Goal: Task Accomplishment & Management: Manage account settings

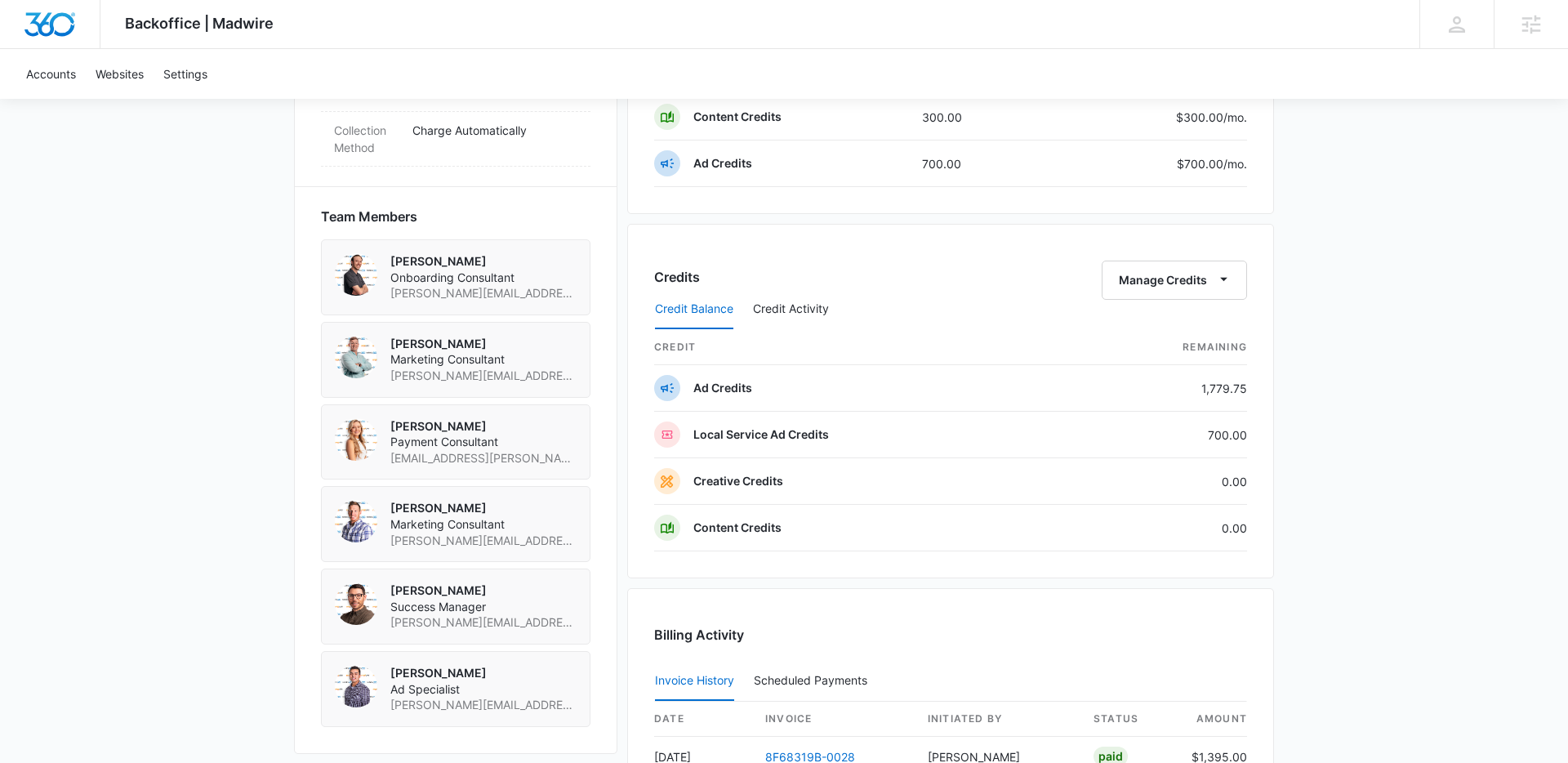
scroll to position [1086, 0]
drag, startPoint x: 696, startPoint y: 387, endPoint x: 773, endPoint y: 387, distance: 77.0
click at [773, 387] on td "Ad Credits" at bounding box center [863, 388] width 420 height 47
click at [837, 394] on td "Ad Credits" at bounding box center [863, 388] width 420 height 47
drag, startPoint x: 804, startPoint y: 432, endPoint x: 688, endPoint y: 431, distance: 116.0
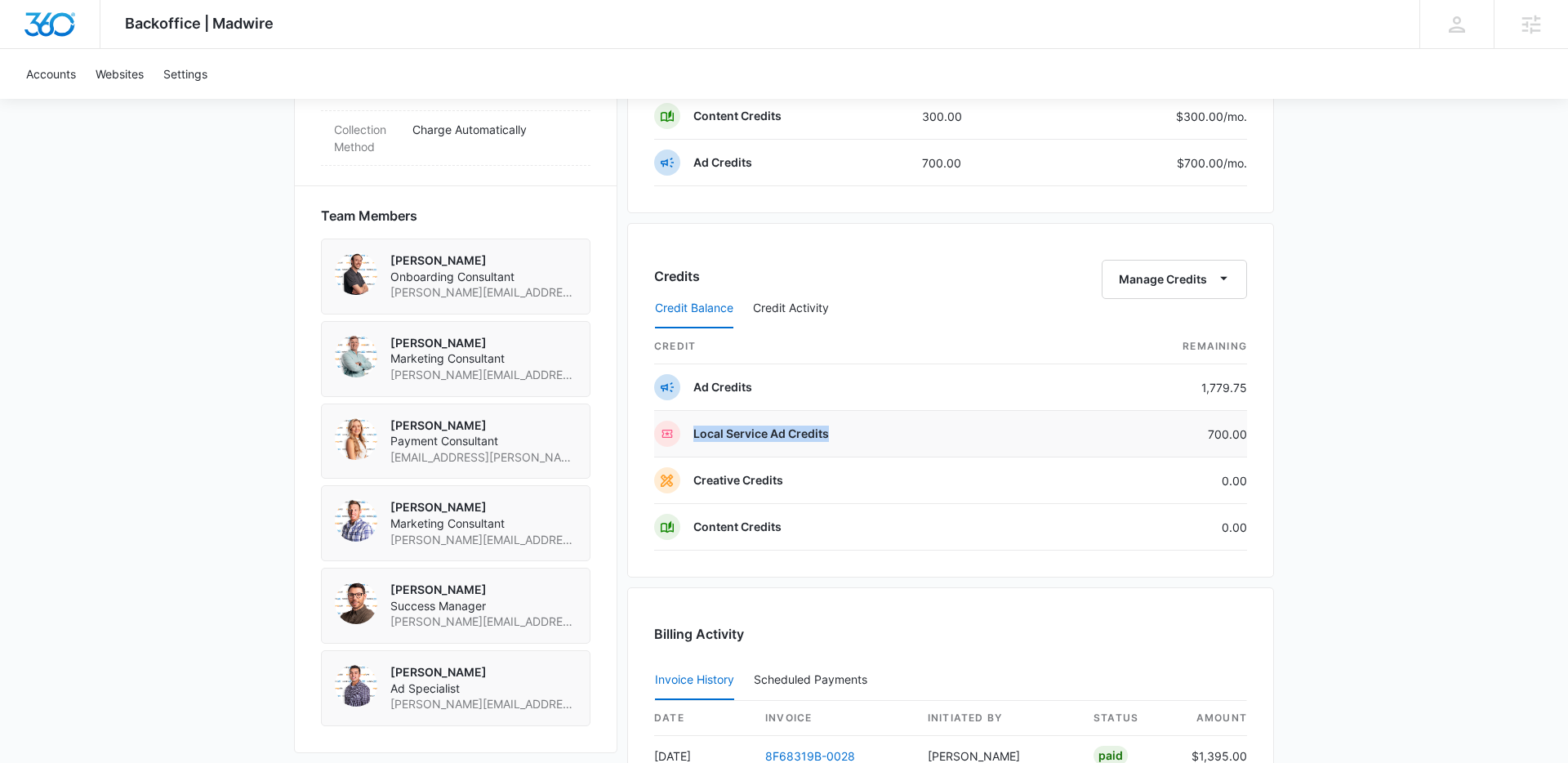
click at [686, 431] on td "Local Service Ad Credits" at bounding box center [863, 435] width 420 height 47
click at [714, 431] on p "Local Service Ad Credits" at bounding box center [761, 434] width 136 height 17
click at [791, 434] on p "Local Service Ad Credits" at bounding box center [761, 434] width 136 height 17
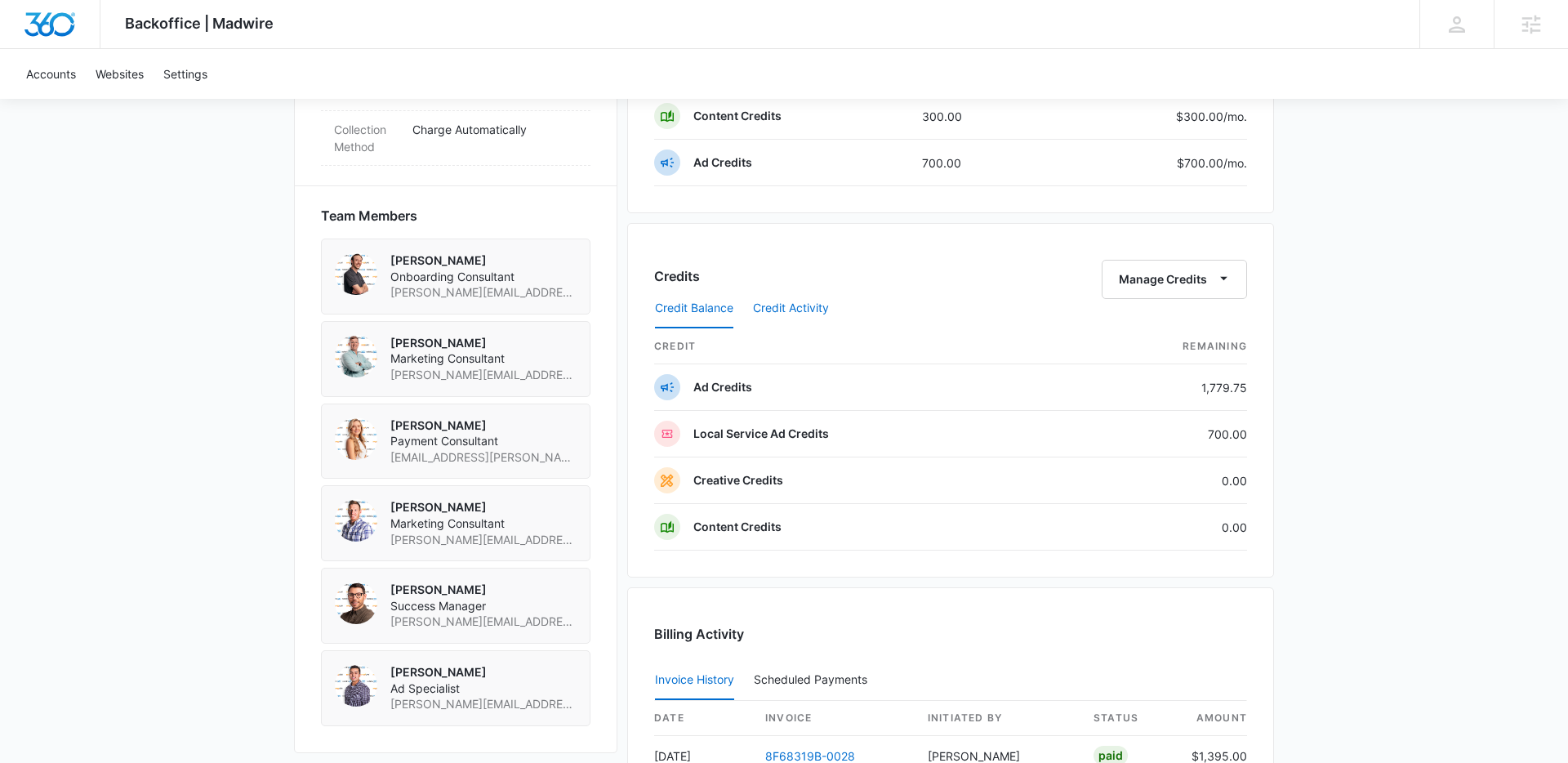
click at [793, 309] on button "Credit Activity" at bounding box center [791, 309] width 76 height 39
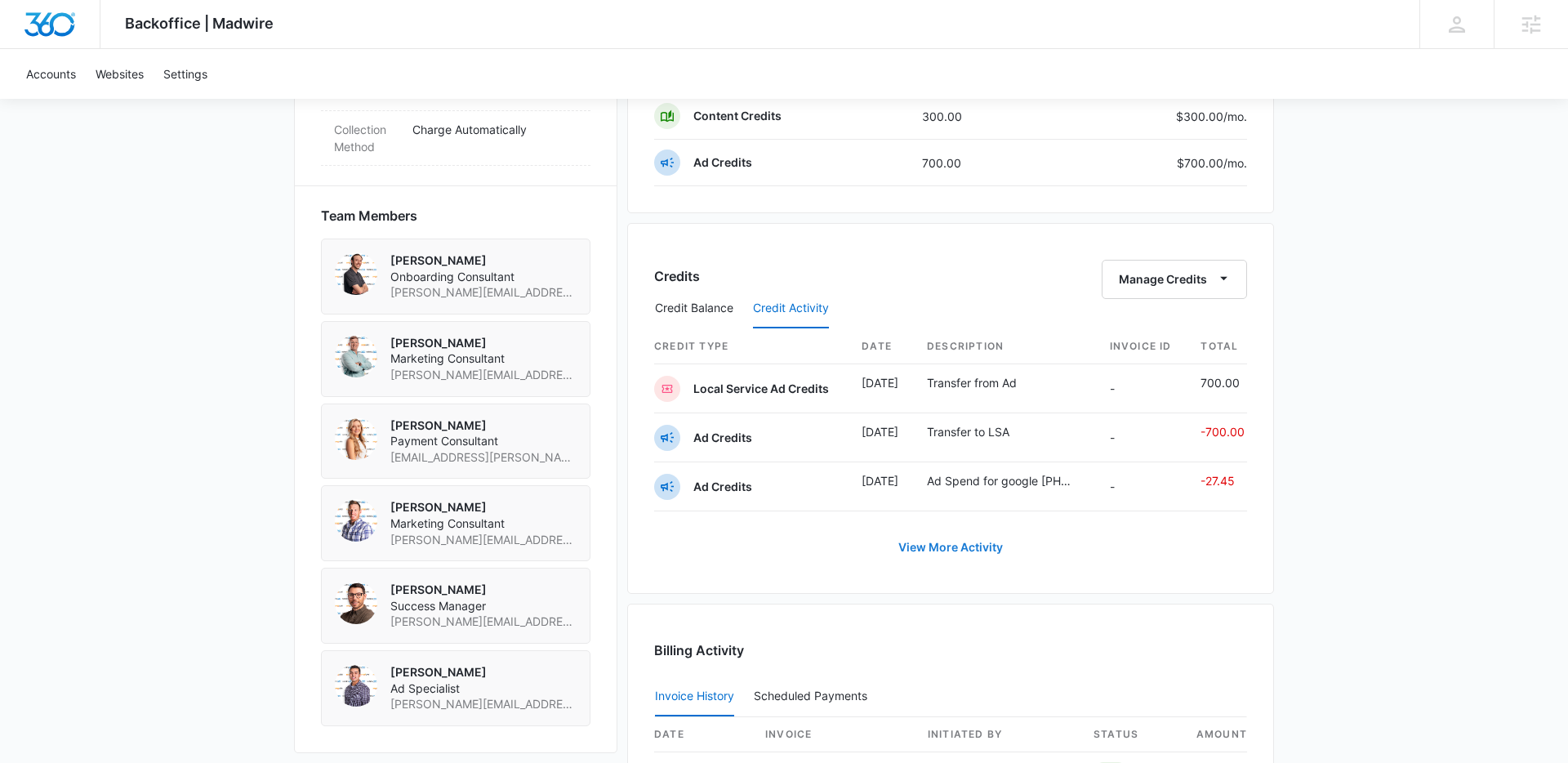
click at [954, 547] on button "View More Activity" at bounding box center [950, 547] width 137 height 39
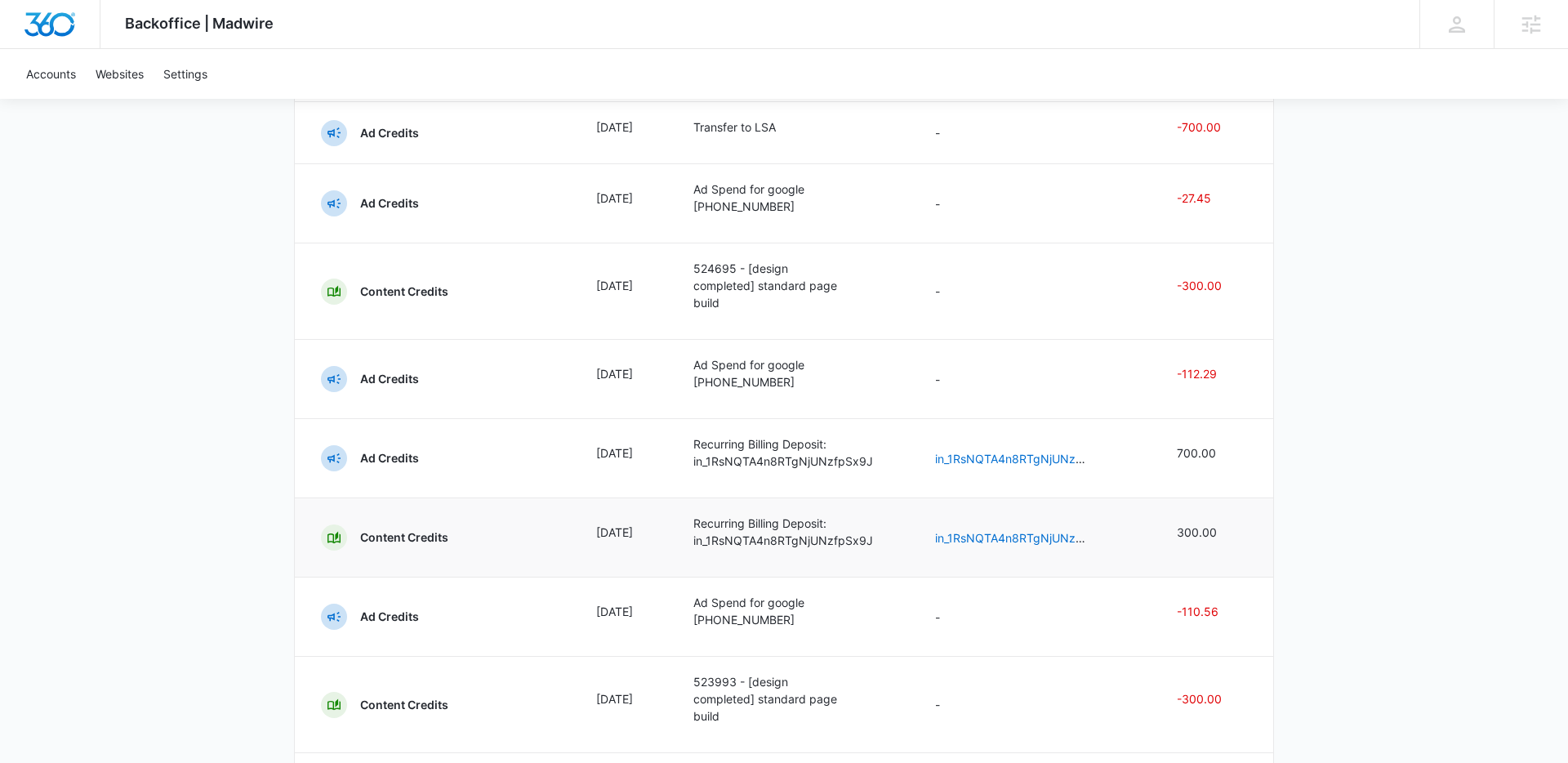
scroll to position [464, 0]
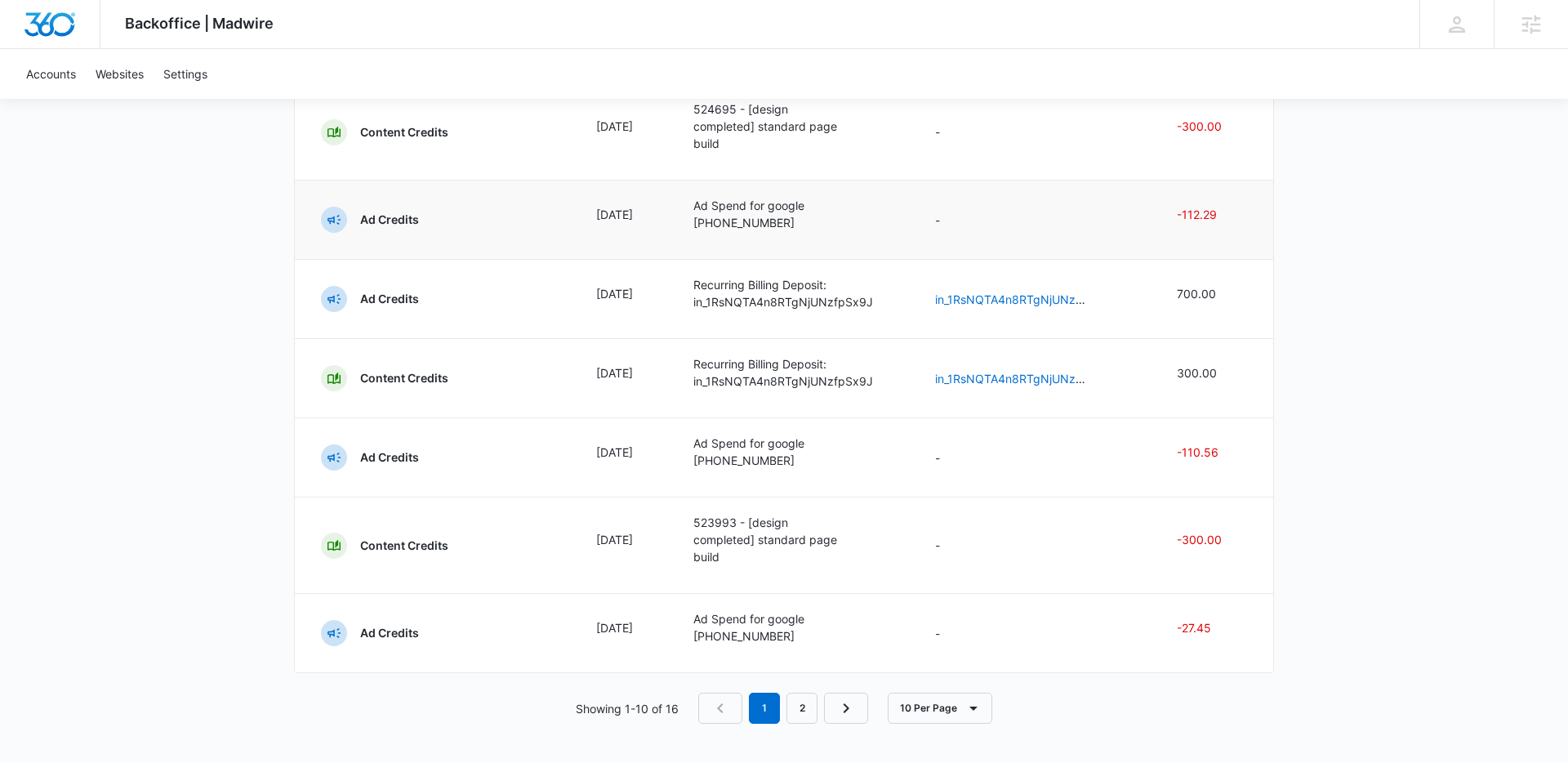
click at [1201, 219] on p "-112.29" at bounding box center [1211, 215] width 70 height 17
click at [1201, 218] on p "-112.29" at bounding box center [1211, 215] width 70 height 17
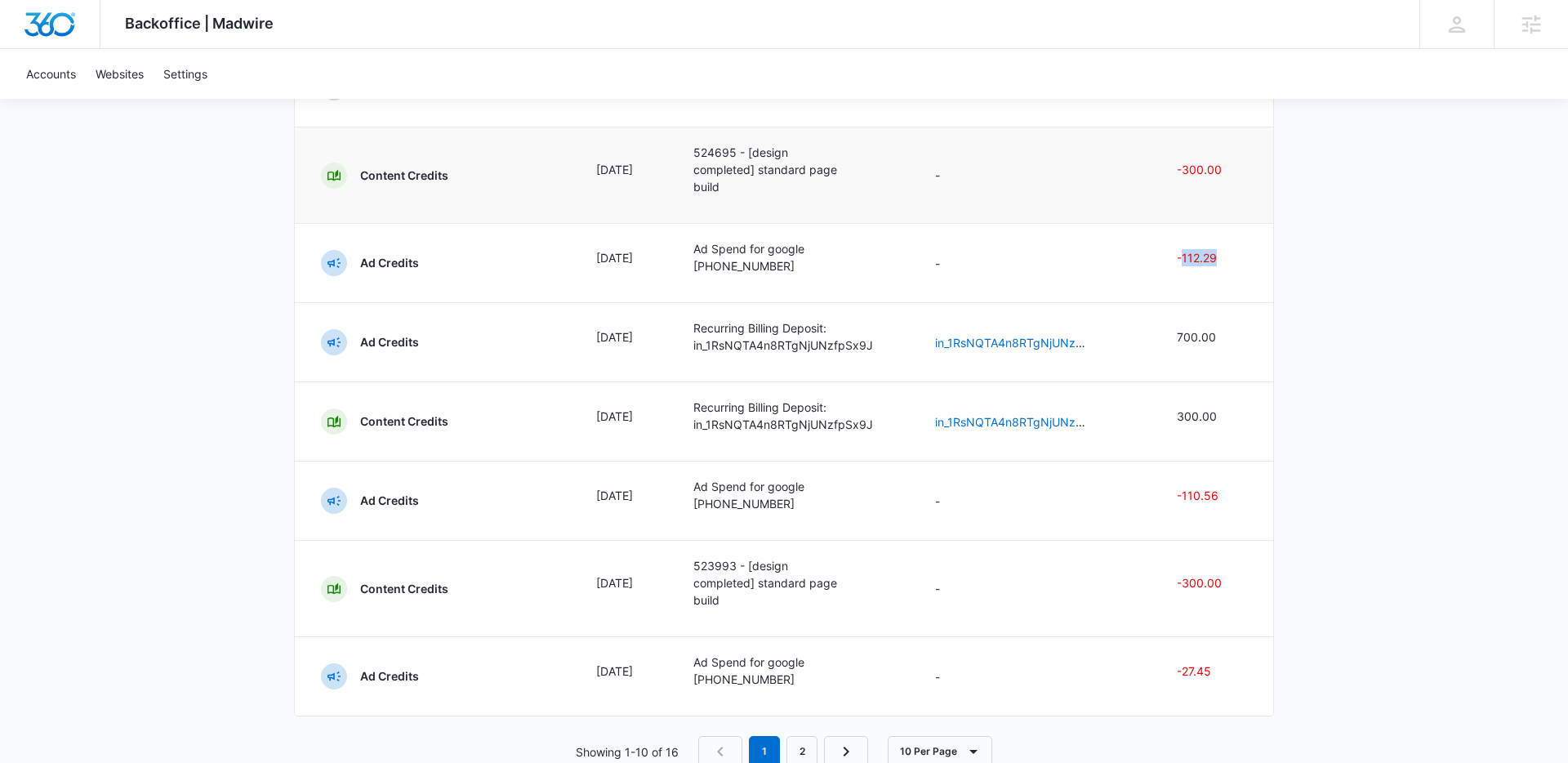
scroll to position [416, 0]
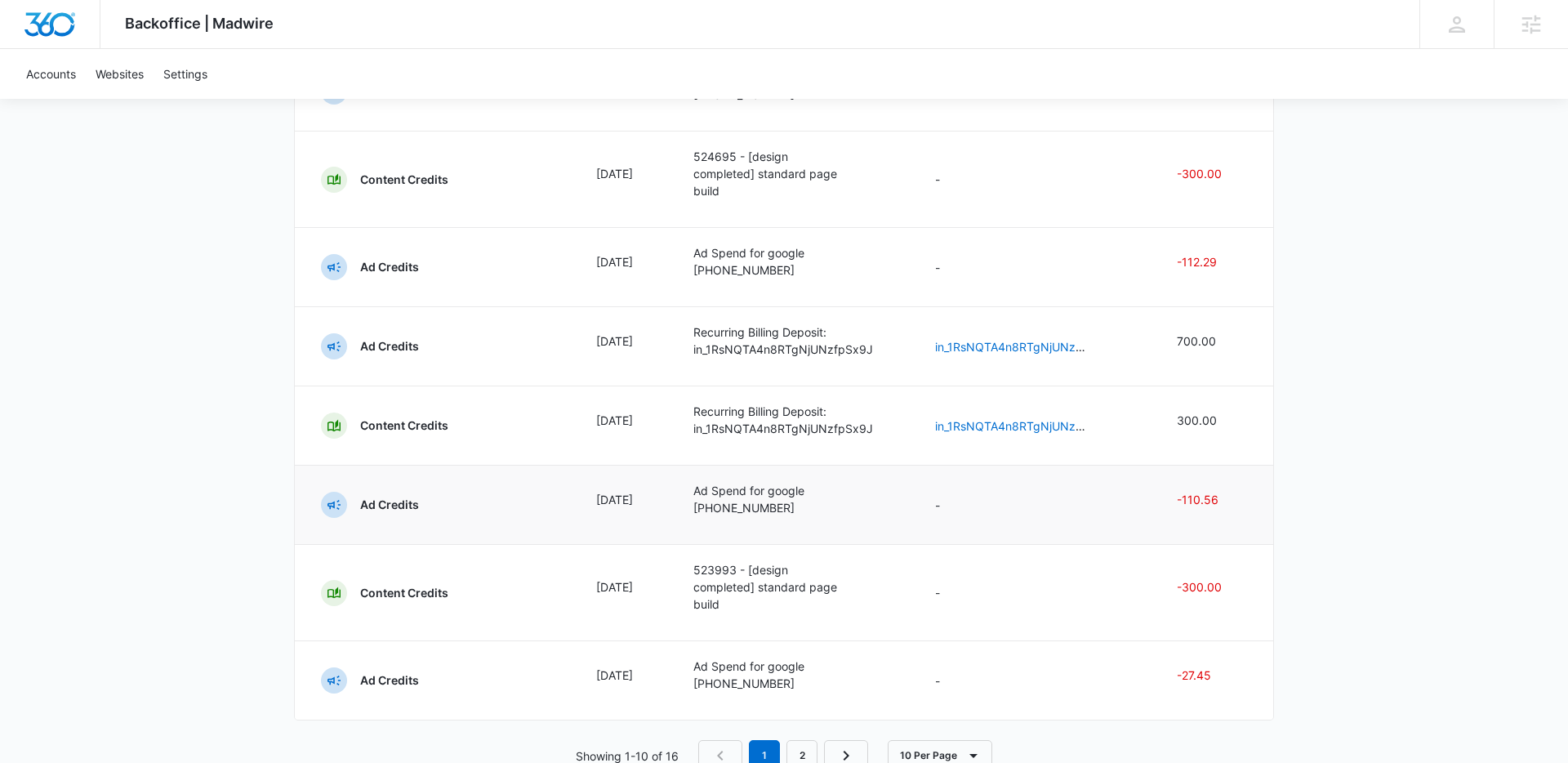
click at [1207, 498] on p "-110.56" at bounding box center [1211, 500] width 70 height 17
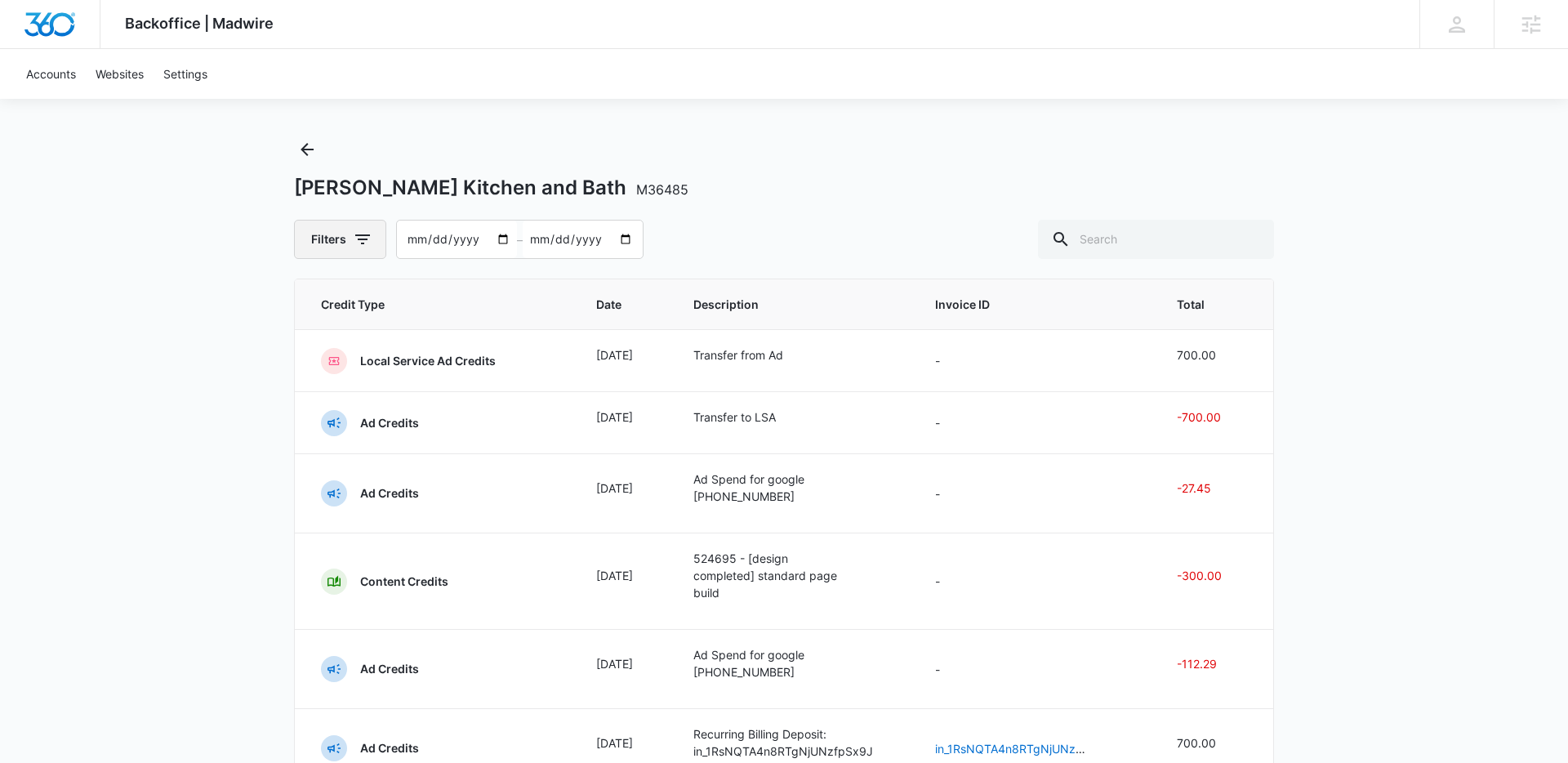
scroll to position [0, 0]
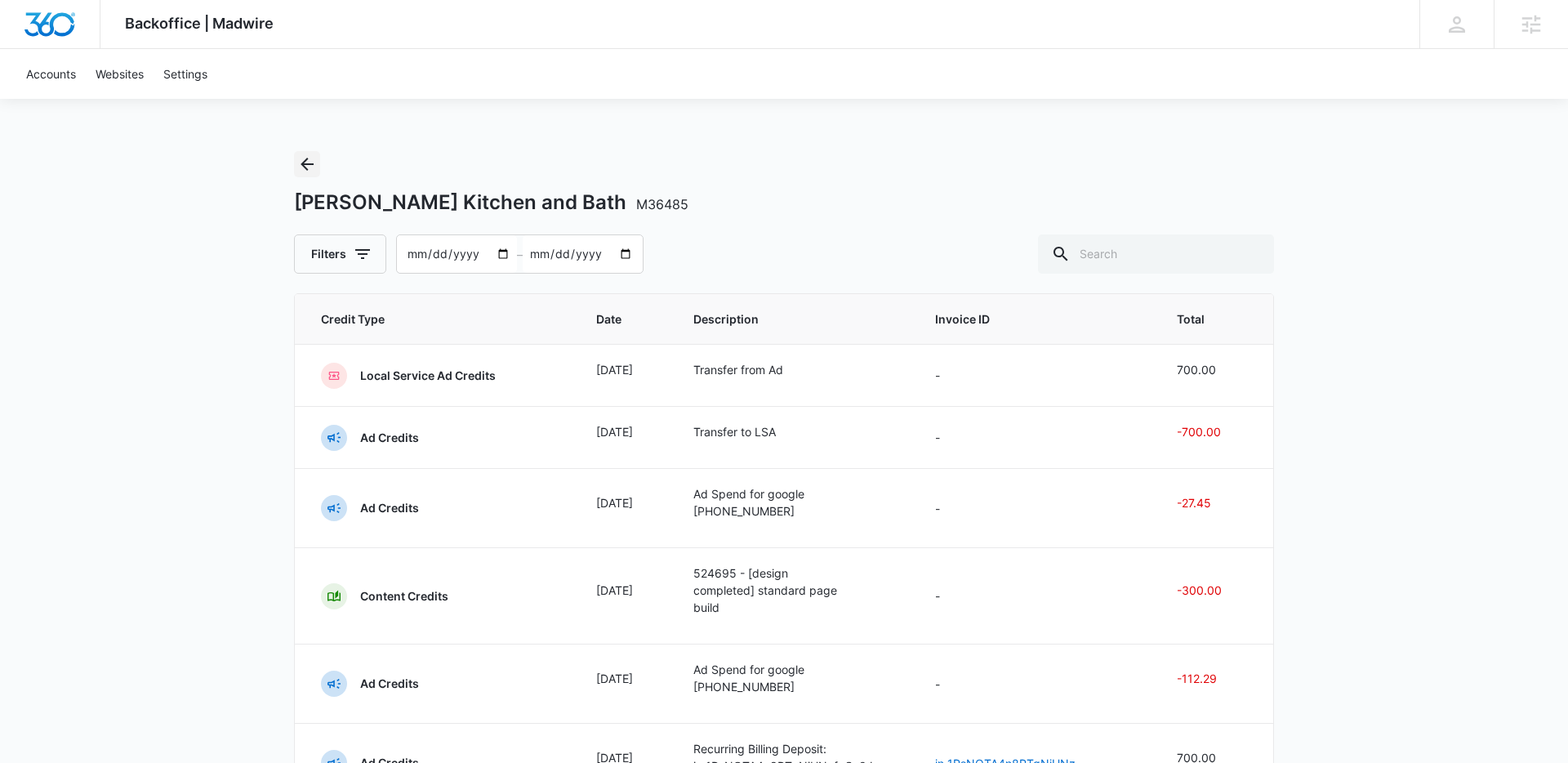
click at [303, 163] on icon "Back" at bounding box center [307, 163] width 13 height 13
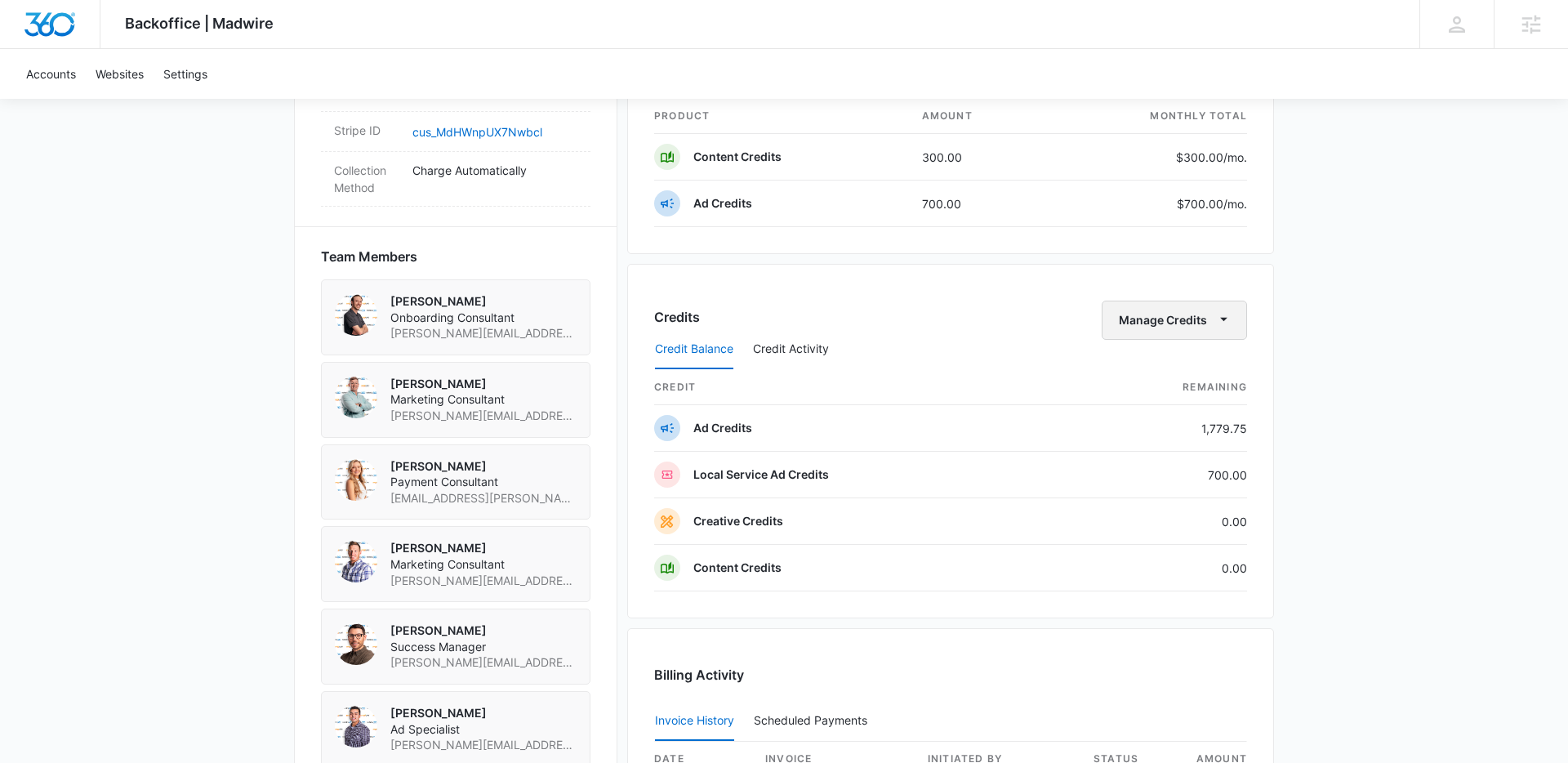
scroll to position [1047, 0]
click at [1202, 325] on button "Manage Credits" at bounding box center [1174, 318] width 145 height 39
click at [1187, 365] on div "Transfer Credits" at bounding box center [1165, 370] width 86 height 11
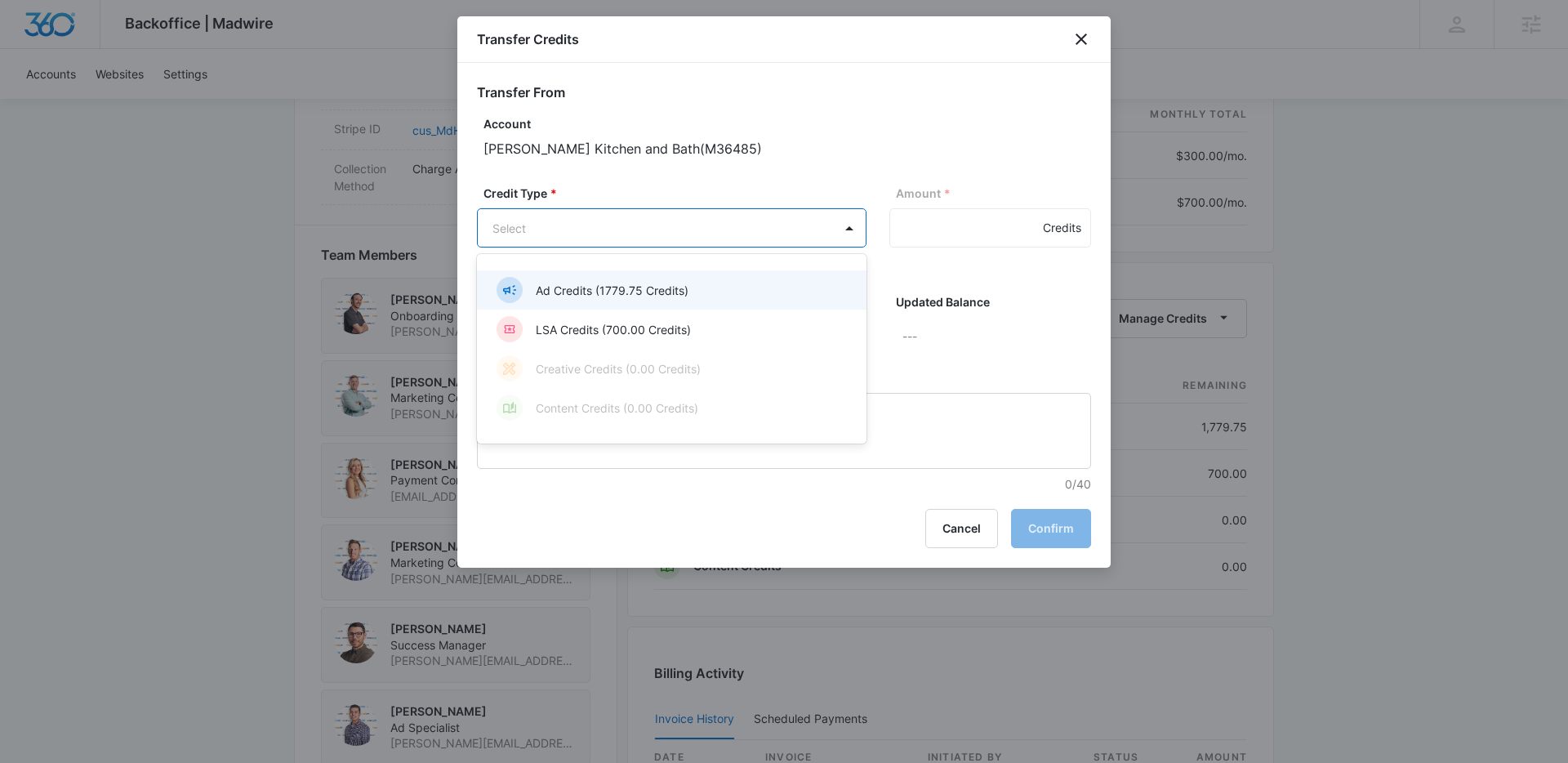
click at [784, 229] on body "Backoffice | Madwire Apps Settings AE Adam Eaton adam.eaton@madwire.com My Prof…" at bounding box center [784, 142] width 1568 height 2378
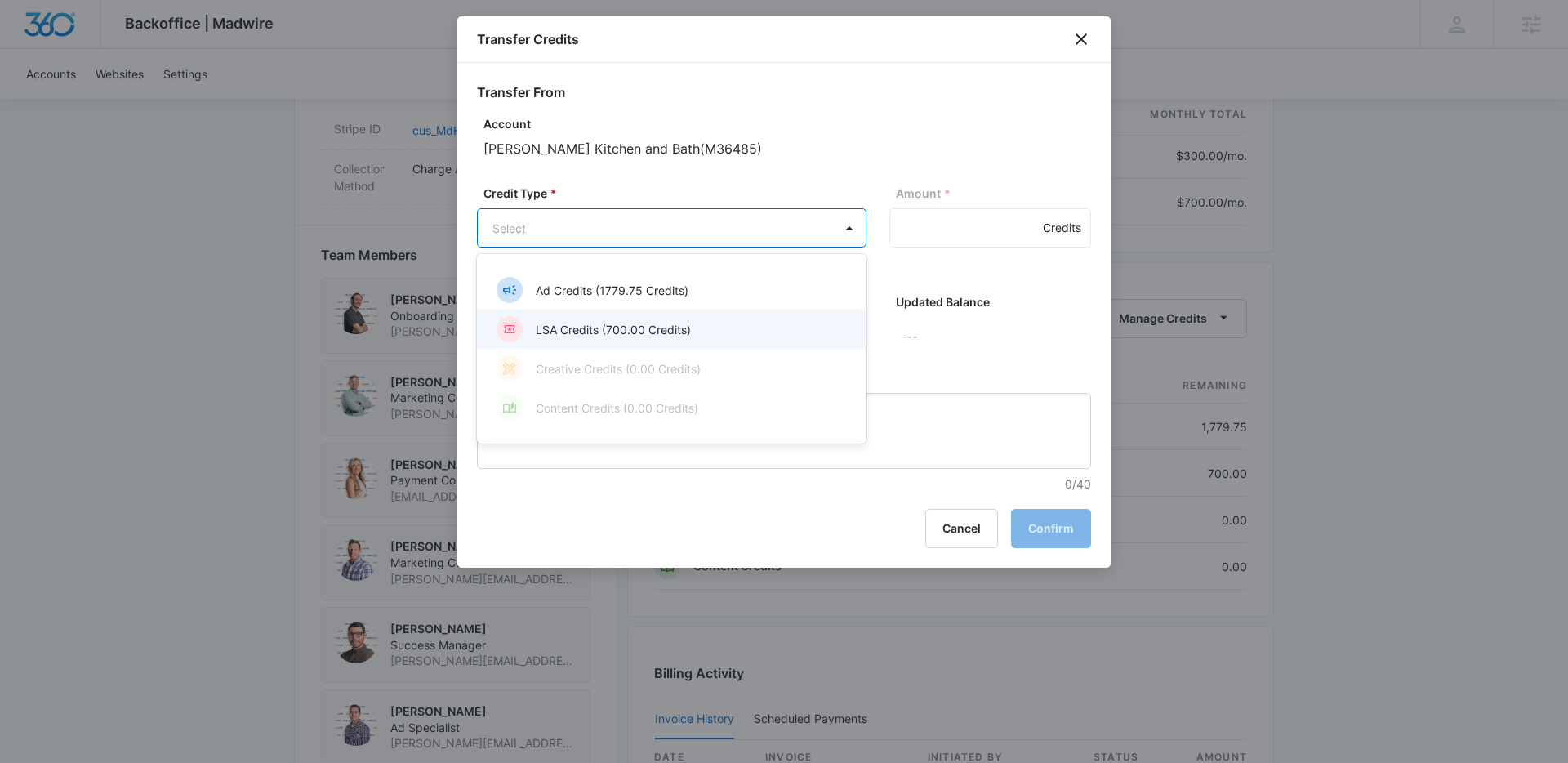
click at [656, 323] on p "LSA Credits (700.00 Credits)" at bounding box center [613, 329] width 155 height 17
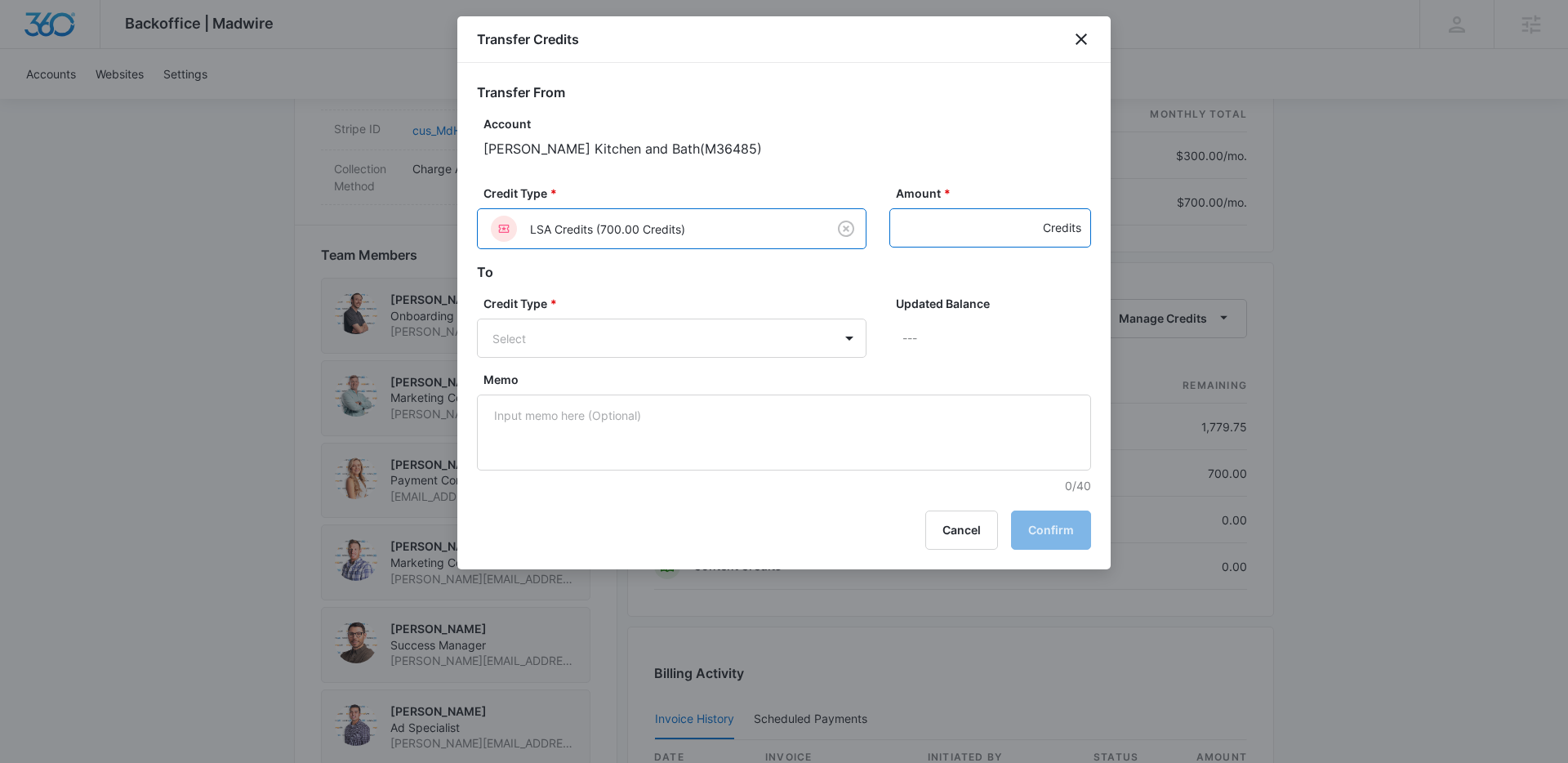
click at [937, 237] on input "Amount *" at bounding box center [990, 228] width 202 height 39
type input "700"
click at [658, 332] on body "Backoffice | Madwire Apps Settings AE Adam Eaton adam.eaton@madwire.com My Prof…" at bounding box center [784, 142] width 1568 height 2378
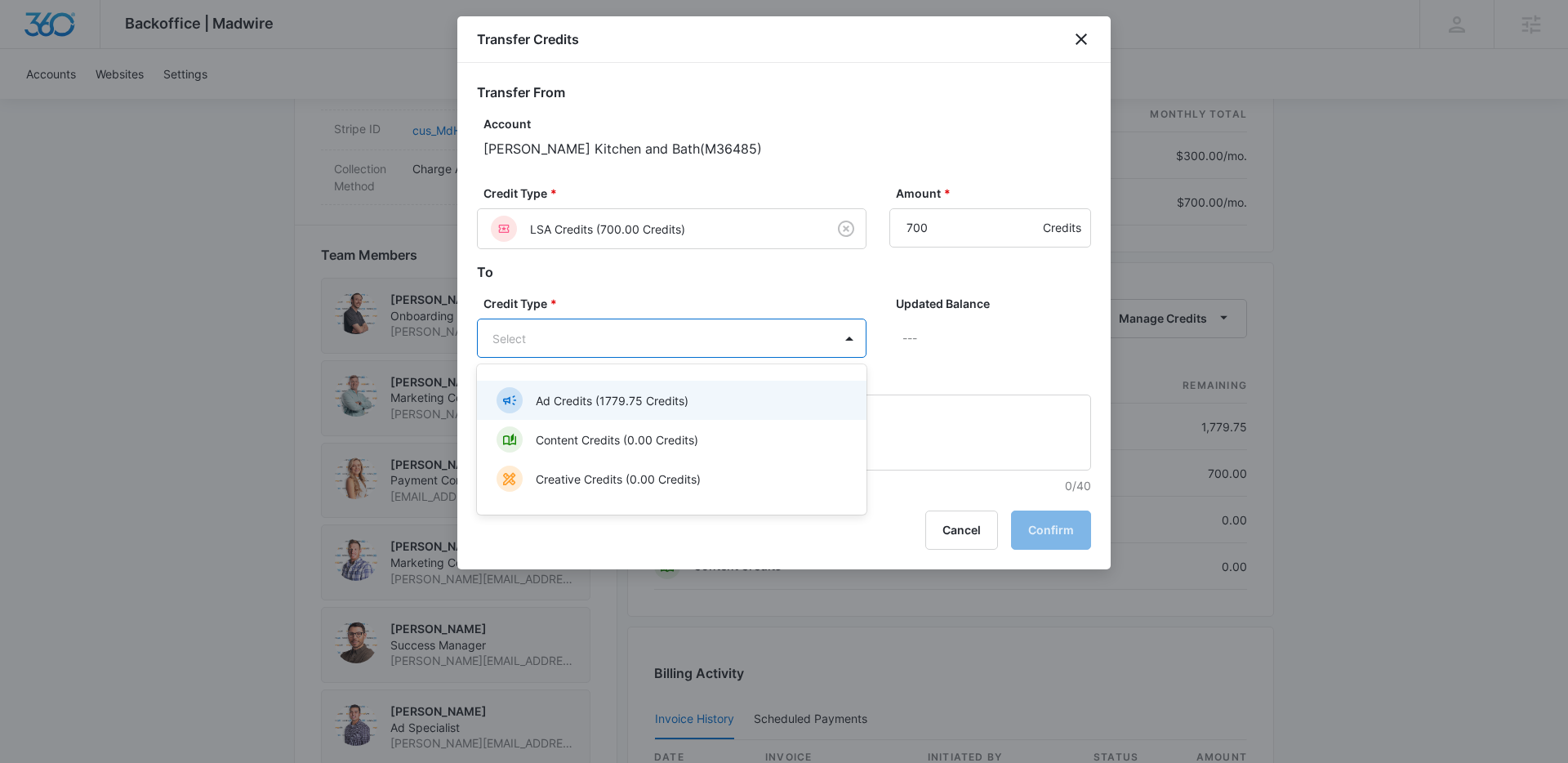
click at [643, 392] on p "Ad Credits (1779.75 Credits)" at bounding box center [612, 401] width 153 height 17
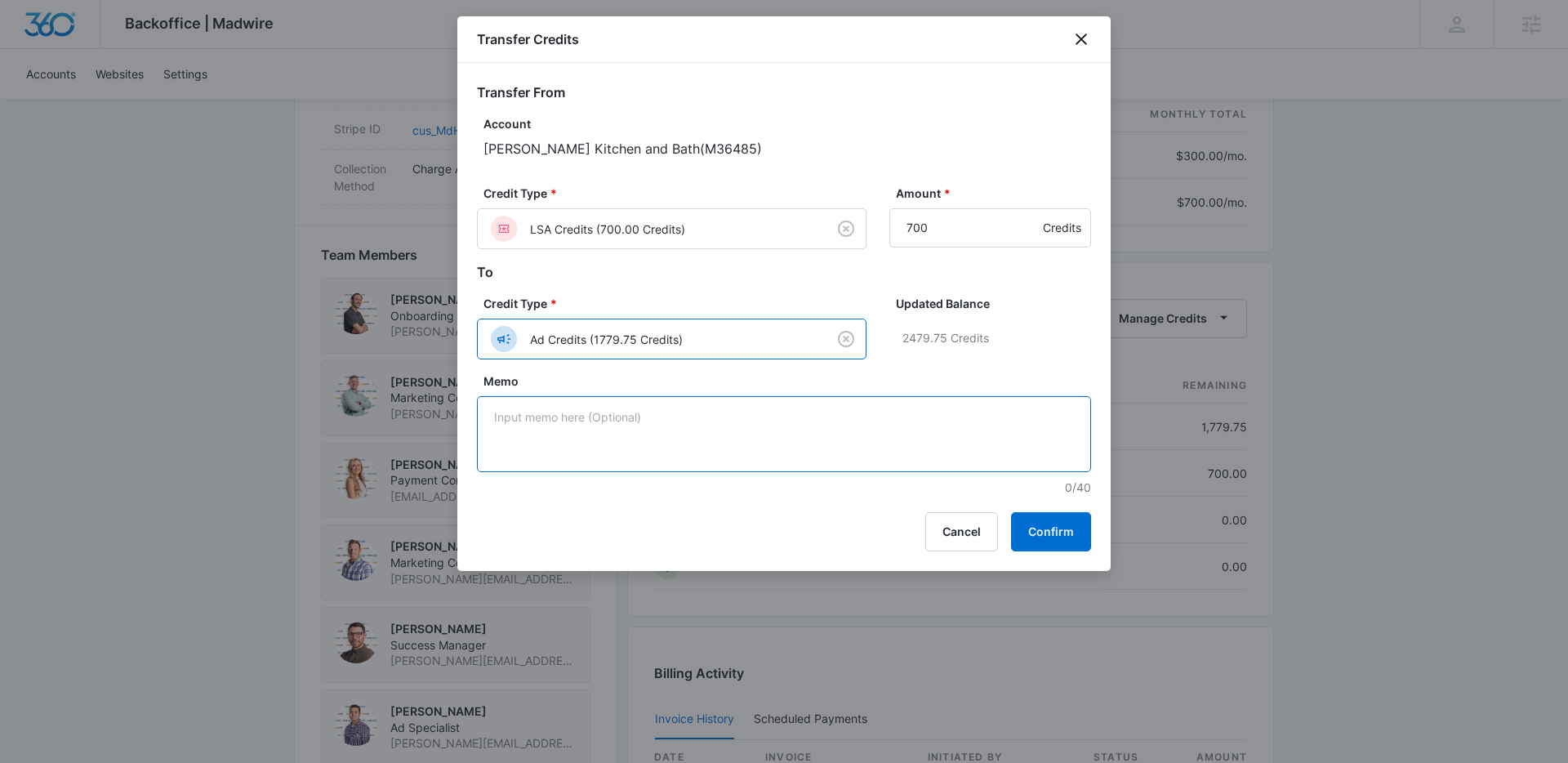
click at [777, 415] on textarea "Memo" at bounding box center [784, 434] width 614 height 76
type textarea "Don't need LSA Credit, aren't in agg."
click at [1038, 531] on button "Confirm" at bounding box center [1051, 531] width 80 height 39
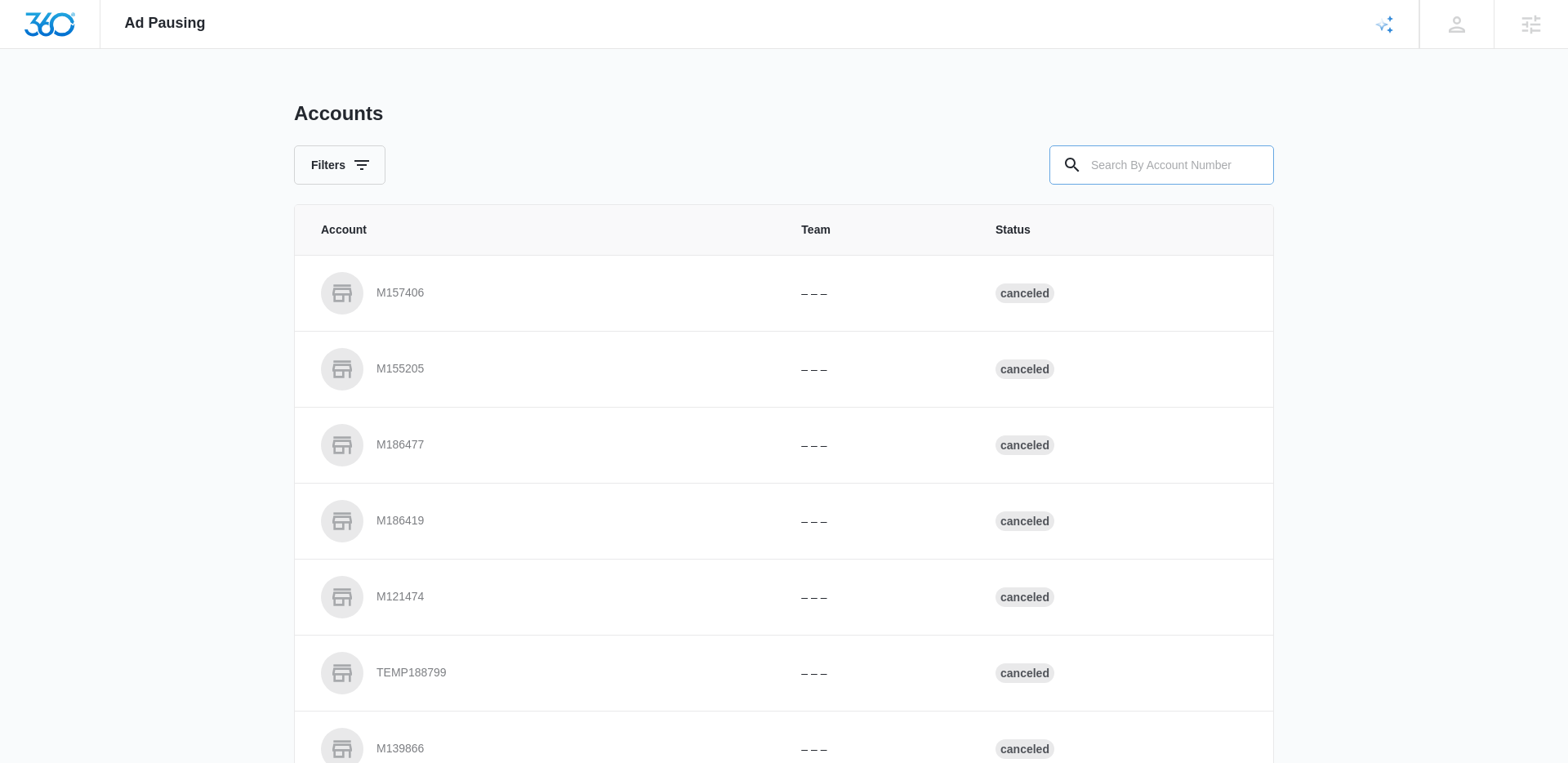
click at [1135, 165] on input "text" at bounding box center [1161, 164] width 224 height 39
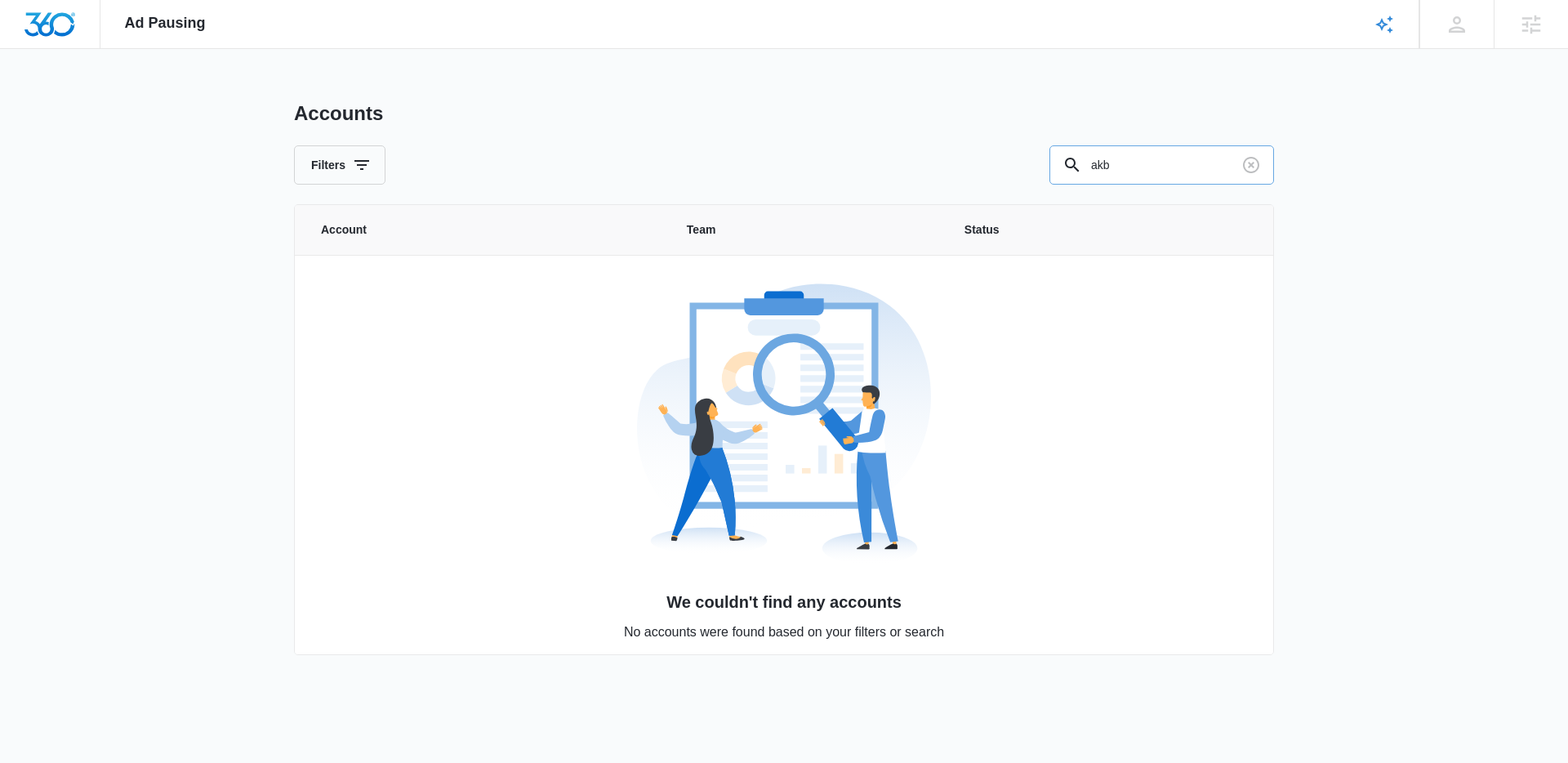
drag, startPoint x: 1145, startPoint y: 169, endPoint x: 1055, endPoint y: 165, distance: 90.1
click at [1056, 165] on input "akb" at bounding box center [1161, 164] width 224 height 39
drag, startPoint x: 1161, startPoint y: 162, endPoint x: 1016, endPoint y: 157, distance: 145.1
click at [1016, 157] on div "Filters aik" at bounding box center [784, 164] width 980 height 39
paste input "M36485"
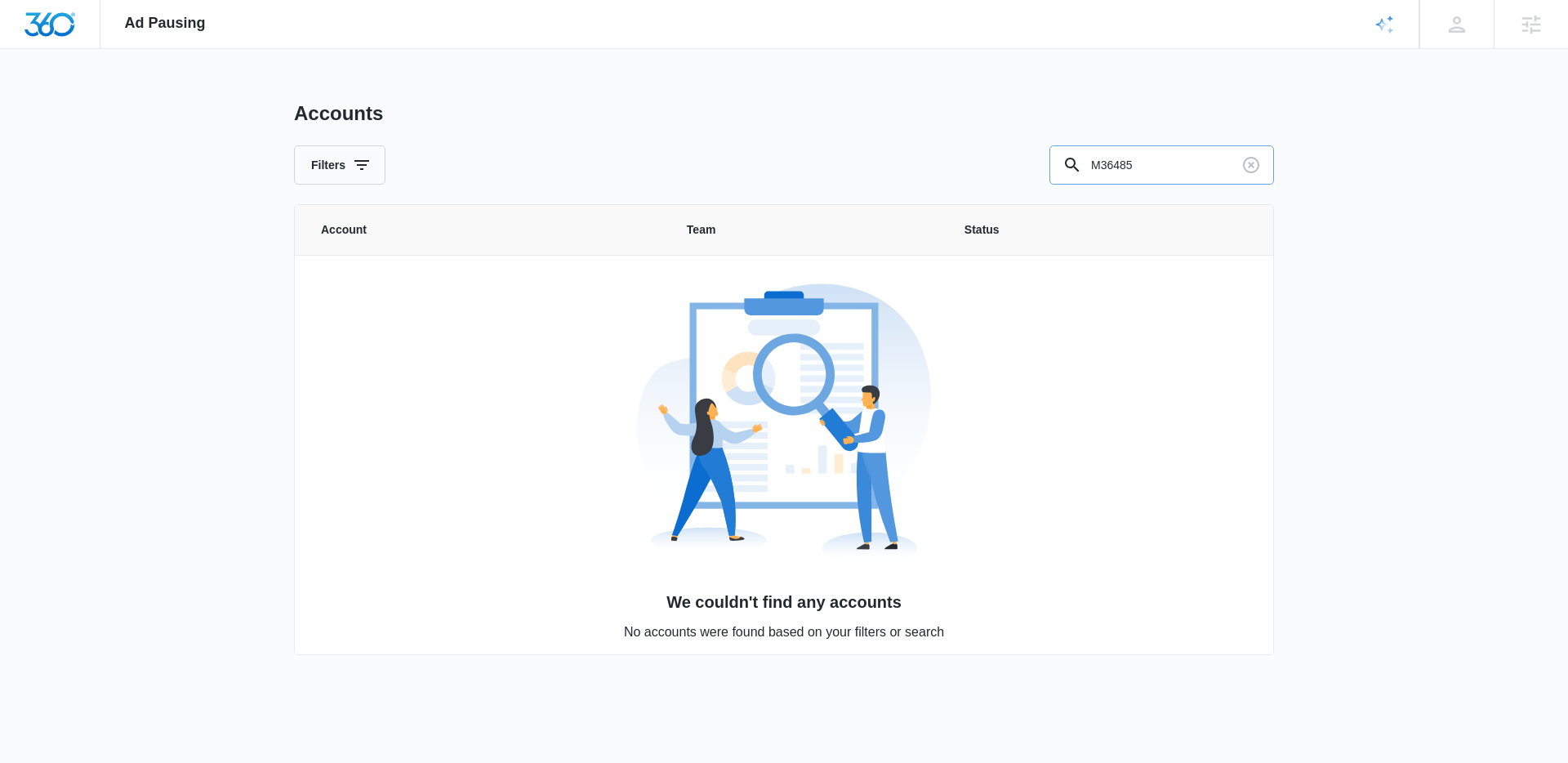
drag, startPoint x: 1093, startPoint y: 166, endPoint x: 1109, endPoint y: 183, distance: 23.3
click at [1094, 167] on input "M36485" at bounding box center [1161, 164] width 224 height 39
type input "M36485"
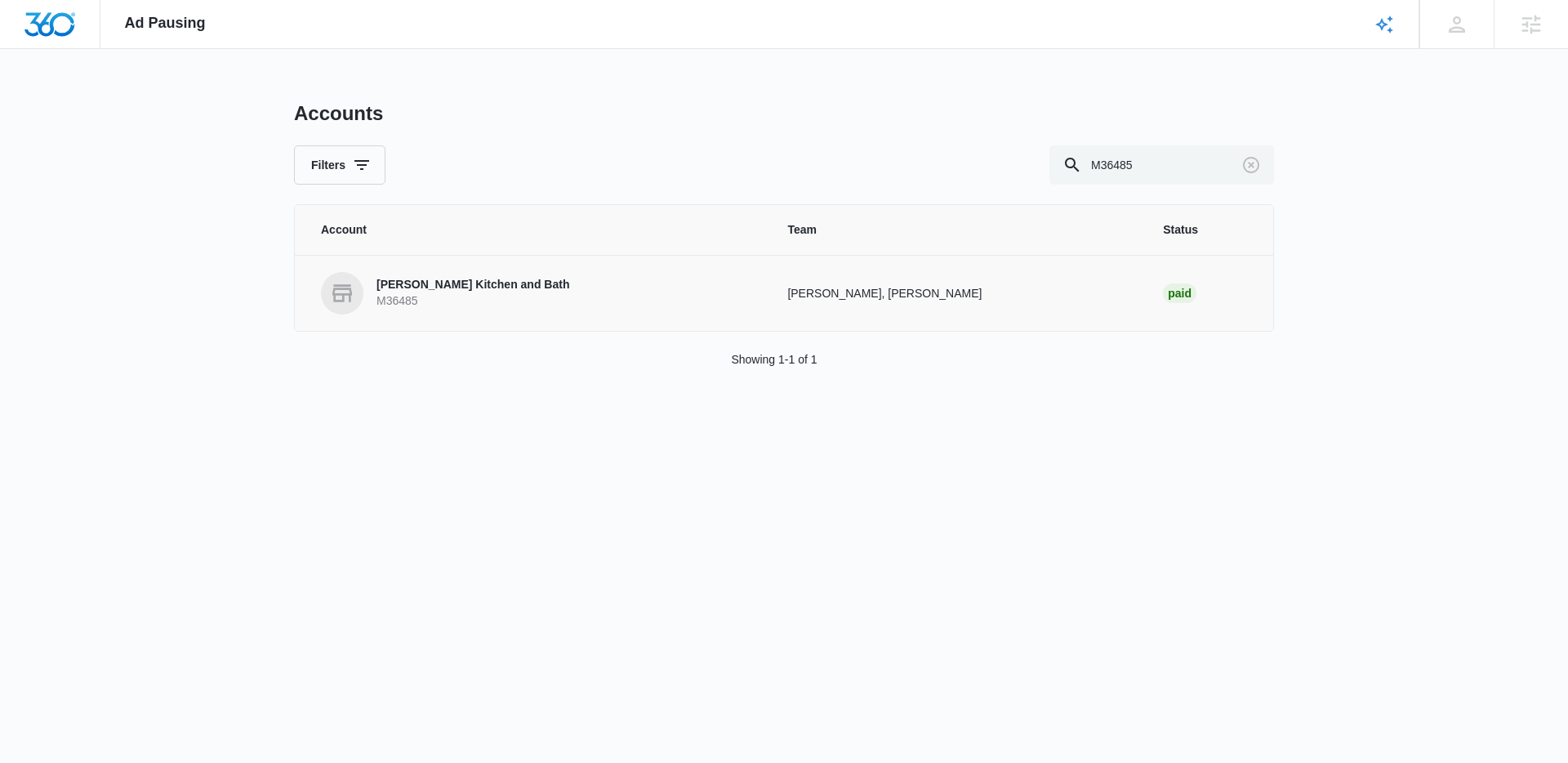
click at [495, 280] on p "Aikey's Kitchen and Bath" at bounding box center [473, 285] width 193 height 17
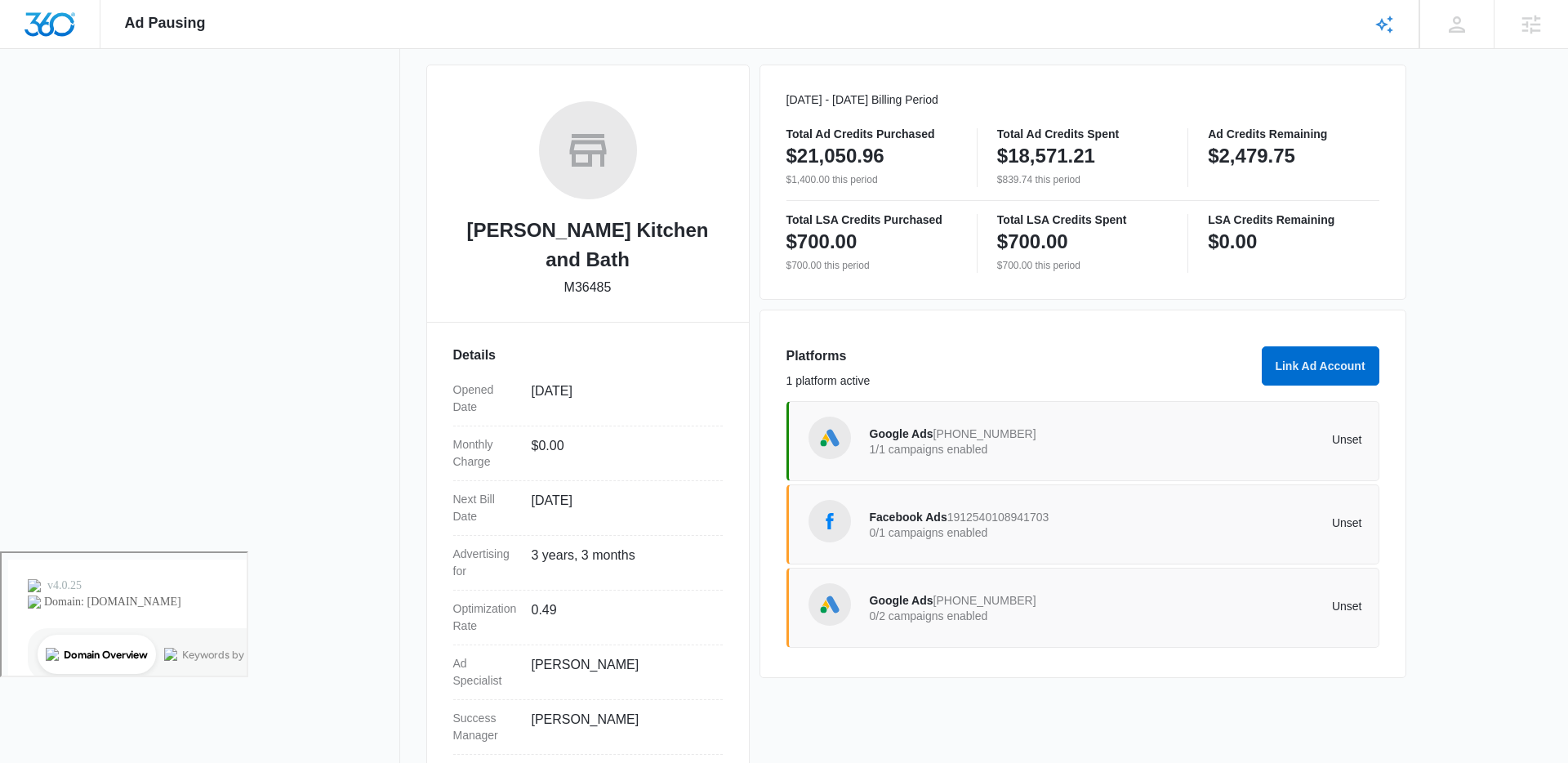
scroll to position [221, 0]
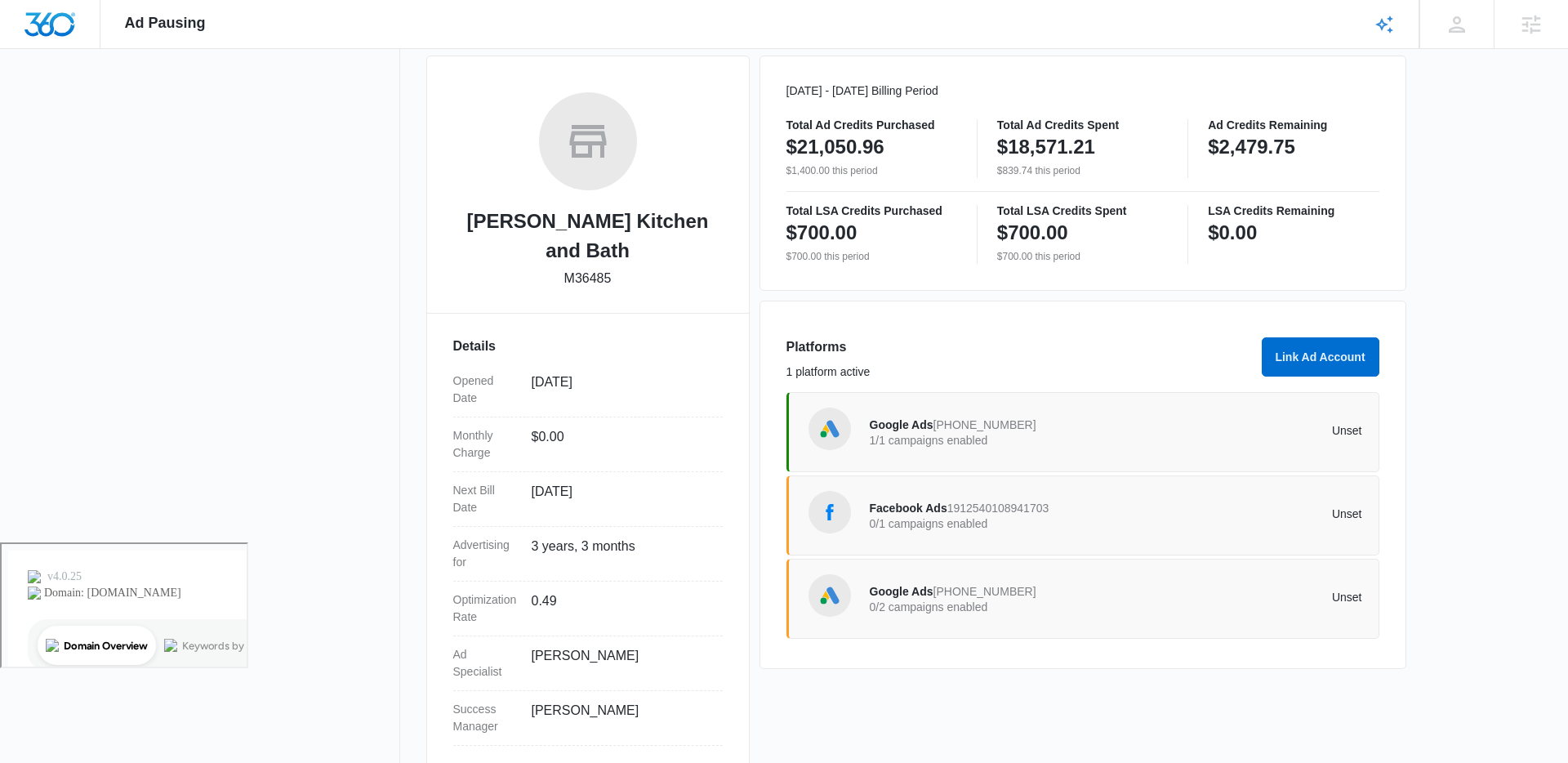
click at [905, 428] on span "Google Ads" at bounding box center [901, 424] width 63 height 13
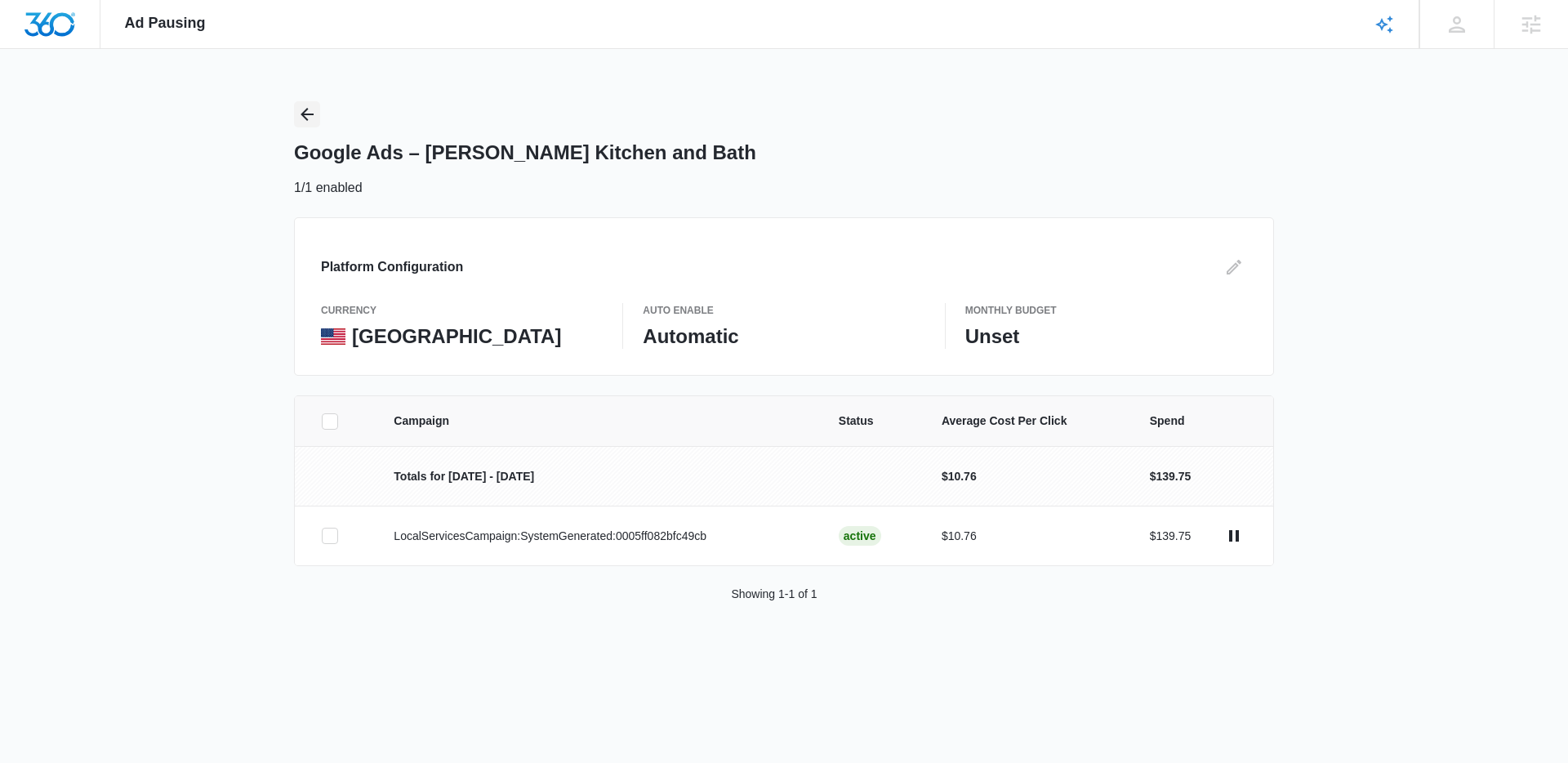
click at [307, 116] on icon "Back" at bounding box center [307, 114] width 20 height 20
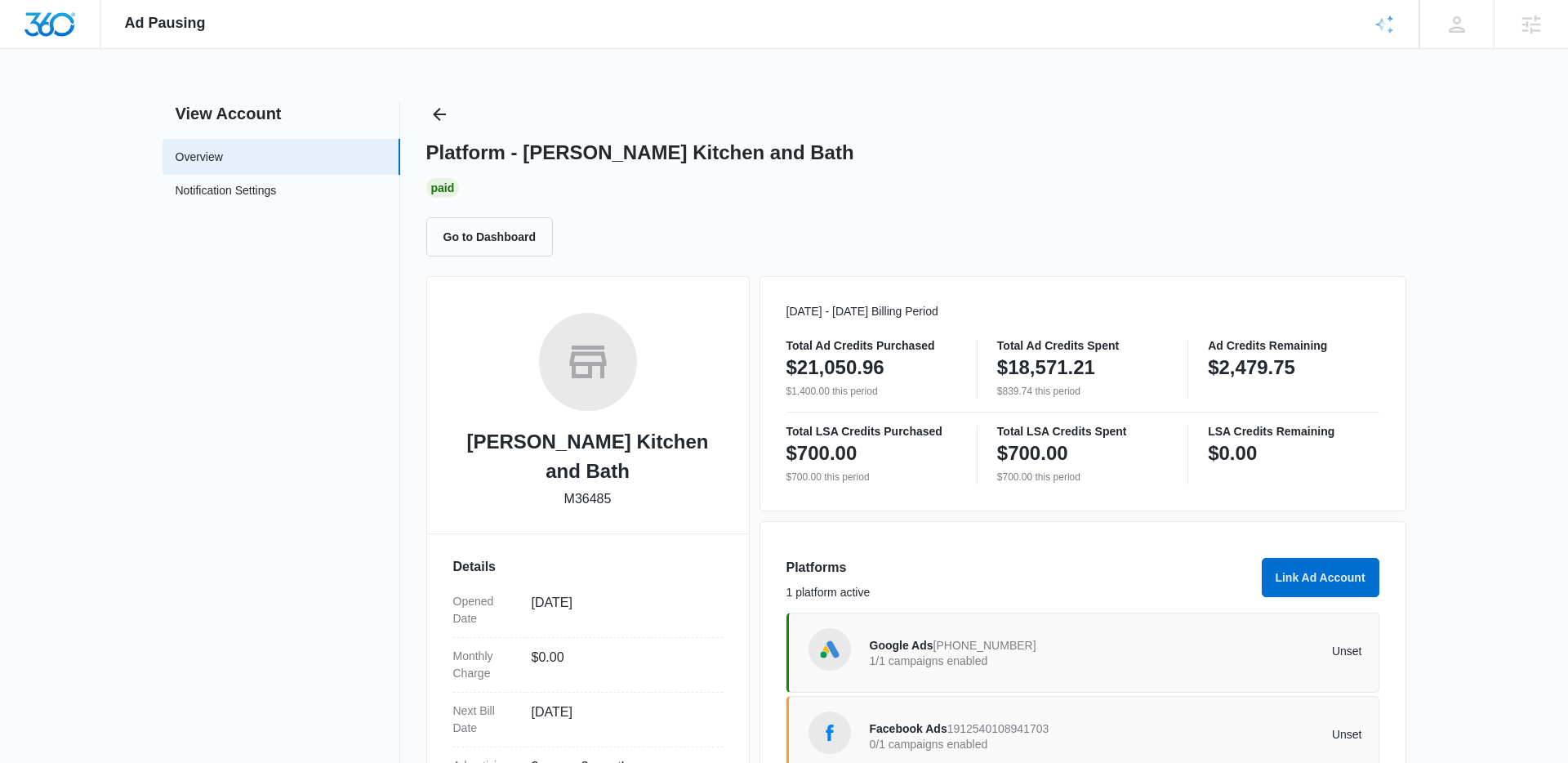
click at [956, 645] on span "553-878-7484" at bounding box center [984, 645] width 103 height 13
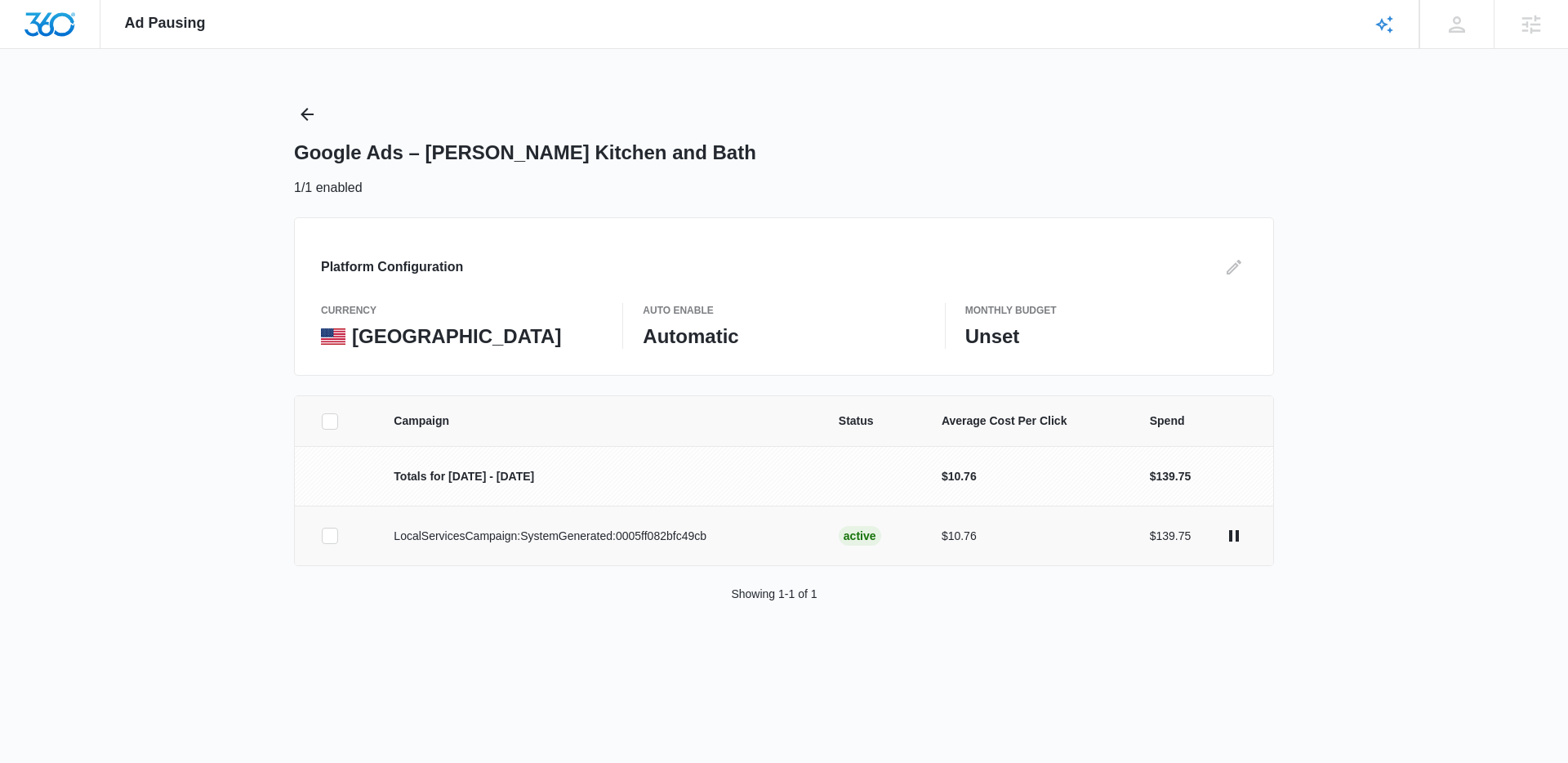
click at [432, 534] on p "LocalServicesCampaign:SystemGenerated:0005ff082bfc49cb" at bounding box center [596, 536] width 405 height 17
drag, startPoint x: 431, startPoint y: 535, endPoint x: 455, endPoint y: 536, distance: 24.0
click at [431, 535] on p "LocalServicesCampaign:SystemGenerated:0005ff082bfc49cb" at bounding box center [596, 536] width 405 height 17
click at [1347, 523] on div "Campaign Status Average Cost Per Click Spend Totals for Aug 4 - Sep 3 $10.76 $1…" at bounding box center [784, 519] width 1568 height 247
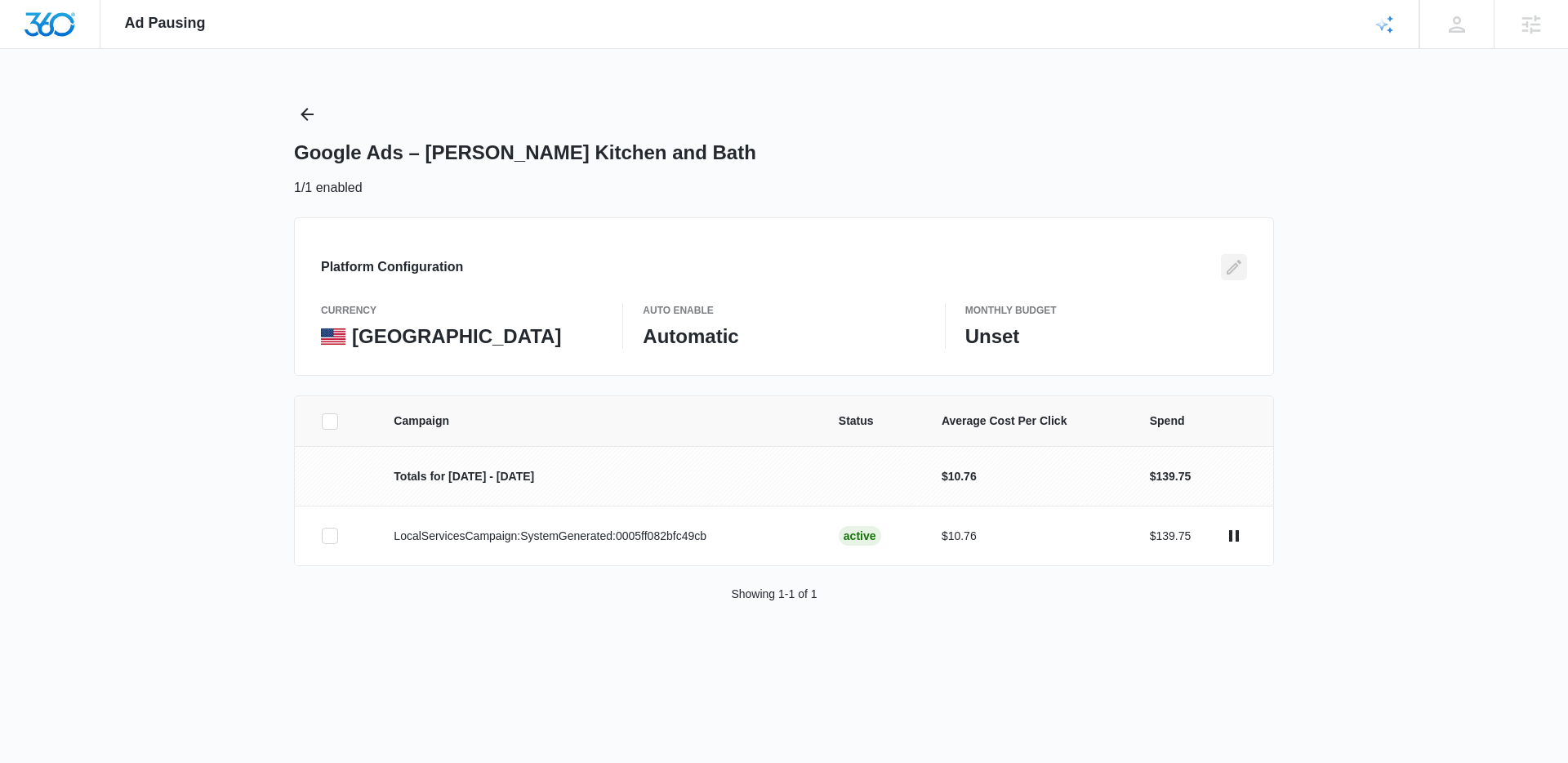
click at [1232, 265] on icon "Edit" at bounding box center [1234, 267] width 20 height 20
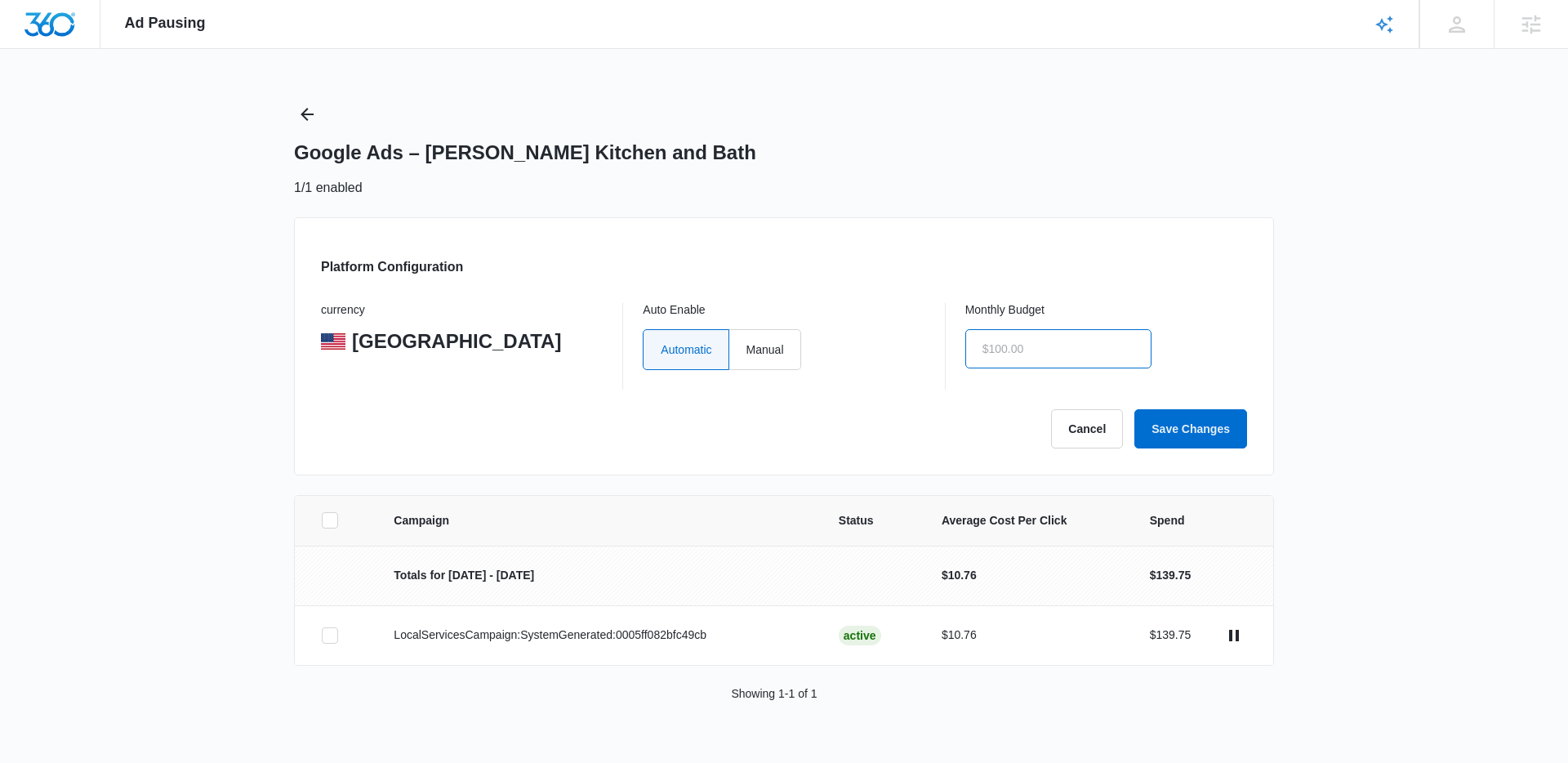
click at [1077, 338] on input "text" at bounding box center [1058, 348] width 186 height 39
type input "$700.00"
click at [1172, 422] on button "Save Changes" at bounding box center [1190, 428] width 113 height 39
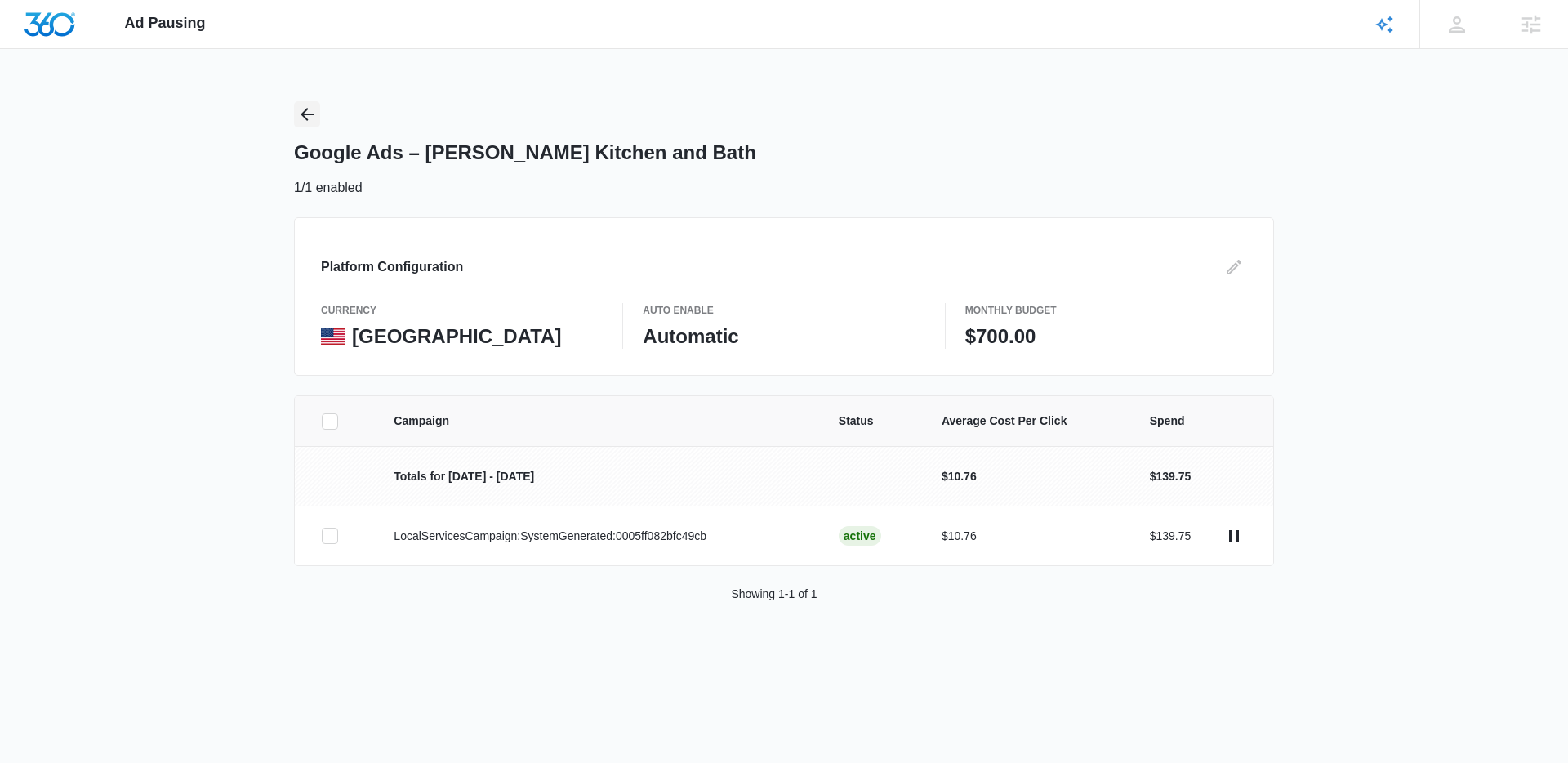
click at [306, 110] on icon "Back" at bounding box center [307, 114] width 13 height 13
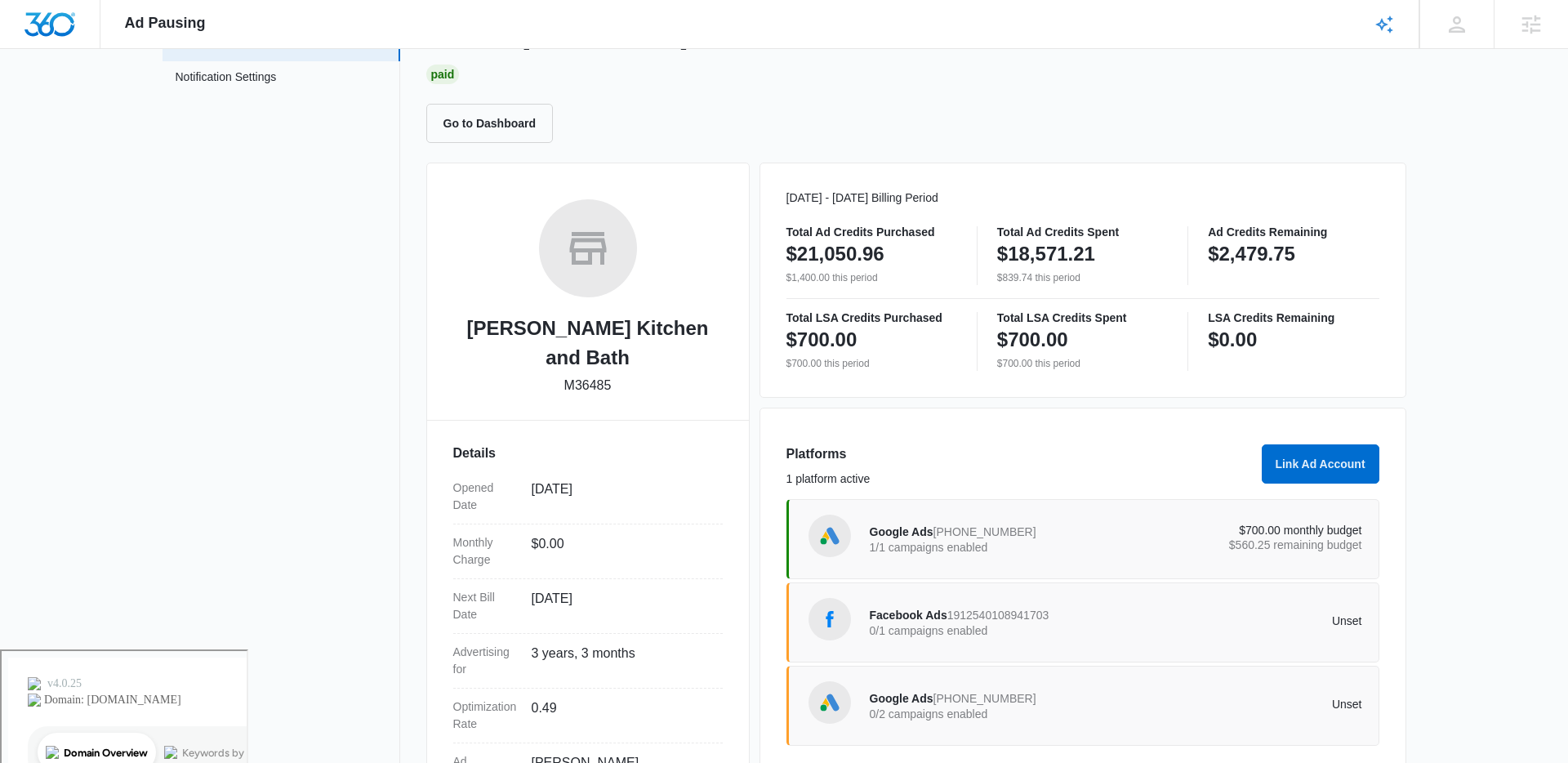
scroll to position [221, 0]
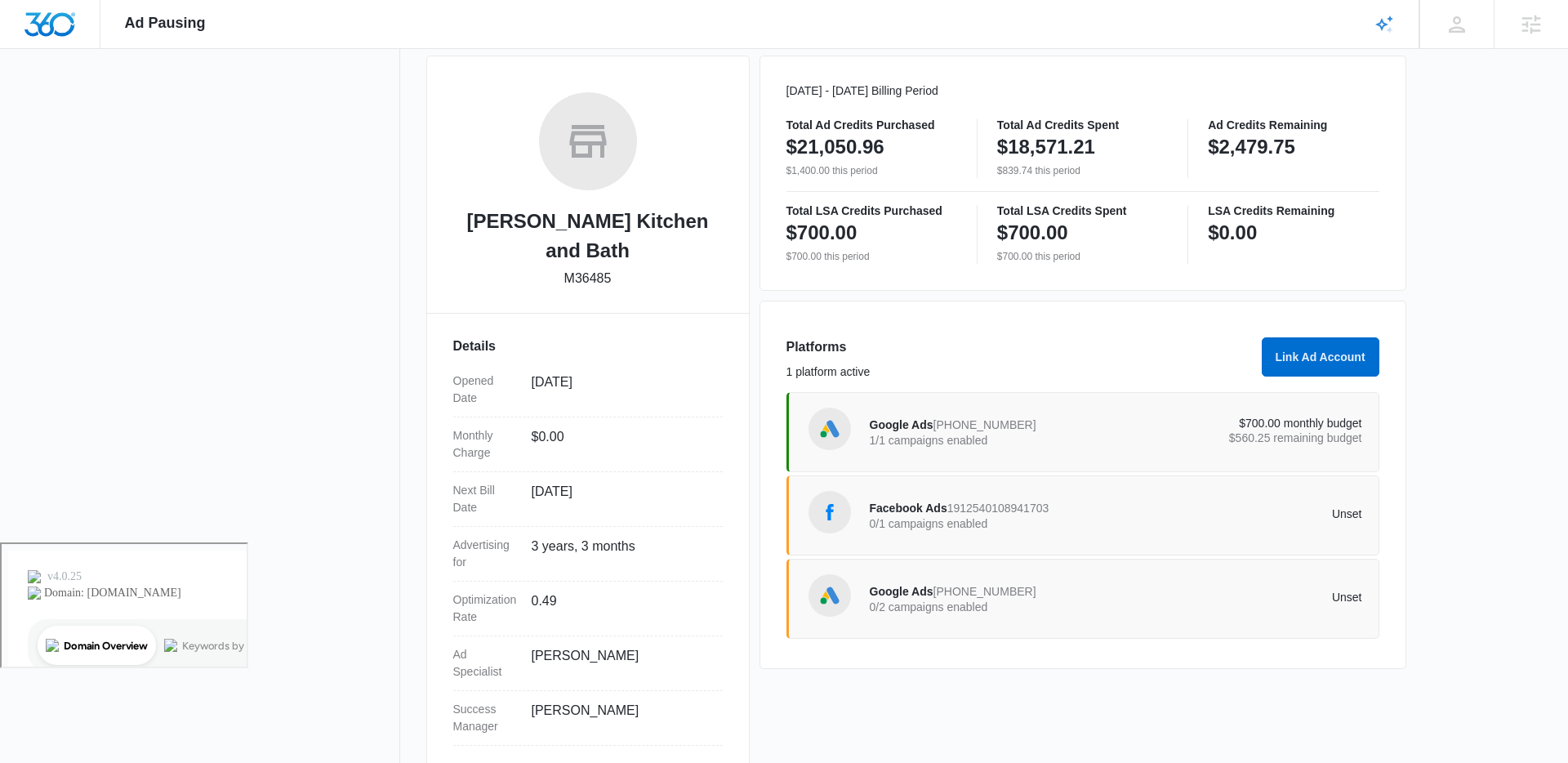
click at [956, 601] on p "0/2 campaigns enabled" at bounding box center [993, 607] width 247 height 11
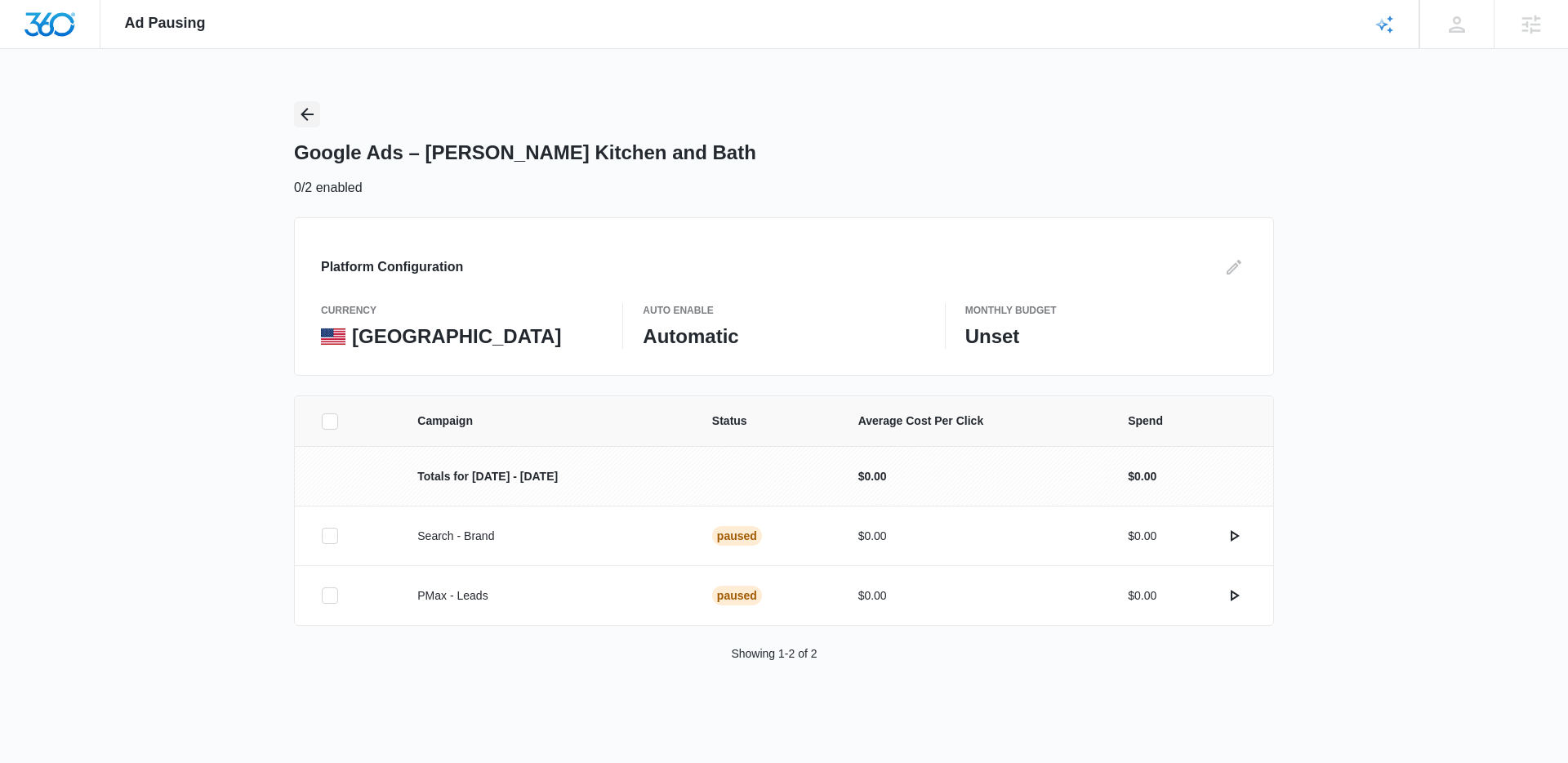
click at [300, 115] on icon "Back" at bounding box center [307, 114] width 20 height 20
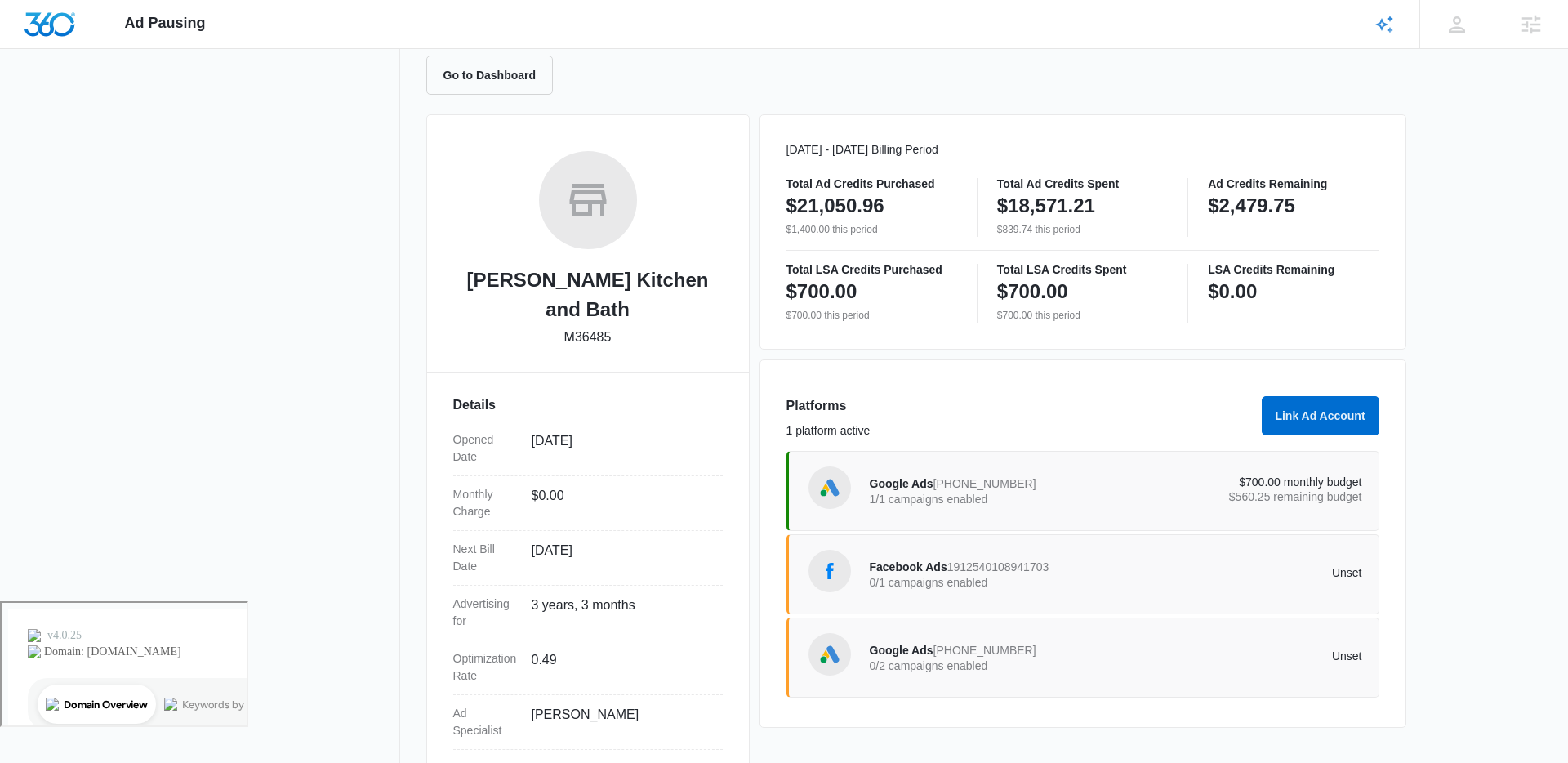
scroll to position [176, 0]
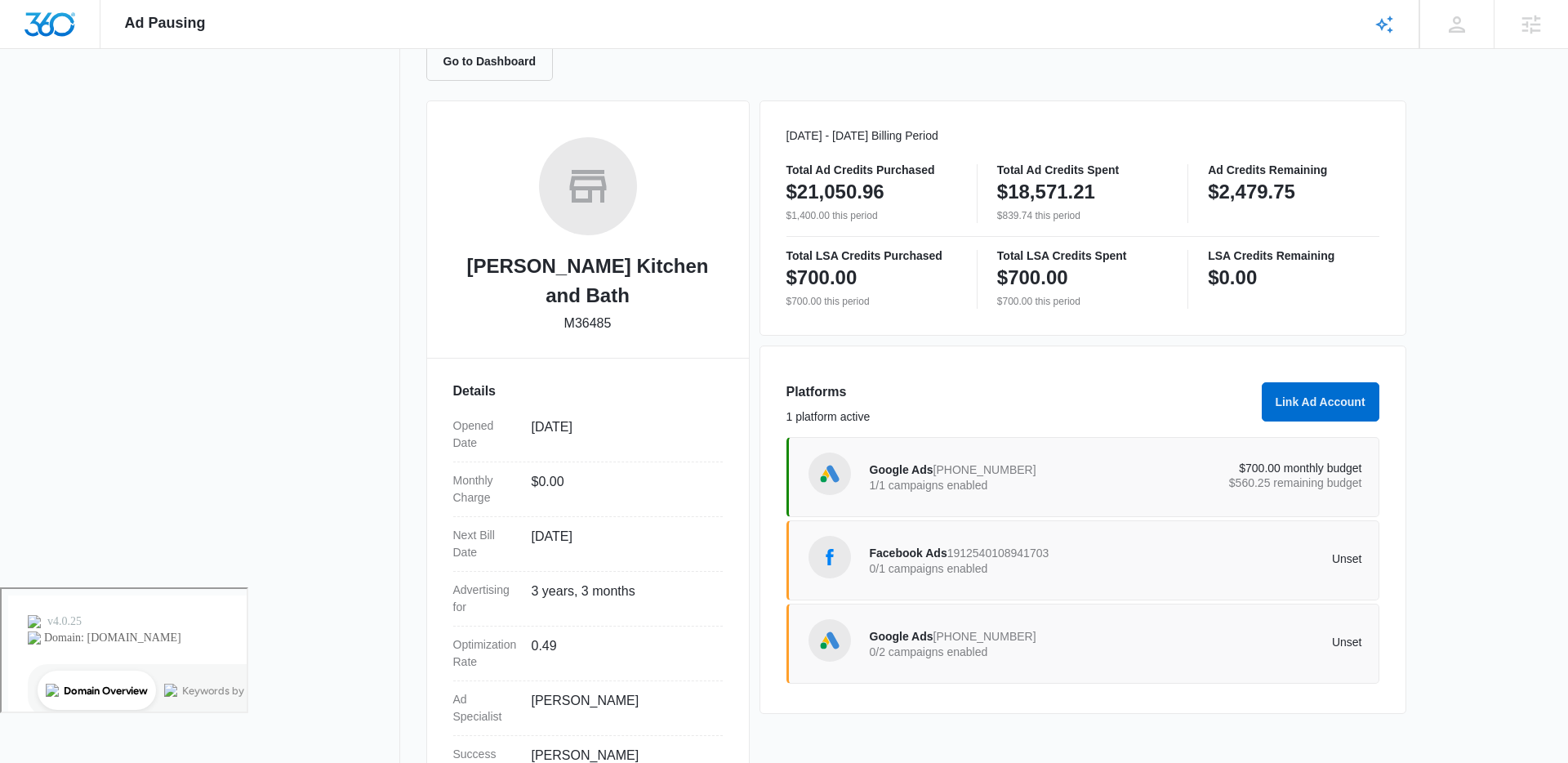
click at [1023, 480] on p "1/1 campaigns enabled" at bounding box center [993, 485] width 247 height 11
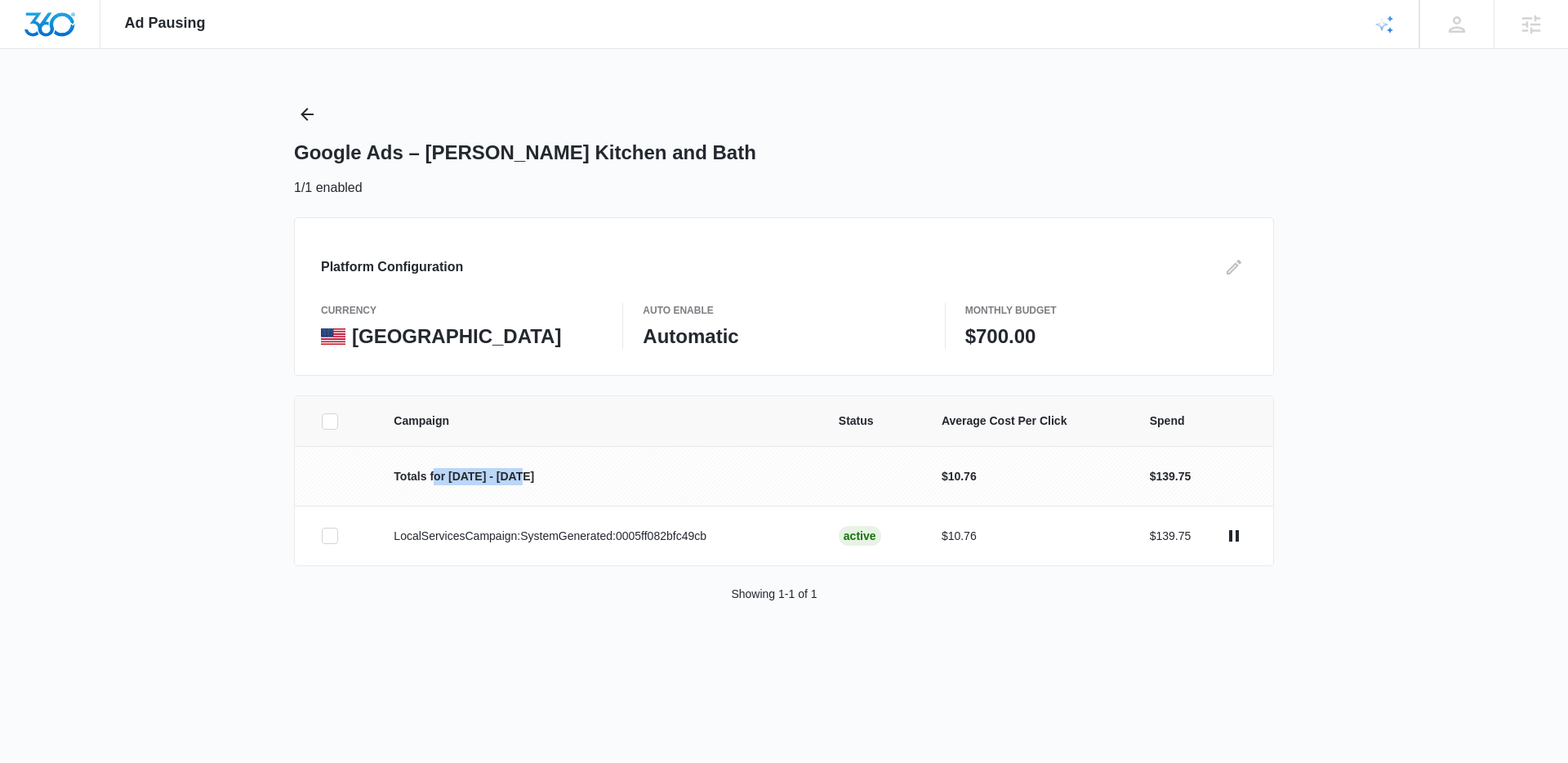
drag, startPoint x: 444, startPoint y: 474, endPoint x: 554, endPoint y: 471, distance: 110.0
click at [554, 471] on p "Totals for Aug 4 - Sep 3" at bounding box center [596, 477] width 405 height 17
click at [1365, 424] on div "Campaign Status Average Cost Per Click Spend Totals for Aug 4 - Sep 3 $10.76 $1…" at bounding box center [784, 519] width 1568 height 247
click at [314, 112] on icon "Back" at bounding box center [307, 114] width 20 height 20
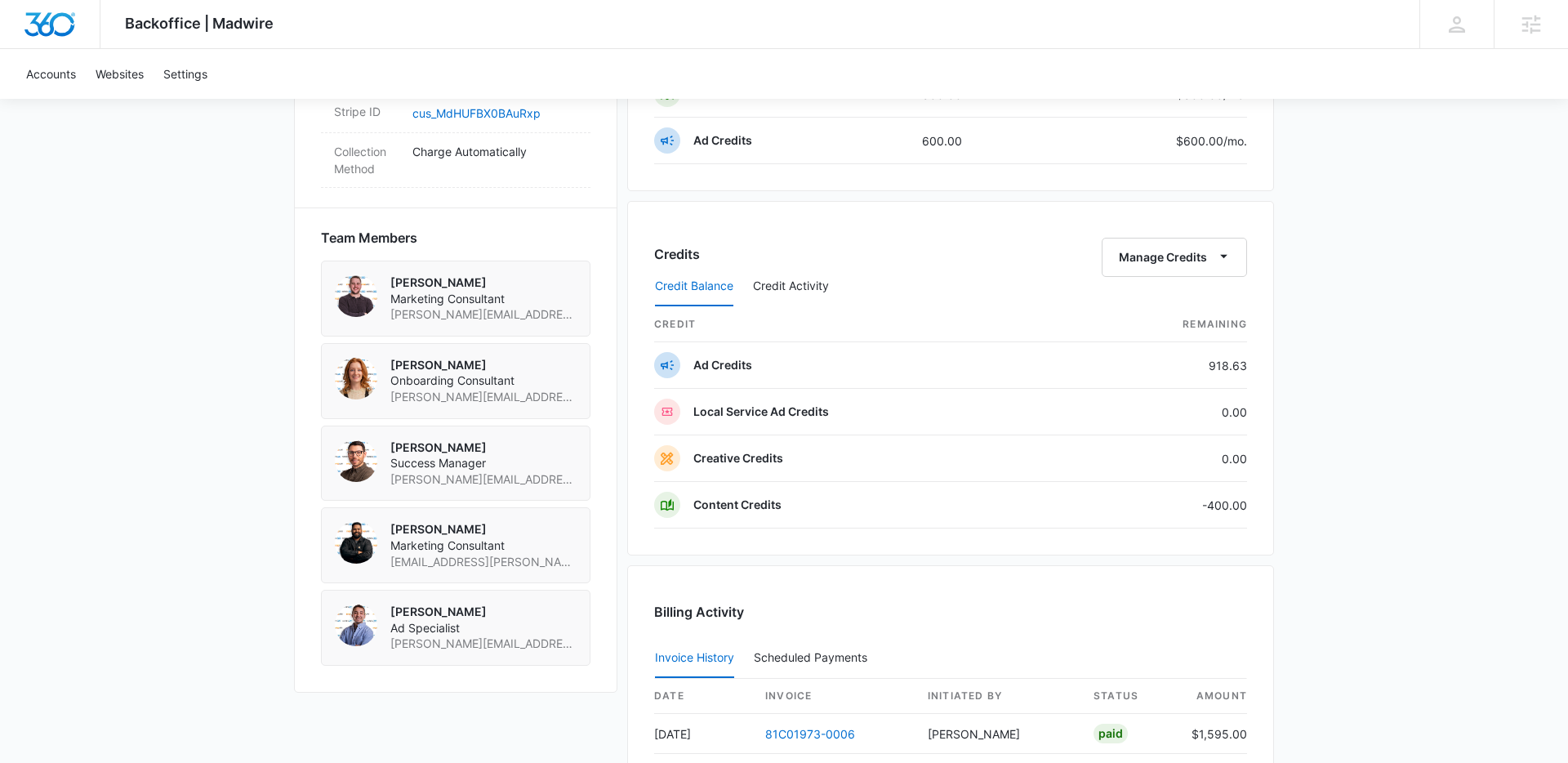
scroll to position [1115, 0]
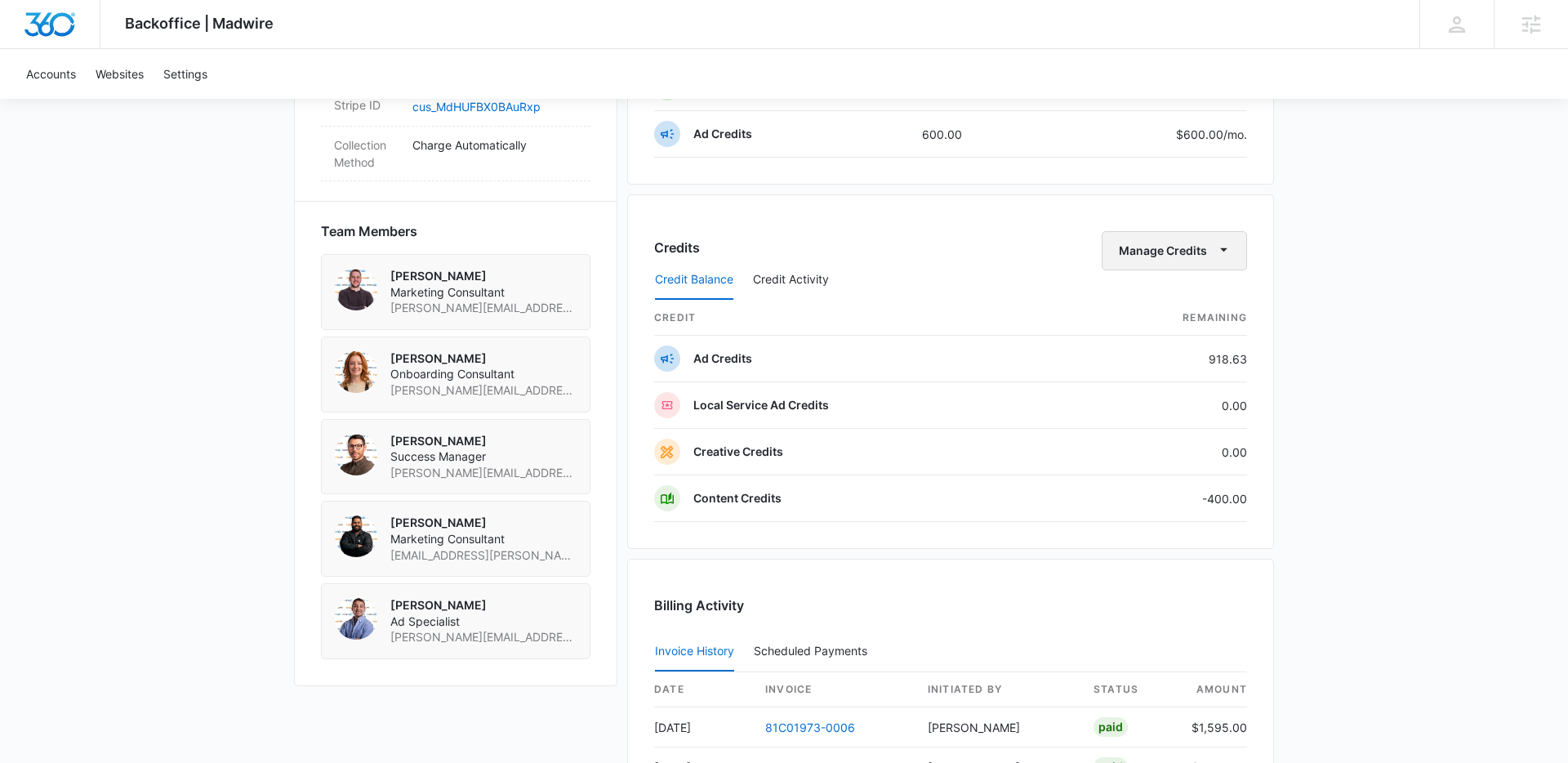
click at [1136, 251] on button "Manage Credits" at bounding box center [1174, 250] width 145 height 39
click at [824, 273] on button "Credit Activity" at bounding box center [791, 280] width 76 height 39
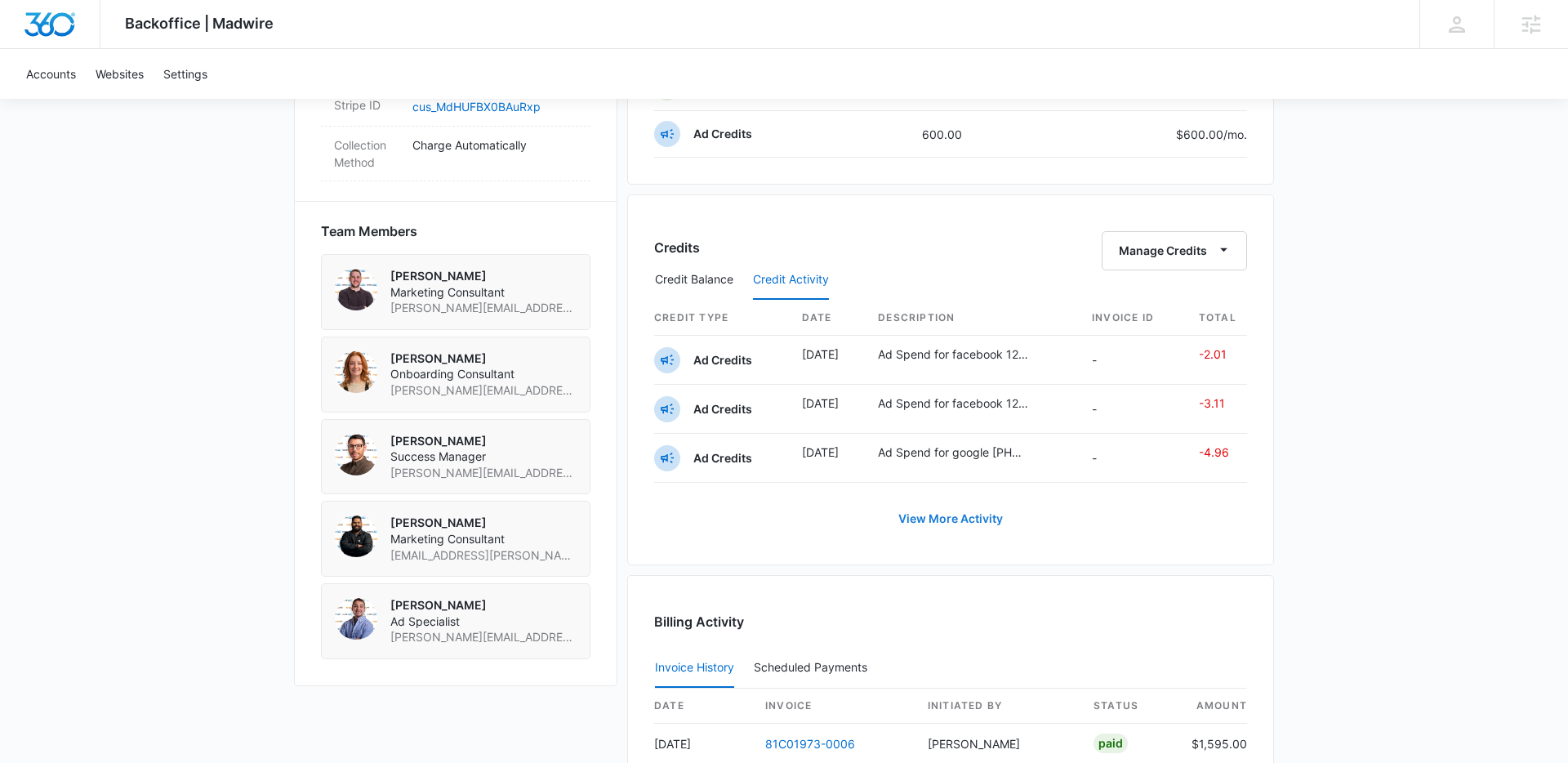
click at [959, 518] on button "View More Activity" at bounding box center [950, 518] width 137 height 39
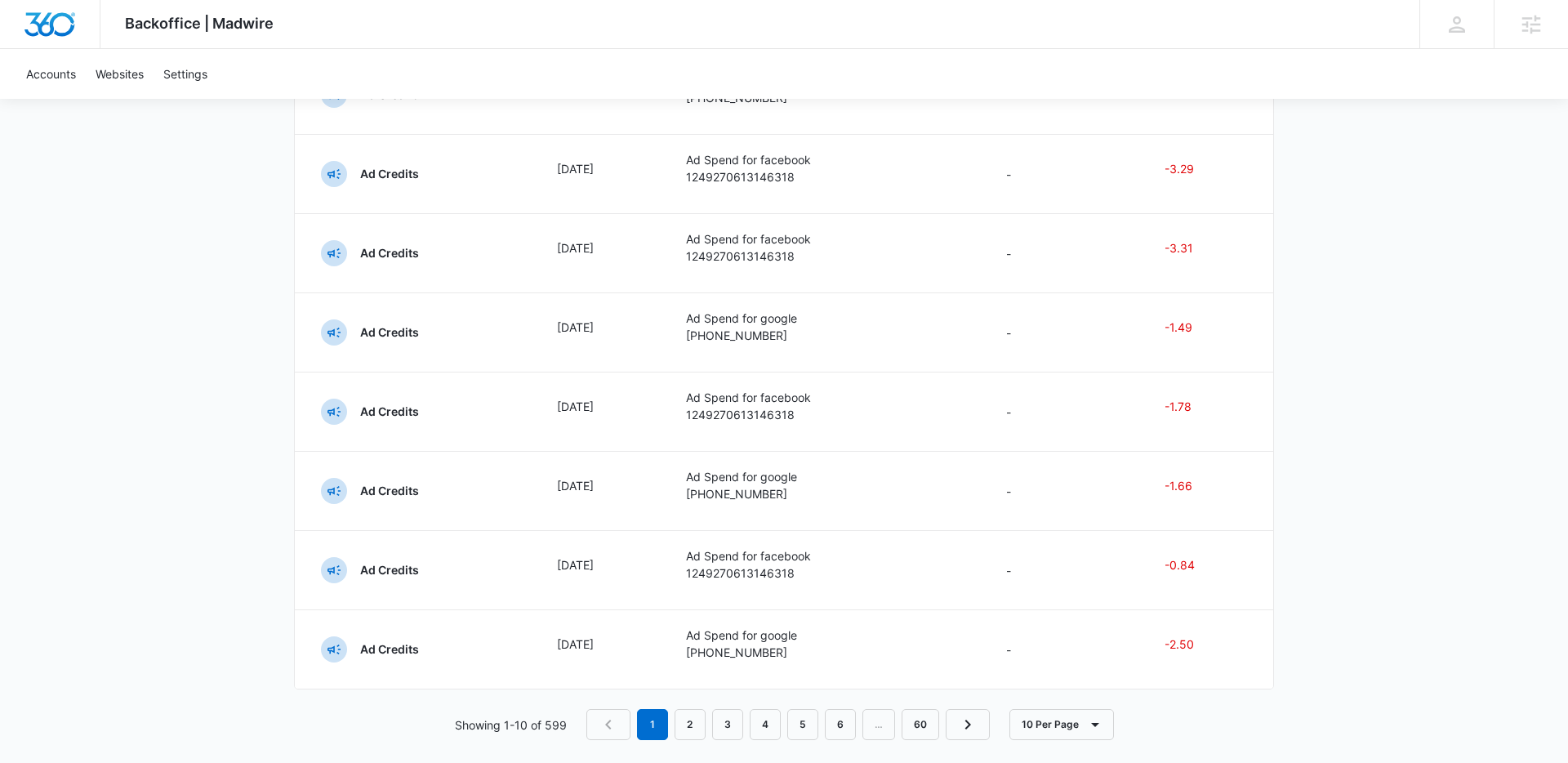
scroll to position [464, 0]
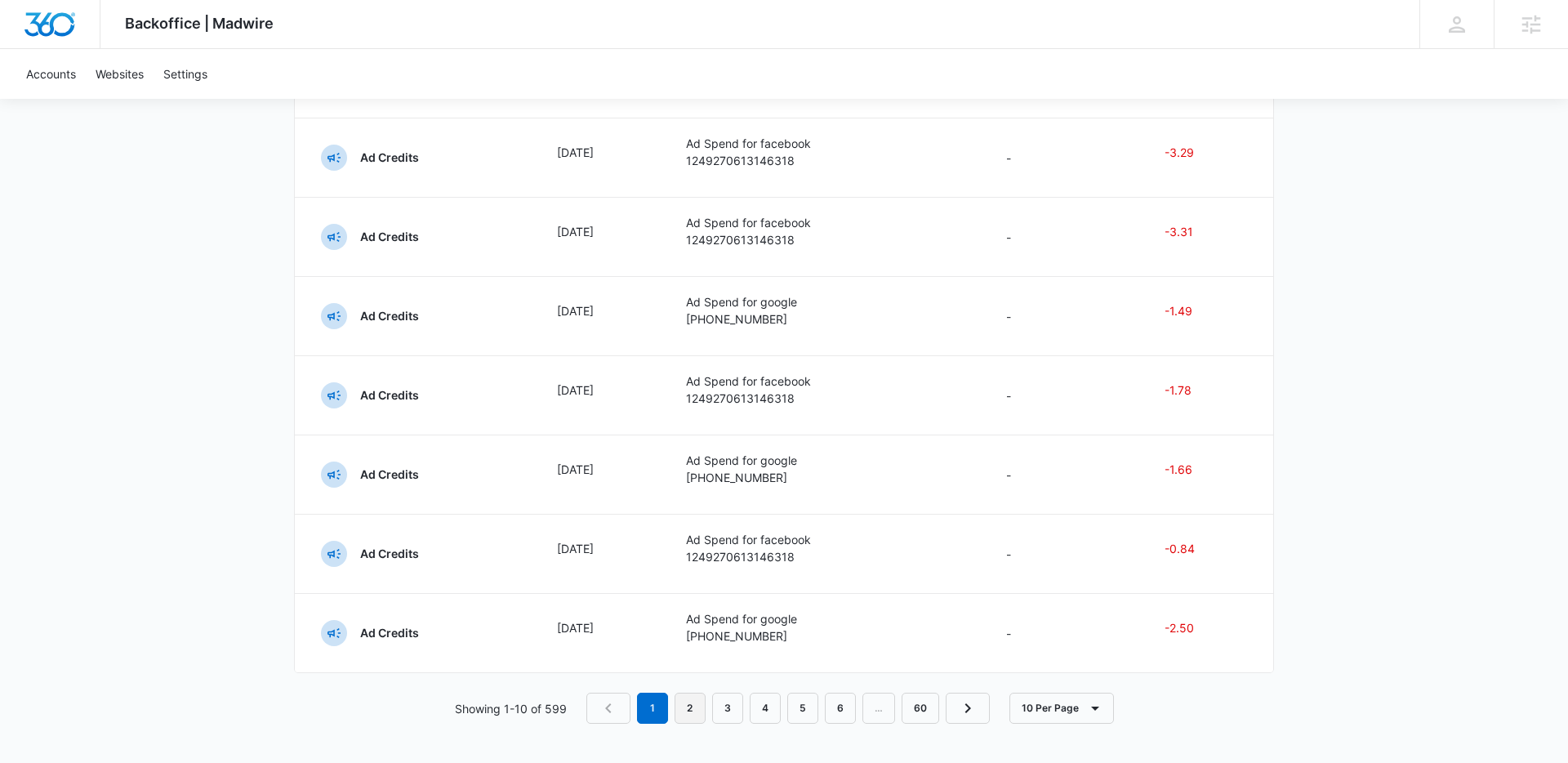
drag, startPoint x: 693, startPoint y: 713, endPoint x: 713, endPoint y: 709, distance: 20.4
click at [693, 713] on link "2" at bounding box center [690, 708] width 31 height 31
click at [728, 704] on link "3" at bounding box center [731, 708] width 31 height 31
click at [773, 705] on link "4" at bounding box center [769, 708] width 31 height 31
click at [798, 706] on link "5" at bounding box center [807, 708] width 31 height 31
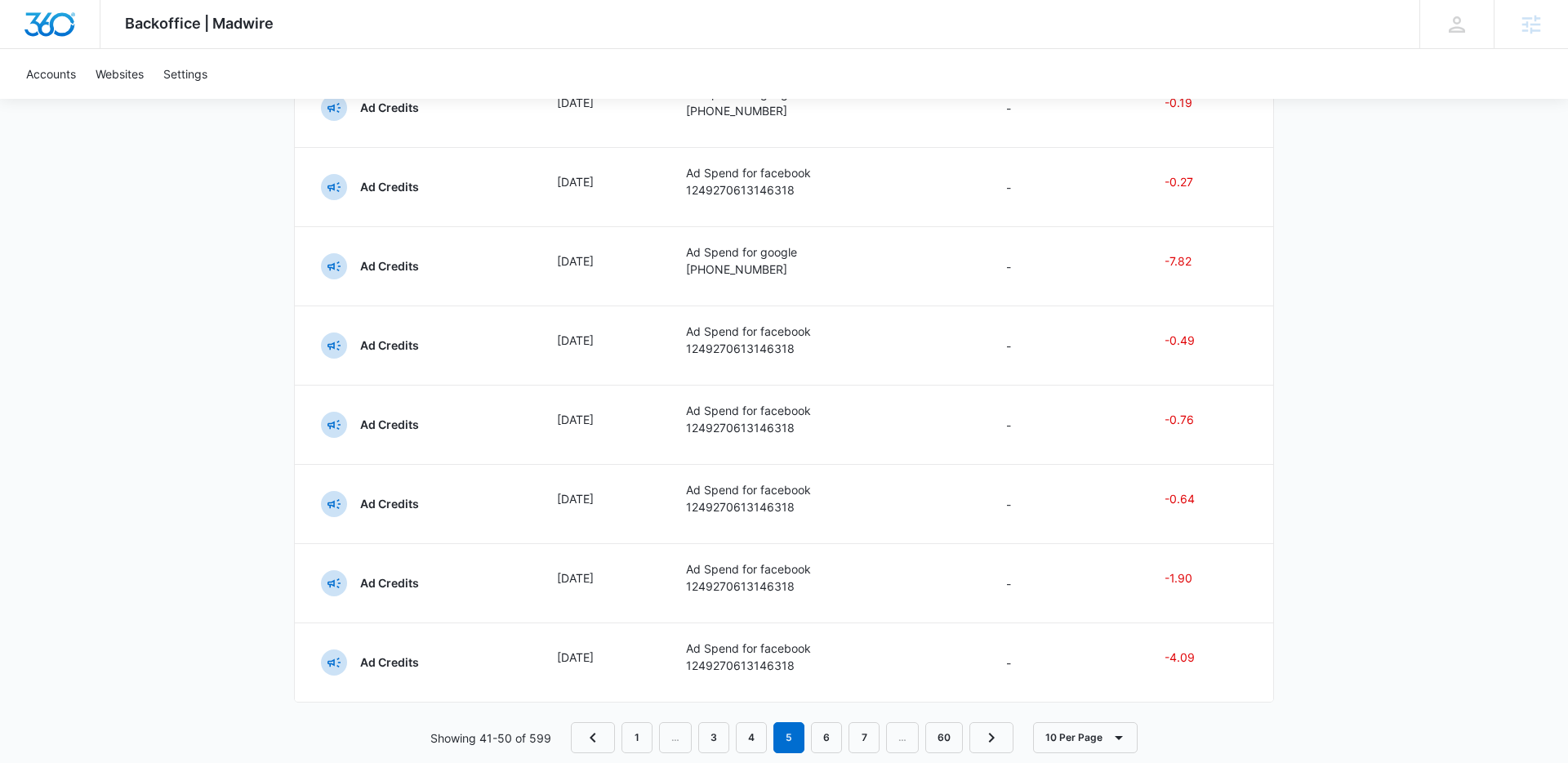
scroll to position [442, 0]
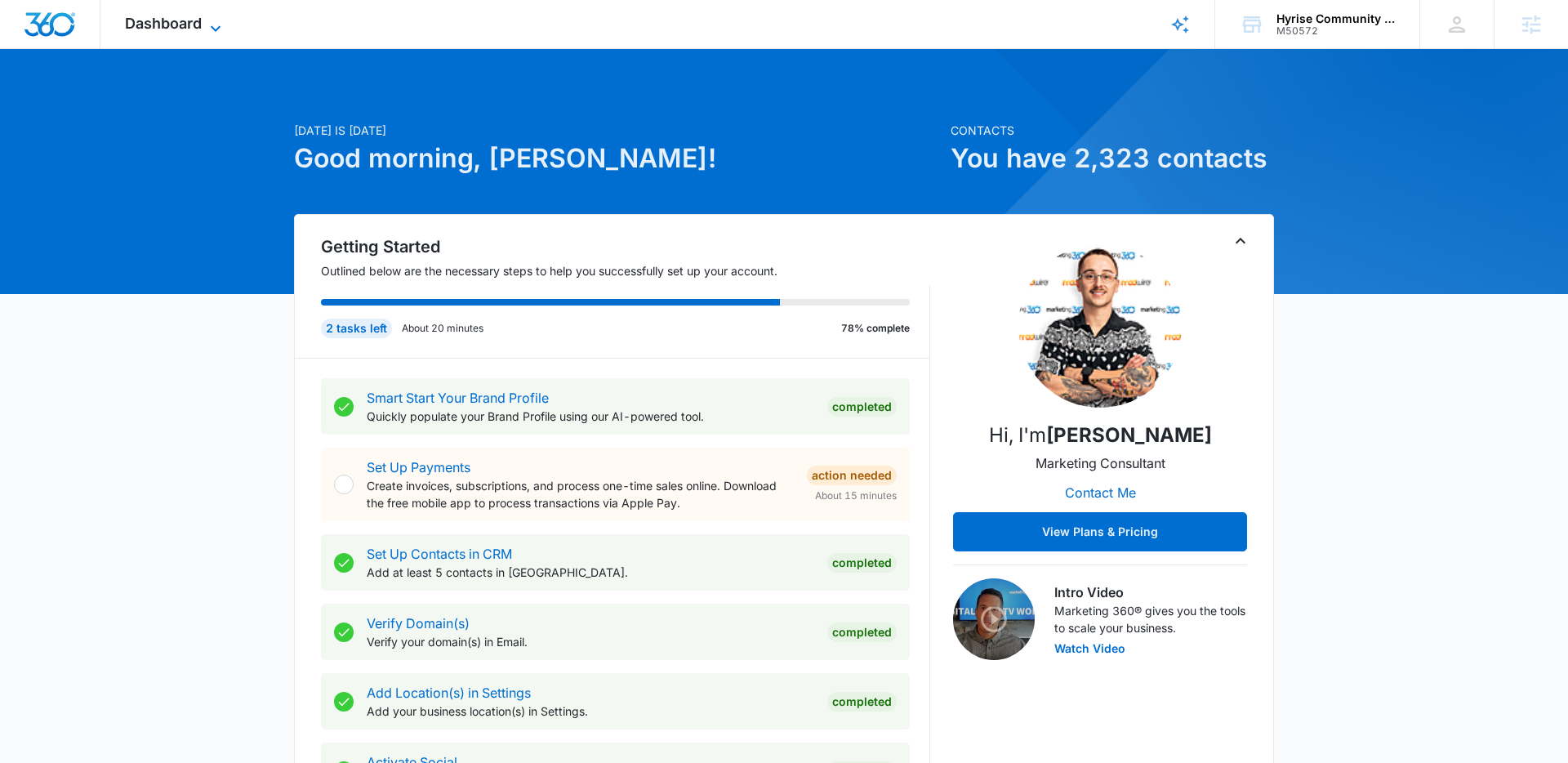
click at [194, 25] on span "Dashboard" at bounding box center [163, 23] width 76 height 17
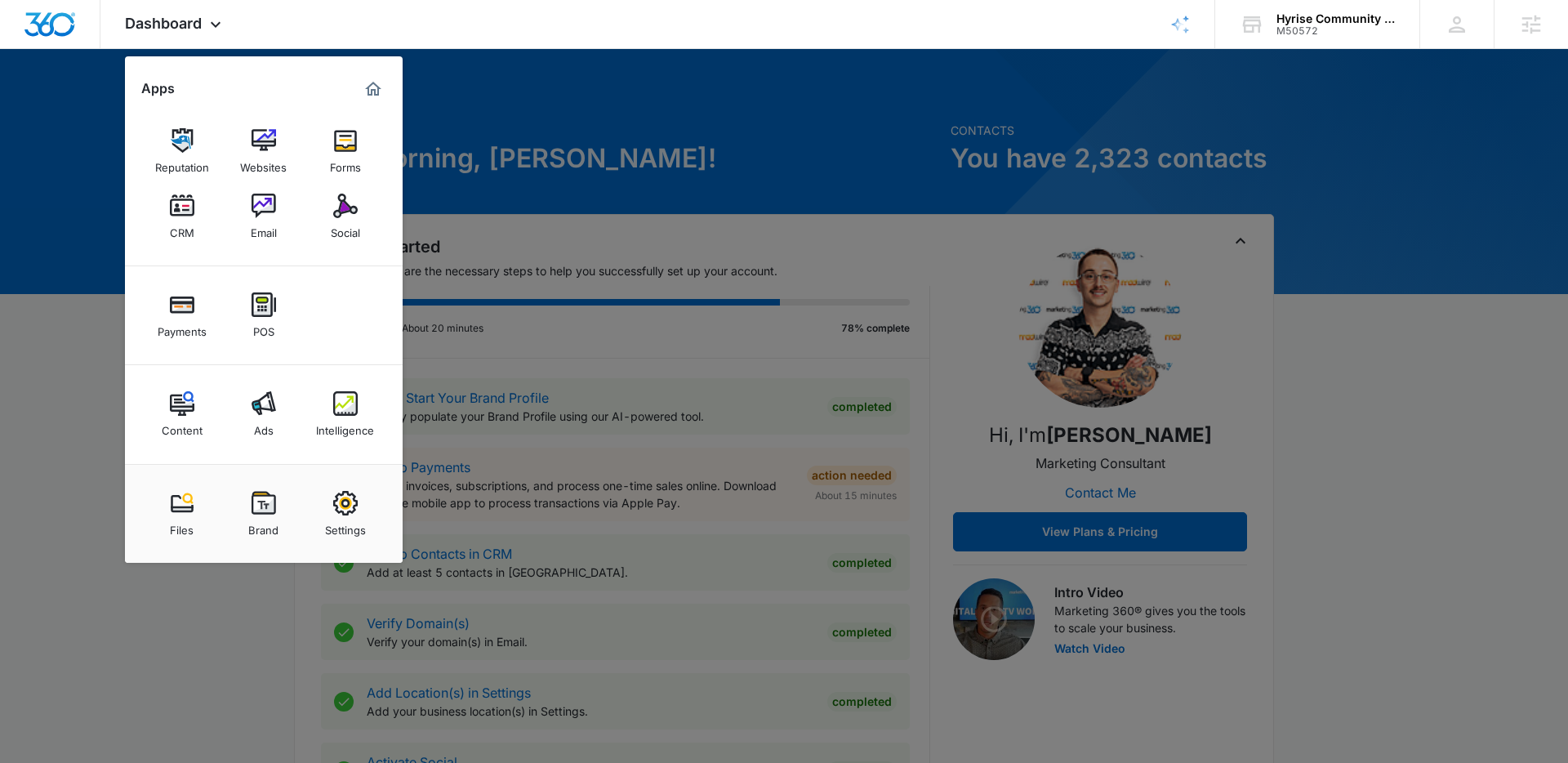
click at [102, 84] on div at bounding box center [784, 382] width 1568 height 763
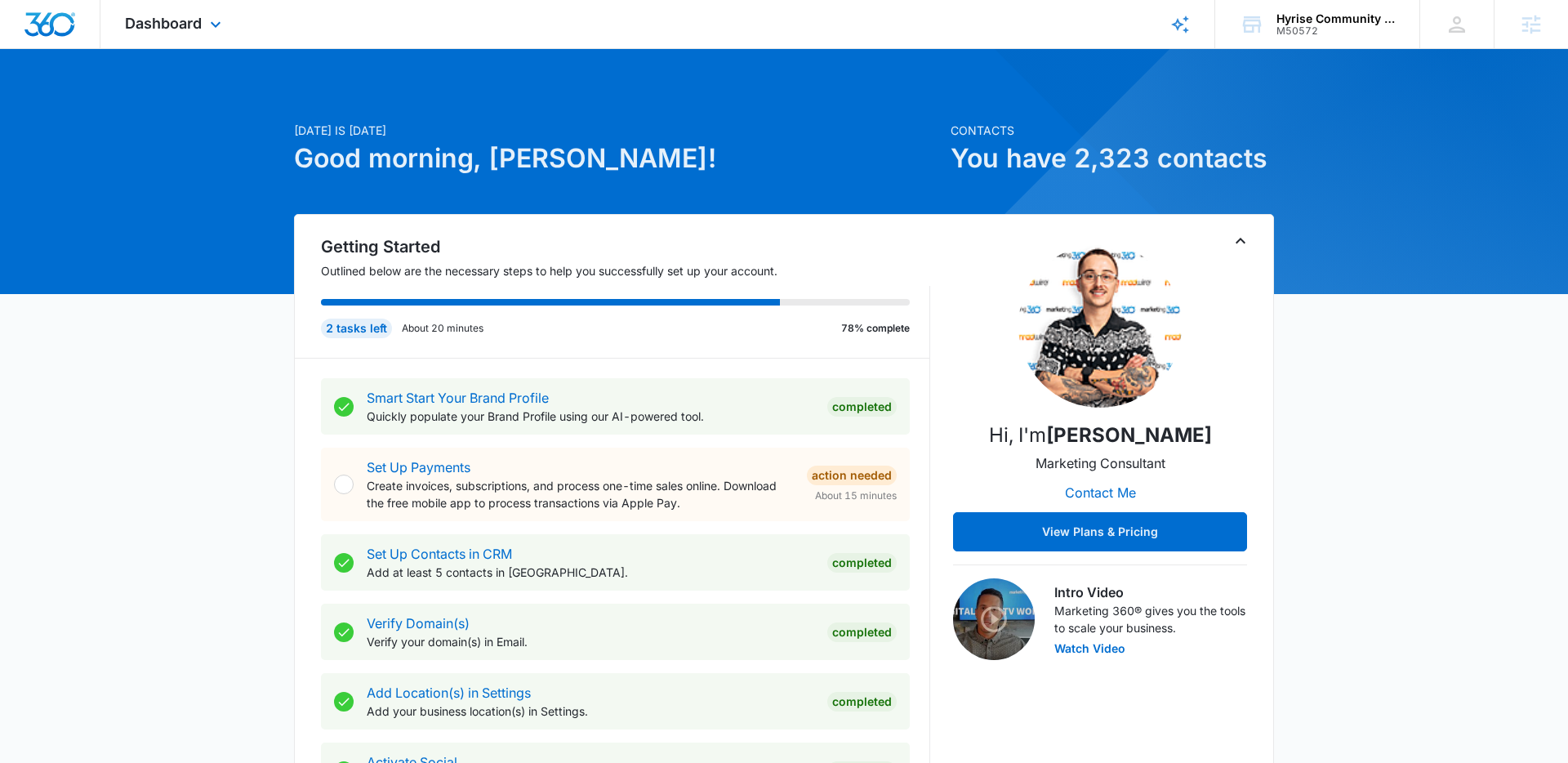
click at [190, 13] on div "Dashboard Apps Reputation Websites Forms CRM Email Social Payments POS Content …" at bounding box center [175, 23] width 149 height 48
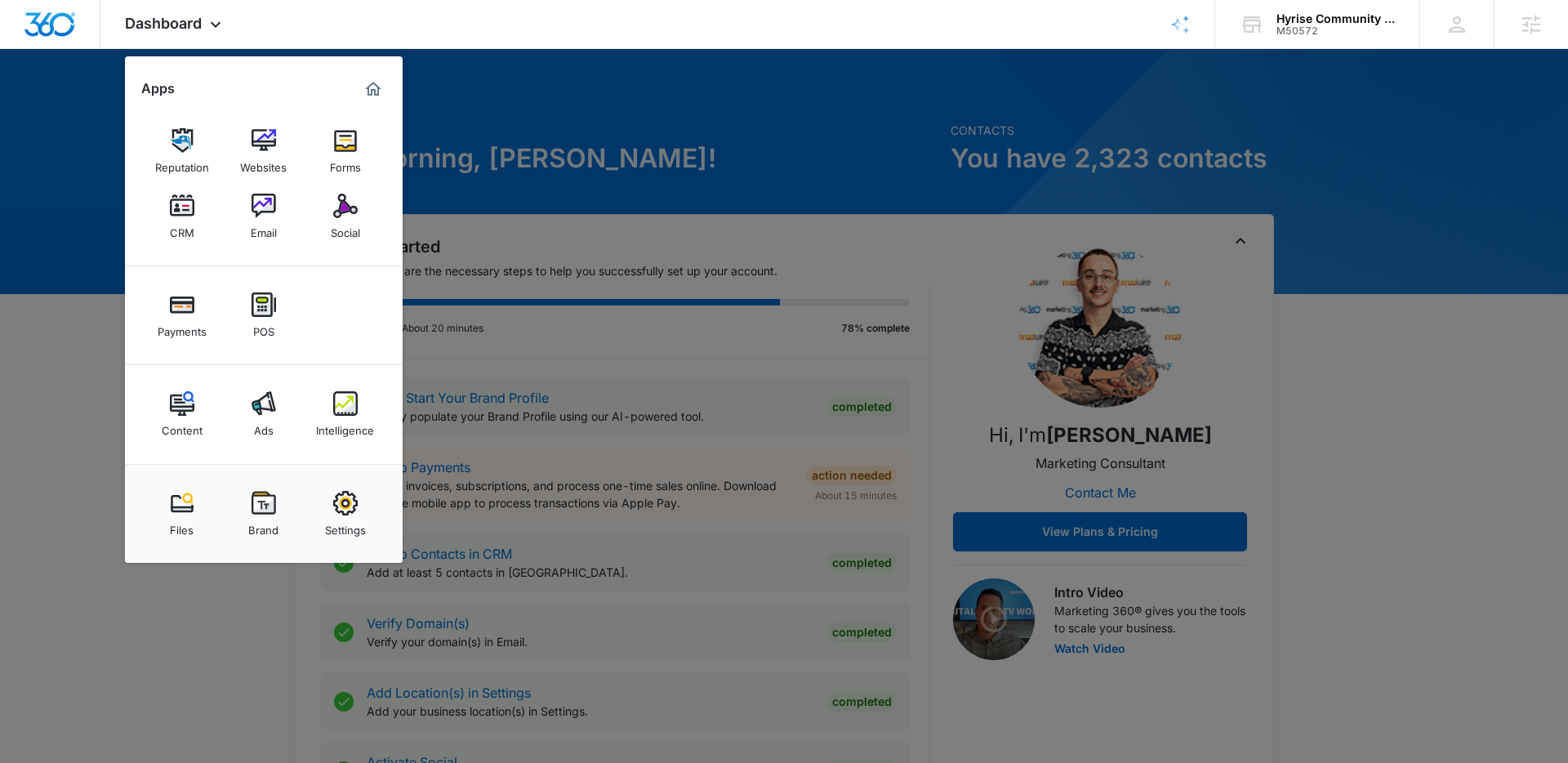
click at [171, 216] on img at bounding box center [182, 206] width 24 height 24
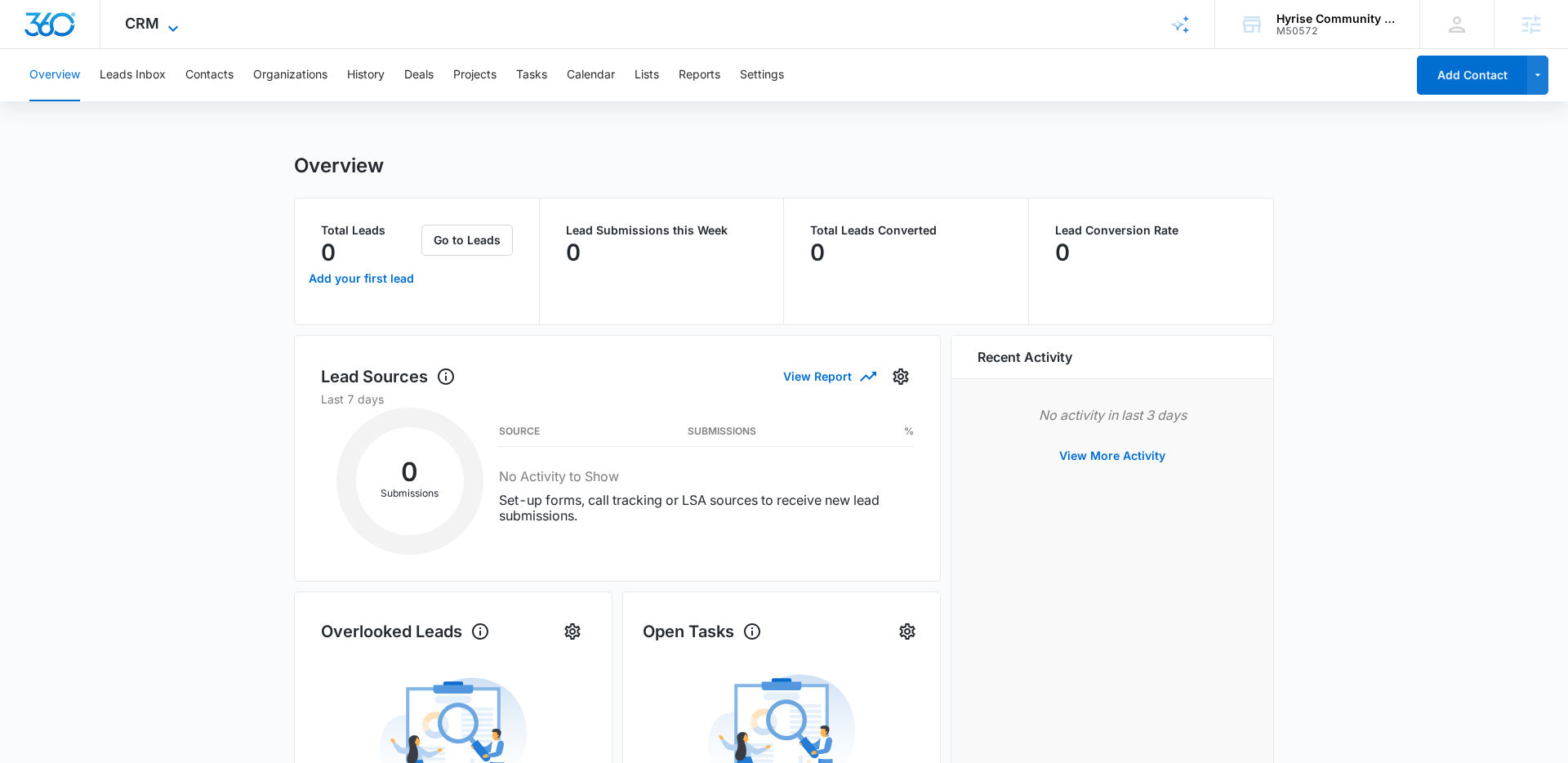
click at [164, 23] on icon at bounding box center [173, 29] width 20 height 20
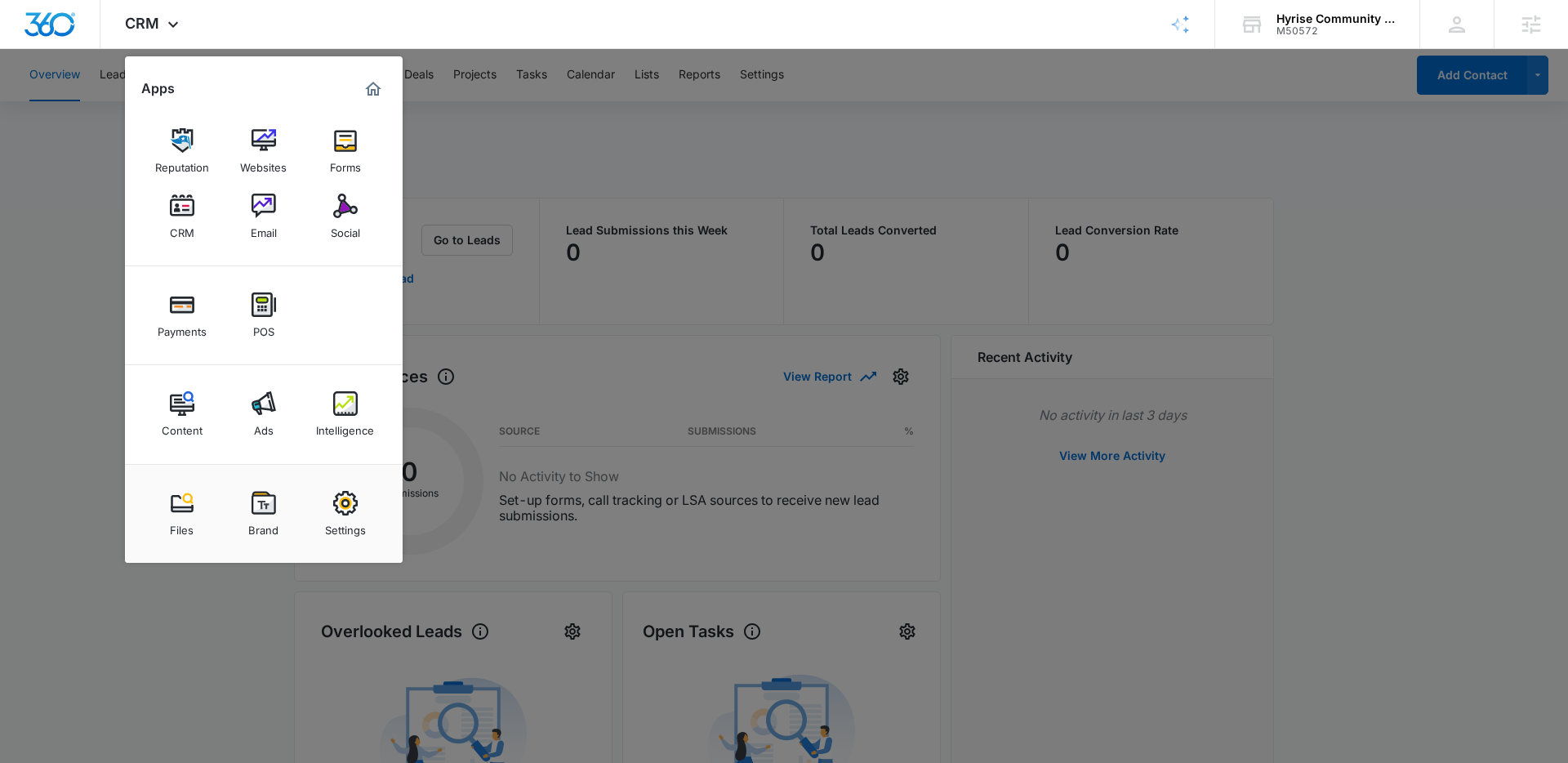
click at [890, 144] on div at bounding box center [784, 382] width 1568 height 763
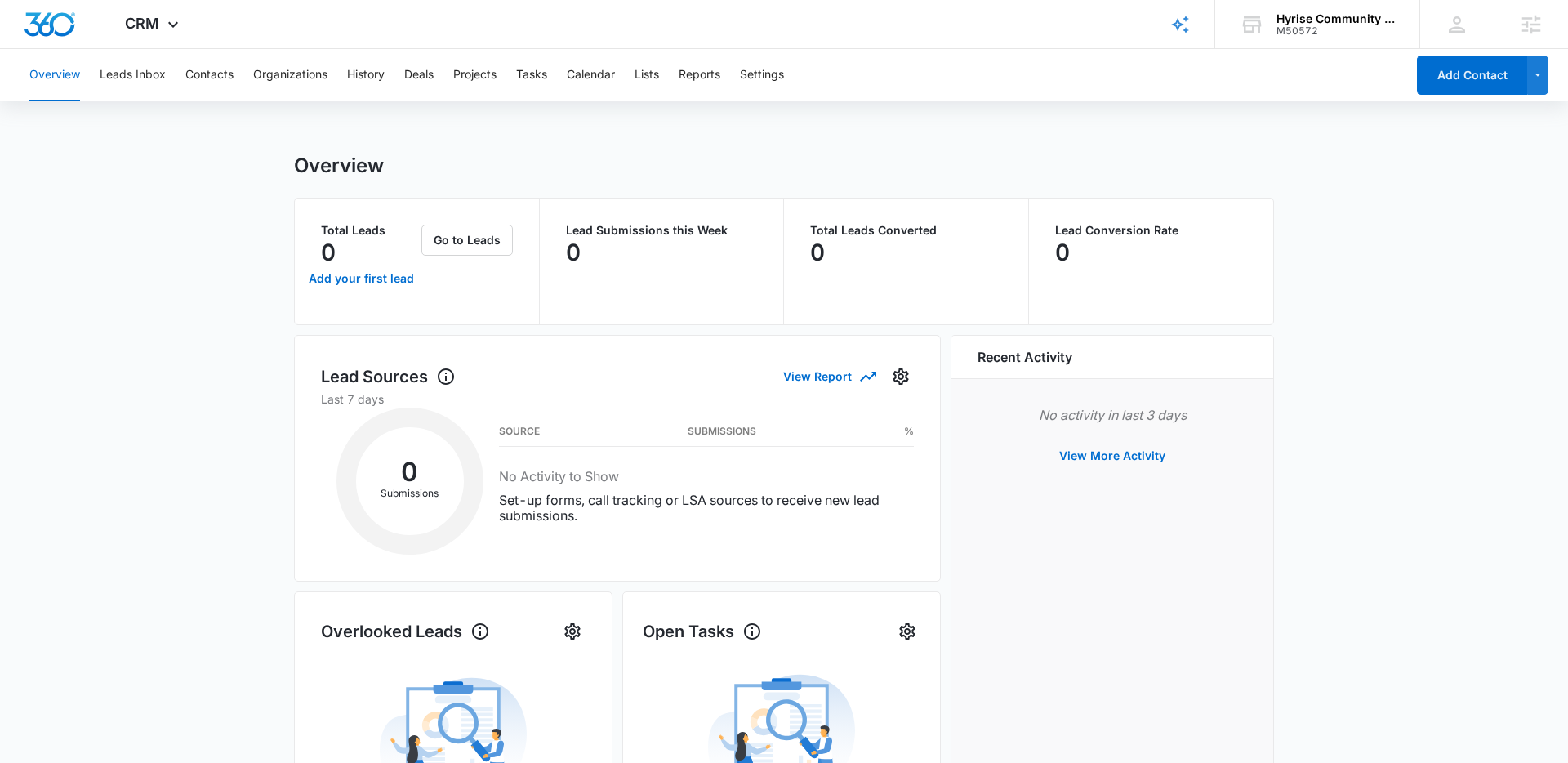
click at [161, 134] on div "Overview Leads Inbox Contacts Organizations History Deals Projects Tasks Calend…" at bounding box center [784, 676] width 1568 height 1255
click at [747, 71] on button "Settings" at bounding box center [762, 75] width 44 height 52
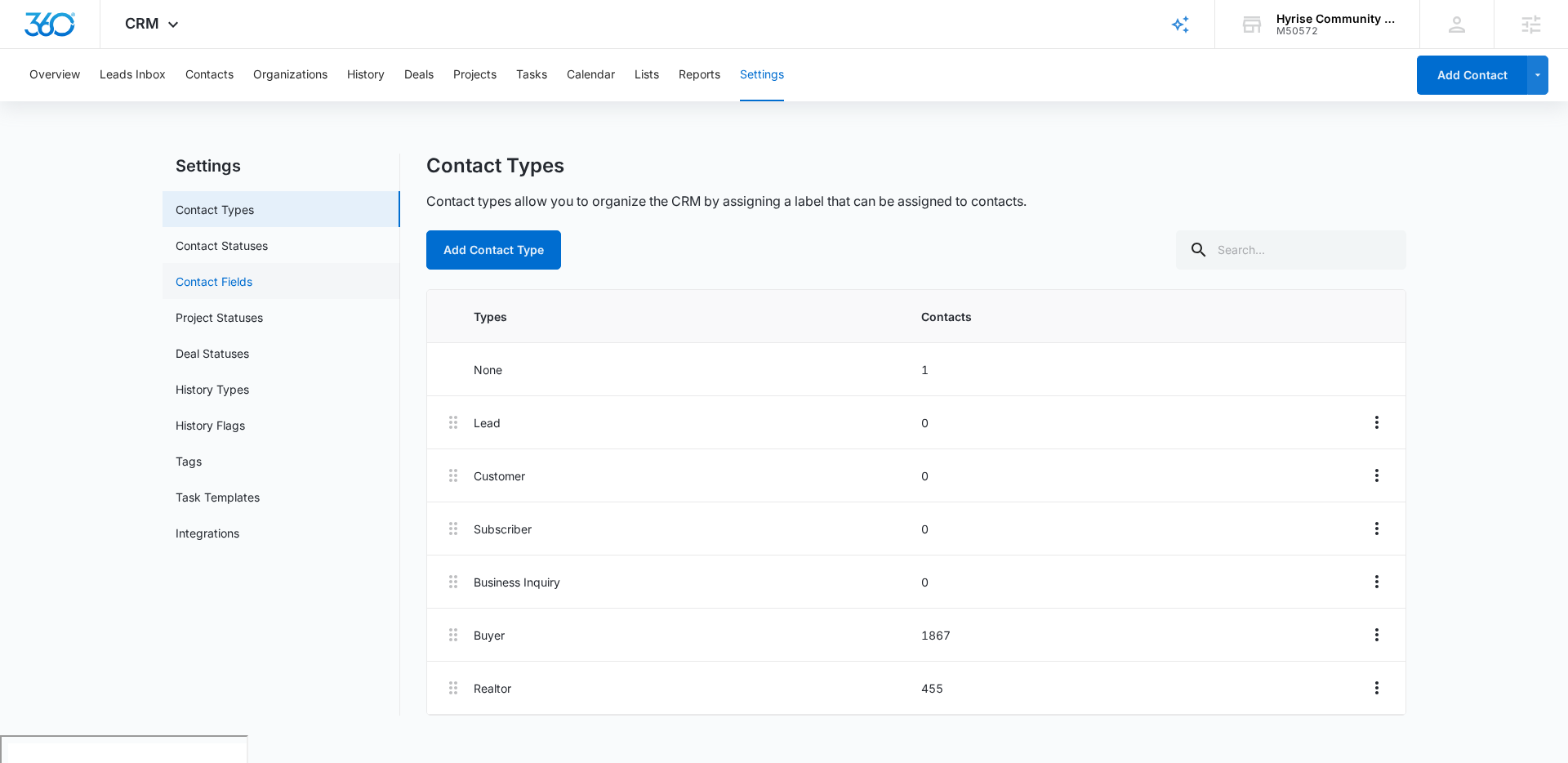
click at [212, 286] on link "Contact Fields" at bounding box center [214, 282] width 76 height 17
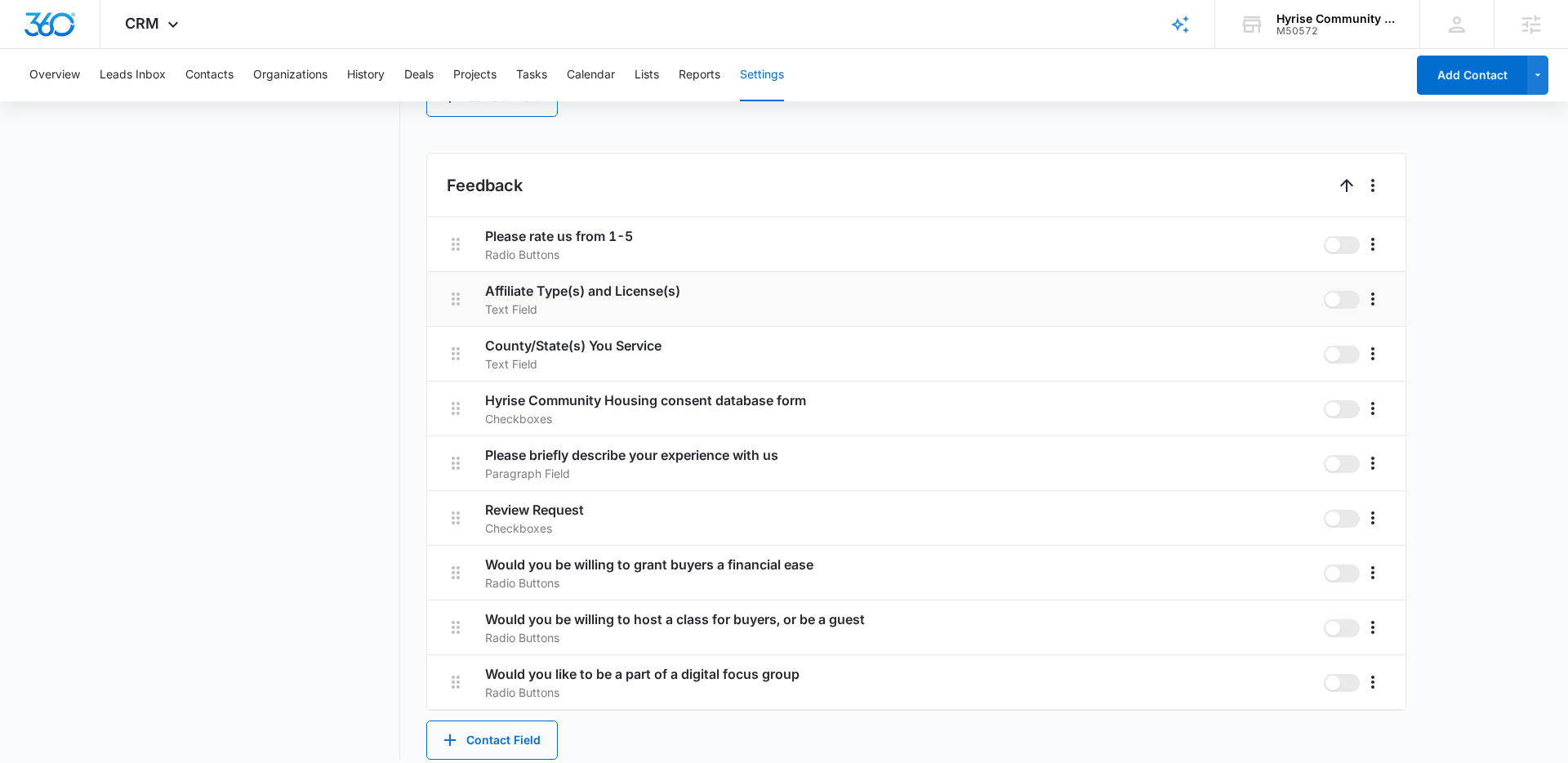
scroll to position [1307, 0]
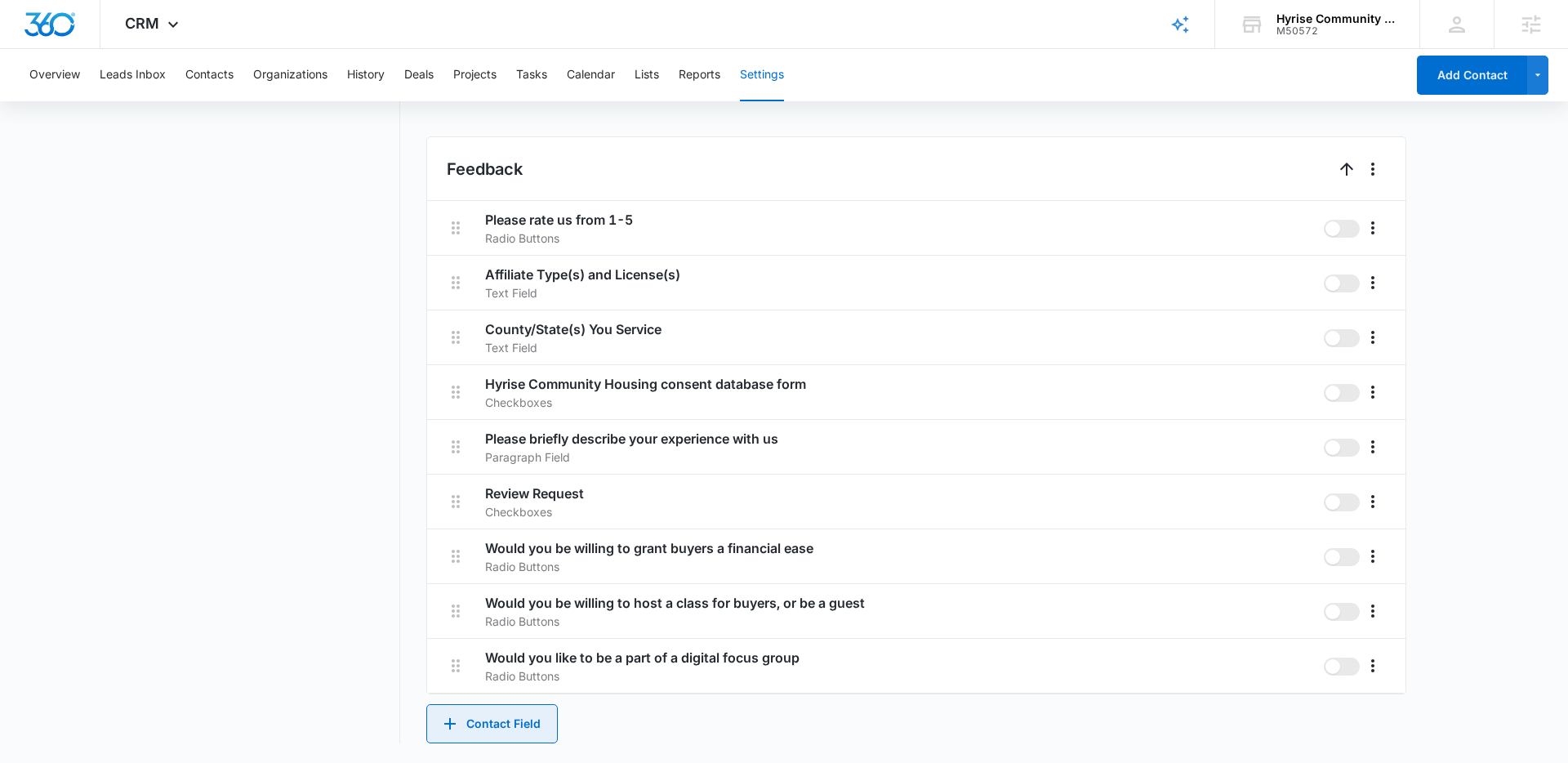
click at [509, 725] on button "Contact Field" at bounding box center [492, 723] width 131 height 39
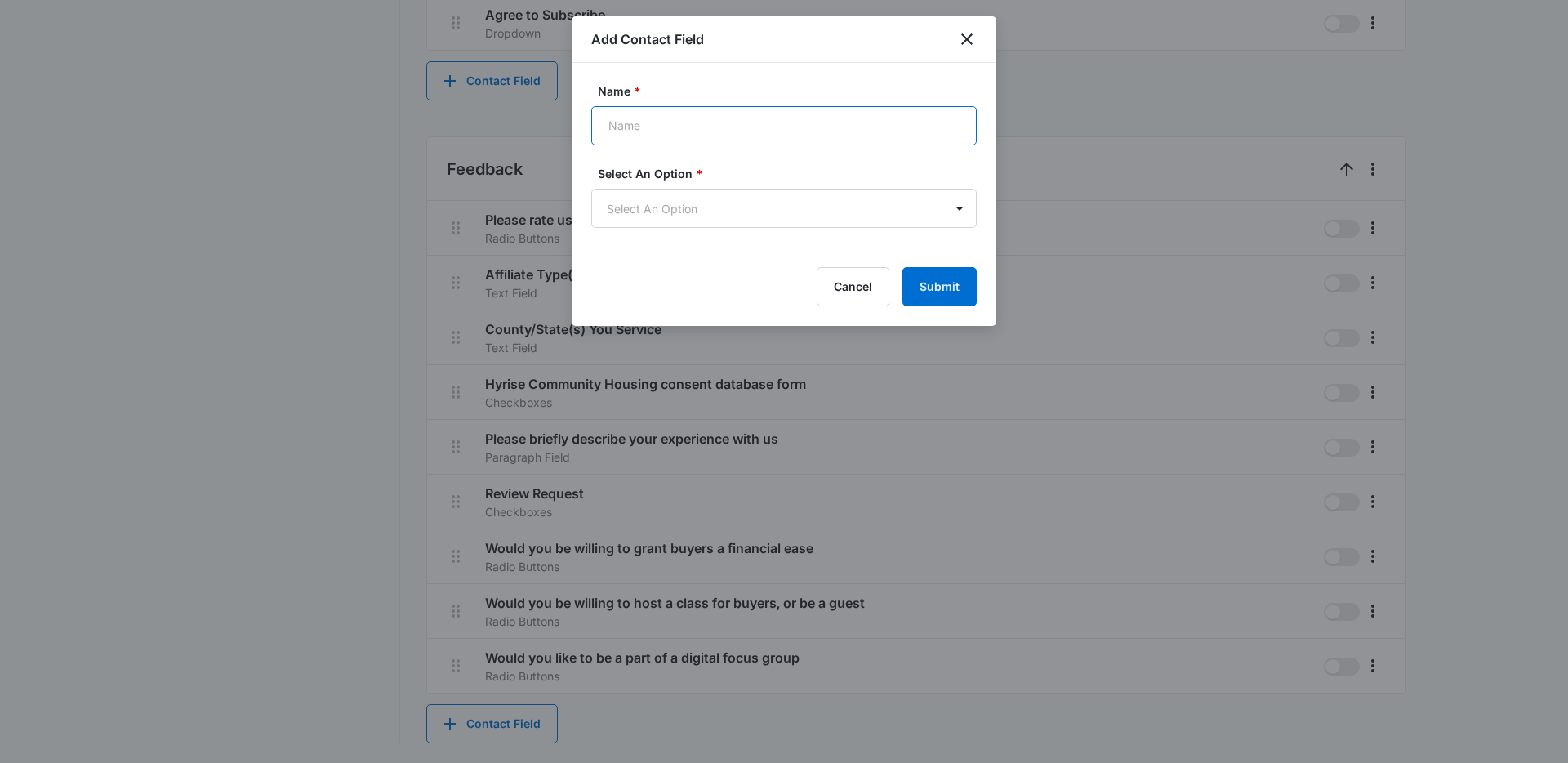
click at [692, 126] on input "Name *" at bounding box center [784, 125] width 386 height 39
type input "Affiliate Type"
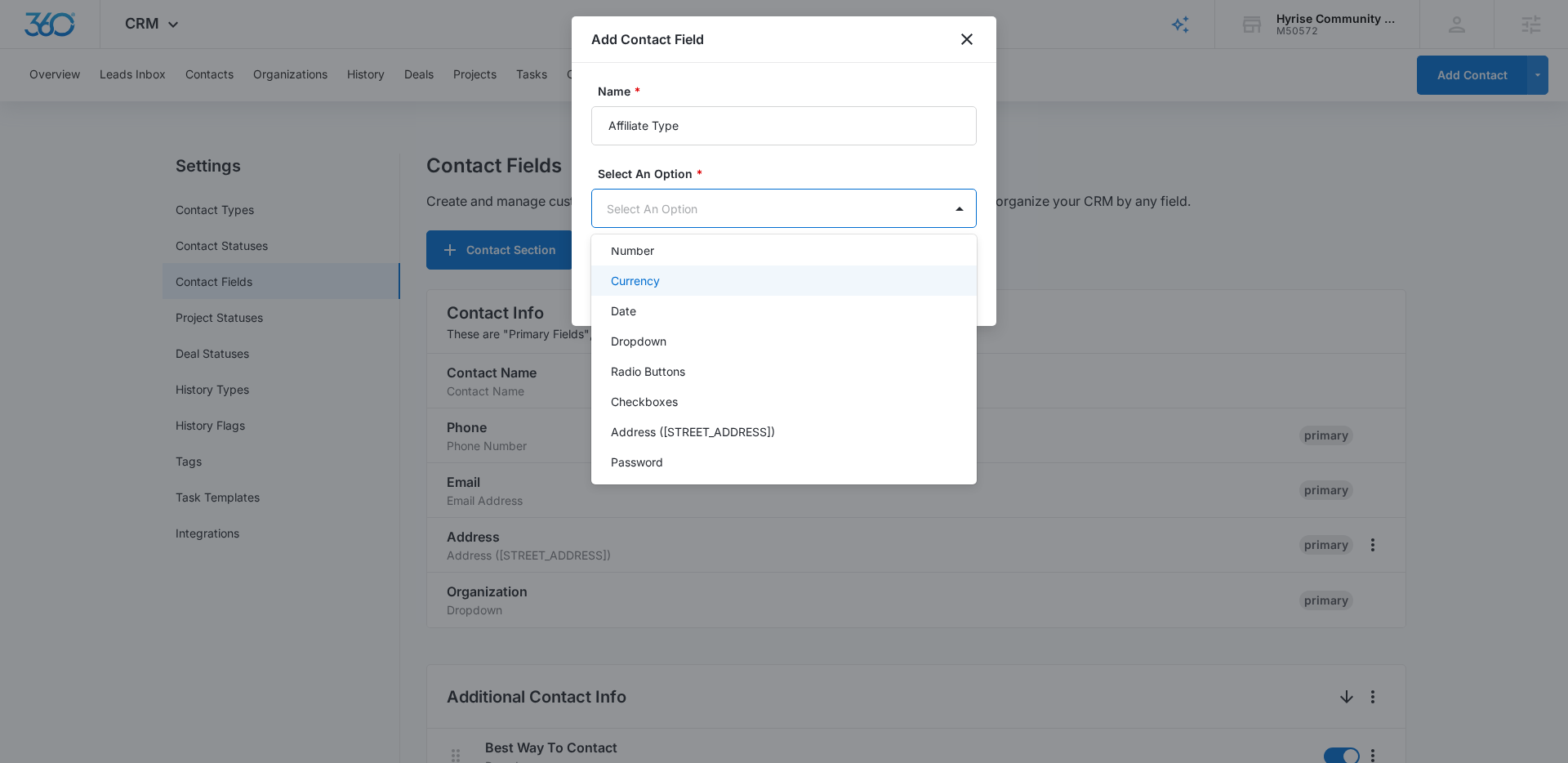
scroll to position [206, 0]
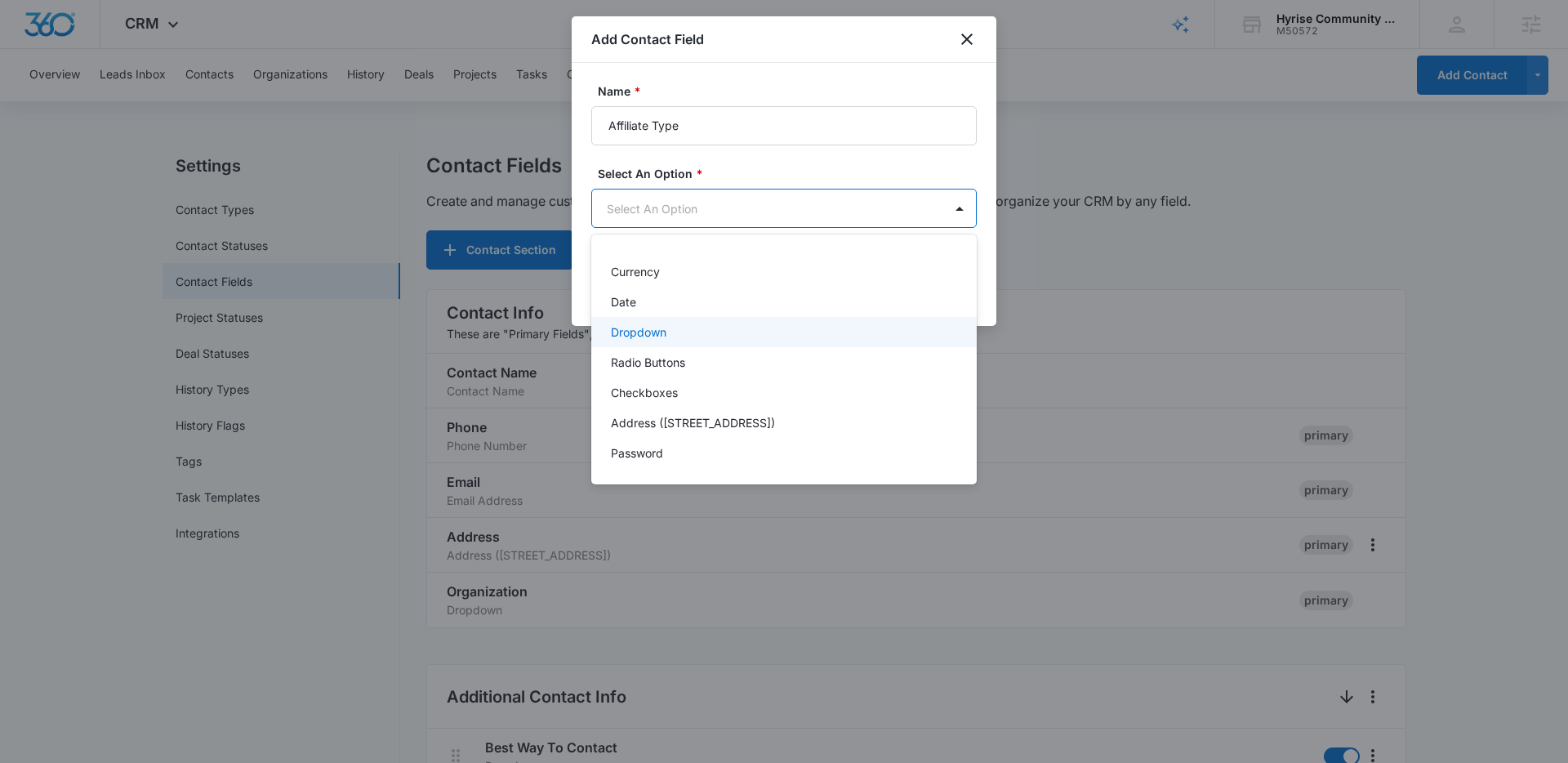
click at [665, 325] on p "Dropdown" at bounding box center [638, 332] width 56 height 17
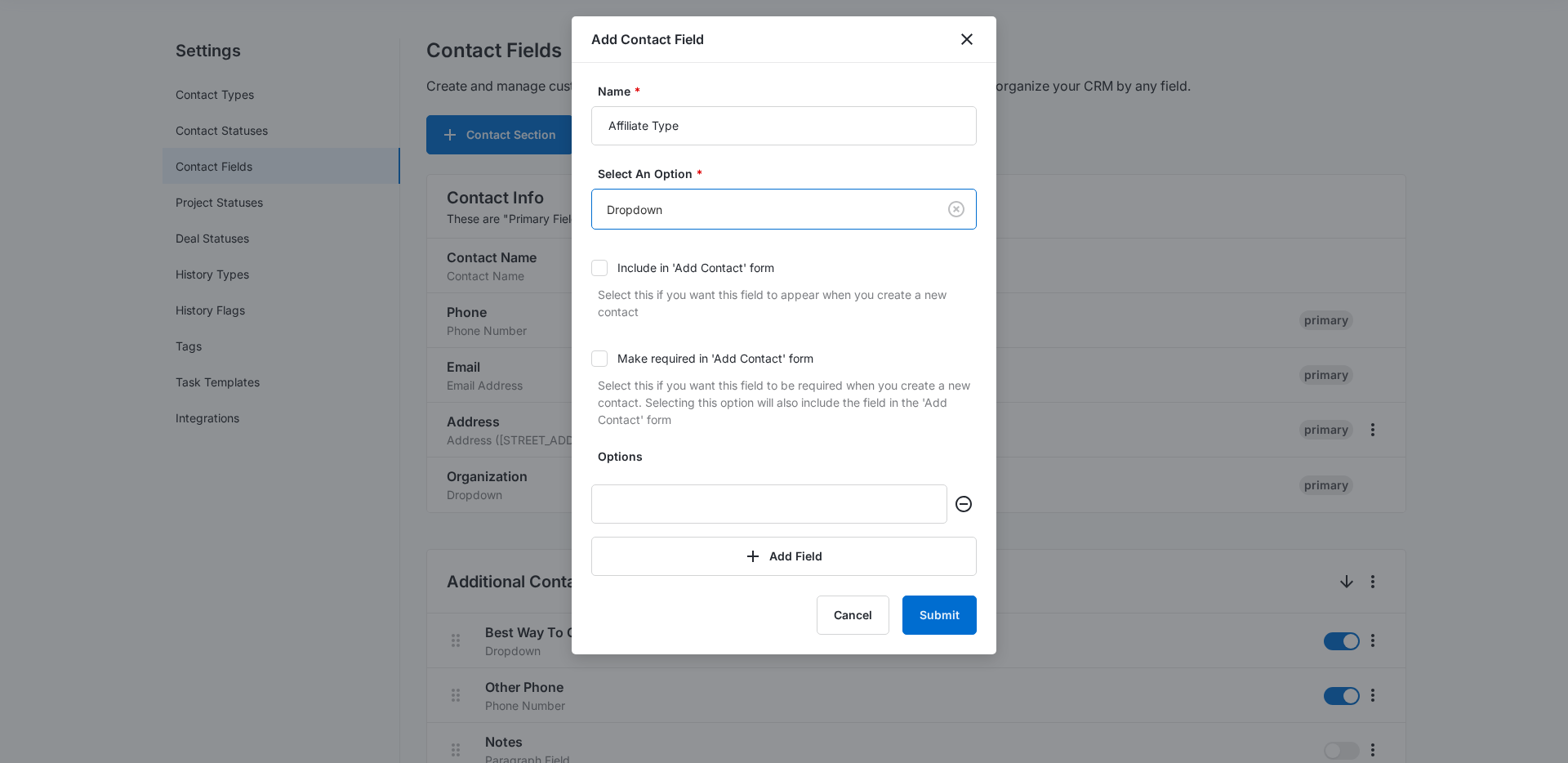
scroll to position [126, 0]
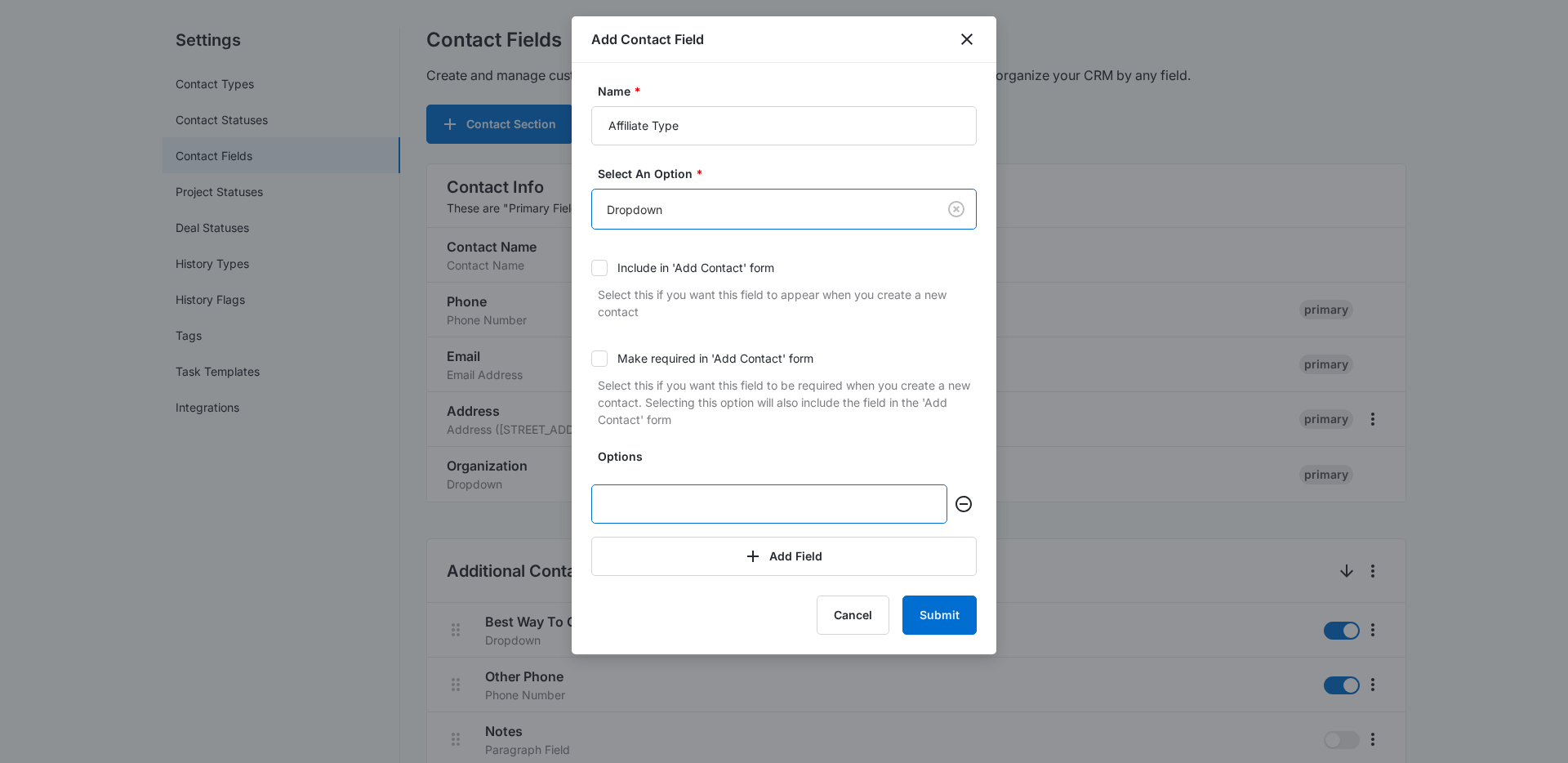
click at [798, 493] on input "text" at bounding box center [769, 503] width 356 height 39
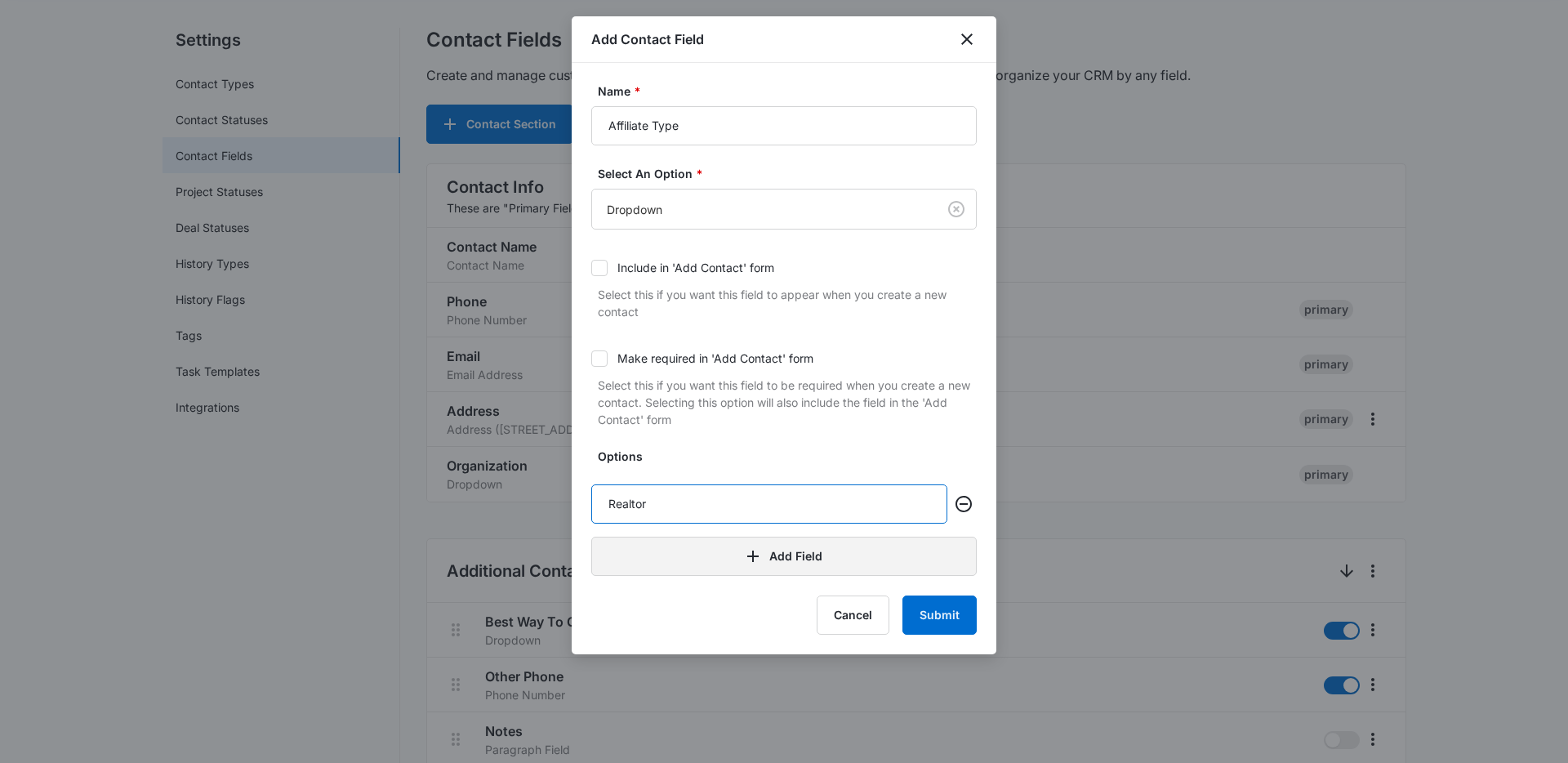
type input "Realtor"
click at [799, 543] on button "Add Field" at bounding box center [784, 555] width 386 height 39
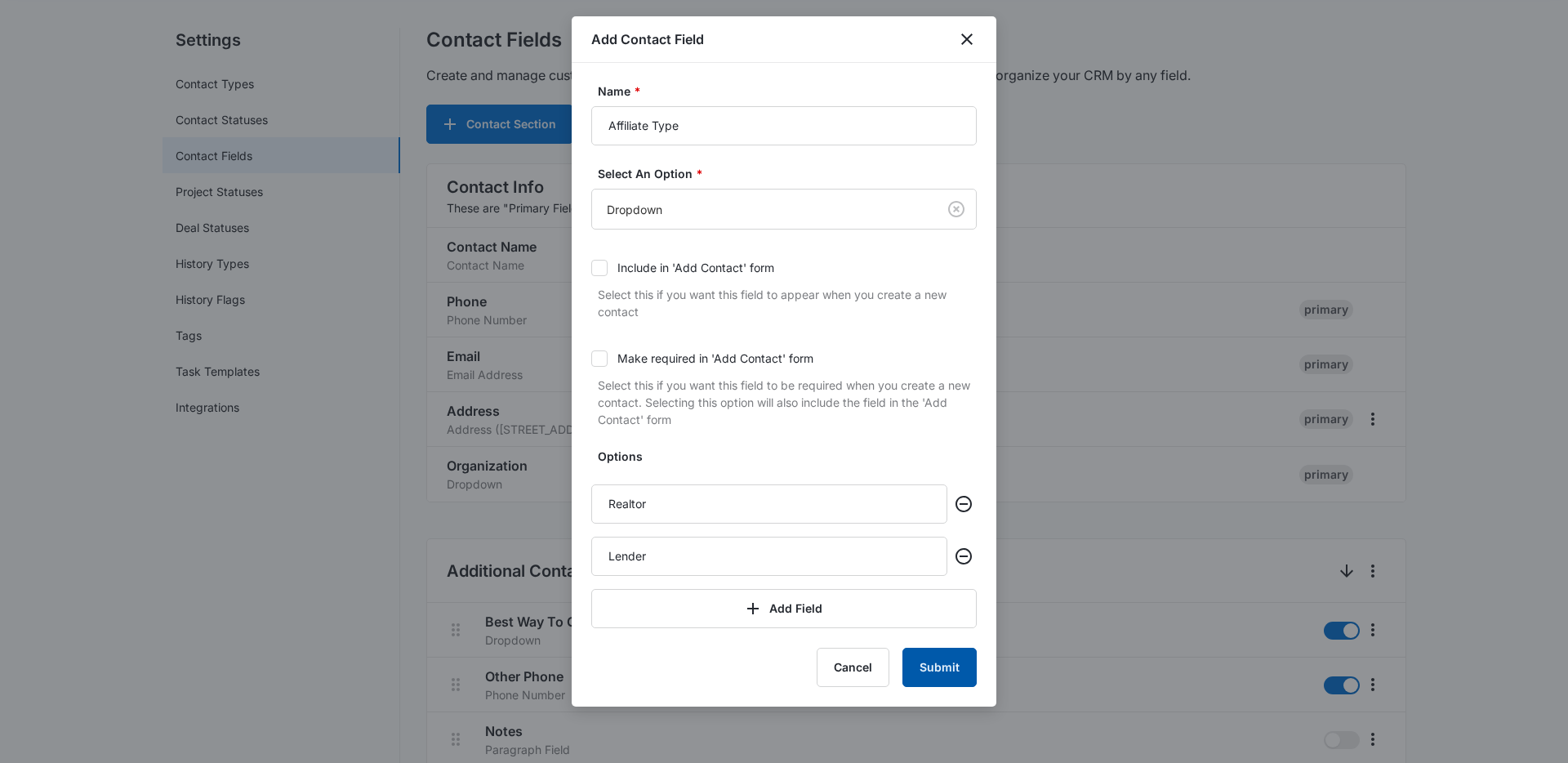
type input "Lender"
click at [928, 661] on button "Submit" at bounding box center [940, 667] width 75 height 39
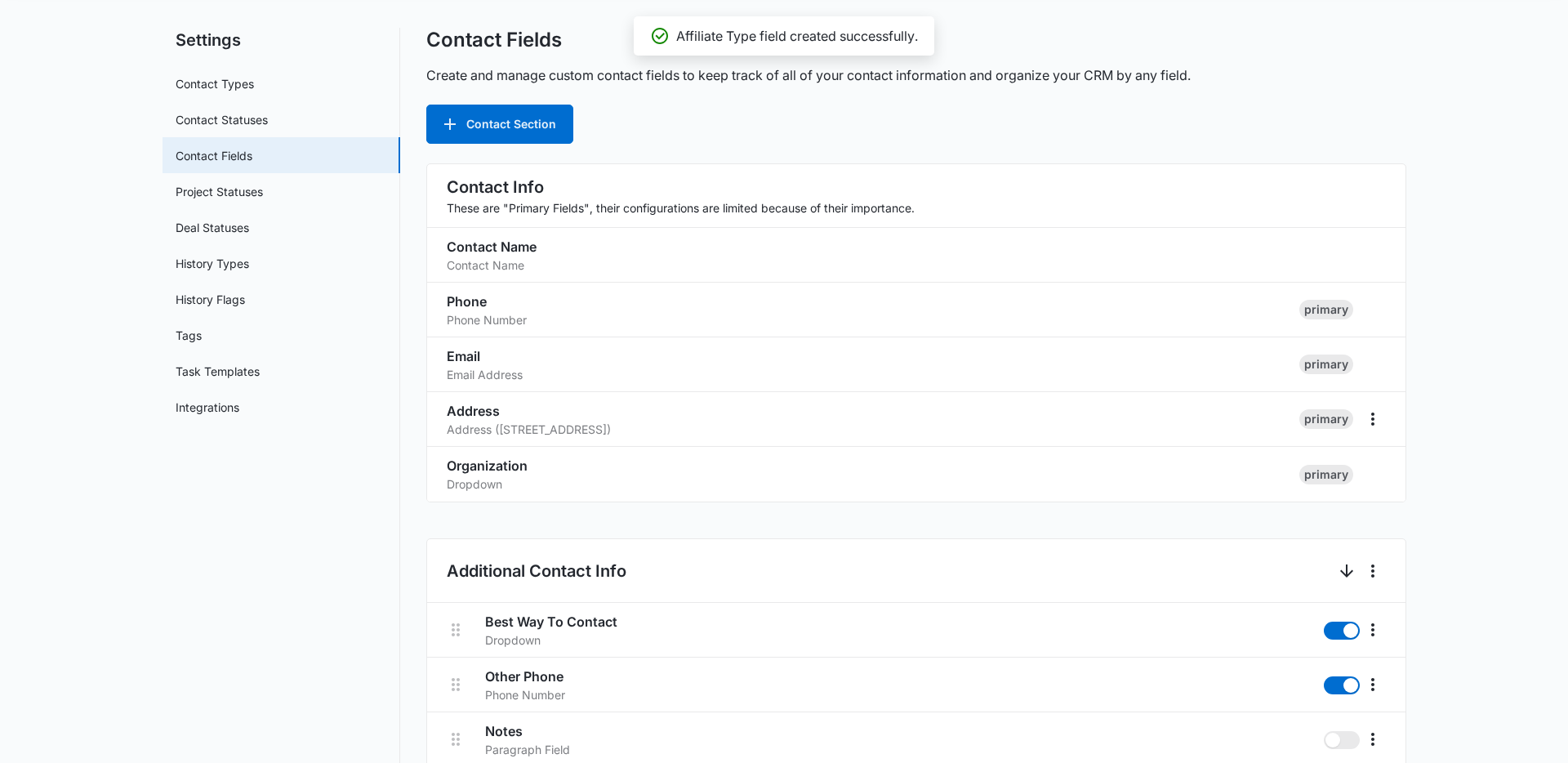
scroll to position [1362, 0]
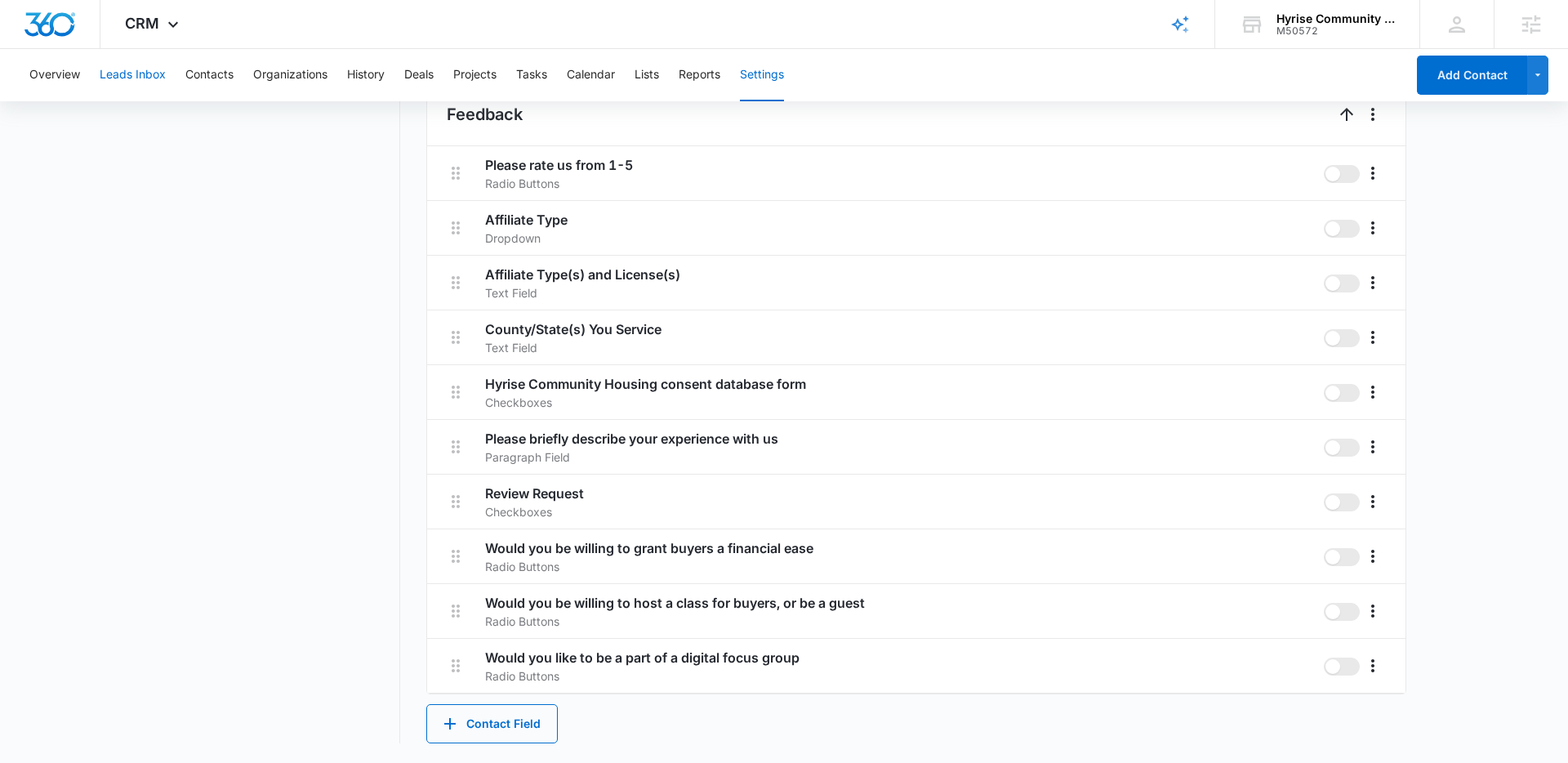
drag, startPoint x: 141, startPoint y: 71, endPoint x: 148, endPoint y: 83, distance: 13.9
click at [141, 71] on button "Leads Inbox" at bounding box center [133, 75] width 66 height 52
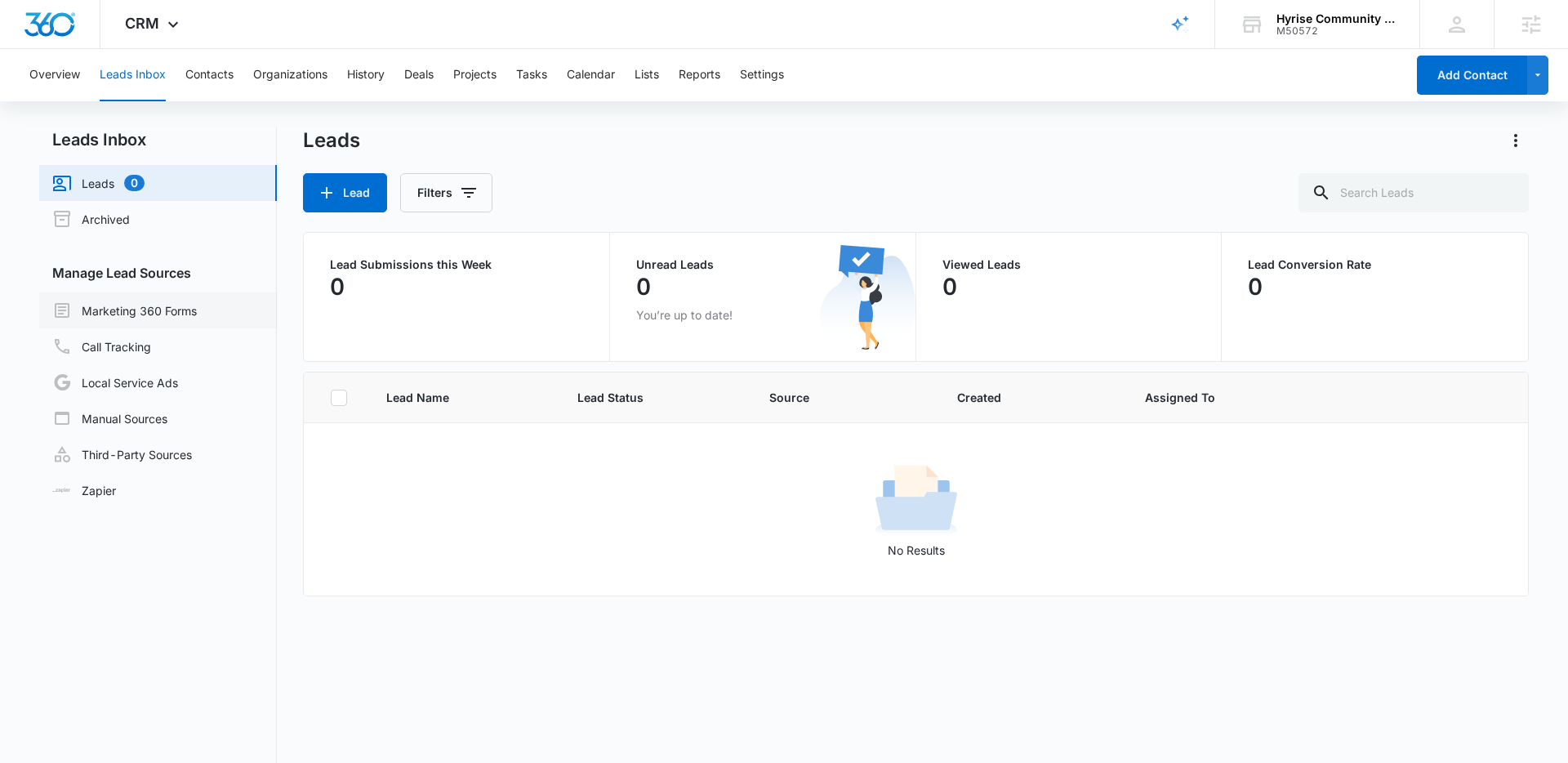
click at [167, 312] on link "Marketing 360 Forms" at bounding box center [124, 310] width 144 height 20
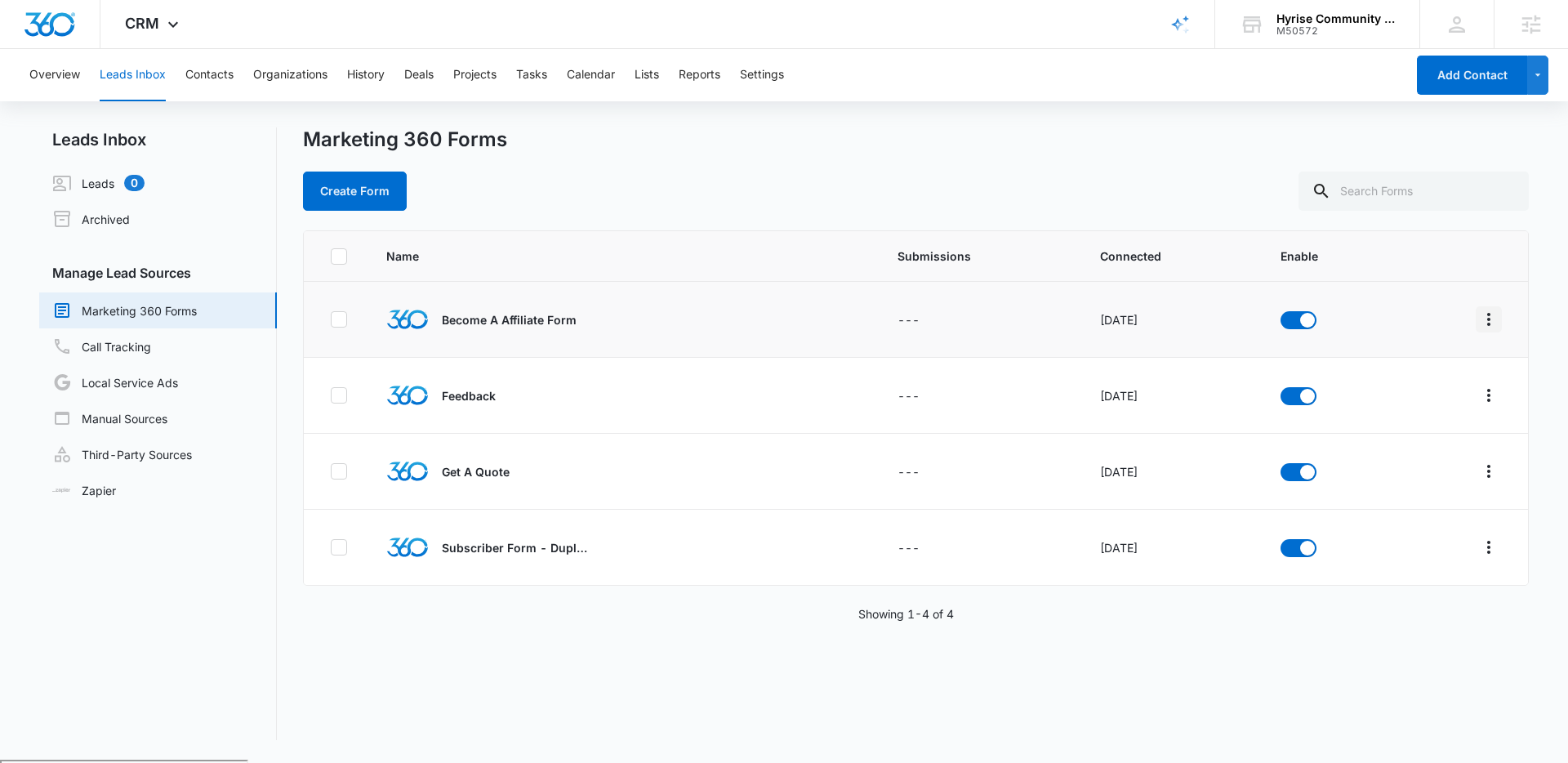
click at [1485, 319] on icon "Overflow Menu" at bounding box center [1488, 319] width 20 height 20
click at [1410, 414] on div "Field Mapping" at bounding box center [1415, 414] width 92 height 11
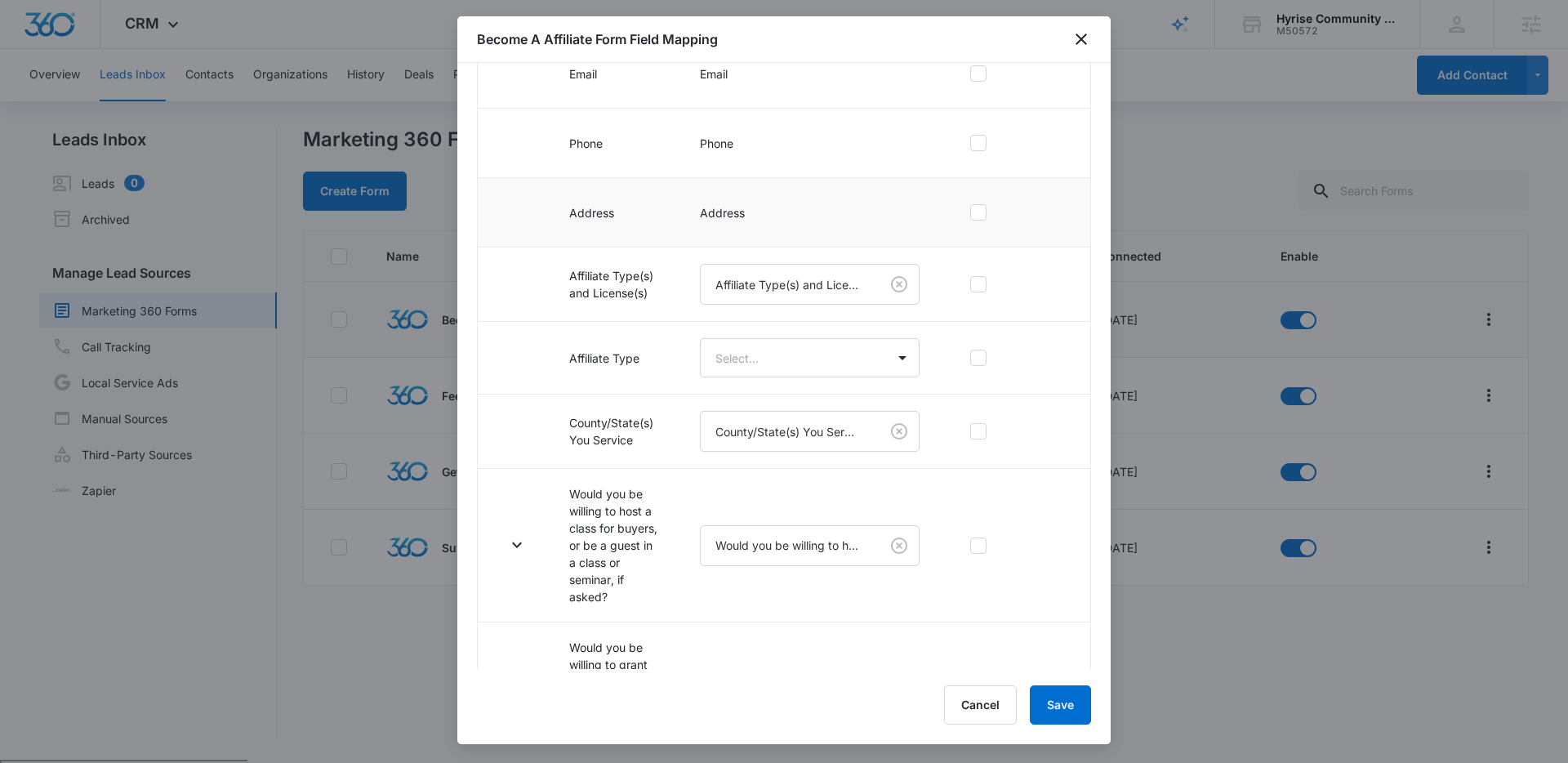
scroll to position [375, 0]
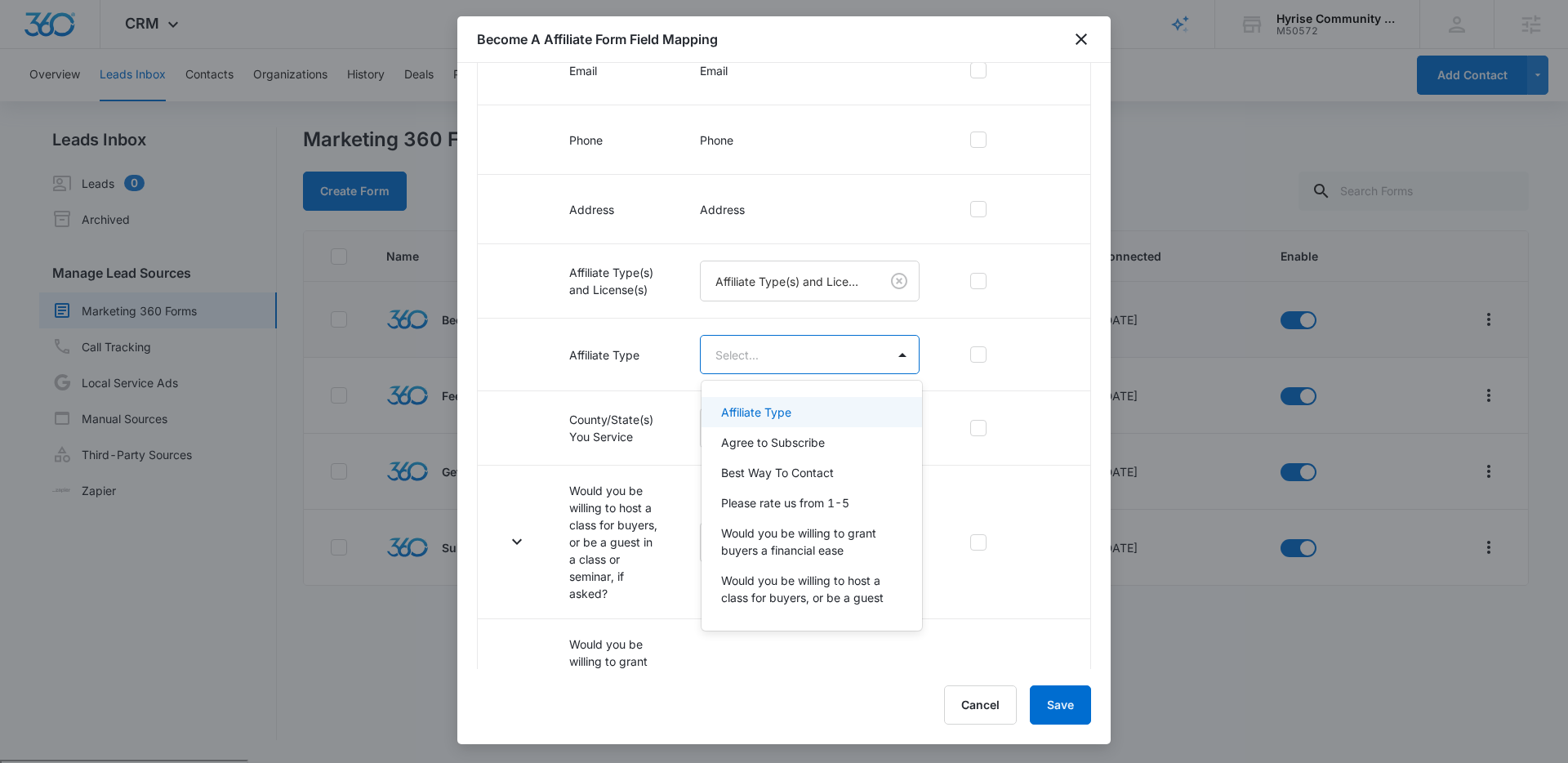
click at [903, 356] on body "CRM Apps Reputation Websites Forms CRM Email Social Payments POS Content Ads In…" at bounding box center [784, 382] width 1568 height 763
click at [791, 408] on p "Affiliate Type" at bounding box center [756, 412] width 70 height 17
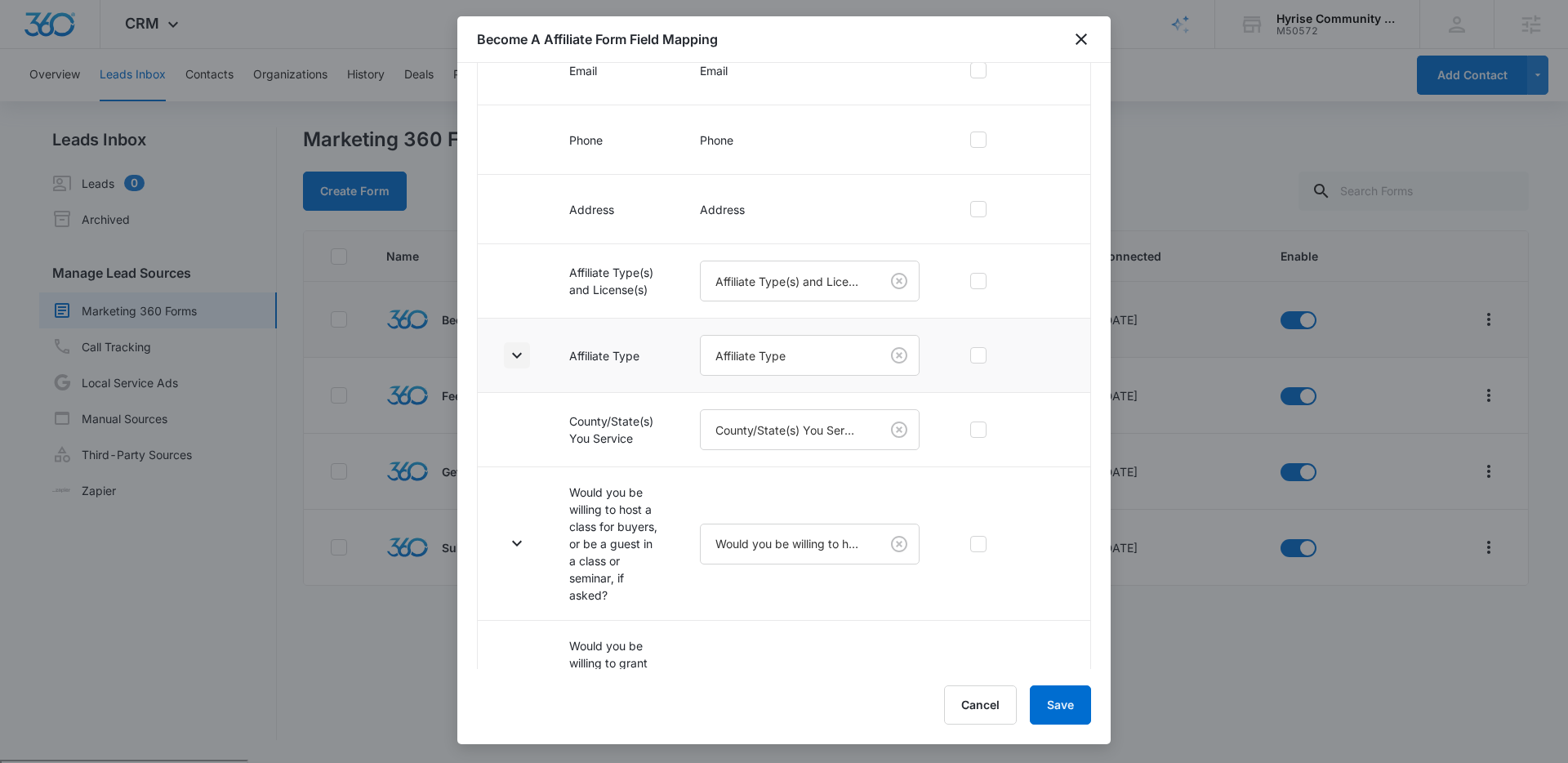
click at [515, 354] on icon "button" at bounding box center [517, 355] width 20 height 20
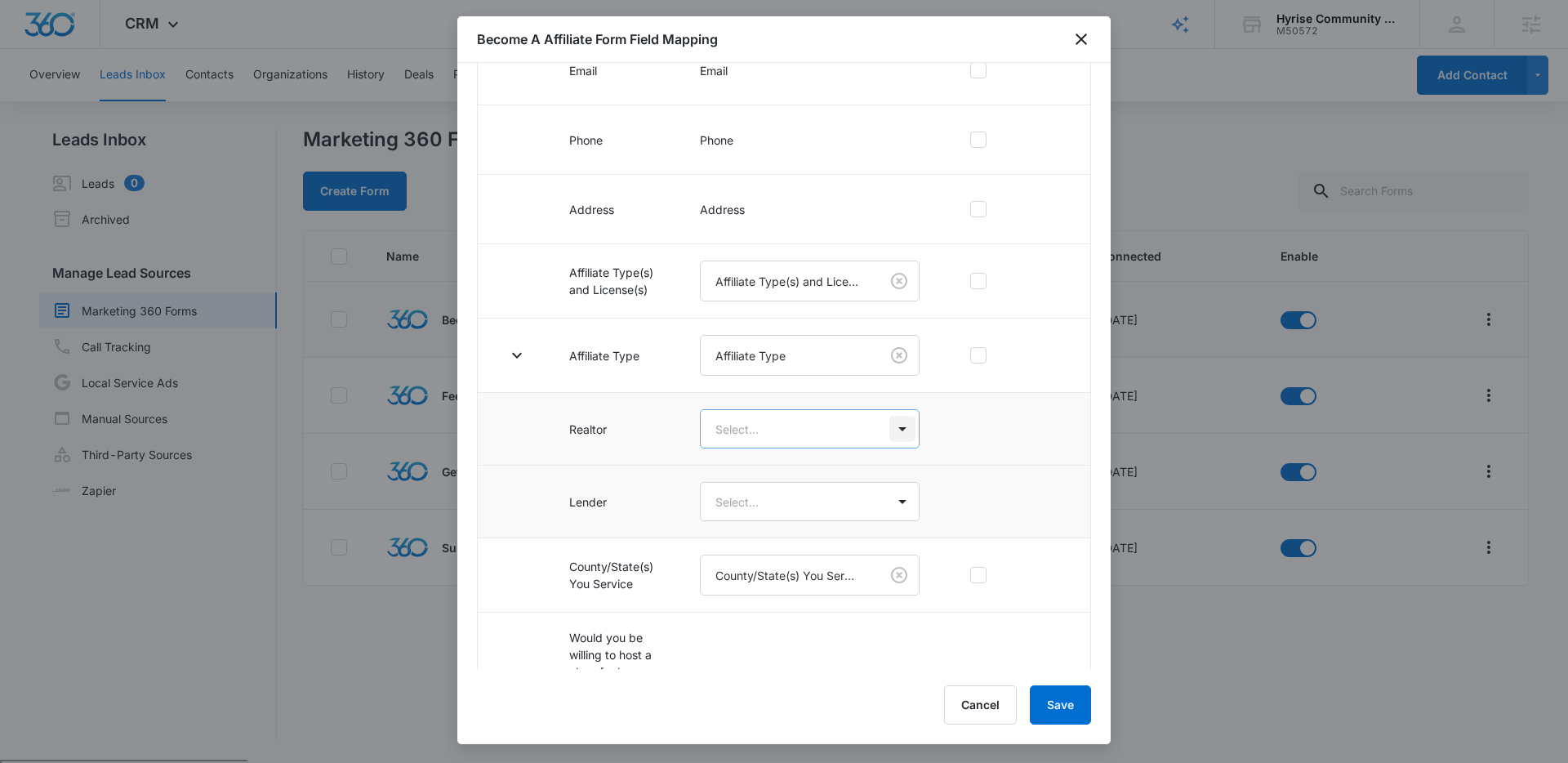
click at [909, 433] on body "CRM Apps Reputation Websites Forms CRM Email Social Payments POS Content Ads In…" at bounding box center [784, 445] width 1568 height 890
click at [755, 485] on p "Realtor" at bounding box center [739, 487] width 37 height 17
click at [903, 508] on body "CRM Apps Reputation Websites Forms CRM Email Social Payments POS Content Ads In…" at bounding box center [784, 382] width 1568 height 763
click at [750, 594] on p "Lender" at bounding box center [739, 591] width 37 height 17
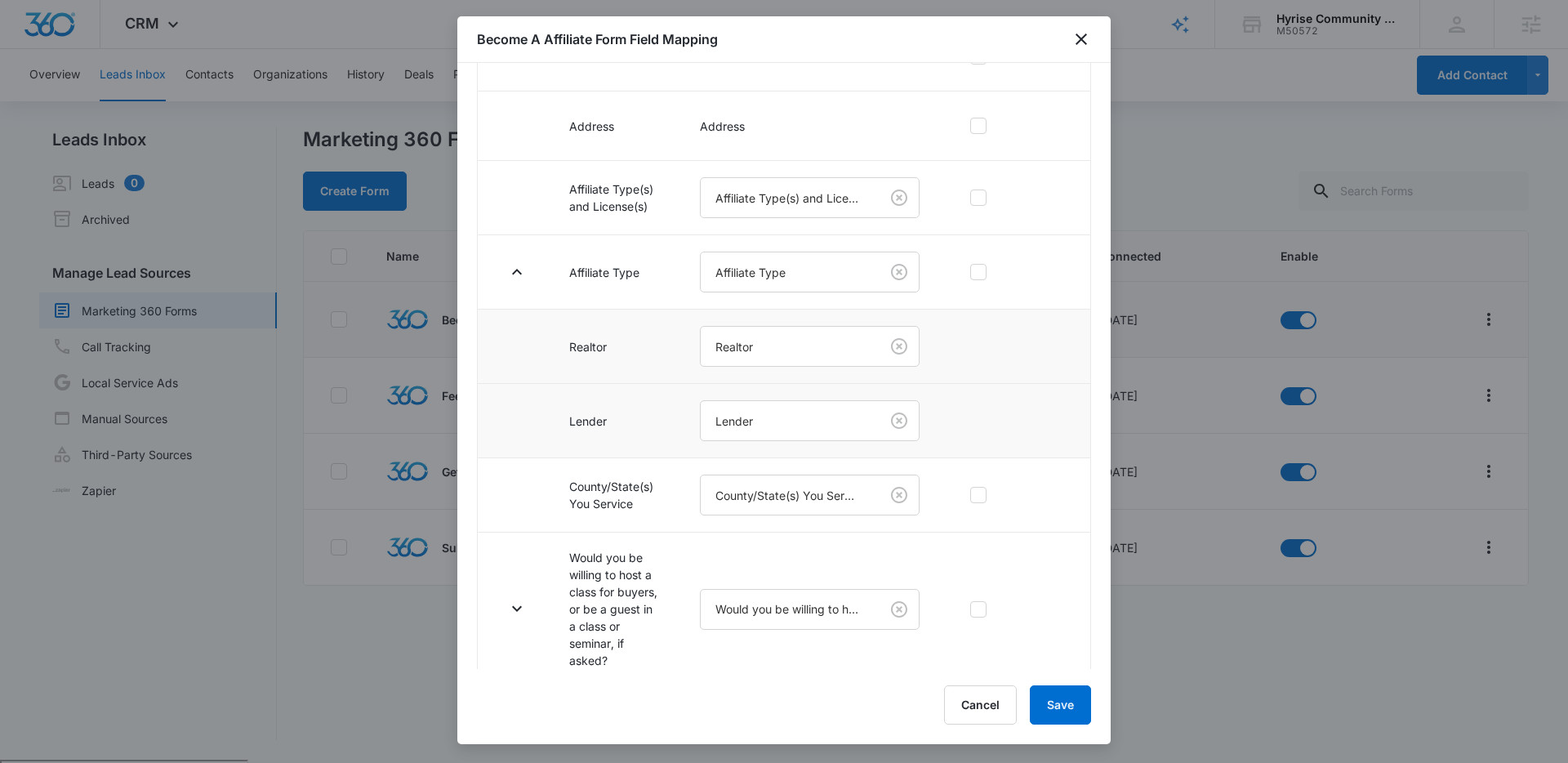
scroll to position [461, 0]
click at [1057, 704] on button "Save" at bounding box center [1060, 705] width 61 height 39
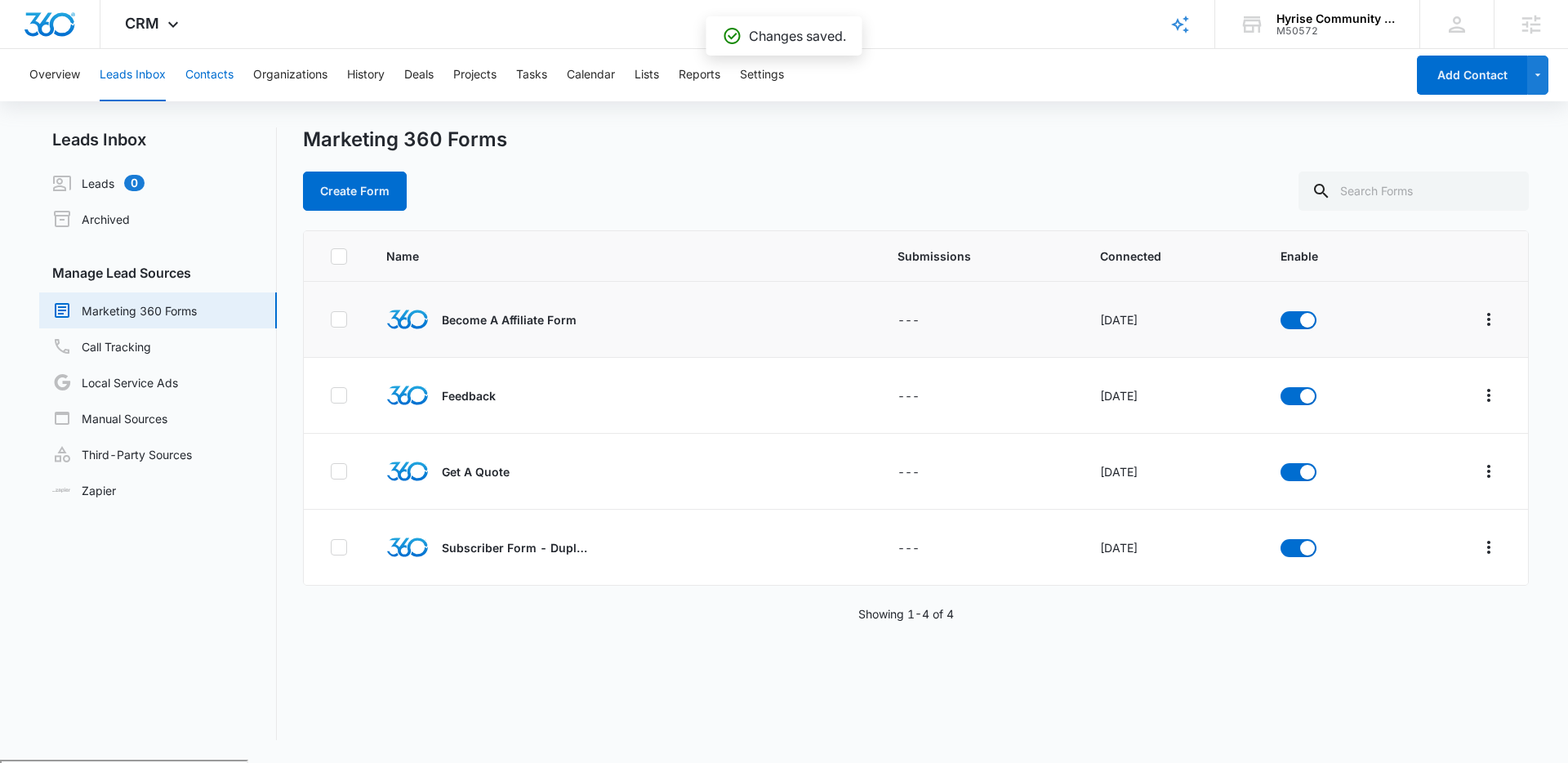
click at [208, 69] on button "Contacts" at bounding box center [208, 75] width 48 height 52
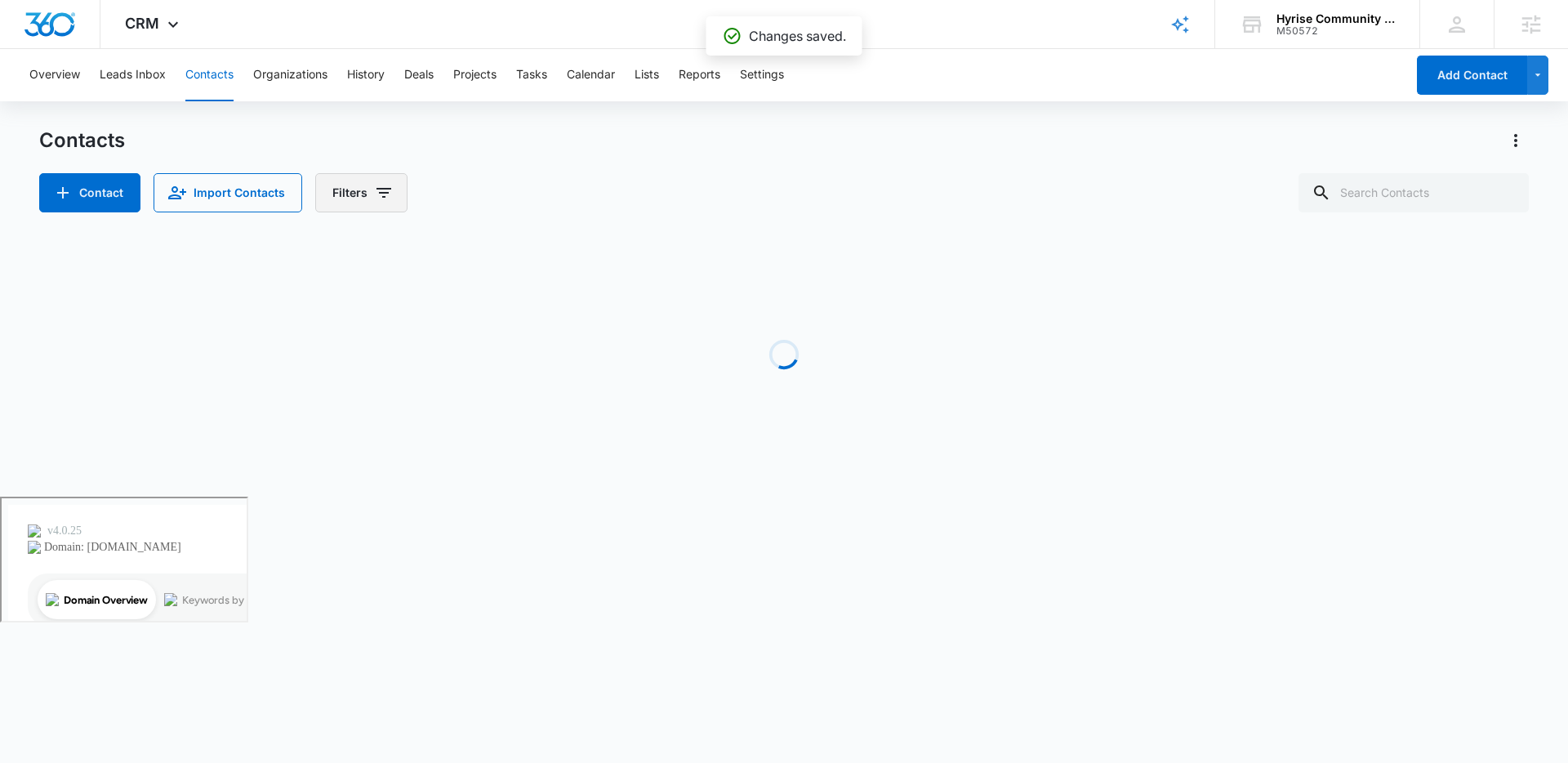
click at [381, 195] on icon "Filters" at bounding box center [383, 193] width 20 height 20
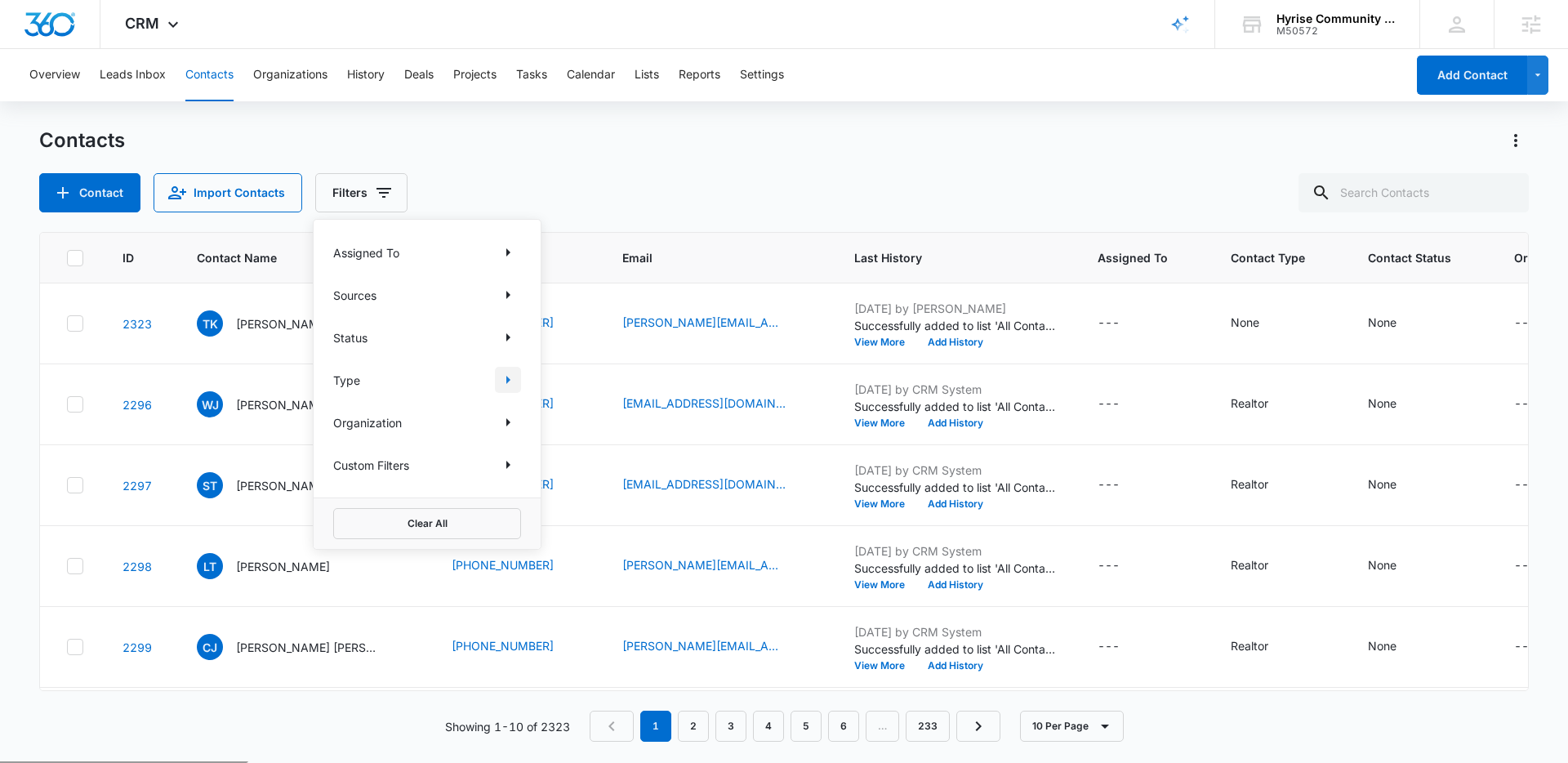
click at [506, 375] on icon "Show Type filters" at bounding box center [508, 379] width 4 height 8
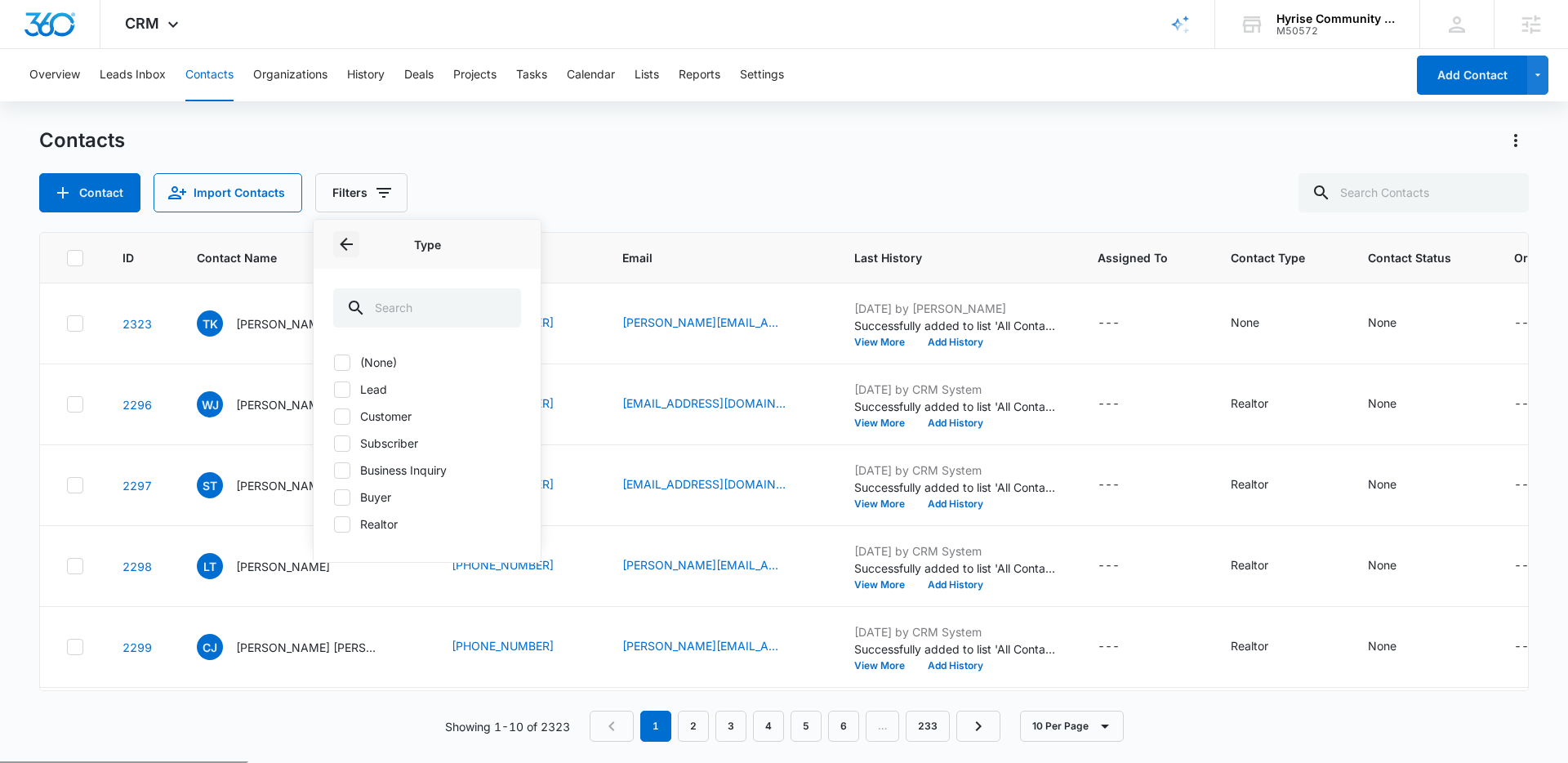
click at [345, 249] on icon "Back" at bounding box center [346, 244] width 13 height 13
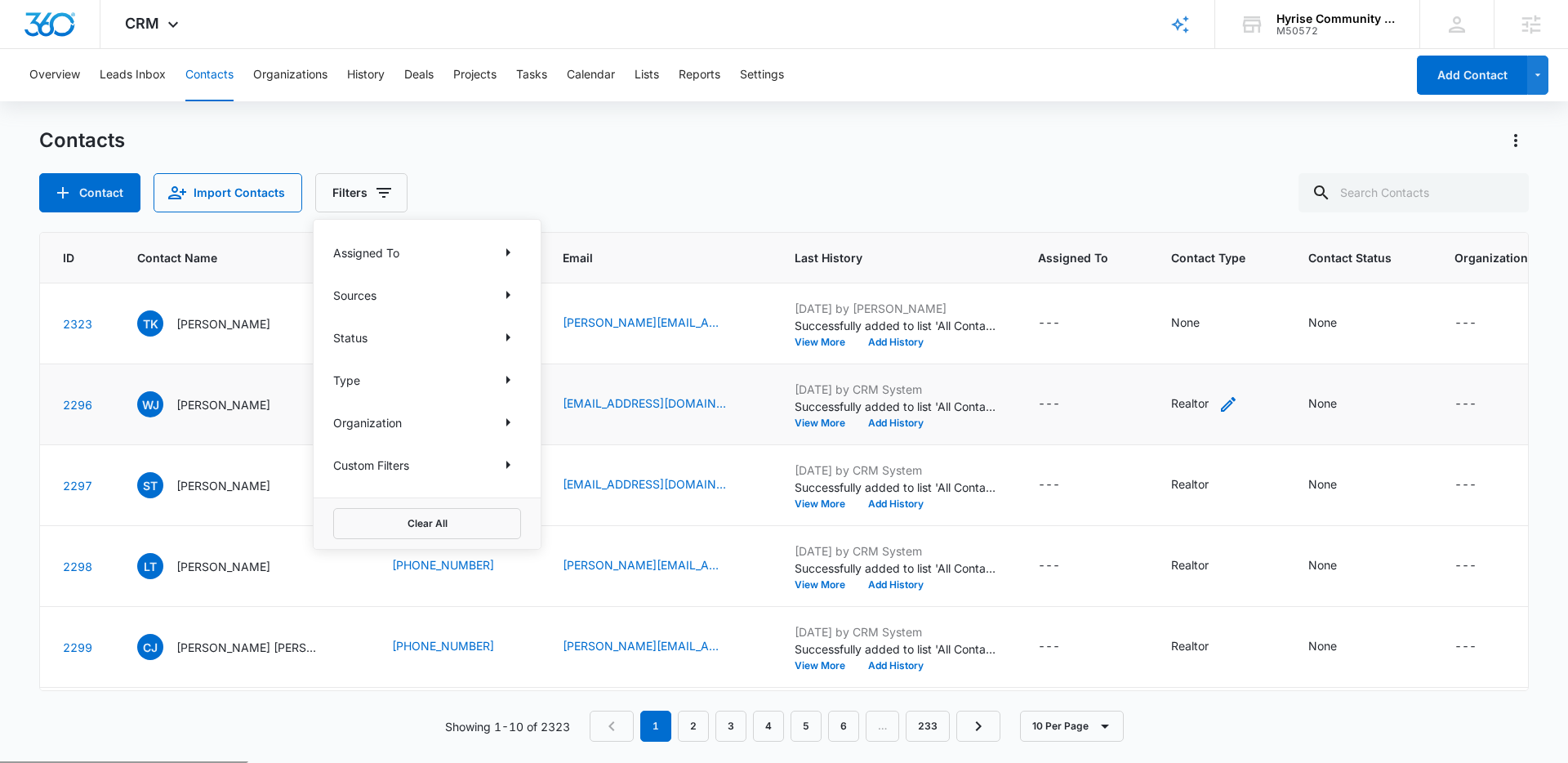
scroll to position [0, 64]
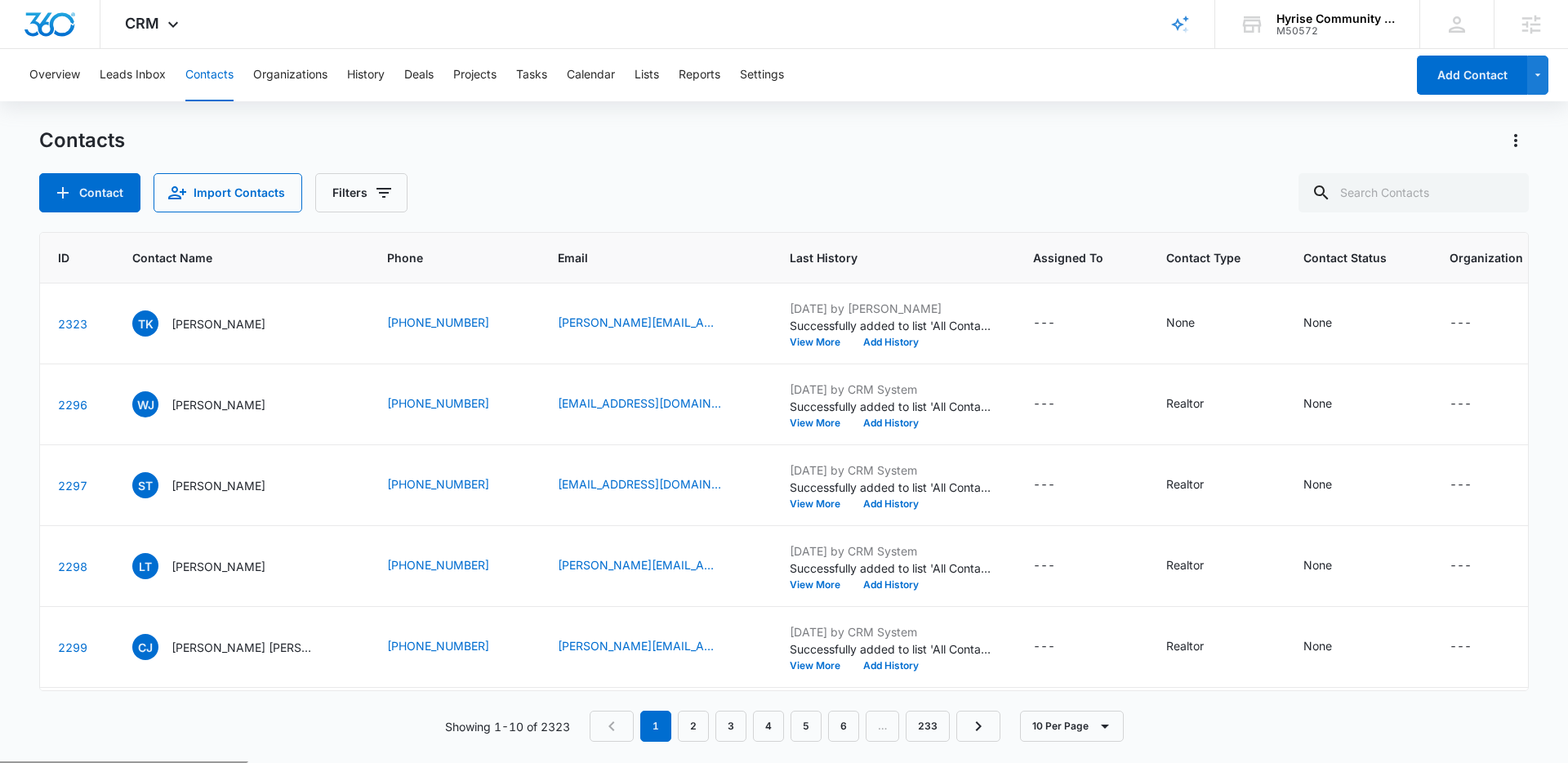
click at [553, 165] on div "Contacts Contact Import Contacts Filters" at bounding box center [784, 170] width 1489 height 85
click at [751, 79] on button "Settings" at bounding box center [762, 75] width 44 height 52
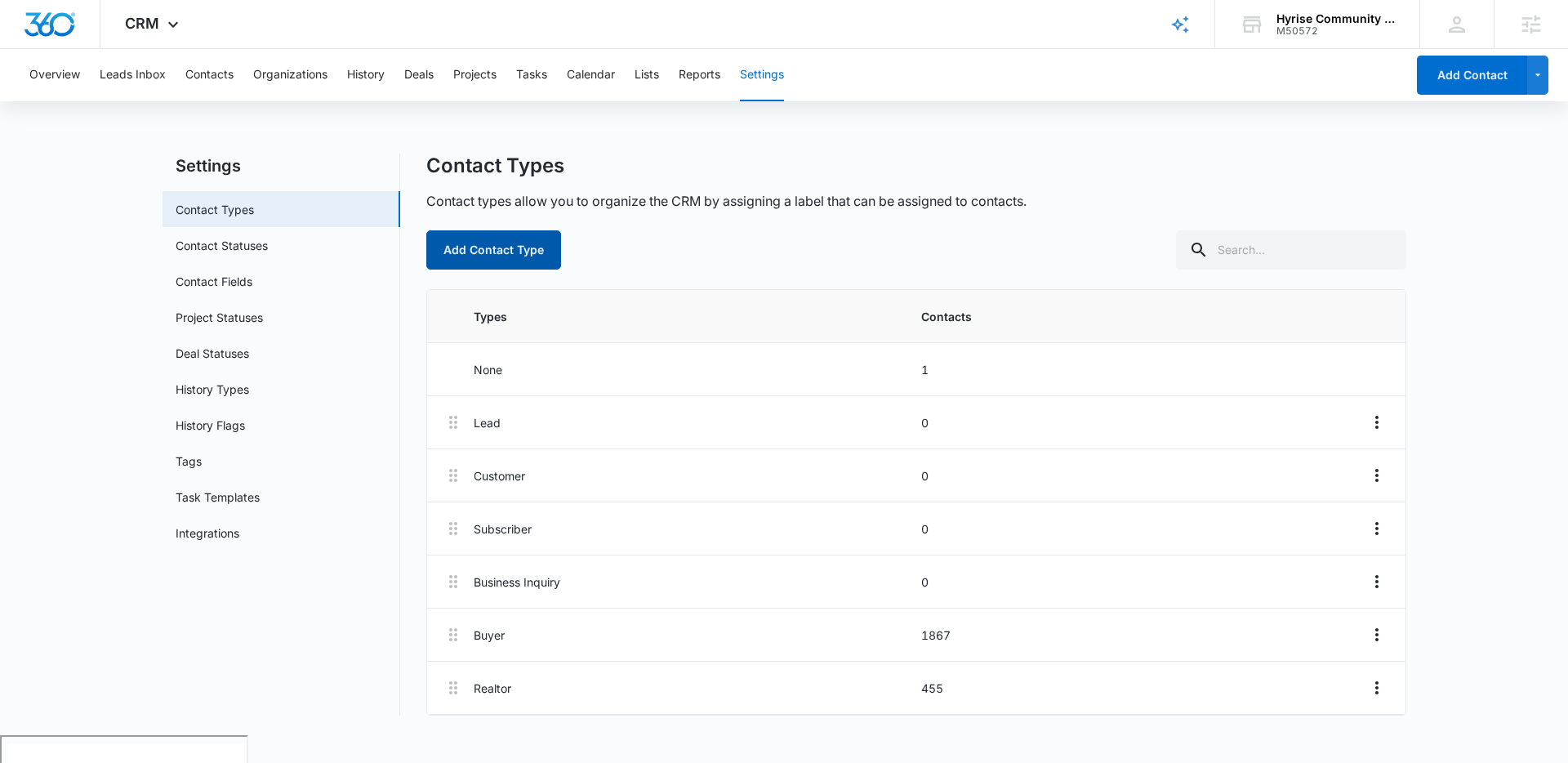
click at [529, 244] on button "Add Contact Type" at bounding box center [493, 249] width 135 height 39
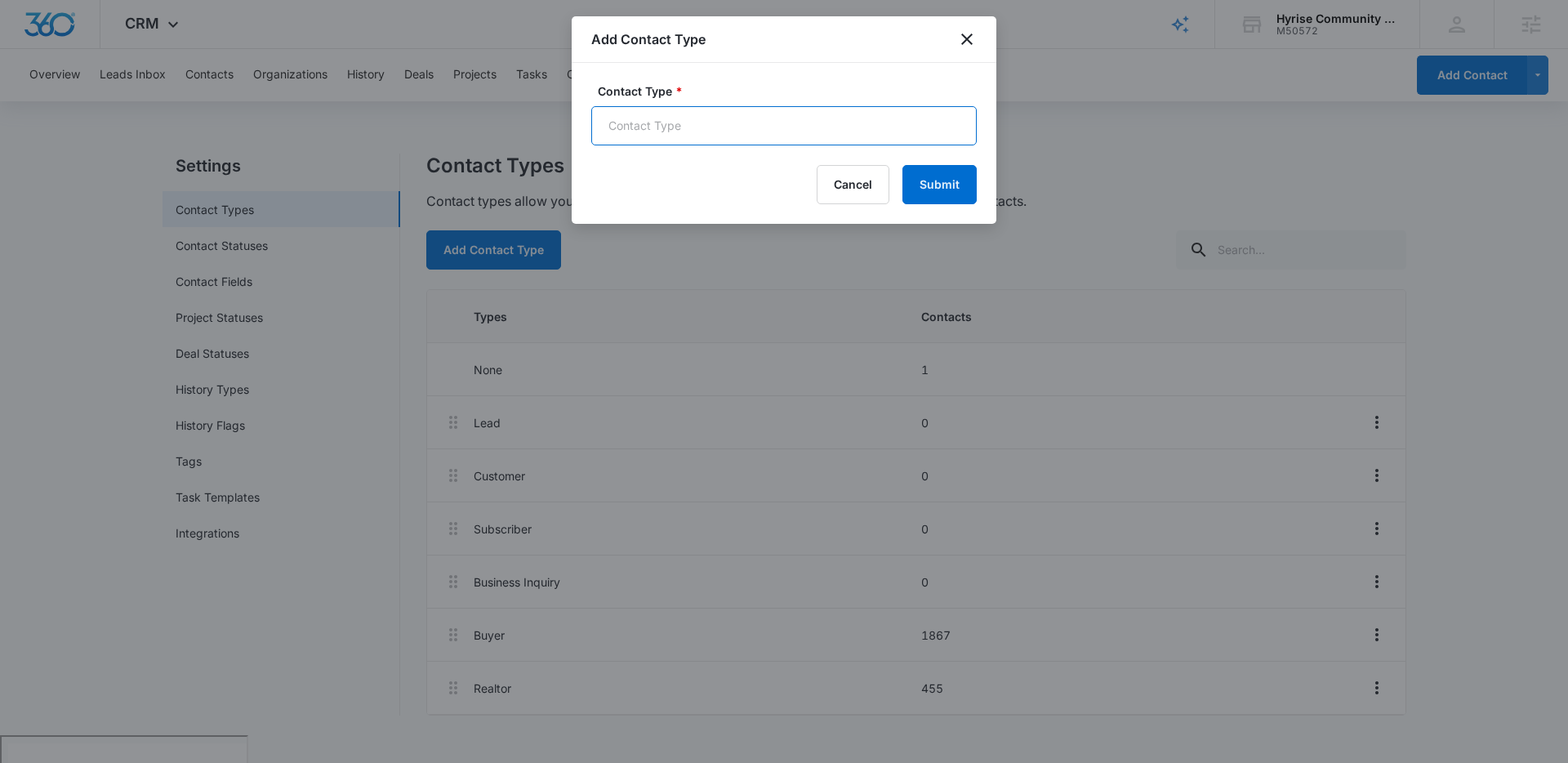
click at [705, 121] on input "Contact Type *" at bounding box center [784, 125] width 386 height 39
type input "Lender"
click at [940, 179] on button "Submit" at bounding box center [940, 184] width 75 height 39
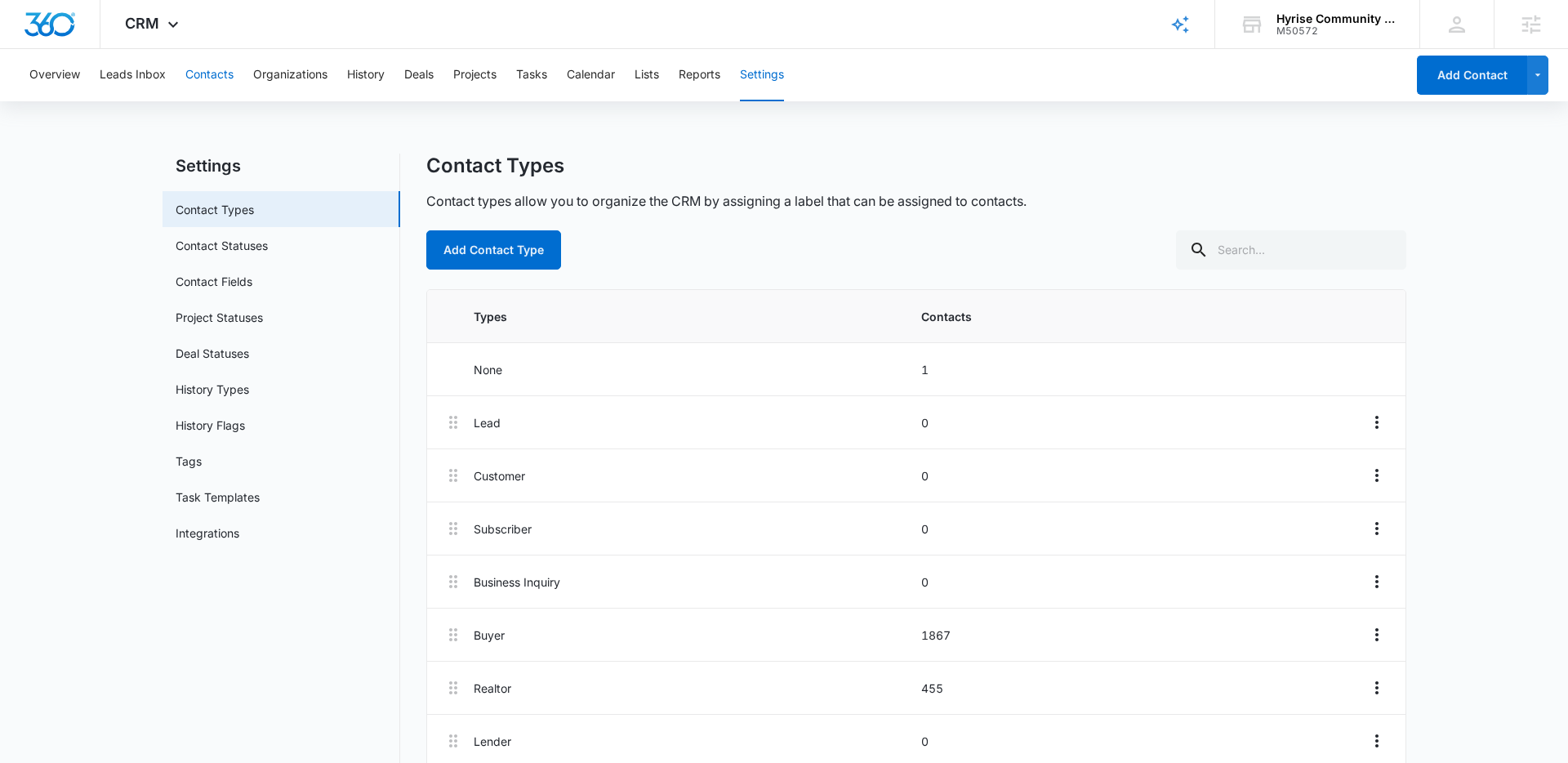
click at [221, 77] on button "Contacts" at bounding box center [208, 75] width 48 height 52
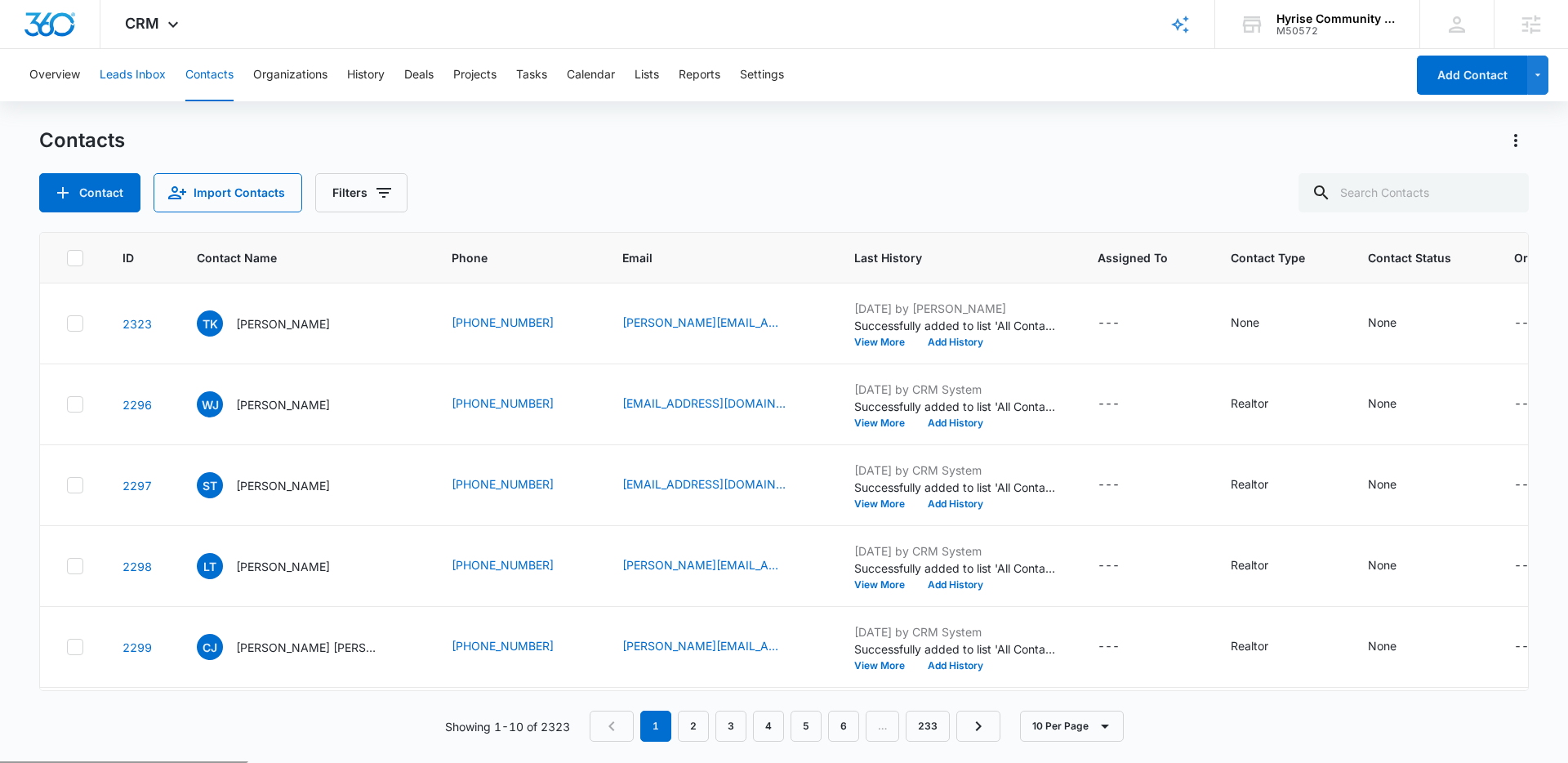
click at [136, 76] on button "Leads Inbox" at bounding box center [133, 75] width 66 height 52
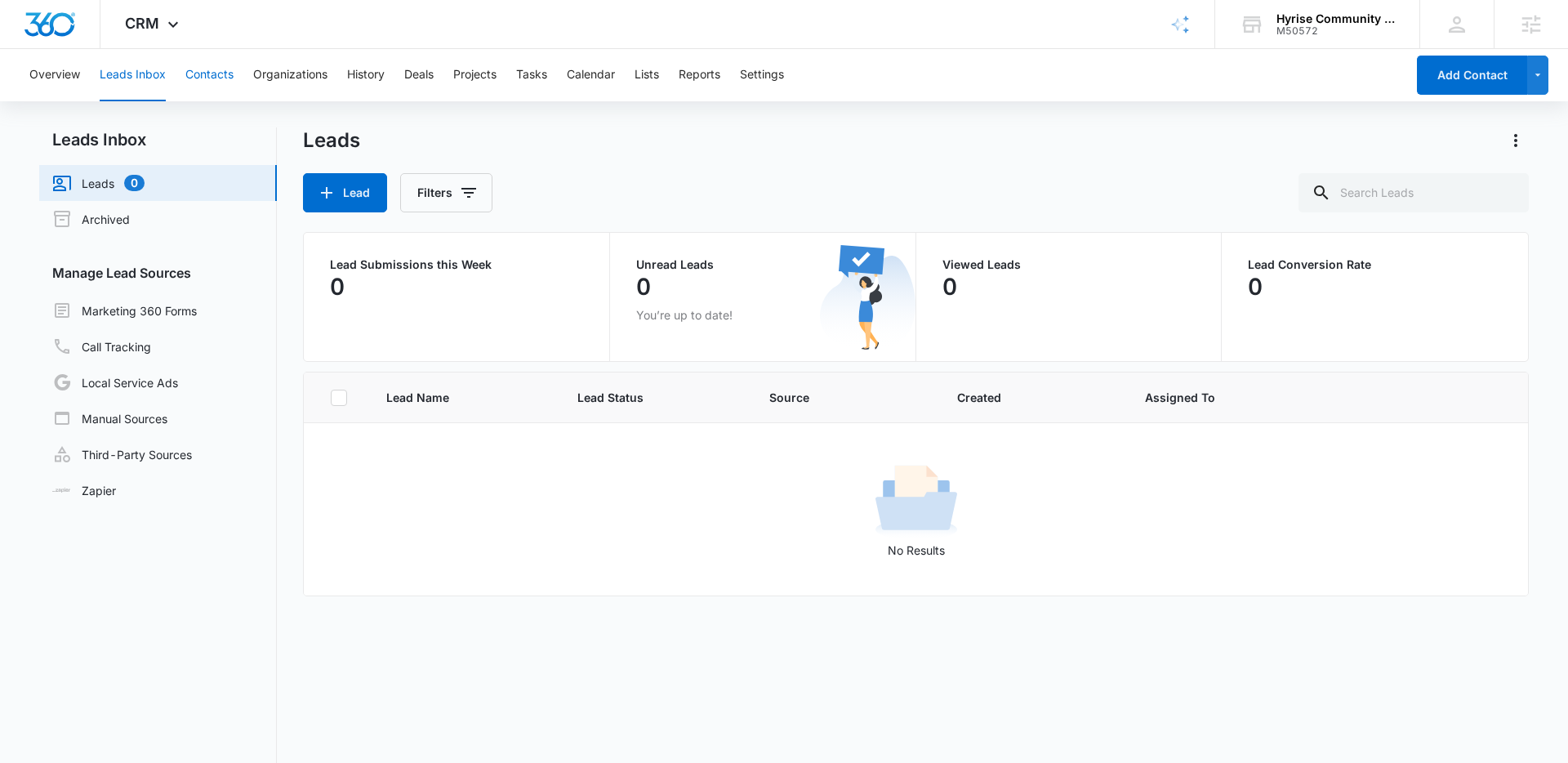
click at [202, 79] on button "Contacts" at bounding box center [208, 75] width 48 height 52
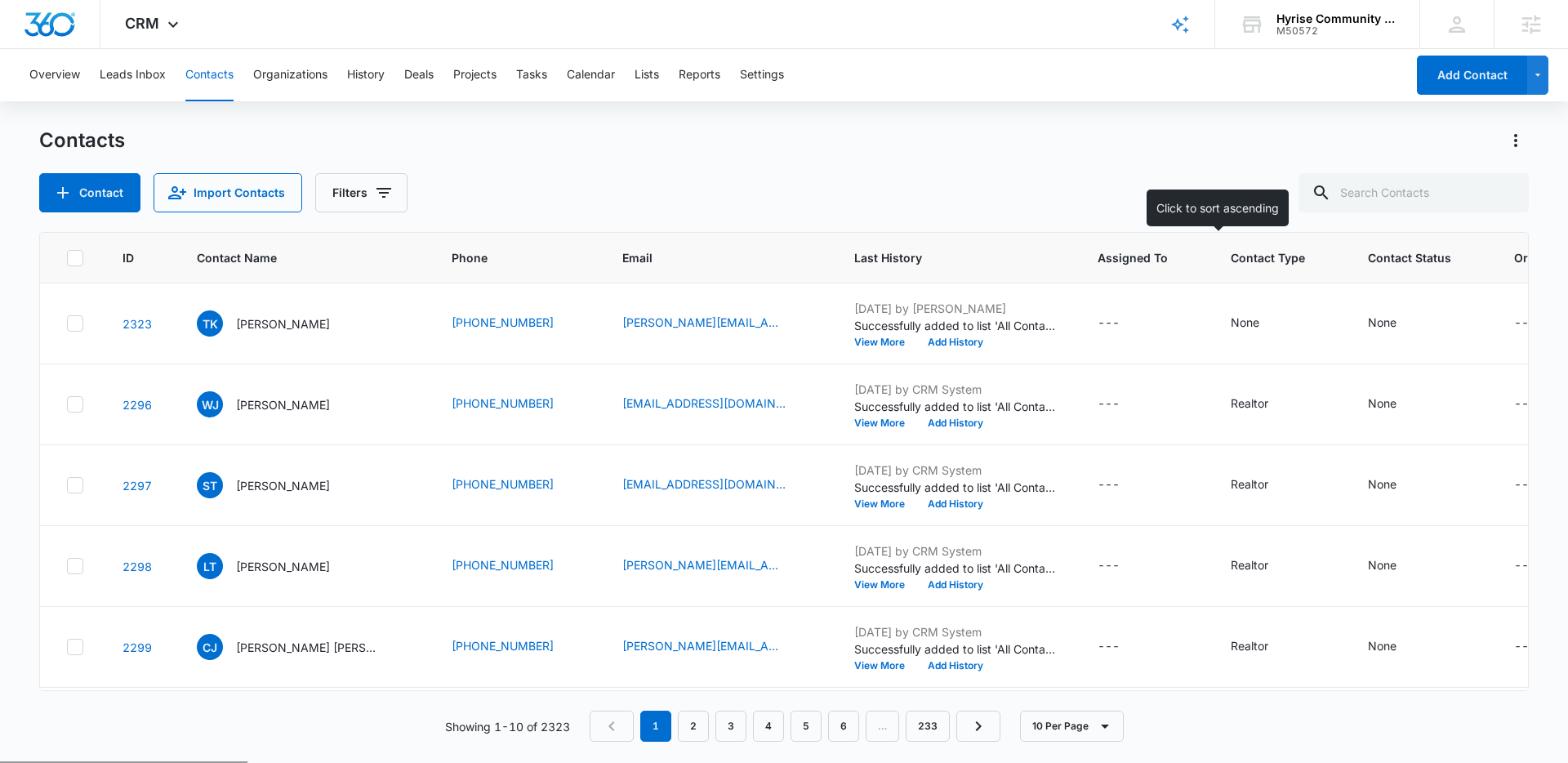
click at [1230, 262] on span "Contact Type" at bounding box center [1267, 258] width 75 height 17
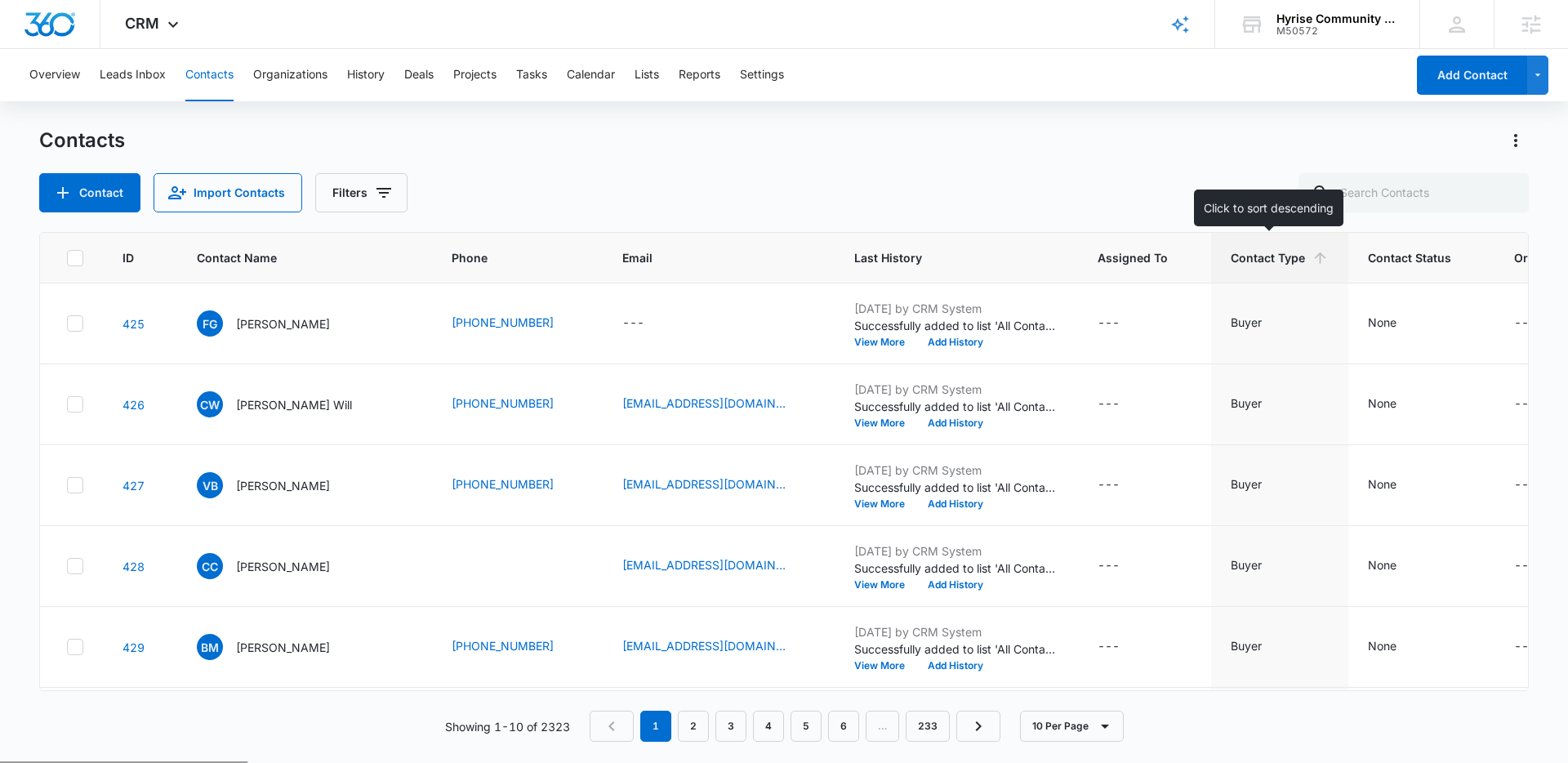
click at [1311, 260] on icon at bounding box center [1320, 258] width 17 height 17
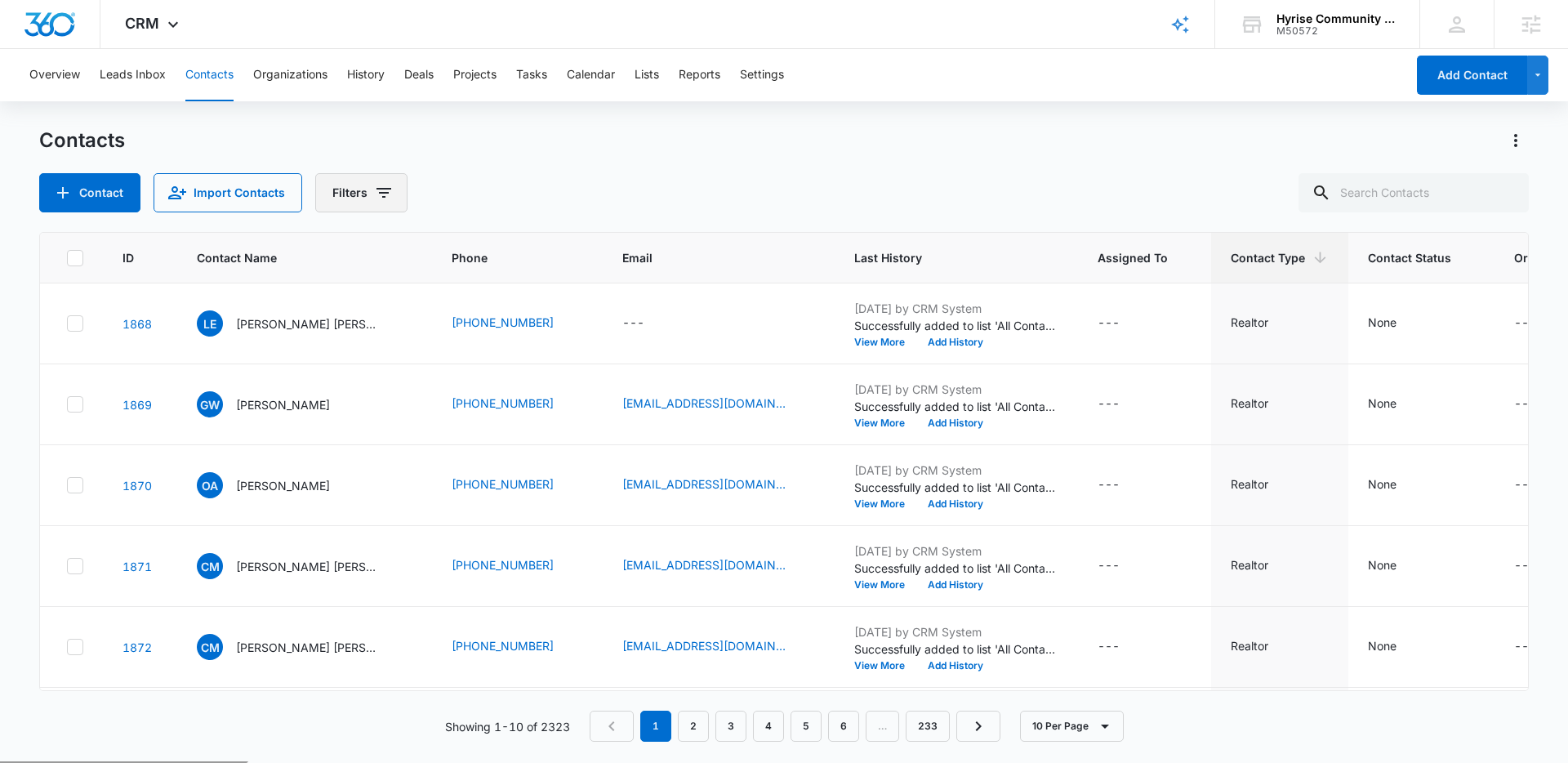
click at [374, 197] on icon "Filters" at bounding box center [383, 193] width 20 height 20
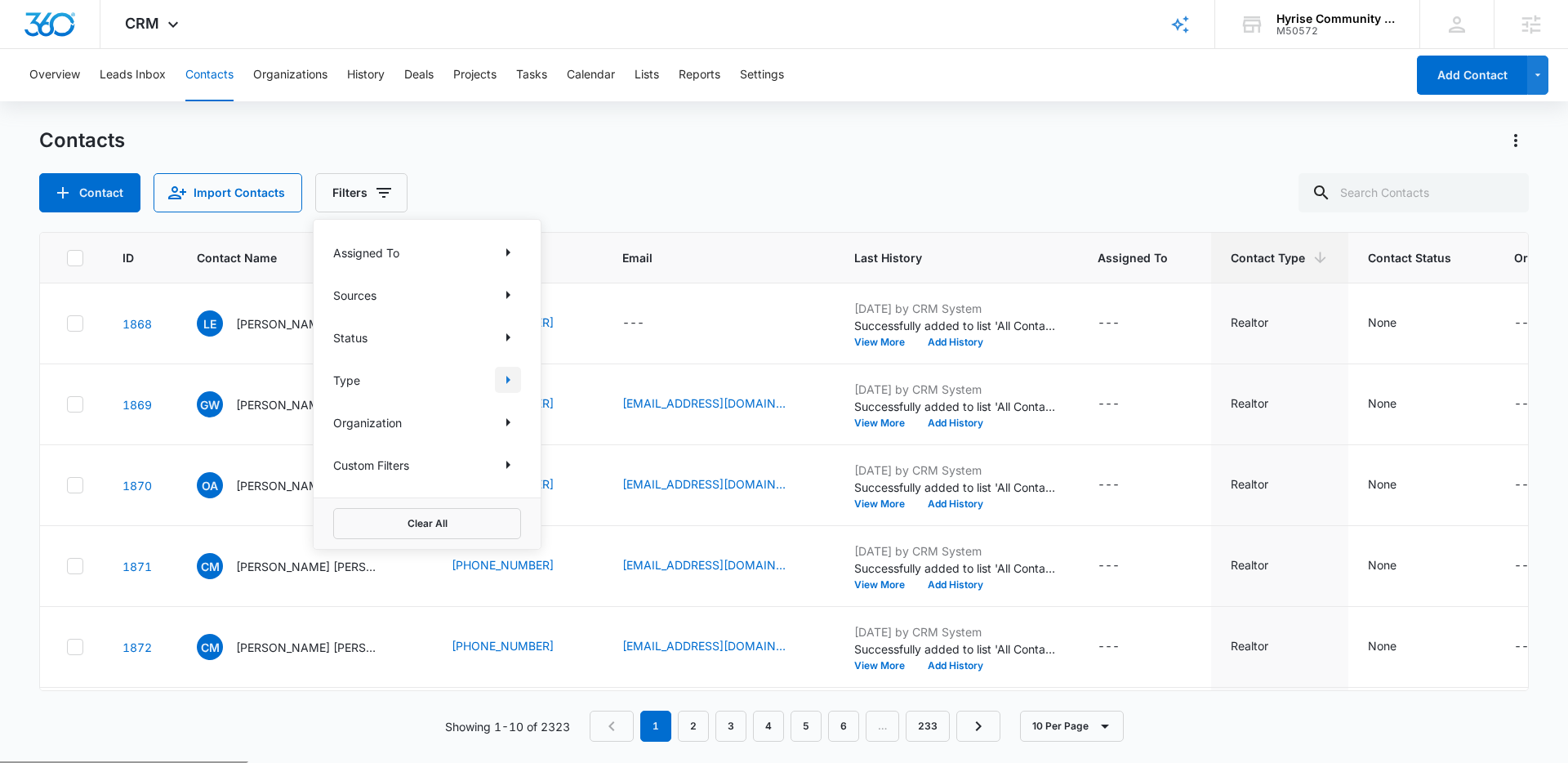
click at [507, 376] on icon "Show Type filters" at bounding box center [507, 380] width 20 height 20
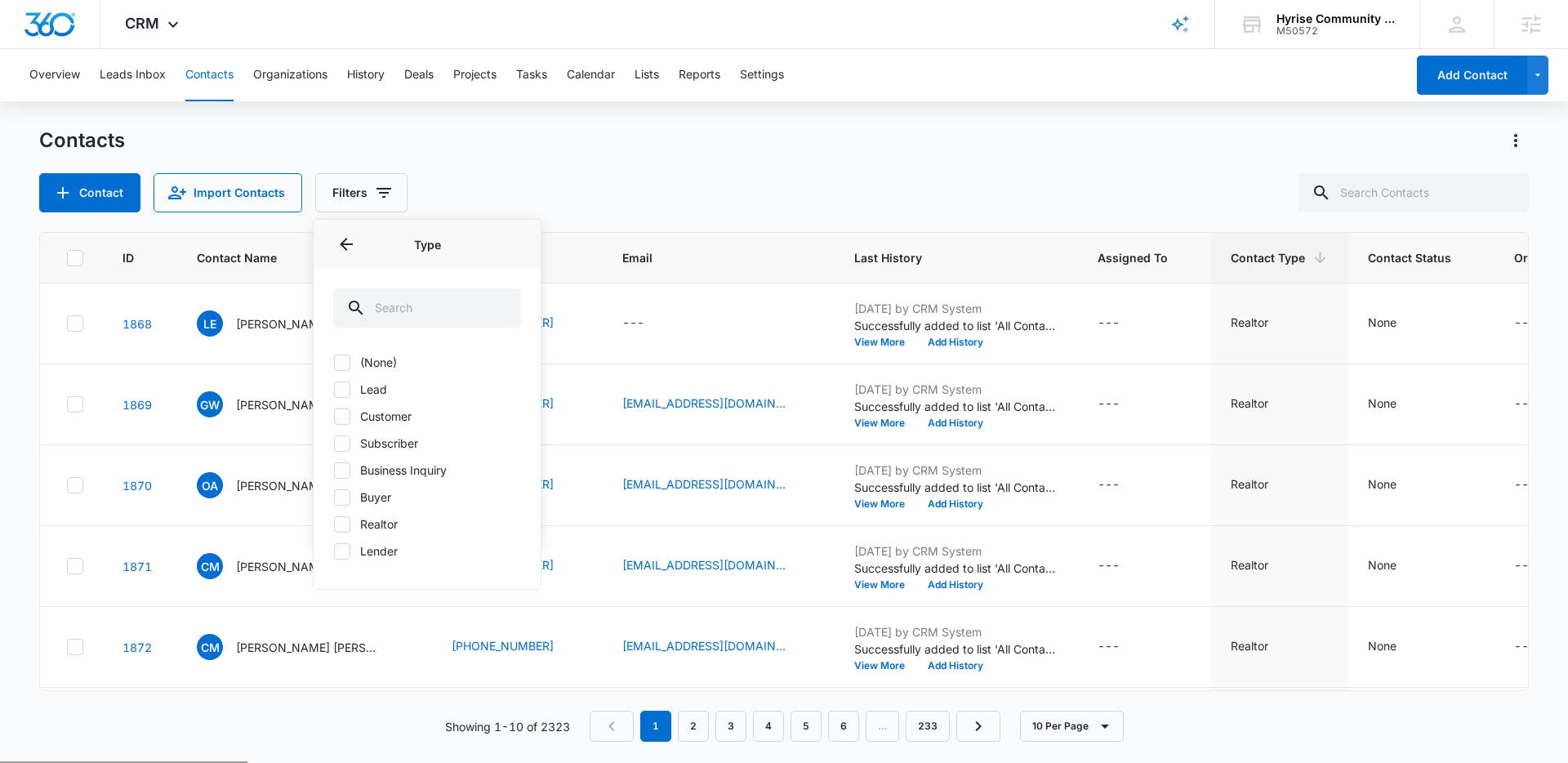
click at [371, 553] on label "Lender" at bounding box center [427, 551] width 188 height 17
click at [334, 551] on input "Lender" at bounding box center [333, 550] width 1 height 1
checkbox input "true"
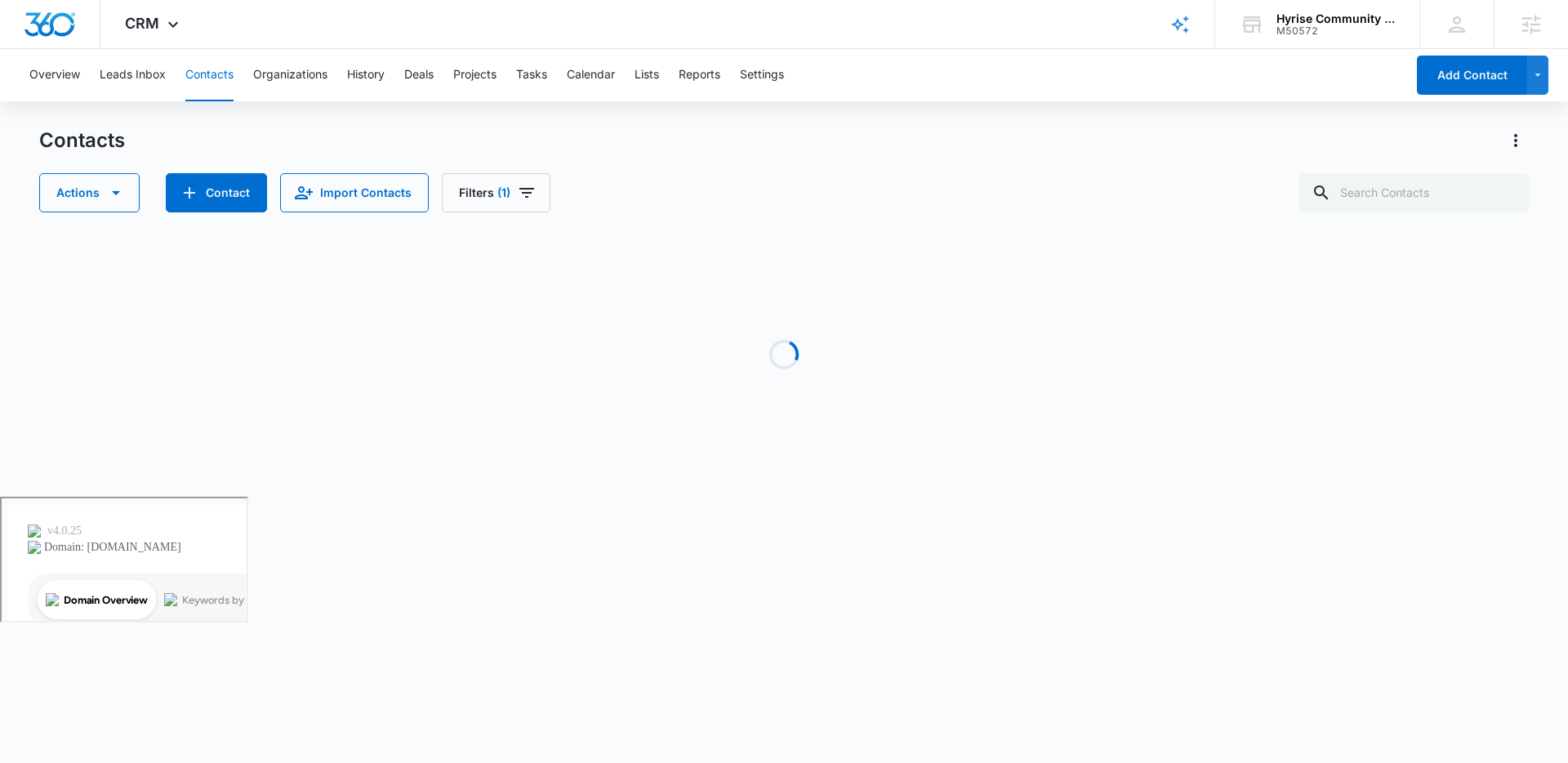
click at [675, 197] on div "Actions Contact Import Contacts Filters (1)" at bounding box center [784, 192] width 1489 height 39
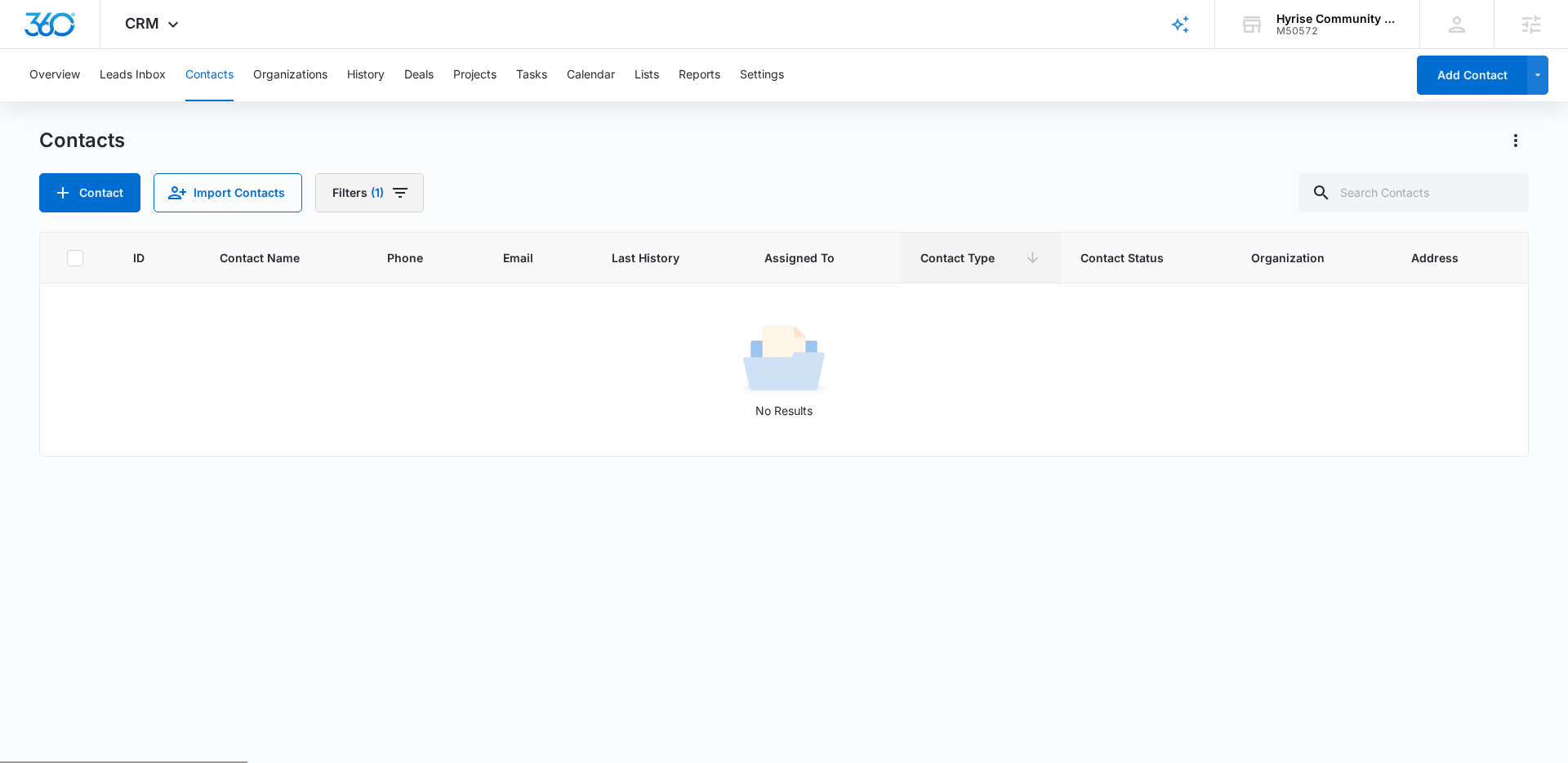
click at [399, 186] on icon "Filters" at bounding box center [400, 193] width 20 height 20
click at [394, 378] on icon "Clear" at bounding box center [390, 380] width 10 height 10
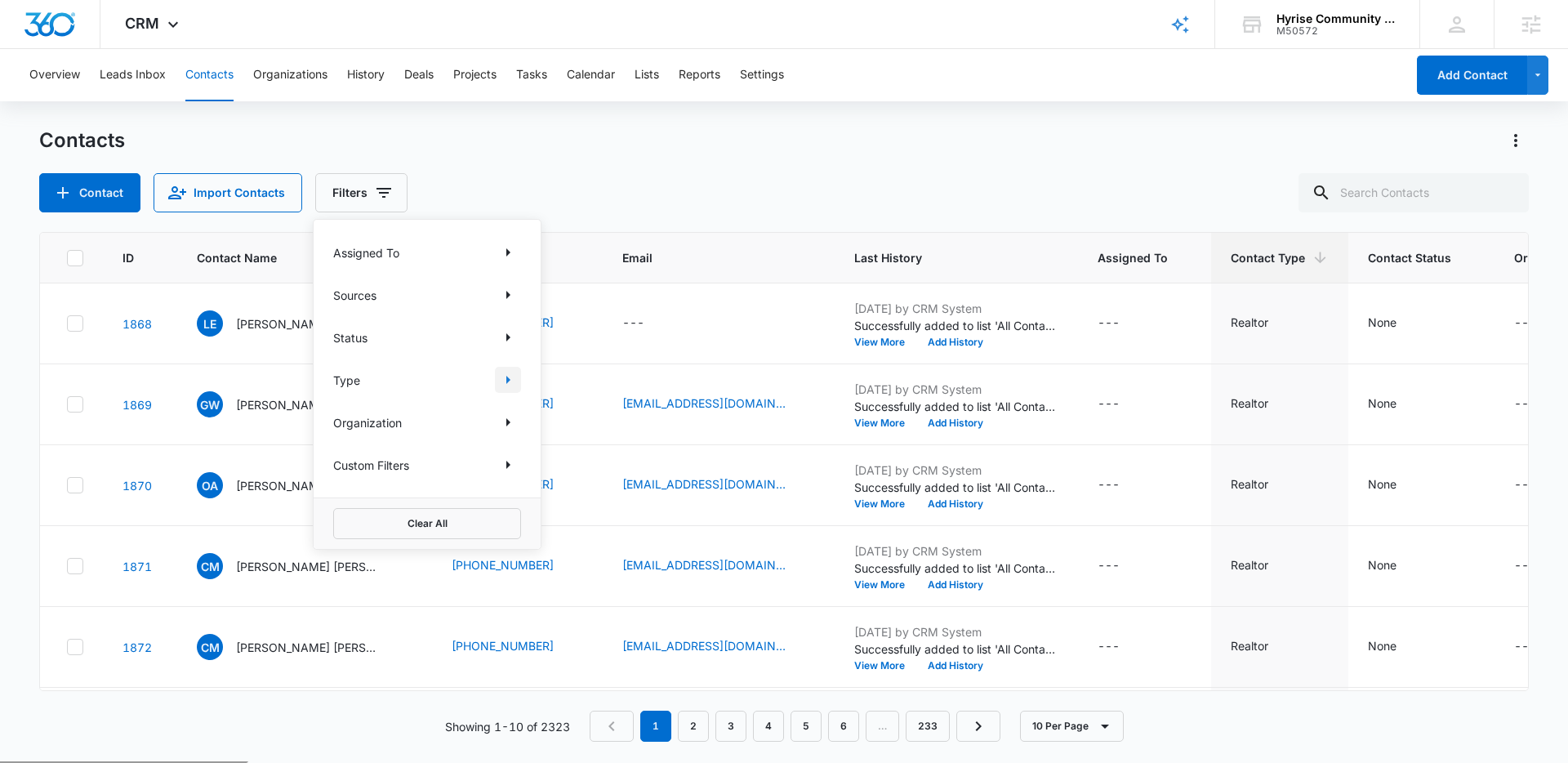
click at [513, 382] on icon "Show Type filters" at bounding box center [507, 380] width 20 height 20
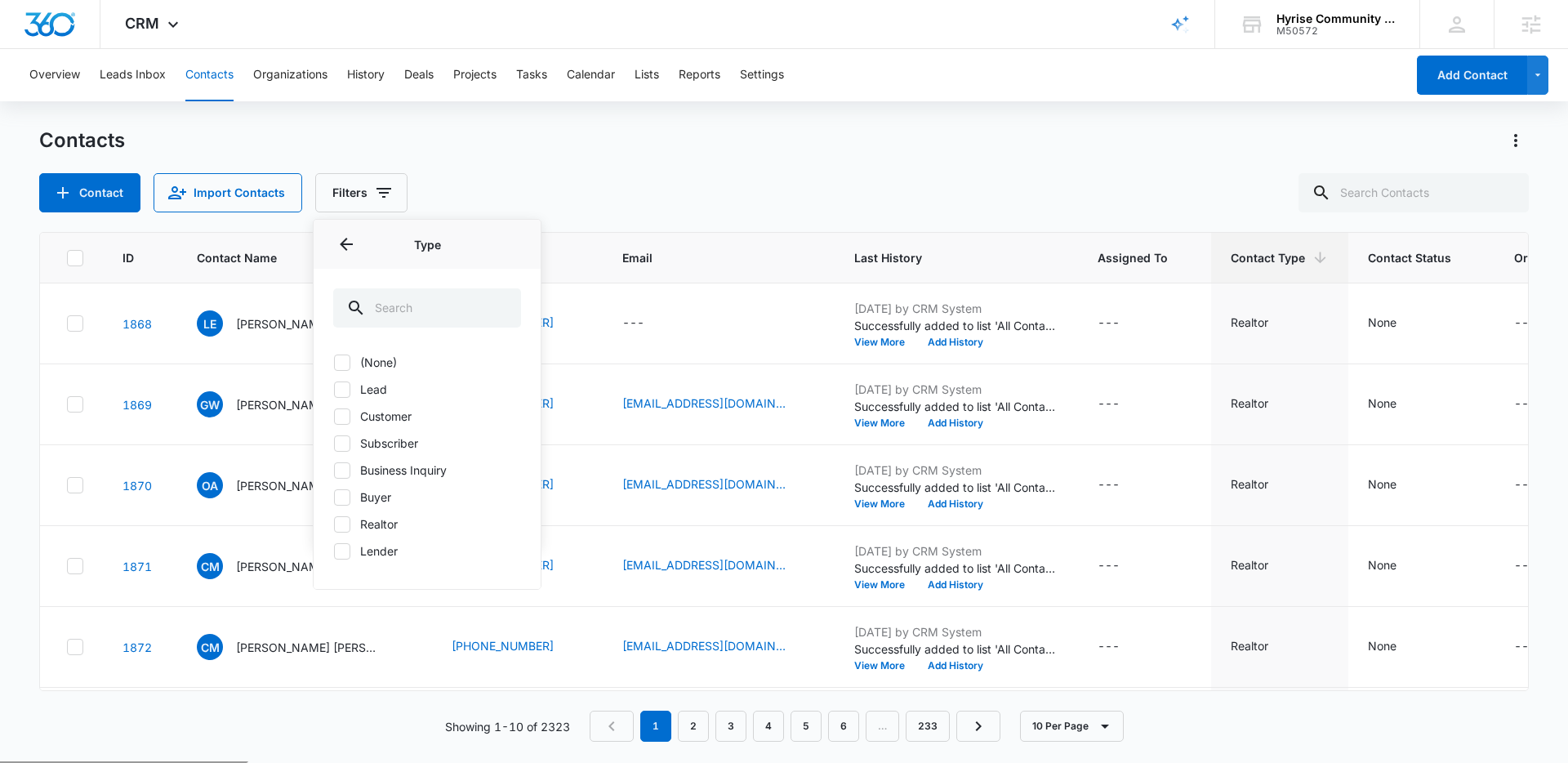
click at [337, 528] on icon at bounding box center [341, 524] width 15 height 15
click at [334, 524] on input "Realtor" at bounding box center [333, 523] width 1 height 1
checkbox input "true"
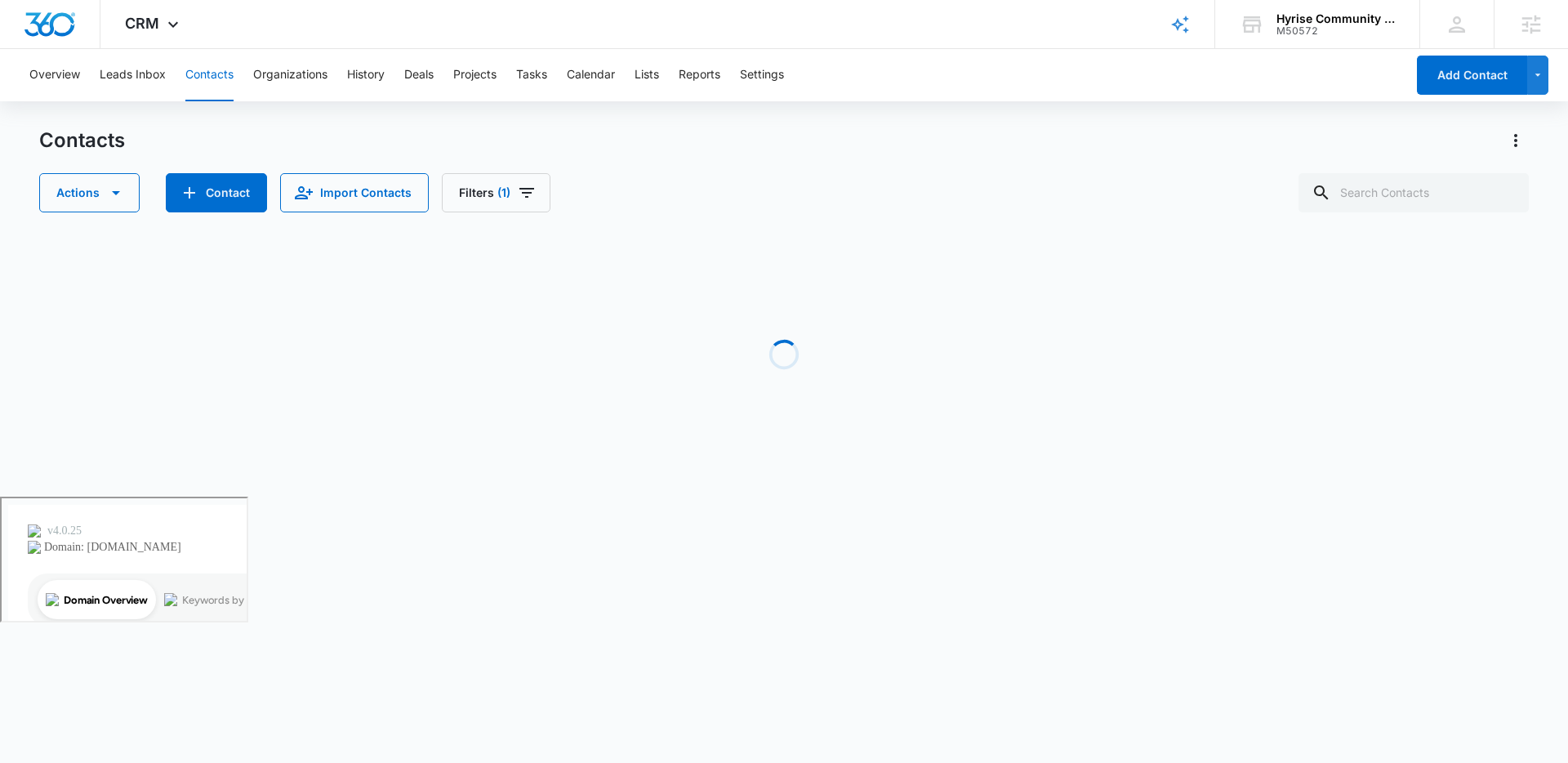
click at [709, 143] on div "Contacts" at bounding box center [784, 141] width 1489 height 26
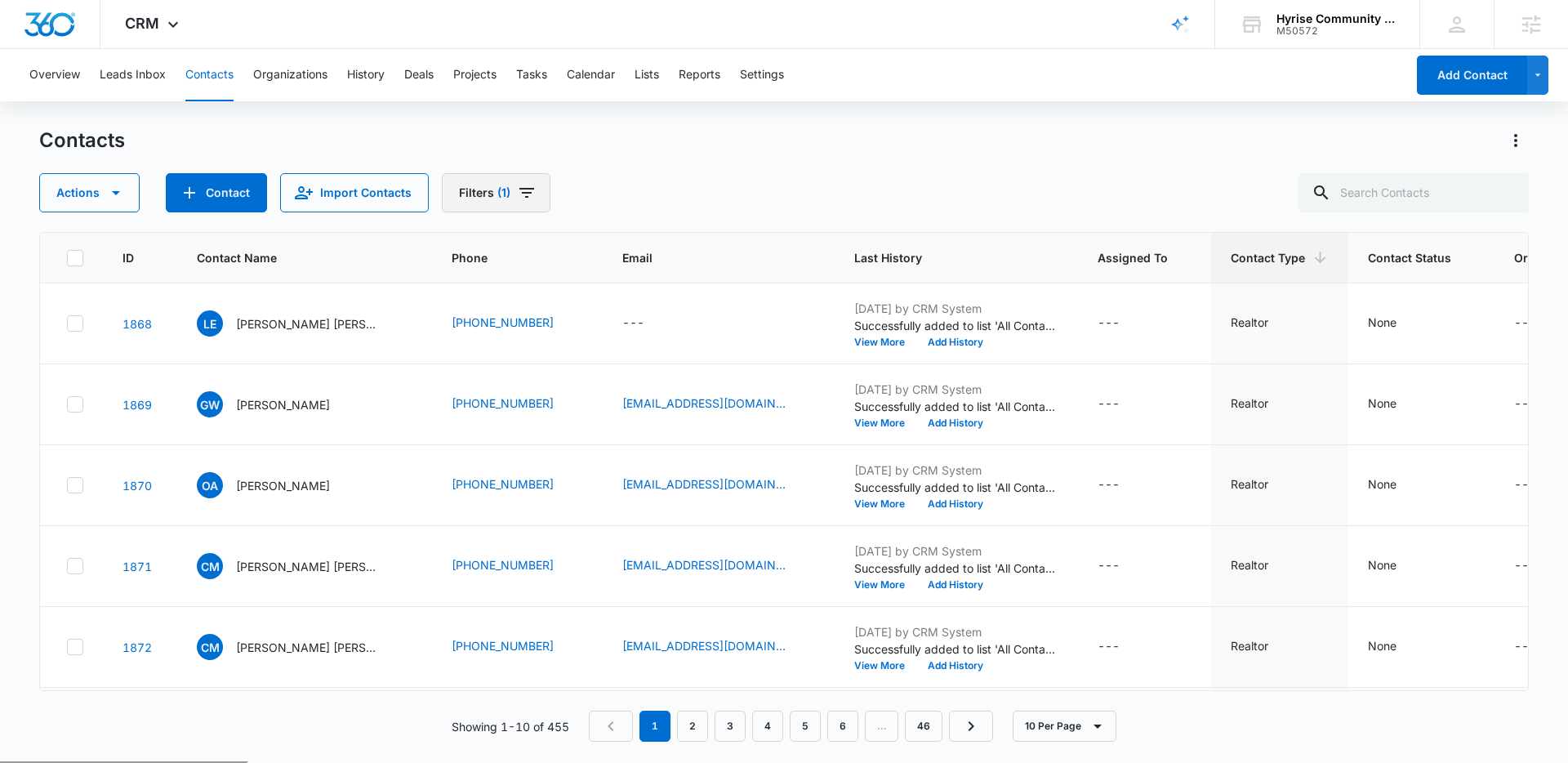
click at [521, 192] on icon "Filters" at bounding box center [526, 192] width 15 height 10
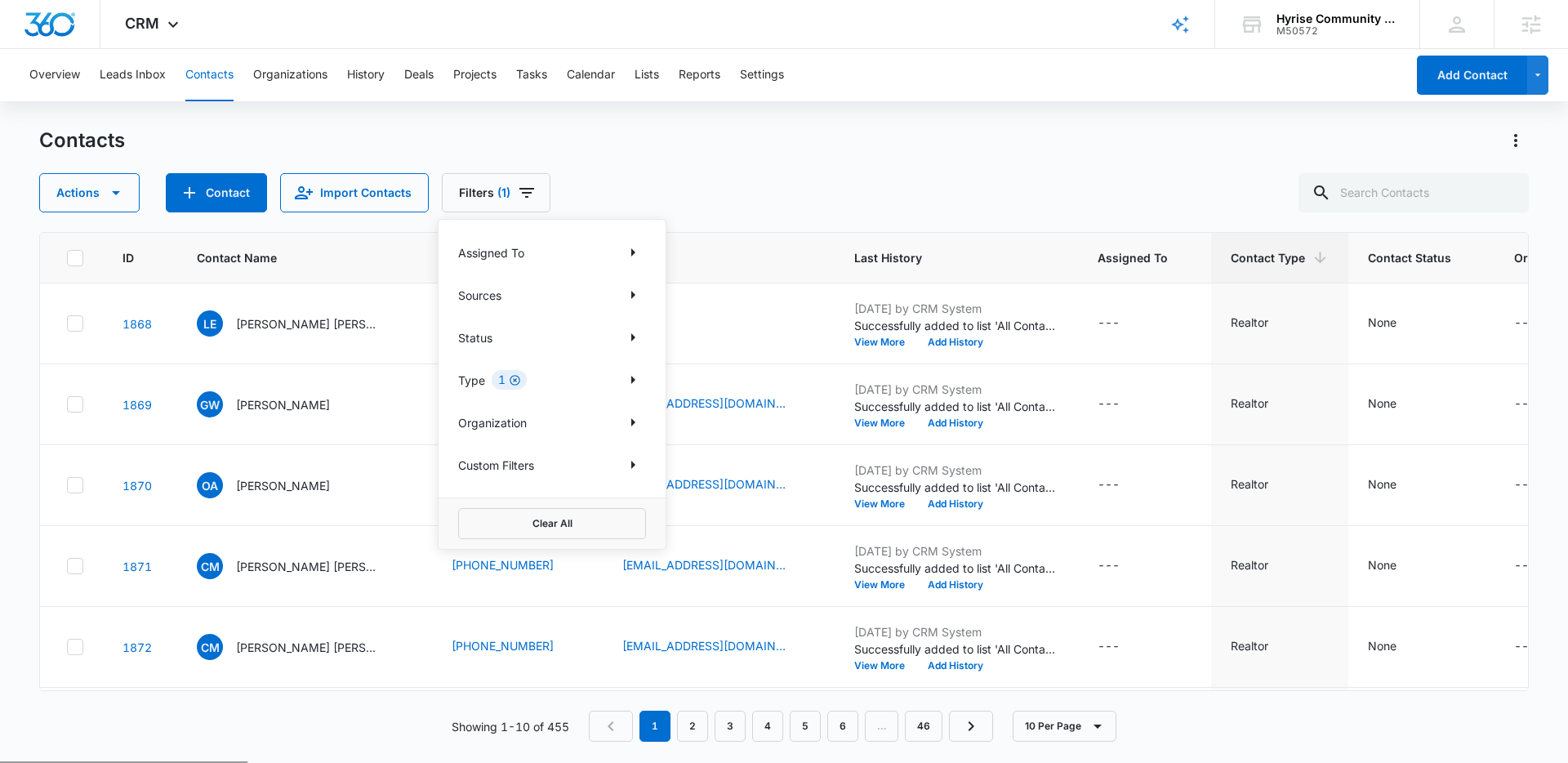
click at [514, 379] on icon "Clear" at bounding box center [514, 380] width 10 height 10
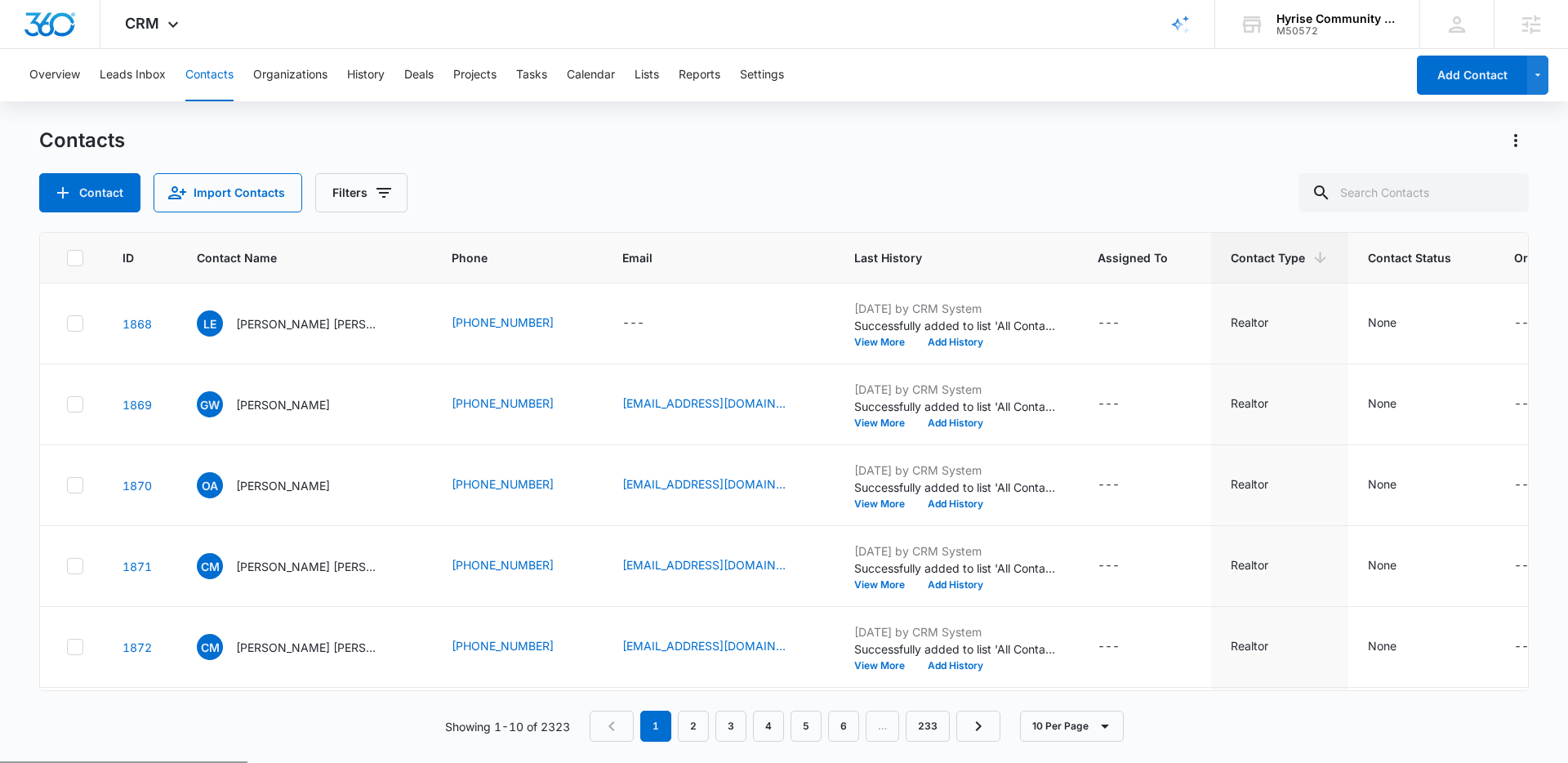
click at [759, 192] on div "Contact Import Contacts Filters" at bounding box center [784, 192] width 1489 height 39
click at [376, 189] on icon "Filters" at bounding box center [383, 192] width 15 height 10
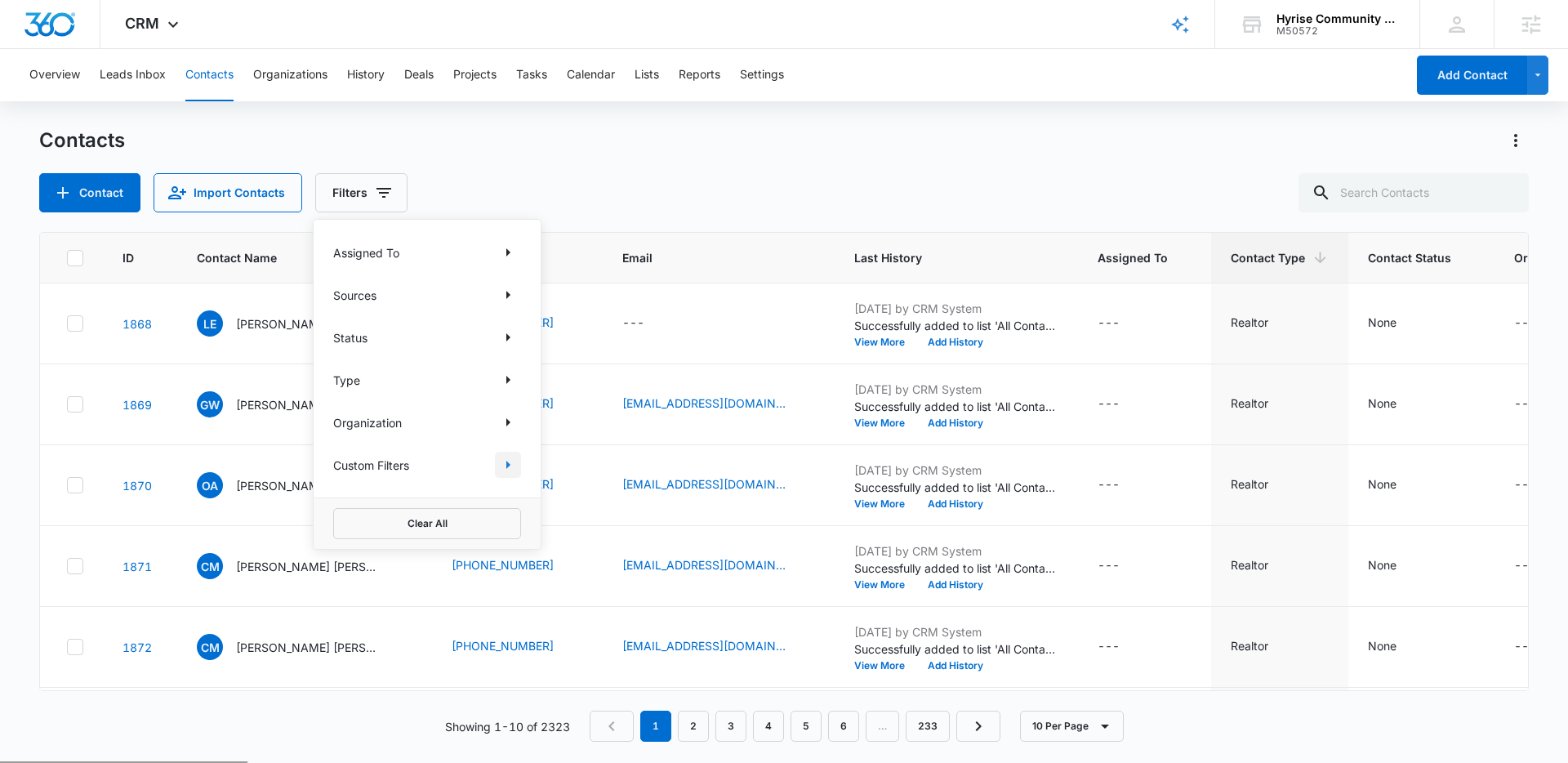
click at [506, 466] on icon "Show Custom Filters filters" at bounding box center [507, 465] width 20 height 20
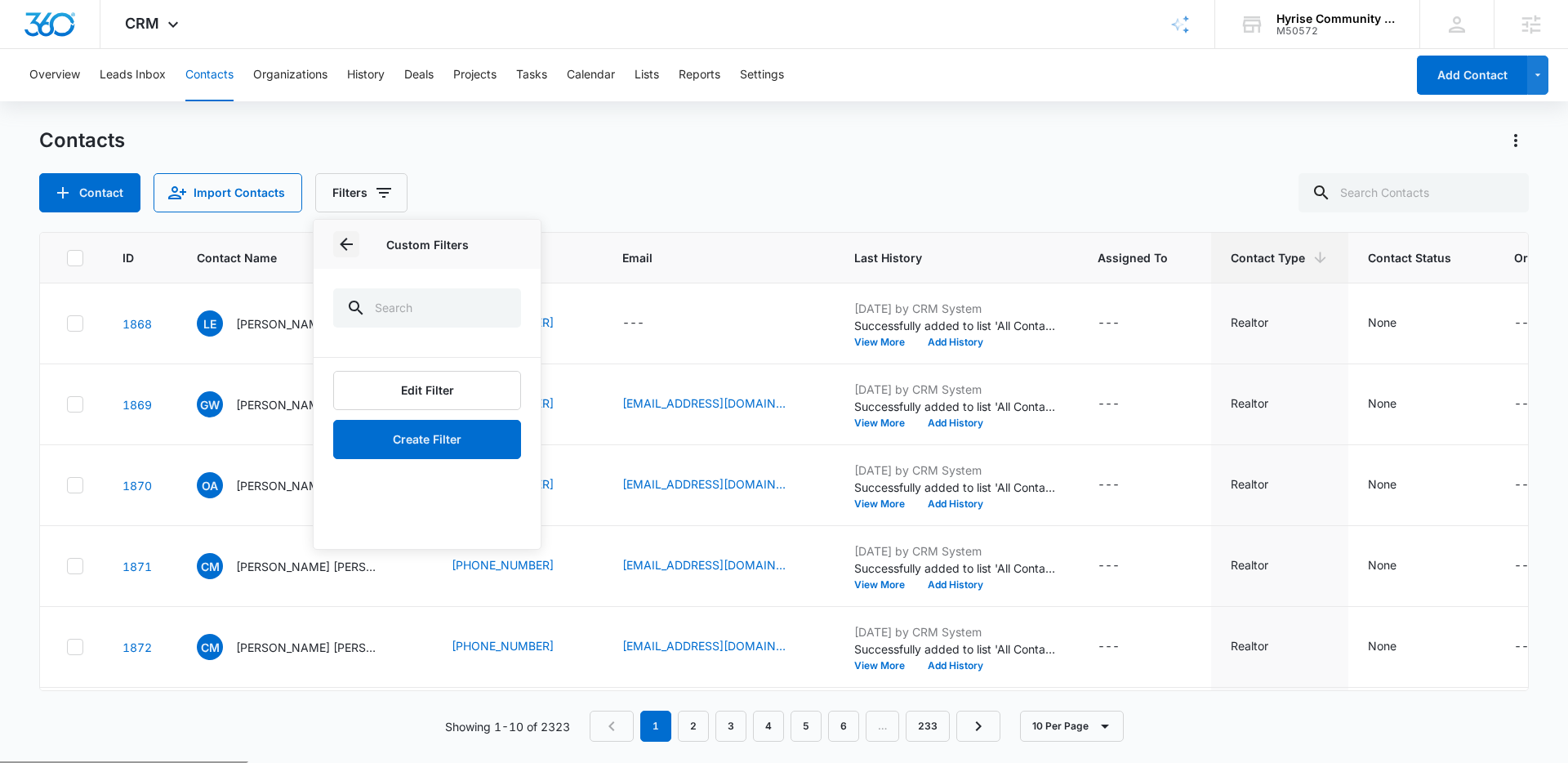
click at [340, 240] on icon "Back" at bounding box center [346, 244] width 20 height 20
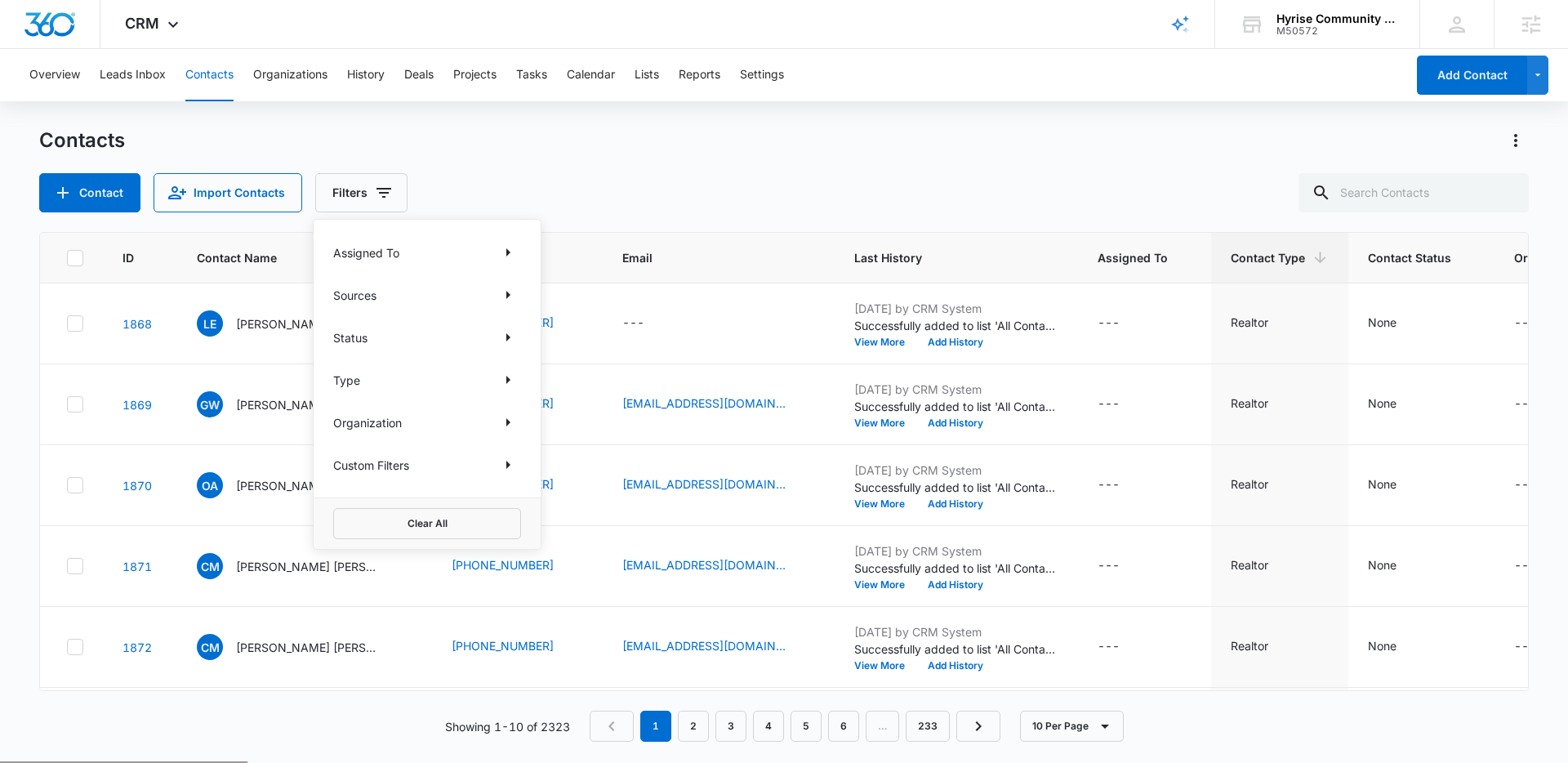
click at [558, 169] on div "Contacts Contact Import Contacts Filters Assigned To Sources Status Type Organi…" at bounding box center [784, 170] width 1489 height 85
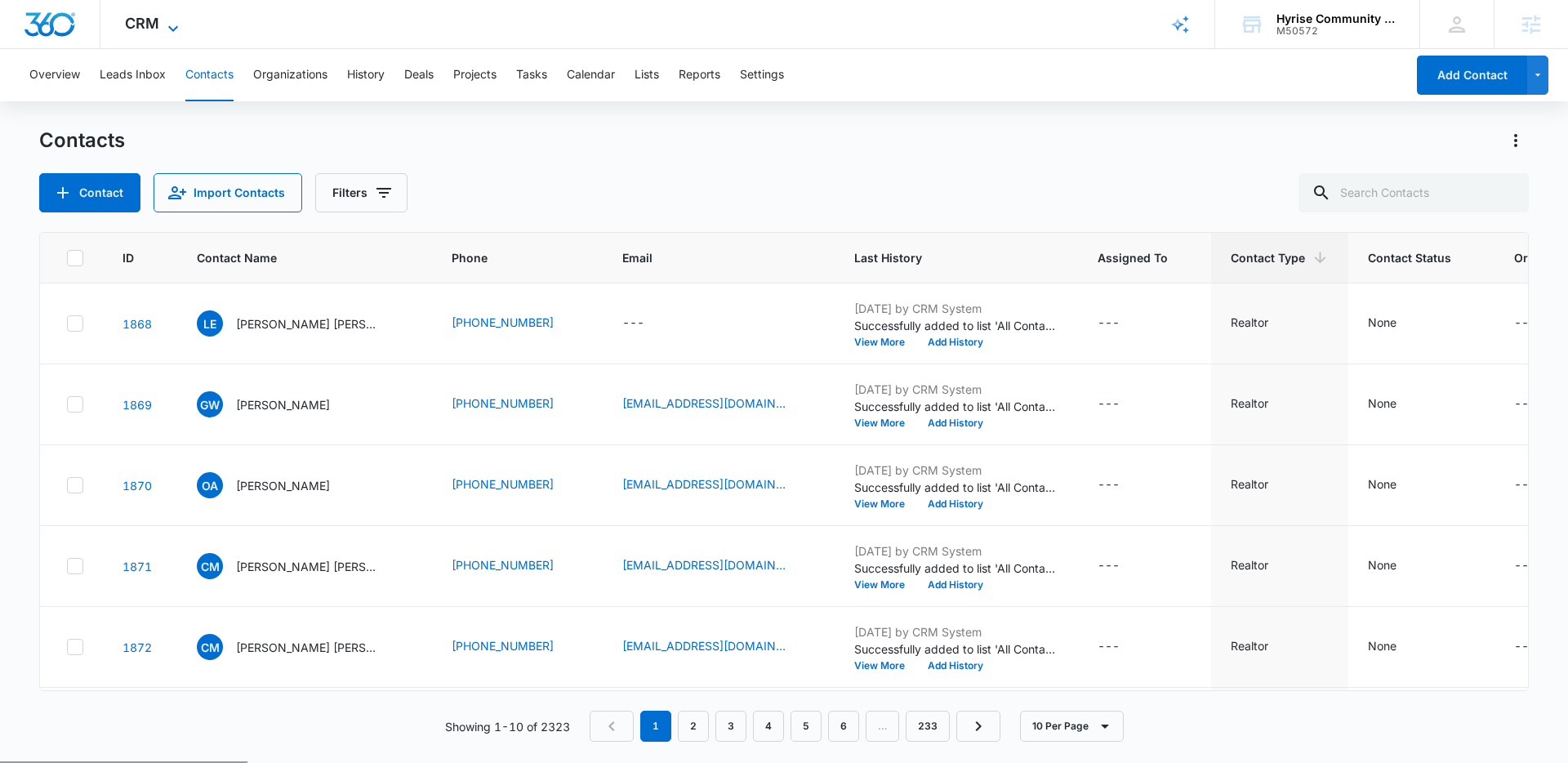
click at [167, 23] on icon at bounding box center [173, 29] width 20 height 20
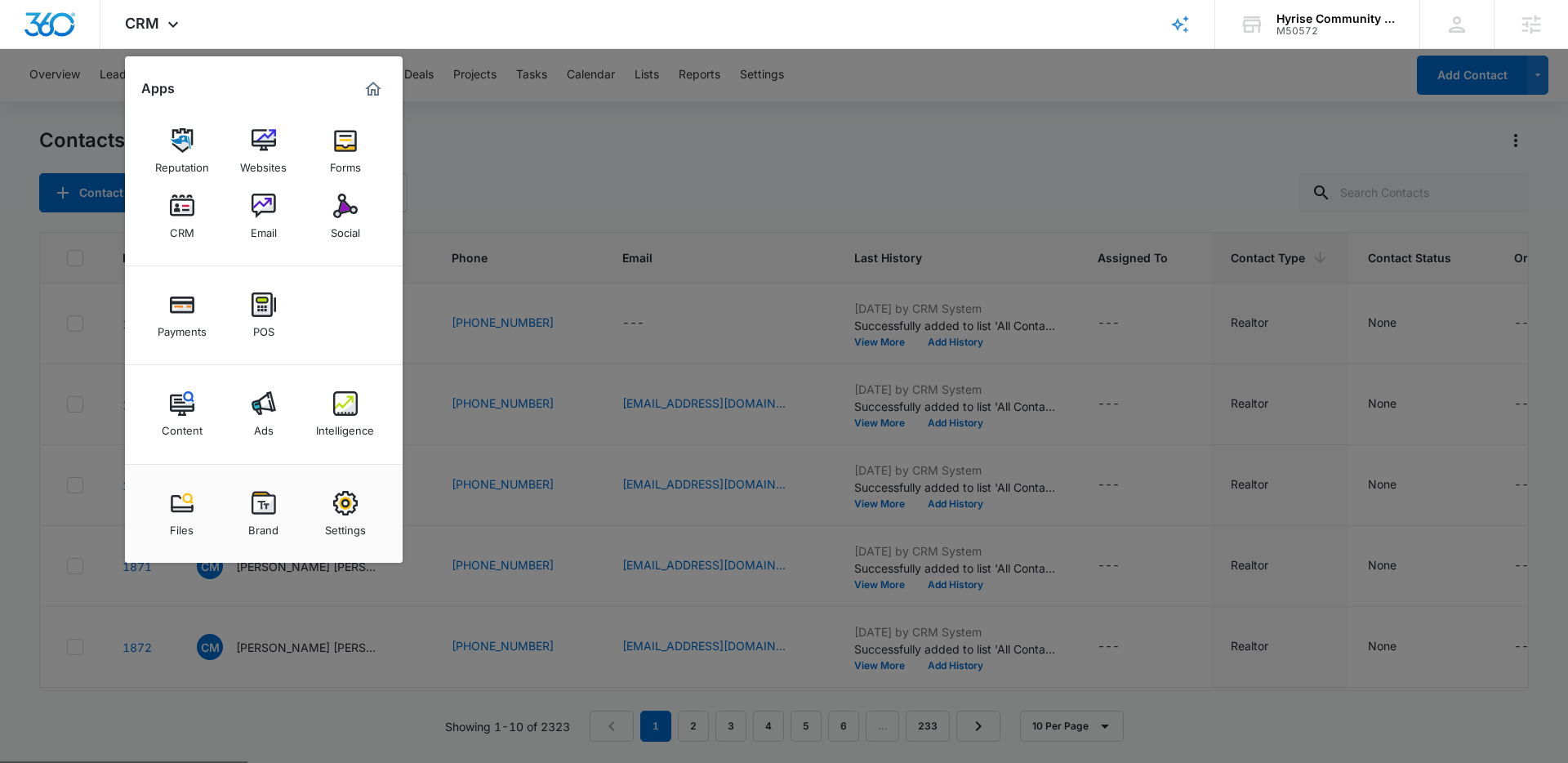
click at [272, 216] on img at bounding box center [263, 206] width 24 height 24
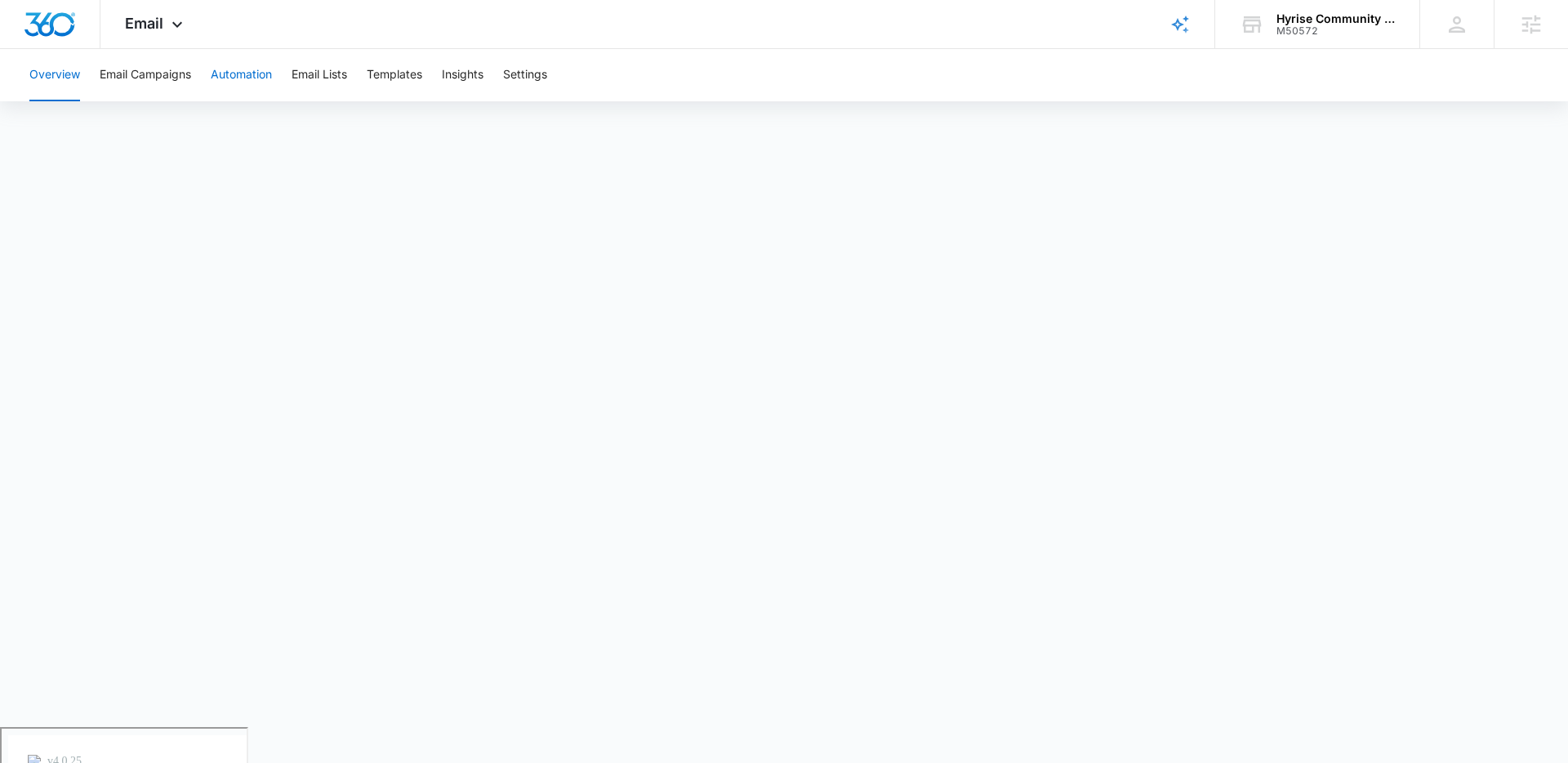
click at [232, 75] on button "Automation" at bounding box center [241, 75] width 61 height 52
click at [185, 24] on icon at bounding box center [177, 29] width 20 height 20
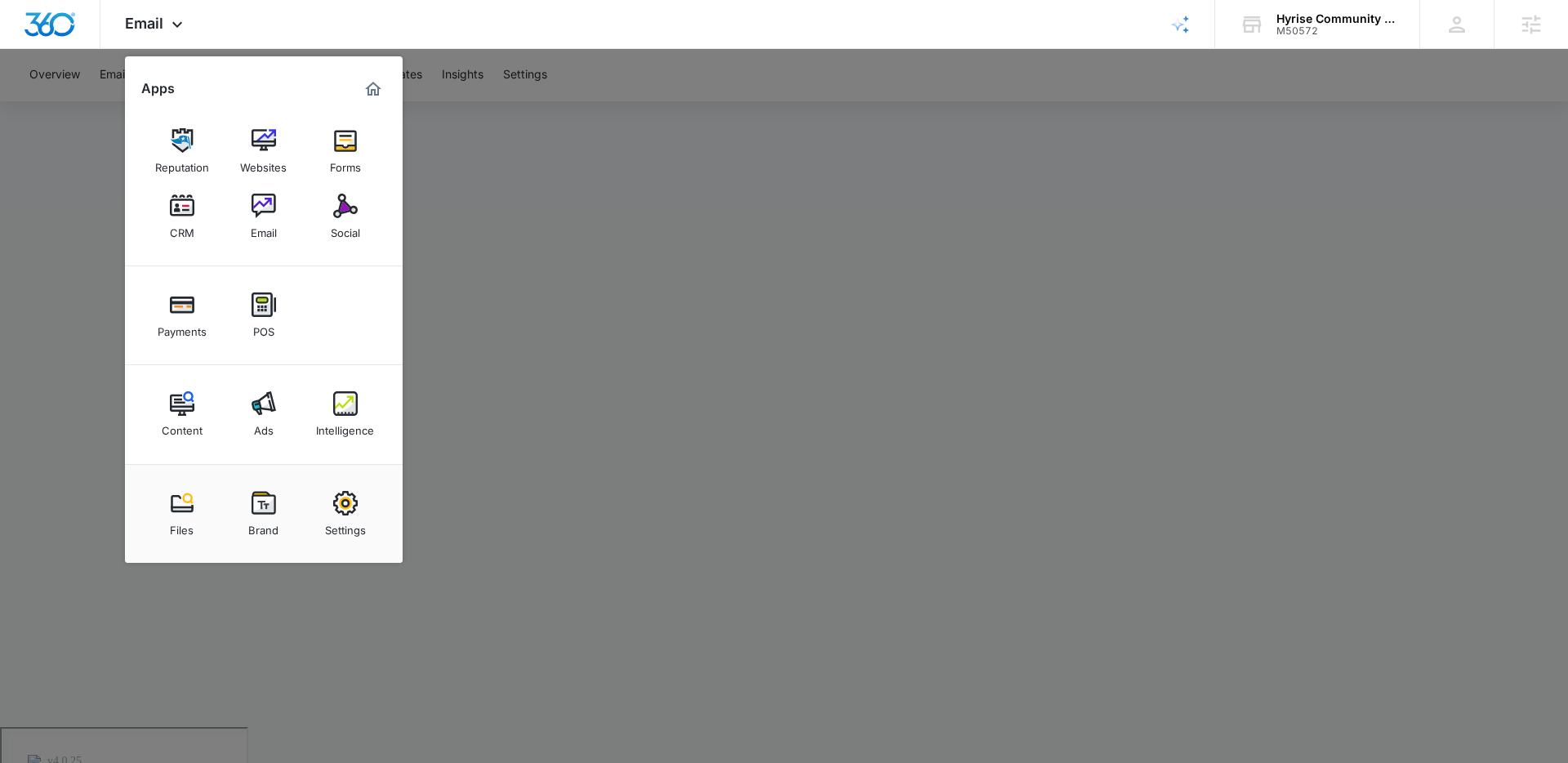
click at [700, 331] on div at bounding box center [784, 382] width 1568 height 763
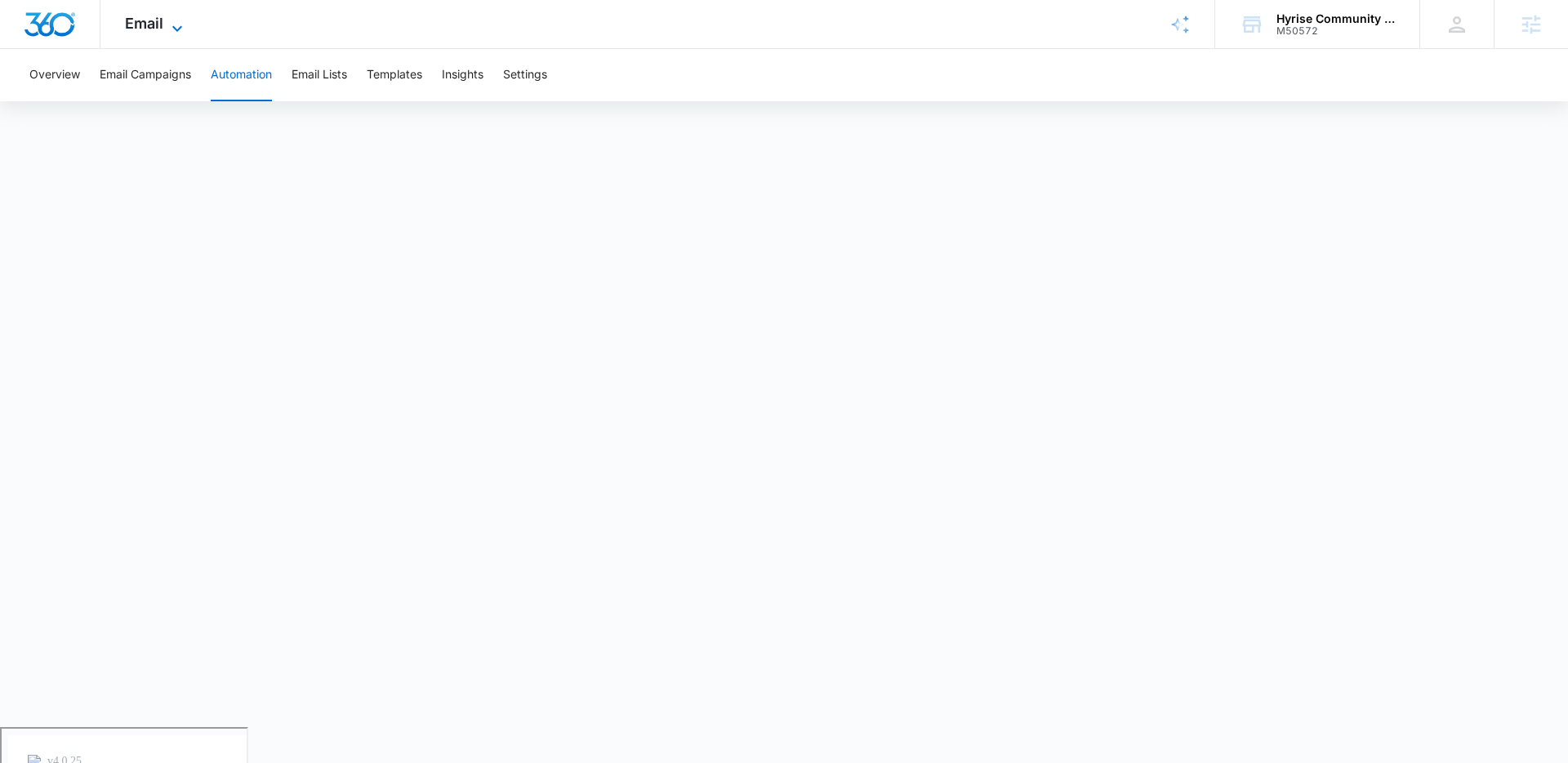
click at [179, 27] on icon at bounding box center [176, 28] width 10 height 6
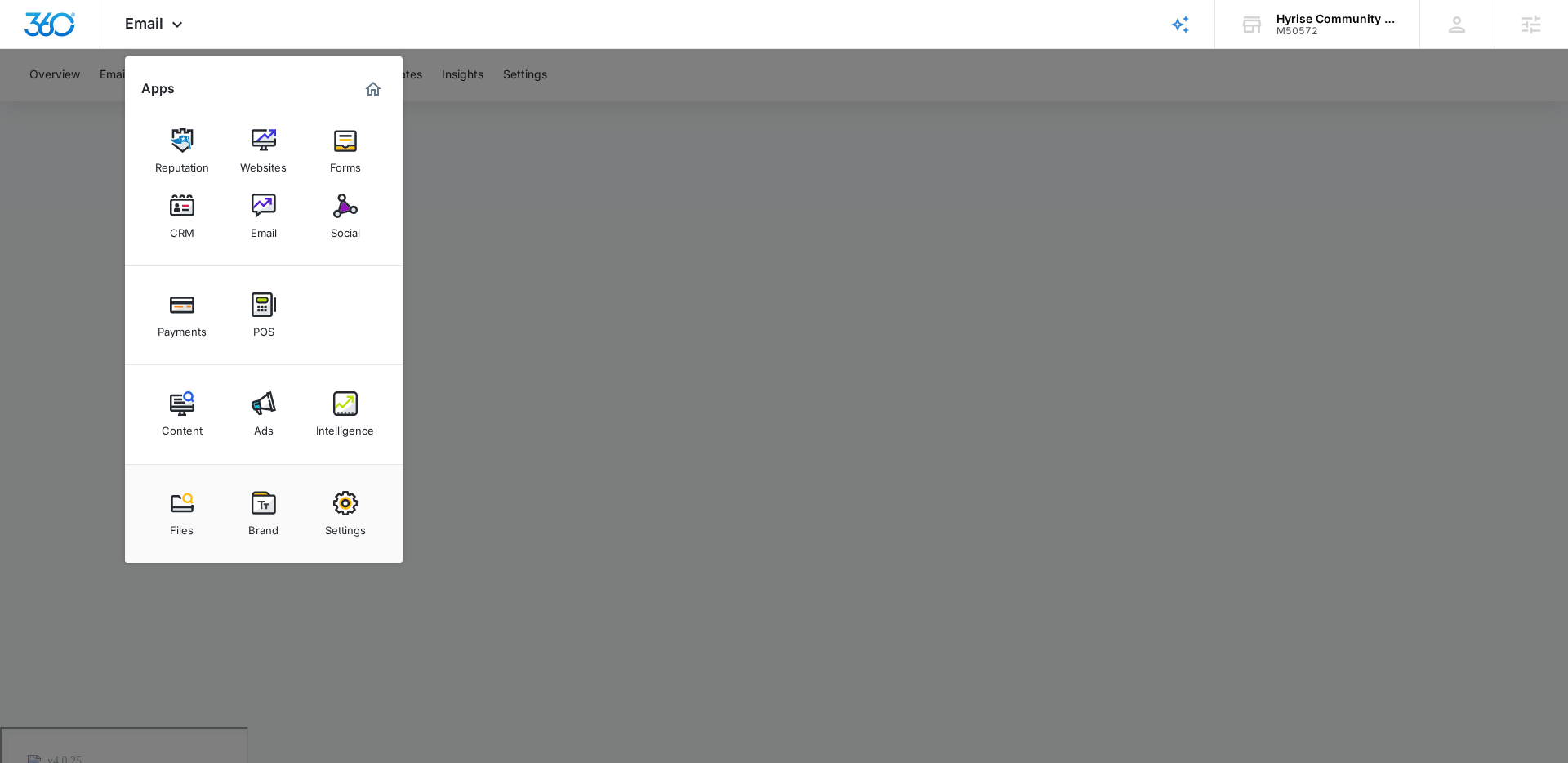
click at [190, 209] on img at bounding box center [182, 206] width 24 height 24
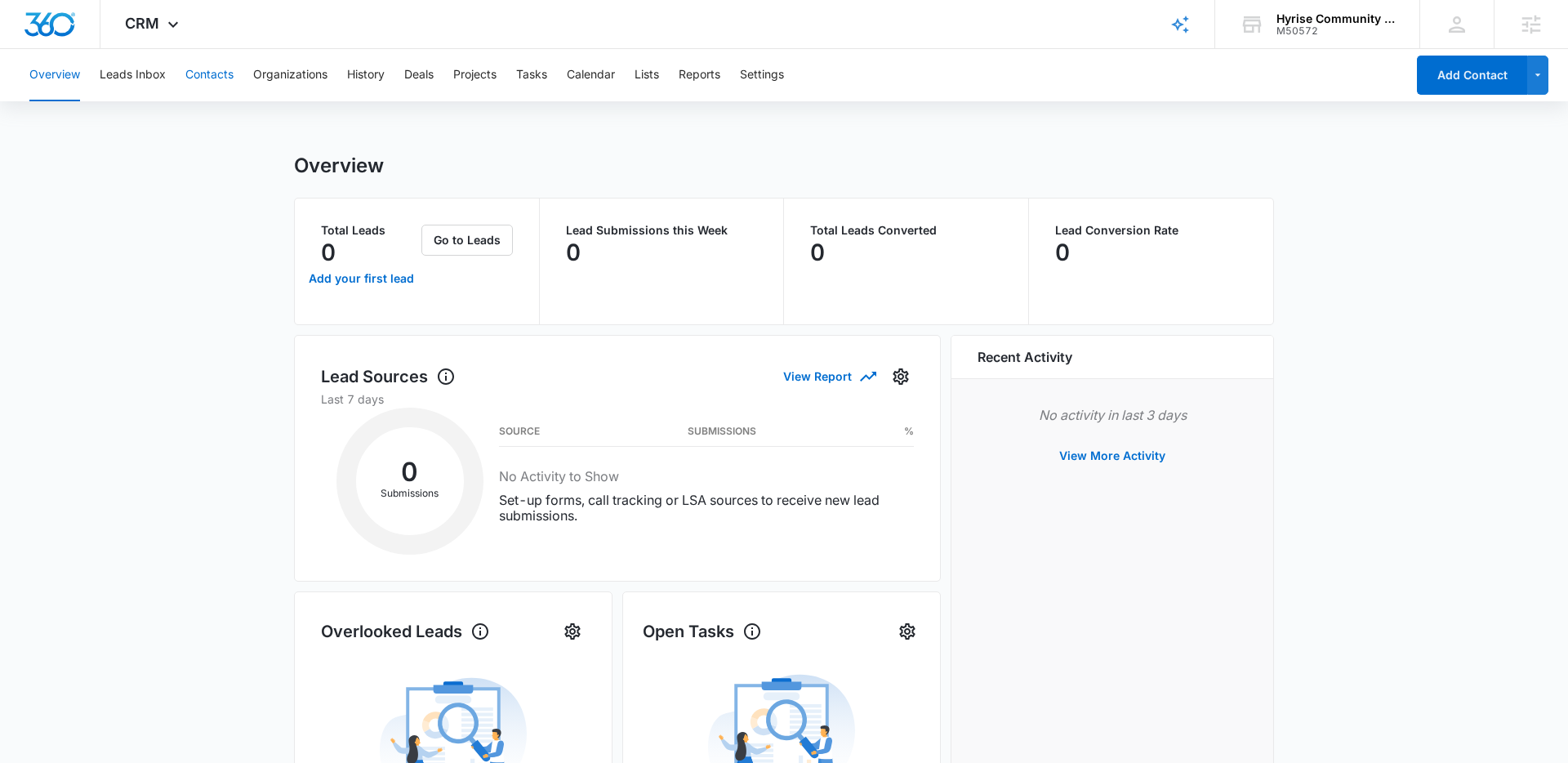
click at [199, 83] on button "Contacts" at bounding box center [208, 75] width 48 height 52
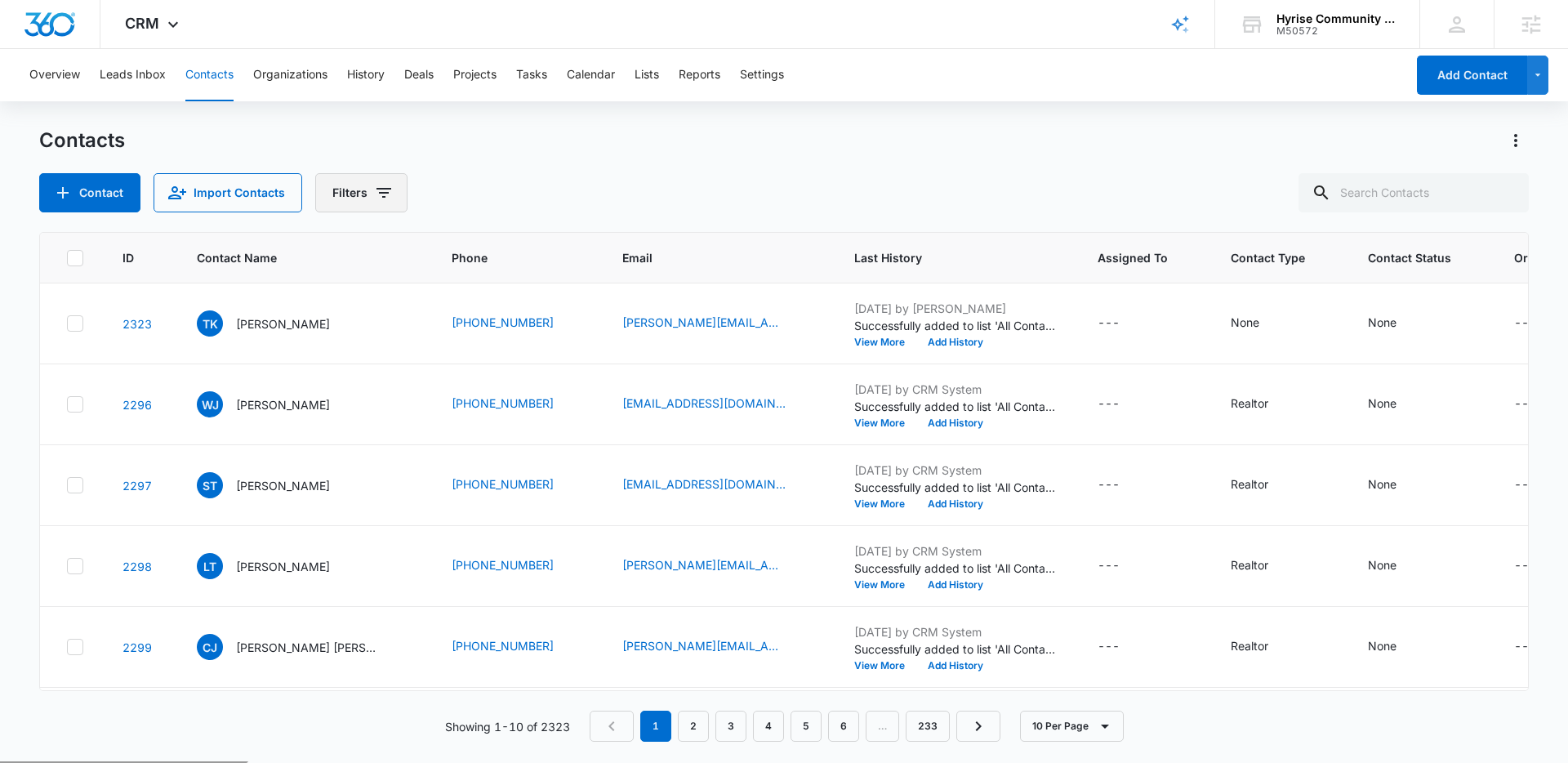
click at [375, 190] on icon "Filters" at bounding box center [383, 193] width 20 height 20
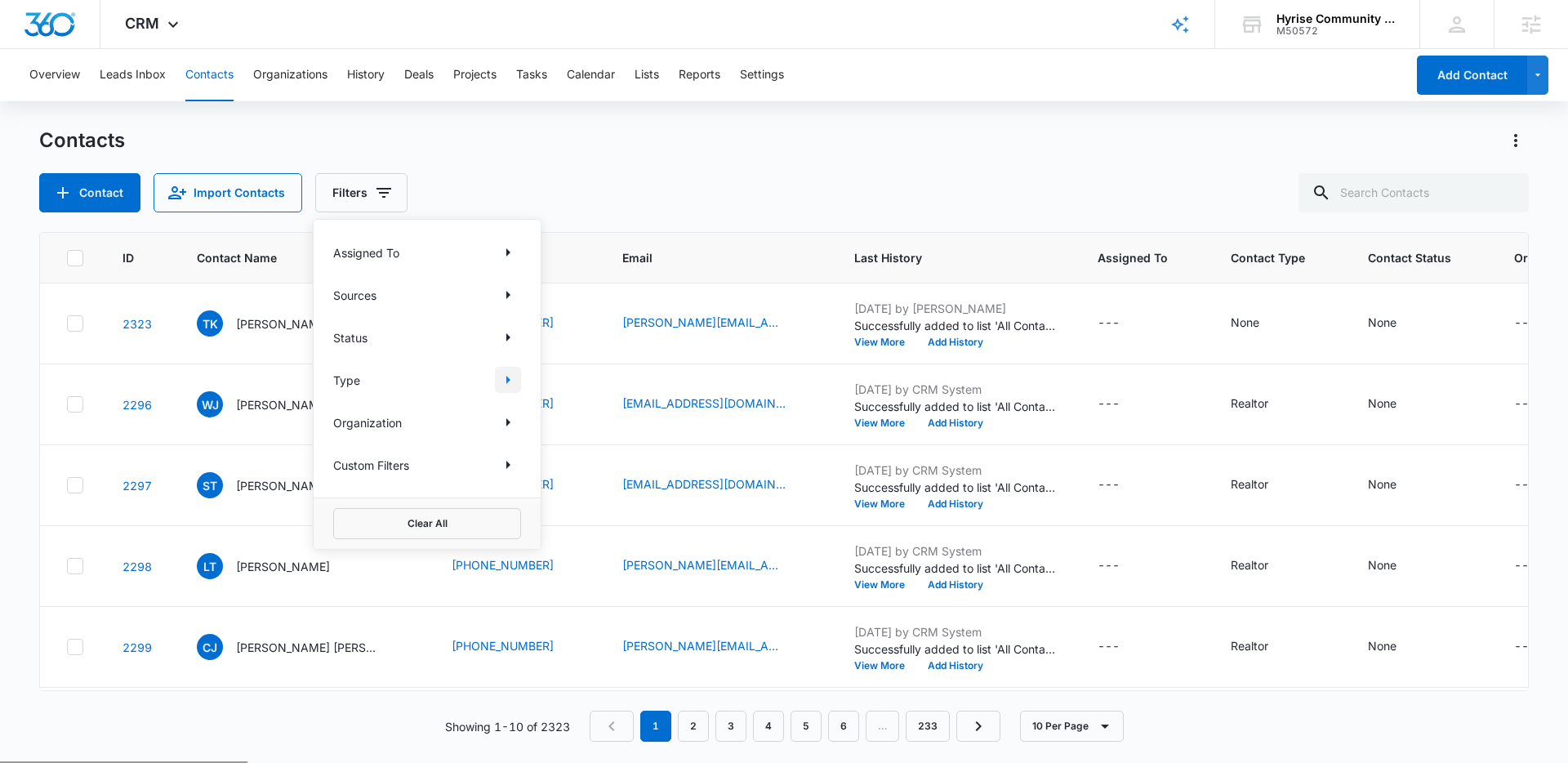
click at [510, 382] on icon "Show Type filters" at bounding box center [507, 380] width 20 height 20
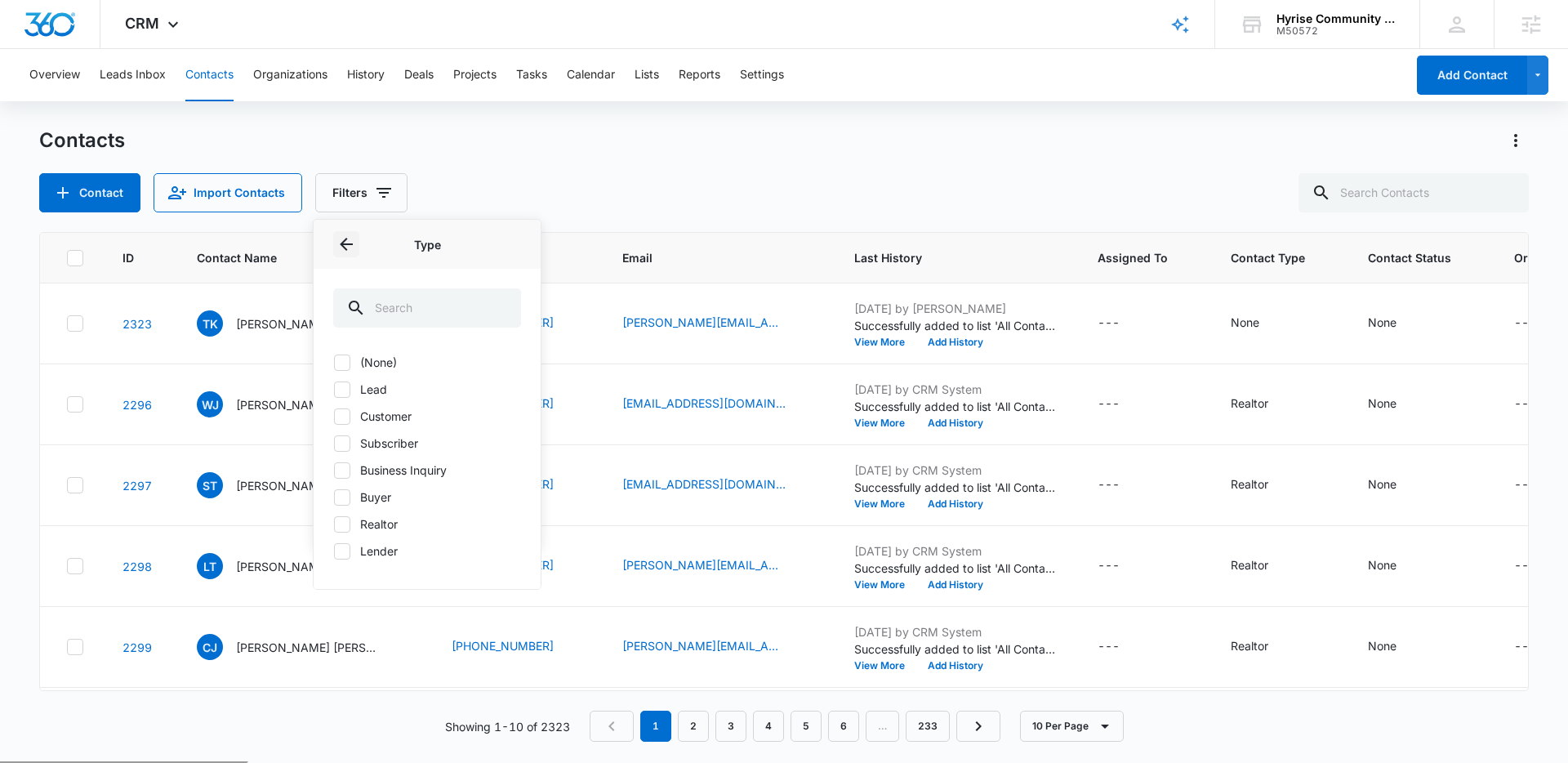
click at [340, 242] on icon "Back" at bounding box center [346, 244] width 20 height 20
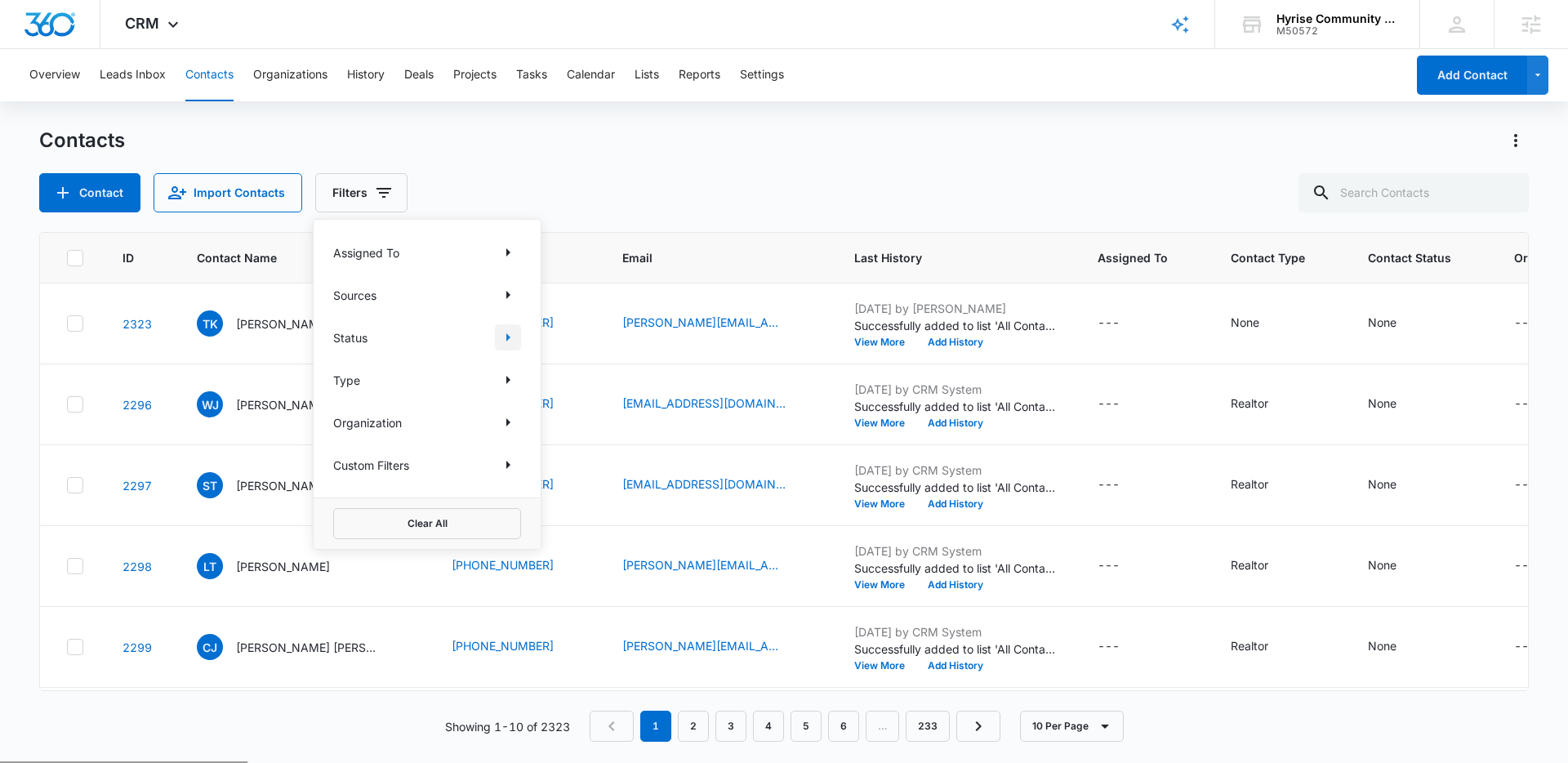
click at [509, 334] on icon "Show Status filters" at bounding box center [507, 337] width 20 height 20
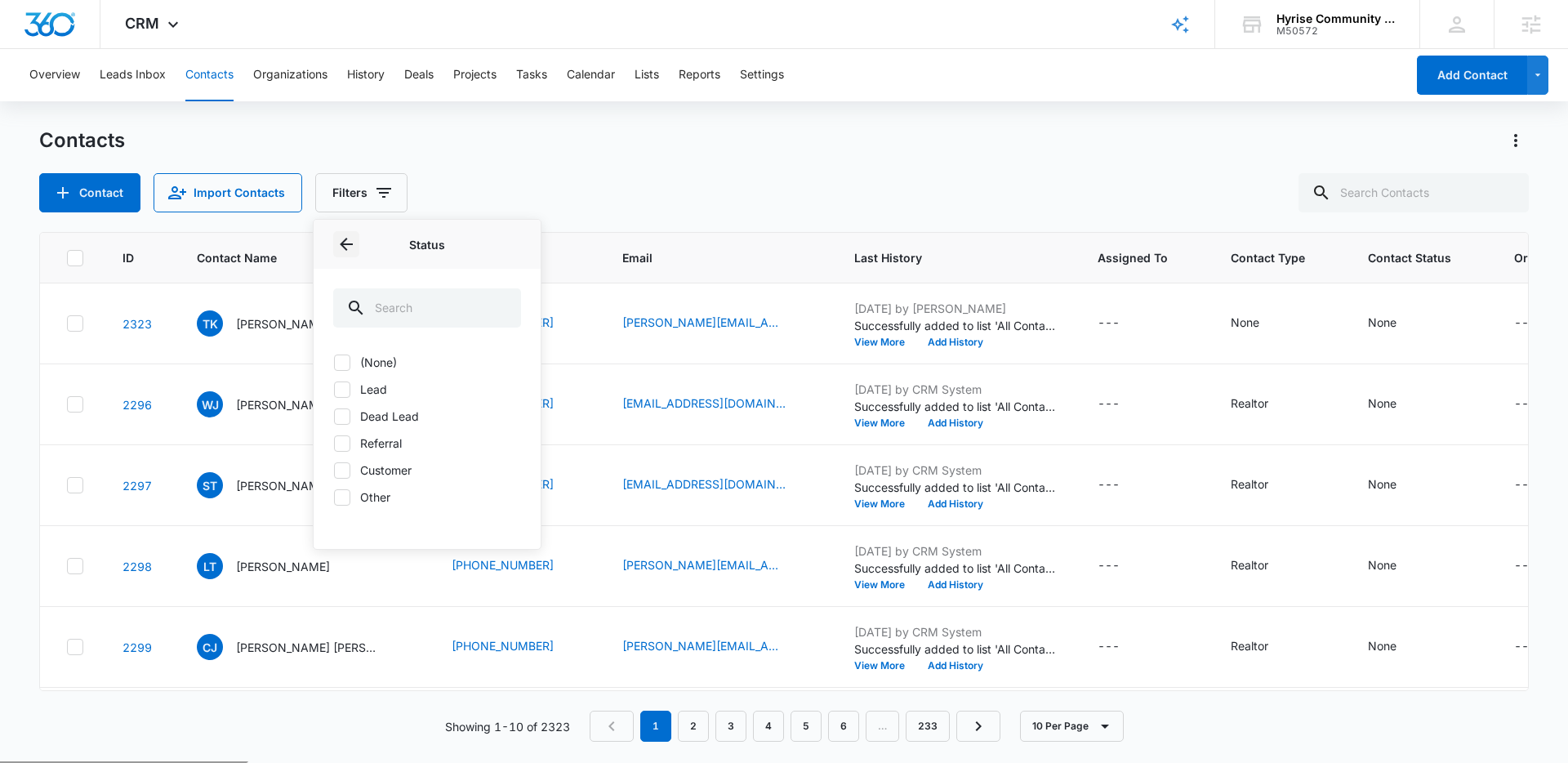
click at [346, 249] on icon "Back" at bounding box center [346, 244] width 13 height 13
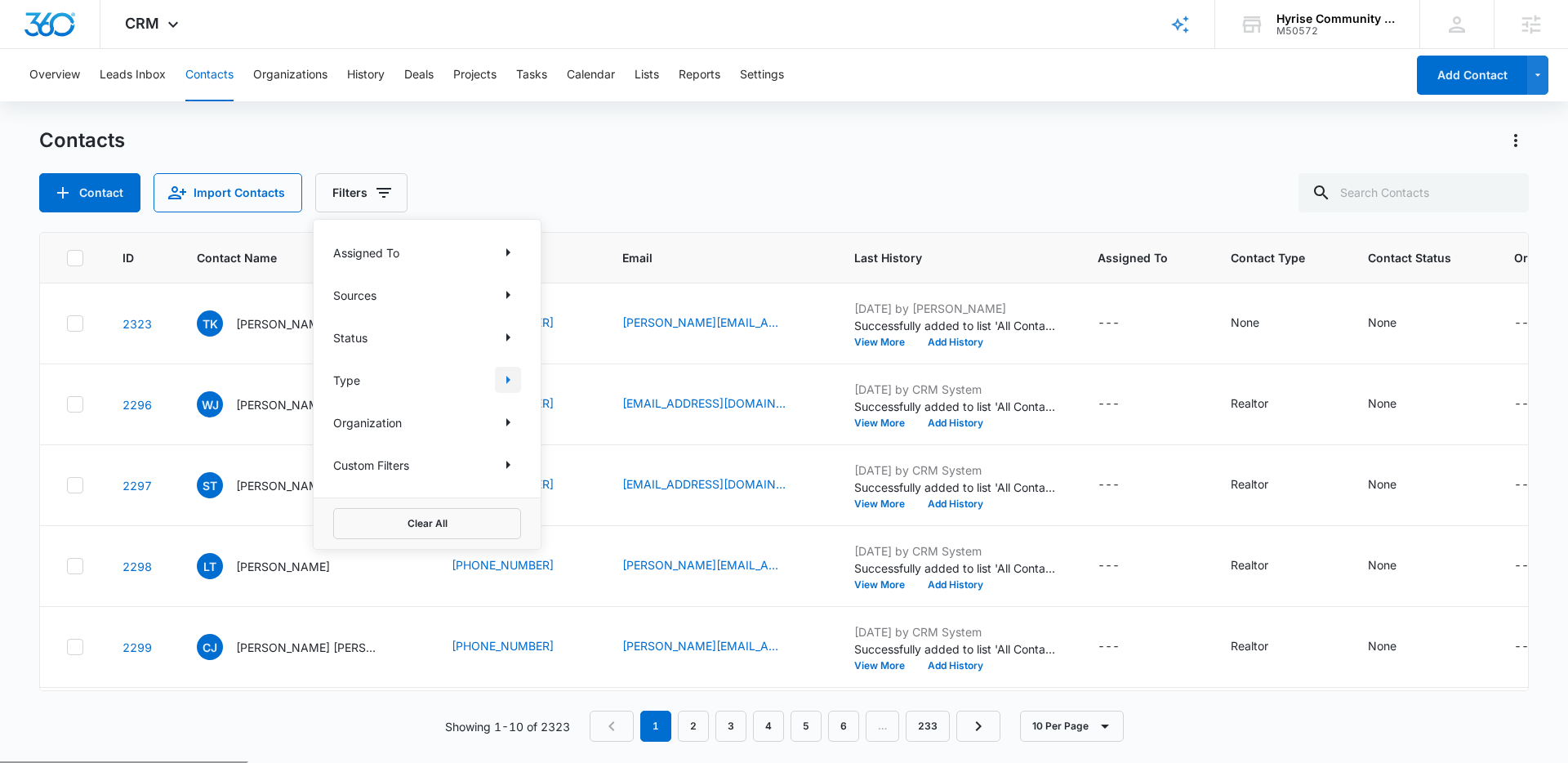
click at [512, 388] on icon "Show Type filters" at bounding box center [507, 380] width 20 height 20
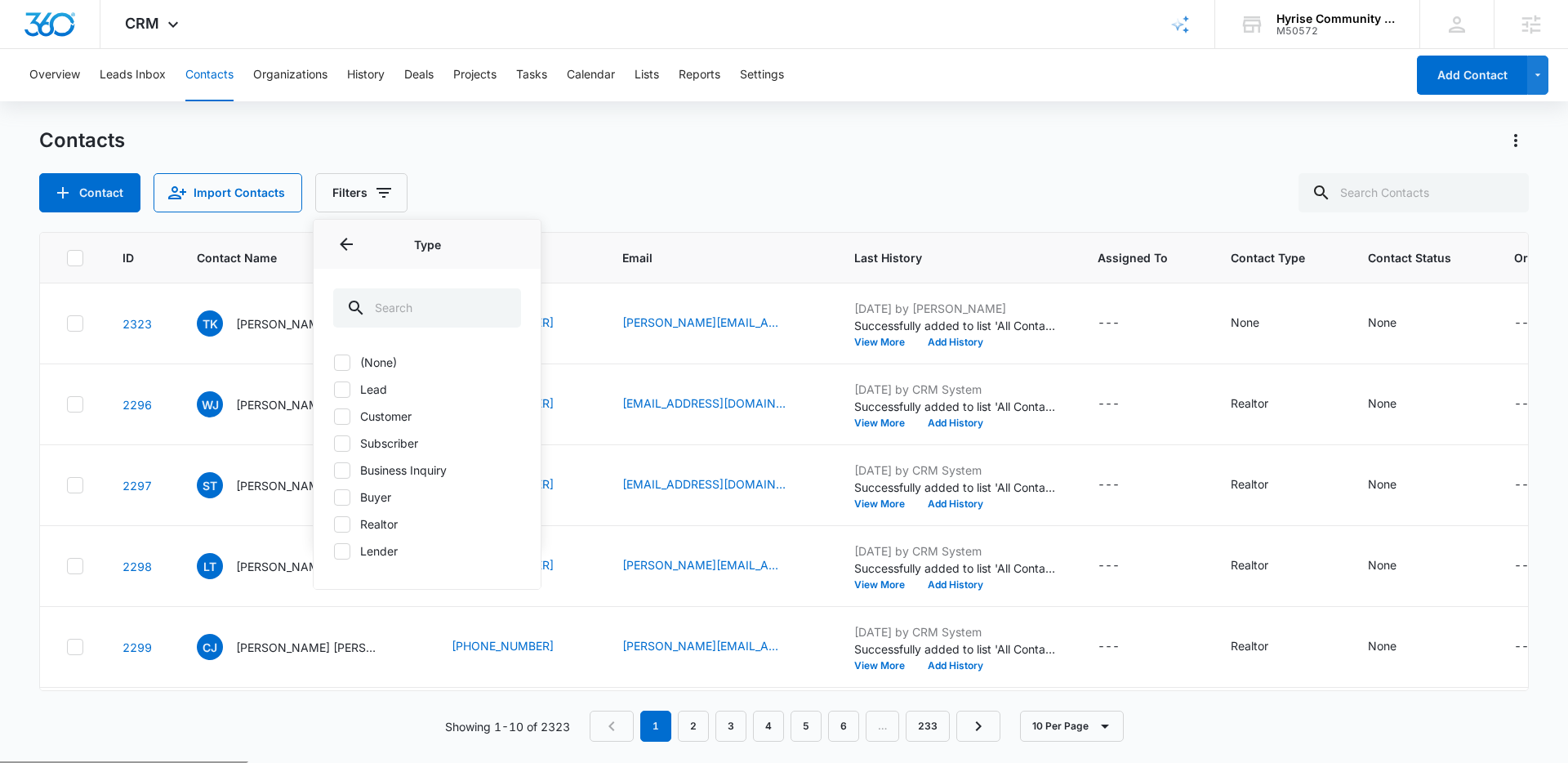
drag, startPoint x: 341, startPoint y: 523, endPoint x: 350, endPoint y: 549, distance: 27.5
click at [341, 523] on icon at bounding box center [341, 524] width 15 height 15
click at [334, 523] on input "Realtor" at bounding box center [333, 523] width 1 height 1
checkbox input "true"
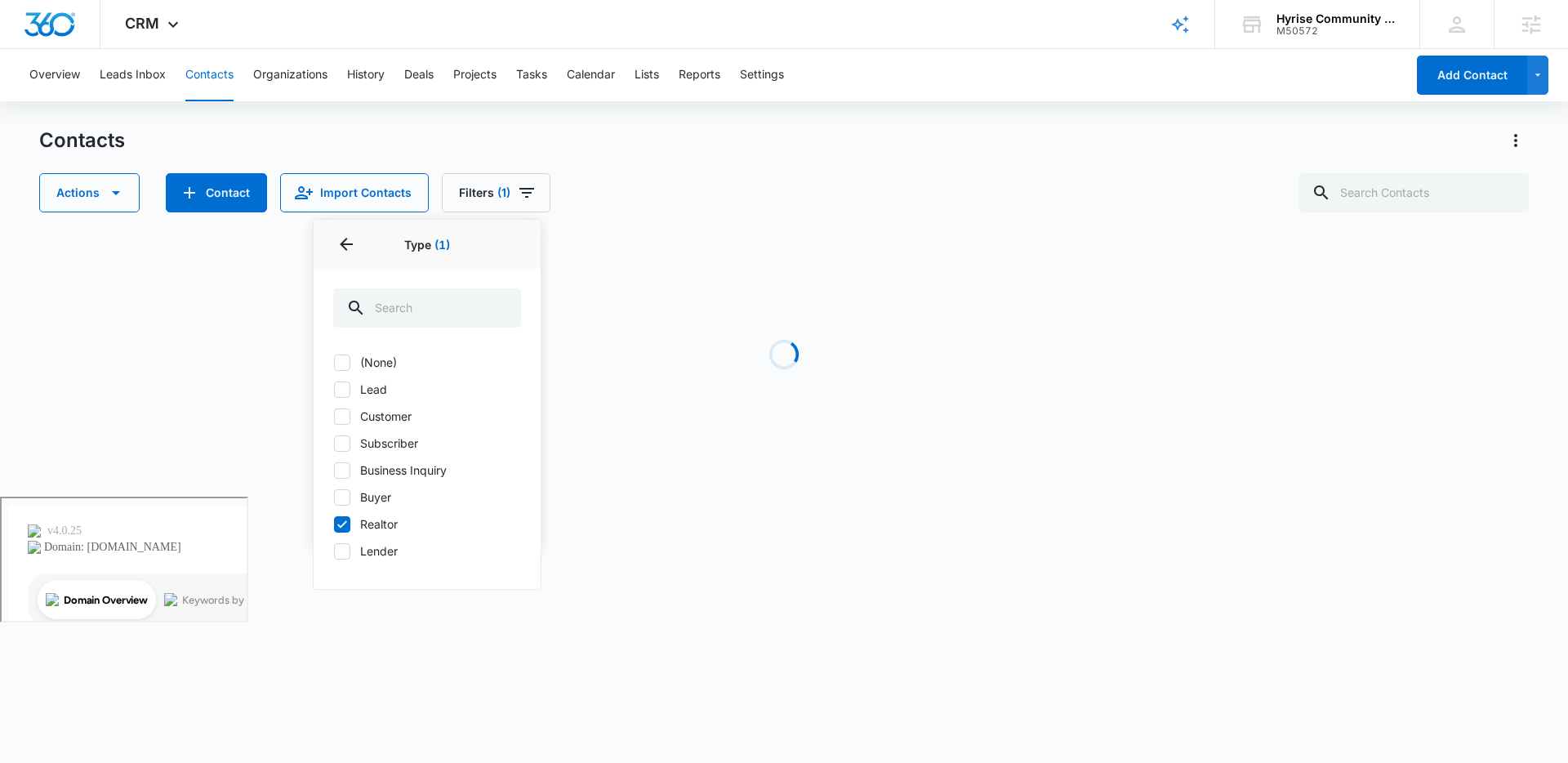
drag, startPoint x: 346, startPoint y: 554, endPoint x: 407, endPoint y: 552, distance: 61.0
click at [352, 553] on label "Lender" at bounding box center [427, 551] width 188 height 17
click at [334, 551] on input "Lender" at bounding box center [333, 550] width 1 height 1
checkbox input "true"
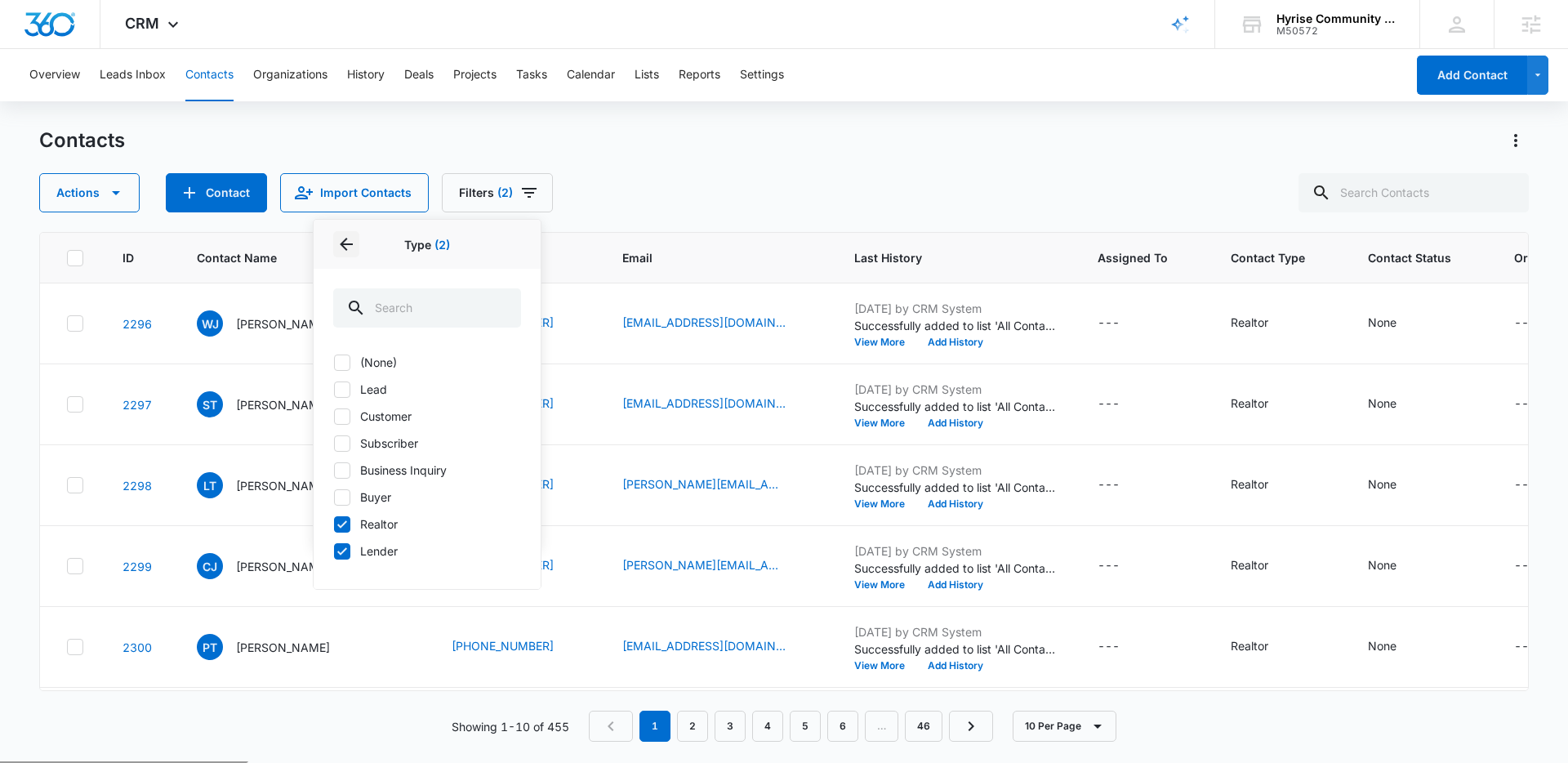
click at [347, 246] on icon "Back" at bounding box center [346, 244] width 20 height 20
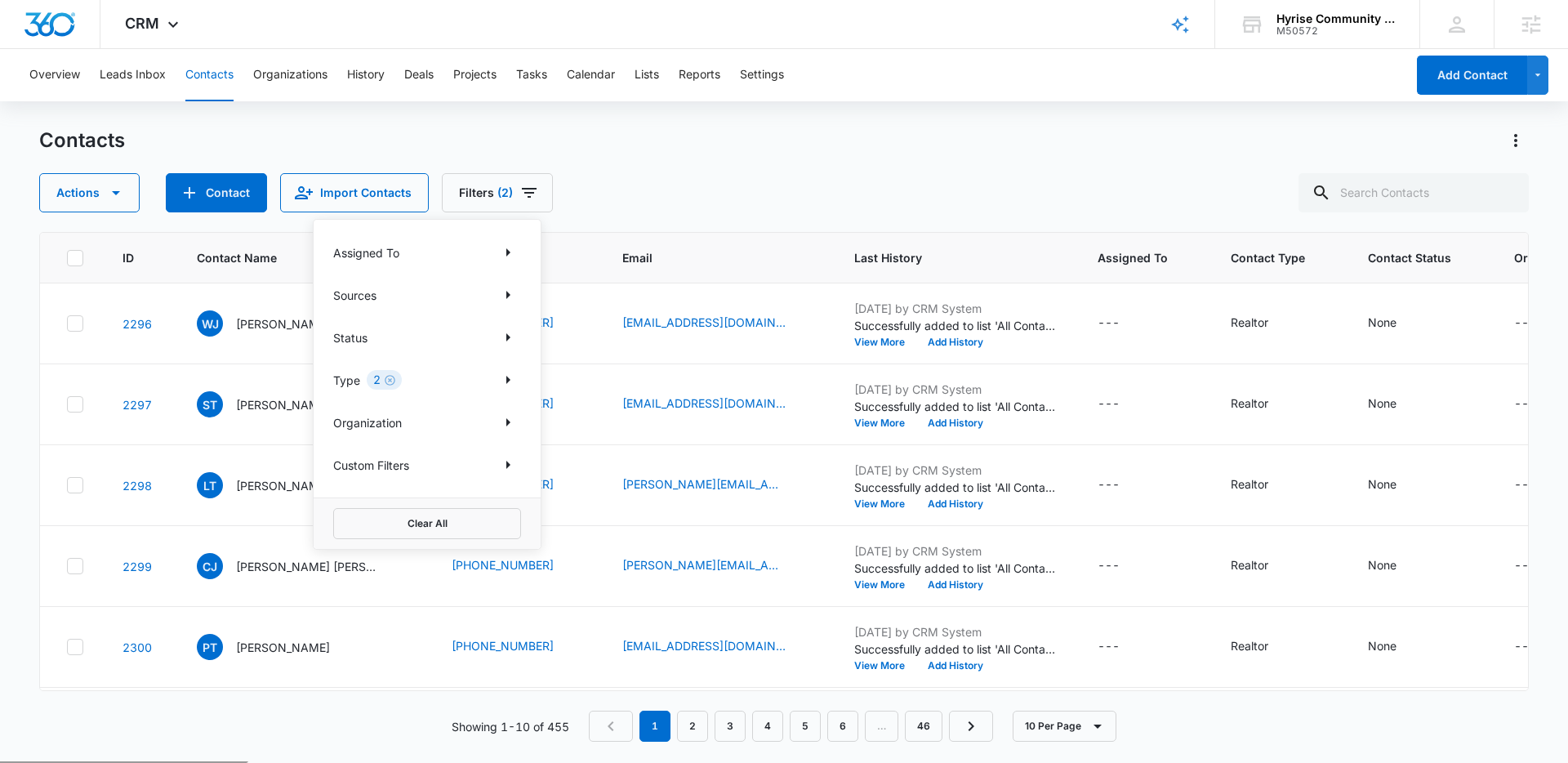
drag, startPoint x: 389, startPoint y: 382, endPoint x: 414, endPoint y: 325, distance: 62.2
click at [390, 382] on icon "Clear" at bounding box center [390, 380] width 12 height 12
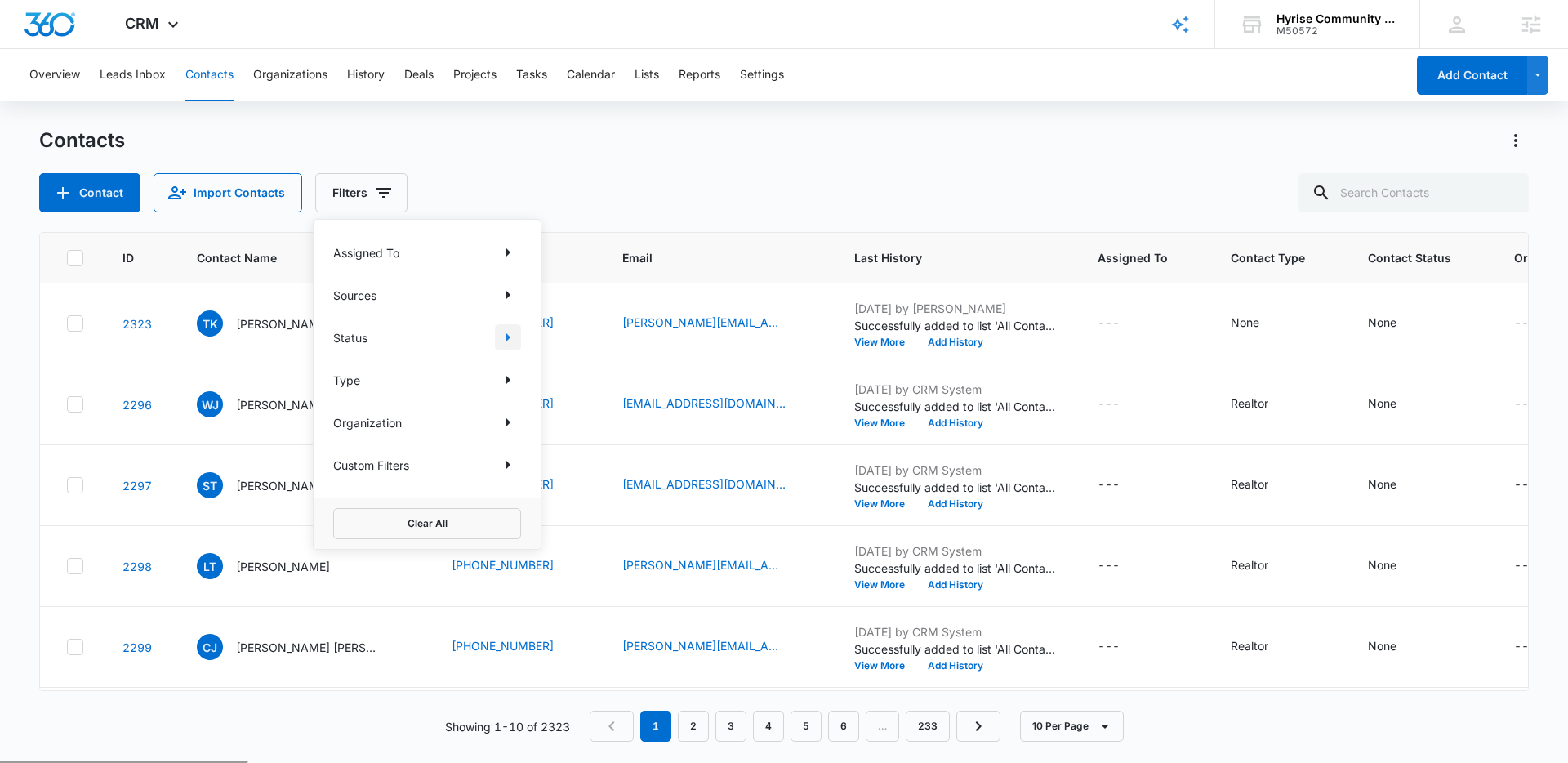
click at [509, 342] on icon "Show Status filters" at bounding box center [507, 337] width 20 height 20
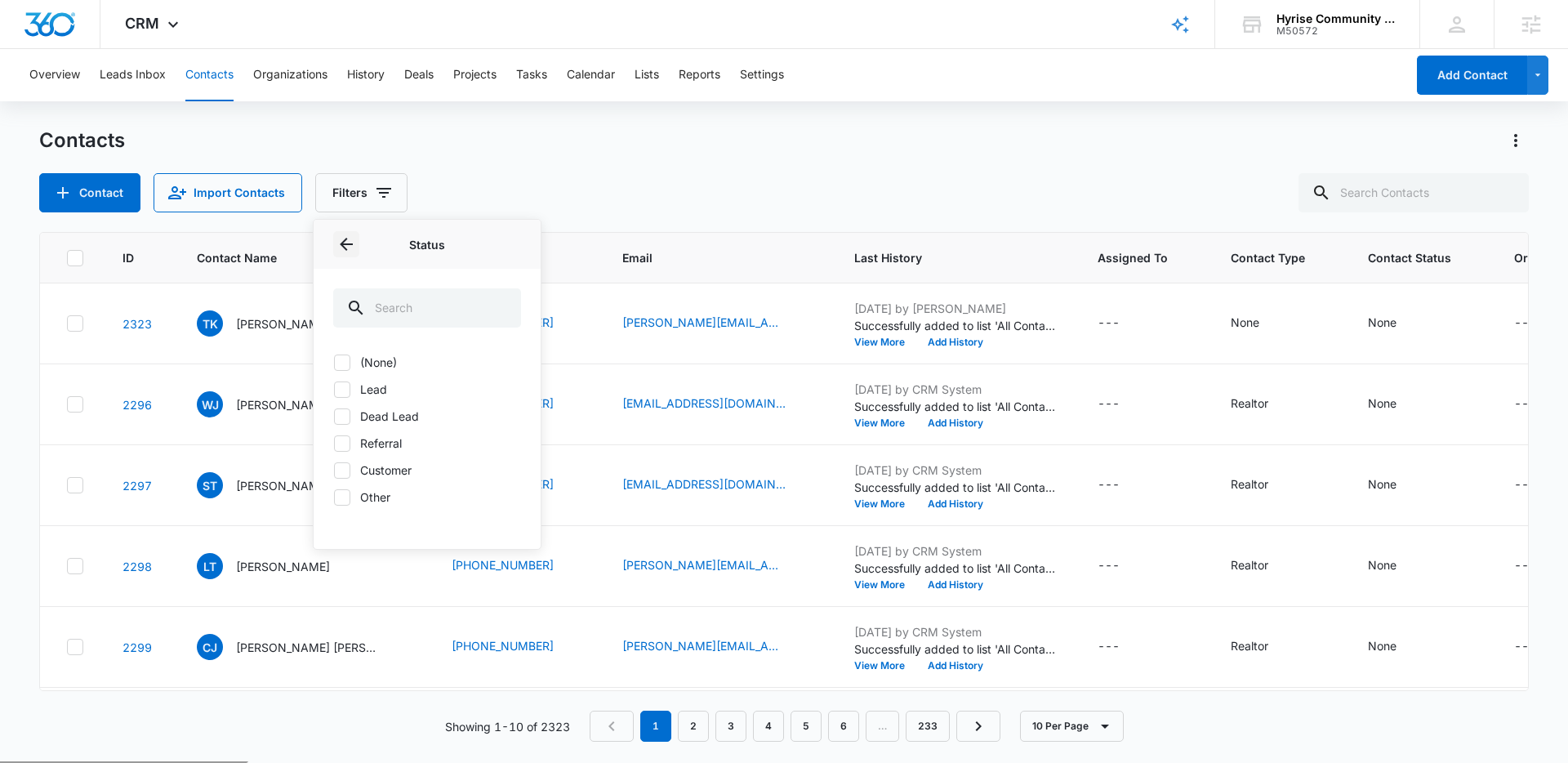
click at [349, 236] on icon "Back" at bounding box center [346, 244] width 20 height 20
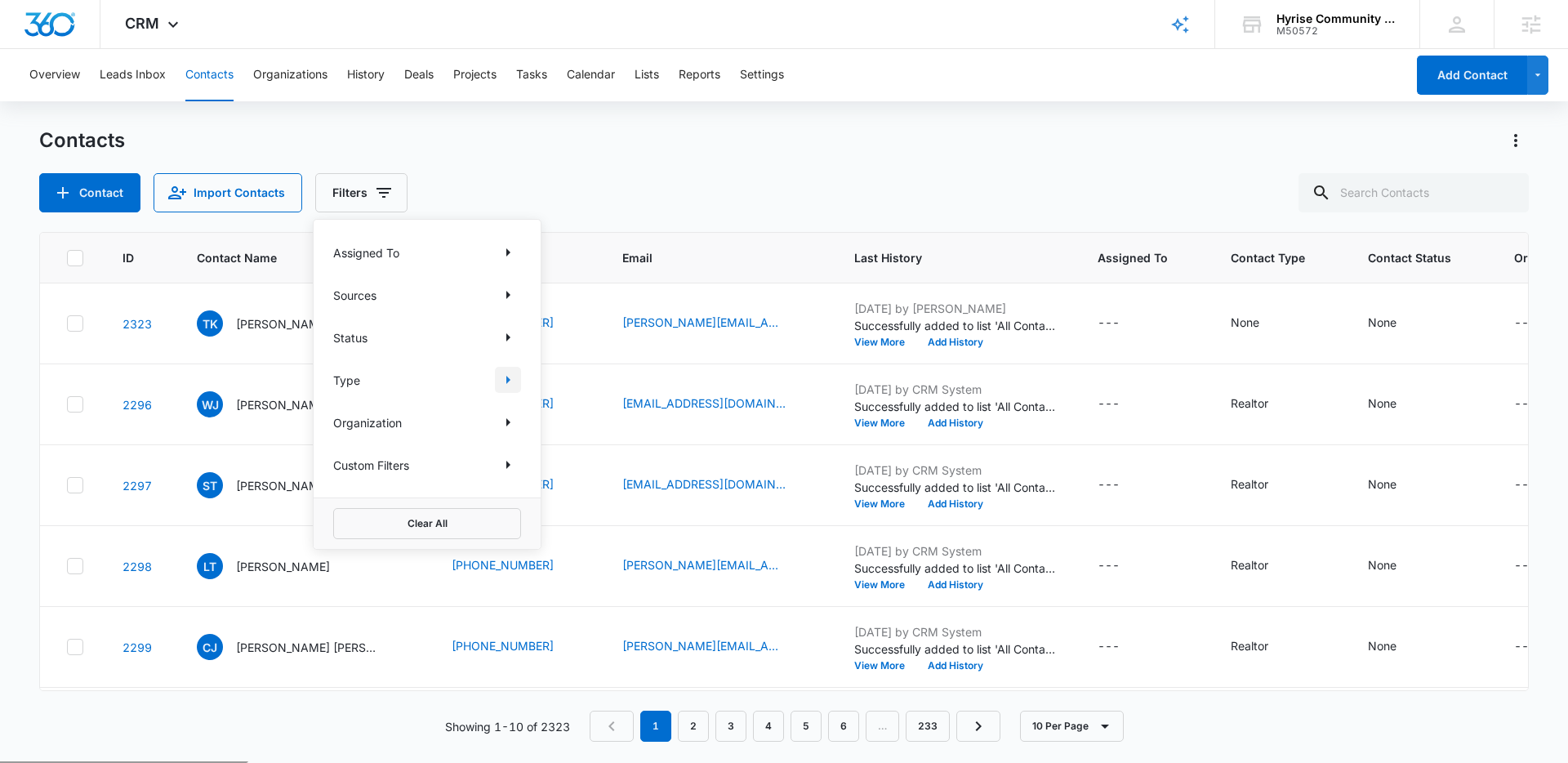
click at [508, 374] on icon "Show Type filters" at bounding box center [507, 380] width 20 height 20
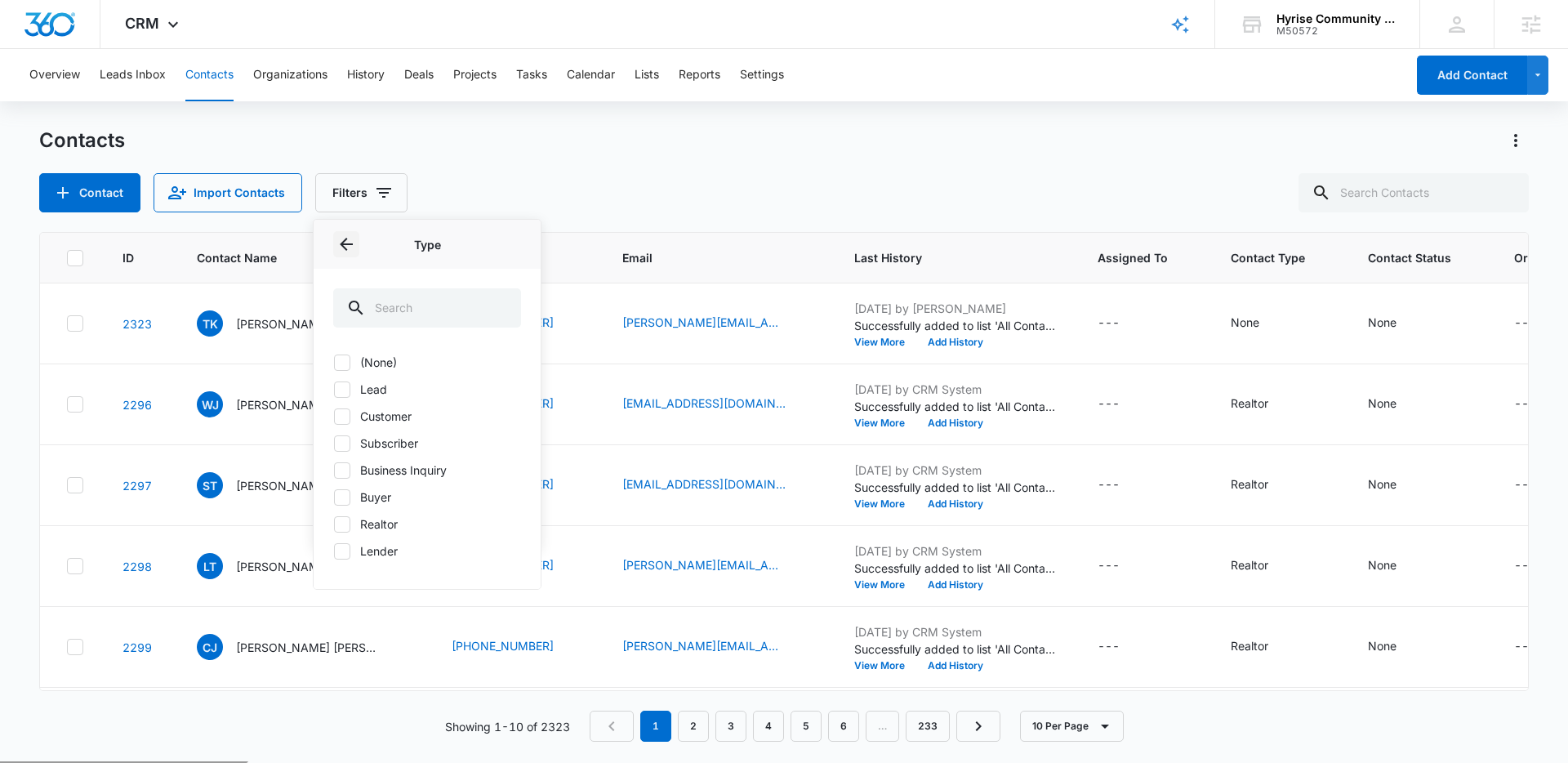
click at [342, 246] on icon "Back" at bounding box center [346, 244] width 13 height 13
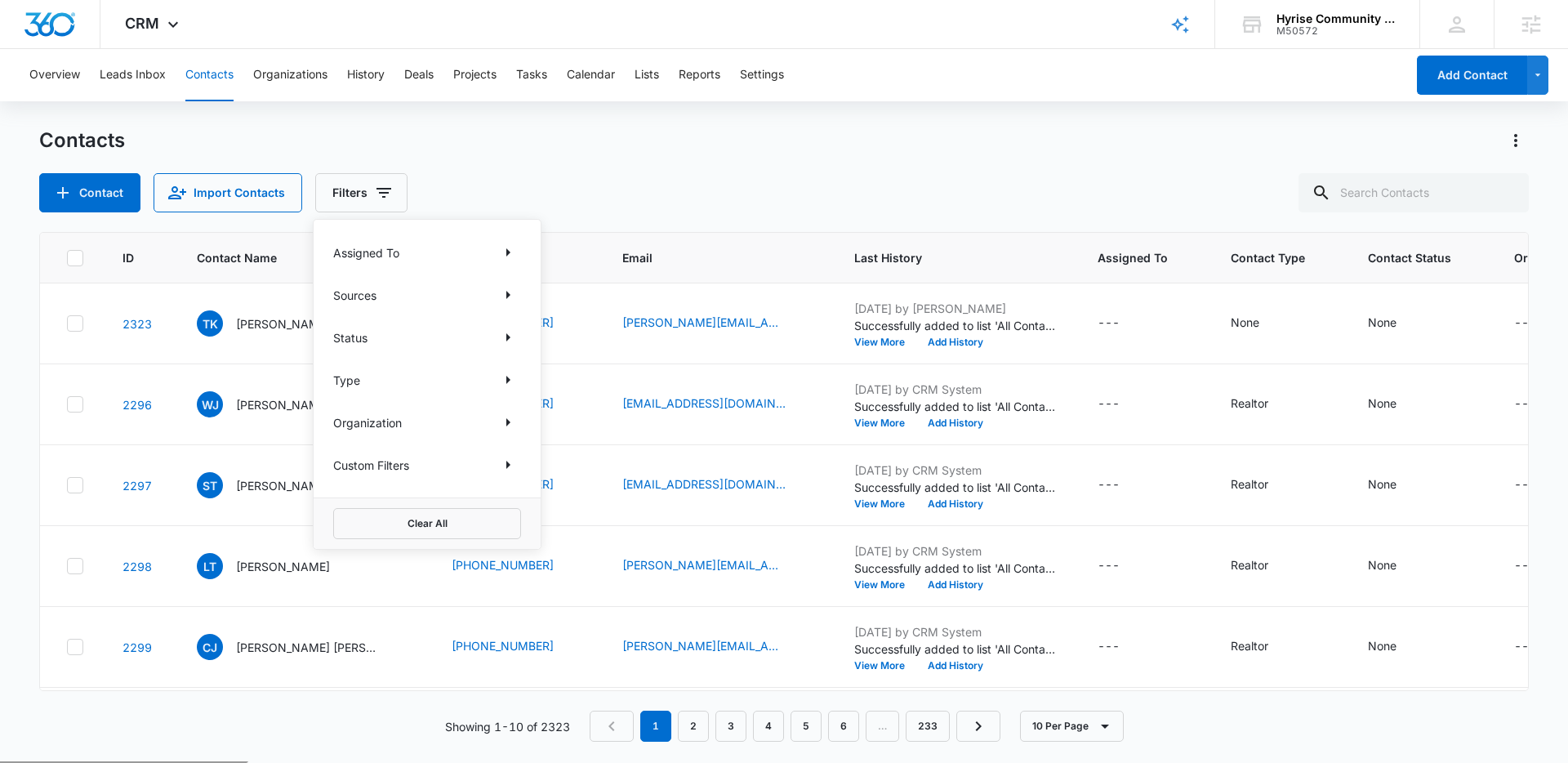
click at [620, 189] on div "Contact Import Contacts Filters Assigned To Sources Status Type Organization Cu…" at bounding box center [784, 192] width 1489 height 39
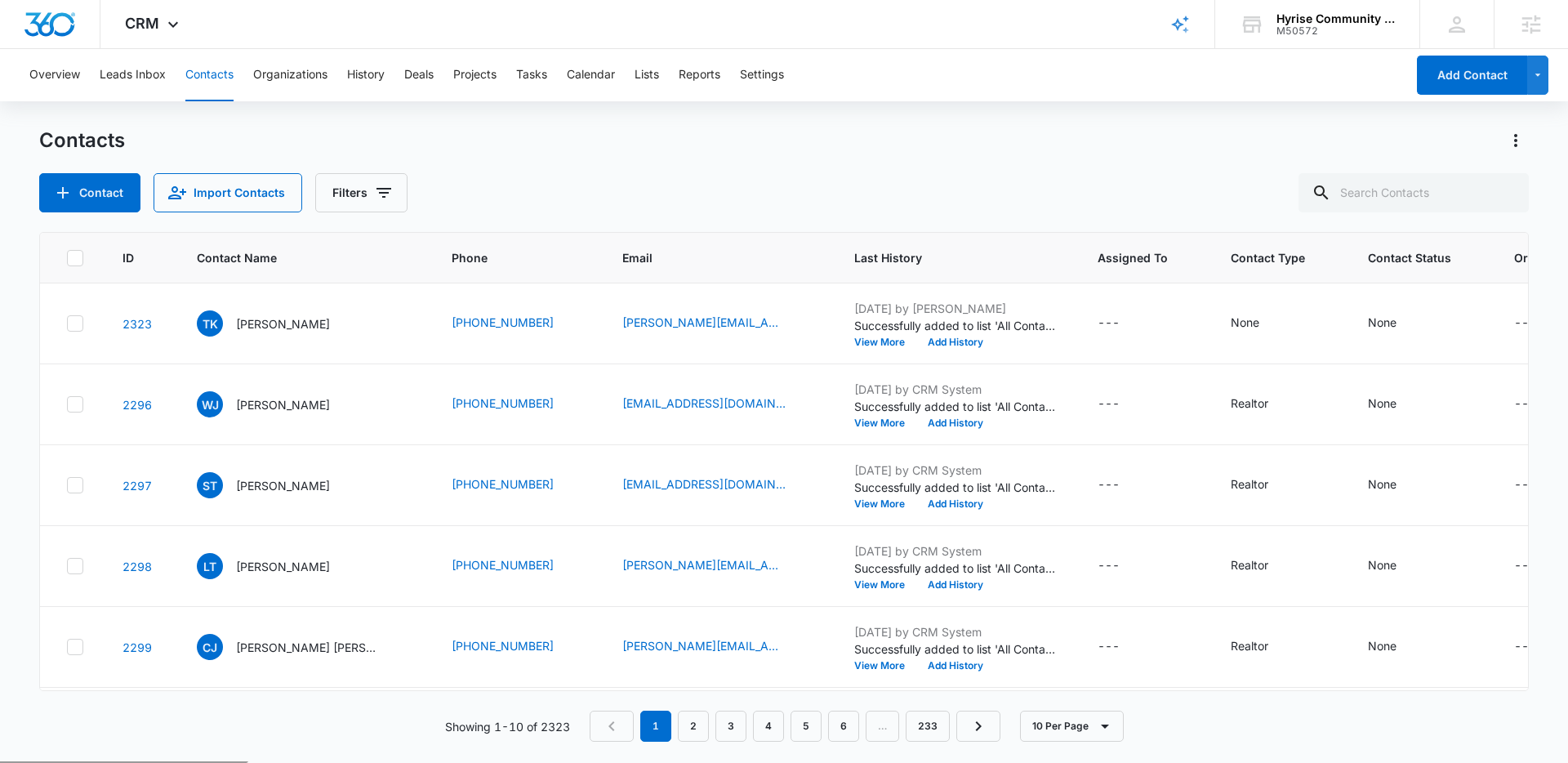
click at [729, 179] on div "Contact Import Contacts Filters" at bounding box center [784, 192] width 1489 height 39
click at [509, 184] on div "Contact Import Contacts Filters" at bounding box center [784, 192] width 1489 height 39
click at [146, 75] on button "Leads Inbox" at bounding box center [133, 75] width 66 height 52
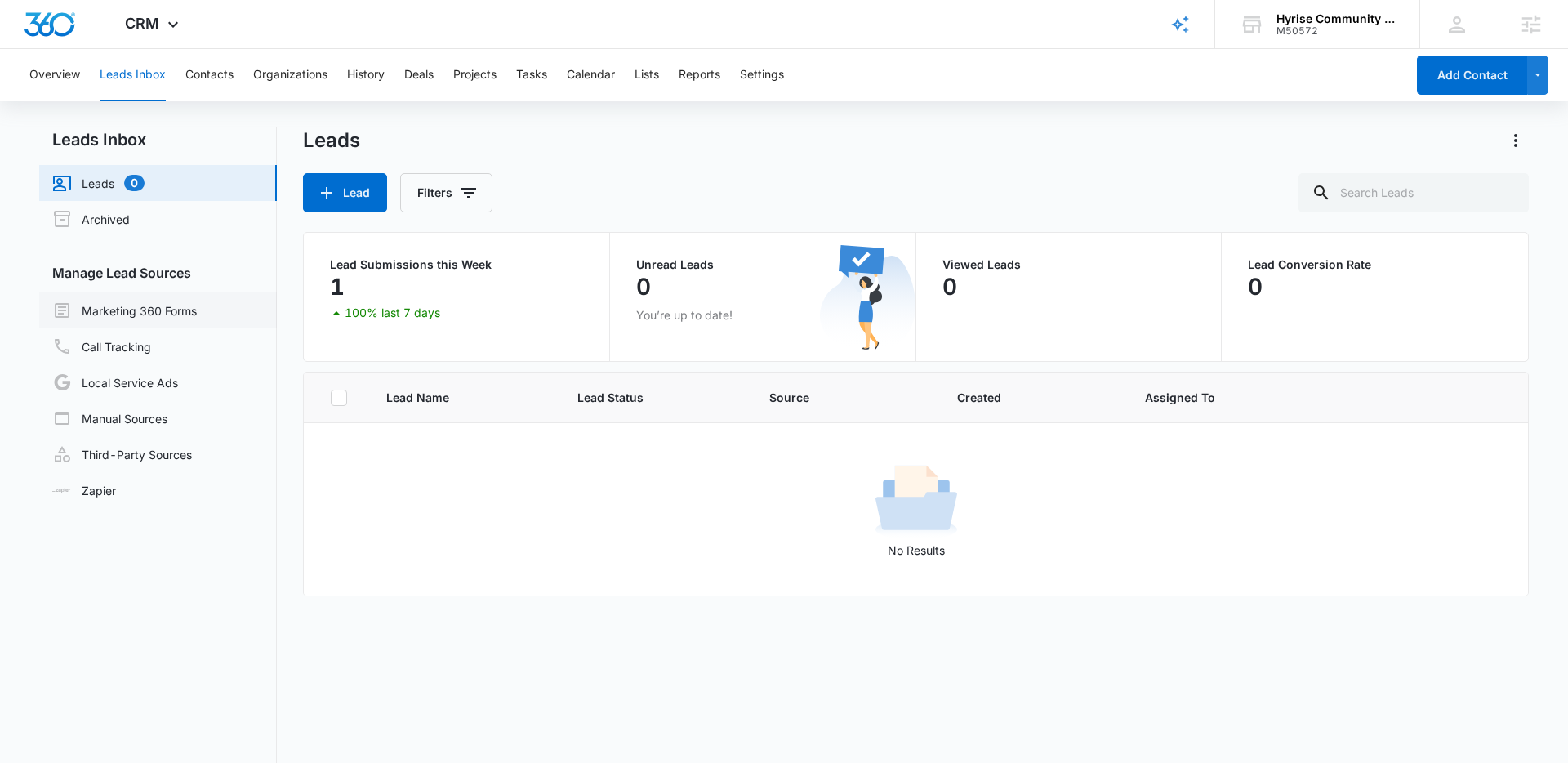
click at [150, 310] on link "Marketing 360 Forms" at bounding box center [124, 310] width 144 height 20
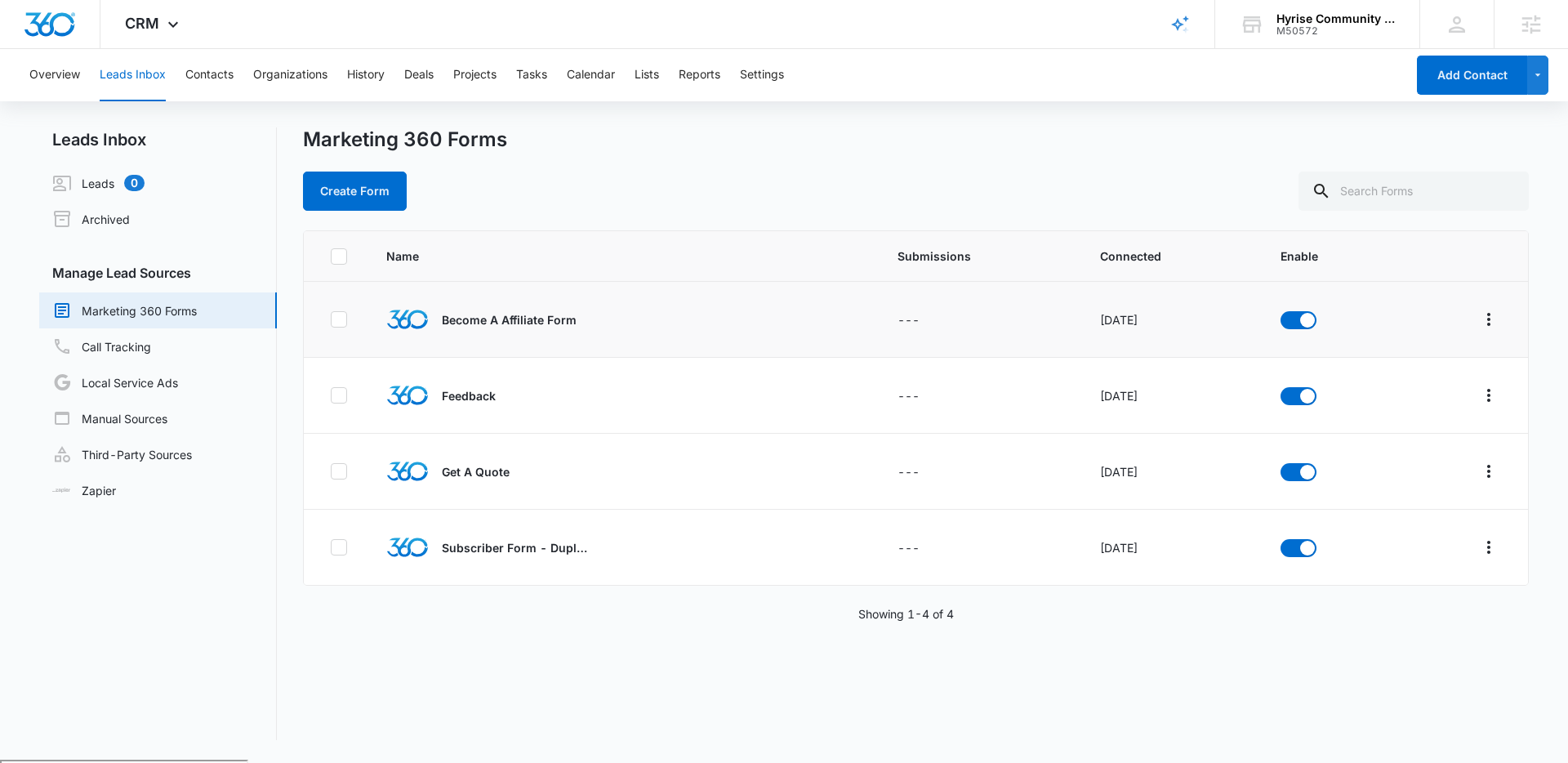
drag, startPoint x: 557, startPoint y: 309, endPoint x: 546, endPoint y: 316, distance: 13.0
click at [557, 310] on div "Become A Affiliate Form" at bounding box center [584, 319] width 395 height 43
click at [460, 319] on p "Become A Affiliate Form" at bounding box center [508, 320] width 135 height 17
click at [491, 321] on p "Become A Affiliate Form" at bounding box center [508, 320] width 135 height 17
click at [97, 179] on link "Leads 0" at bounding box center [98, 182] width 92 height 20
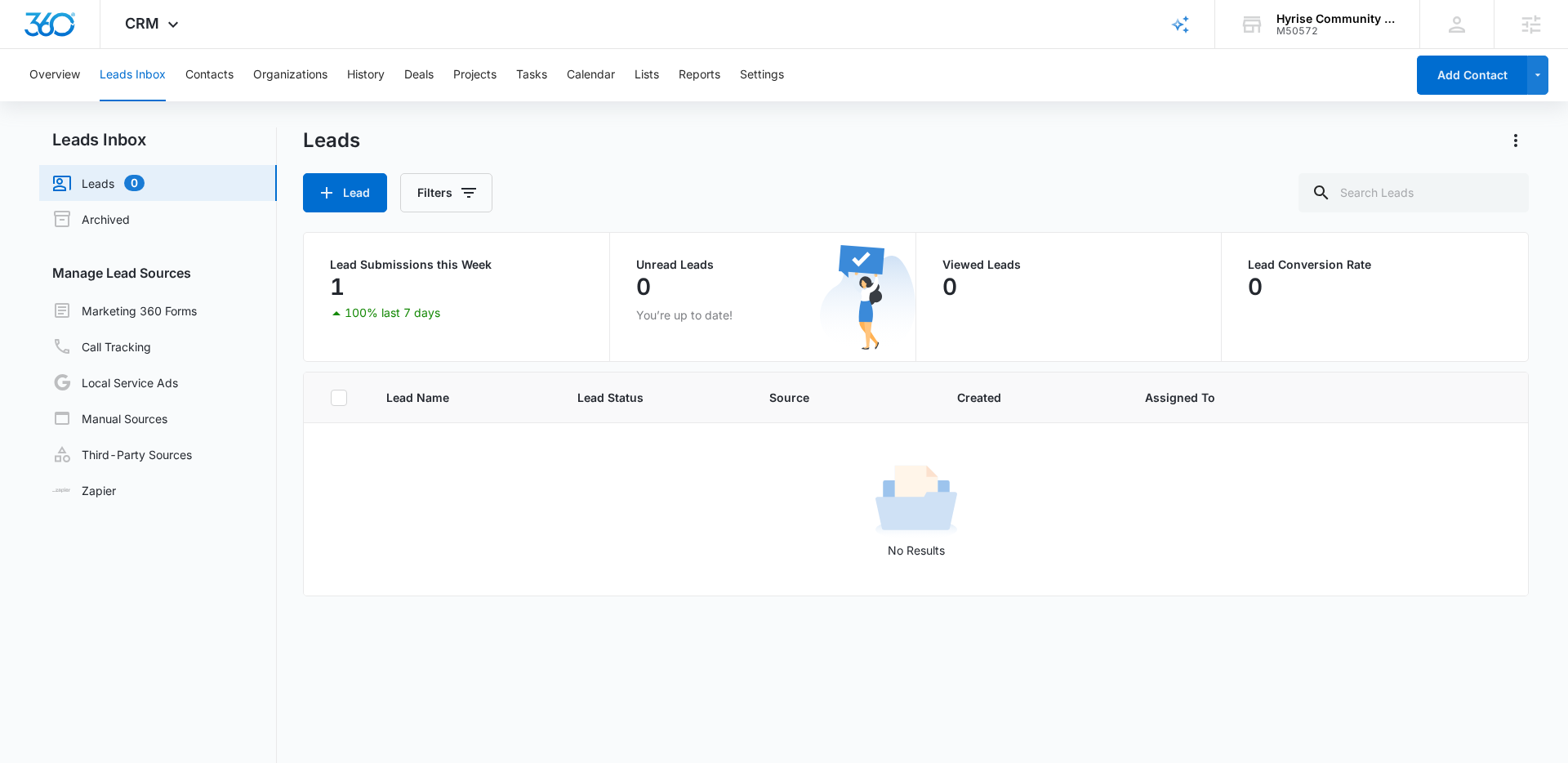
click at [591, 193] on div "Lead Filters" at bounding box center [916, 192] width 1226 height 39
click at [753, 69] on button "Settings" at bounding box center [762, 75] width 44 height 52
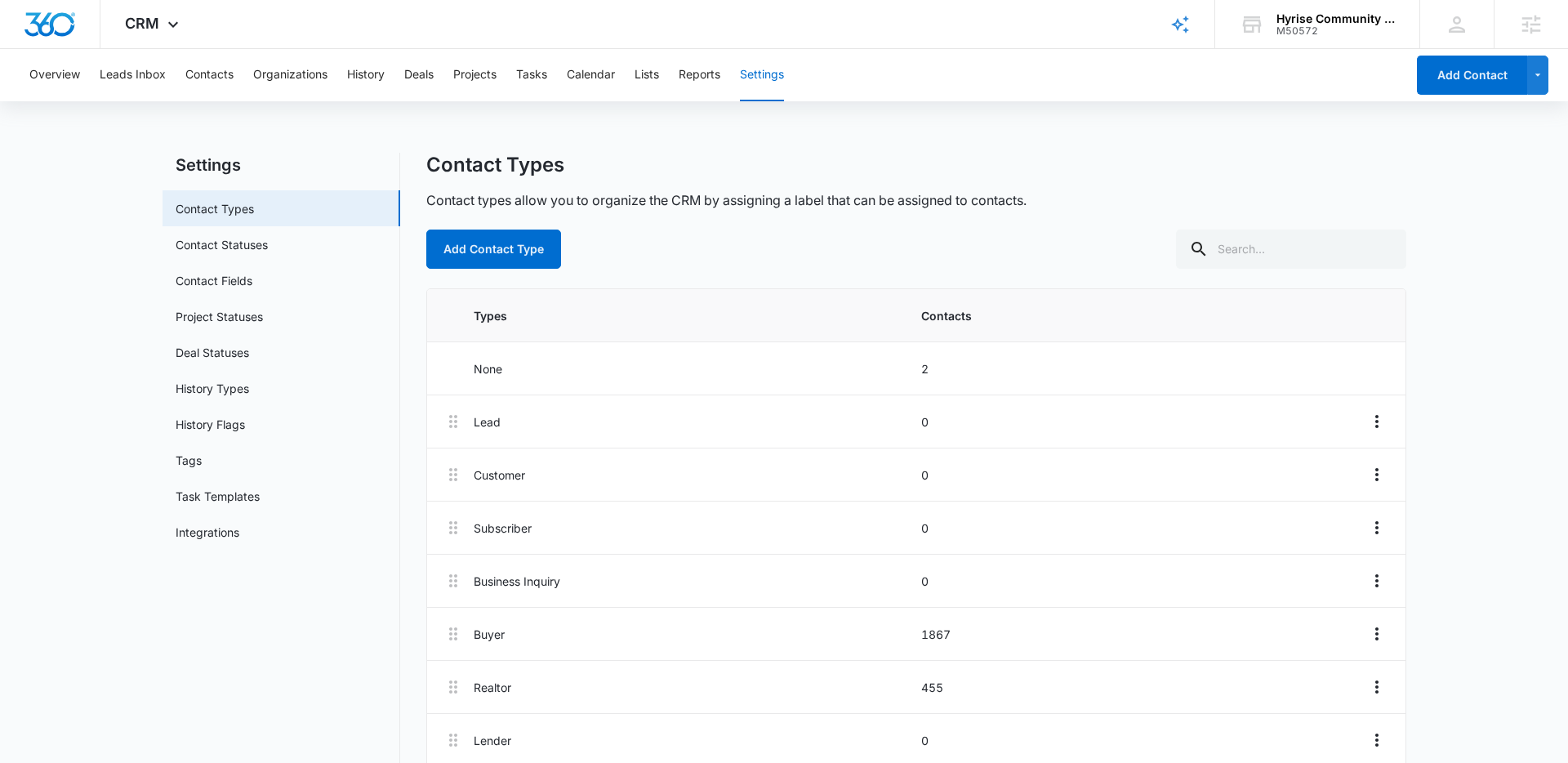
scroll to position [25, 0]
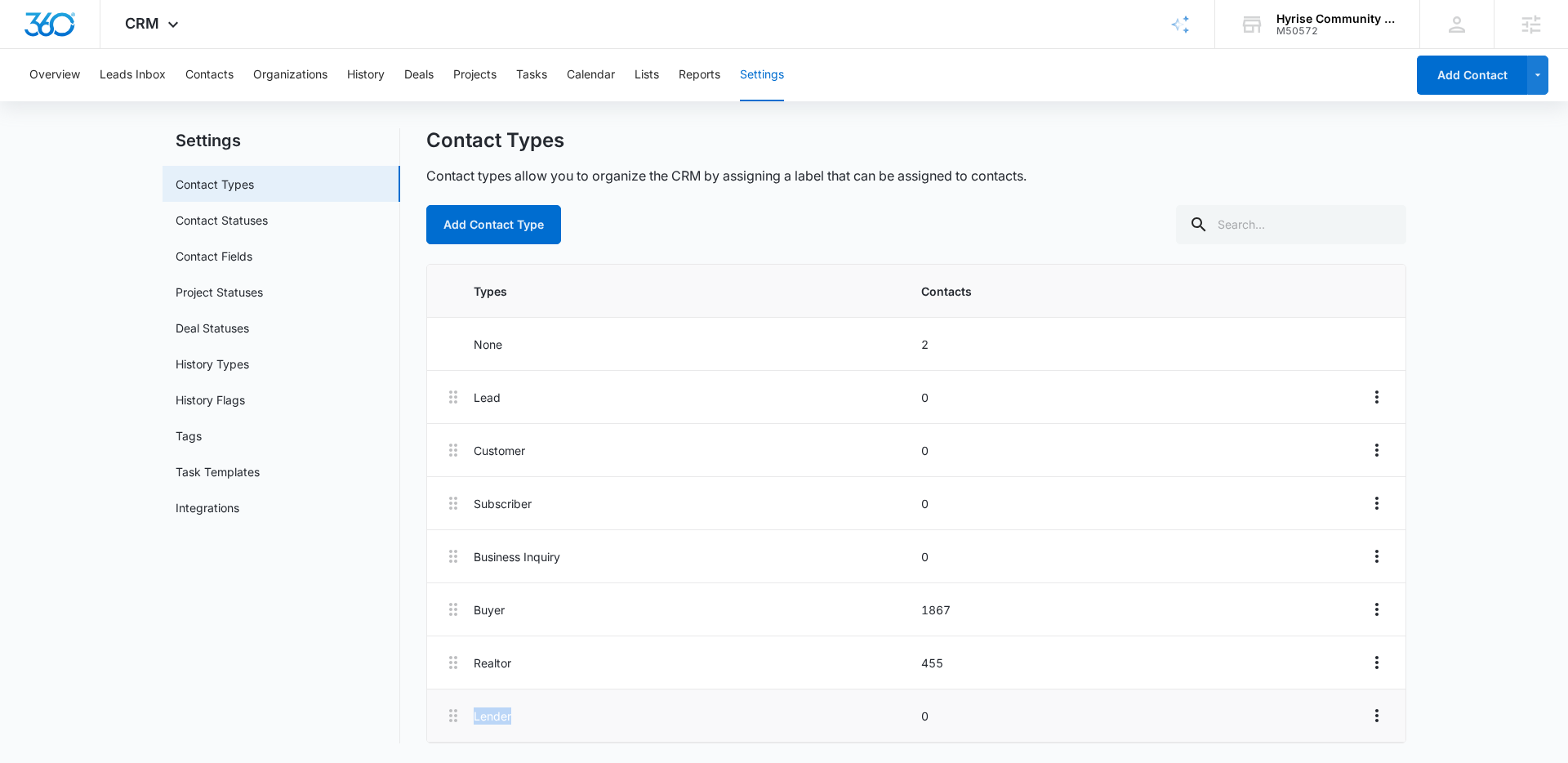
drag, startPoint x: 514, startPoint y: 717, endPoint x: 476, endPoint y: 715, distance: 38.1
click at [466, 715] on li "Lender 0" at bounding box center [916, 715] width 978 height 53
click at [930, 713] on p "0" at bounding box center [1139, 716] width 437 height 17
drag, startPoint x: 939, startPoint y: 660, endPoint x: 896, endPoint y: 660, distance: 43.0
click at [896, 660] on div "Realtor 455" at bounding box center [915, 663] width 883 height 17
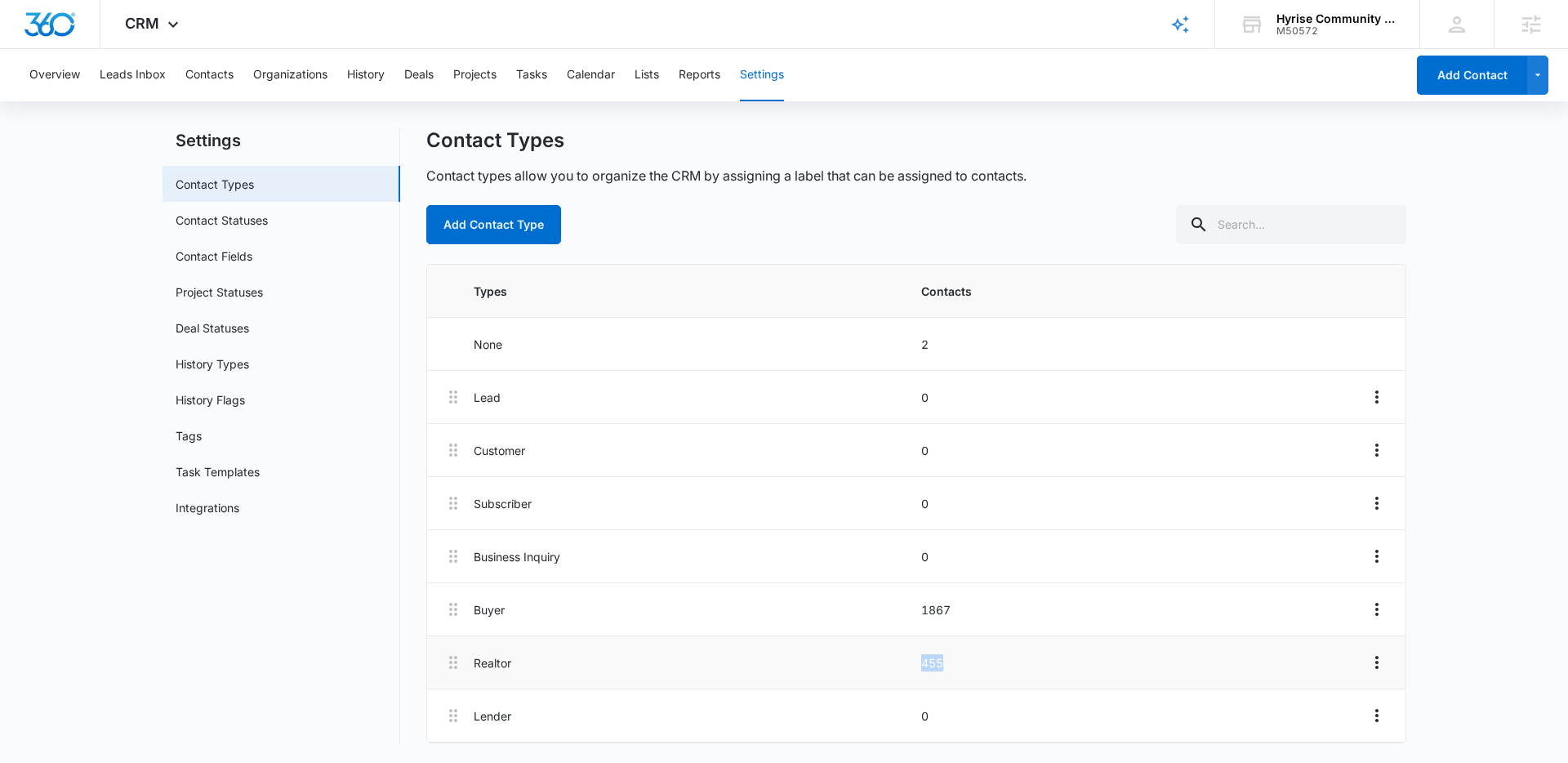
click at [903, 659] on p "Realtor" at bounding box center [691, 663] width 437 height 17
click at [100, 140] on main "Settings Contact Types Contact Statuses Contact Fields Project Statuses Deal St…" at bounding box center [784, 446] width 1568 height 634
click at [651, 73] on button "Lists" at bounding box center [646, 75] width 24 height 52
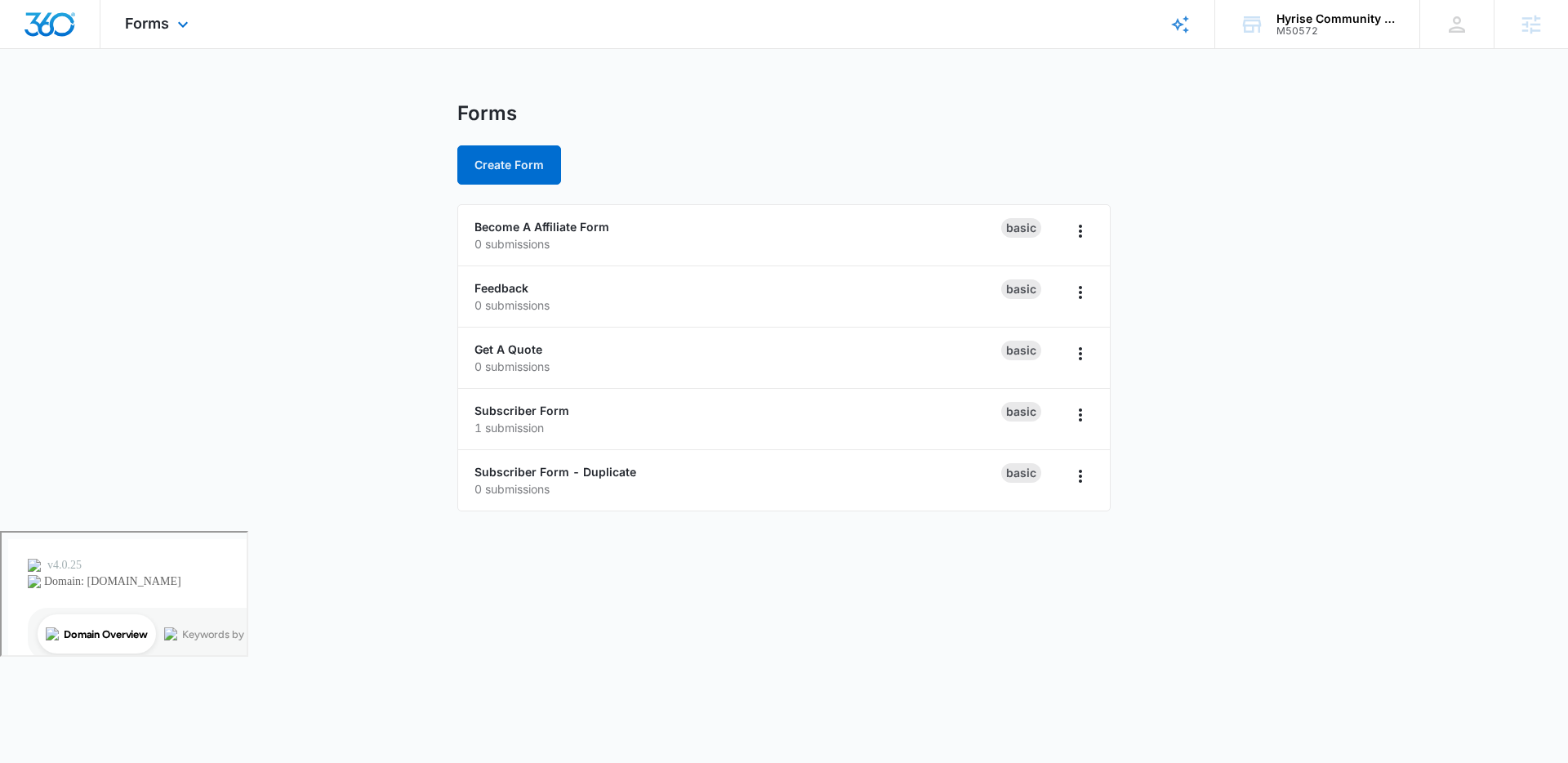
click at [193, 28] on div "Forms Apps Reputation Websites Forms CRM Email Social Payments POS Content Ads …" at bounding box center [159, 23] width 116 height 48
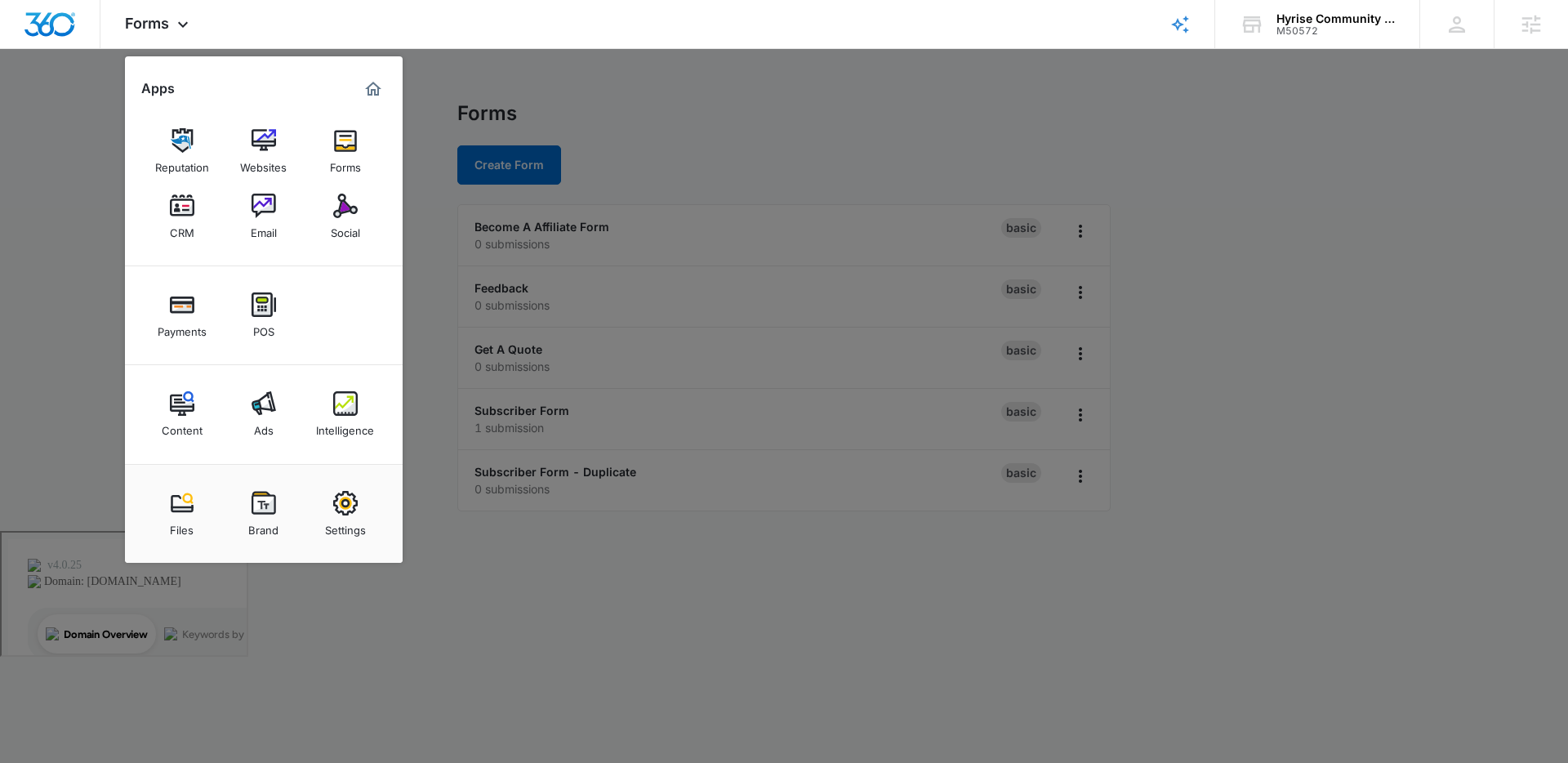
click at [735, 123] on div at bounding box center [784, 382] width 1568 height 763
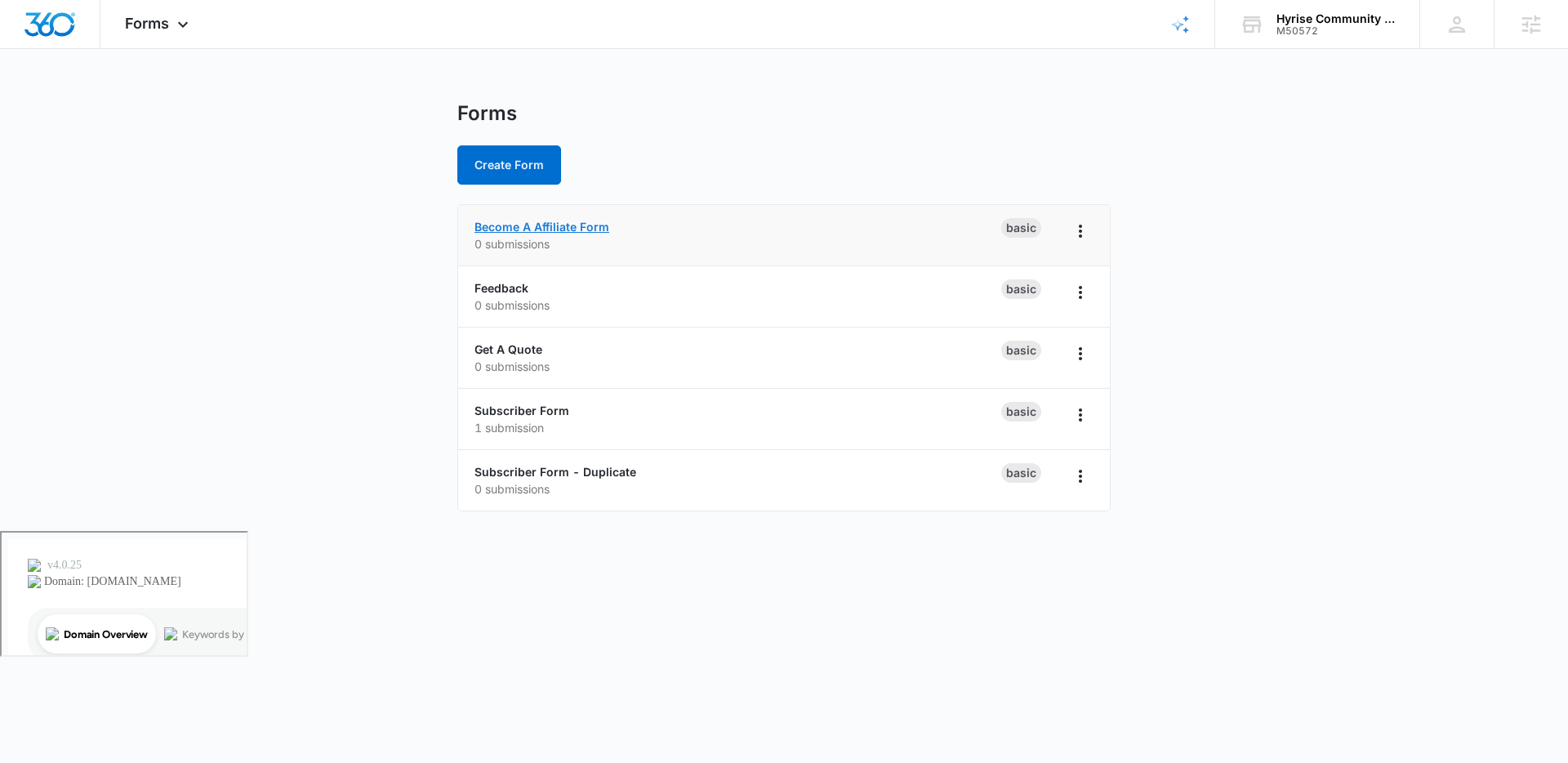
click at [564, 224] on link "Become A Affiliate Form" at bounding box center [541, 227] width 135 height 14
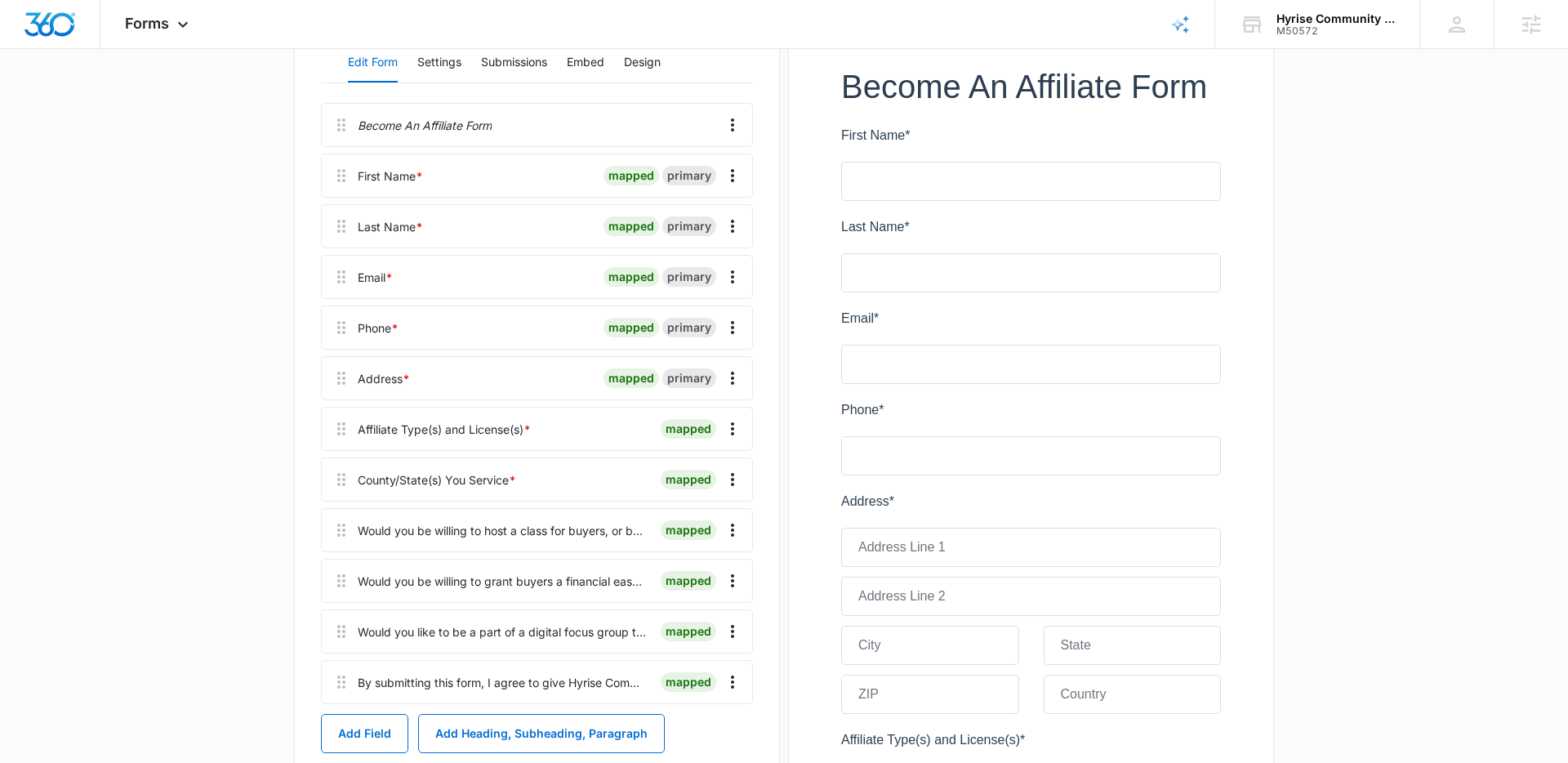
scroll to position [236, 0]
click at [486, 425] on div "Affiliate Type(s) and License(s) *" at bounding box center [444, 427] width 173 height 17
click at [201, 341] on main "Edit Form Become A Affiliate Form Edit Form Settings Submissions Embed Design B…" at bounding box center [784, 711] width 1568 height 1689
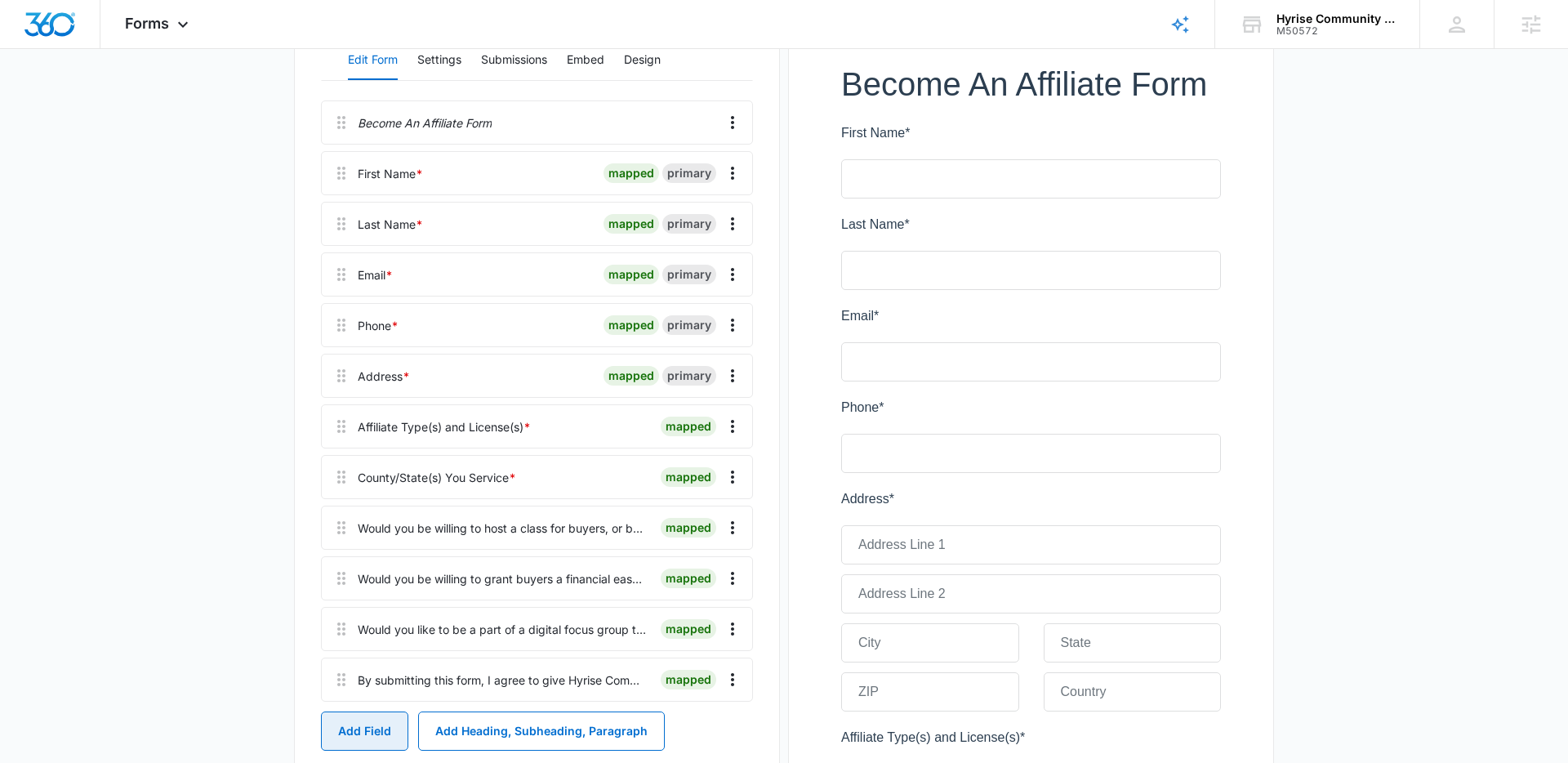
click at [365, 733] on button "Add Field" at bounding box center [364, 731] width 88 height 39
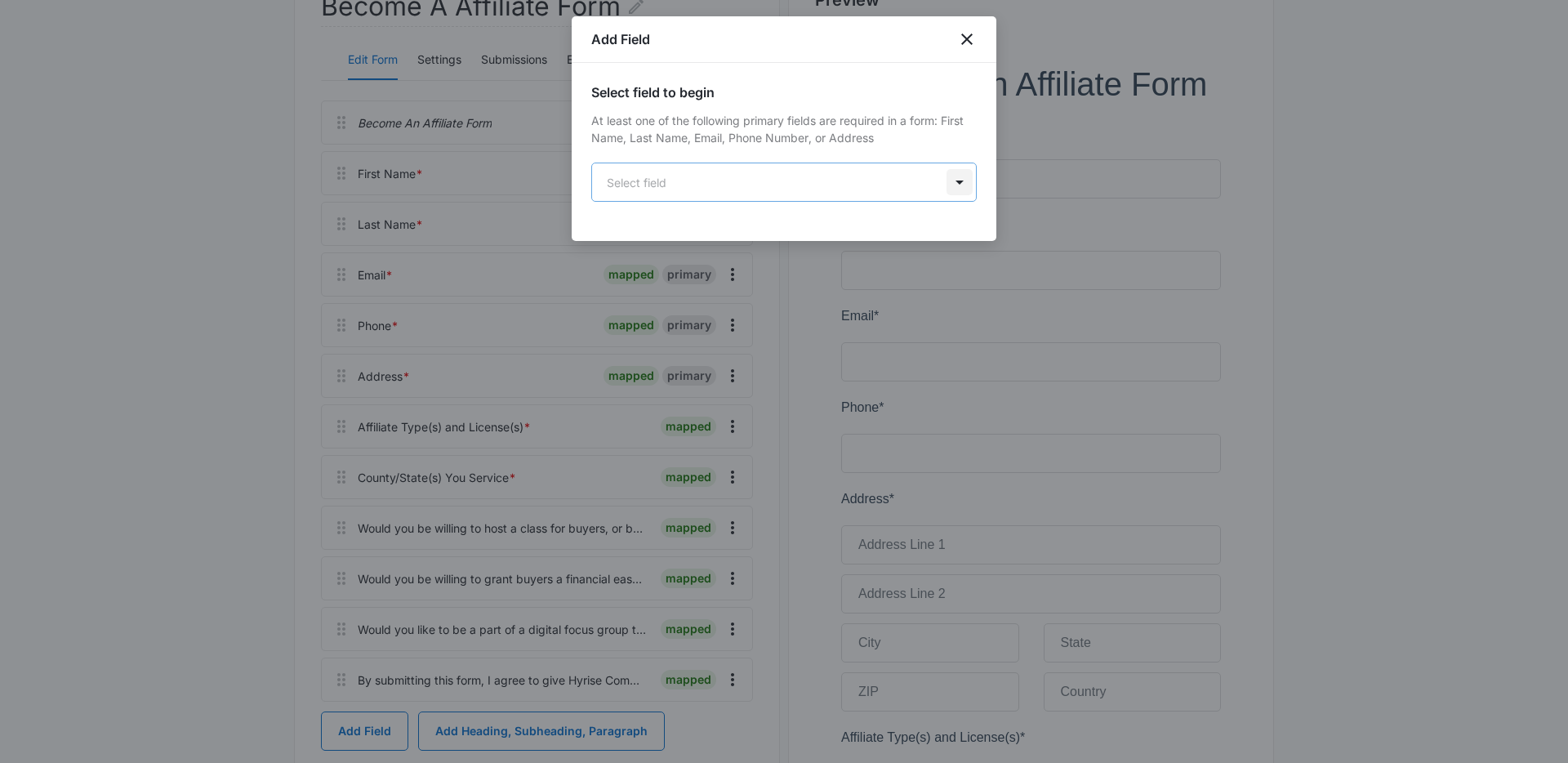
click at [957, 173] on body "Forms Apps Reputation Websites Forms CRM Email Social Payments POS Content Ads …" at bounding box center [784, 725] width 1568 height 1921
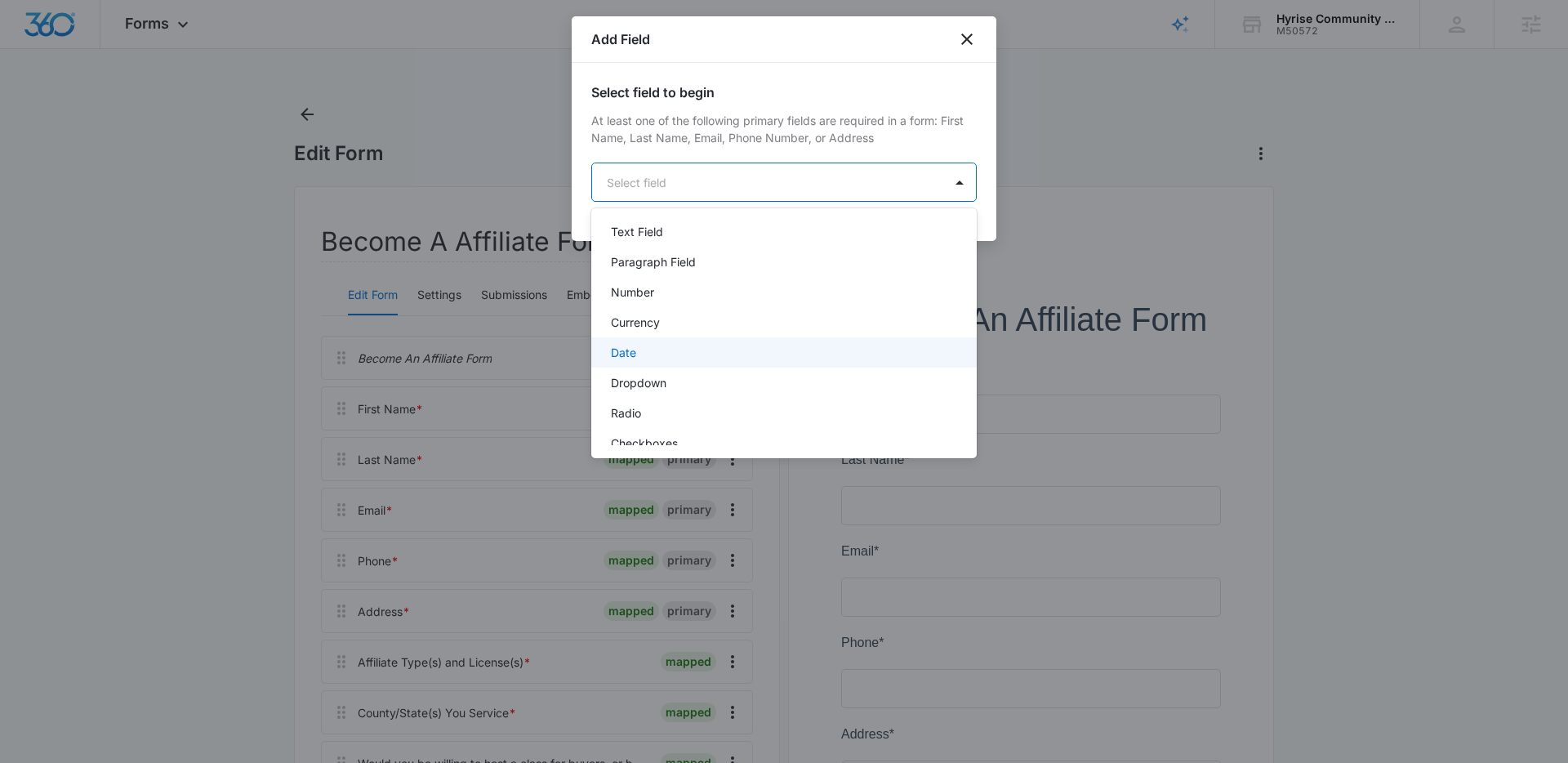
scroll to position [243, 0]
click at [657, 382] on p "Dropdown" at bounding box center [638, 381] width 56 height 17
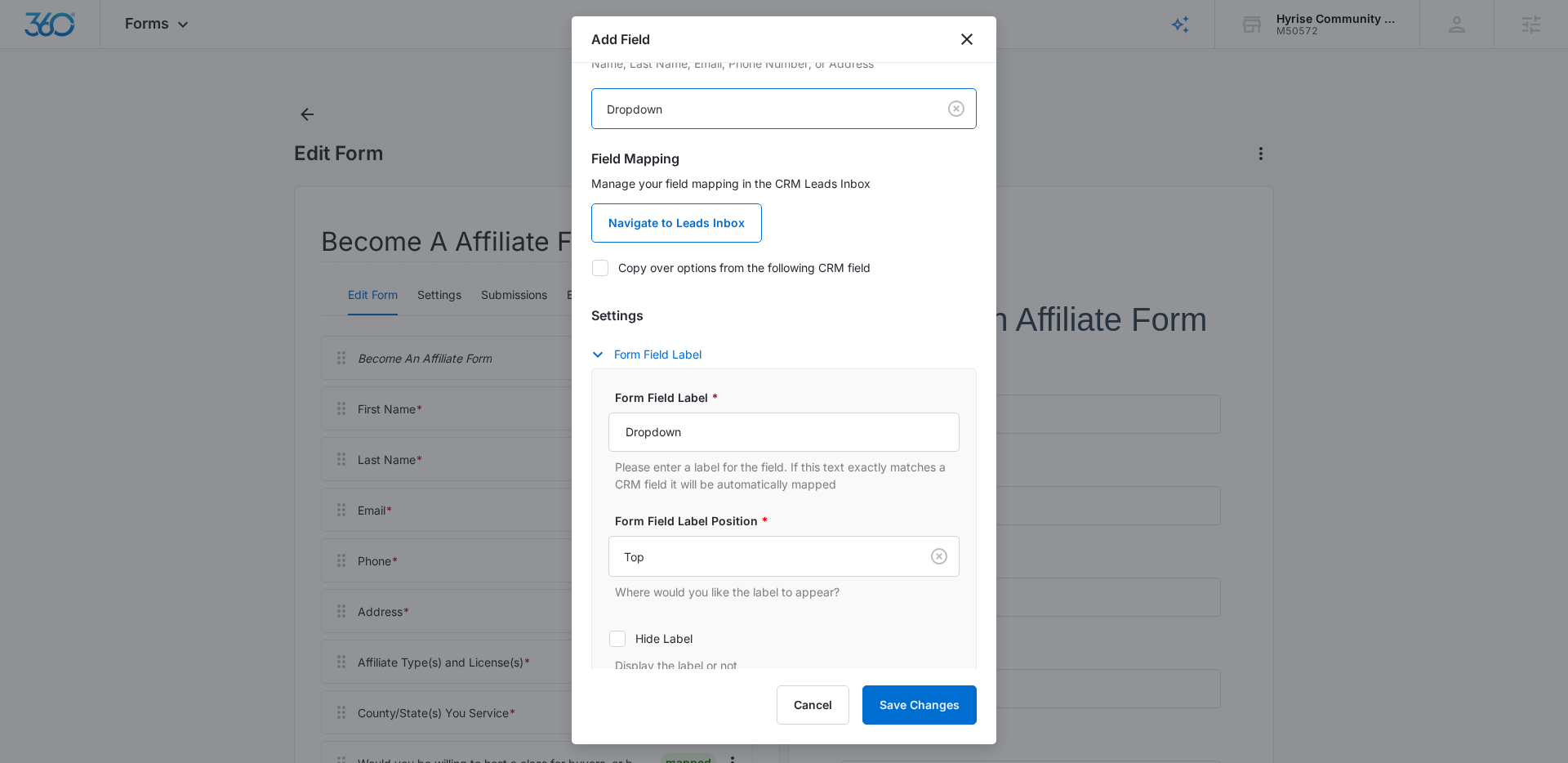
scroll to position [97, 0]
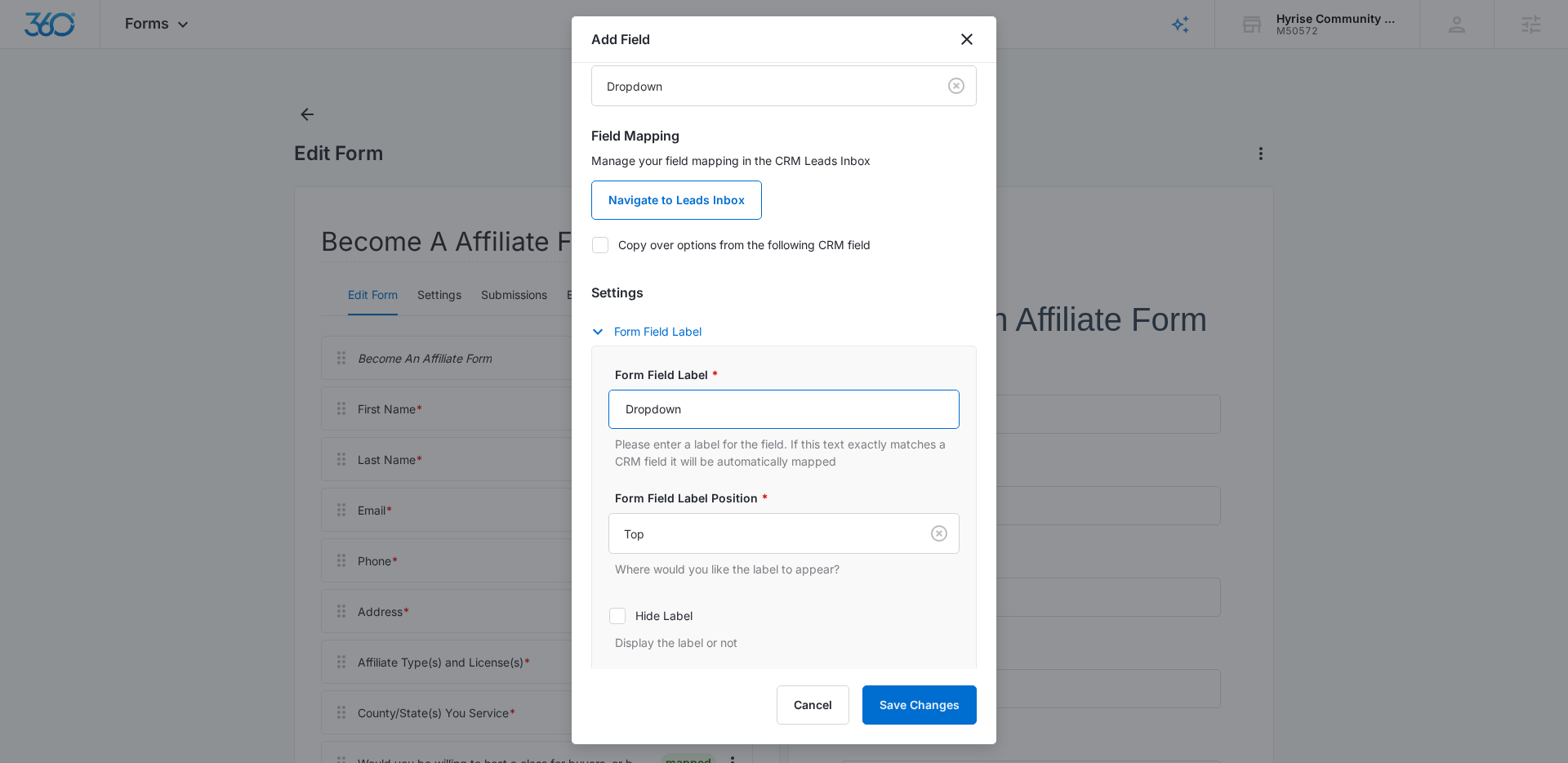
click at [674, 417] on input "Dropdown" at bounding box center [784, 408] width 351 height 39
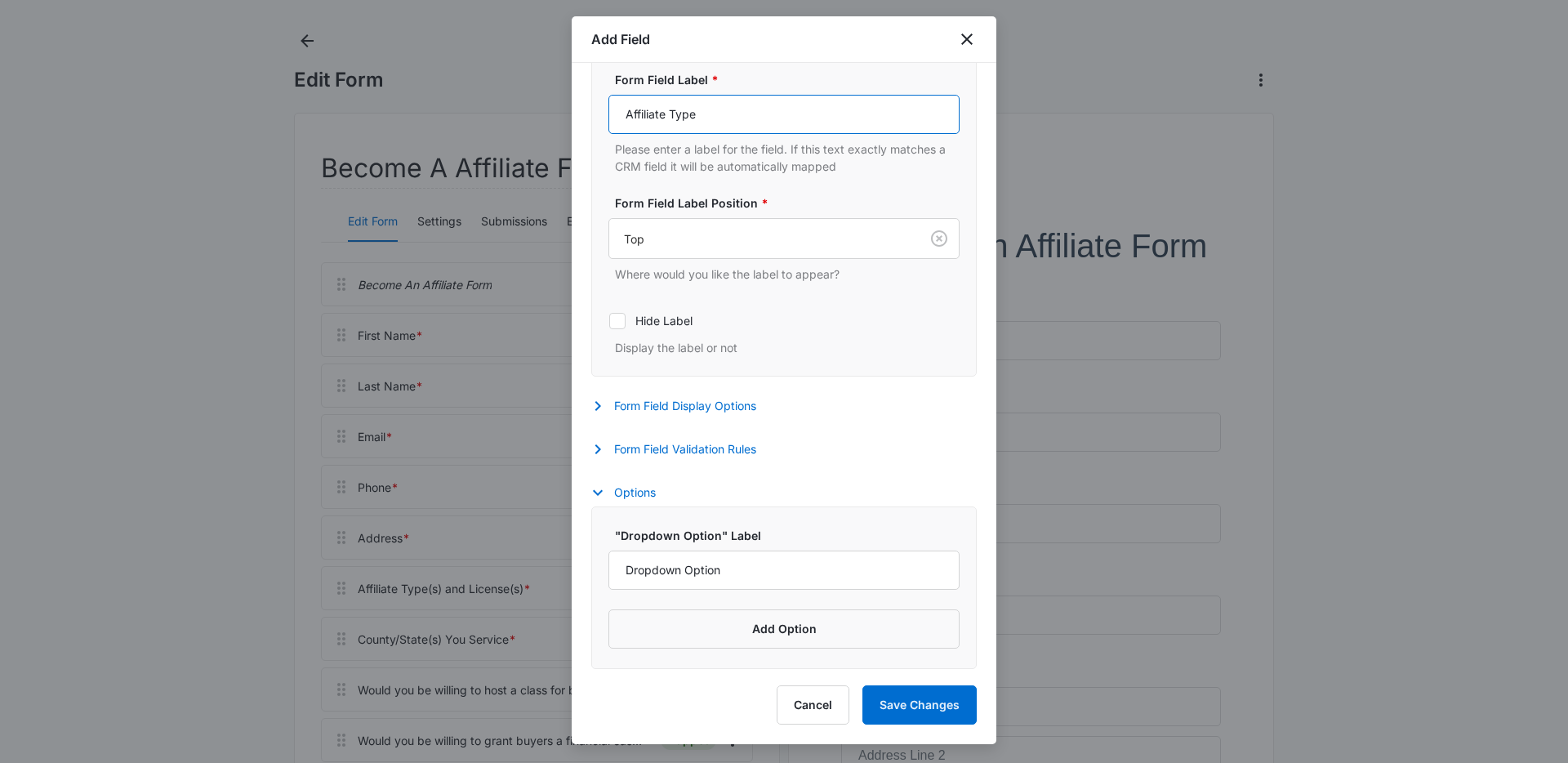
scroll to position [76, 0]
type input "Affiliate Type"
click at [744, 567] on input "Dropdown Option" at bounding box center [784, 569] width 351 height 39
drag, startPoint x: 744, startPoint y: 567, endPoint x: 828, endPoint y: 528, distance: 92.6
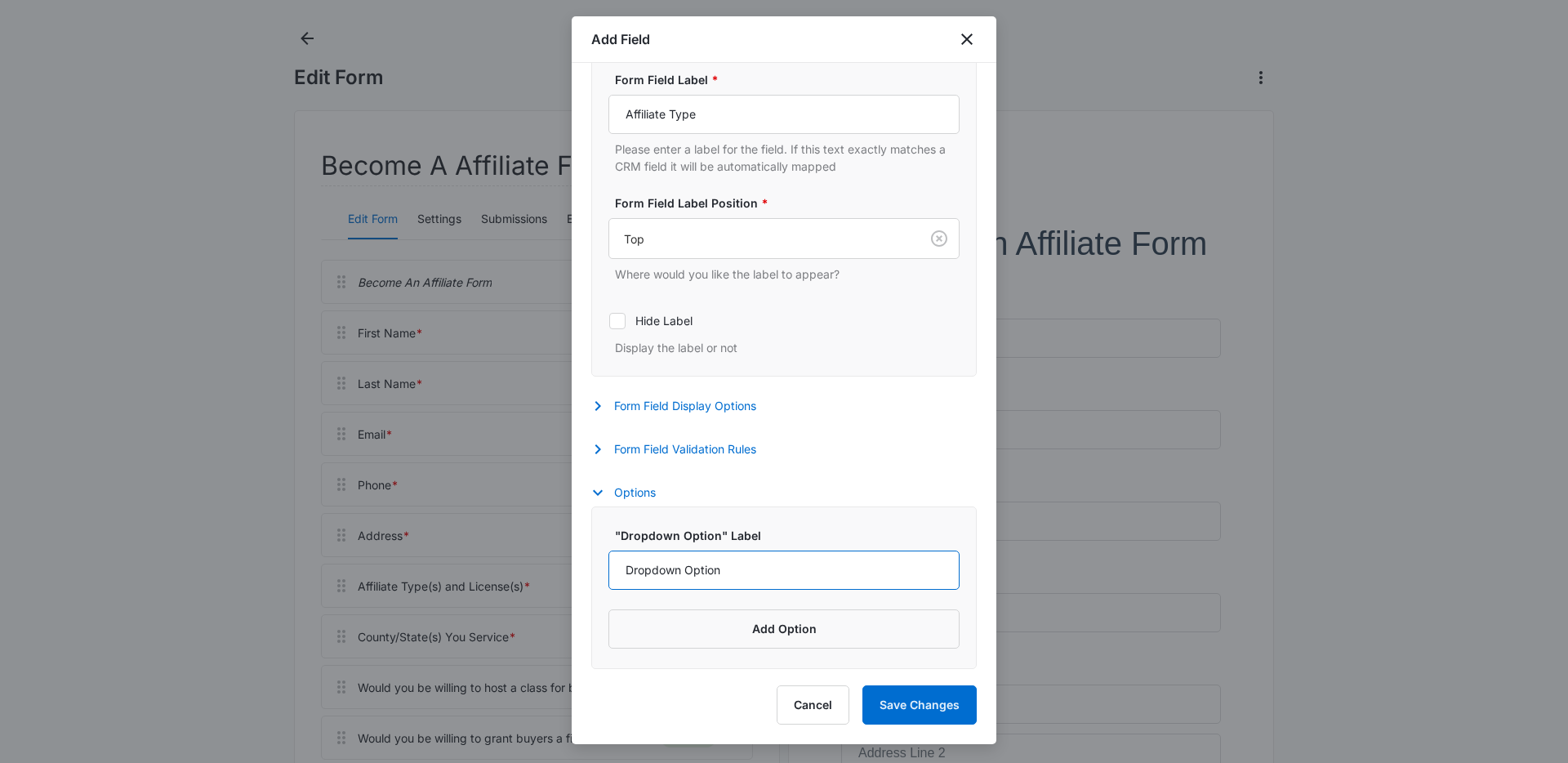
click at [746, 565] on input "Dropdown Option" at bounding box center [784, 569] width 351 height 39
type input "Realtor"
click at [803, 629] on button "Add Option" at bounding box center [784, 628] width 351 height 39
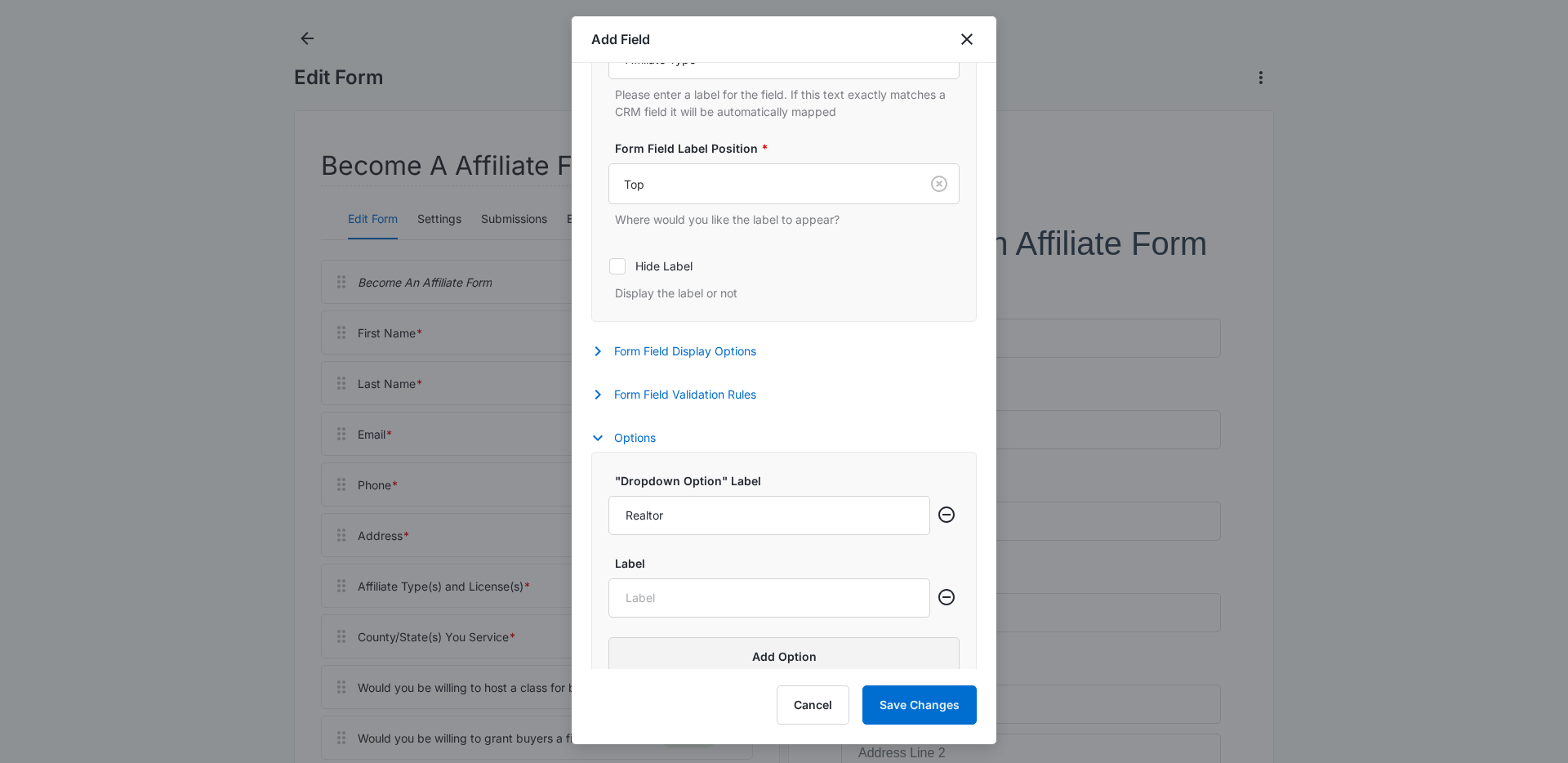
scroll to position [474, 0]
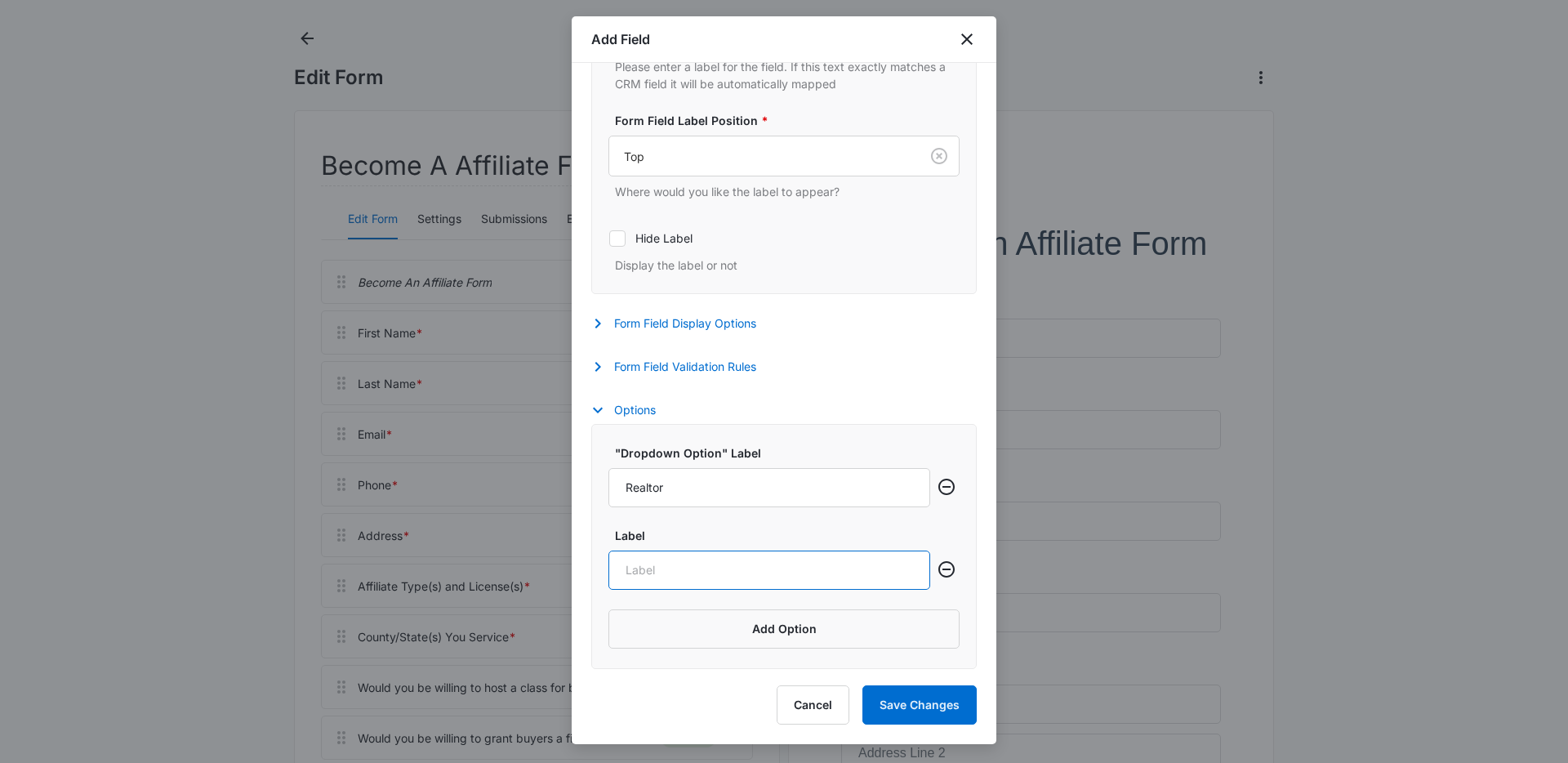
click at [693, 573] on input "Label" at bounding box center [769, 569] width 321 height 39
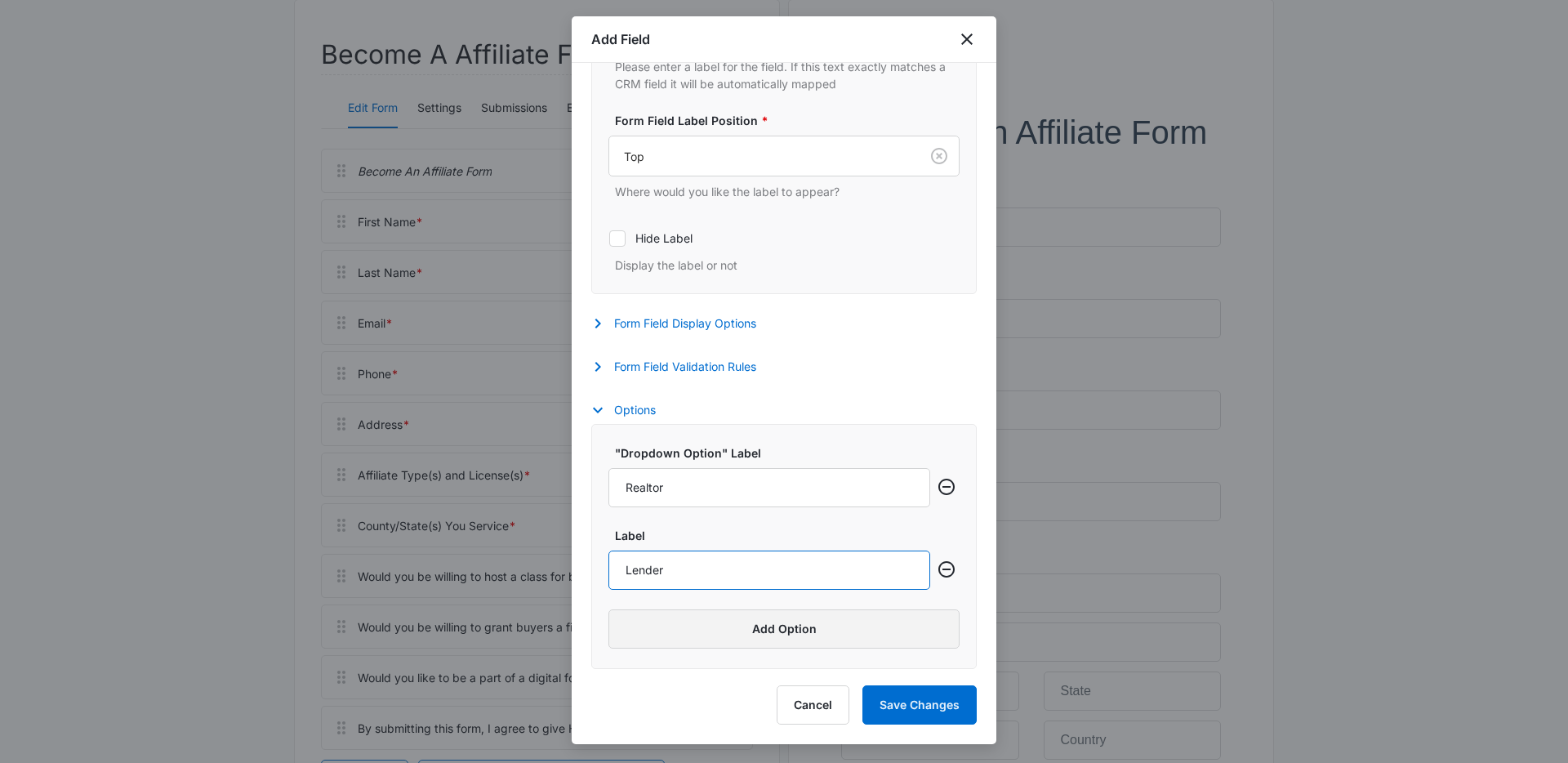
scroll to position [188, 0]
type input "Lender"
click at [684, 369] on button "Form Field Validation Rules" at bounding box center [681, 367] width 182 height 20
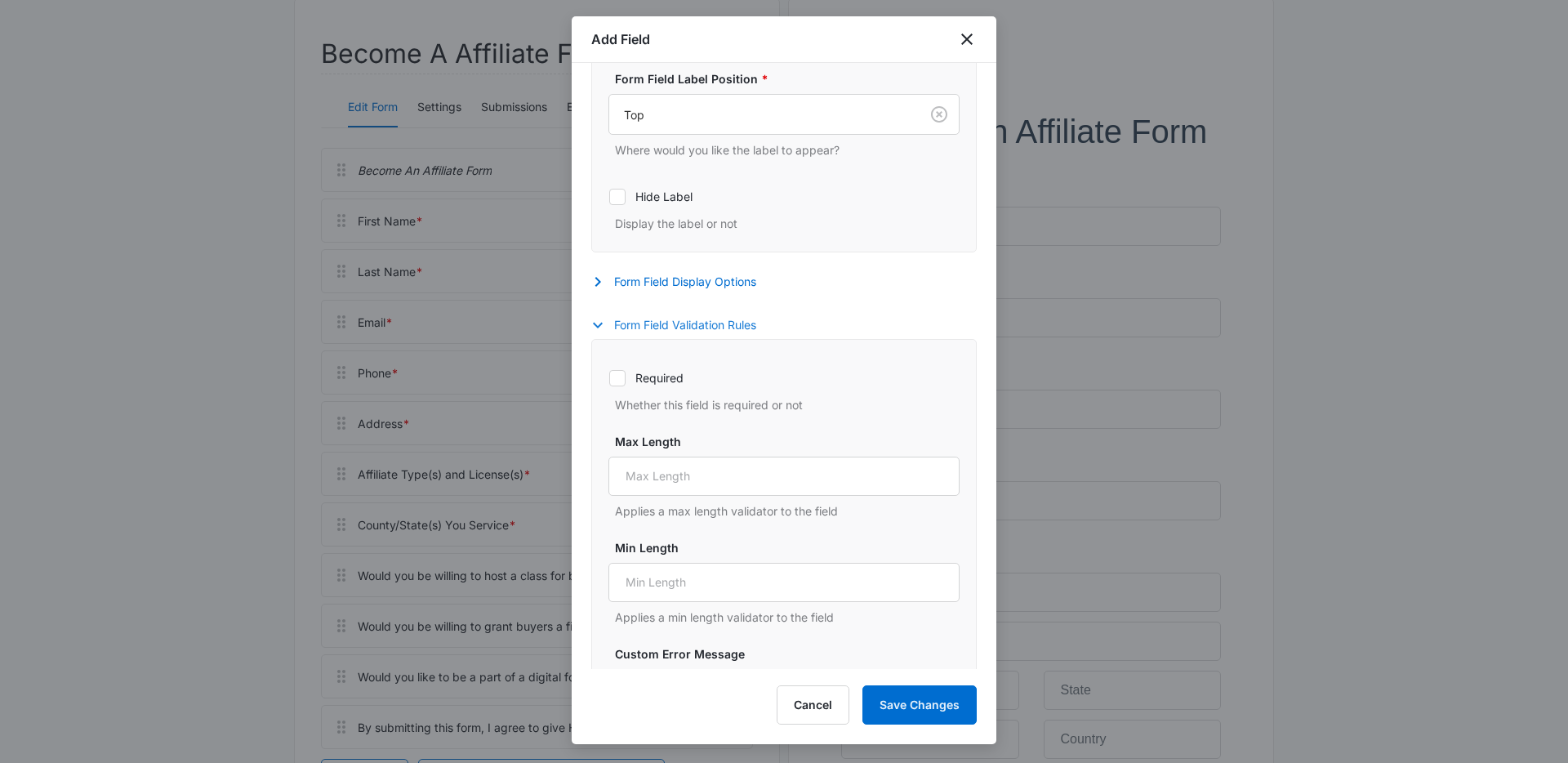
scroll to position [531, 0]
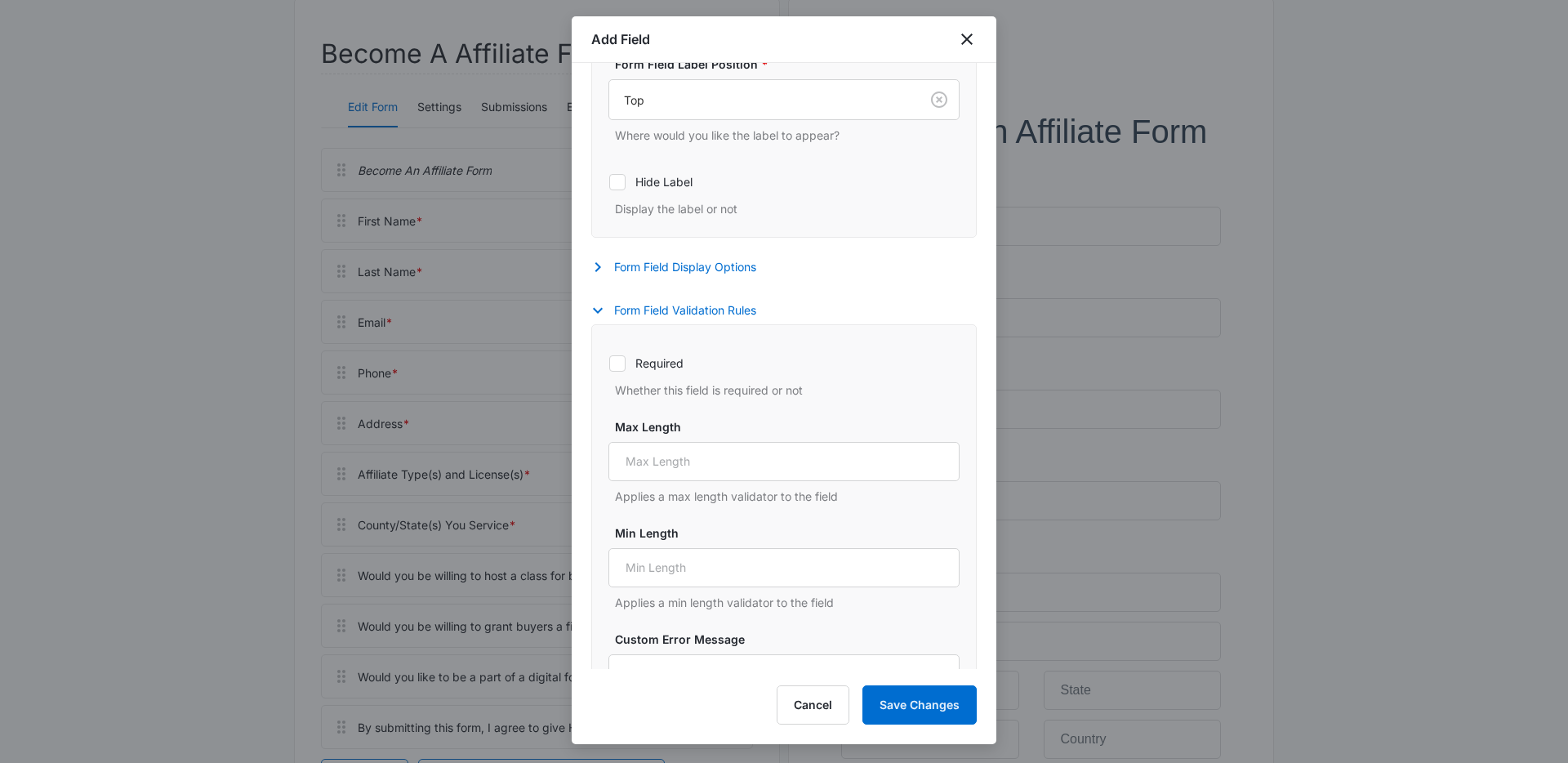
click at [613, 363] on icon at bounding box center [617, 363] width 10 height 7
click at [609, 363] on input "Required" at bounding box center [608, 362] width 1 height 1
checkbox input "true"
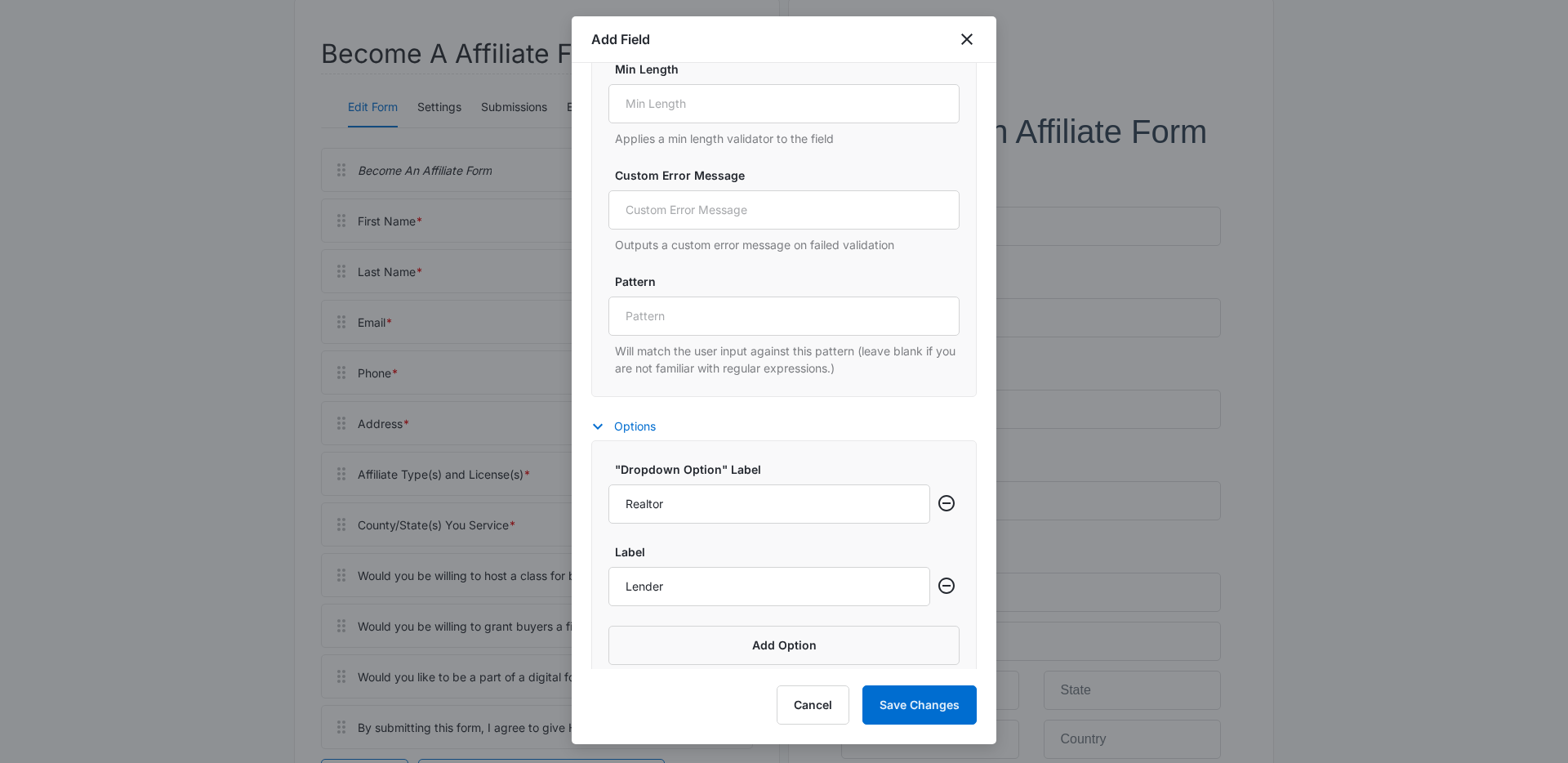
scroll to position [1012, 0]
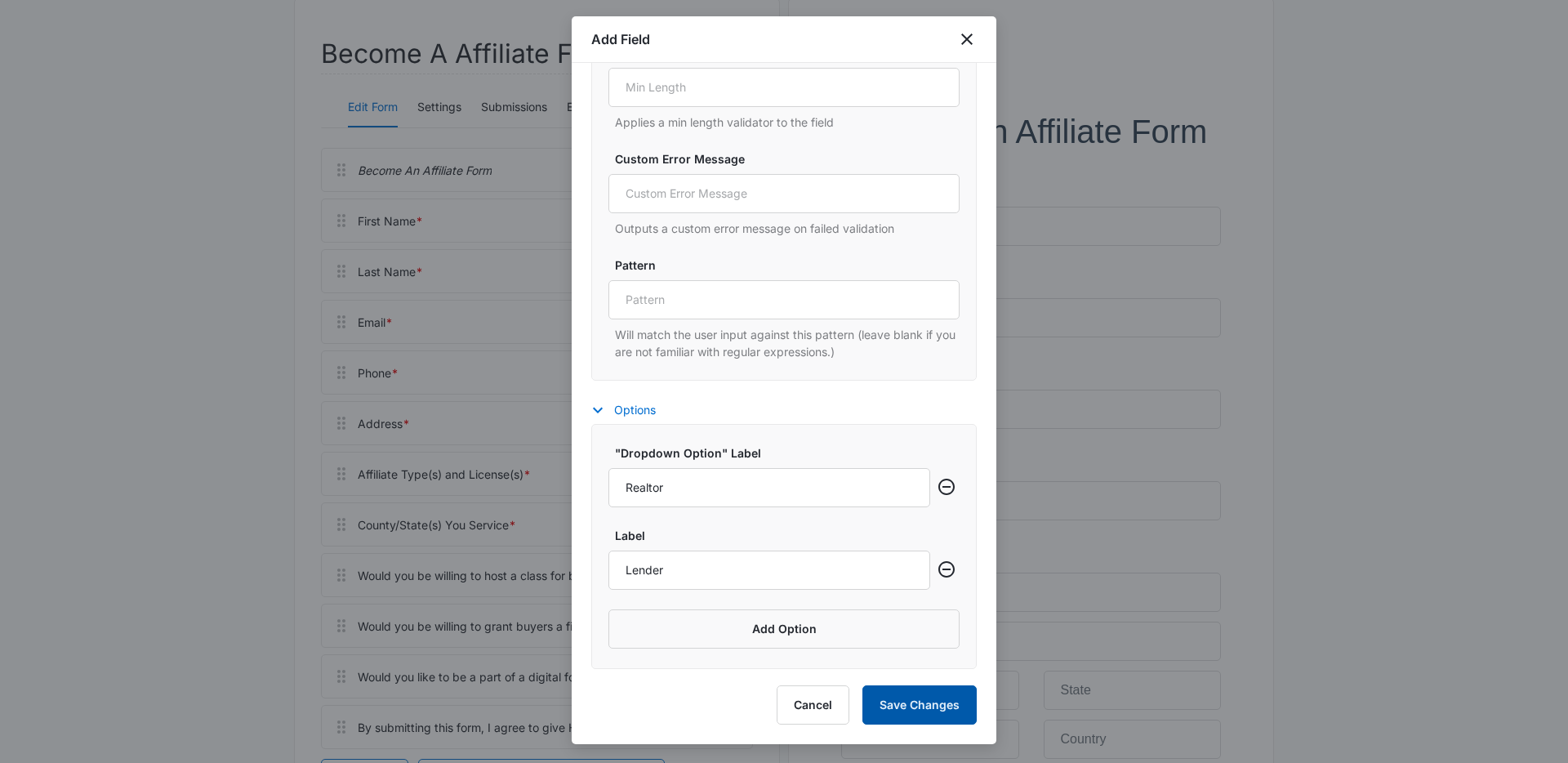
drag, startPoint x: 928, startPoint y: 696, endPoint x: 949, endPoint y: 679, distance: 27.0
click at [928, 696] on button "Save Changes" at bounding box center [919, 705] width 115 height 39
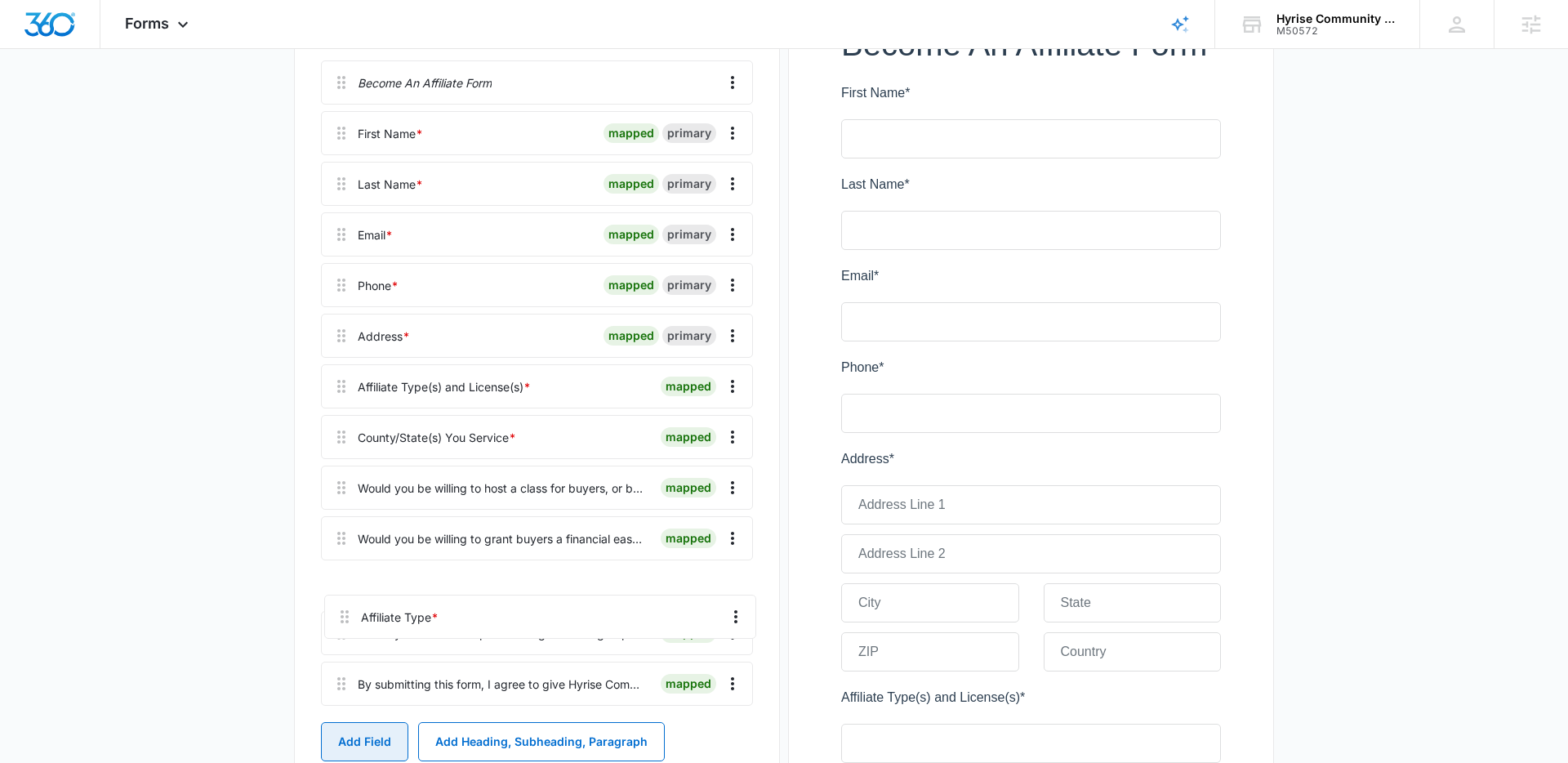
scroll to position [278, 0]
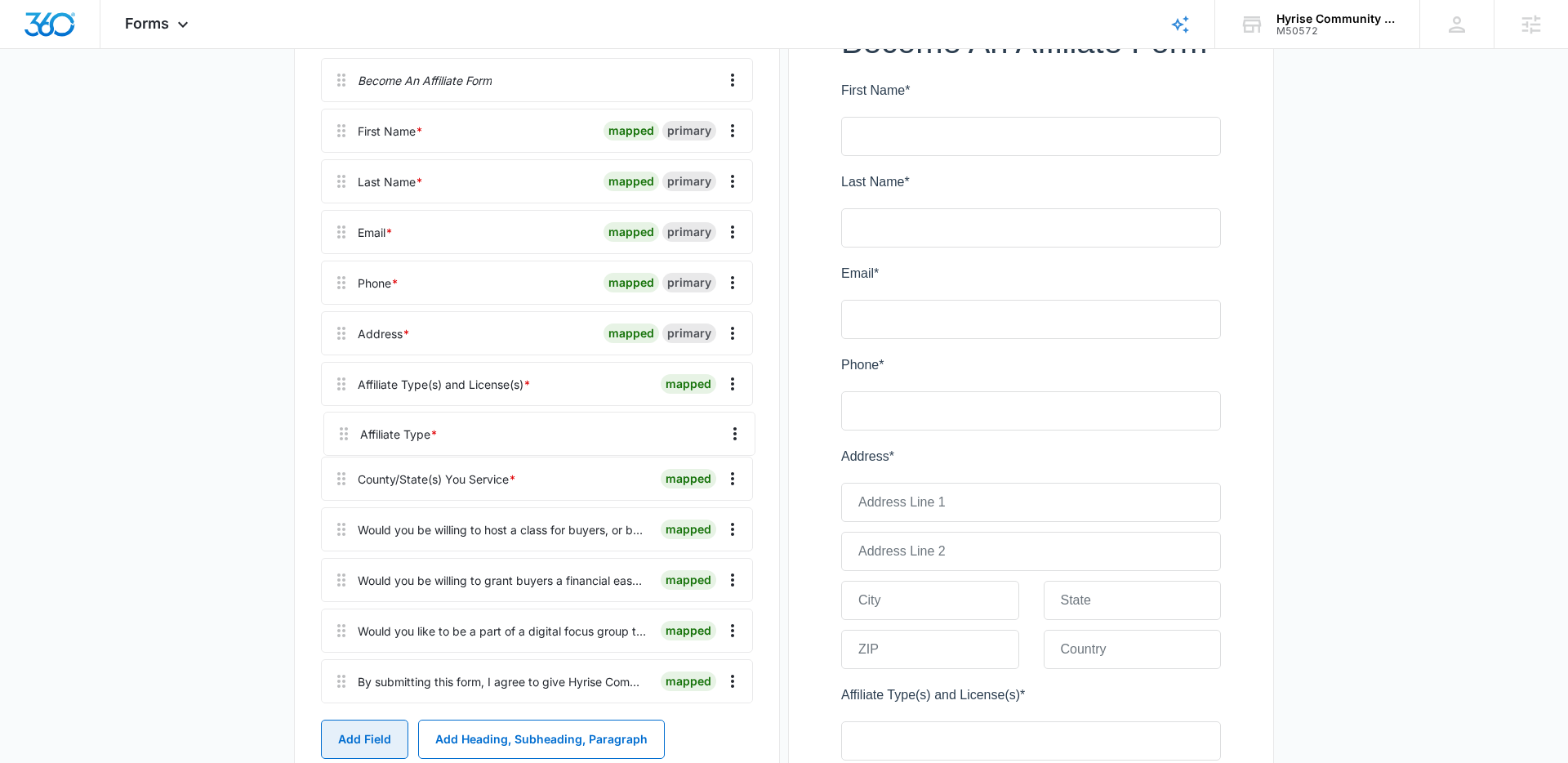
drag, startPoint x: 340, startPoint y: 702, endPoint x: 344, endPoint y: 423, distance: 279.0
click at [344, 423] on div "Become An Affiliate Form First Name * mapped primary Last Name * mapped primary…" at bounding box center [536, 384] width 432 height 652
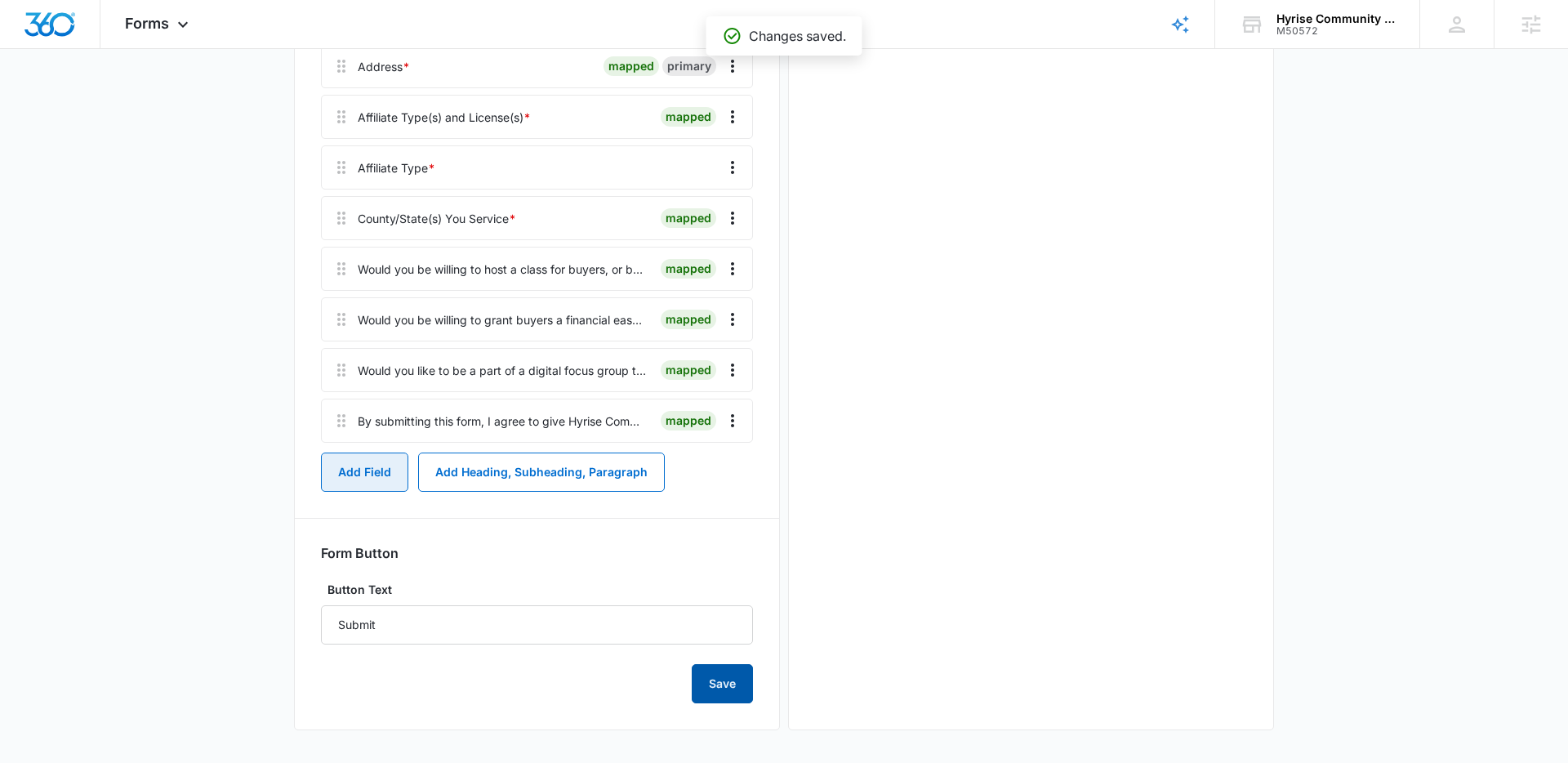
scroll to position [0, 0]
drag, startPoint x: 711, startPoint y: 688, endPoint x: 726, endPoint y: 627, distance: 62.8
click at [711, 688] on button "Save" at bounding box center [722, 683] width 61 height 39
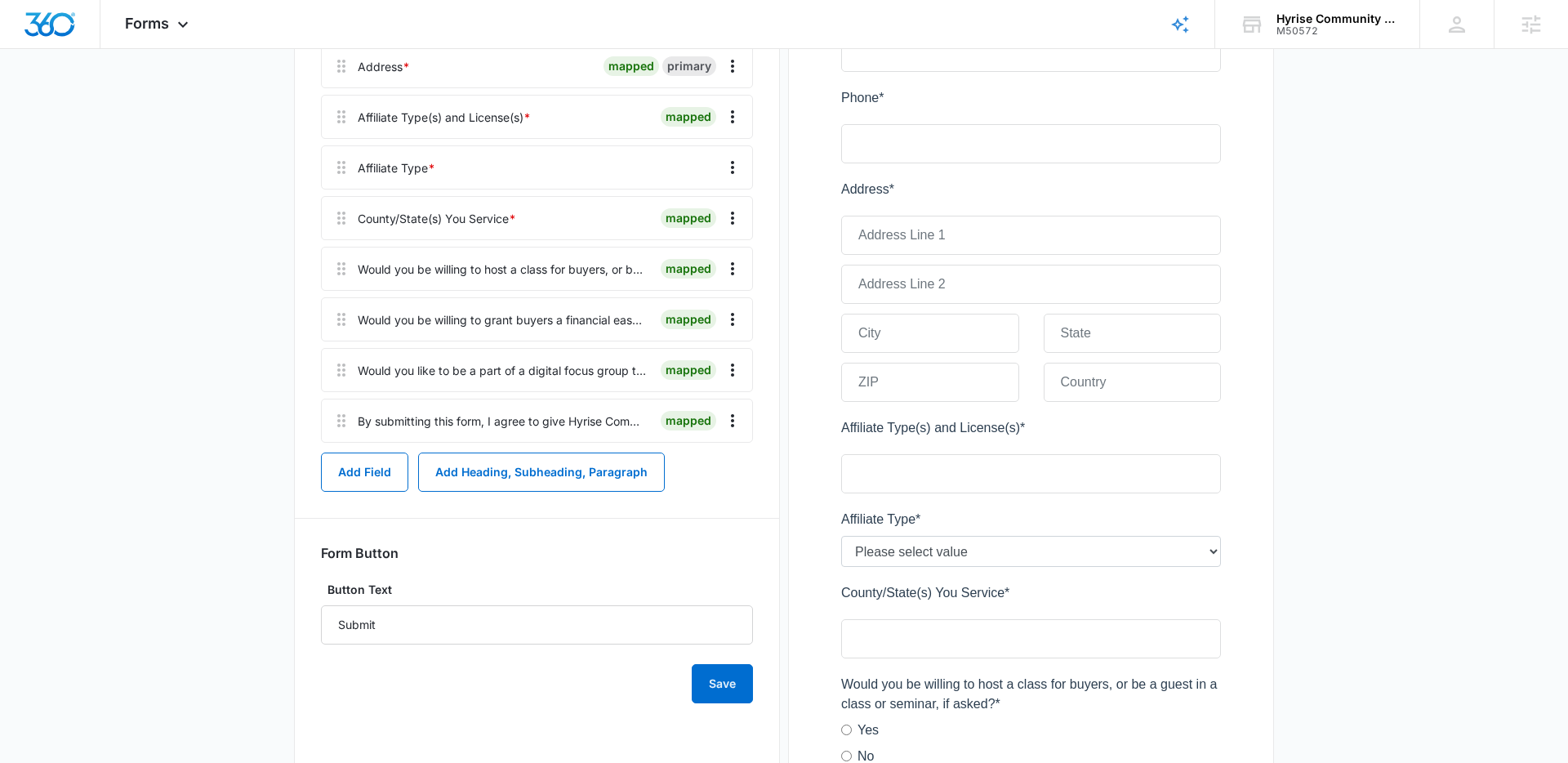
click at [289, 308] on main "Edit Form Become A Affiliate Form Edit Form Settings Submissions Embed Design B…" at bounding box center [784, 438] width 1568 height 1762
click at [715, 687] on button "Save" at bounding box center [722, 683] width 61 height 39
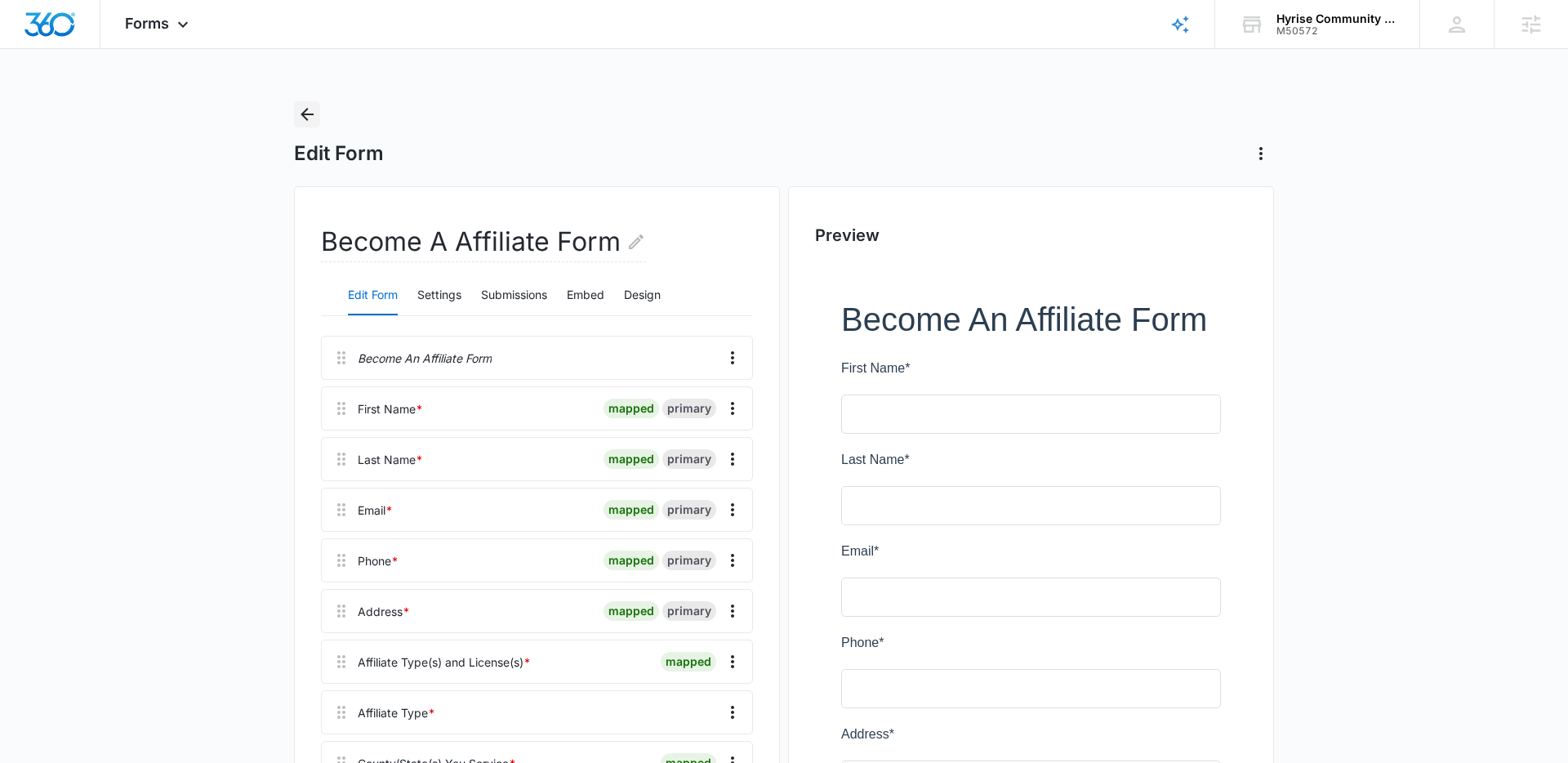
click at [309, 114] on icon "Back" at bounding box center [307, 114] width 13 height 13
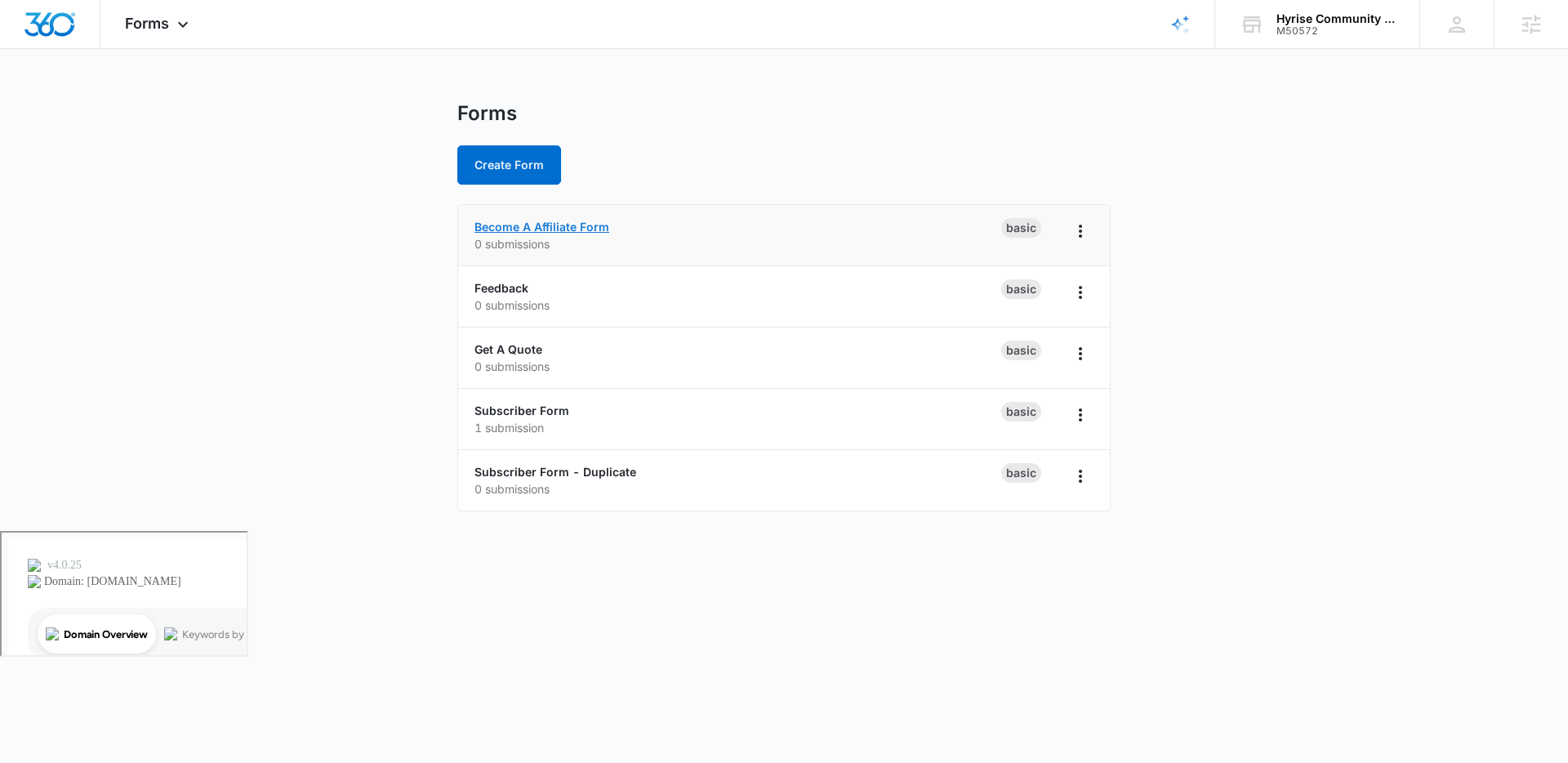
click at [536, 224] on link "Become A Affiliate Form" at bounding box center [541, 227] width 135 height 14
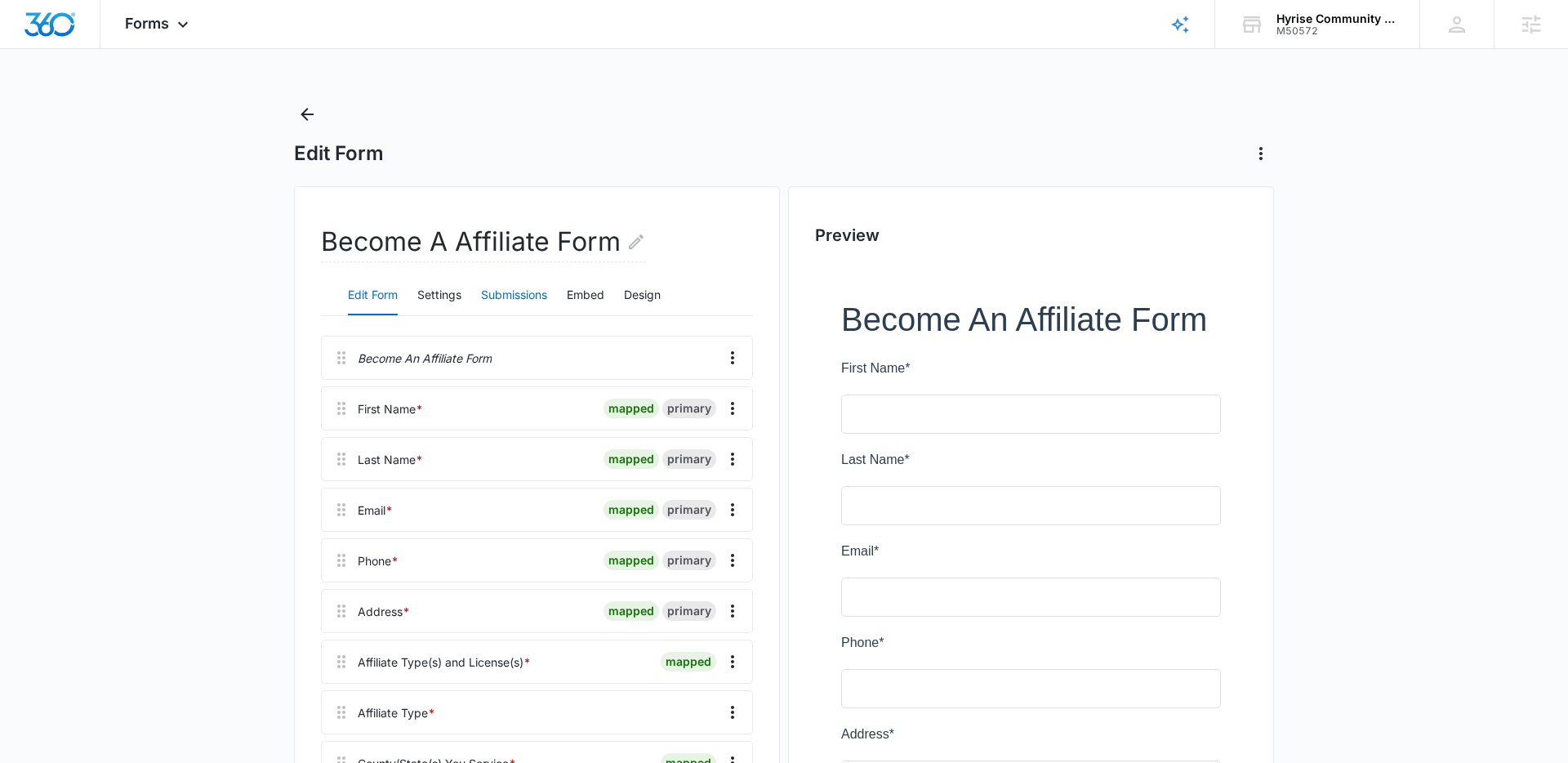
click at [515, 297] on button "Submissions" at bounding box center [514, 295] width 66 height 39
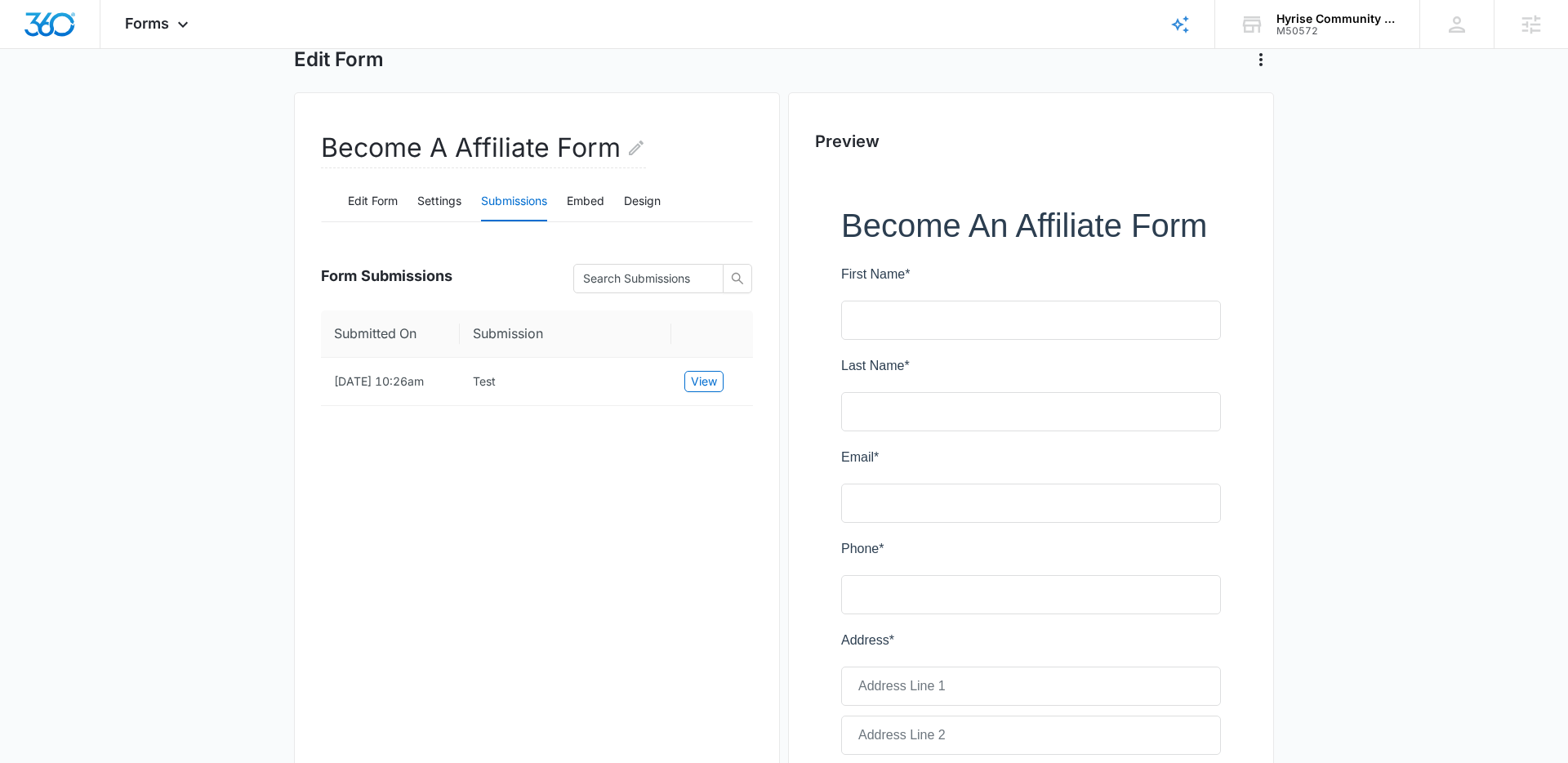
scroll to position [109, 0]
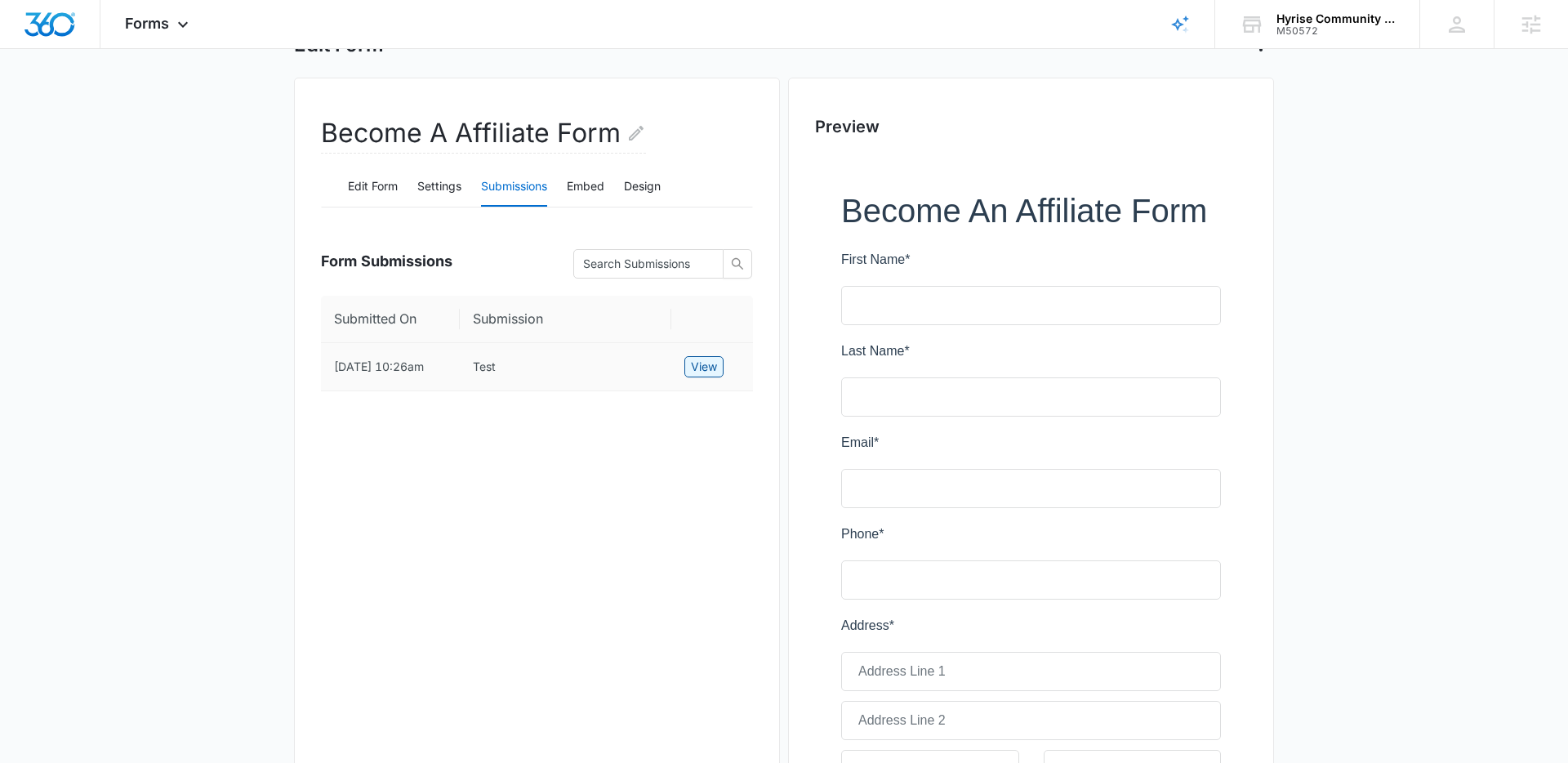
click at [691, 371] on span "View" at bounding box center [704, 367] width 26 height 18
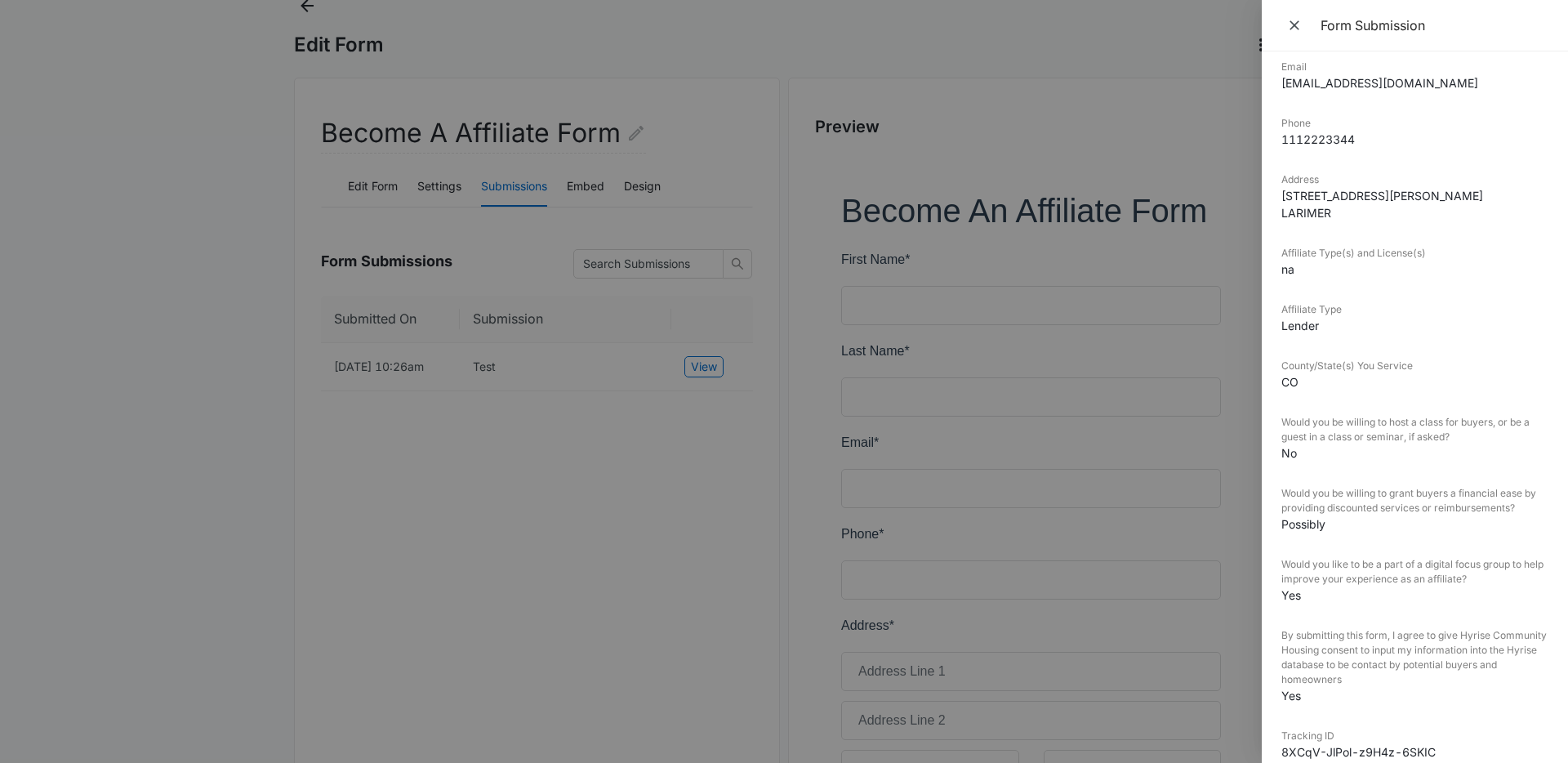
scroll to position [416, 0]
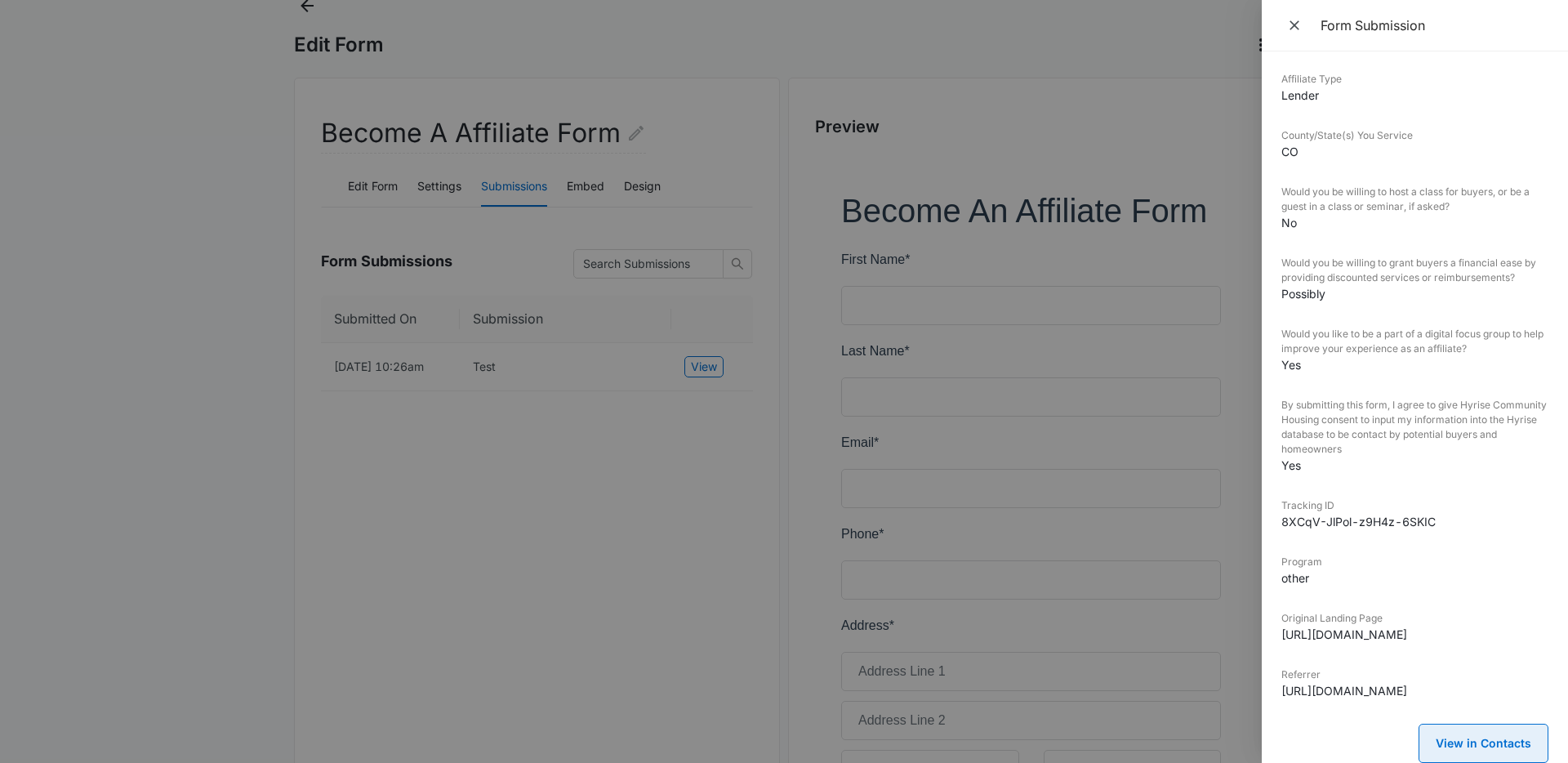
click at [1492, 735] on button "View in Contacts" at bounding box center [1483, 743] width 129 height 39
click at [1493, 748] on button "View in Contacts" at bounding box center [1483, 743] width 129 height 39
click at [1294, 27] on icon "Close" at bounding box center [1293, 25] width 17 height 17
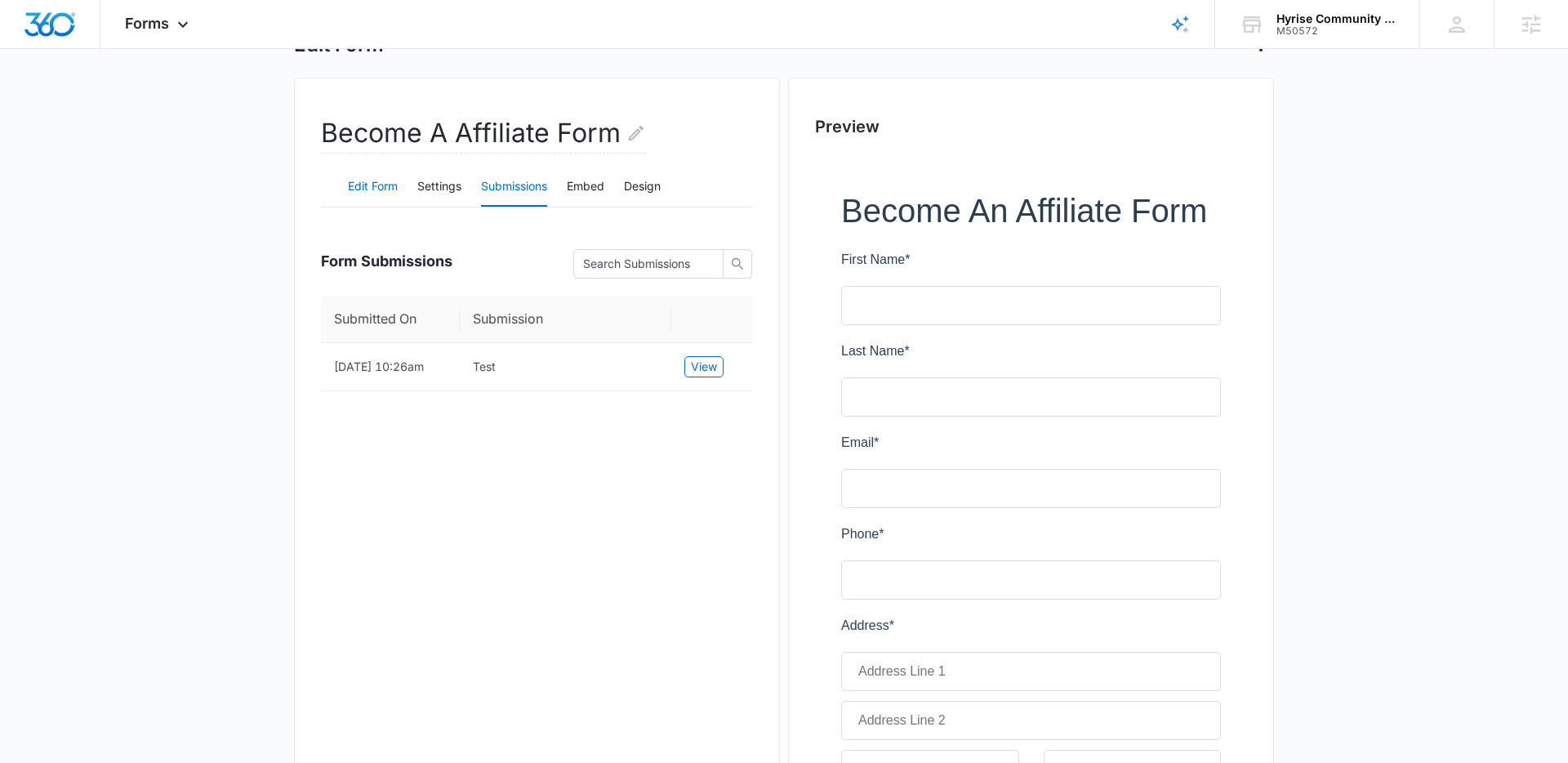
click at [397, 189] on button "Edit Form" at bounding box center [372, 187] width 50 height 39
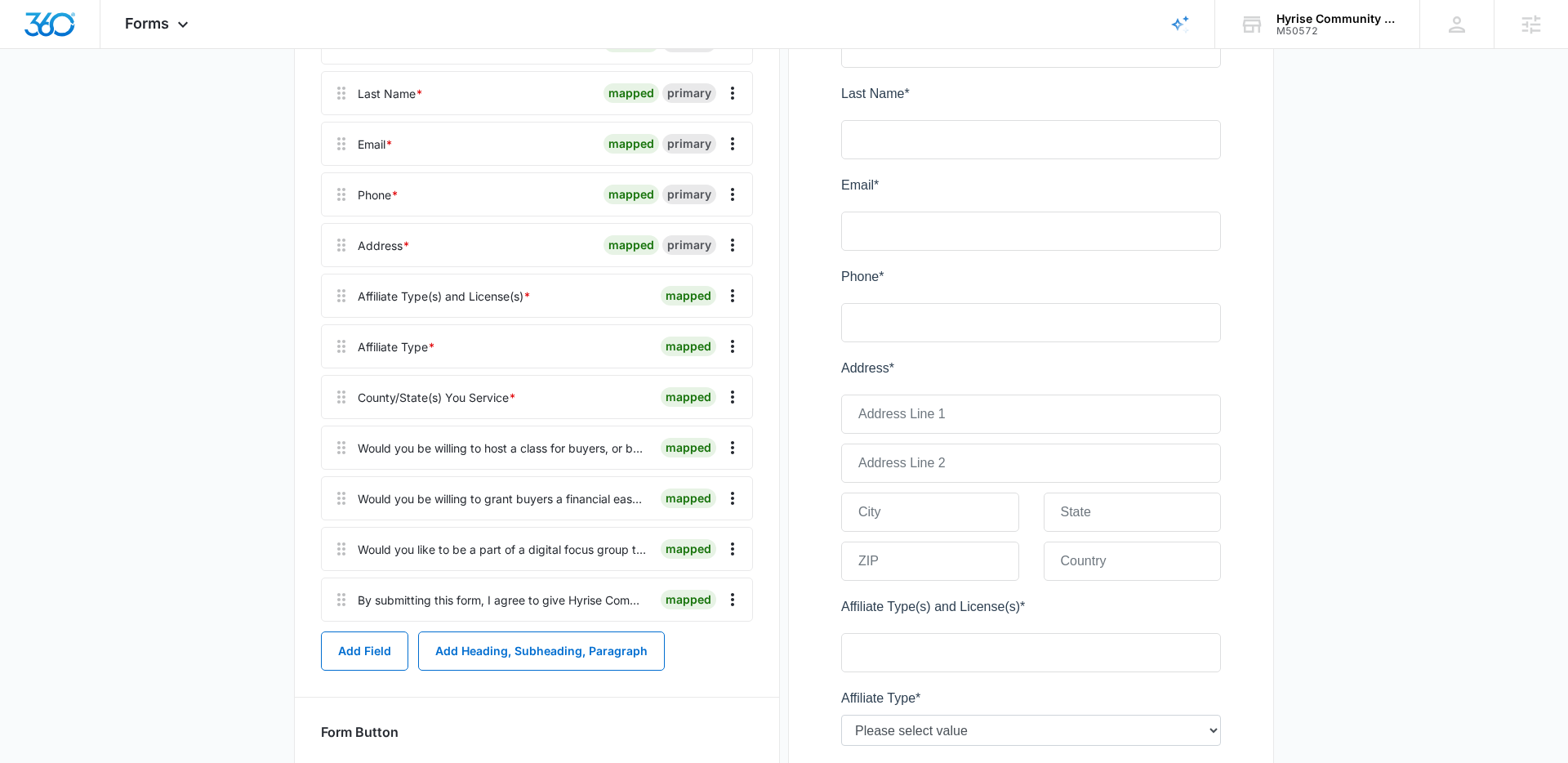
scroll to position [370, 0]
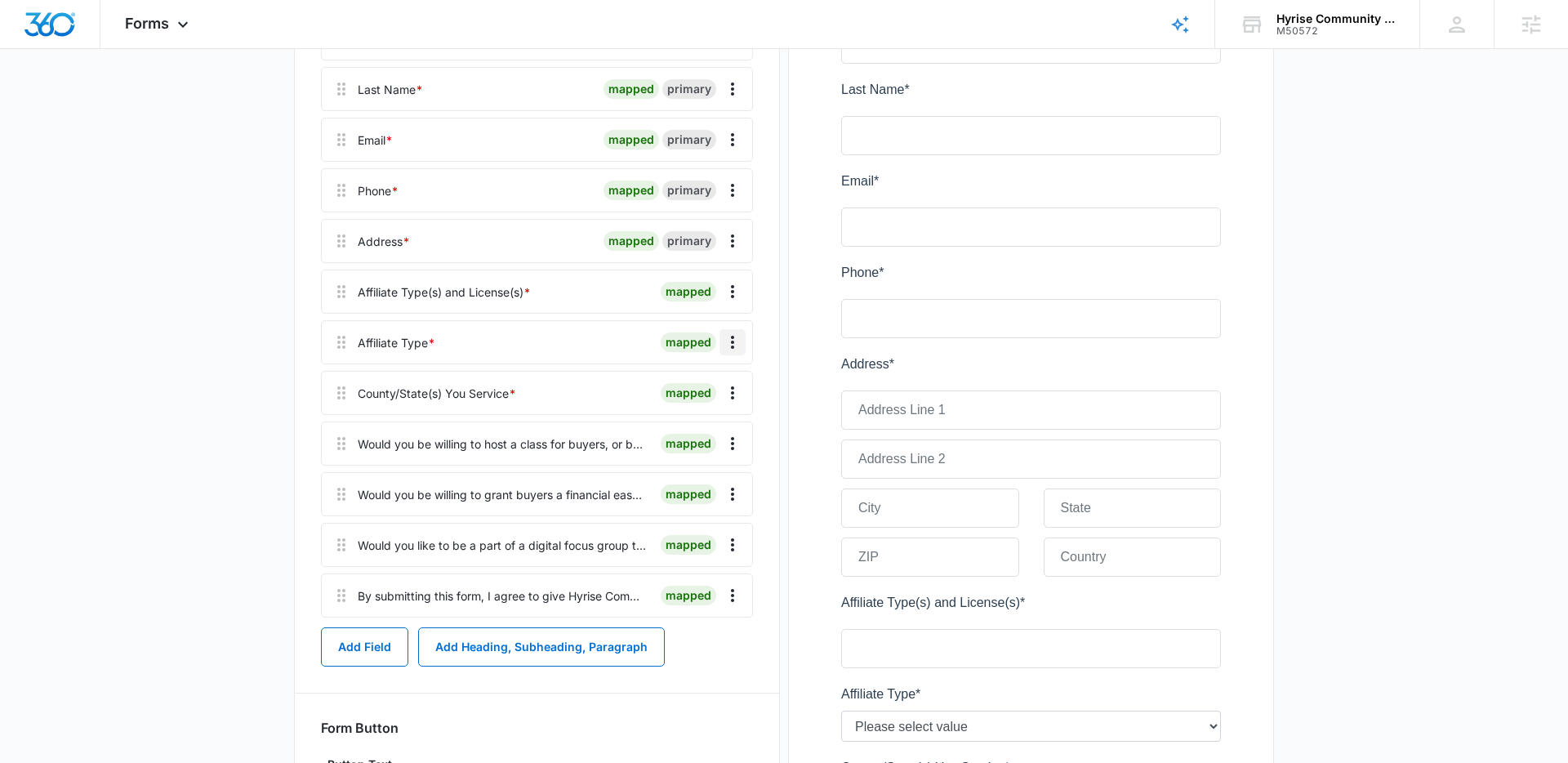
click at [740, 343] on icon "Overflow Menu" at bounding box center [732, 342] width 20 height 20
click at [267, 339] on main "Edit Form Become A Affiliate Form Edit Form Settings Submissions Embed Design B…" at bounding box center [784, 613] width 1568 height 1762
click at [726, 346] on icon "Overflow Menu" at bounding box center [732, 342] width 20 height 20
click at [697, 382] on div "Edit" at bounding box center [688, 388] width 34 height 11
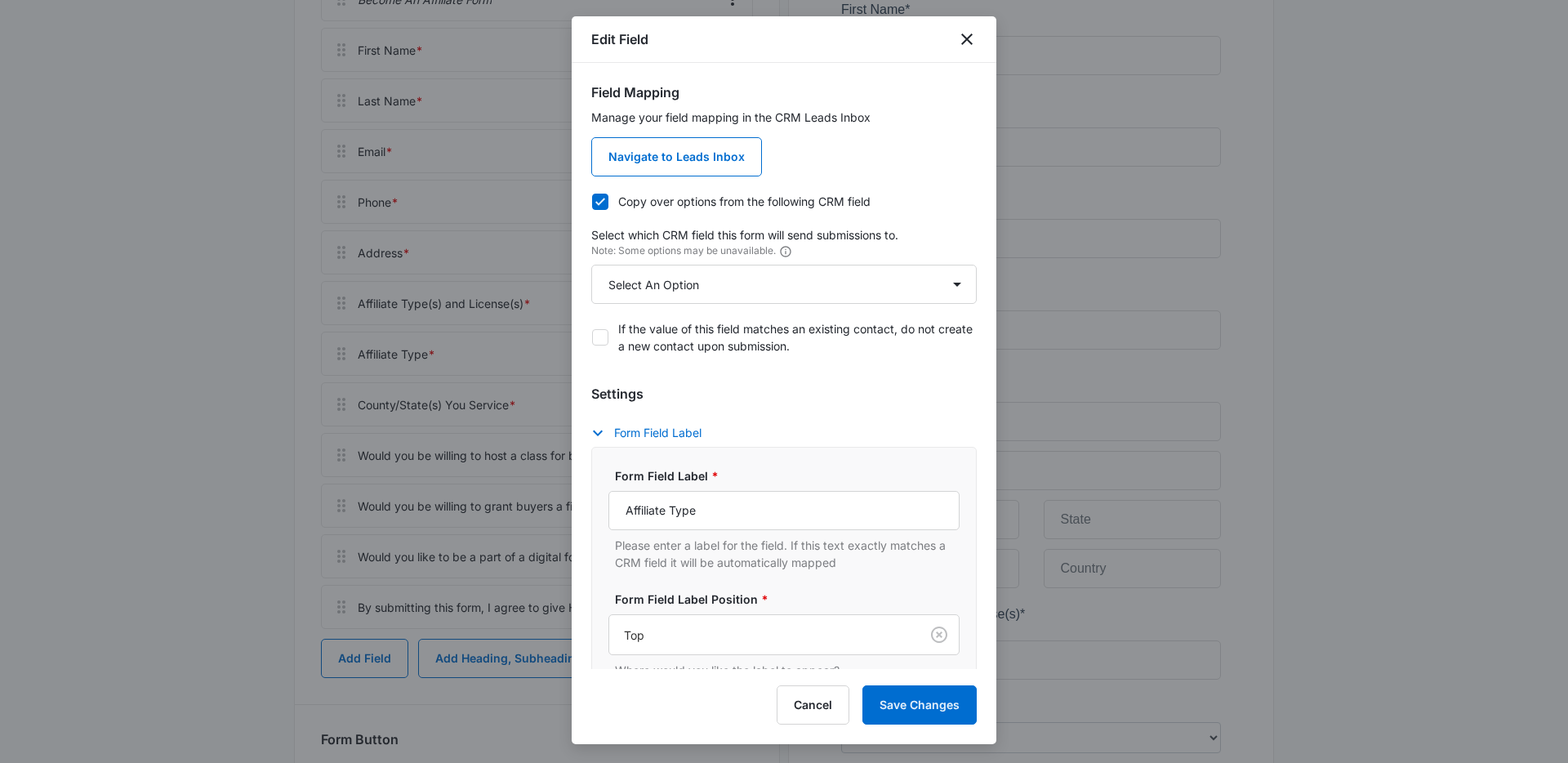
scroll to position [356, 0]
click at [954, 284] on select "Select An Option Select An Option Affiliate Type Agree to Subscribe Best Way To…" at bounding box center [784, 284] width 386 height 39
click at [959, 288] on select "Select An Option Select An Option Affiliate Type Agree to Subscribe Best Way To…" at bounding box center [784, 284] width 386 height 39
click at [941, 282] on select "Select An Option Select An Option Affiliate Type Agree to Subscribe Best Way To…" at bounding box center [784, 284] width 386 height 39
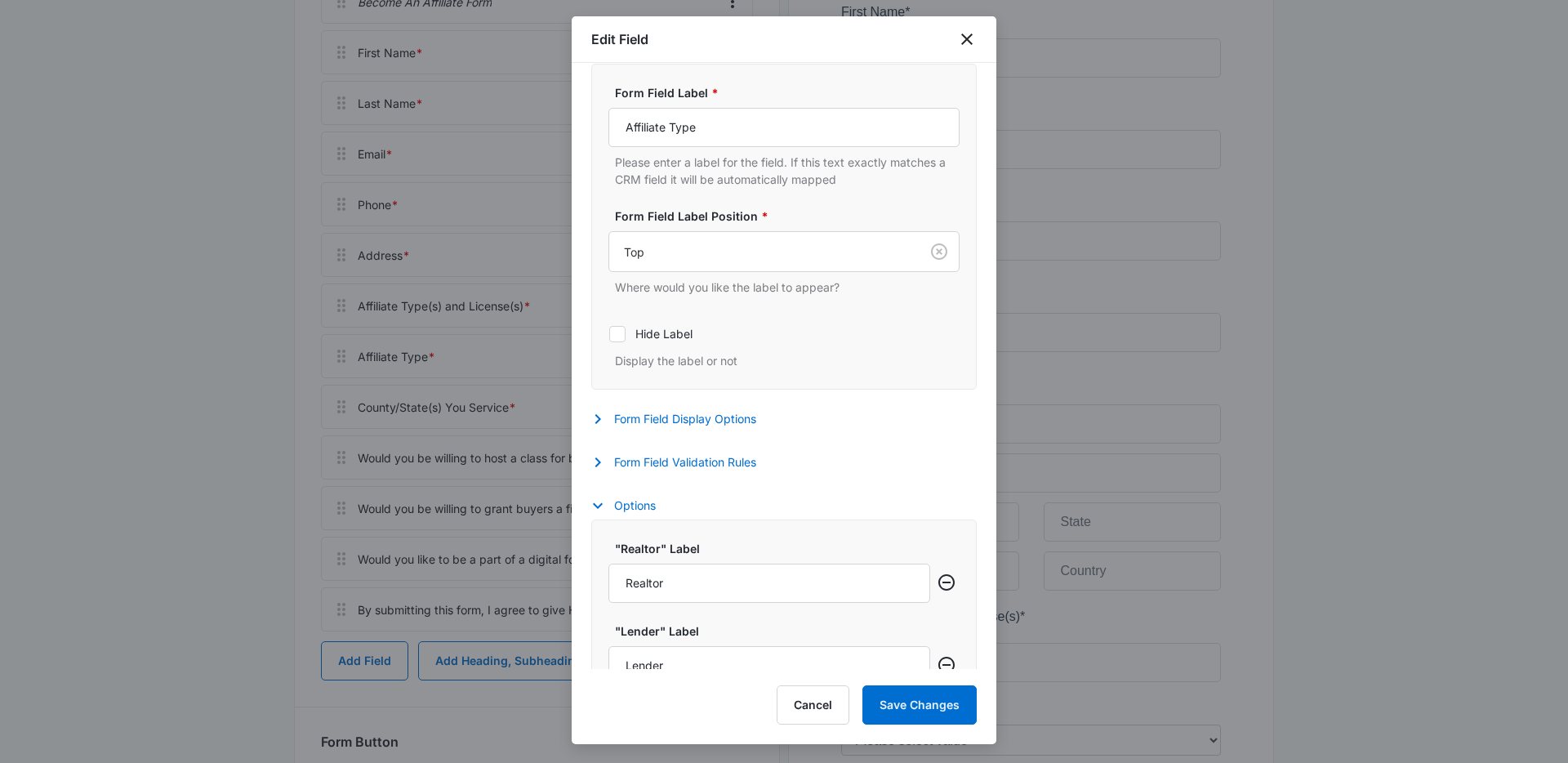
scroll to position [400, 0]
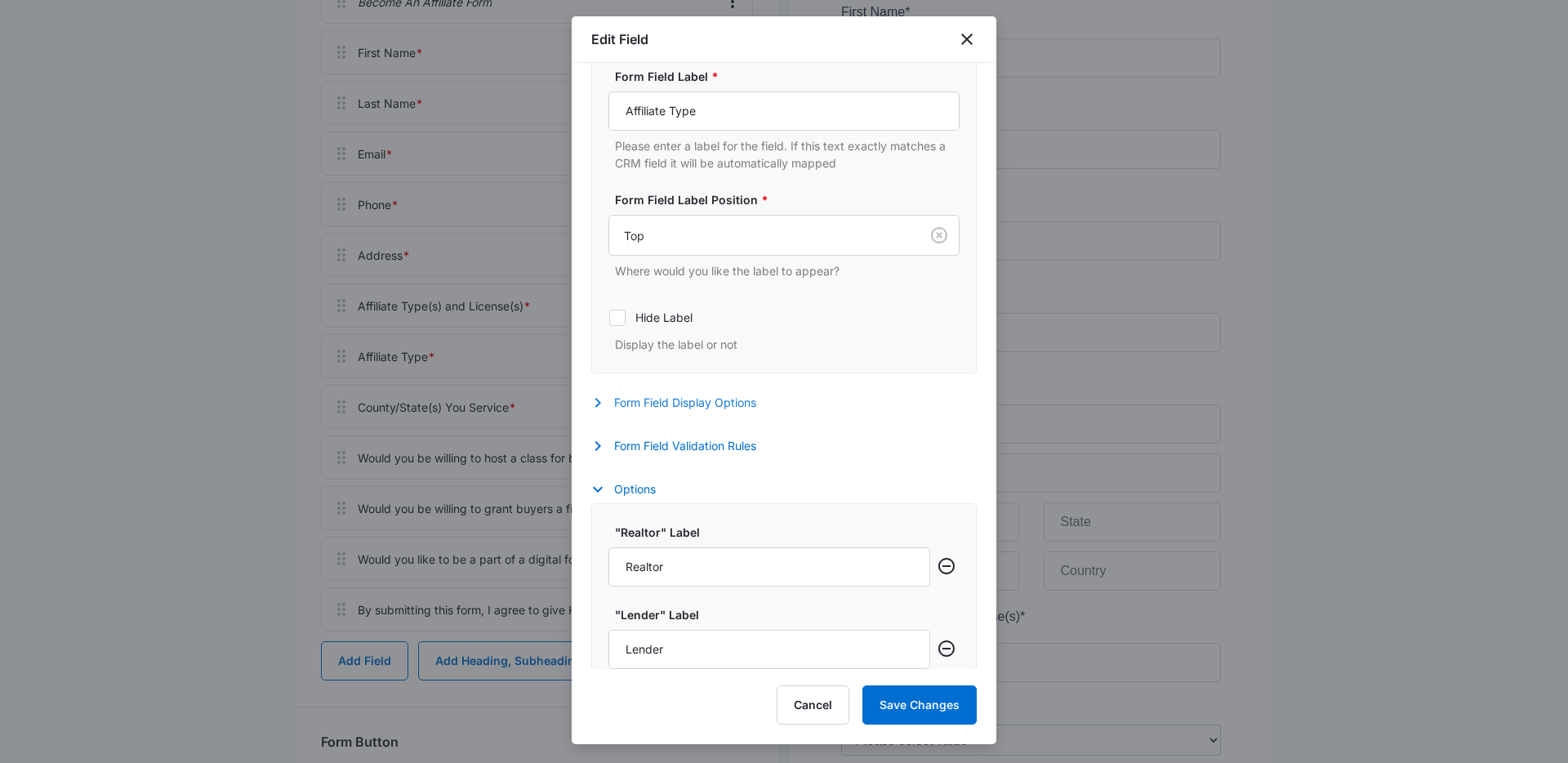
click at [713, 405] on button "Form Field Display Options" at bounding box center [681, 402] width 182 height 20
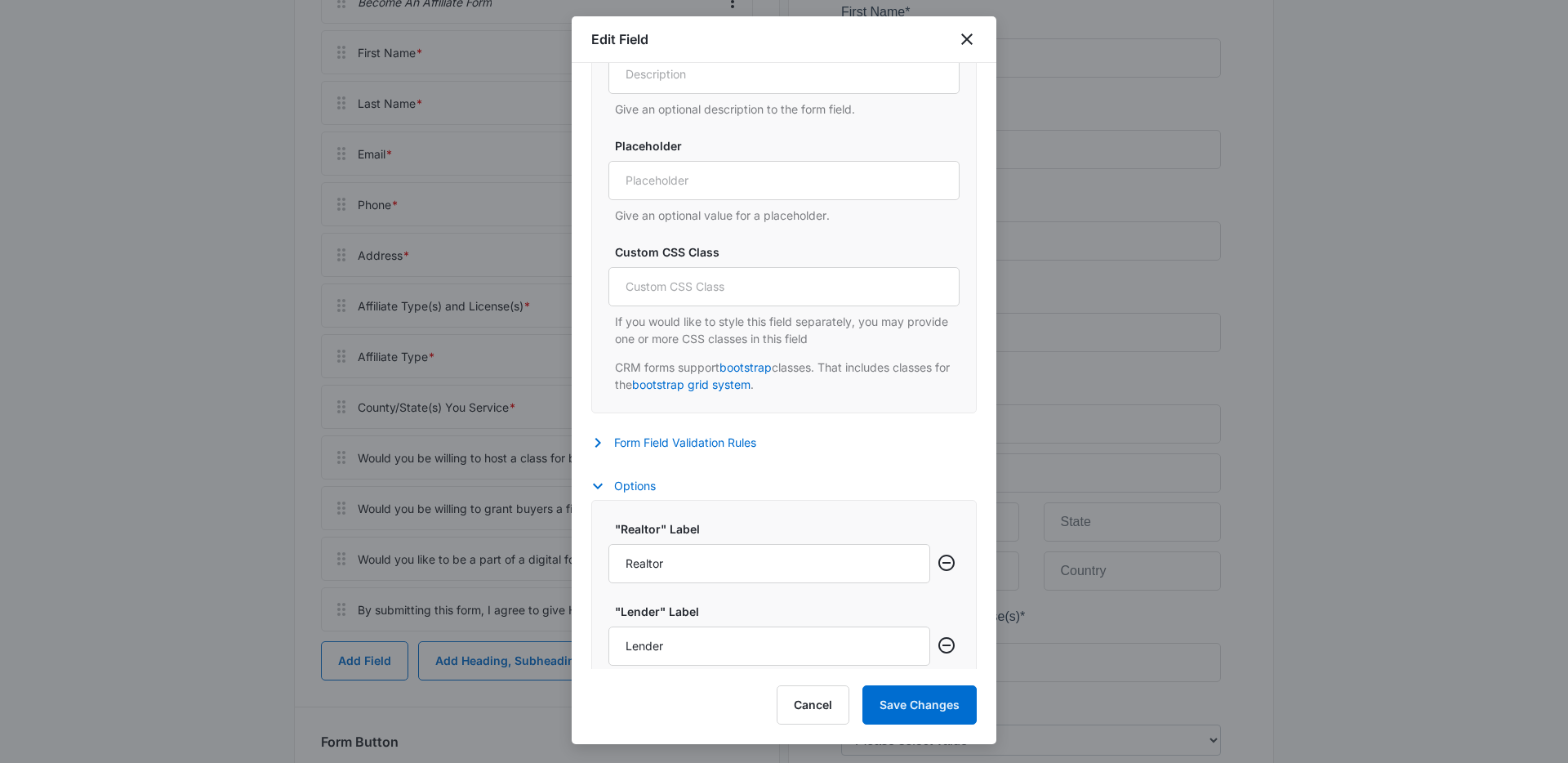
scroll to position [829, 0]
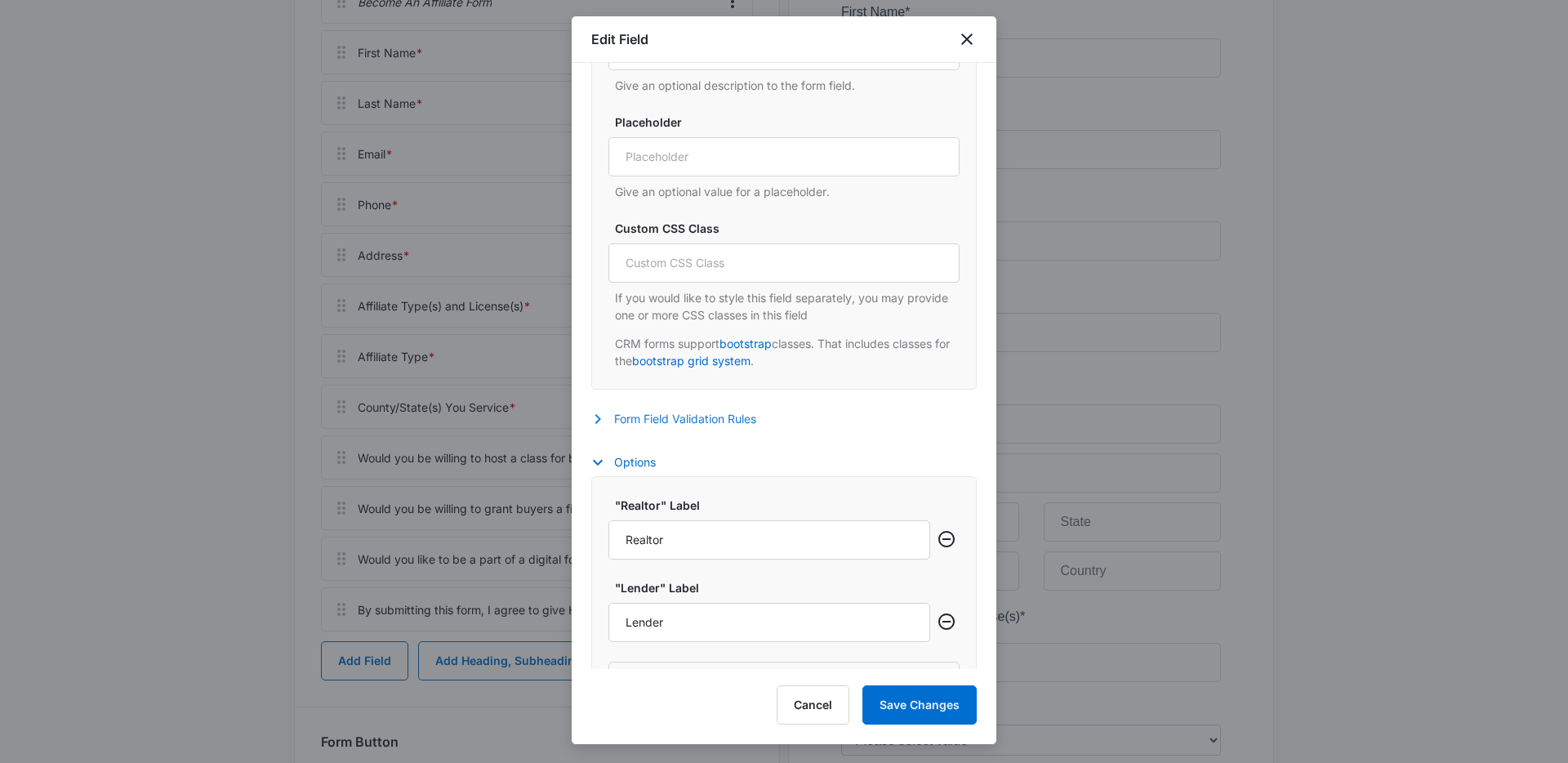
click at [705, 416] on button "Form Field Validation Rules" at bounding box center [681, 419] width 182 height 20
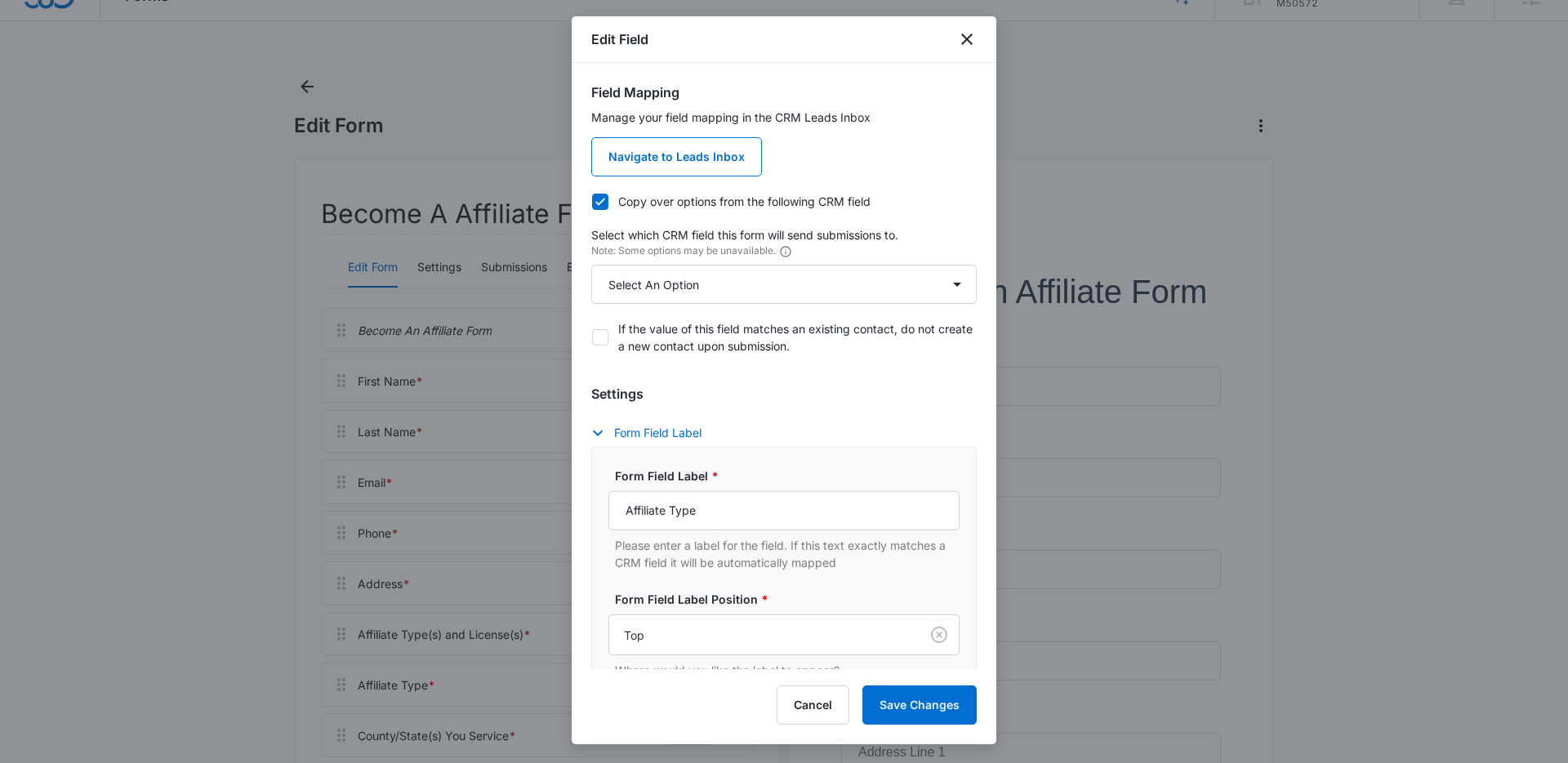
scroll to position [0, 0]
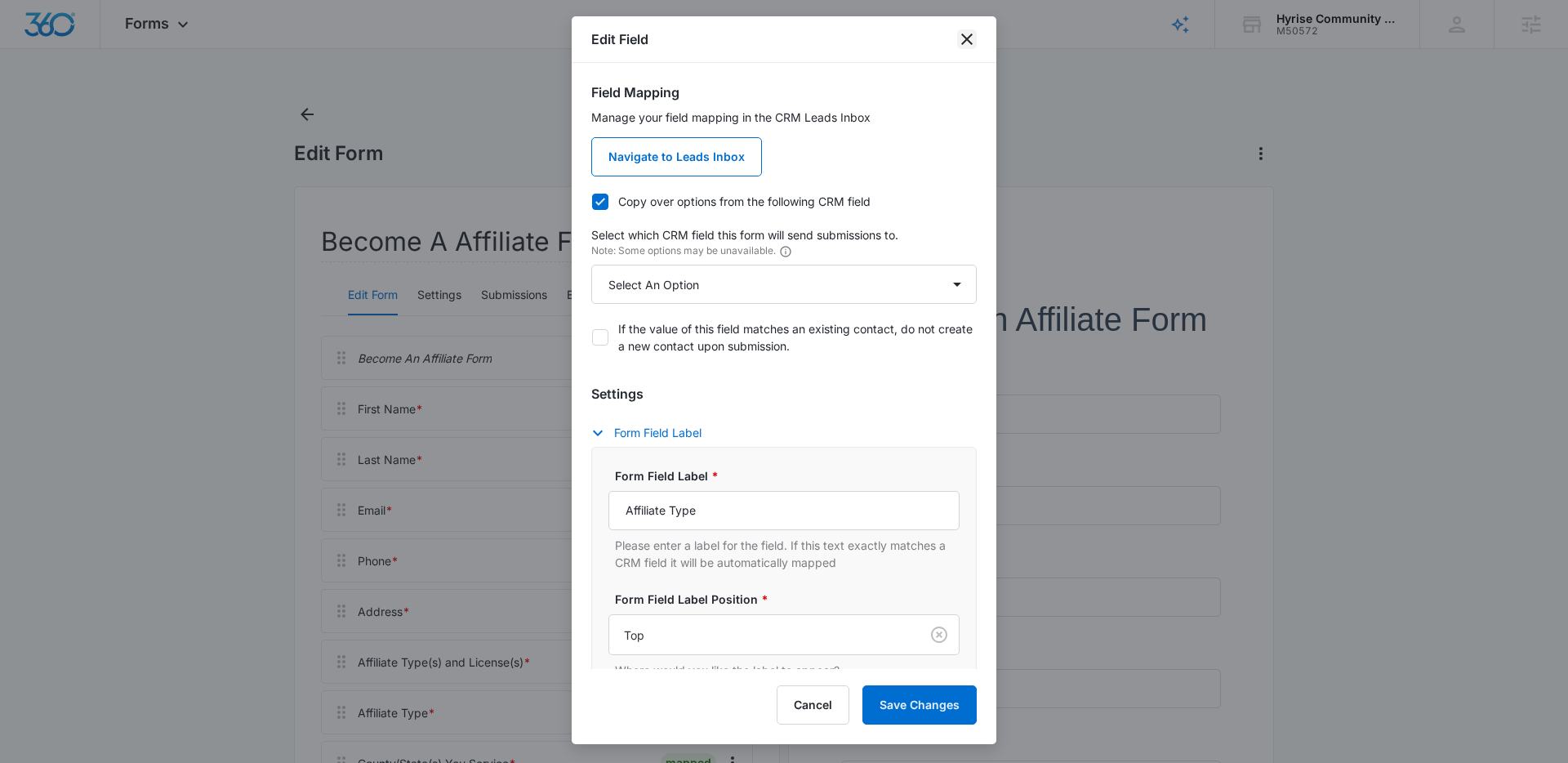
click at [964, 38] on icon "close" at bounding box center [967, 39] width 20 height 20
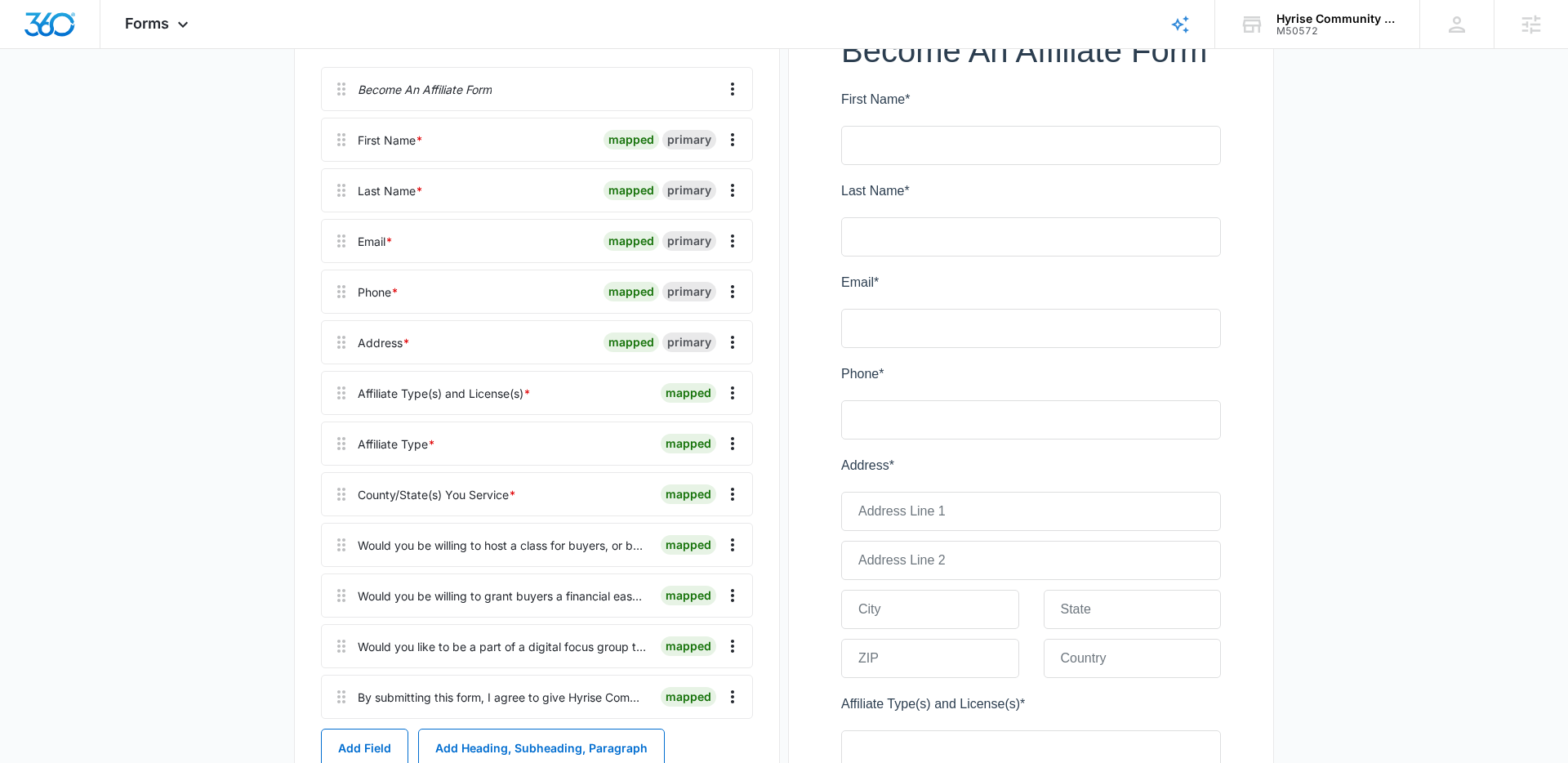
scroll to position [272, 0]
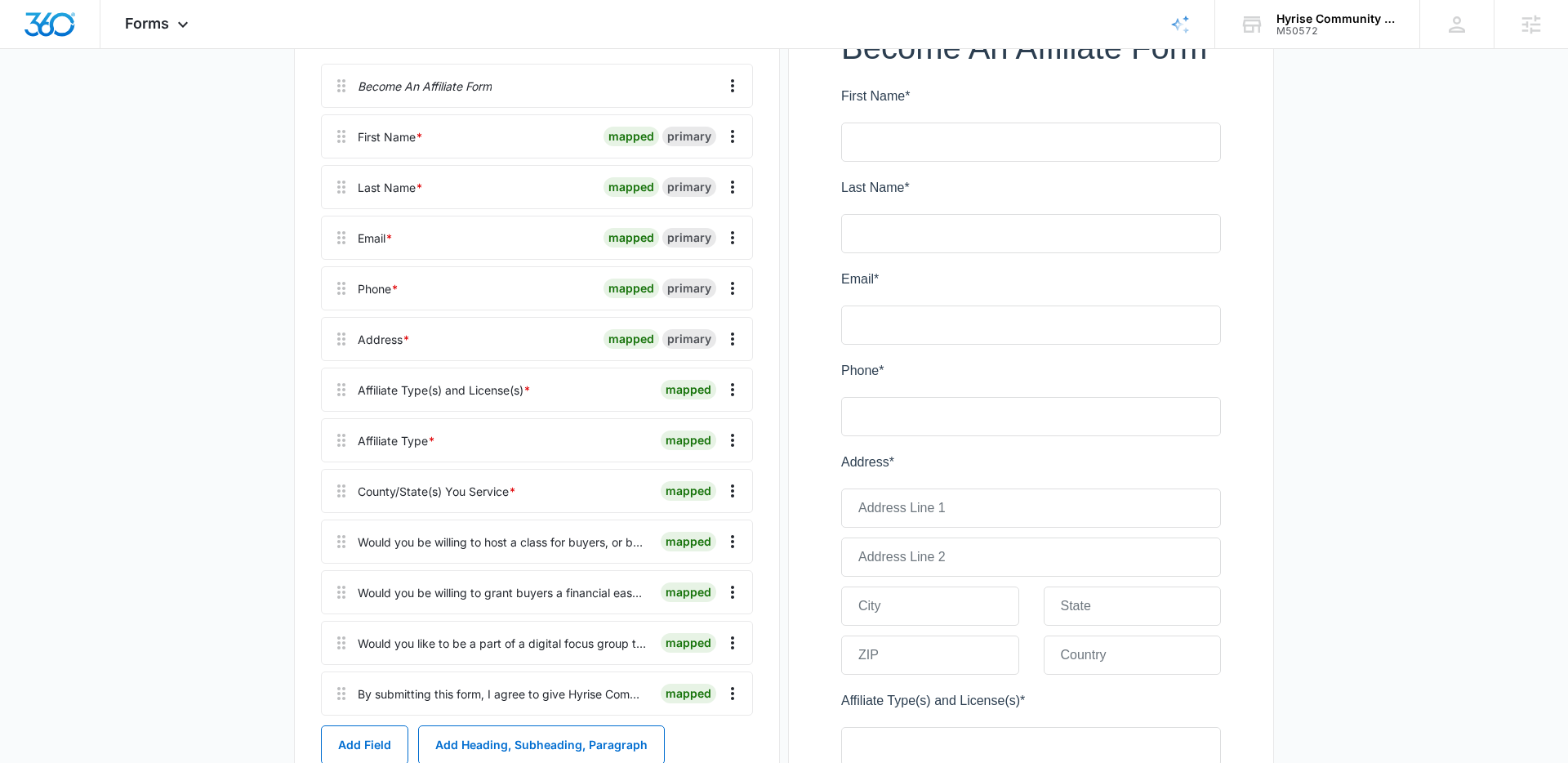
click at [189, 384] on main "Edit Form Become A Affiliate Form Edit Form Settings Submissions Embed Design B…" at bounding box center [784, 711] width 1568 height 1762
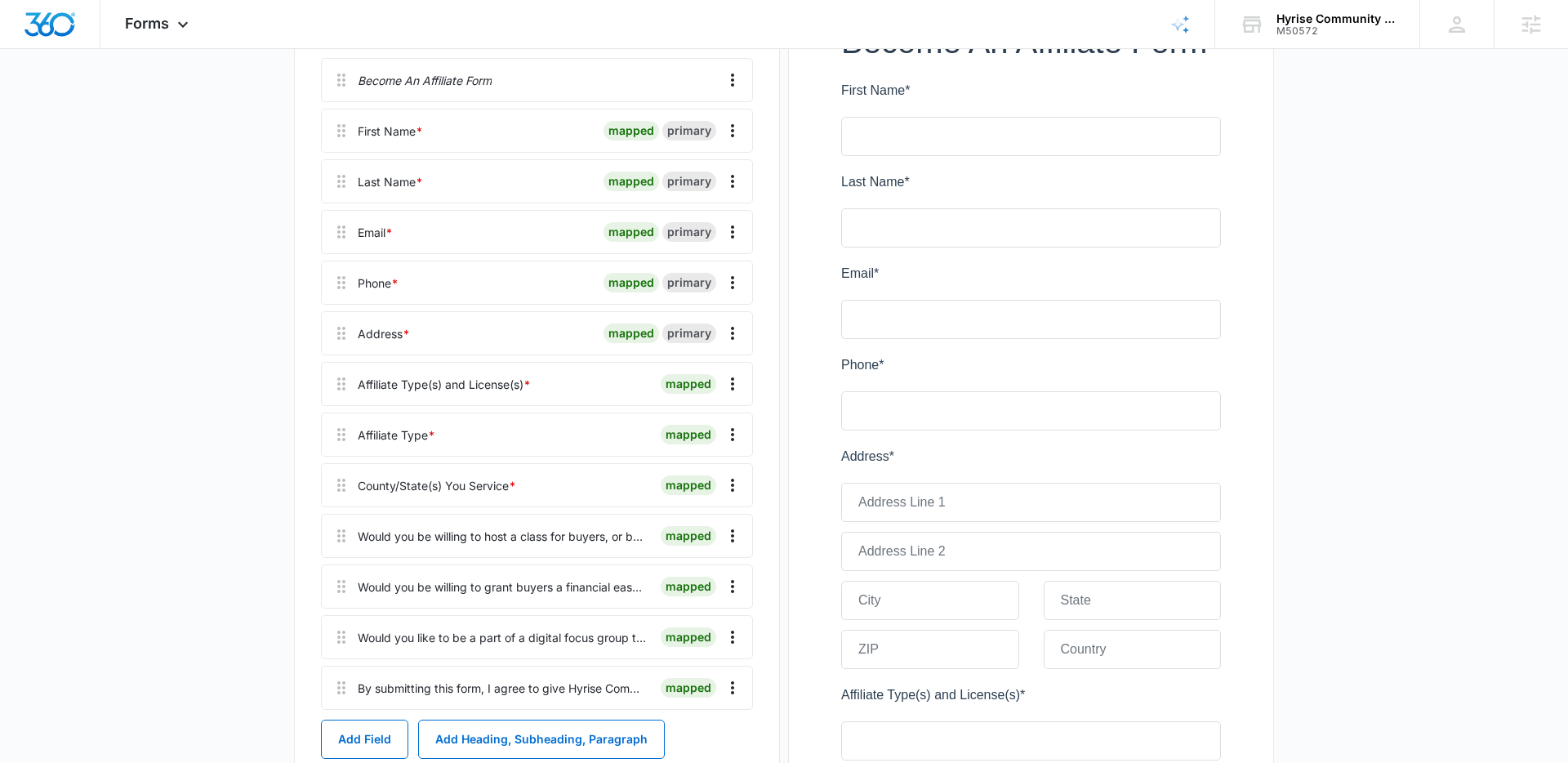
scroll to position [279, 0]
click at [248, 423] on main "Edit Form Become A Affiliate Form Edit Form Settings Submissions Embed Design B…" at bounding box center [784, 703] width 1568 height 1762
click at [142, 316] on main "Edit Form Become A Affiliate Form Edit Form Settings Submissions Embed Design B…" at bounding box center [784, 703] width 1568 height 1762
click at [432, 433] on span "*" at bounding box center [431, 434] width 7 height 14
drag, startPoint x: 453, startPoint y: 435, endPoint x: 373, endPoint y: 433, distance: 80.0
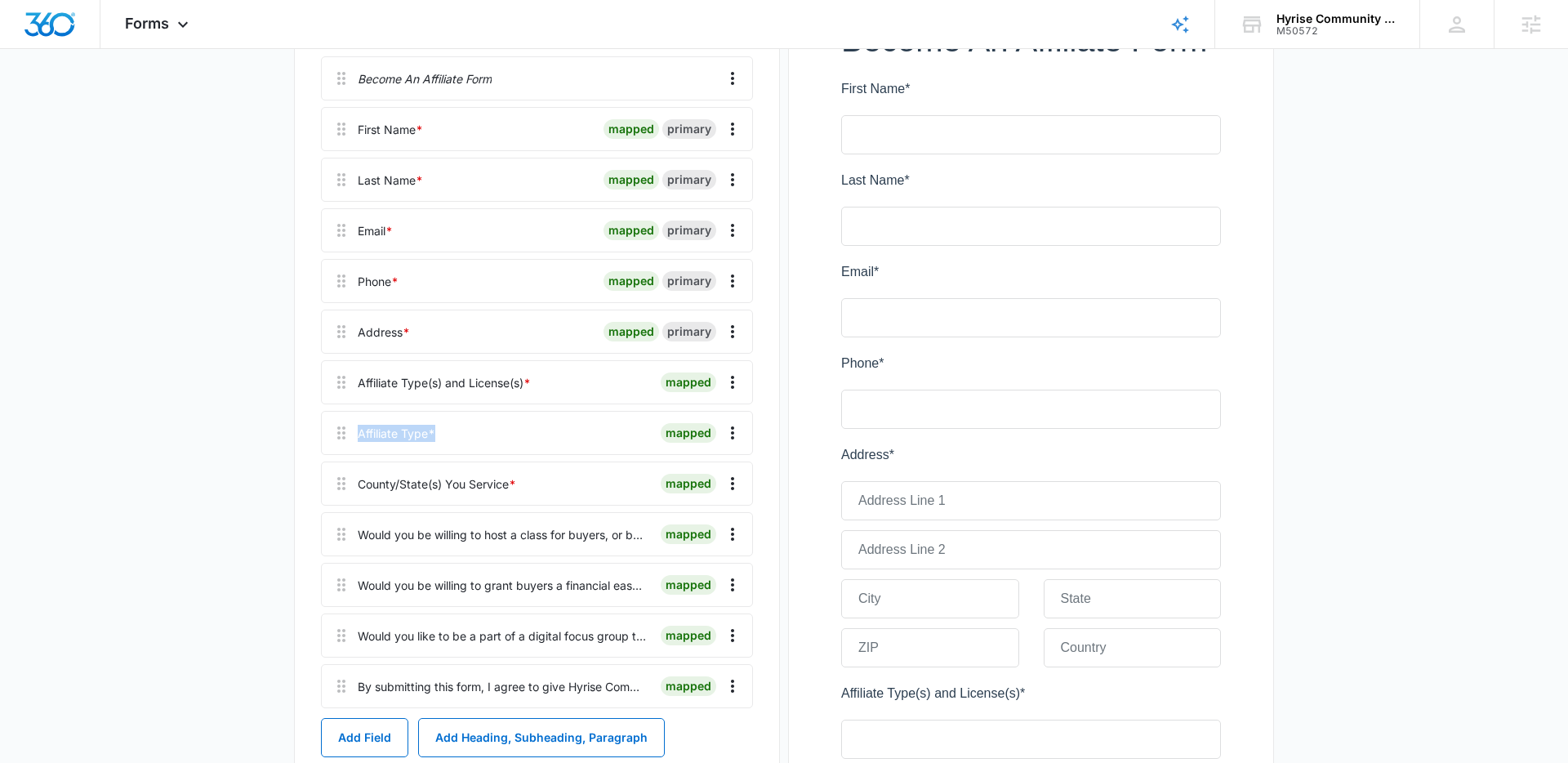
click at [345, 435] on div "Affiliate Type * mapped" at bounding box center [536, 433] width 432 height 44
click at [398, 435] on div "Affiliate Type *" at bounding box center [396, 434] width 77 height 17
click at [738, 433] on icon "Overflow Menu" at bounding box center [732, 433] width 20 height 20
click at [701, 473] on div "Edit" at bounding box center [688, 478] width 34 height 11
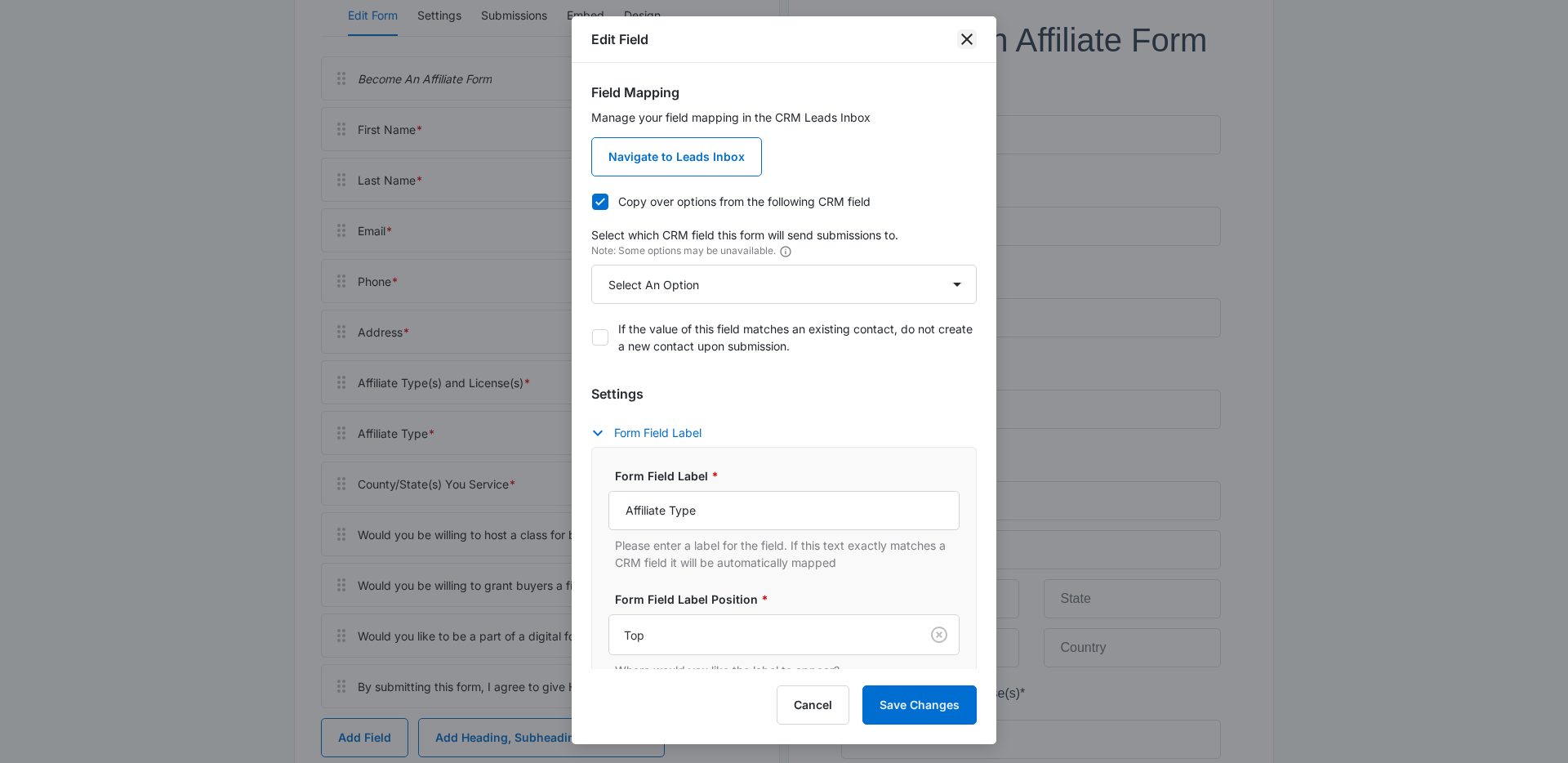
click at [964, 34] on icon "close" at bounding box center [967, 39] width 20 height 20
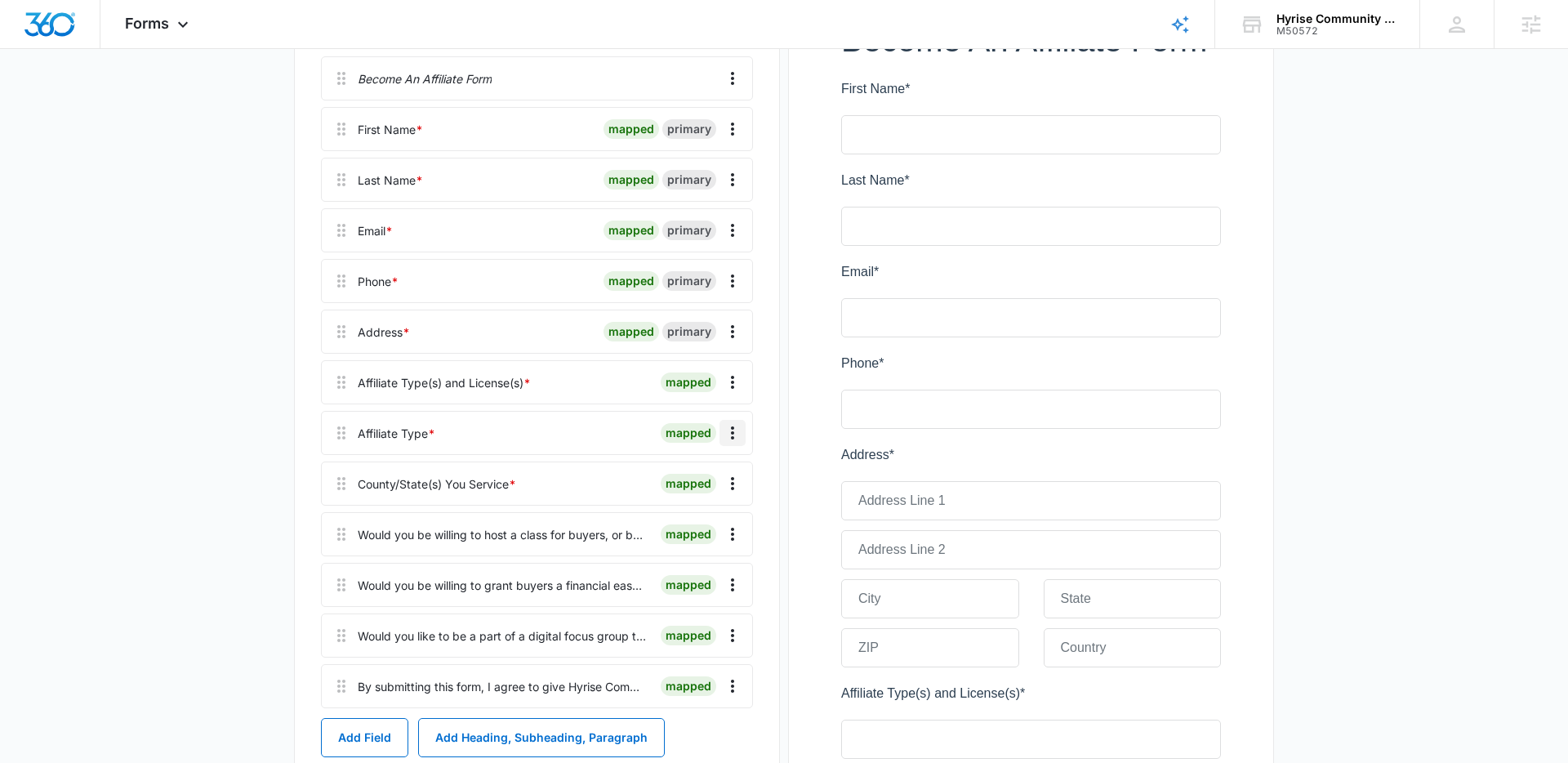
click at [727, 432] on icon "Overflow Menu" at bounding box center [732, 433] width 20 height 20
click at [698, 473] on div "Edit" at bounding box center [688, 478] width 34 height 11
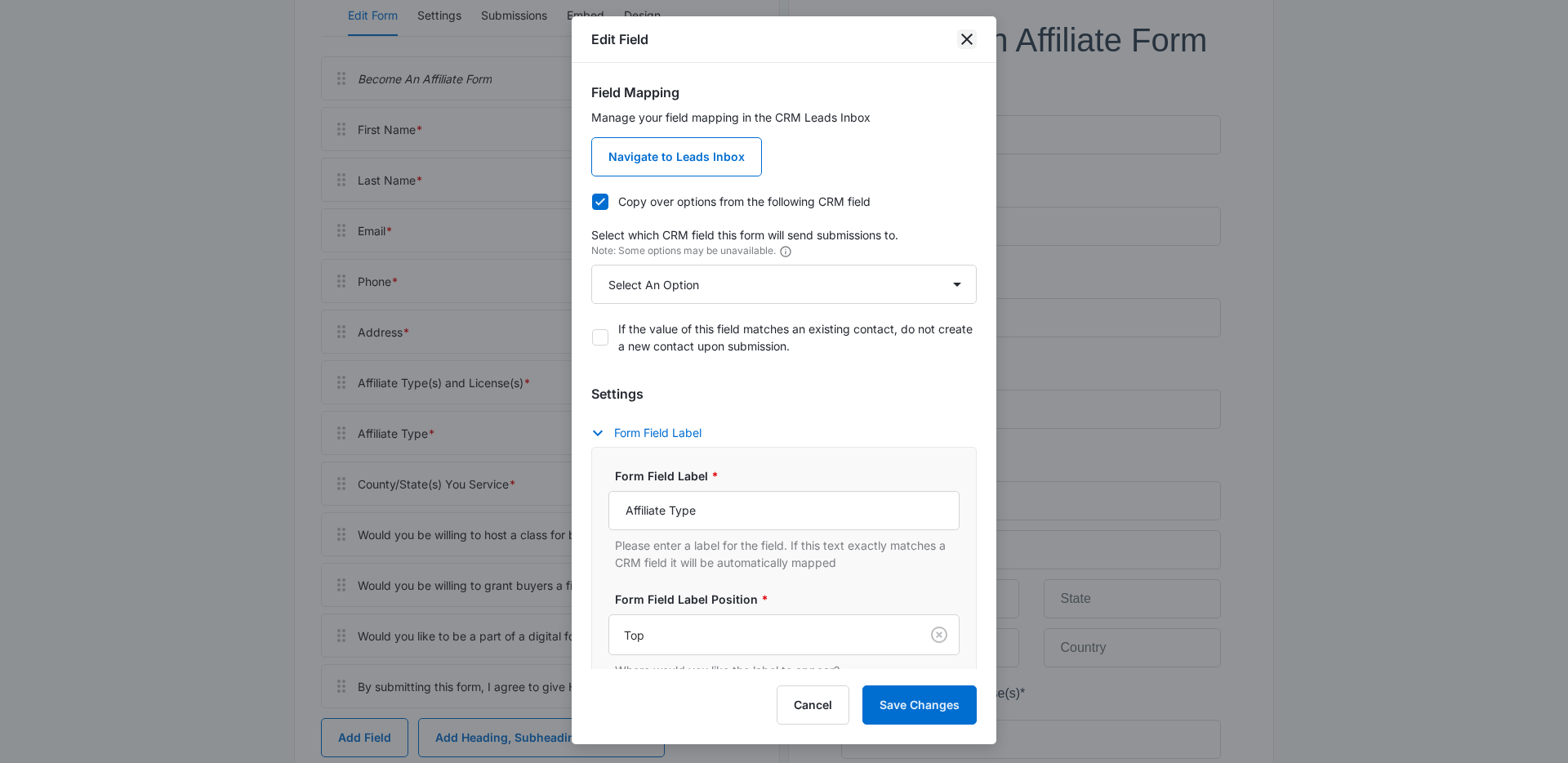
click at [968, 41] on icon "close" at bounding box center [967, 39] width 20 height 20
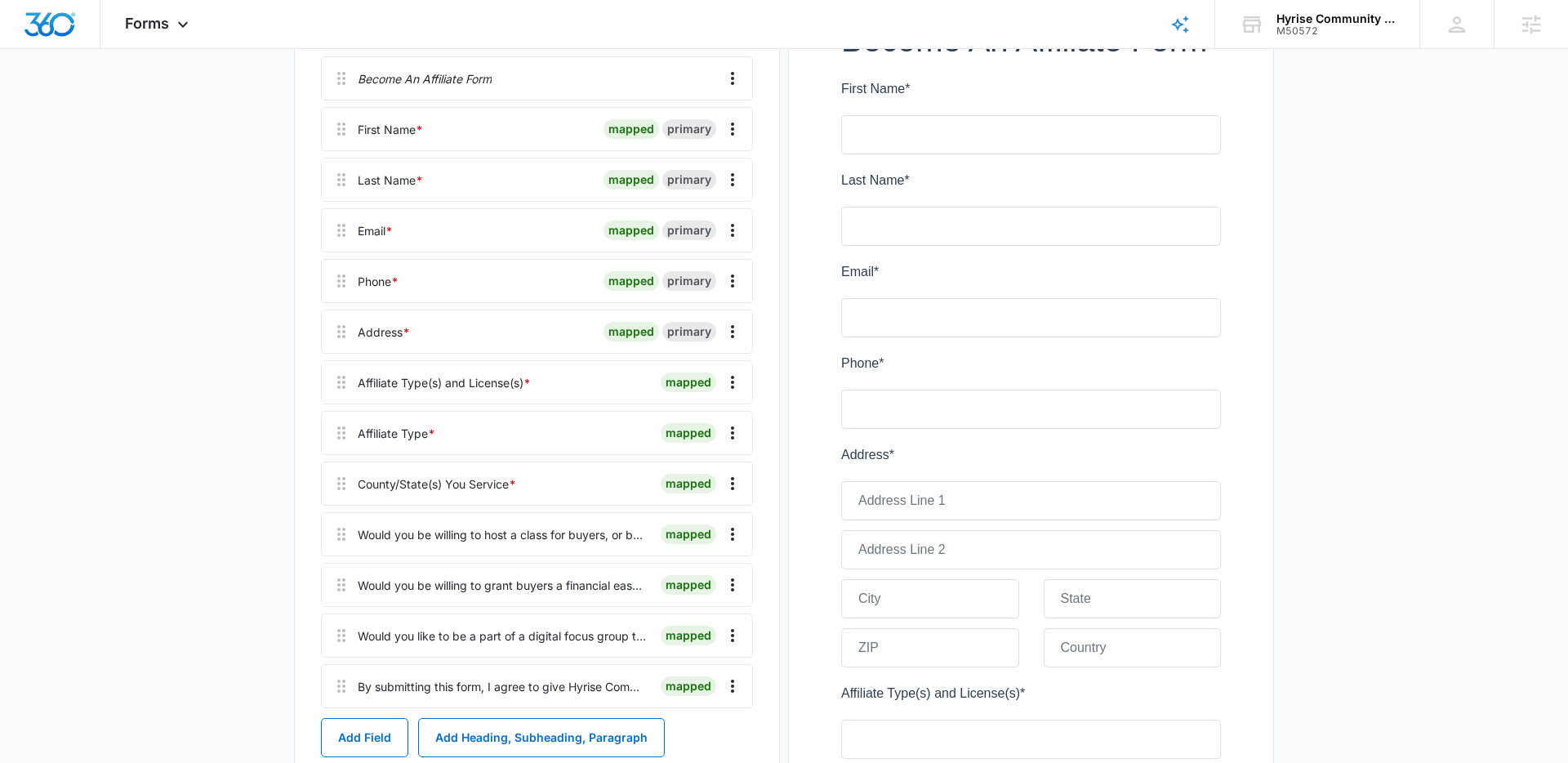
click at [227, 271] on main "Edit Form Become A Affiliate Form Edit Form Settings Submissions Embed Design B…" at bounding box center [784, 703] width 1568 height 1762
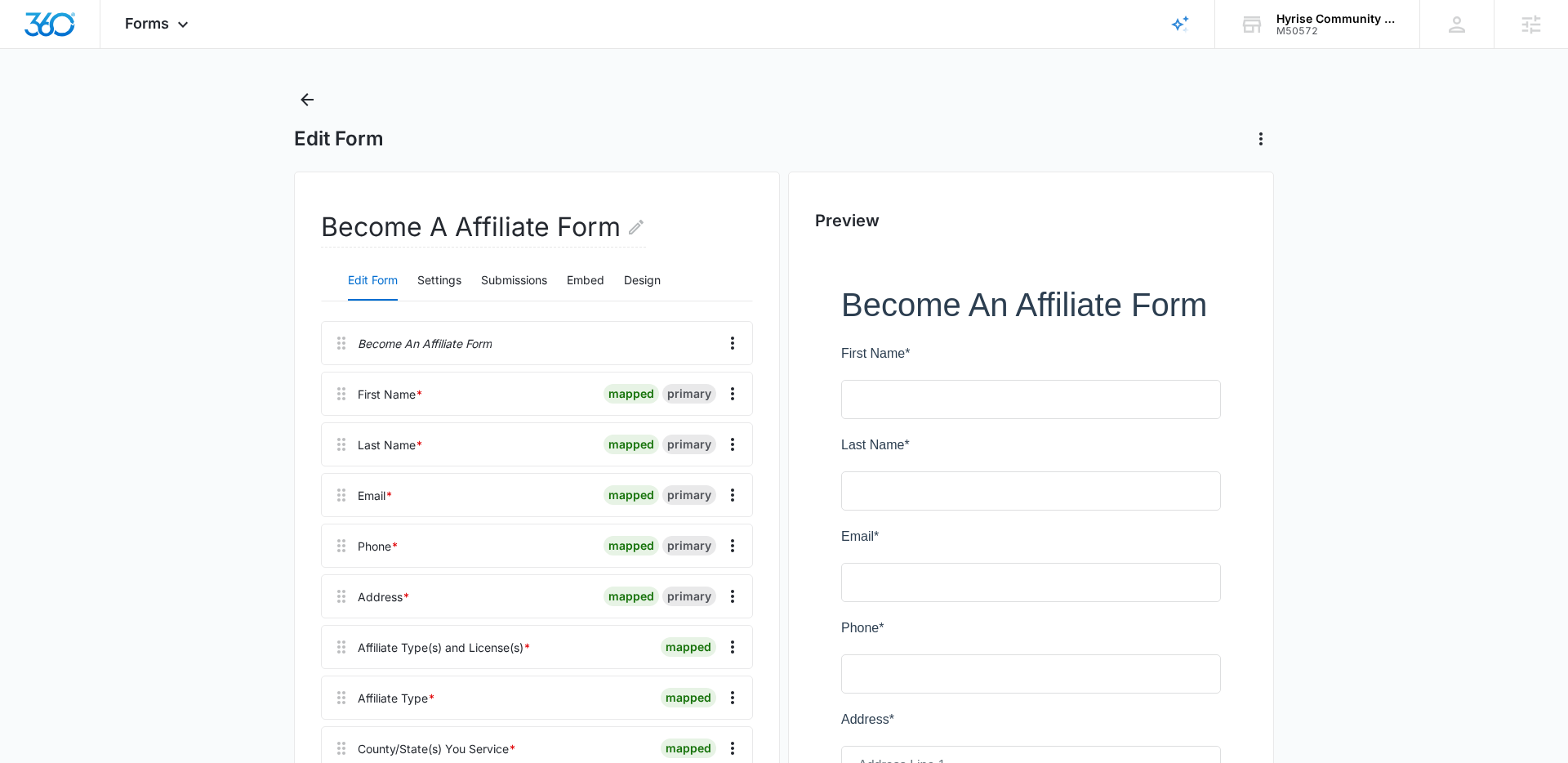
scroll to position [10, 0]
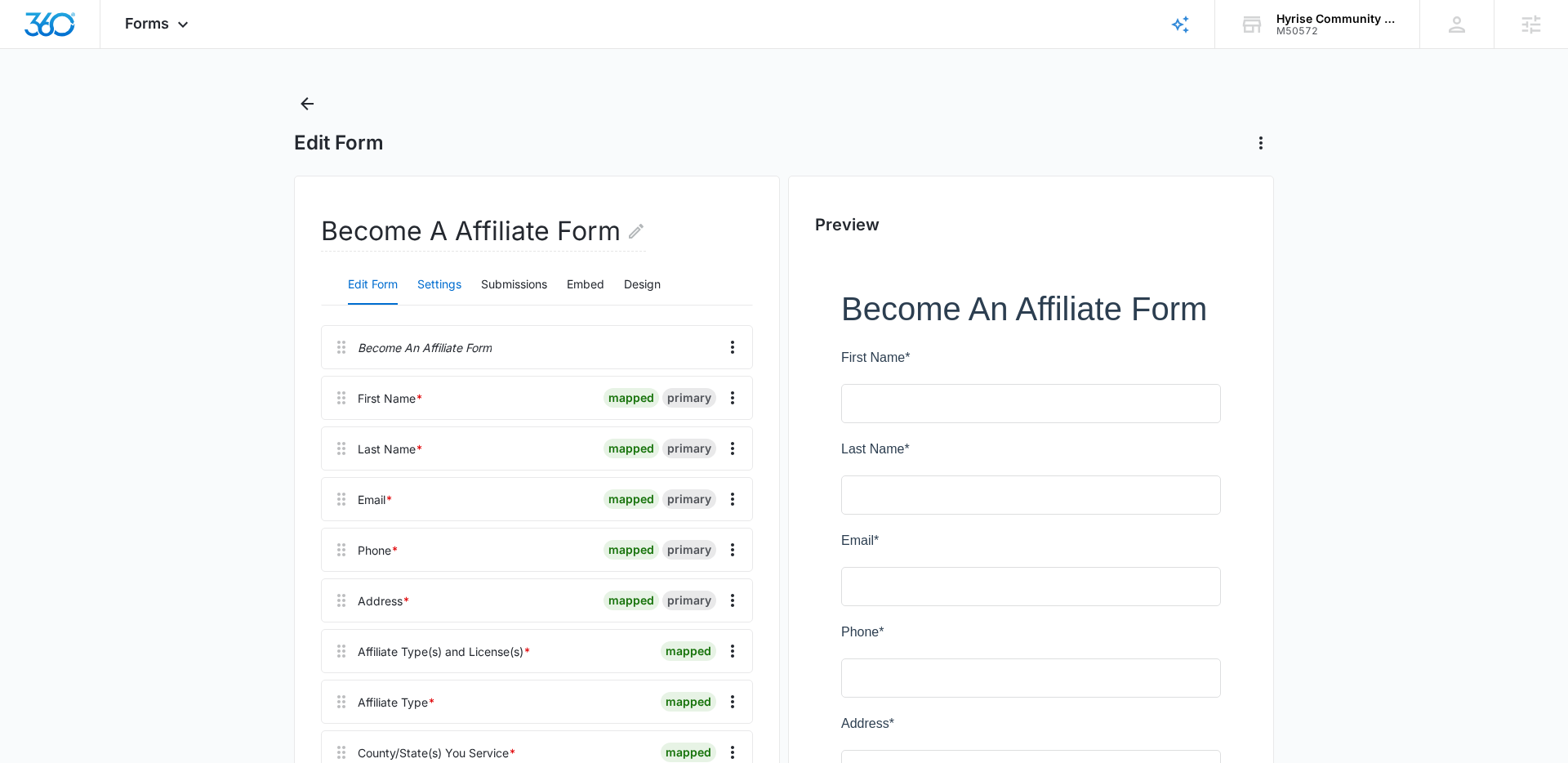
click at [441, 282] on button "Settings" at bounding box center [439, 284] width 44 height 39
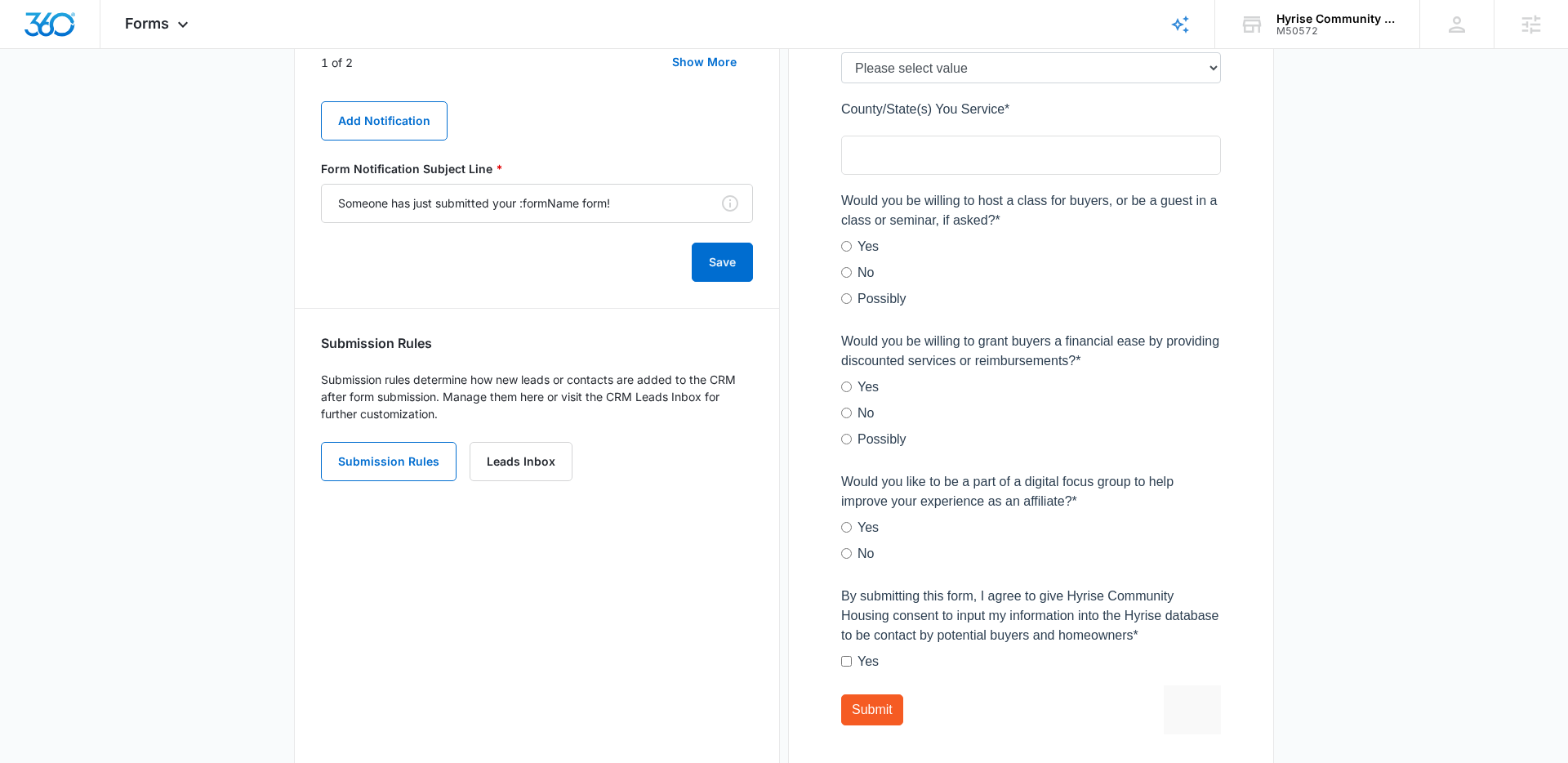
scroll to position [1037, 0]
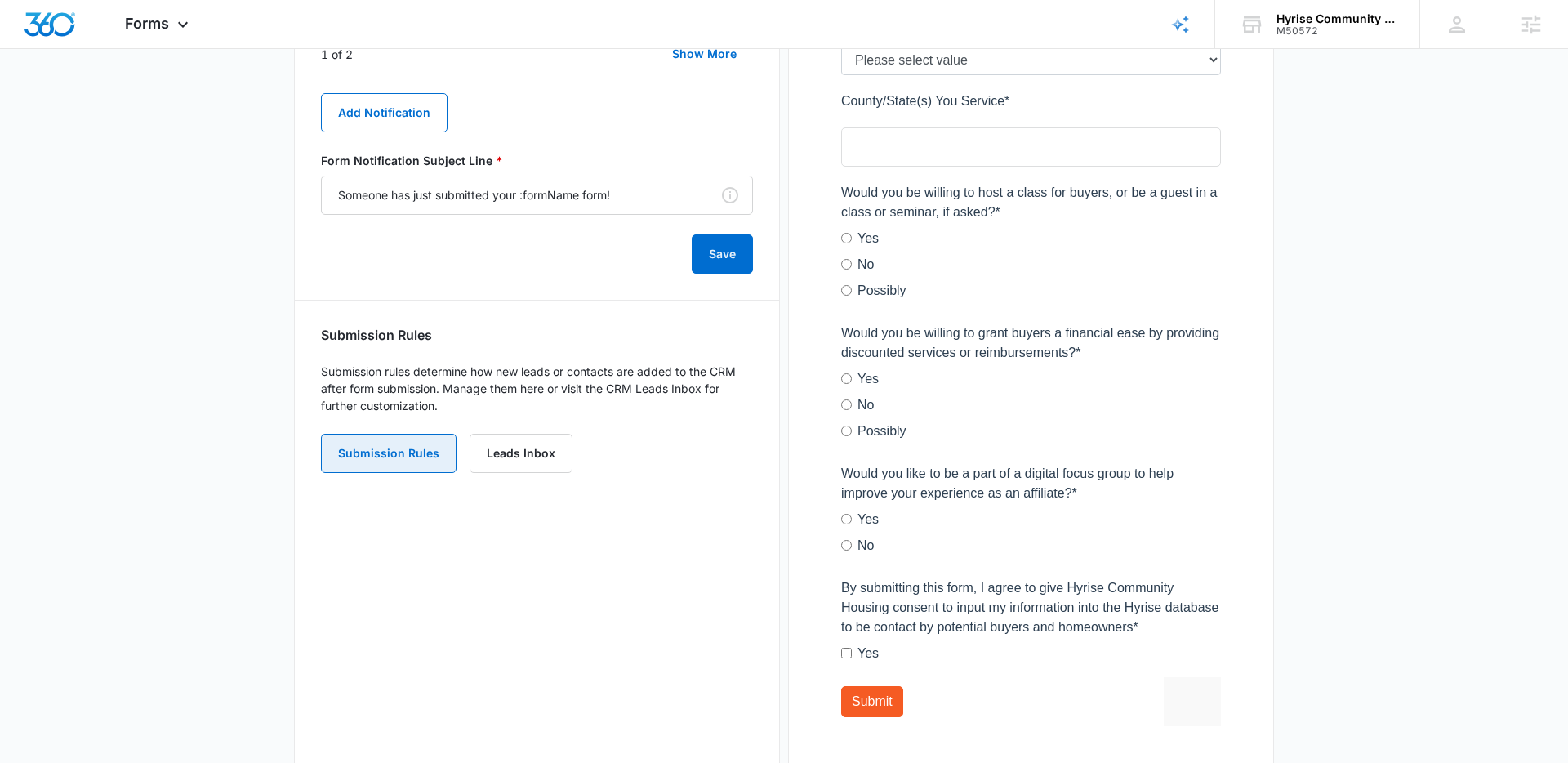
click at [363, 443] on button "Submission Rules" at bounding box center [388, 453] width 136 height 39
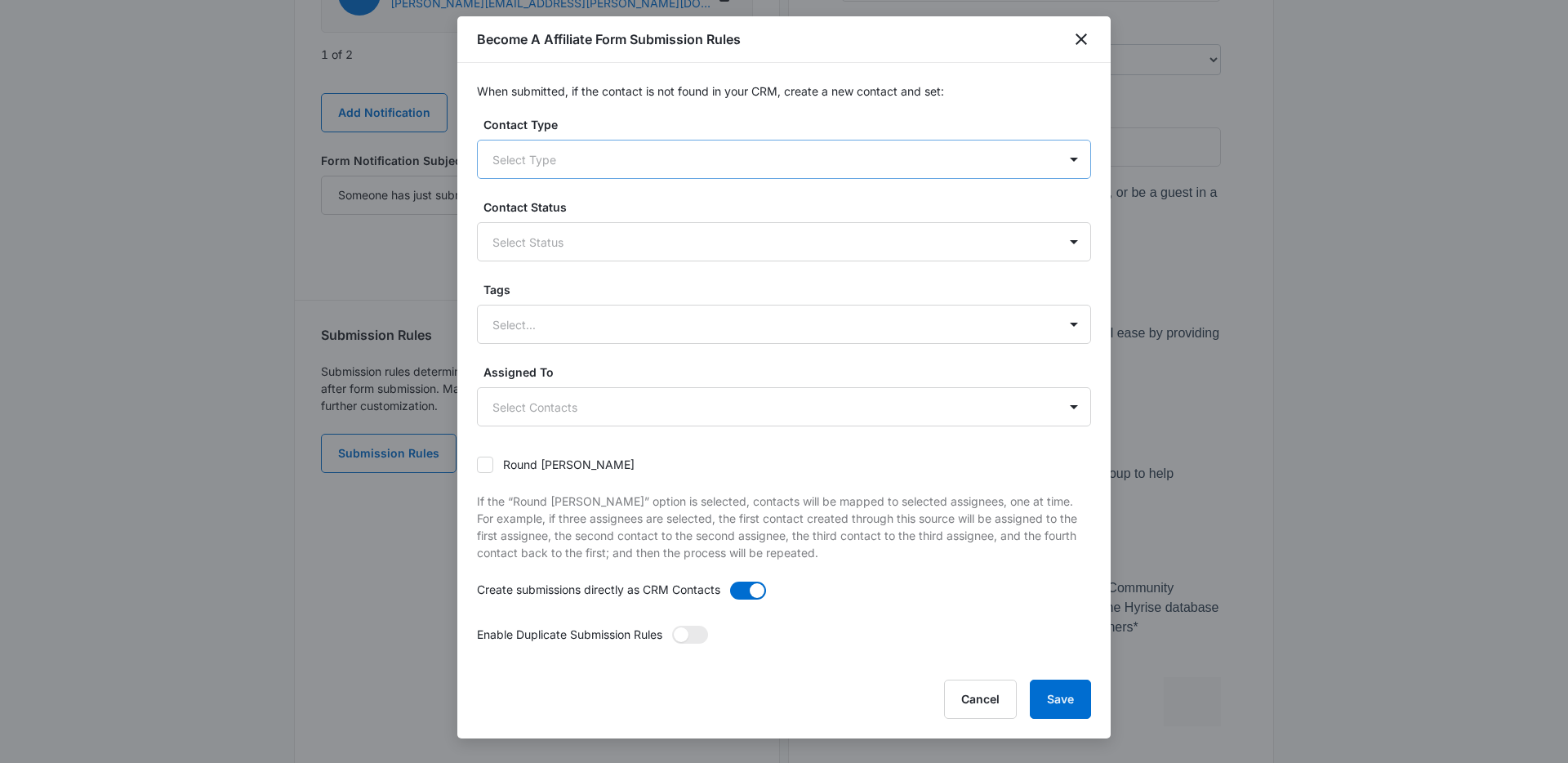
click at [995, 171] on div "Select Type" at bounding box center [767, 160] width 579 height 36
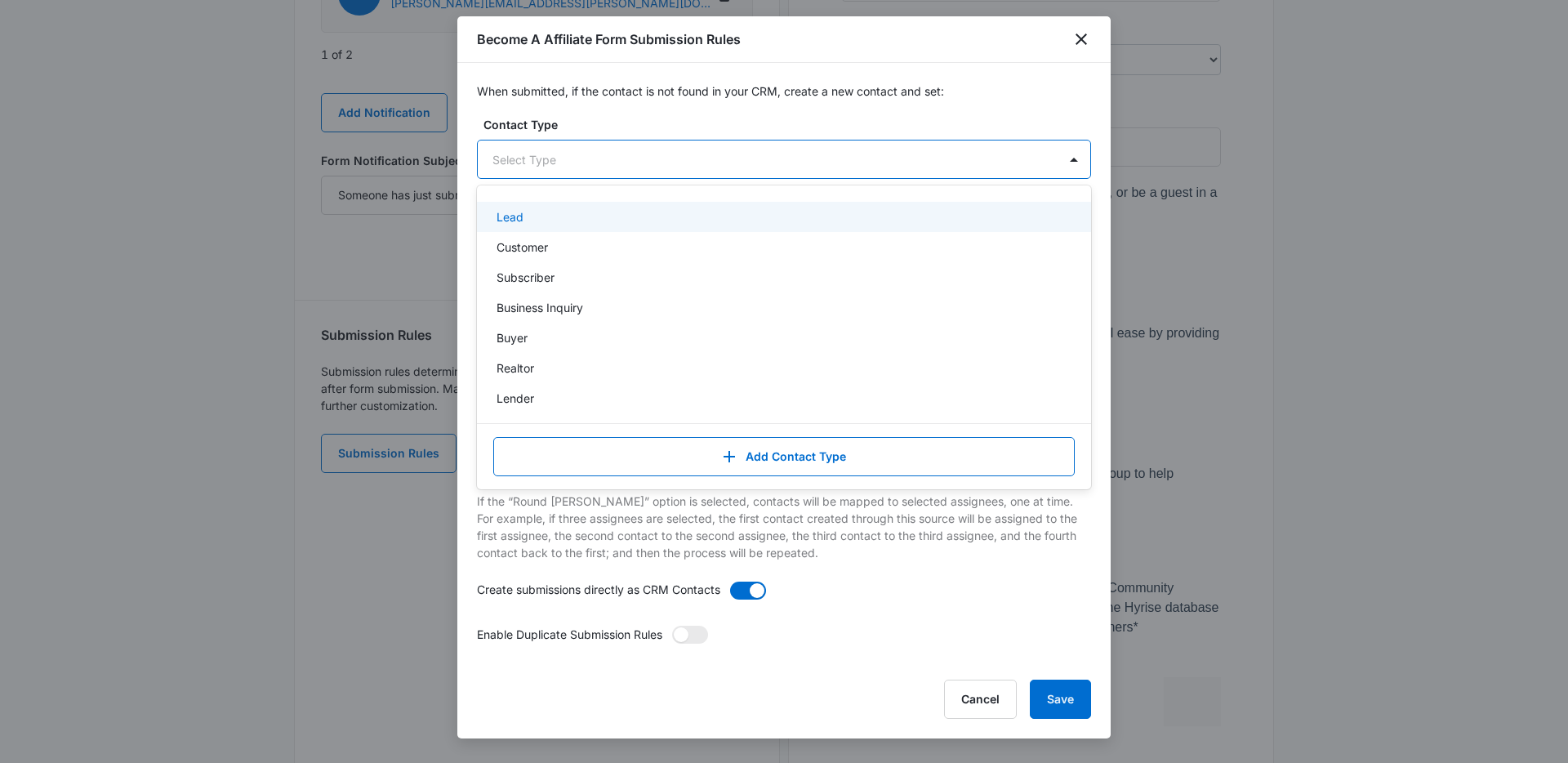
click at [985, 103] on div "When submitted, if the contact is not found in your CRM, create a new contact a…" at bounding box center [784, 362] width 653 height 600
click at [985, 157] on div at bounding box center [764, 159] width 544 height 20
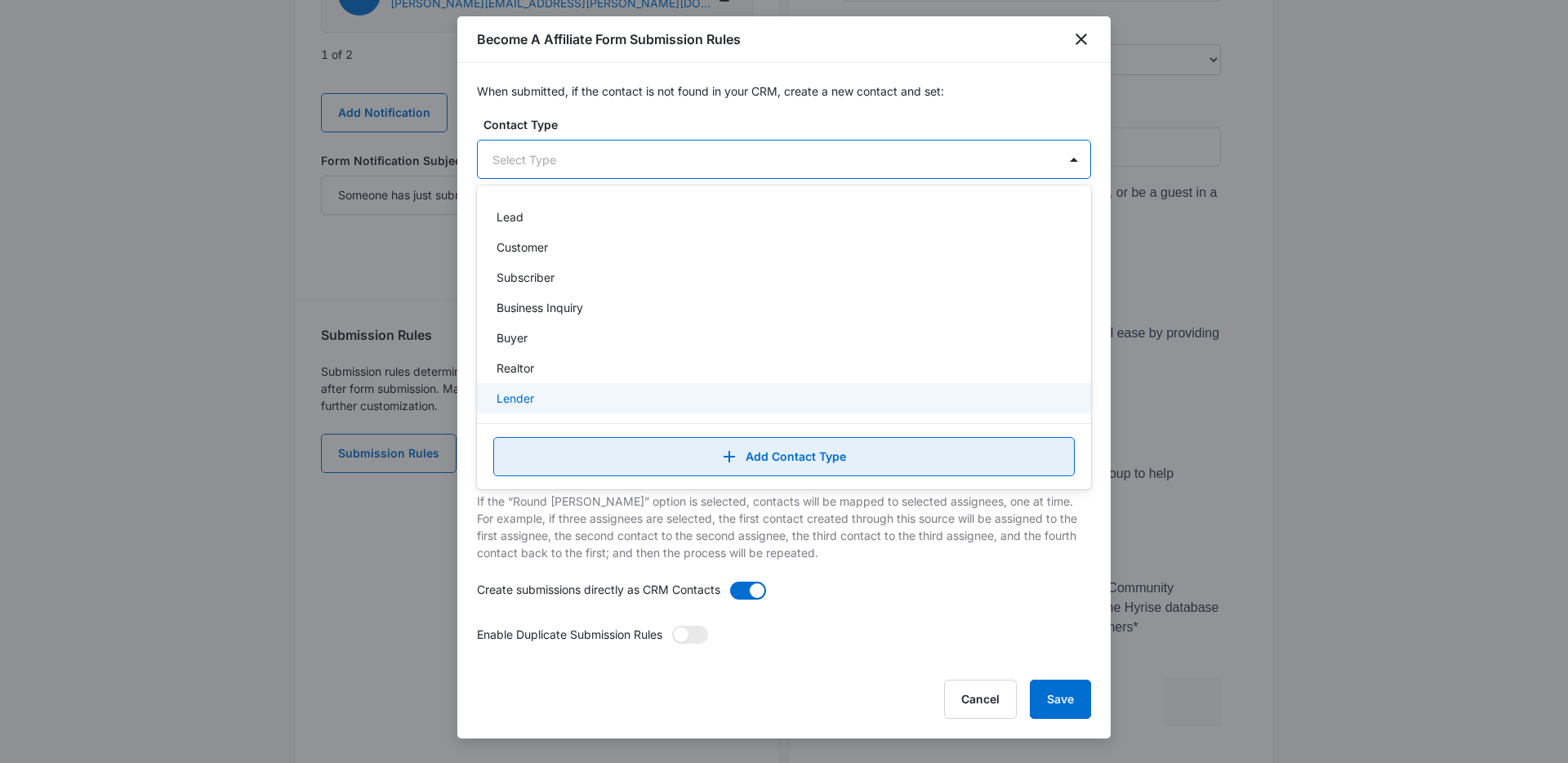
click at [785, 452] on button "Add Contact Type" at bounding box center [784, 456] width 581 height 39
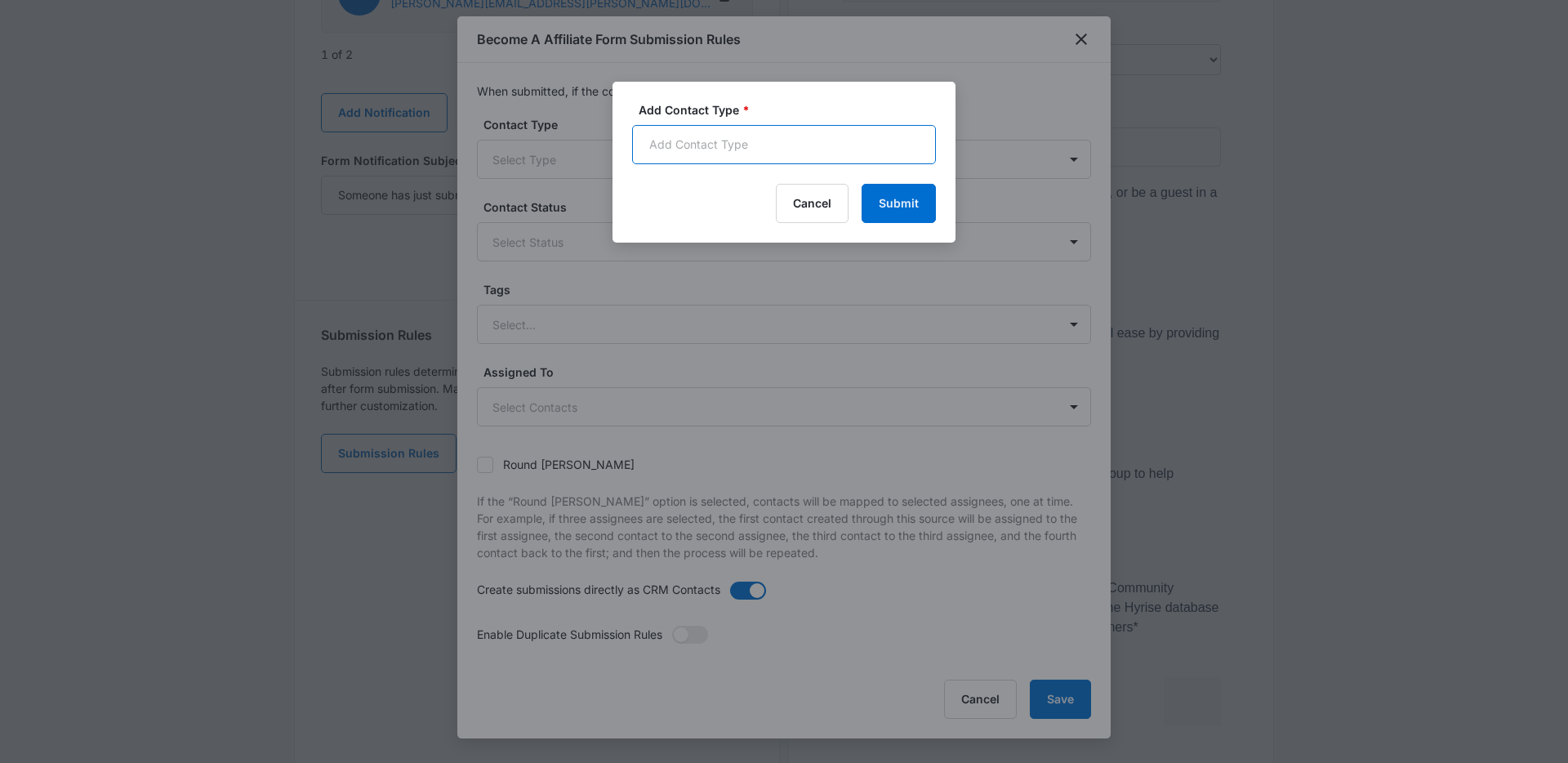
click at [702, 154] on input "Add Contact Type *" at bounding box center [784, 144] width 304 height 39
type input "Affiliate"
click at [658, 200] on div "Cancel Submit" at bounding box center [784, 202] width 304 height 39
click at [897, 204] on button "Submit" at bounding box center [899, 202] width 75 height 39
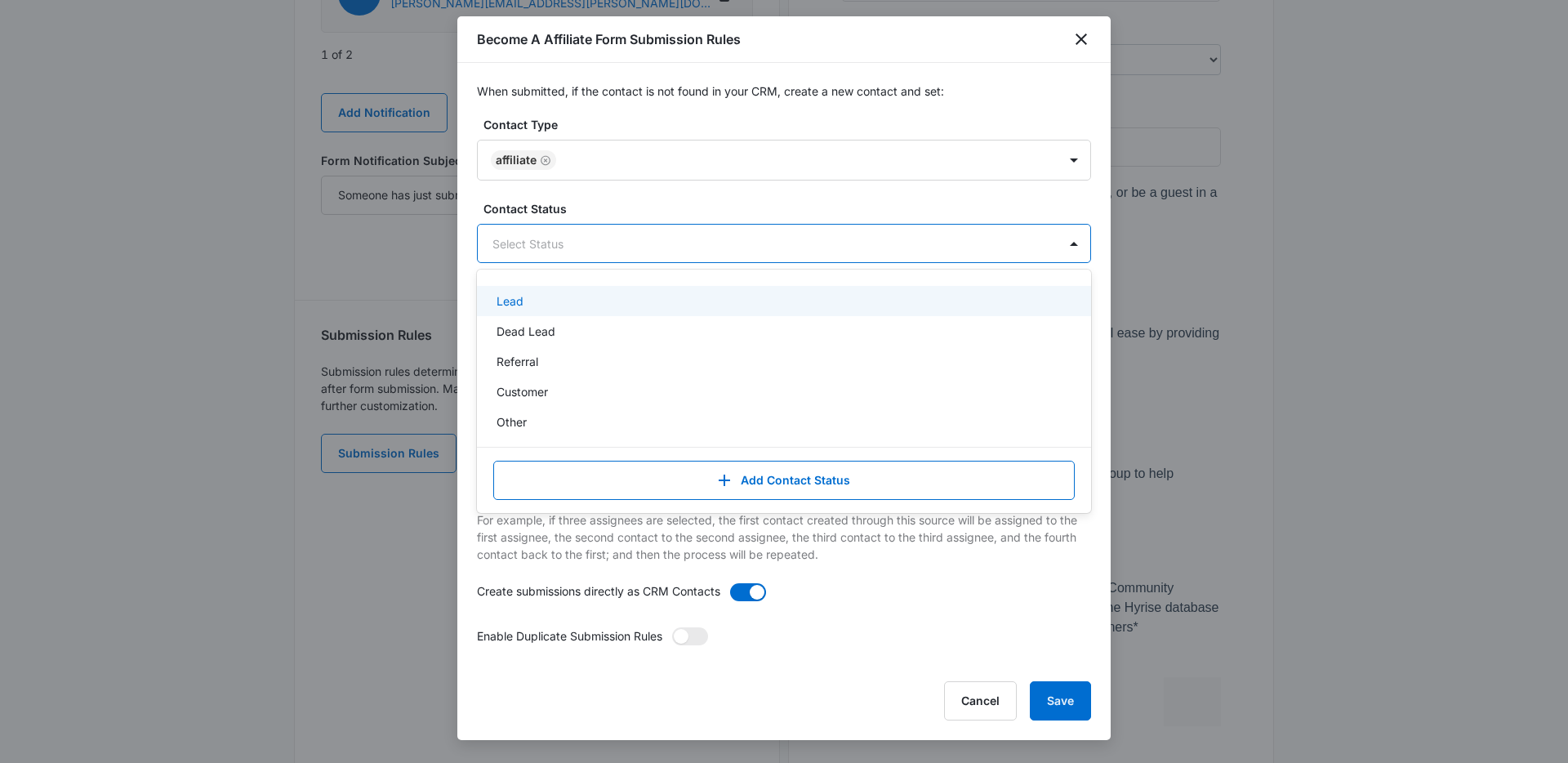
click at [1009, 232] on div "Select Status" at bounding box center [767, 243] width 579 height 36
click at [1029, 236] on div at bounding box center [764, 243] width 544 height 20
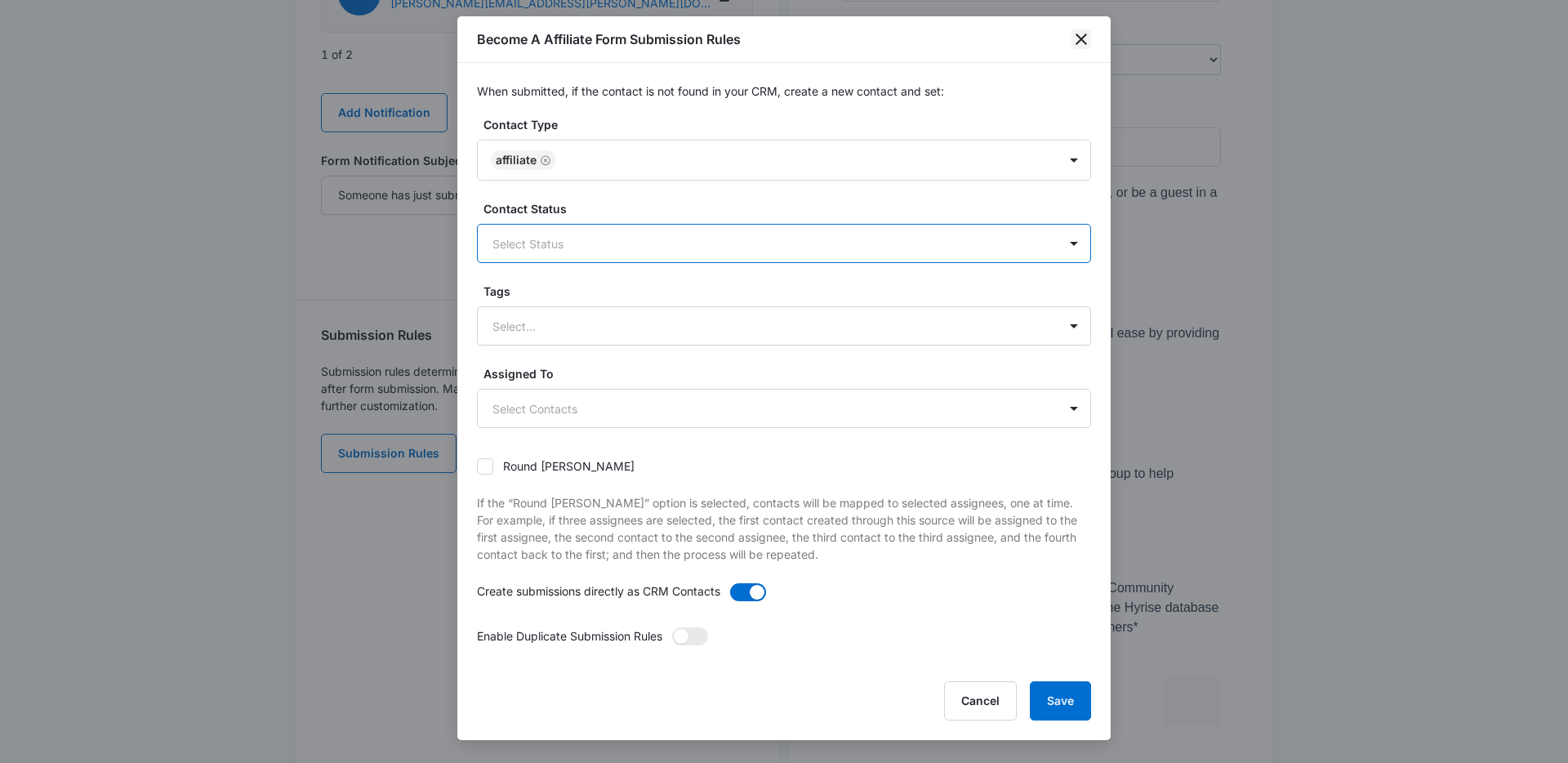
drag, startPoint x: 1086, startPoint y: 43, endPoint x: 841, endPoint y: 103, distance: 252.2
click at [1082, 44] on icon "close" at bounding box center [1081, 39] width 20 height 20
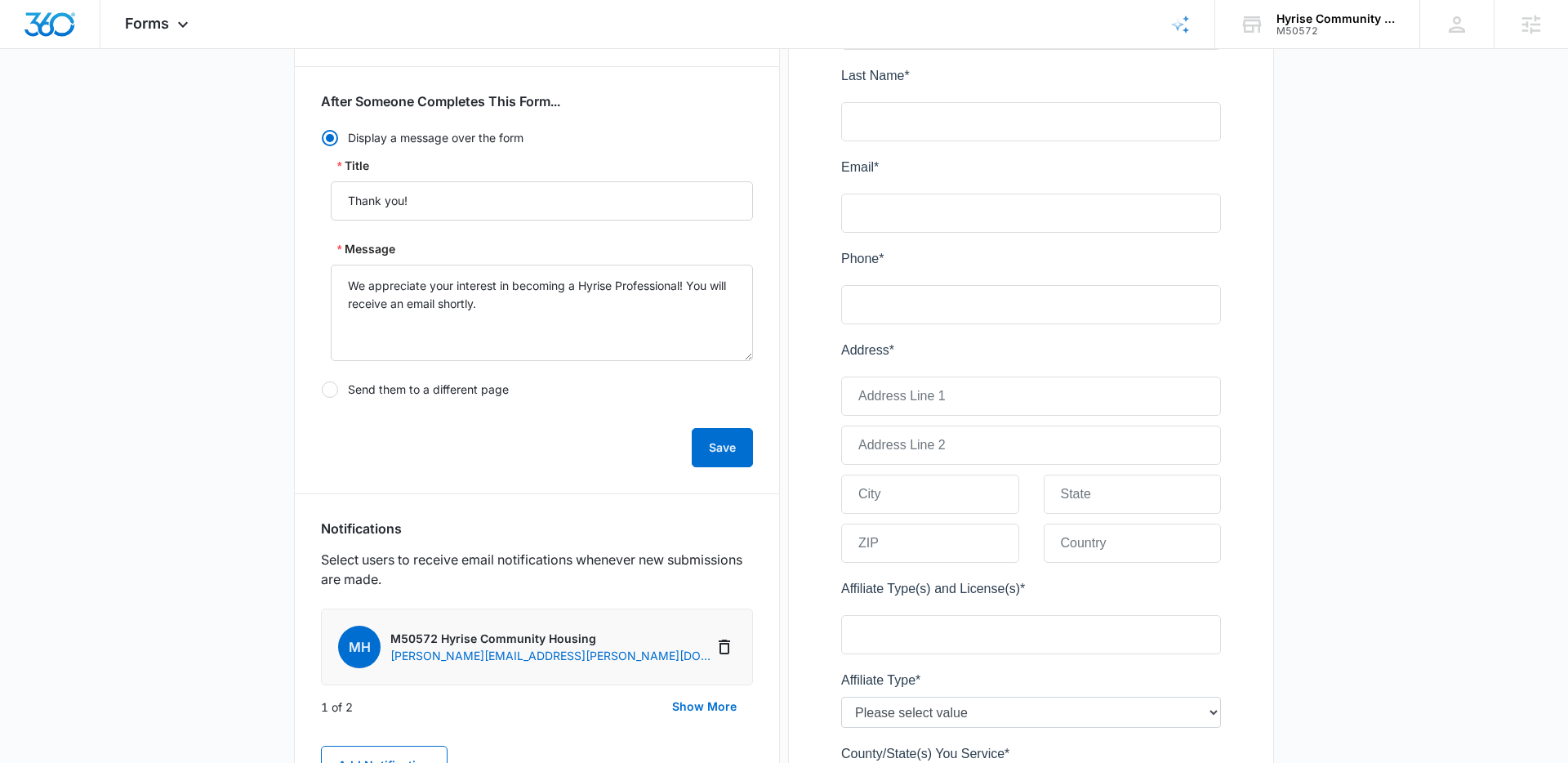
scroll to position [353, 0]
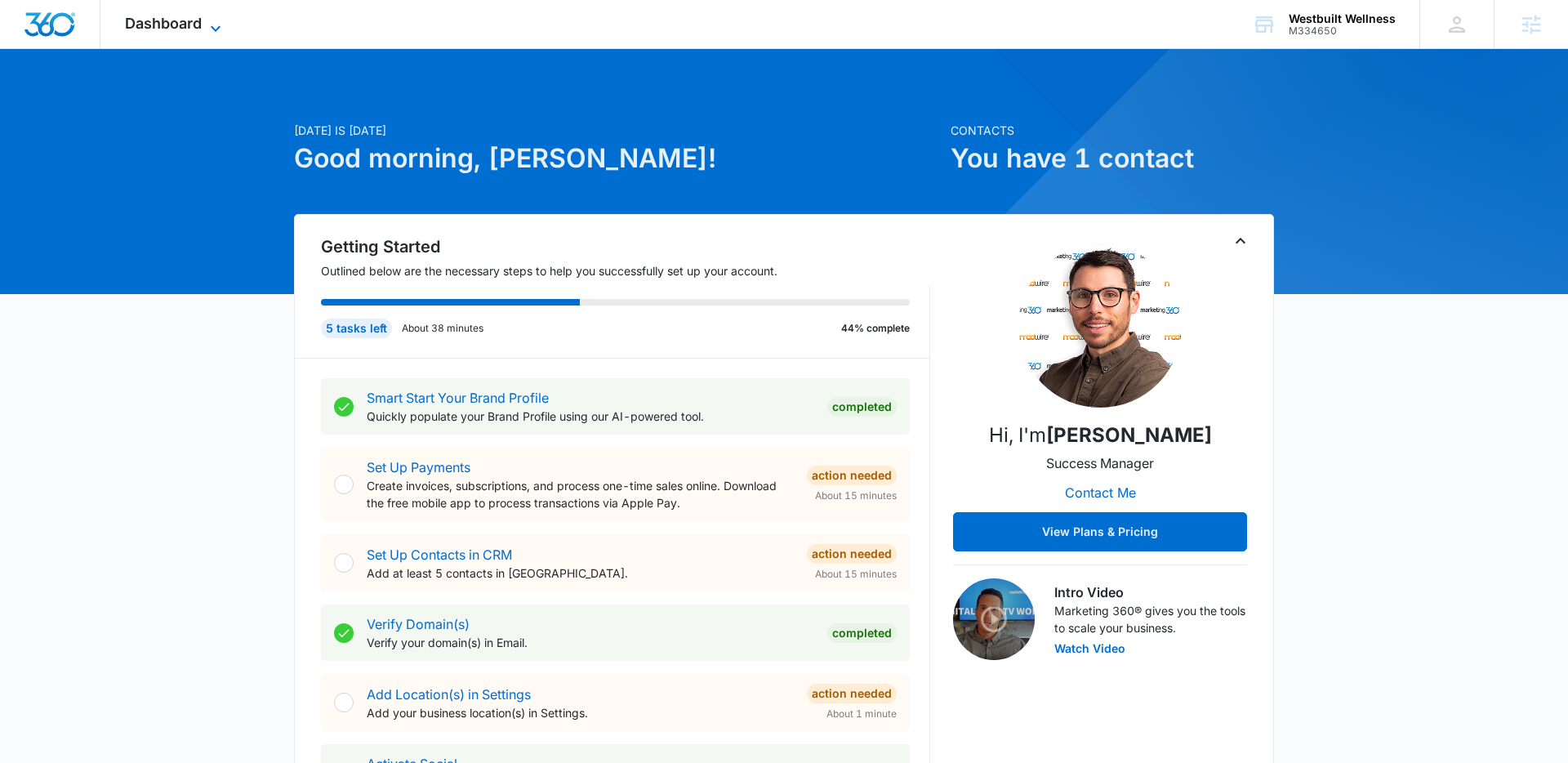
click at [194, 23] on span "Dashboard" at bounding box center [163, 23] width 76 height 17
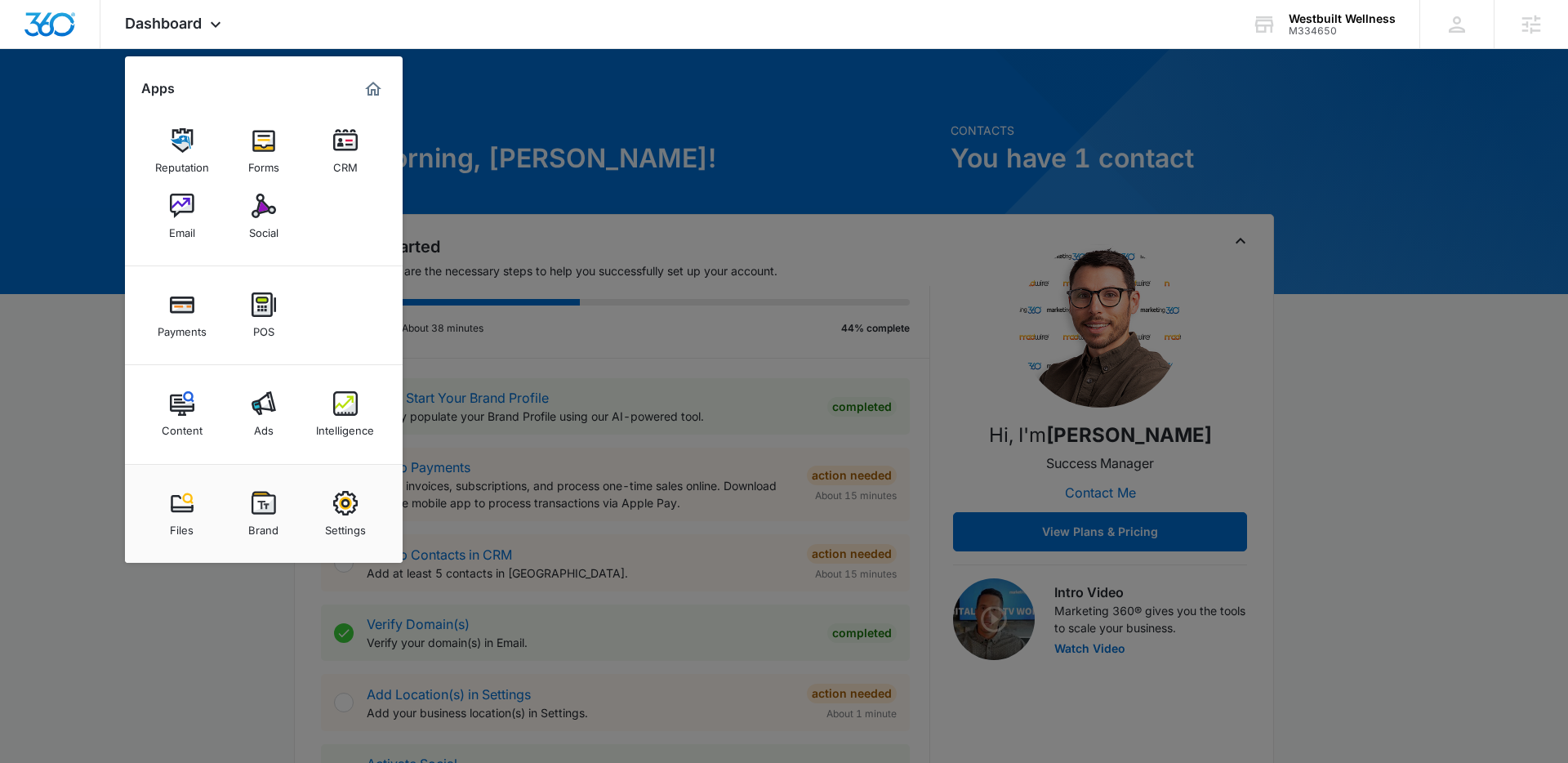
click at [96, 102] on div at bounding box center [784, 382] width 1568 height 763
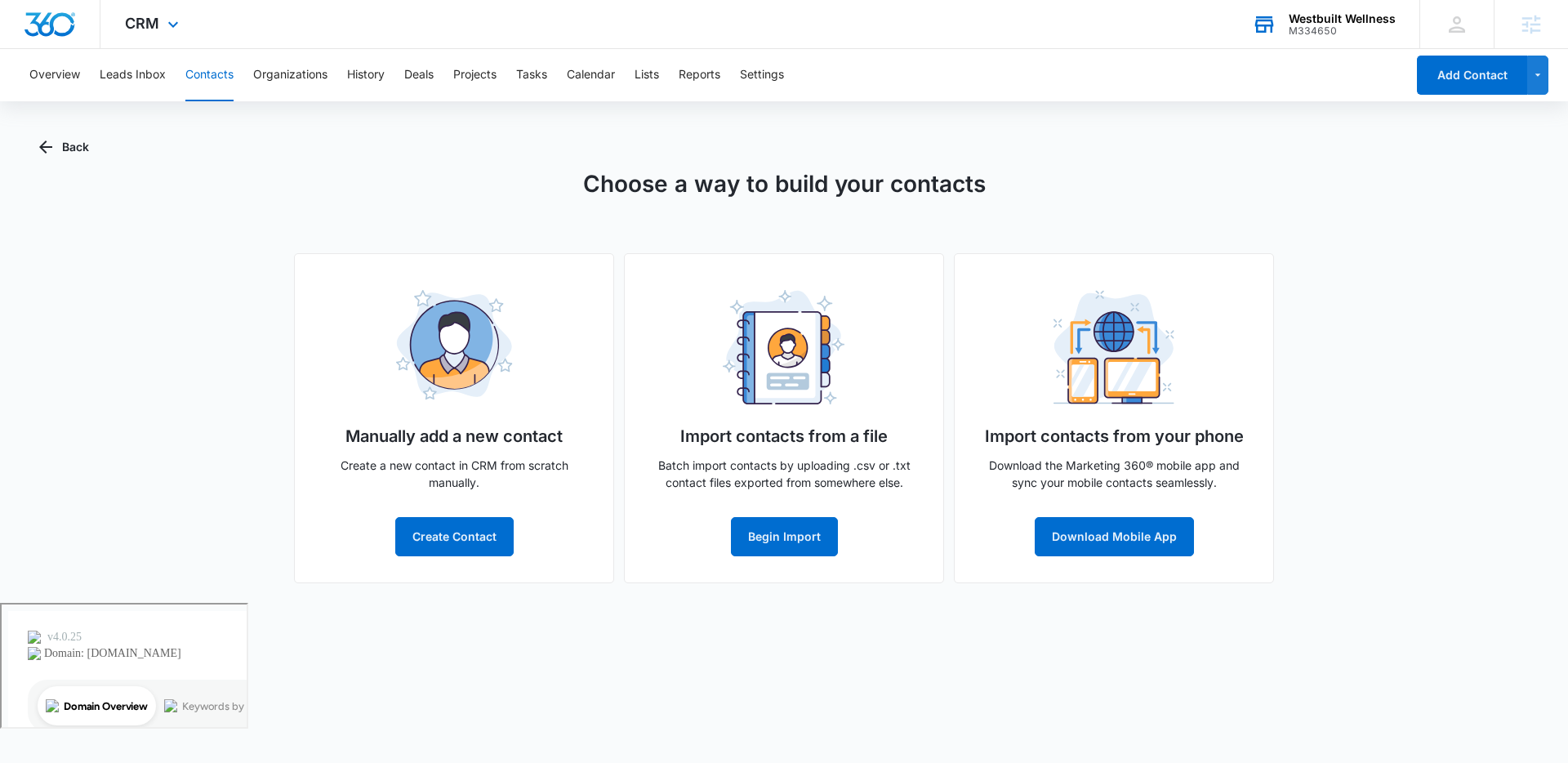
click at [1332, 25] on div "M334650" at bounding box center [1341, 30] width 107 height 11
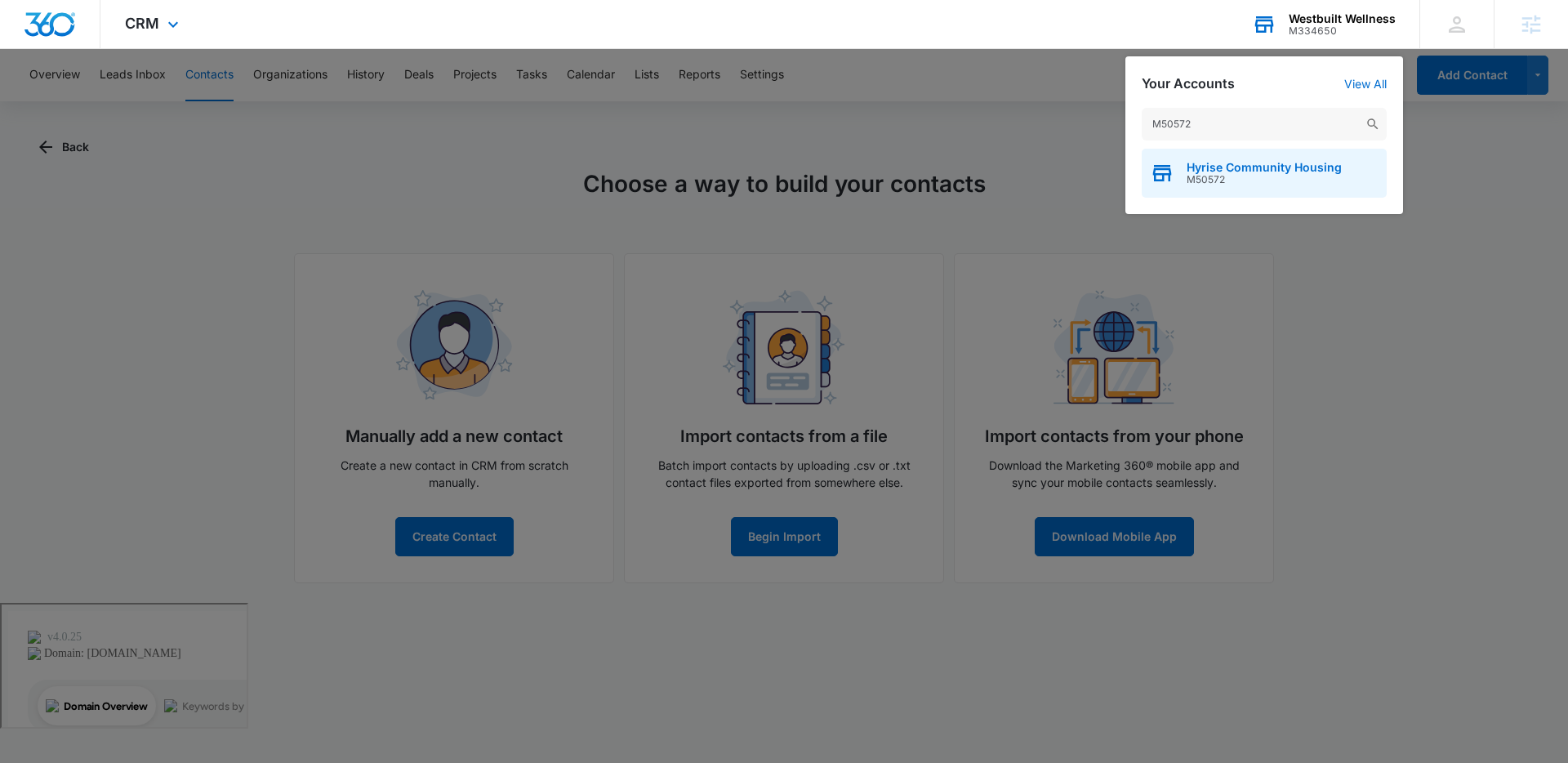
type input "M50572"
click at [1283, 180] on span "M50572" at bounding box center [1264, 179] width 155 height 11
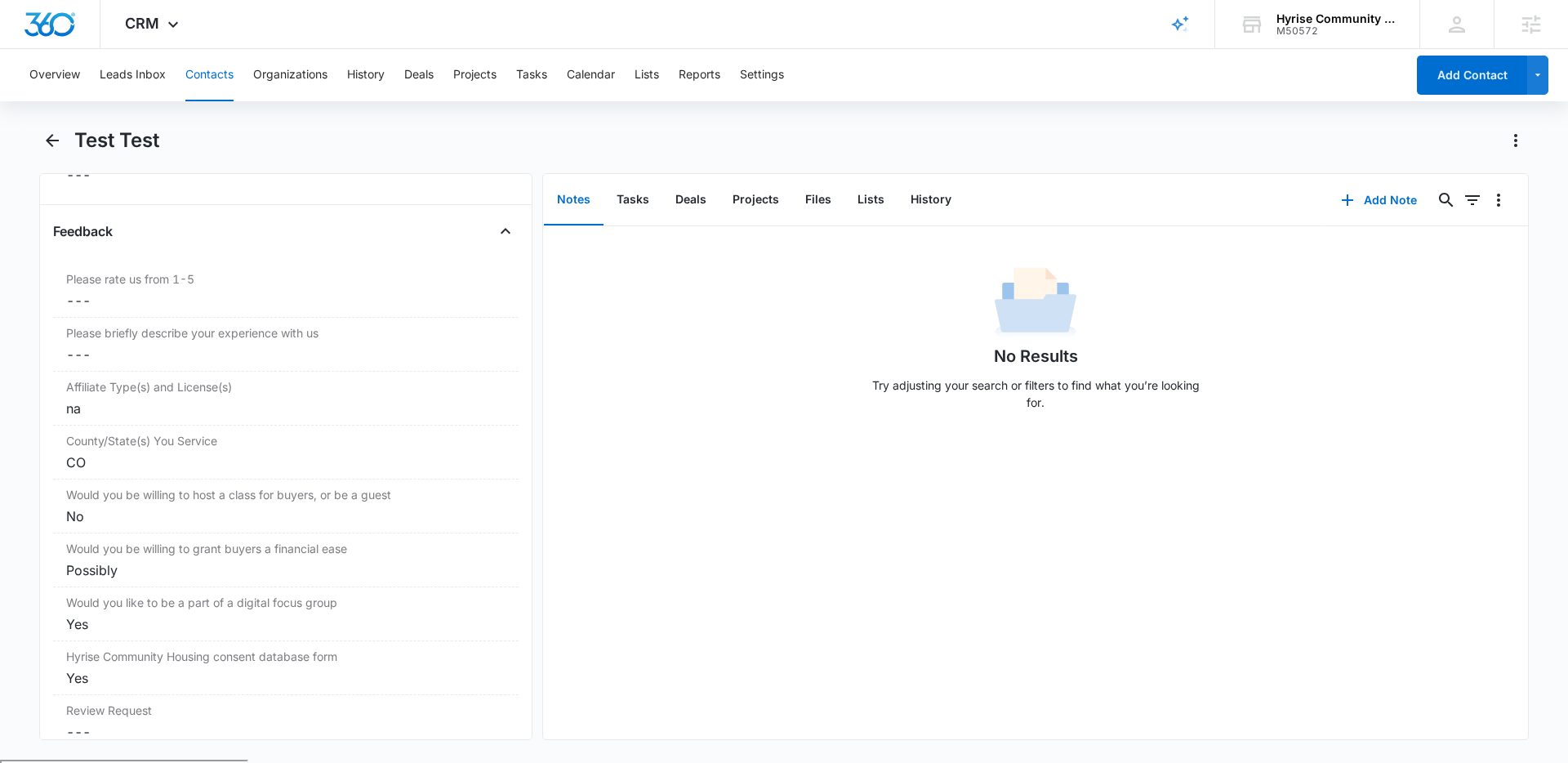
scroll to position [1861, 0]
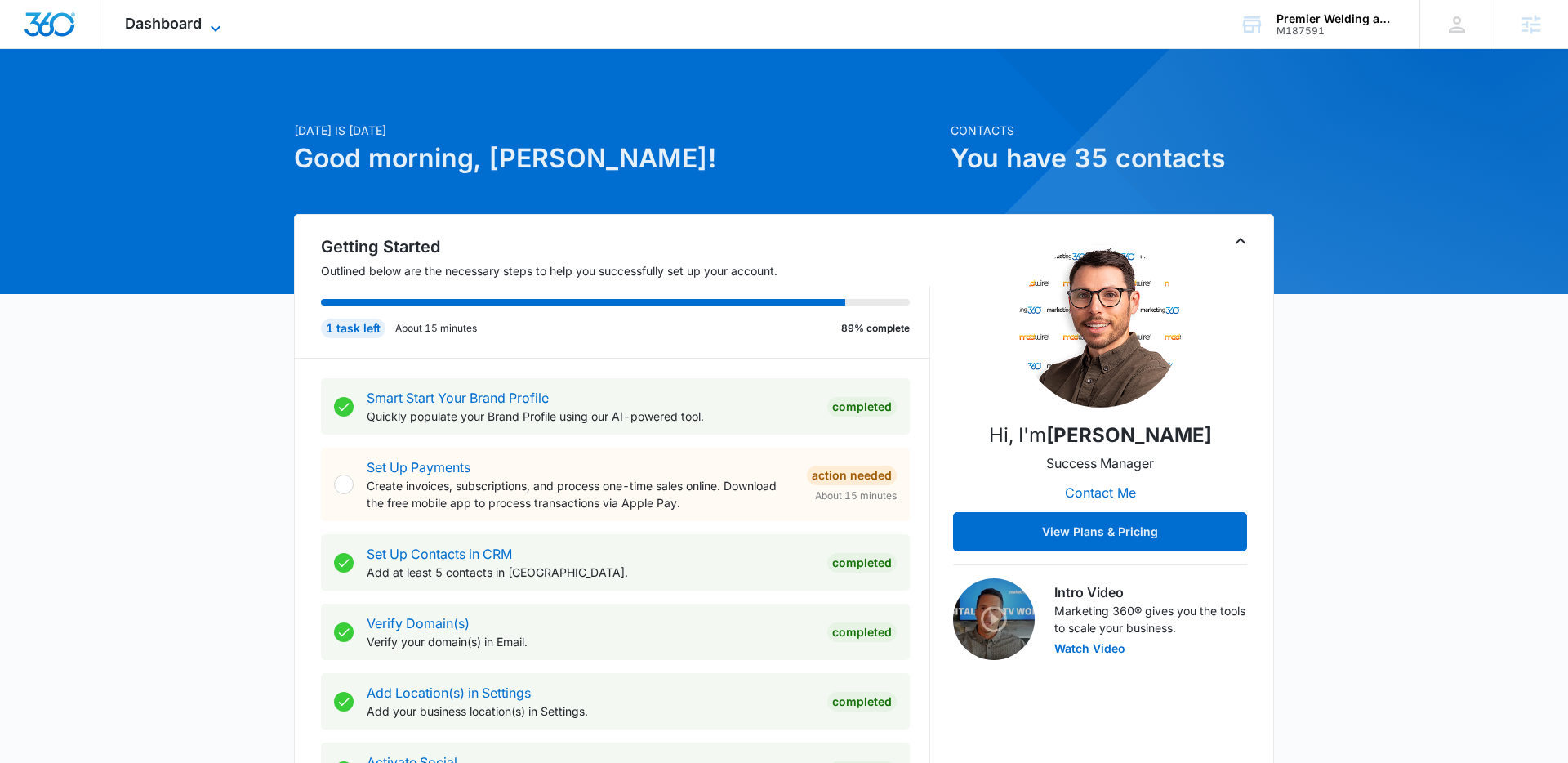
click at [213, 23] on icon at bounding box center [215, 29] width 20 height 20
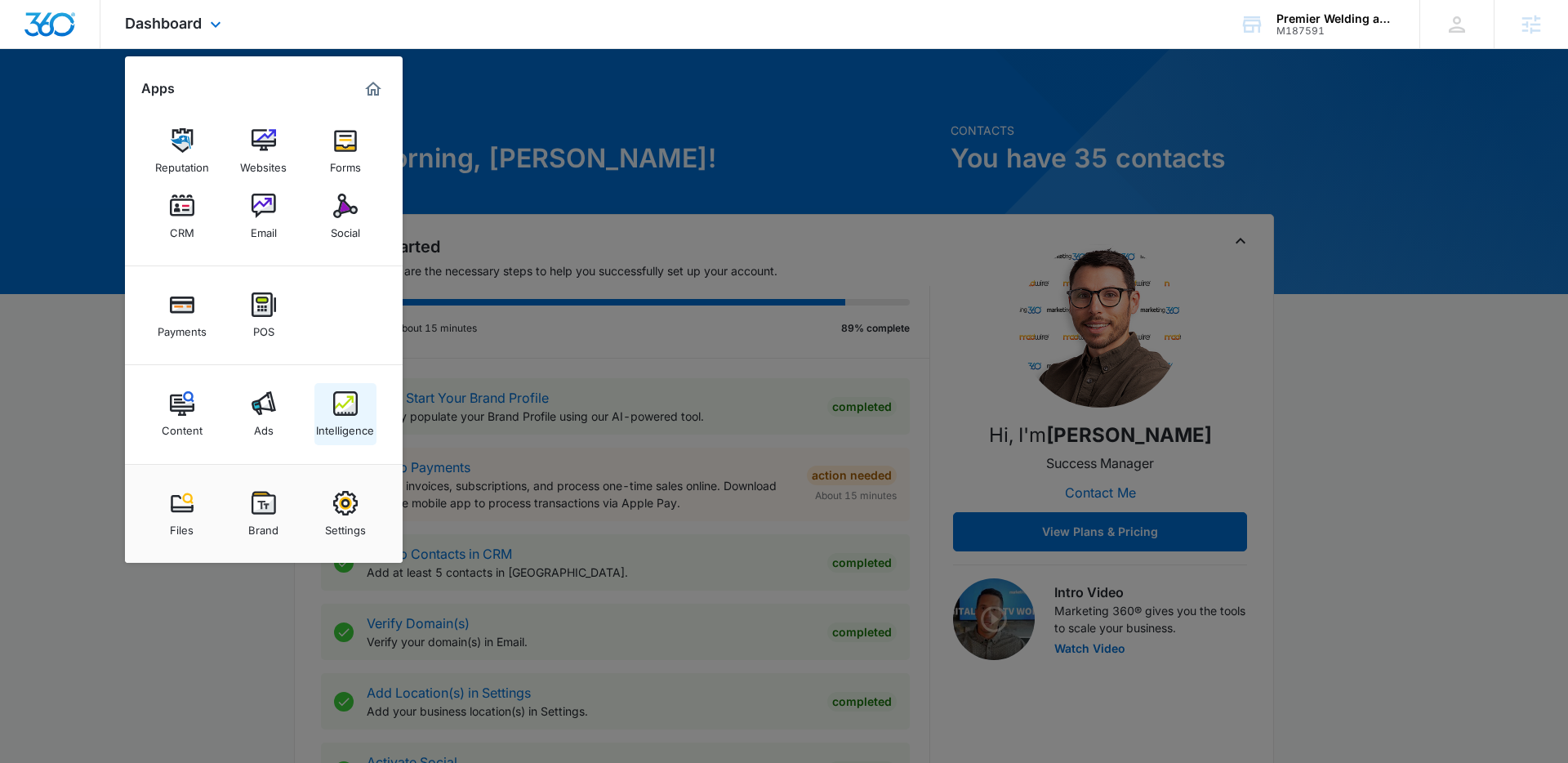
click at [347, 394] on img at bounding box center [345, 403] width 24 height 24
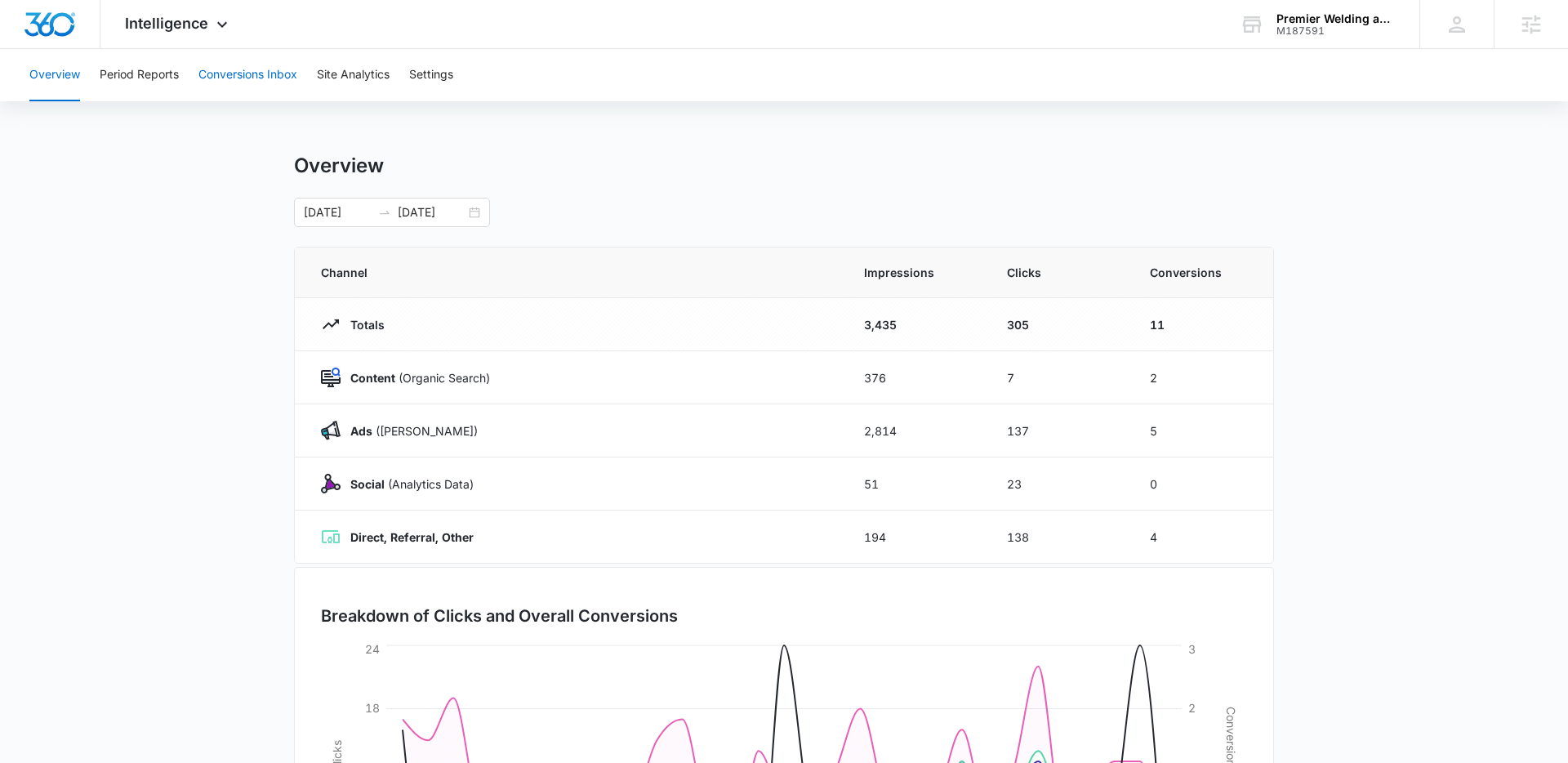
click at [238, 66] on button "Conversions Inbox" at bounding box center [248, 75] width 99 height 52
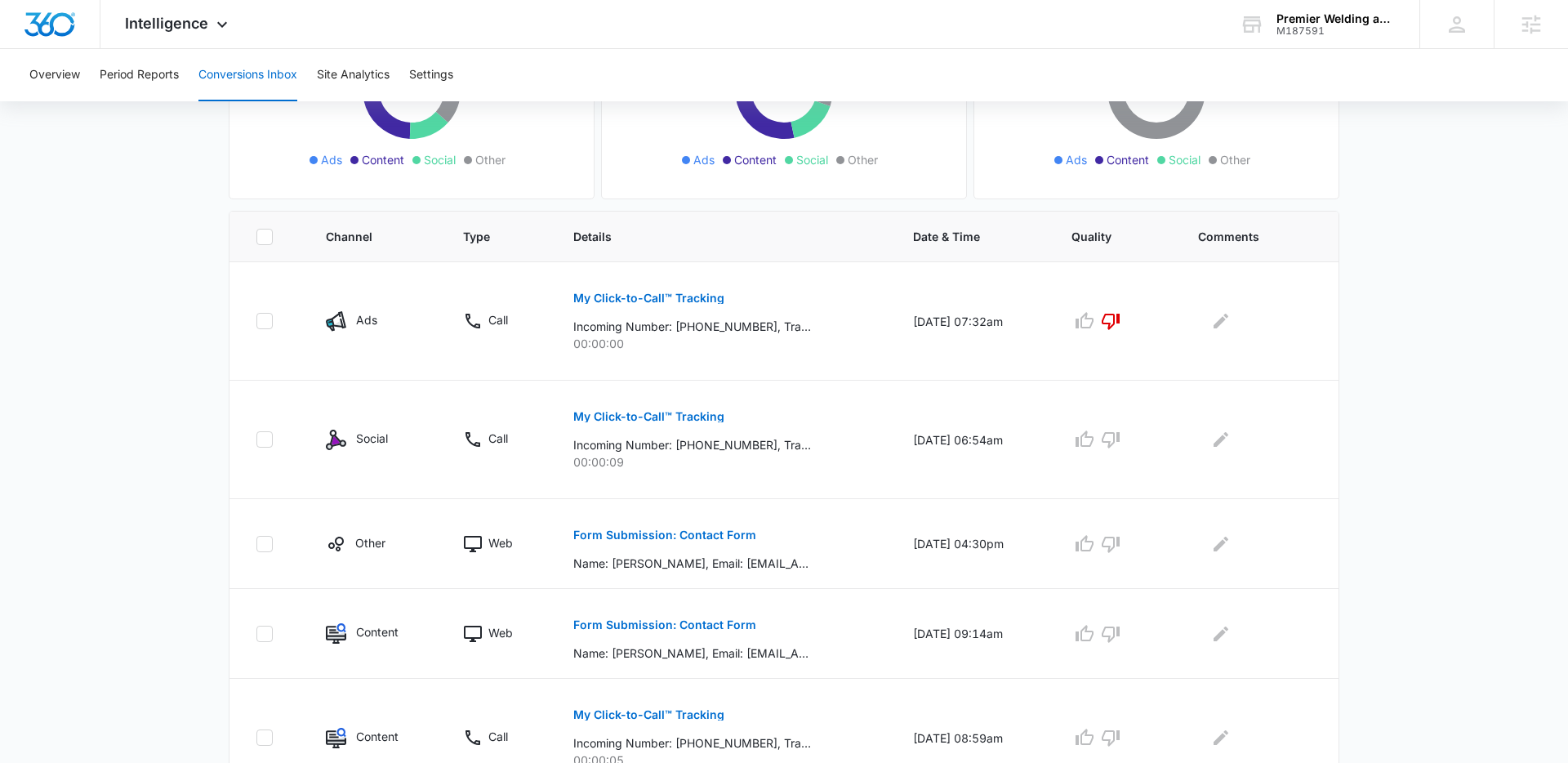
scroll to position [253, 0]
click at [632, 420] on p "My Click-to-Call™ Tracking" at bounding box center [649, 415] width 151 height 11
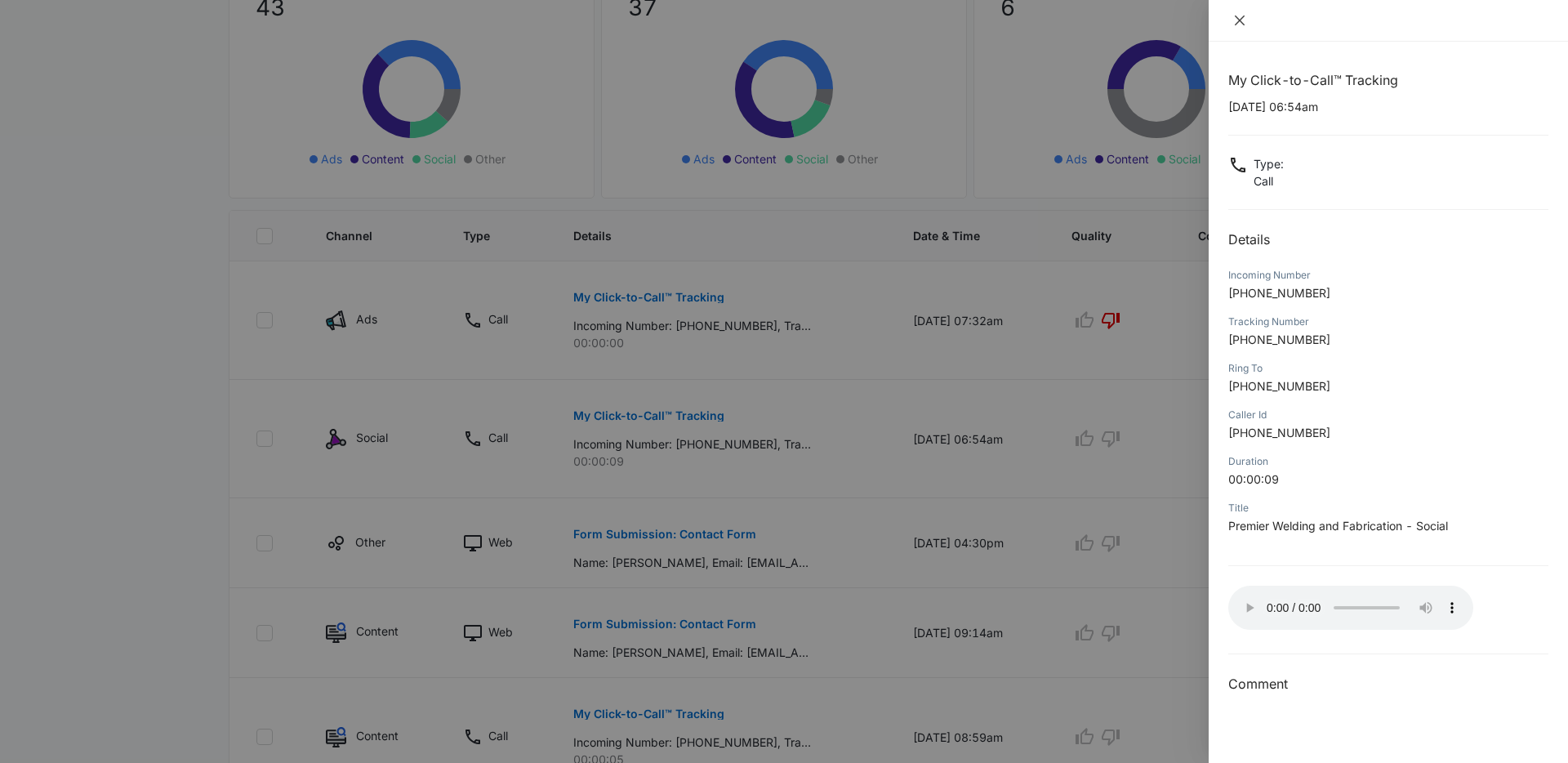
click at [1238, 21] on icon "close" at bounding box center [1239, 20] width 10 height 10
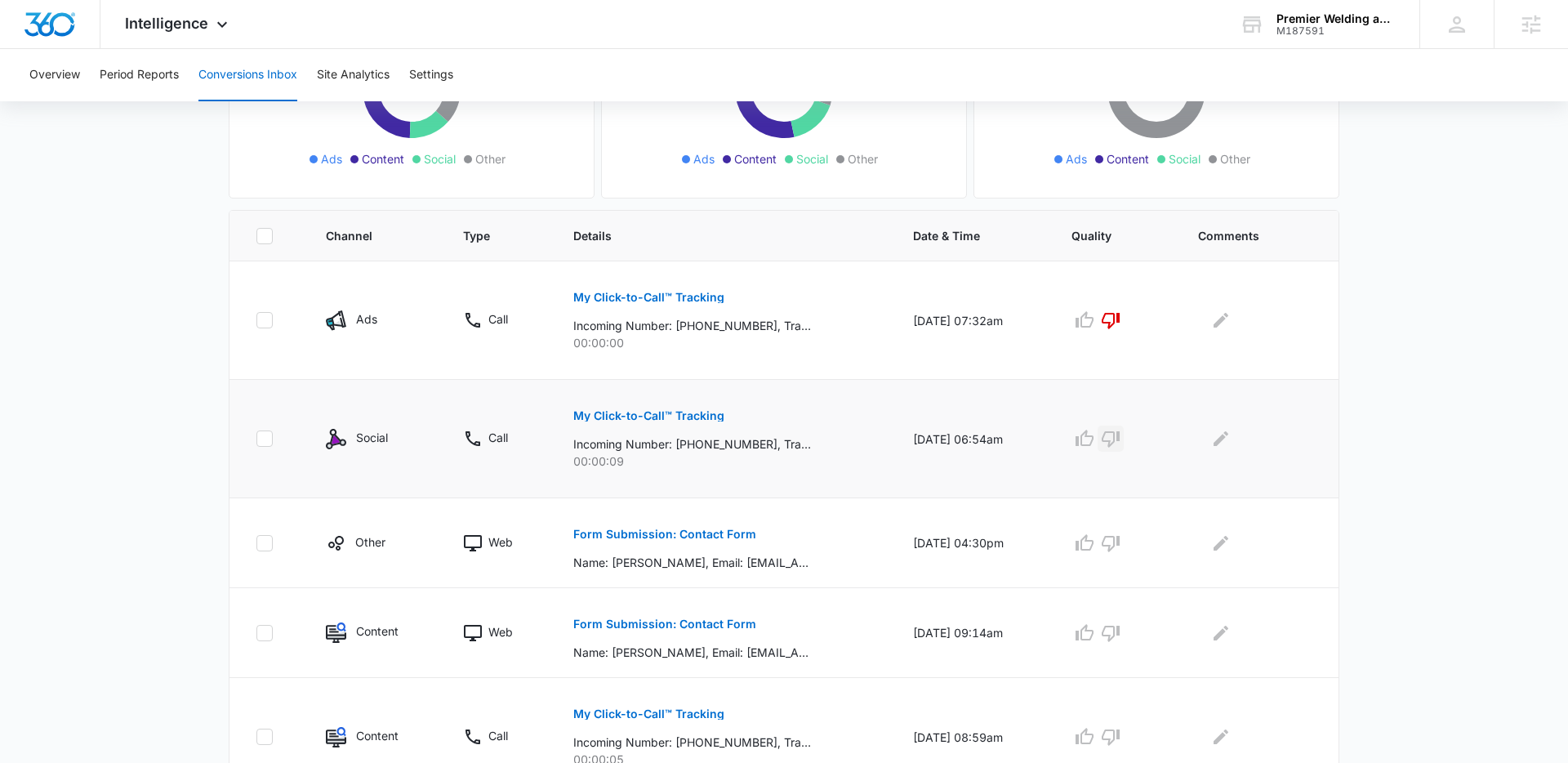
click at [1120, 443] on icon "button" at bounding box center [1110, 438] width 20 height 20
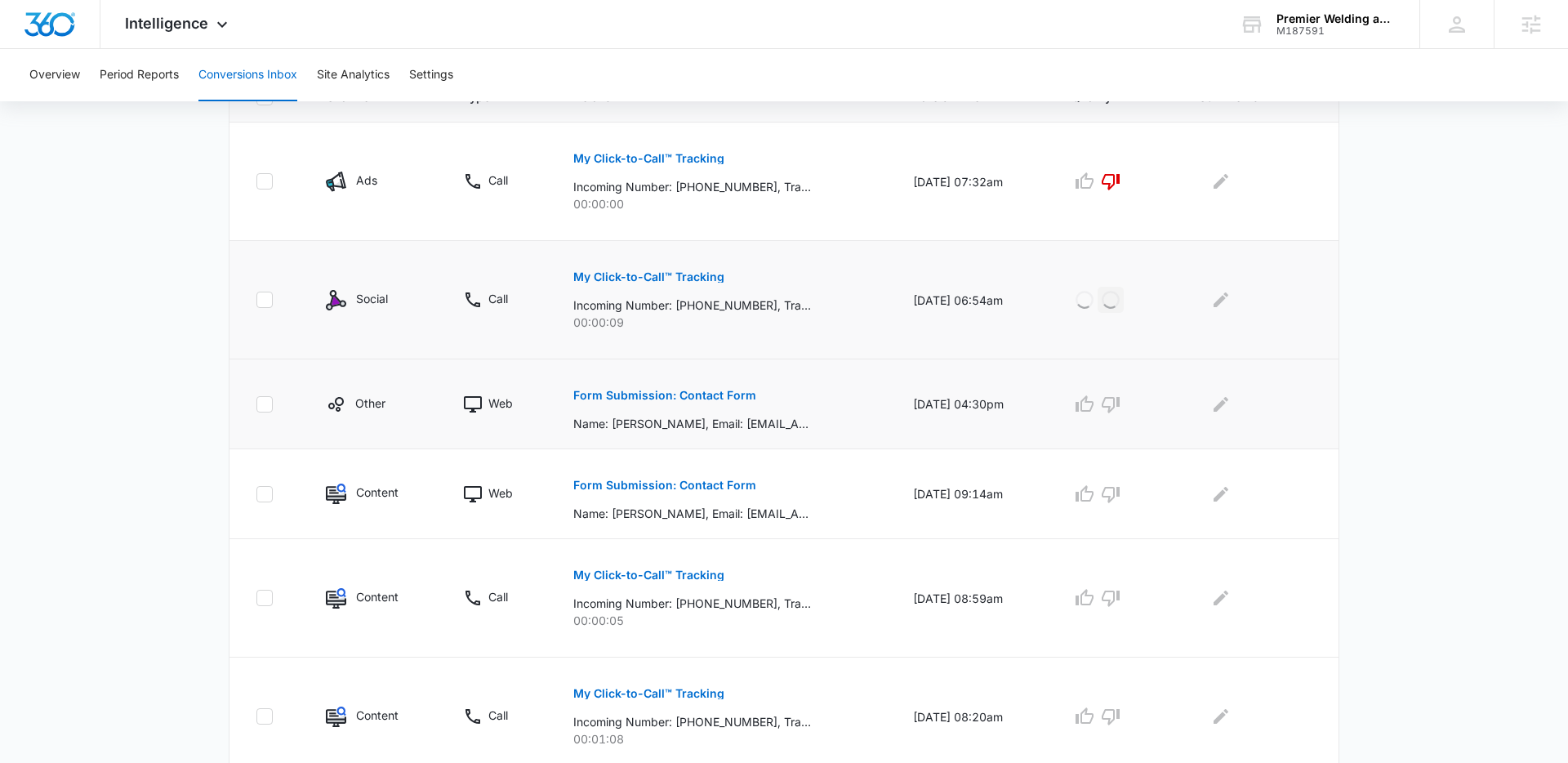
scroll to position [408, 0]
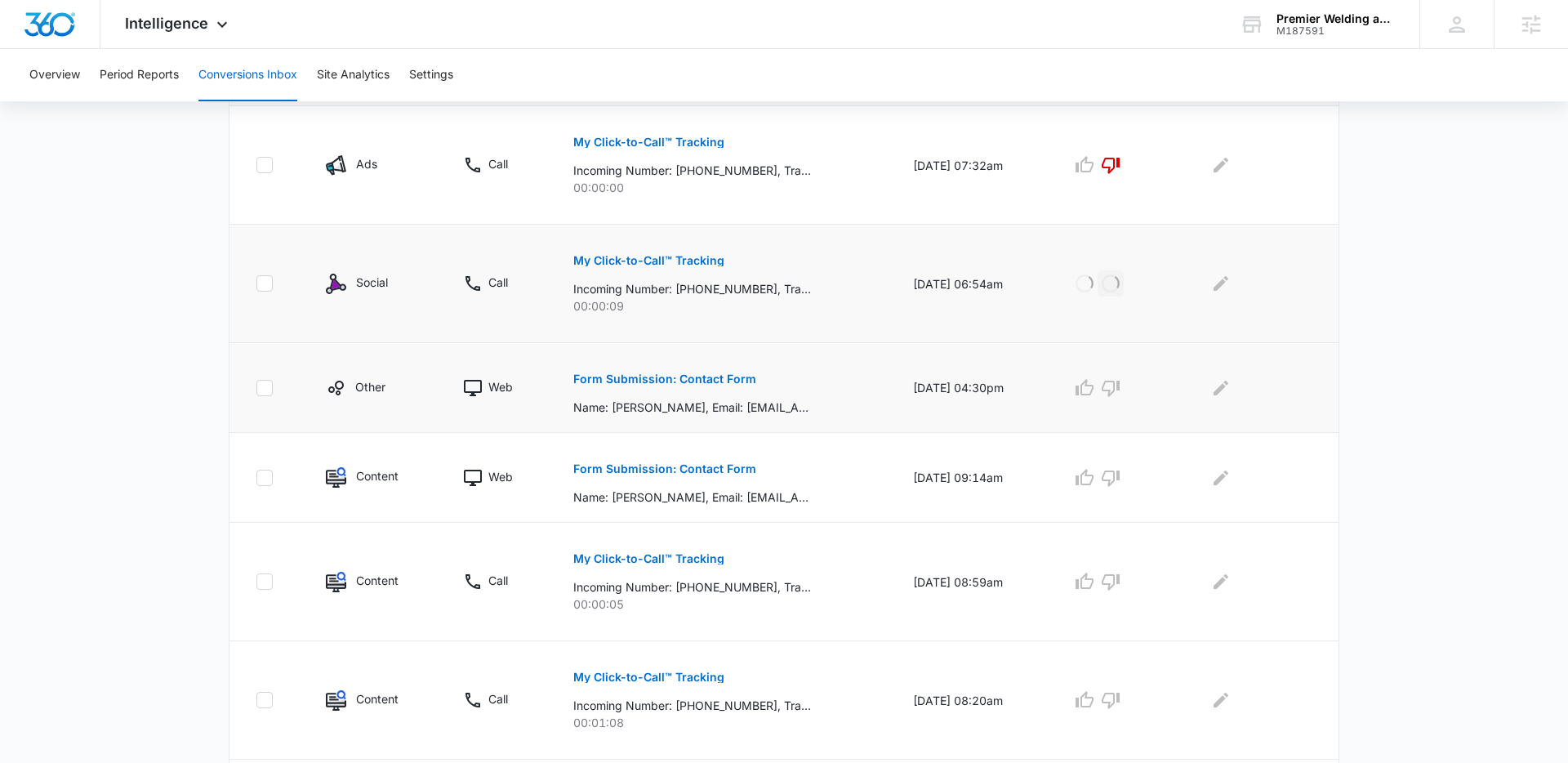
click at [708, 375] on p "Form Submission: Contact Form" at bounding box center [665, 379] width 183 height 11
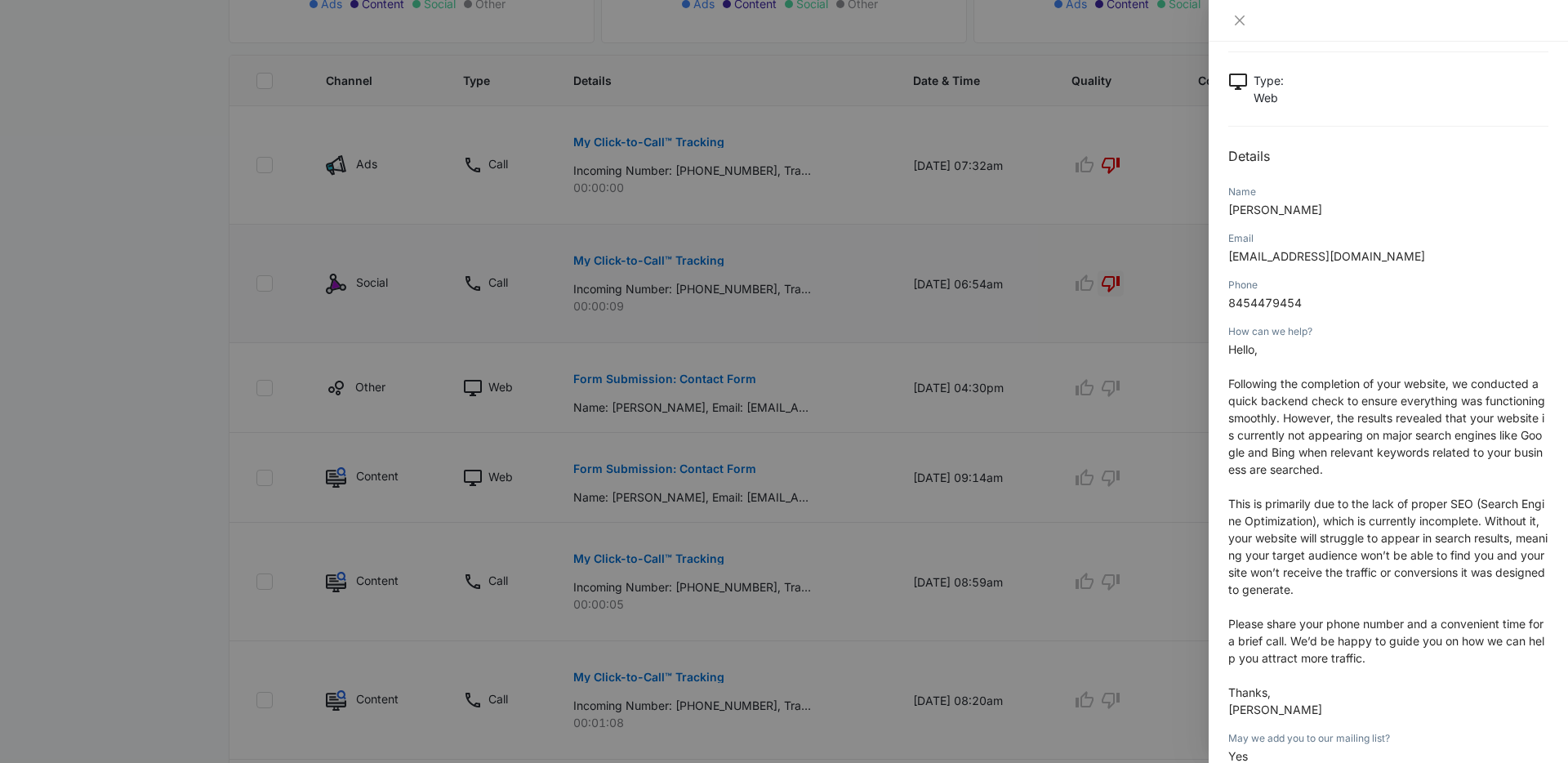
scroll to position [86, 0]
drag, startPoint x: 1241, startPoint y: 21, endPoint x: 1239, endPoint y: 34, distance: 13.2
click at [1241, 21] on icon "close" at bounding box center [1239, 20] width 13 height 13
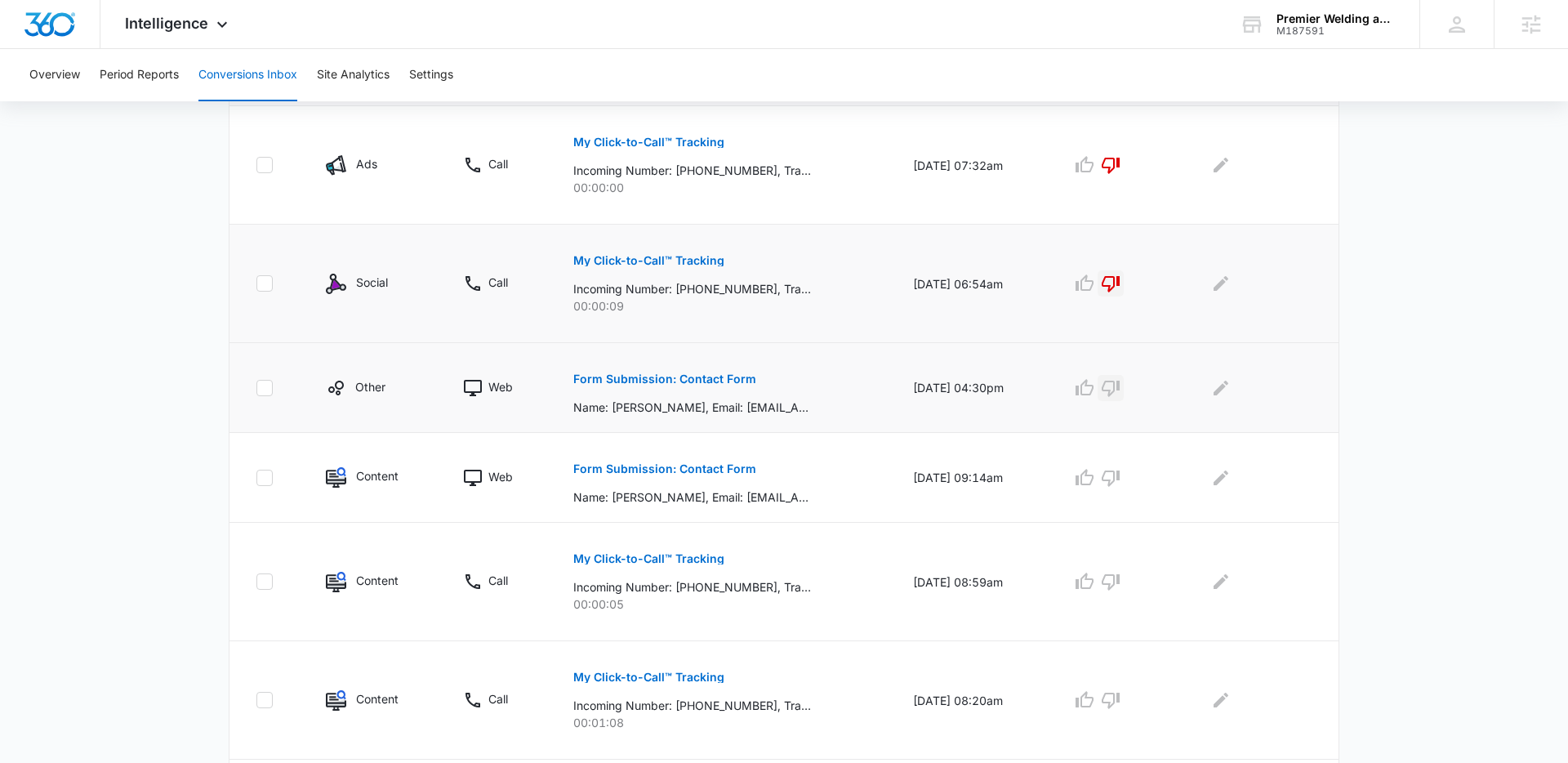
drag, startPoint x: 1120, startPoint y: 387, endPoint x: 1132, endPoint y: 396, distance: 15.0
click at [1120, 387] on icon "button" at bounding box center [1110, 388] width 20 height 20
click at [1227, 388] on icon "Edit Comments" at bounding box center [1221, 387] width 15 height 15
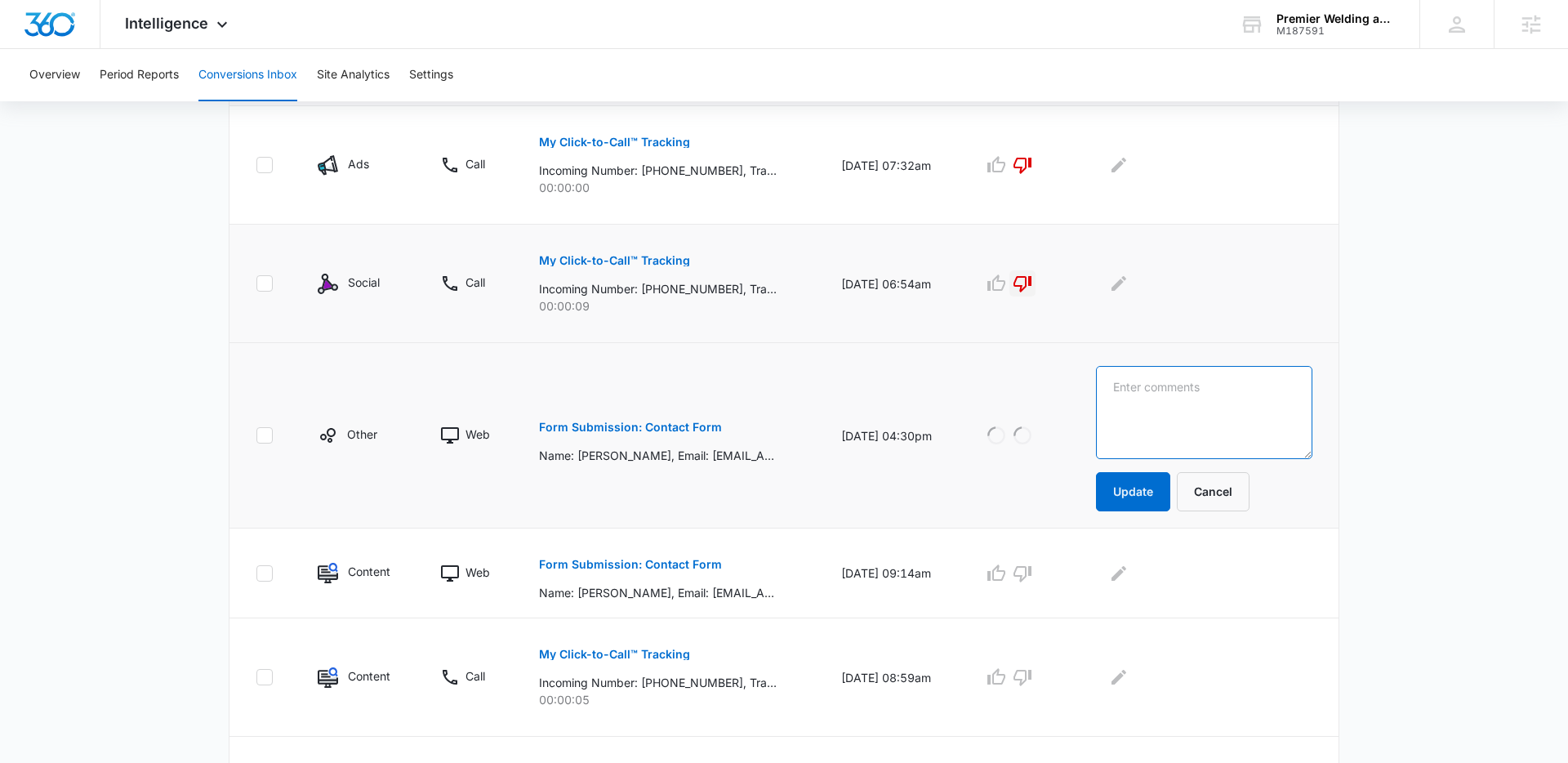
click at [1215, 401] on textarea at bounding box center [1203, 412] width 216 height 93
type textarea "Solicitation"
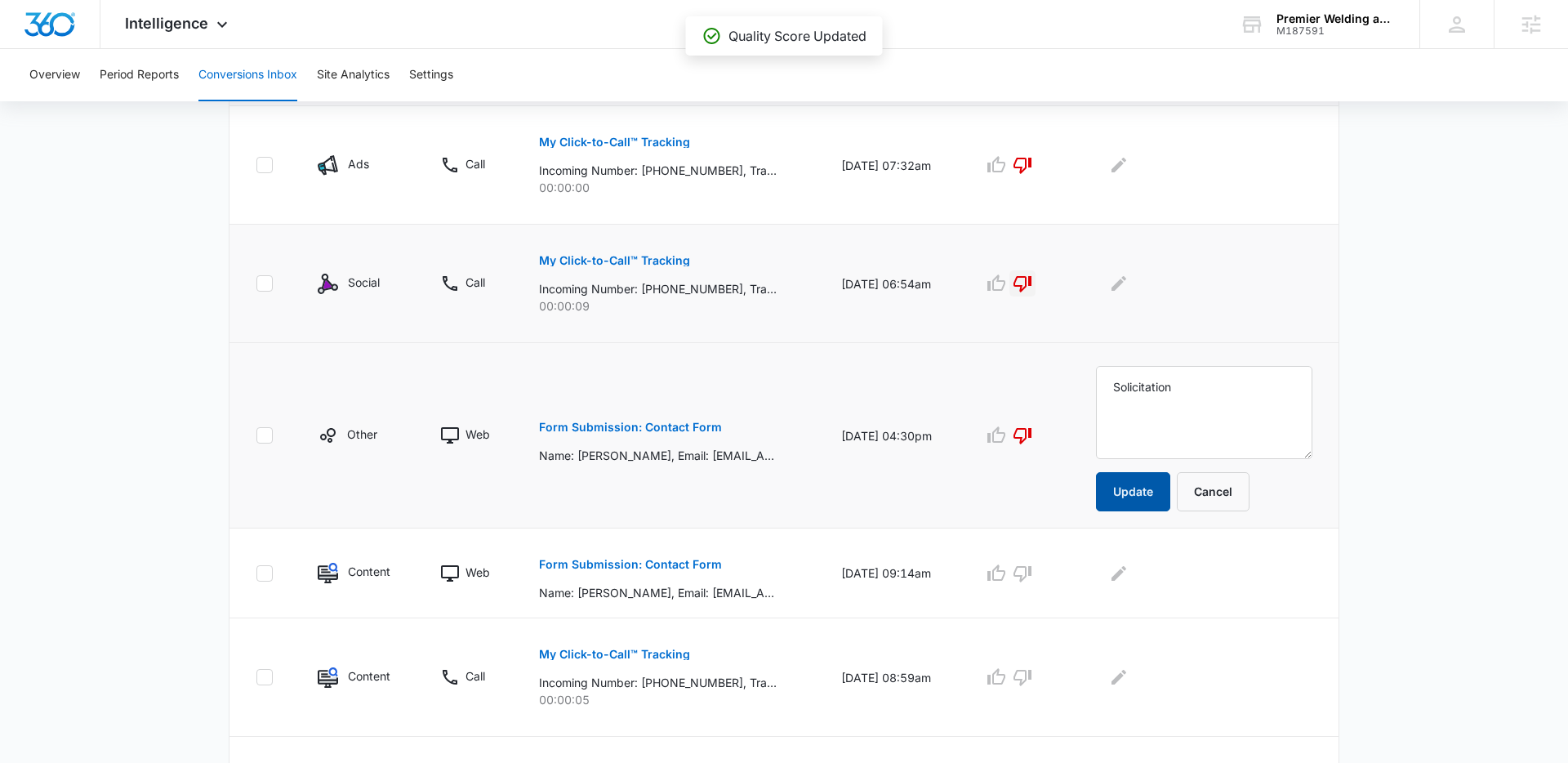
click at [1153, 496] on button "Update" at bounding box center [1133, 491] width 75 height 39
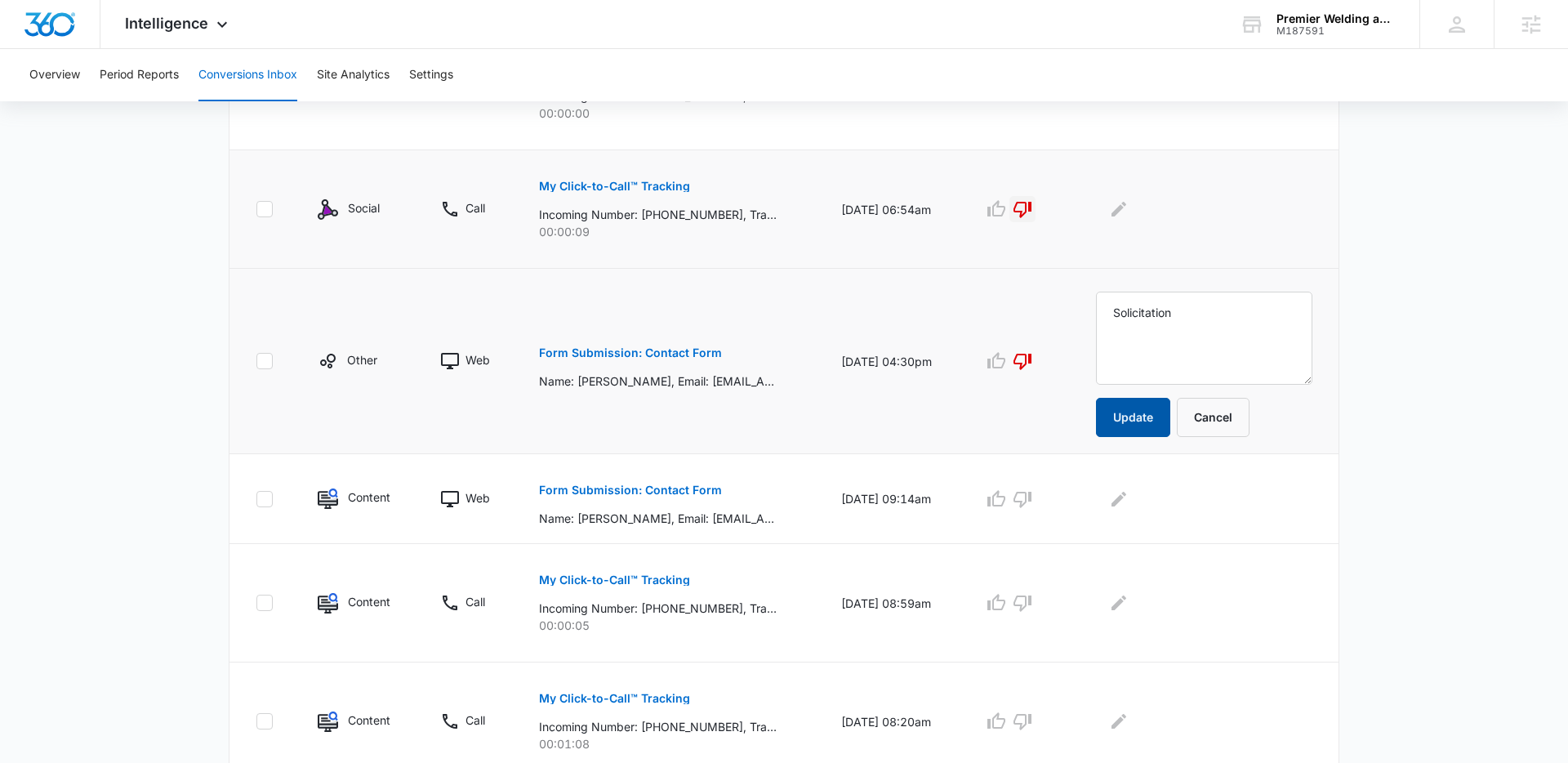
scroll to position [488, 0]
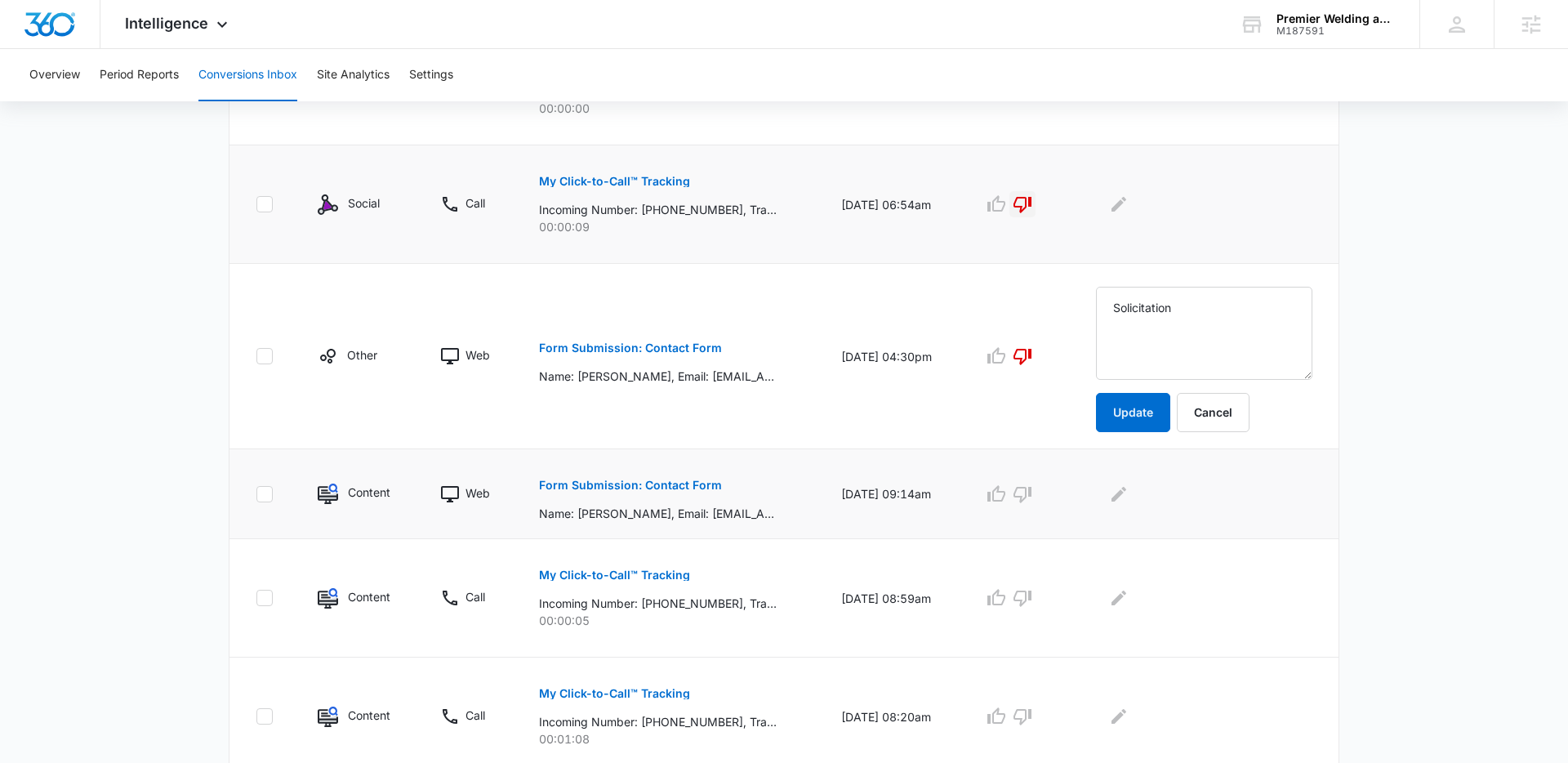
click at [687, 488] on p "Form Submission: Contact Form" at bounding box center [630, 485] width 183 height 11
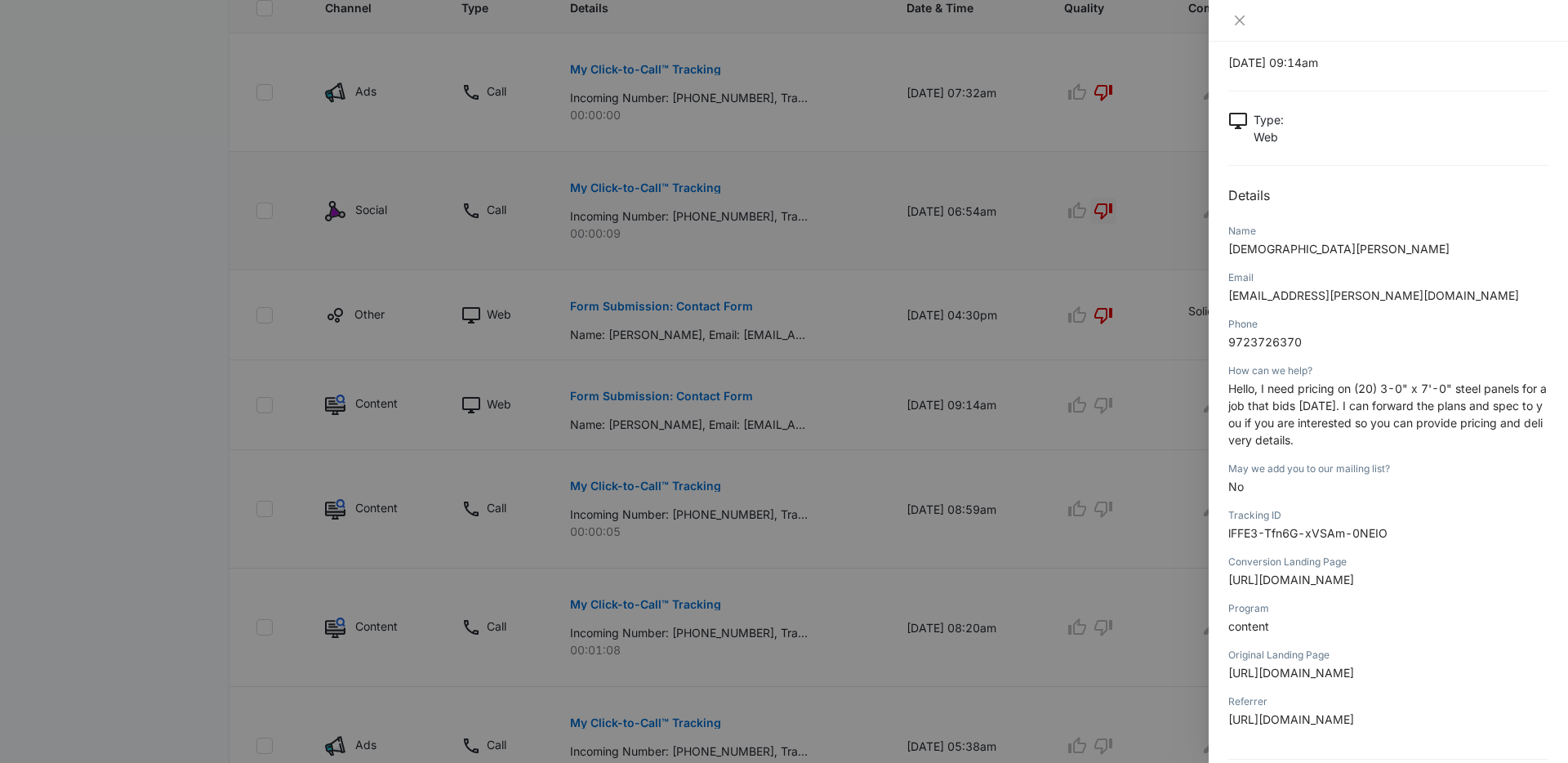
scroll to position [47, 0]
click at [1241, 22] on icon "close" at bounding box center [1239, 20] width 10 height 10
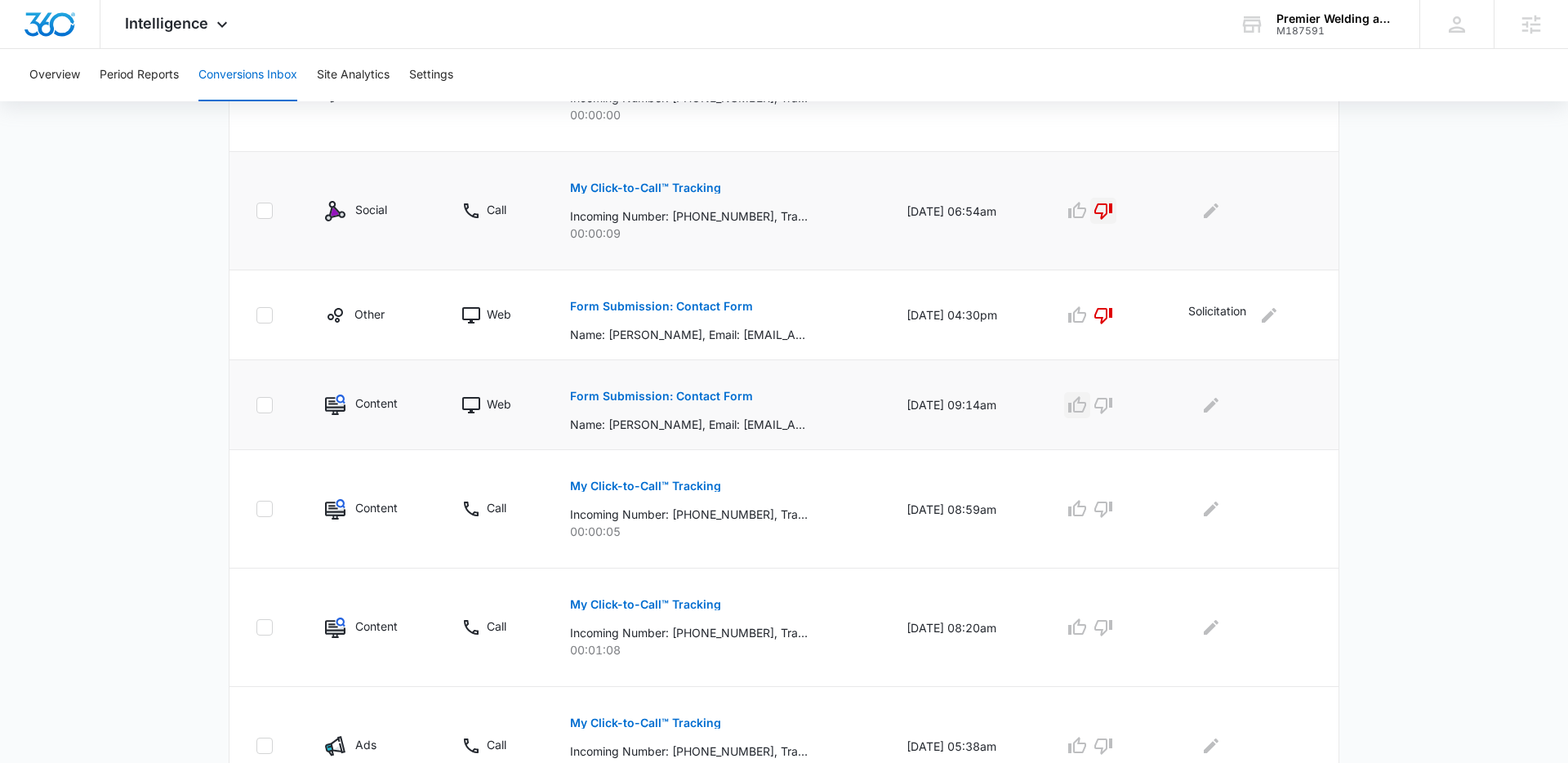
click at [1082, 407] on icon "button" at bounding box center [1076, 404] width 18 height 17
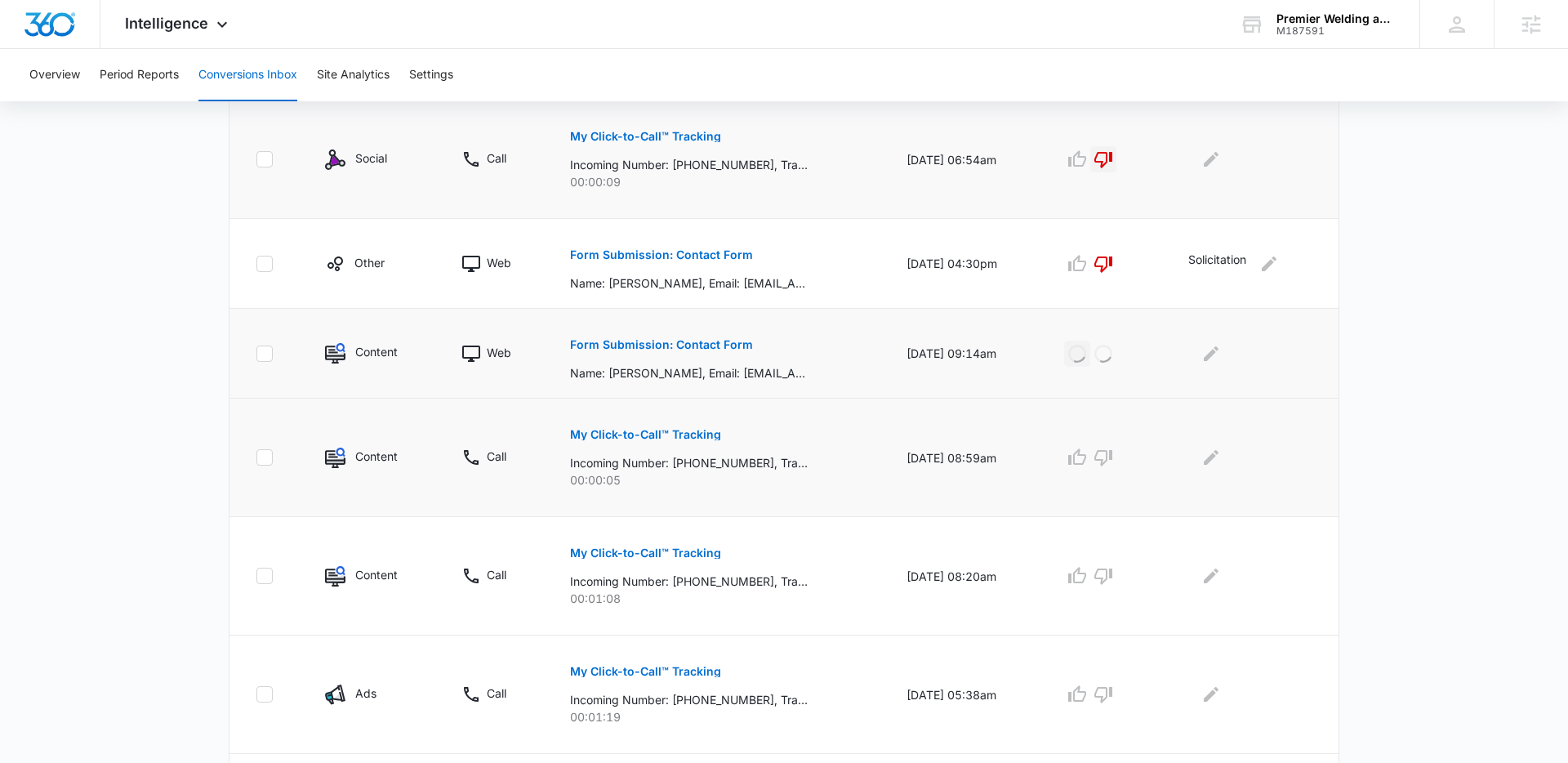
scroll to position [534, 0]
click at [693, 432] on p "My Click-to-Call™ Tracking" at bounding box center [645, 433] width 151 height 11
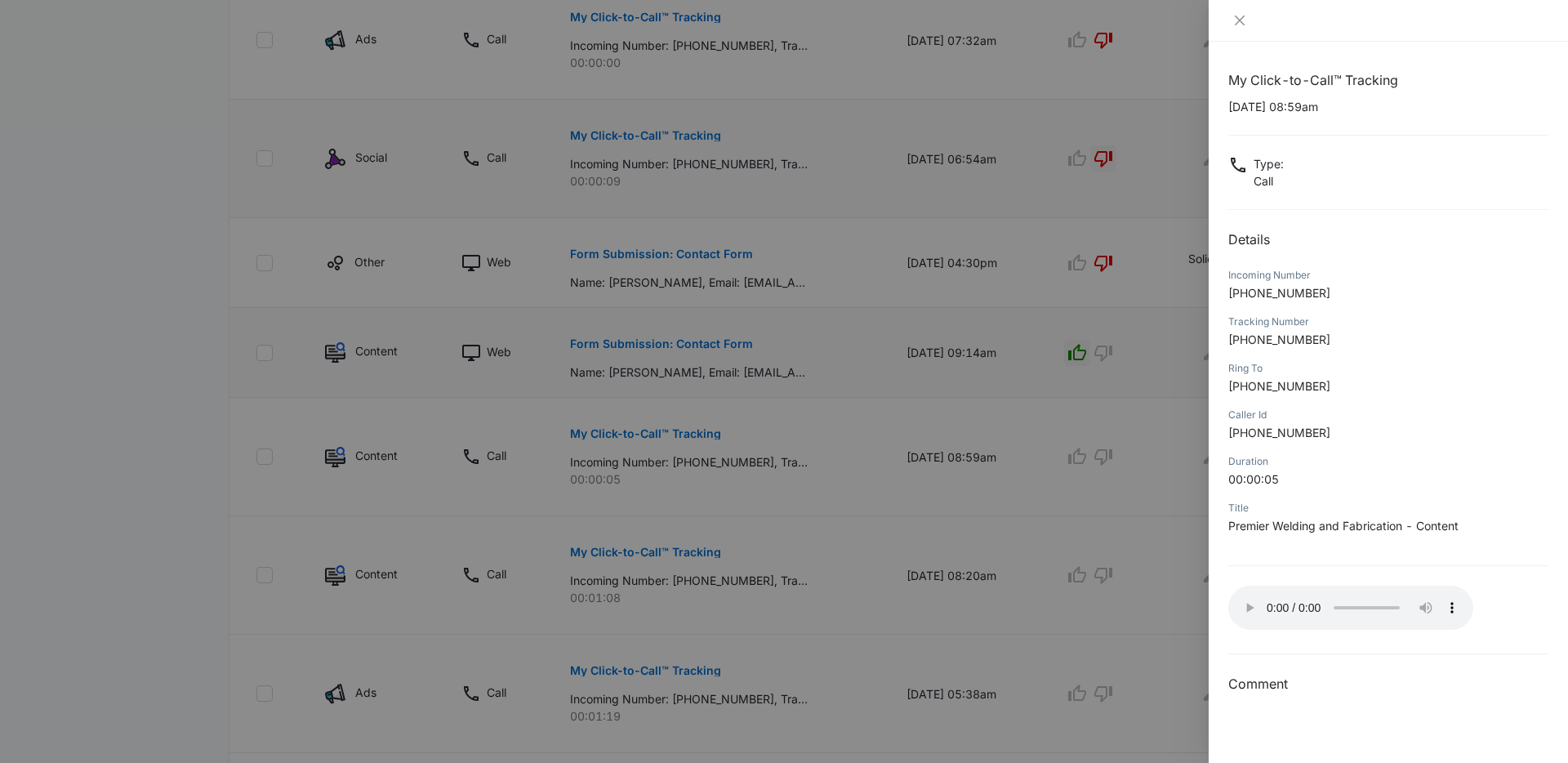
click at [163, 179] on div at bounding box center [784, 382] width 1568 height 763
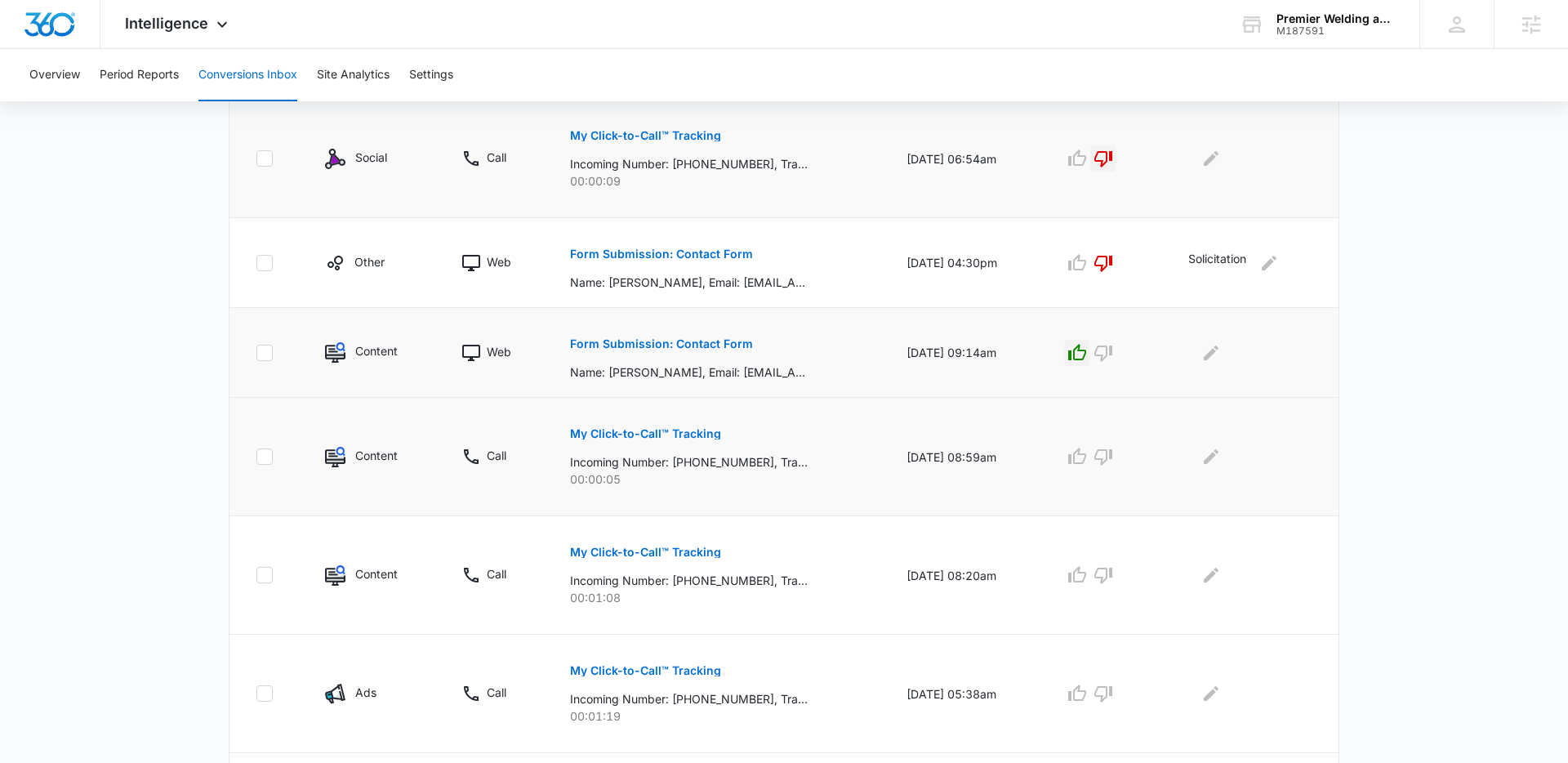
click at [665, 435] on p "My Click-to-Call™ Tracking" at bounding box center [645, 433] width 151 height 11
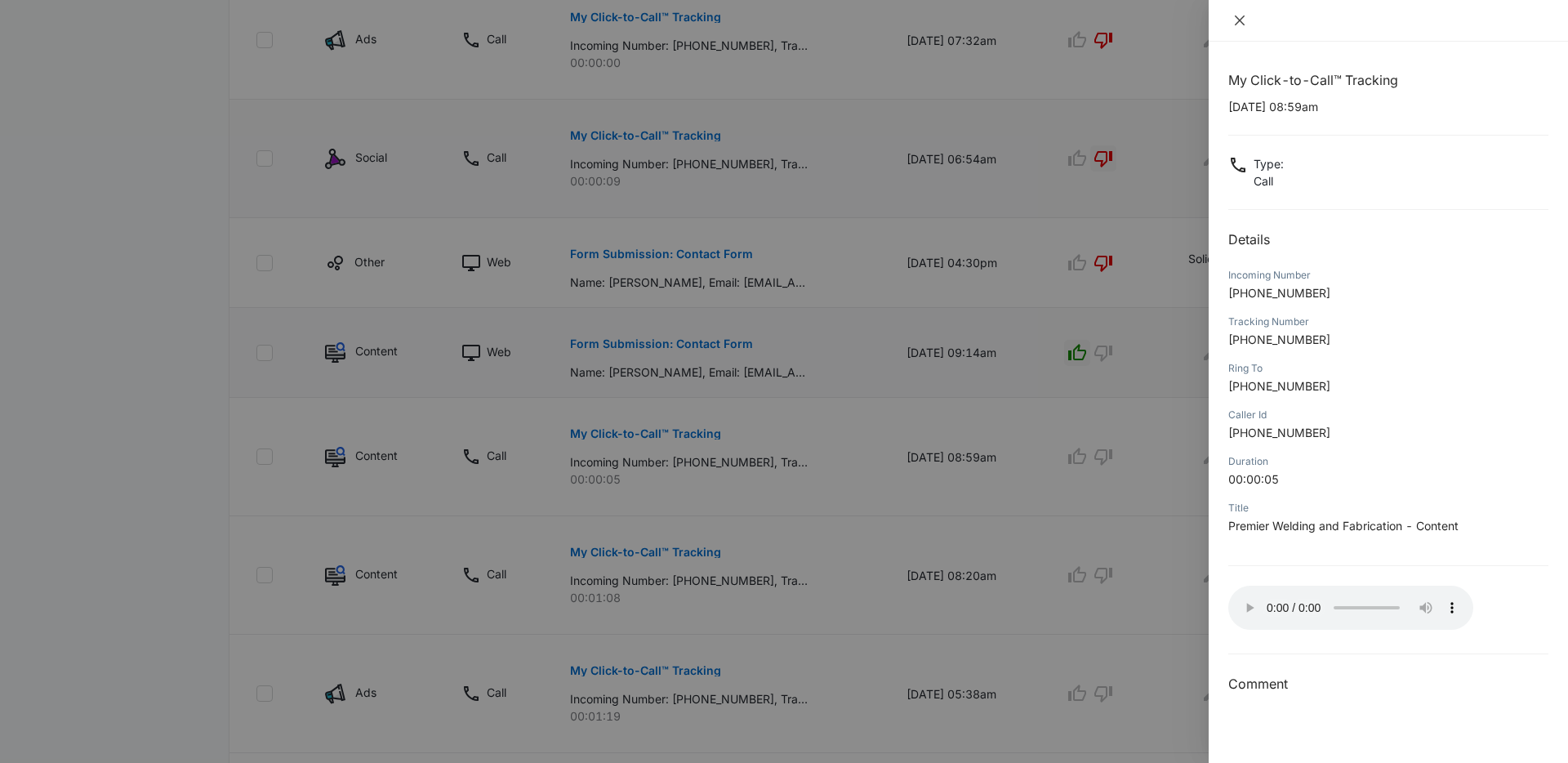
click at [1236, 20] on icon "close" at bounding box center [1239, 20] width 13 height 13
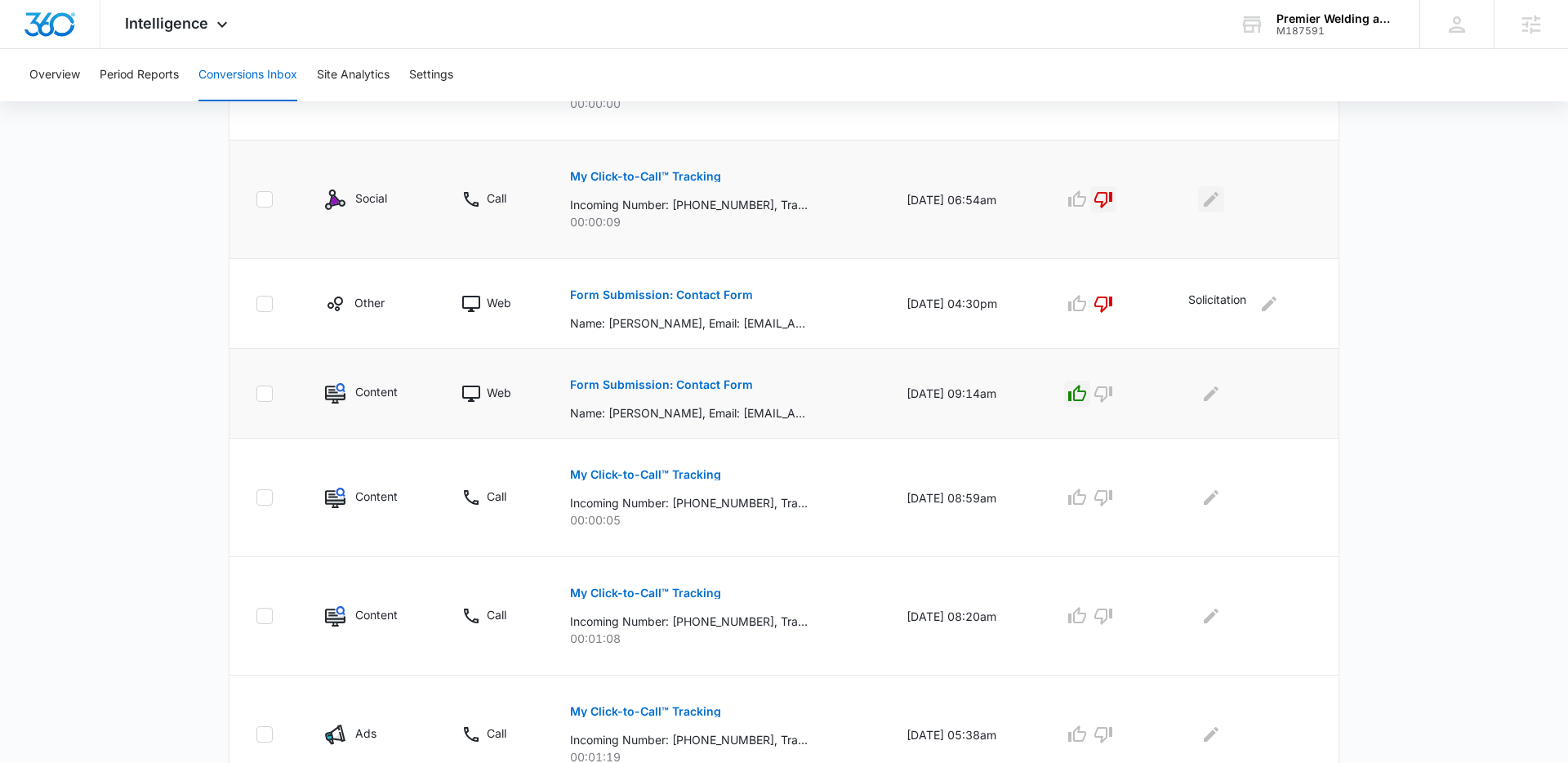
scroll to position [492, 0]
click at [1112, 200] on icon "button" at bounding box center [1102, 201] width 18 height 17
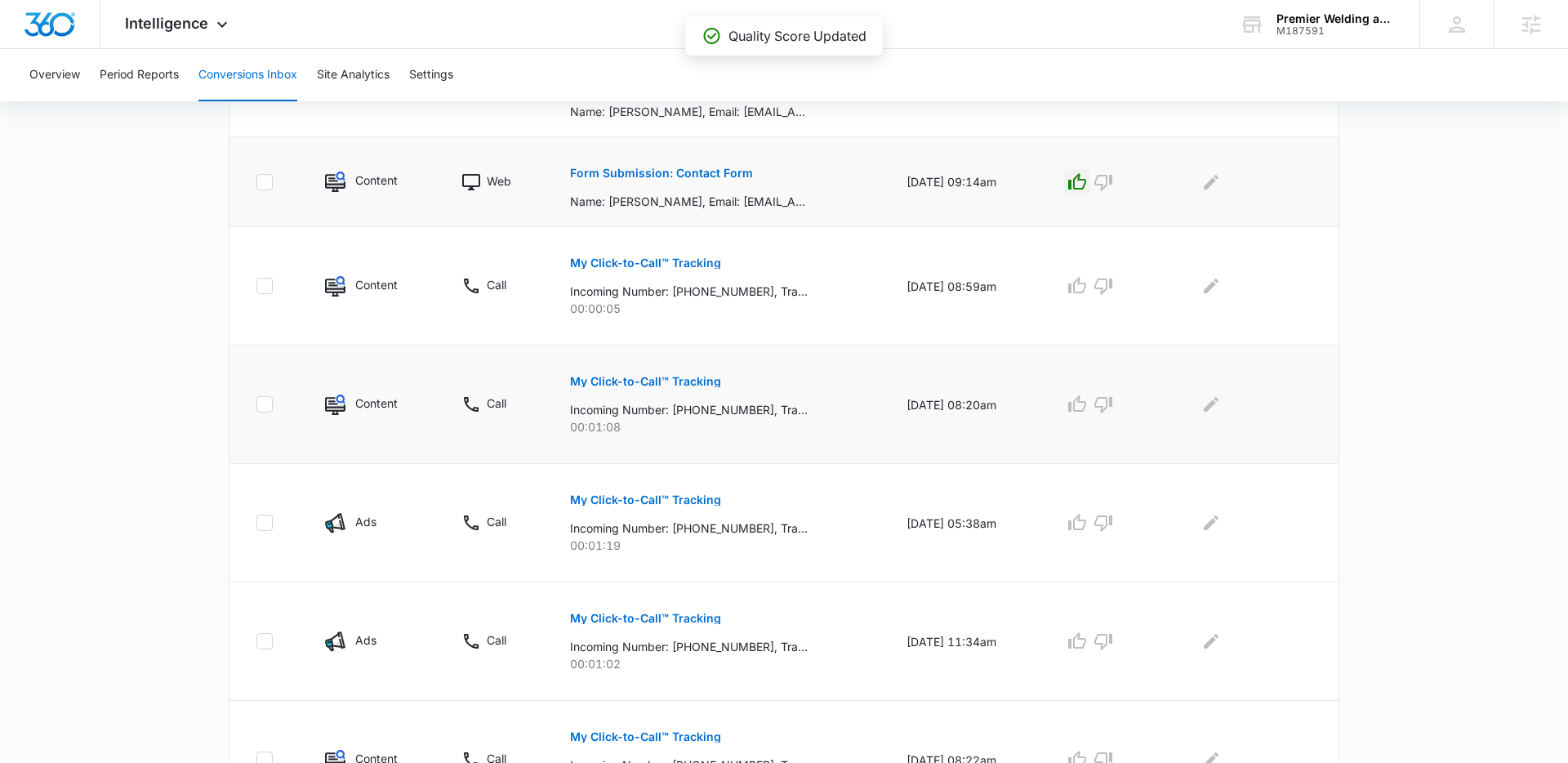
scroll to position [705, 0]
click at [678, 382] on p "My Click-to-Call™ Tracking" at bounding box center [645, 380] width 151 height 11
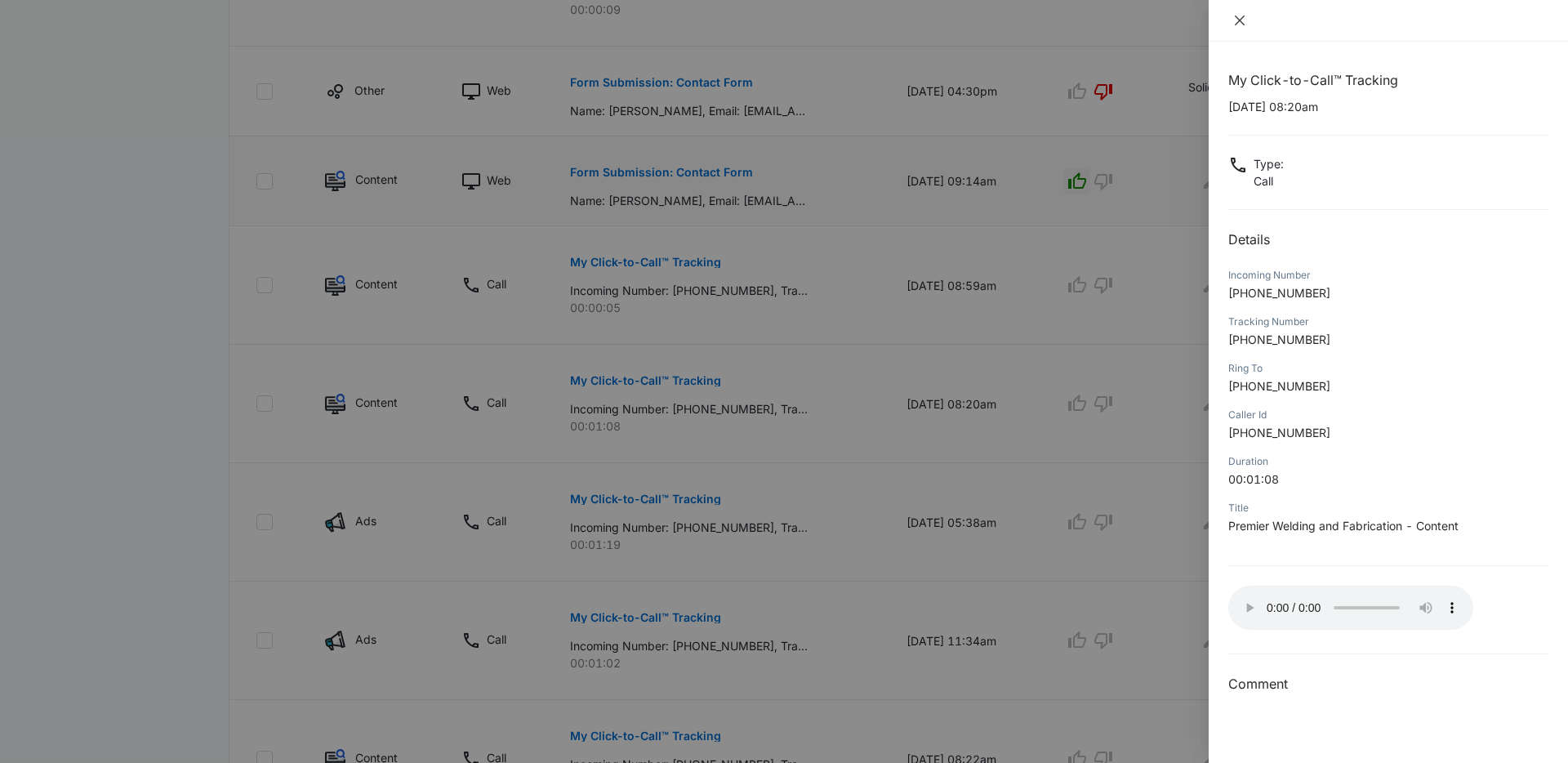
click at [1237, 22] on icon "close" at bounding box center [1239, 20] width 10 height 10
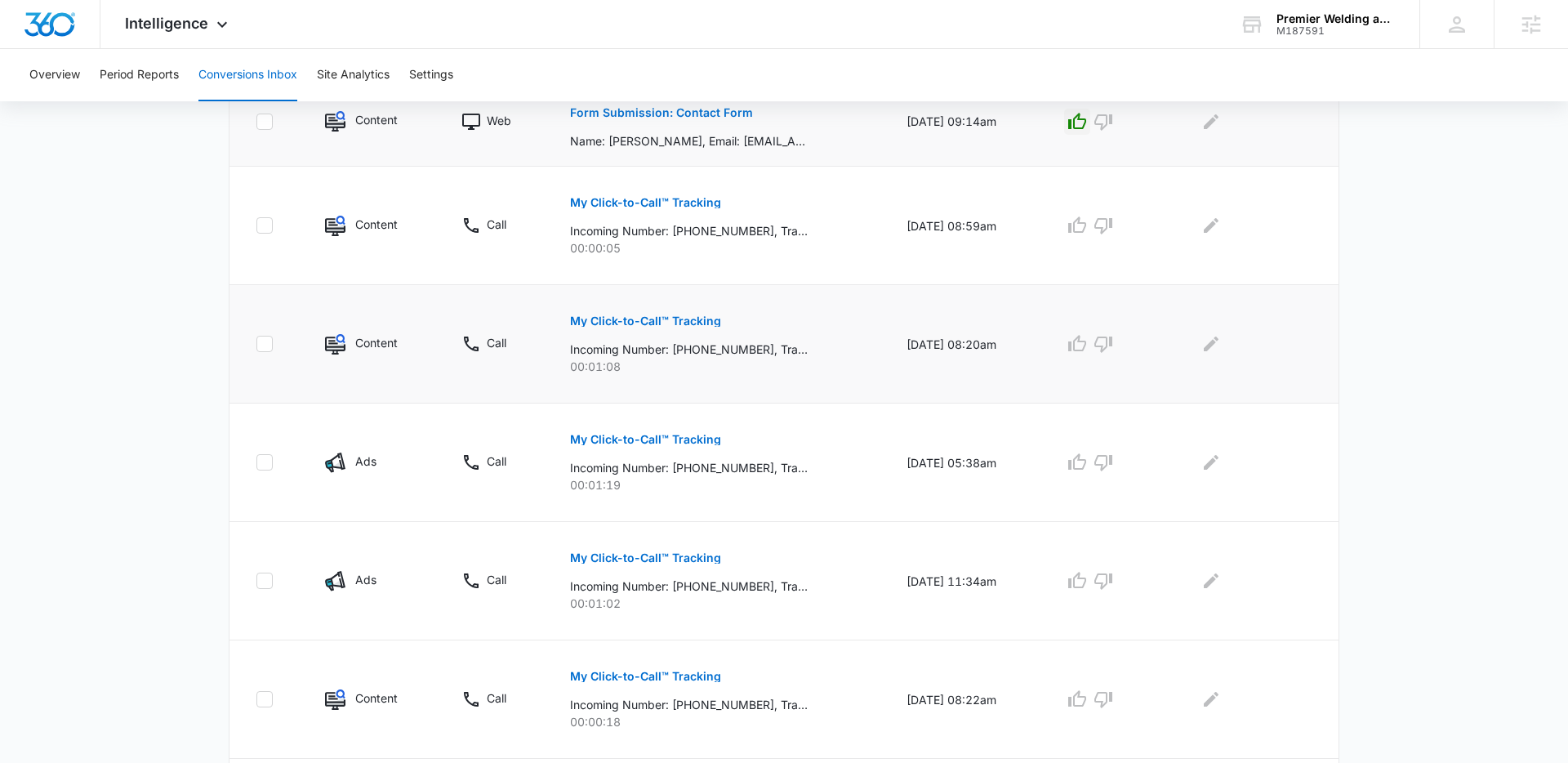
scroll to position [766, 0]
click at [685, 440] on p "My Click-to-Call™ Tracking" at bounding box center [645, 438] width 151 height 11
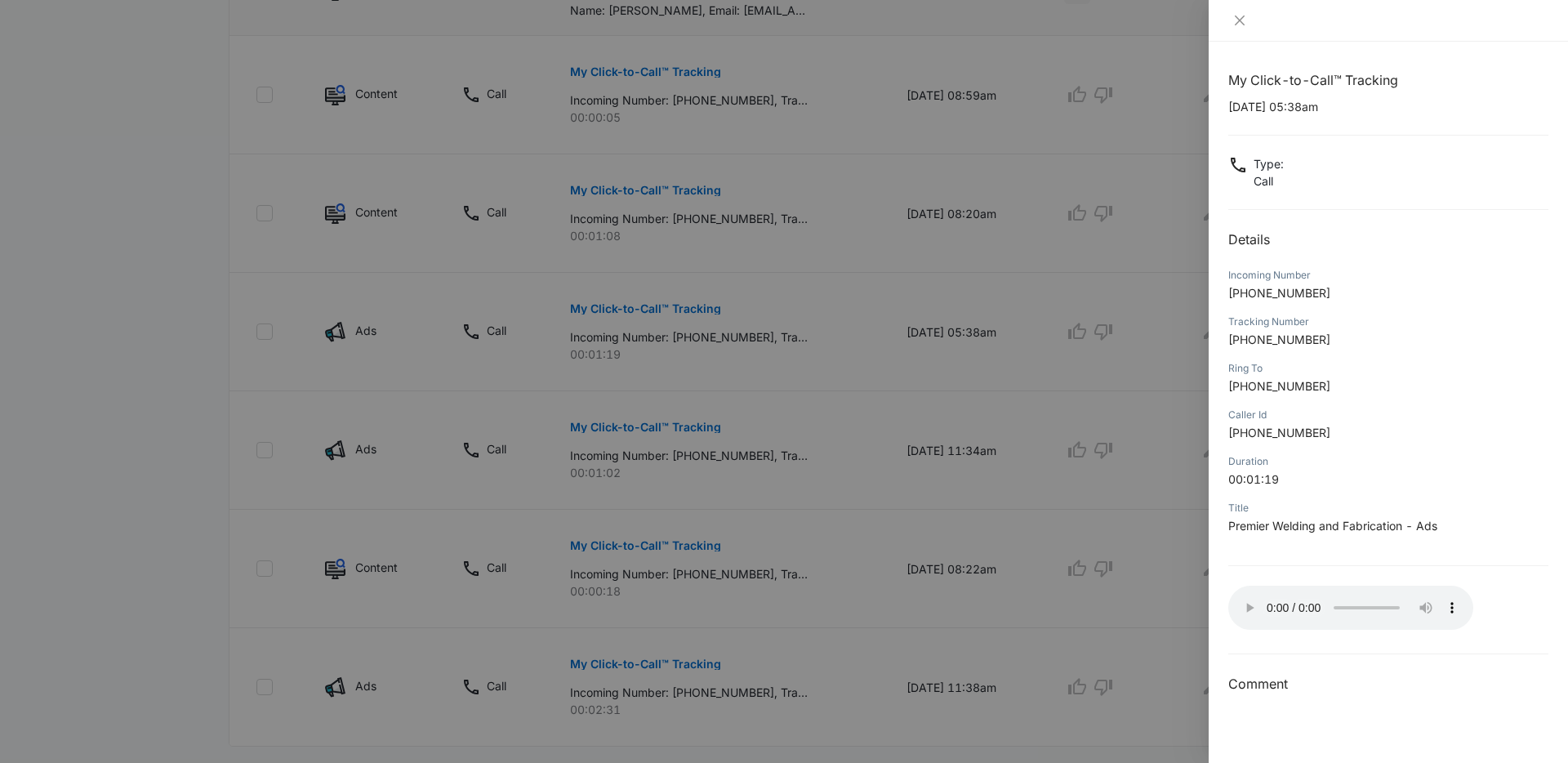
scroll to position [890, 0]
click at [1236, 20] on icon "close" at bounding box center [1239, 20] width 13 height 13
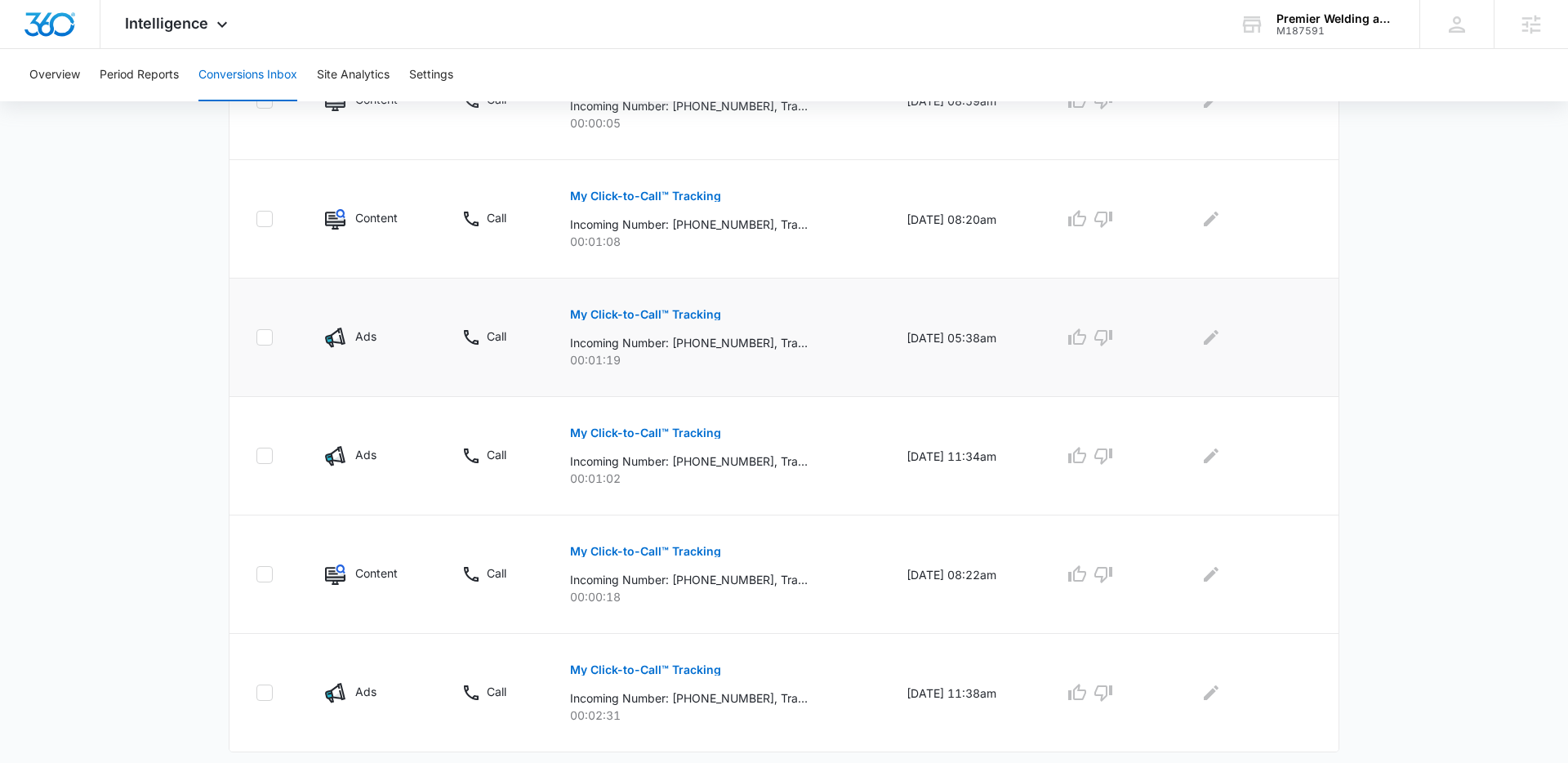
scroll to position [886, 0]
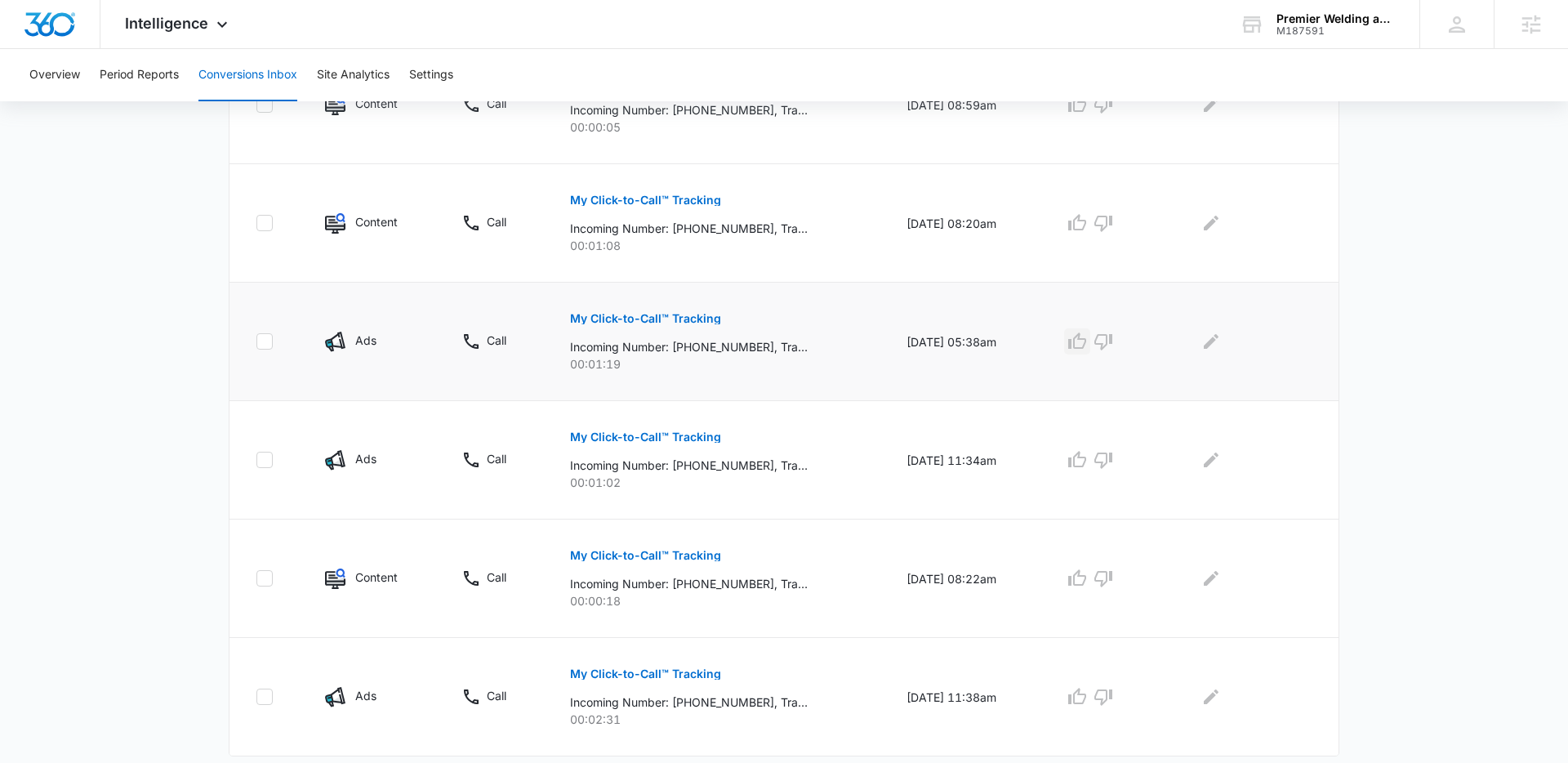
click at [1078, 344] on icon "button" at bounding box center [1076, 341] width 18 height 17
click at [1207, 343] on icon "Edit Comments" at bounding box center [1211, 342] width 20 height 20
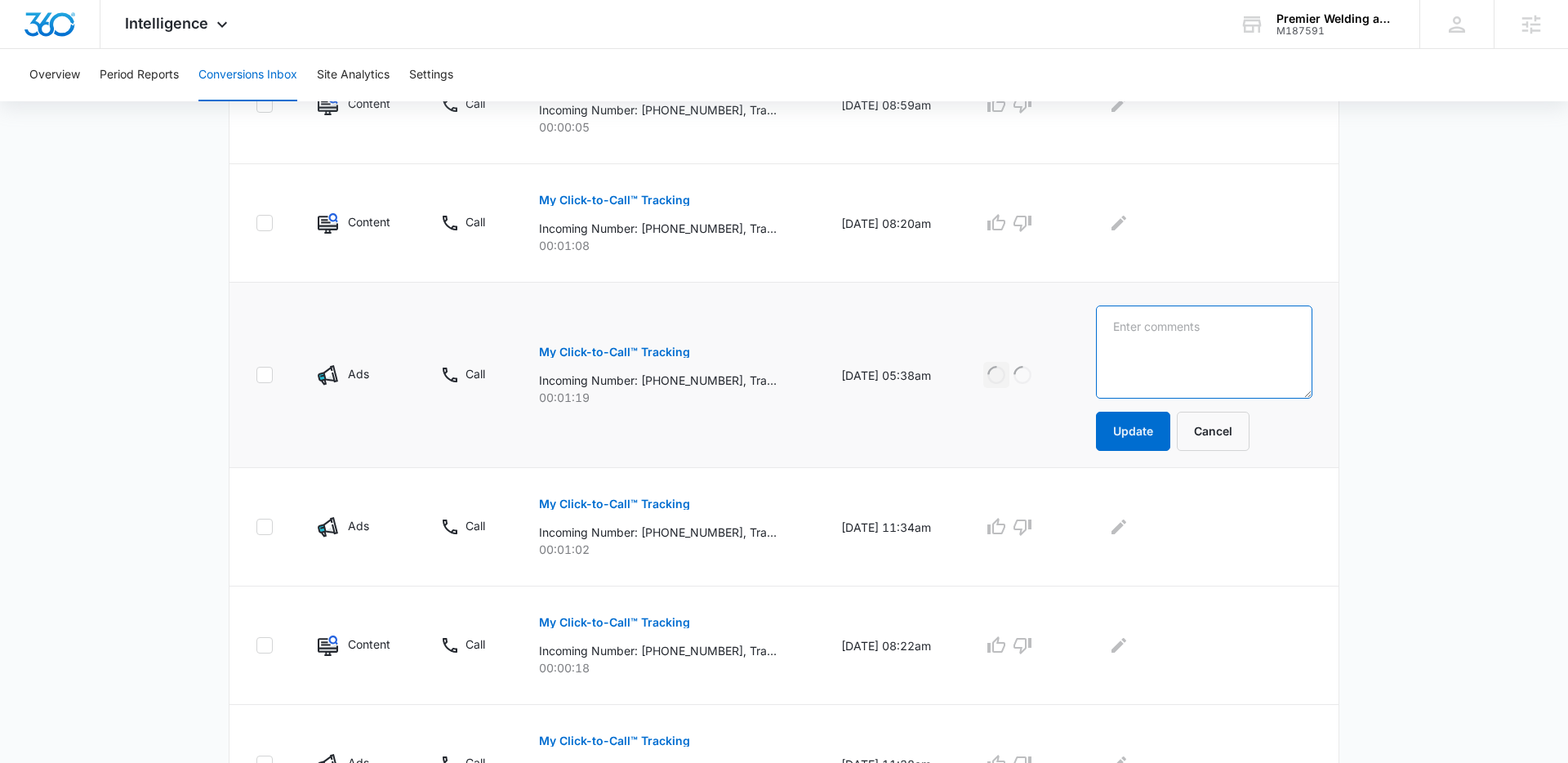
click at [1213, 344] on textarea at bounding box center [1203, 352] width 216 height 93
type textarea "Roof Rack Edit"
click at [1152, 429] on button "Update" at bounding box center [1133, 431] width 75 height 39
click at [648, 510] on button "My Click-to-Call™ Tracking" at bounding box center [614, 503] width 151 height 39
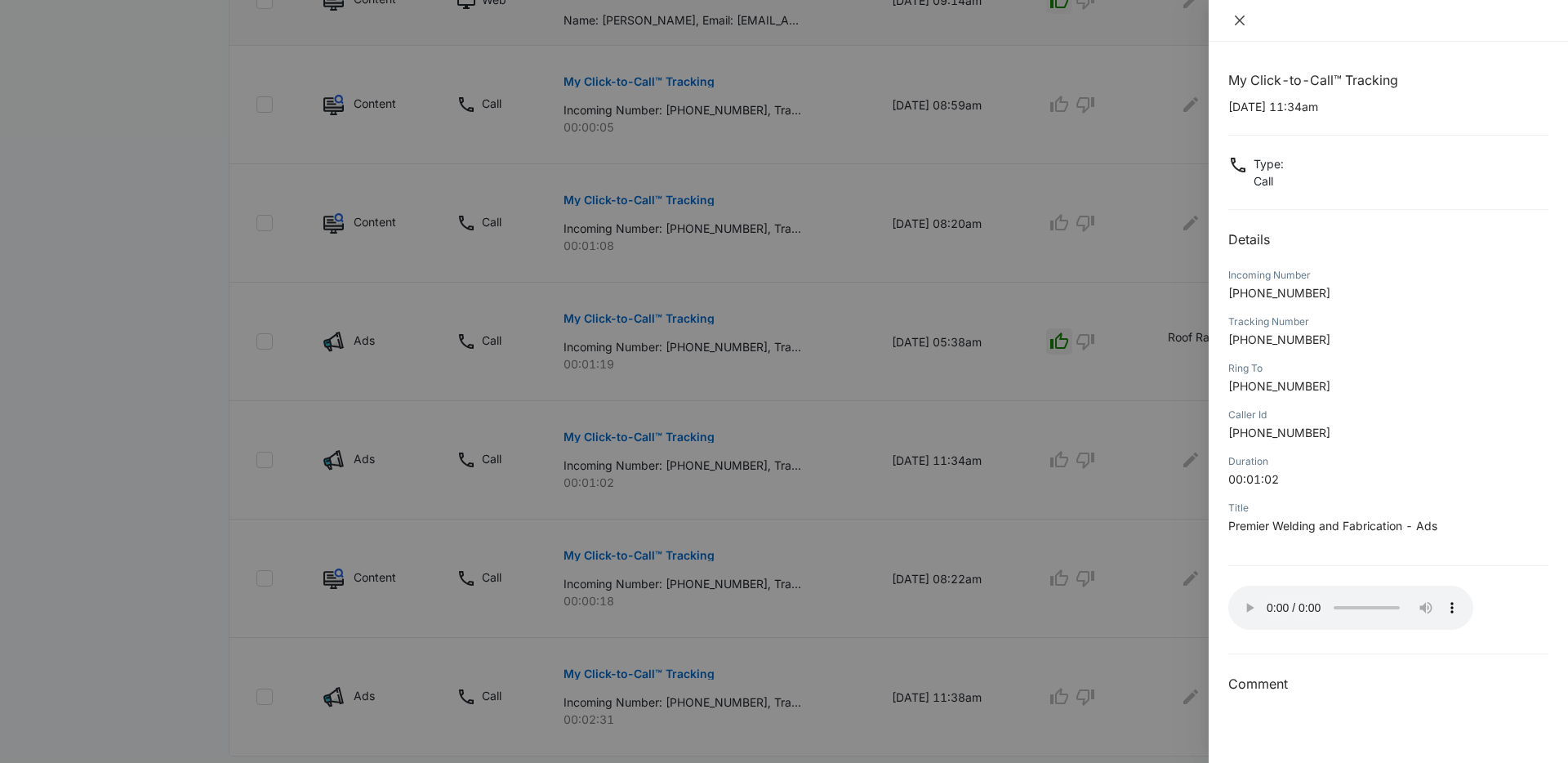
click at [1234, 21] on icon "close" at bounding box center [1239, 20] width 13 height 13
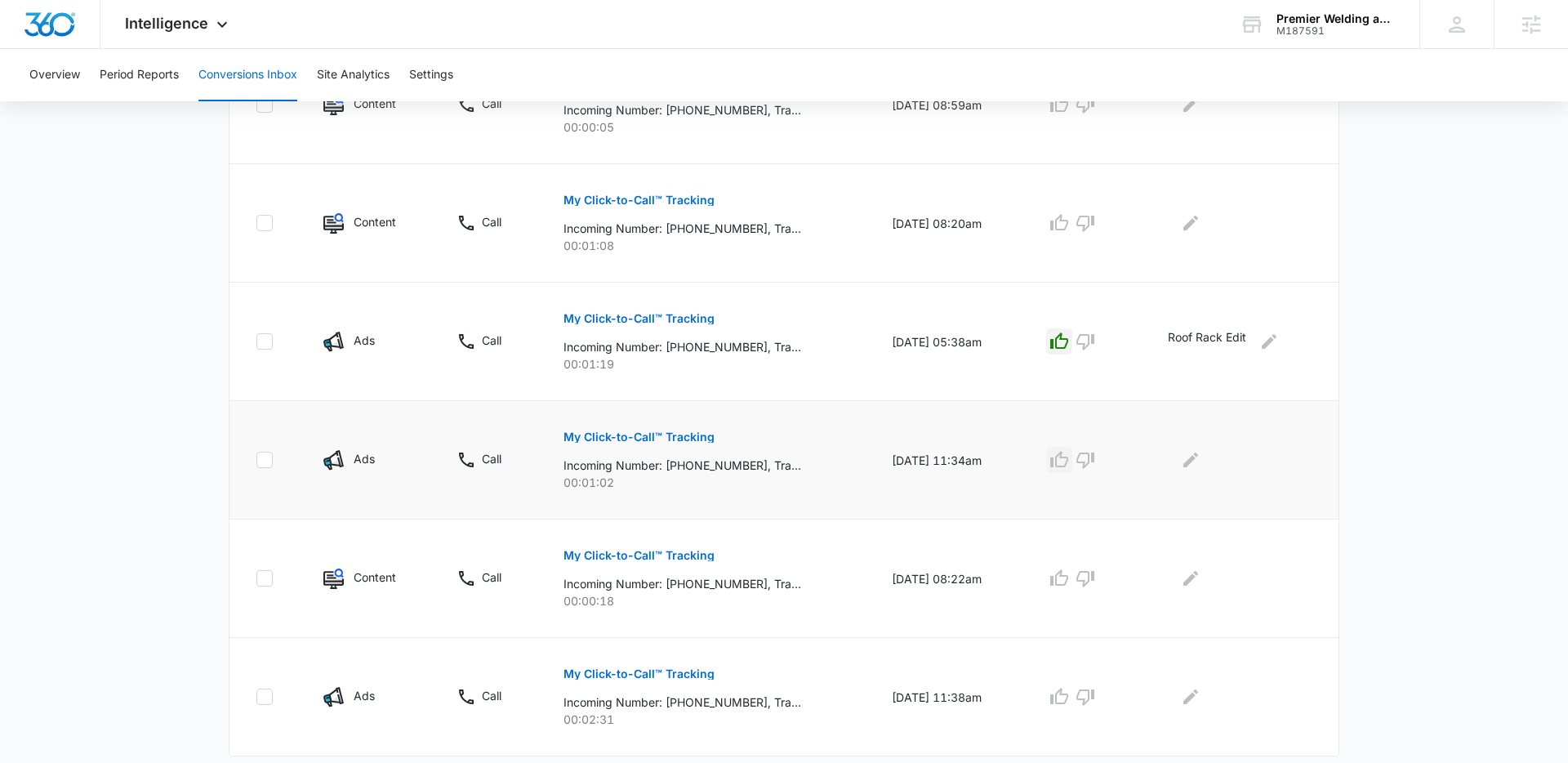
drag, startPoint x: 1066, startPoint y: 456, endPoint x: 1115, endPoint y: 458, distance: 49.0
click at [1066, 456] on icon "button" at bounding box center [1059, 460] width 20 height 20
click at [1190, 457] on icon "Edit Comments" at bounding box center [1190, 460] width 20 height 20
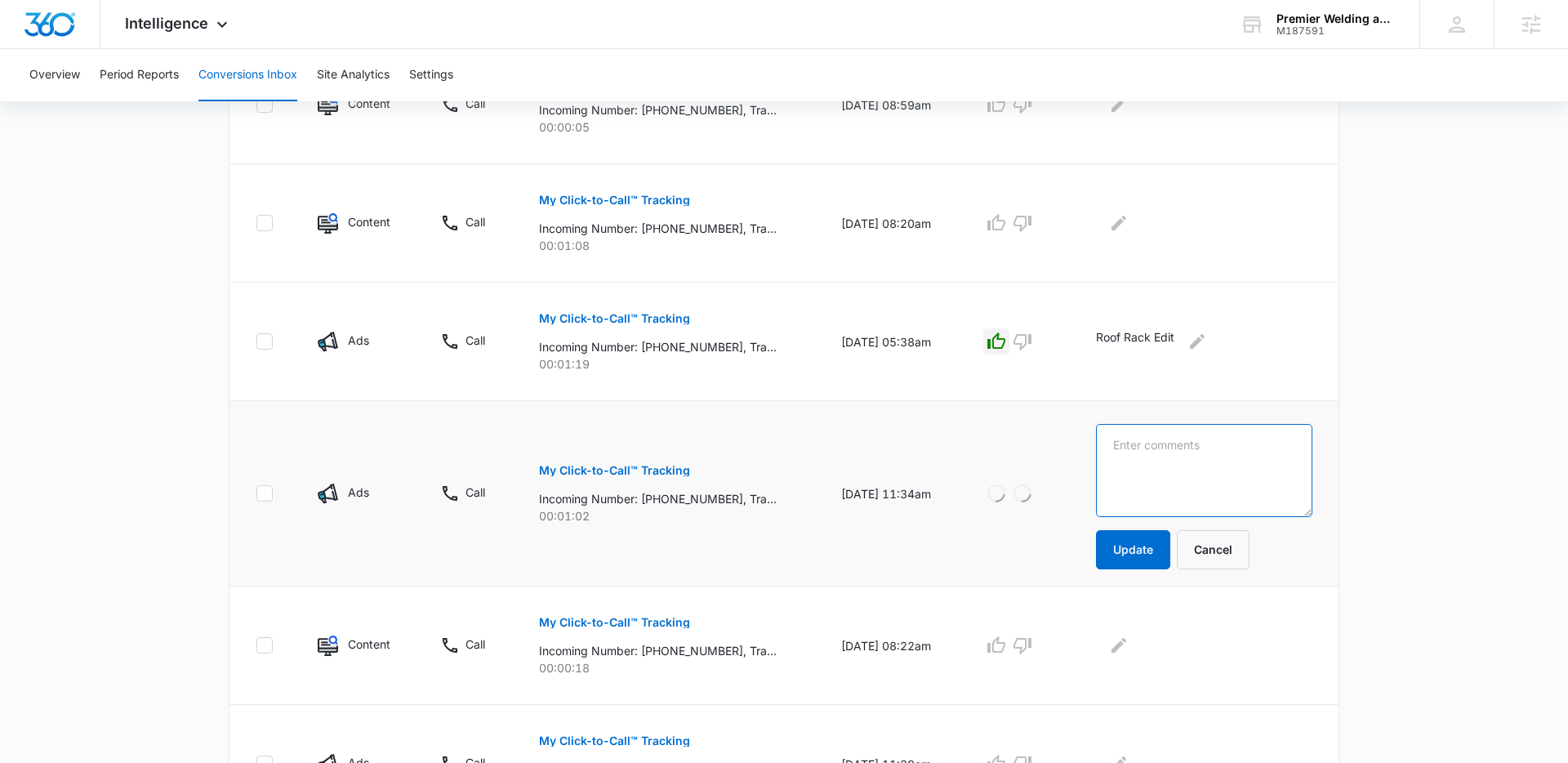
click at [1205, 457] on textarea at bounding box center [1203, 470] width 216 height 93
type textarea "BBQ Pan - small job"
click at [1166, 557] on button "Update" at bounding box center [1133, 549] width 75 height 39
click at [1204, 345] on icon "Edit Comments" at bounding box center [1196, 341] width 15 height 15
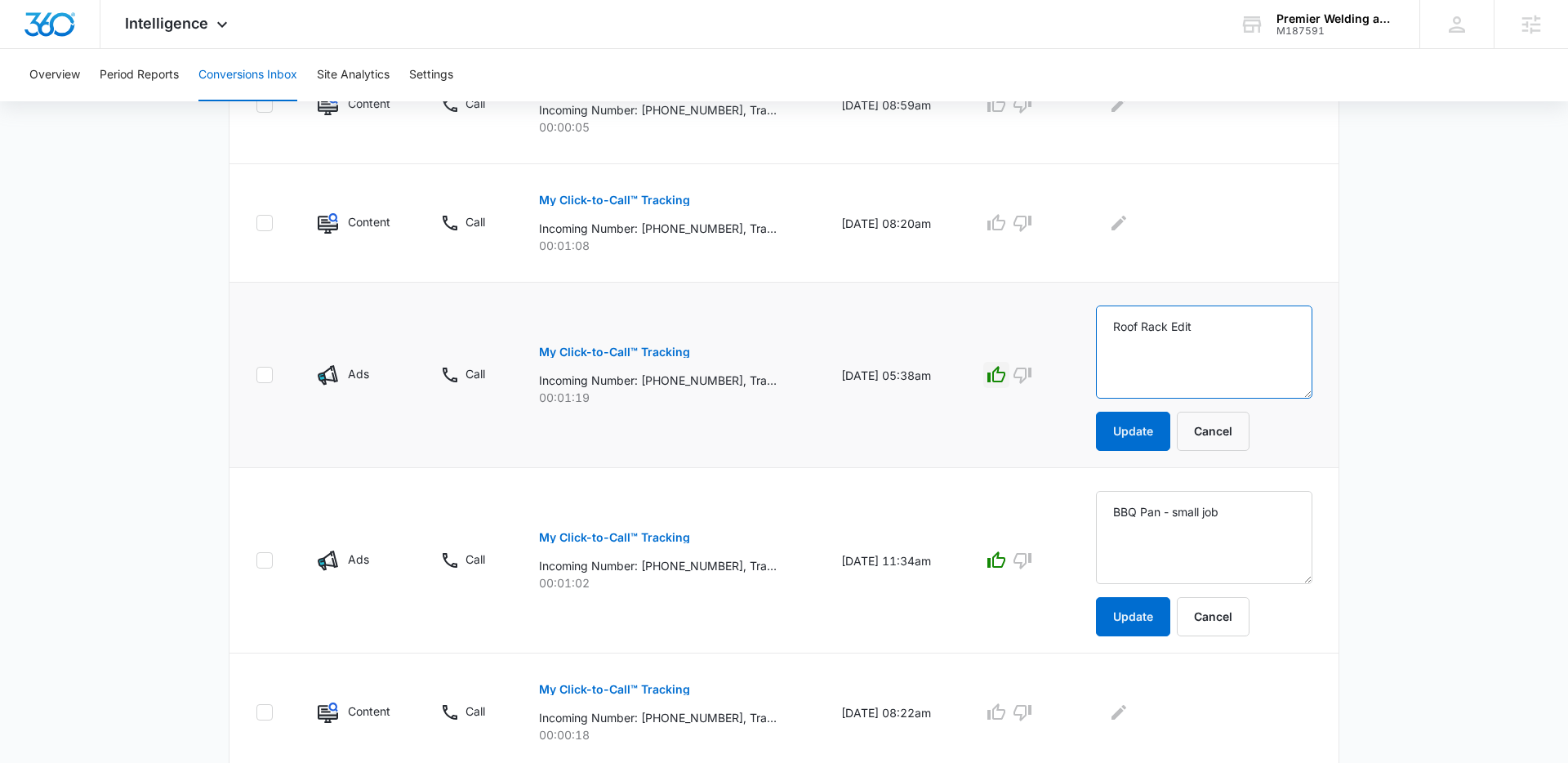
click at [1241, 327] on textarea "Roof Rack Edit" at bounding box center [1203, 352] width 216 height 93
type textarea "Roof Rack Edit - small job"
click at [1160, 425] on button "Update" at bounding box center [1133, 431] width 75 height 39
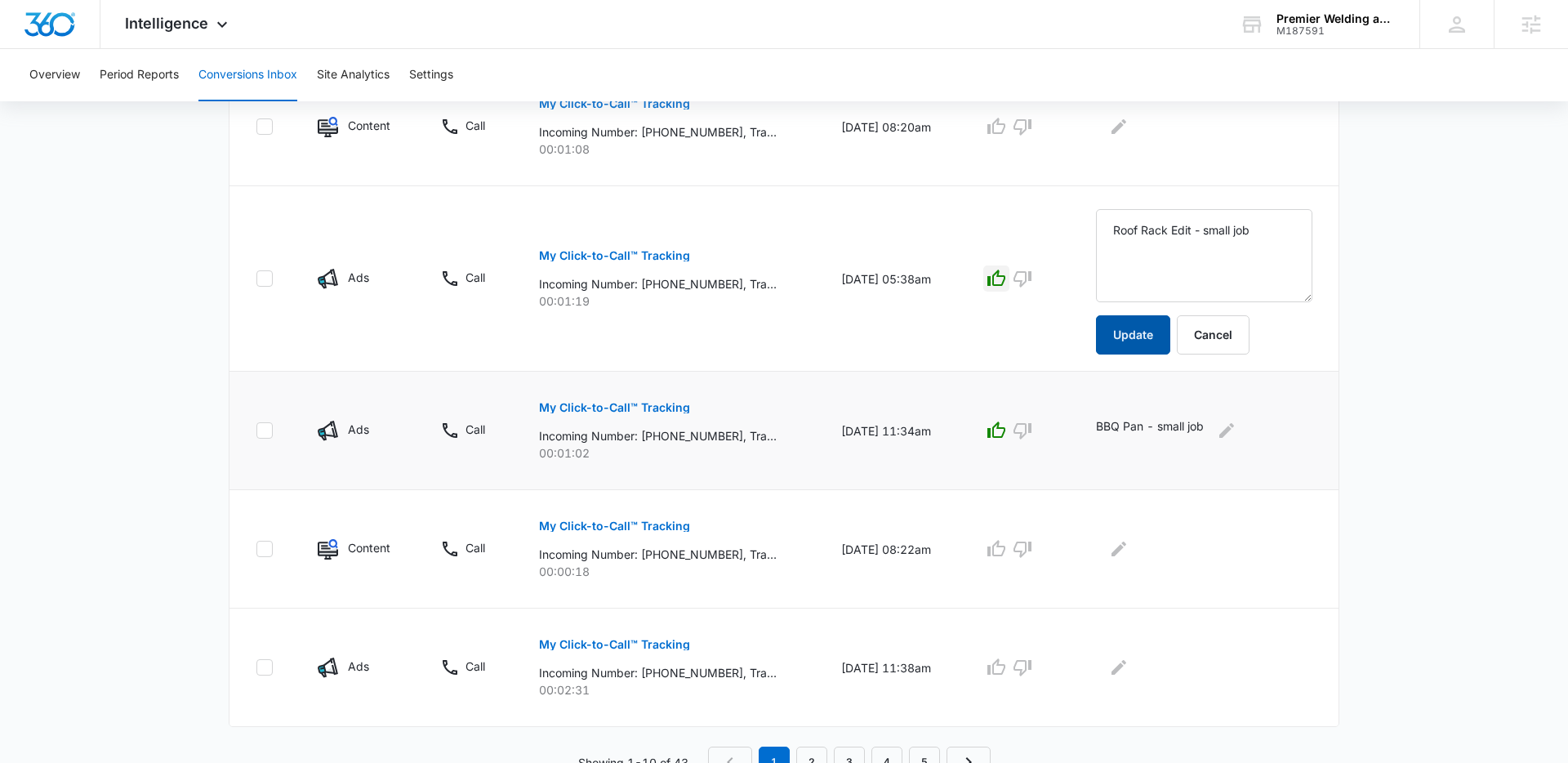
scroll to position [997, 0]
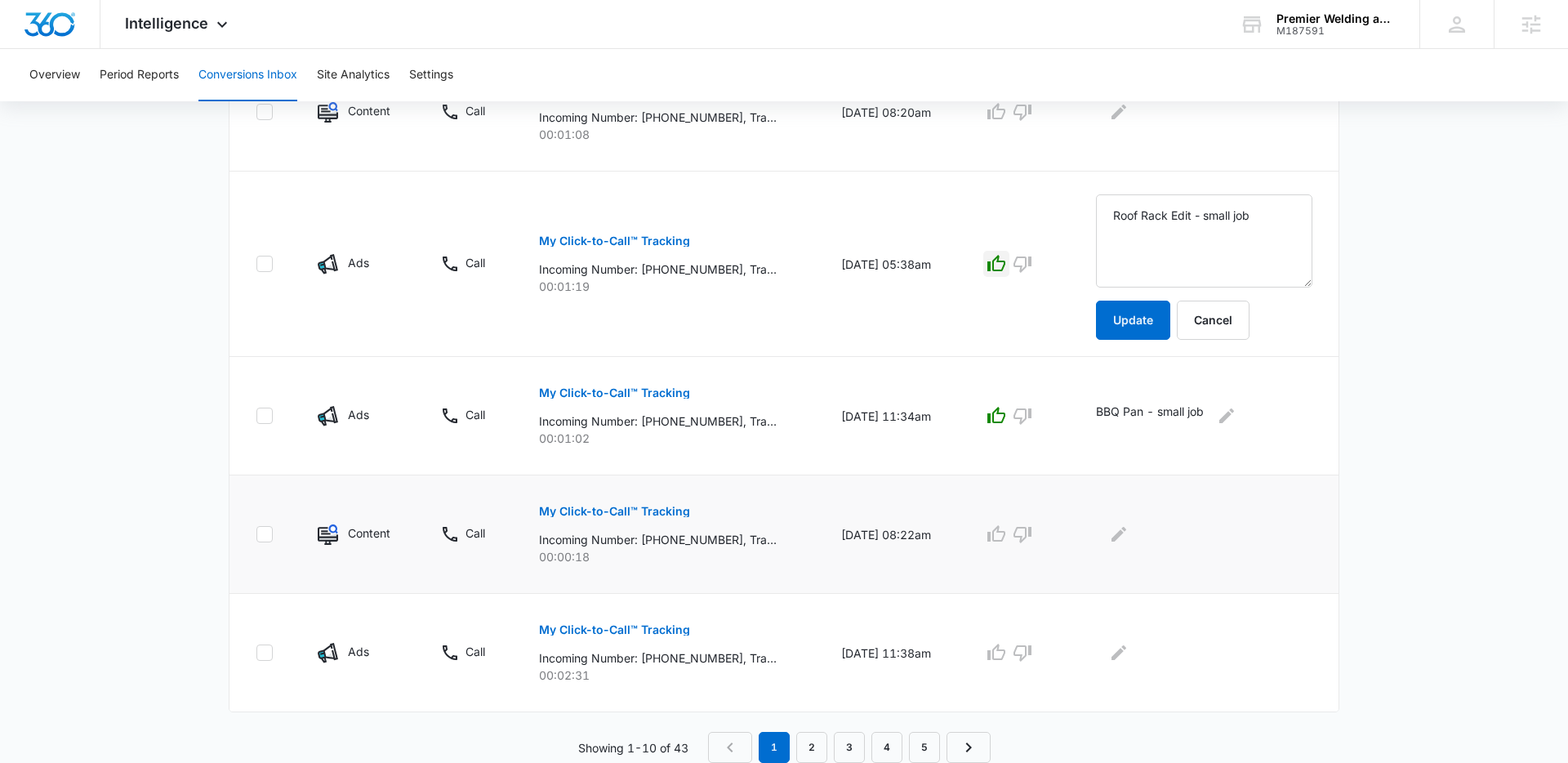
click at [661, 510] on p "My Click-to-Call™ Tracking" at bounding box center [614, 511] width 151 height 11
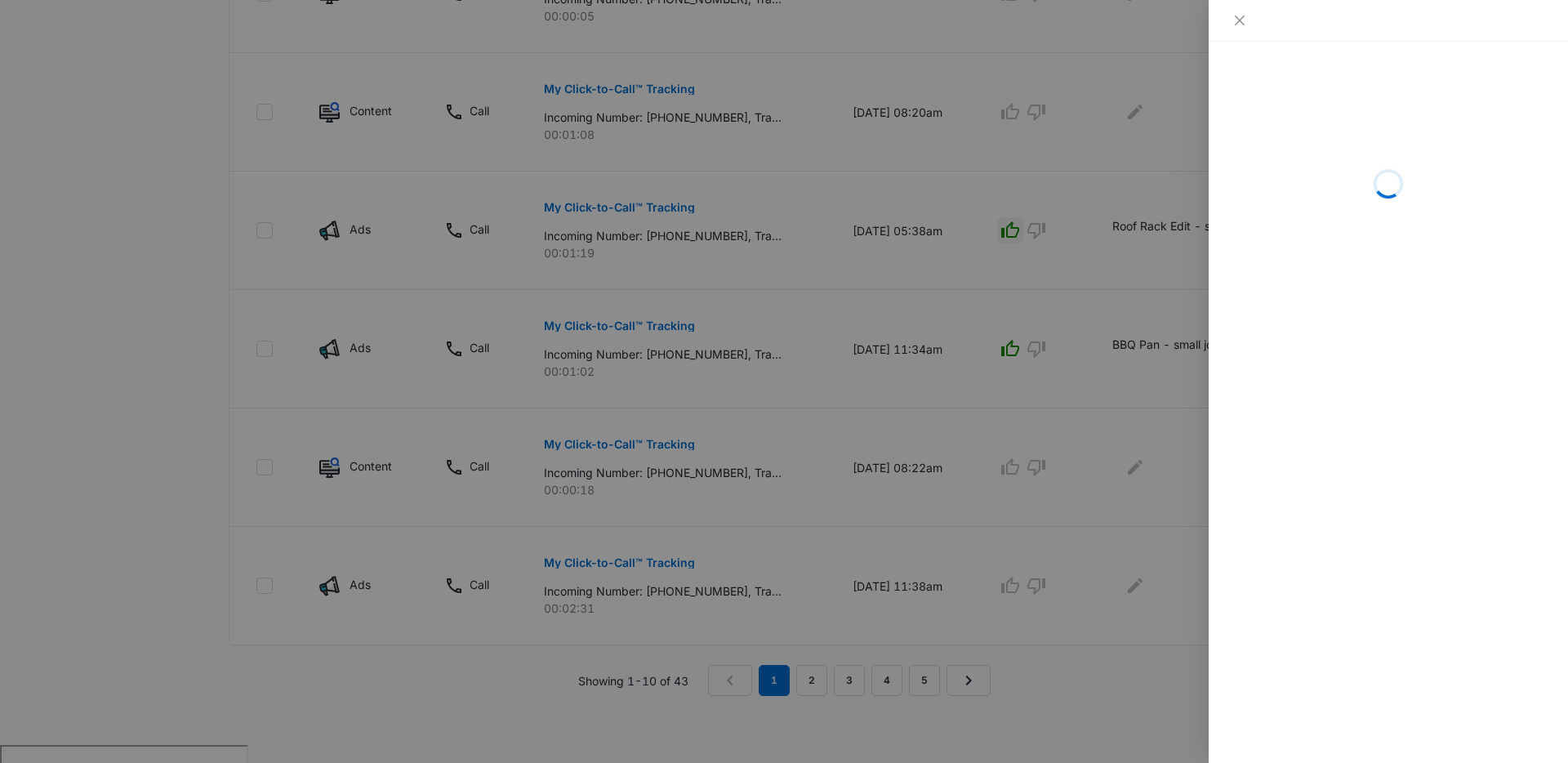
scroll to position [979, 0]
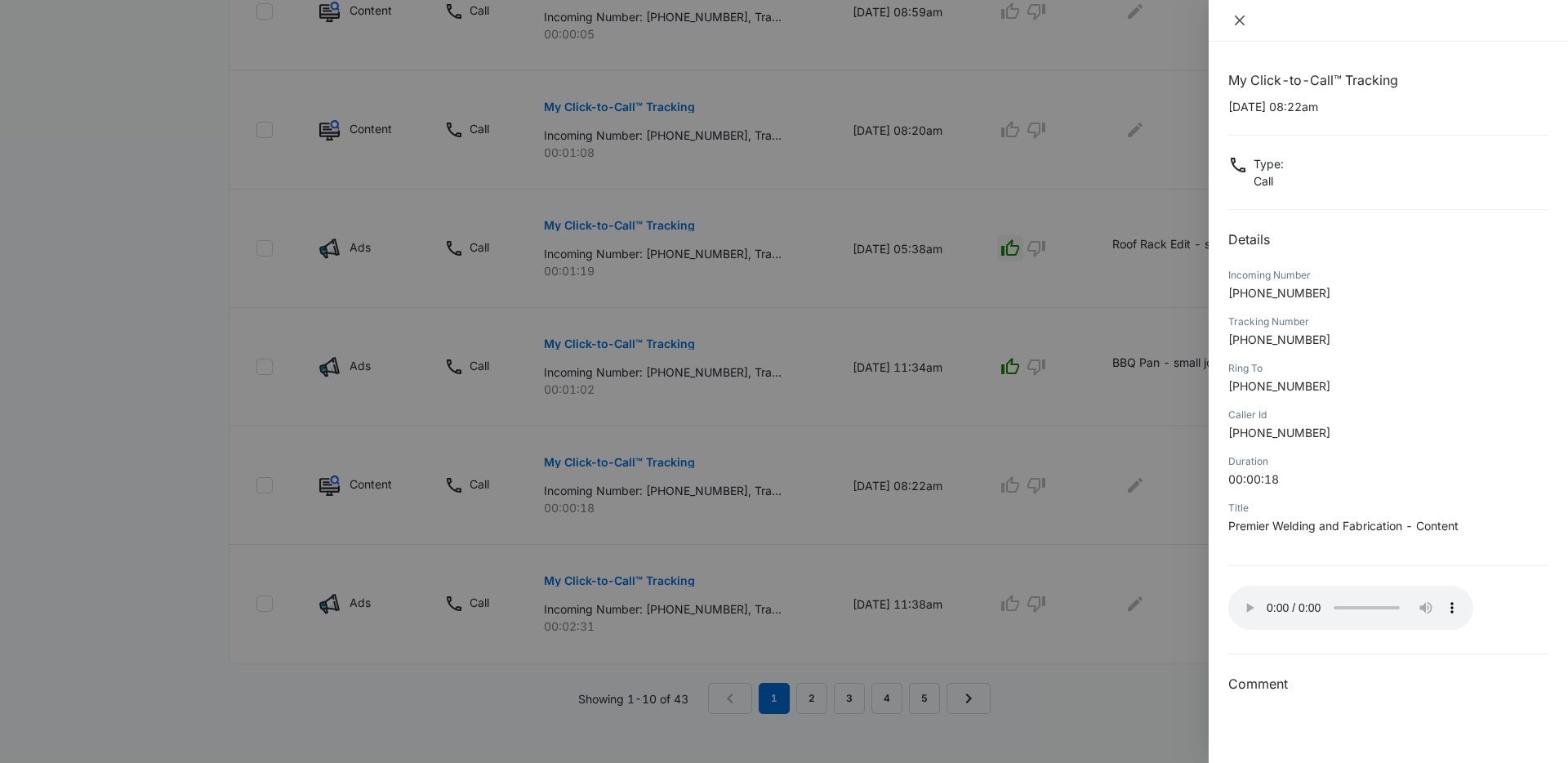
click at [1238, 18] on icon "close" at bounding box center [1239, 20] width 13 height 13
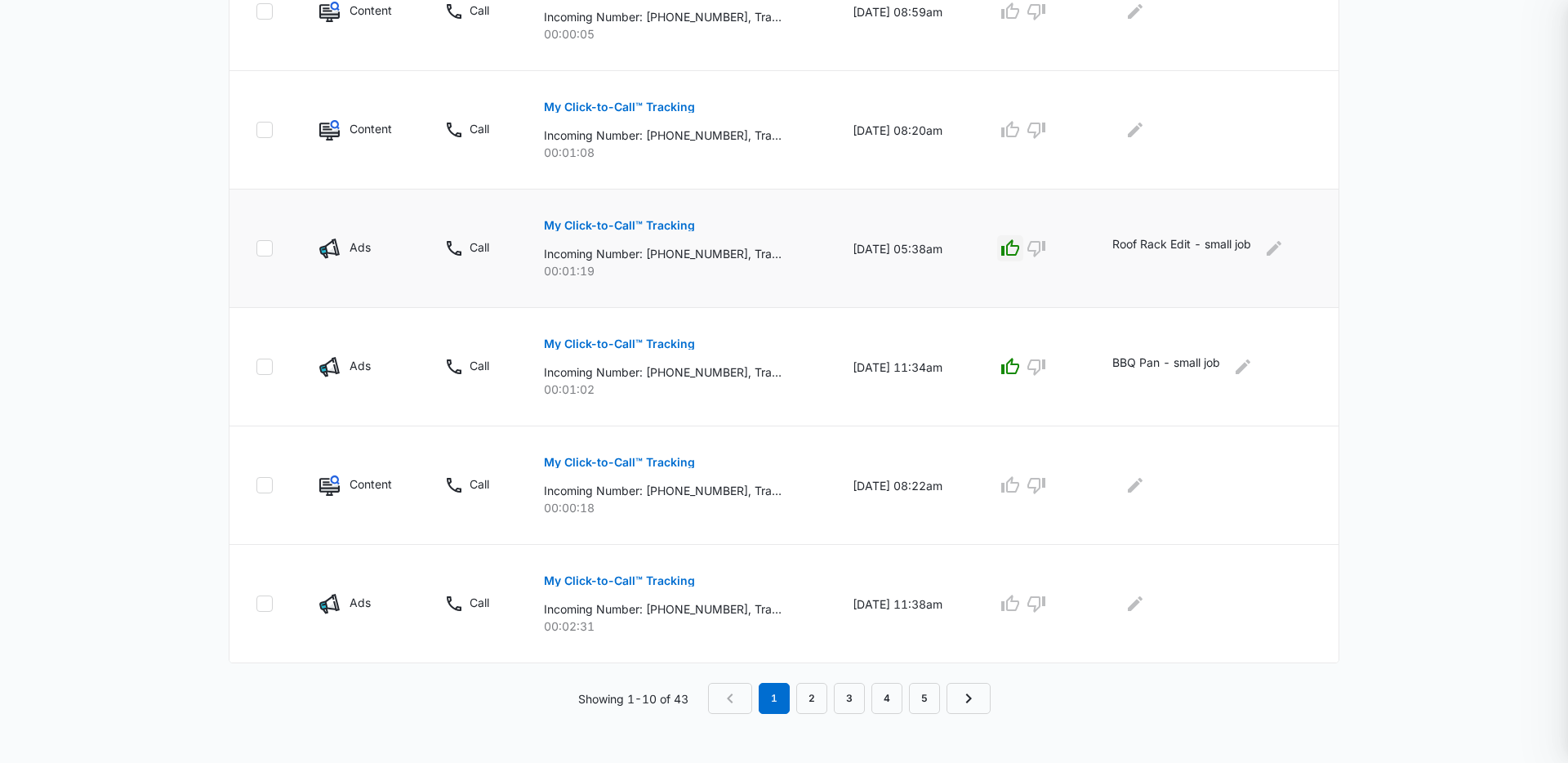
scroll to position [930, 0]
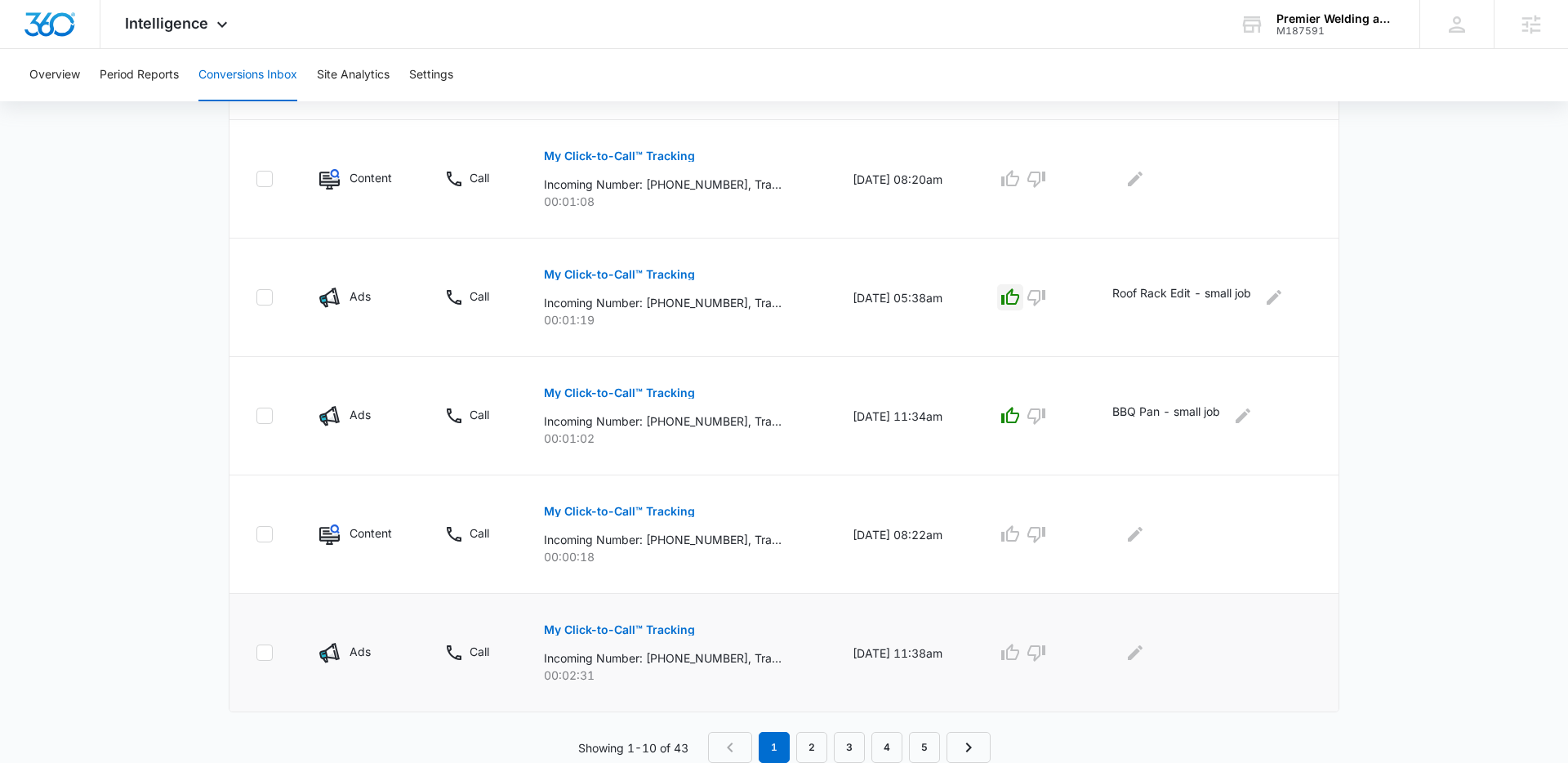
click at [650, 629] on p "My Click-to-Call™ Tracking" at bounding box center [619, 629] width 151 height 11
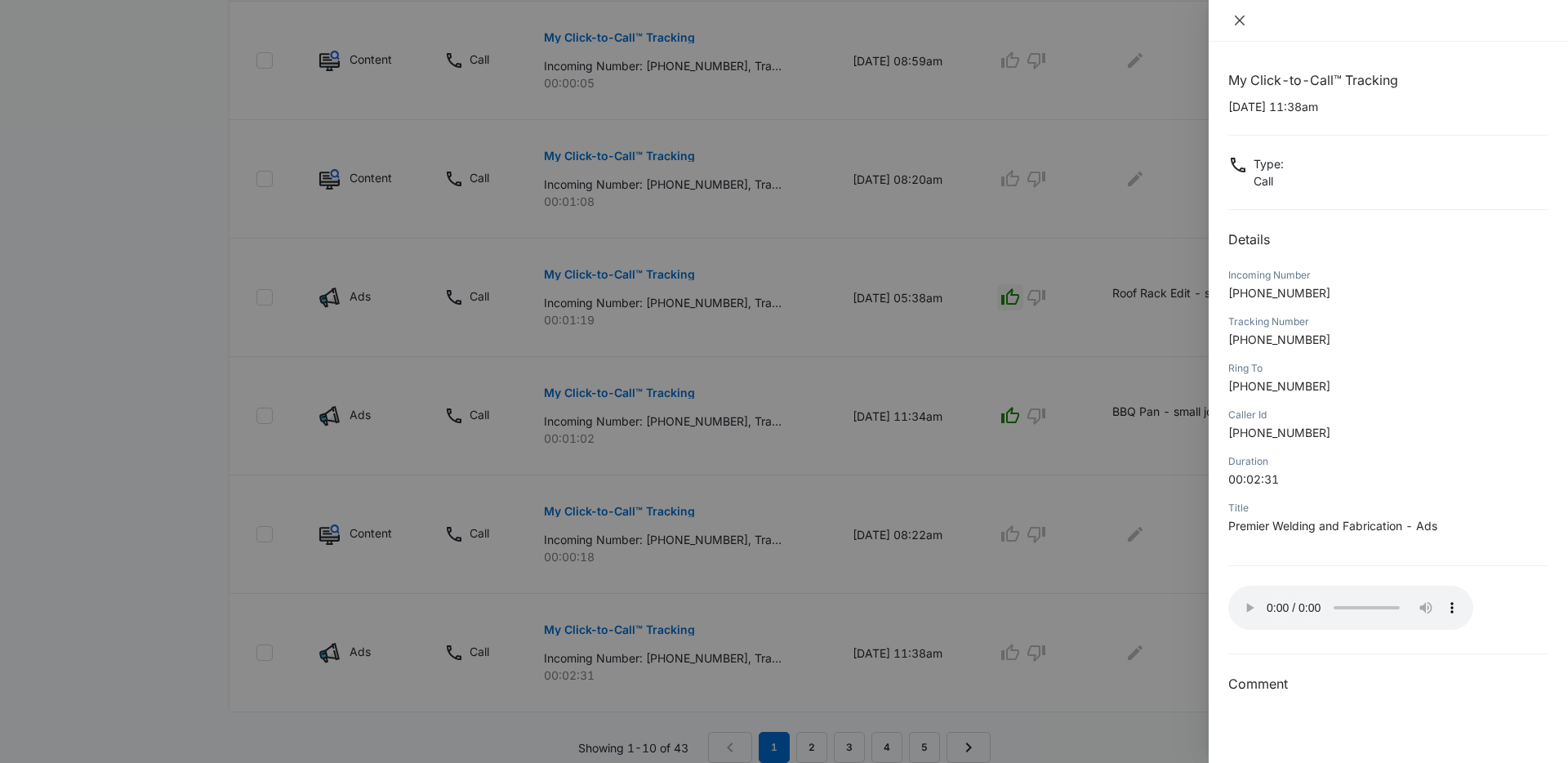
click at [1239, 20] on icon "close" at bounding box center [1239, 20] width 10 height 10
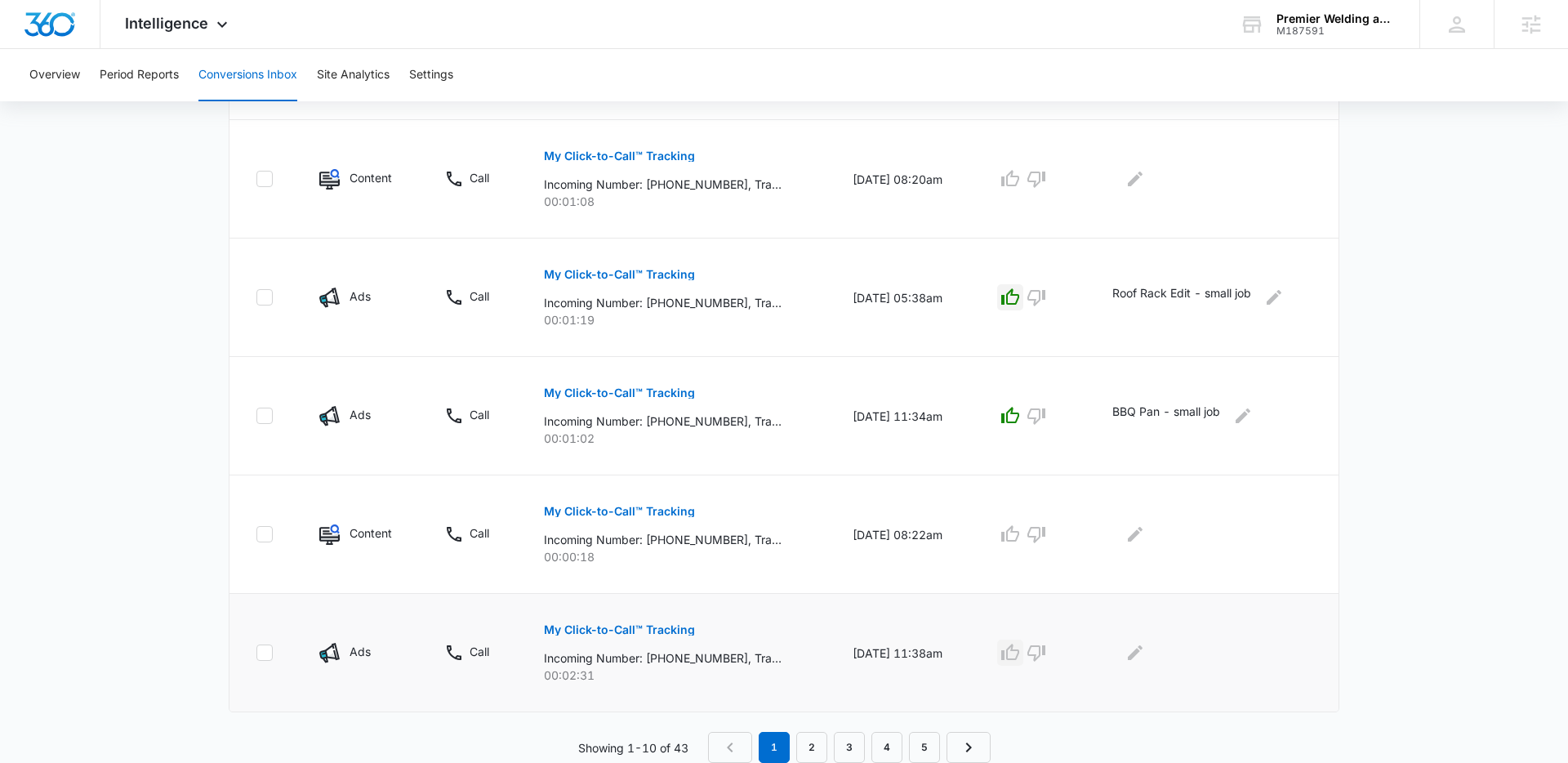
click at [1020, 658] on icon "button" at bounding box center [1009, 653] width 20 height 20
click at [1140, 656] on icon "Edit Comments" at bounding box center [1135, 652] width 15 height 15
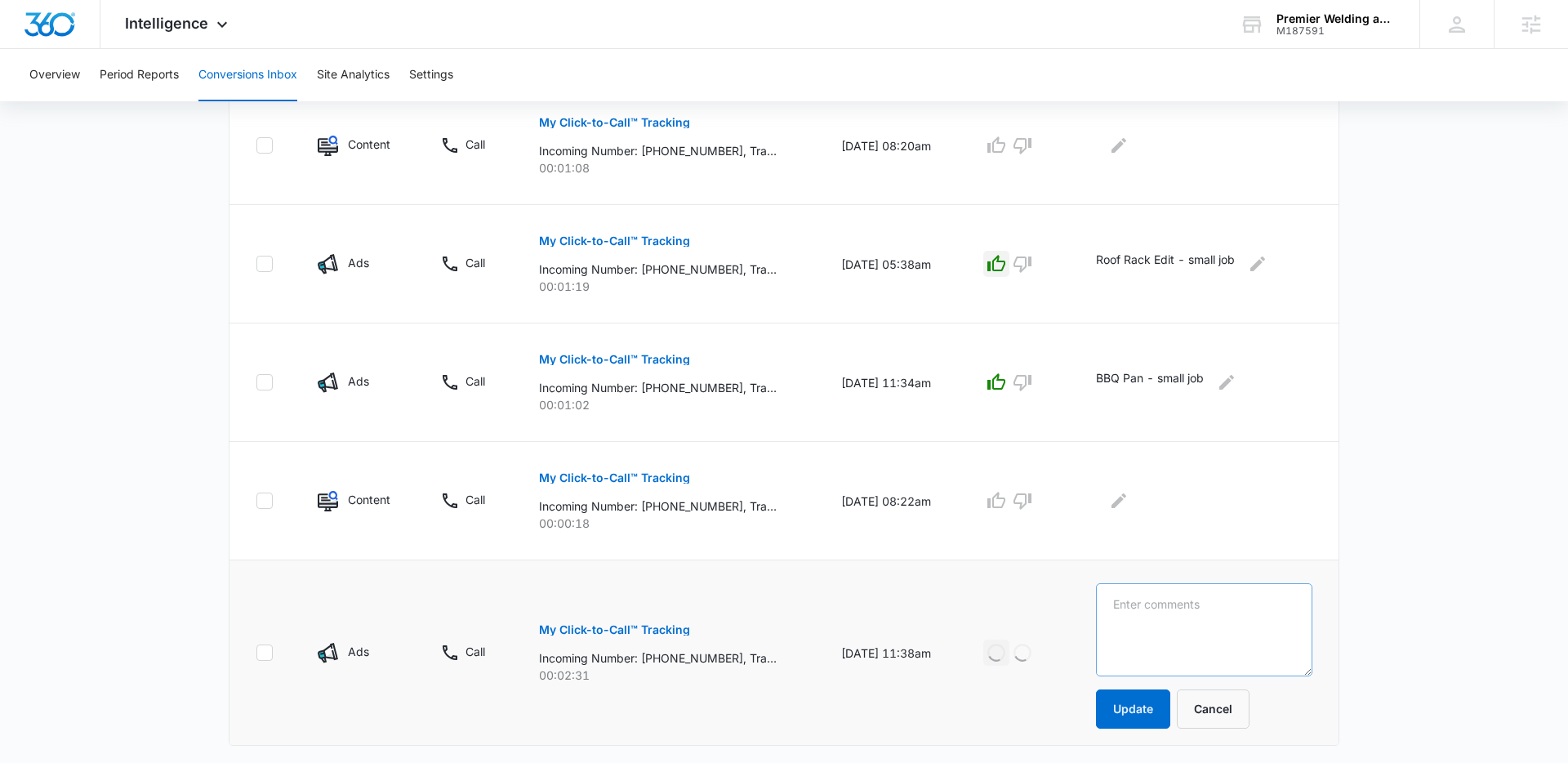
scroll to position [997, 0]
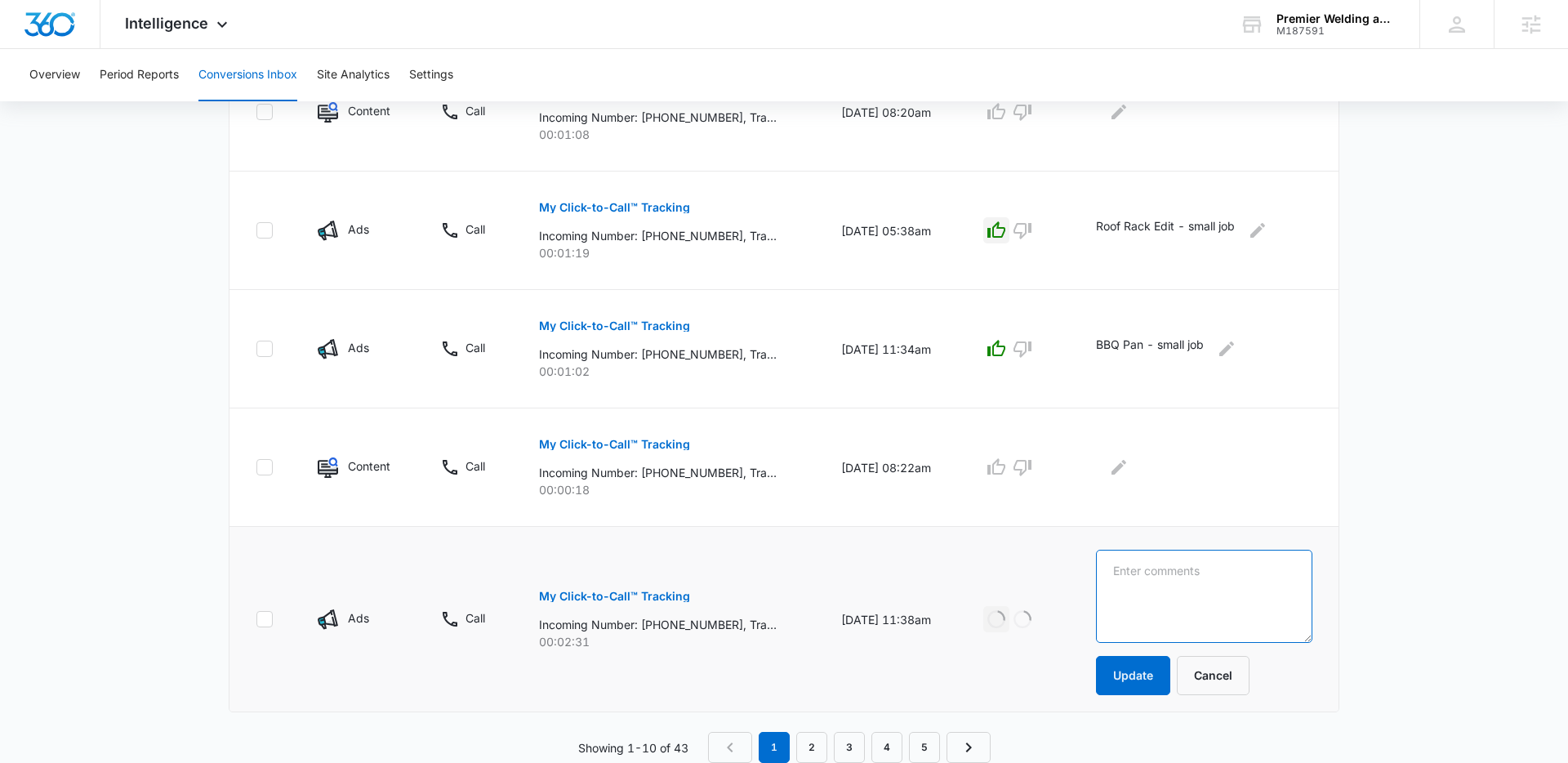
click at [1225, 571] on textarea at bounding box center [1203, 596] width 216 height 93
type textarea "Table Leg - small job"
click at [1148, 671] on button "Update" at bounding box center [1133, 675] width 75 height 39
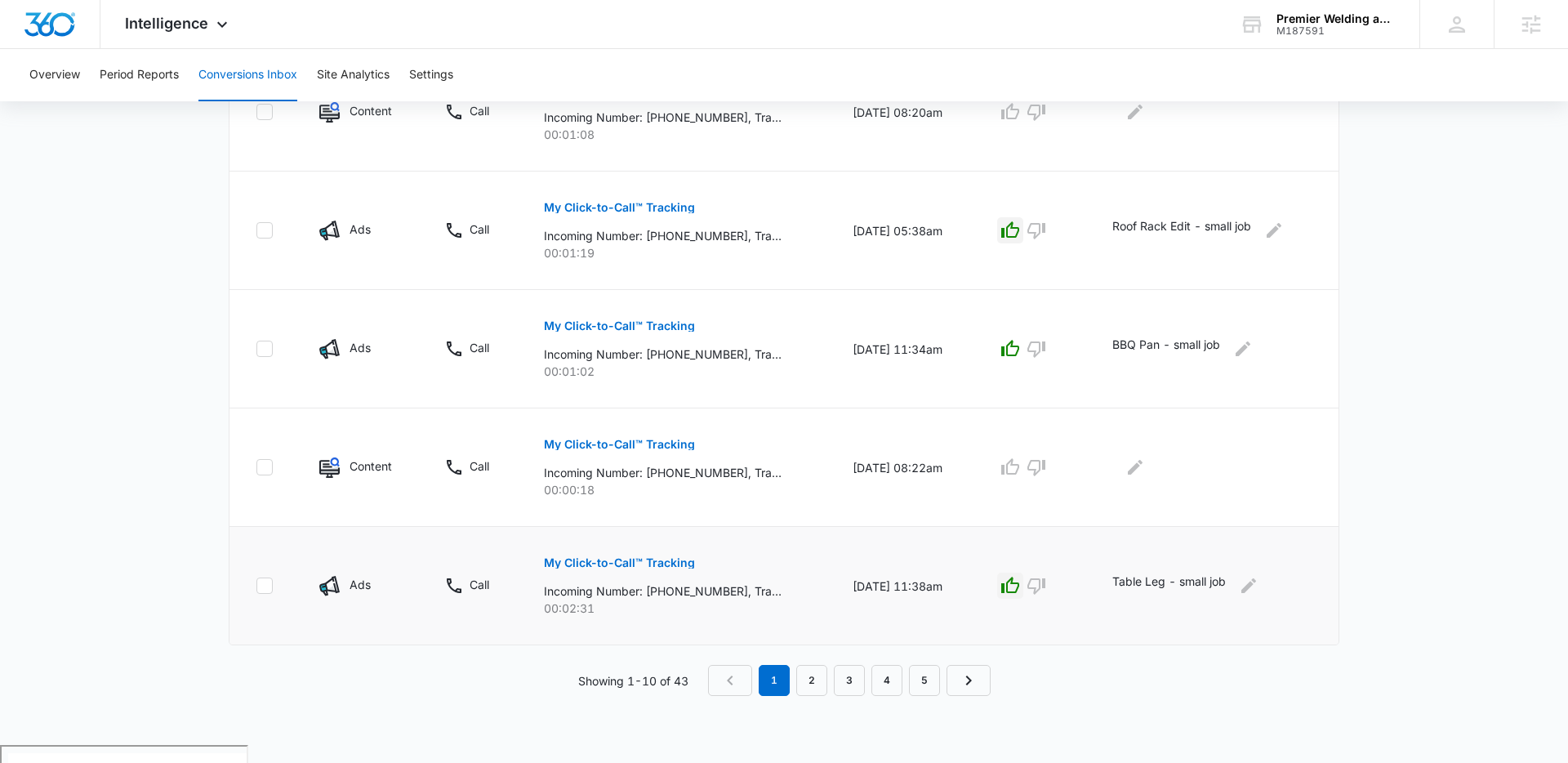
scroll to position [930, 0]
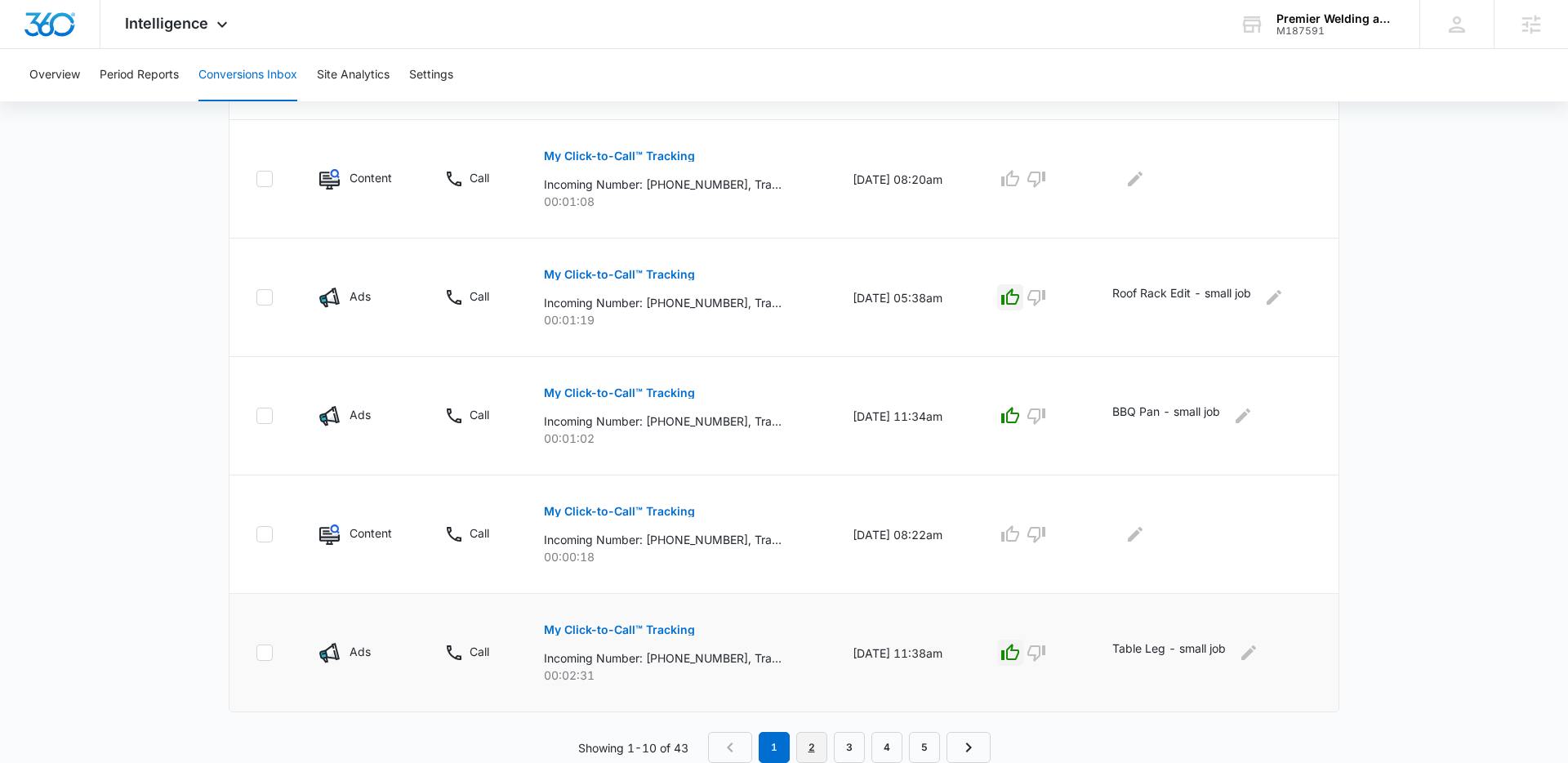
click at [807, 742] on link "2" at bounding box center [811, 747] width 31 height 31
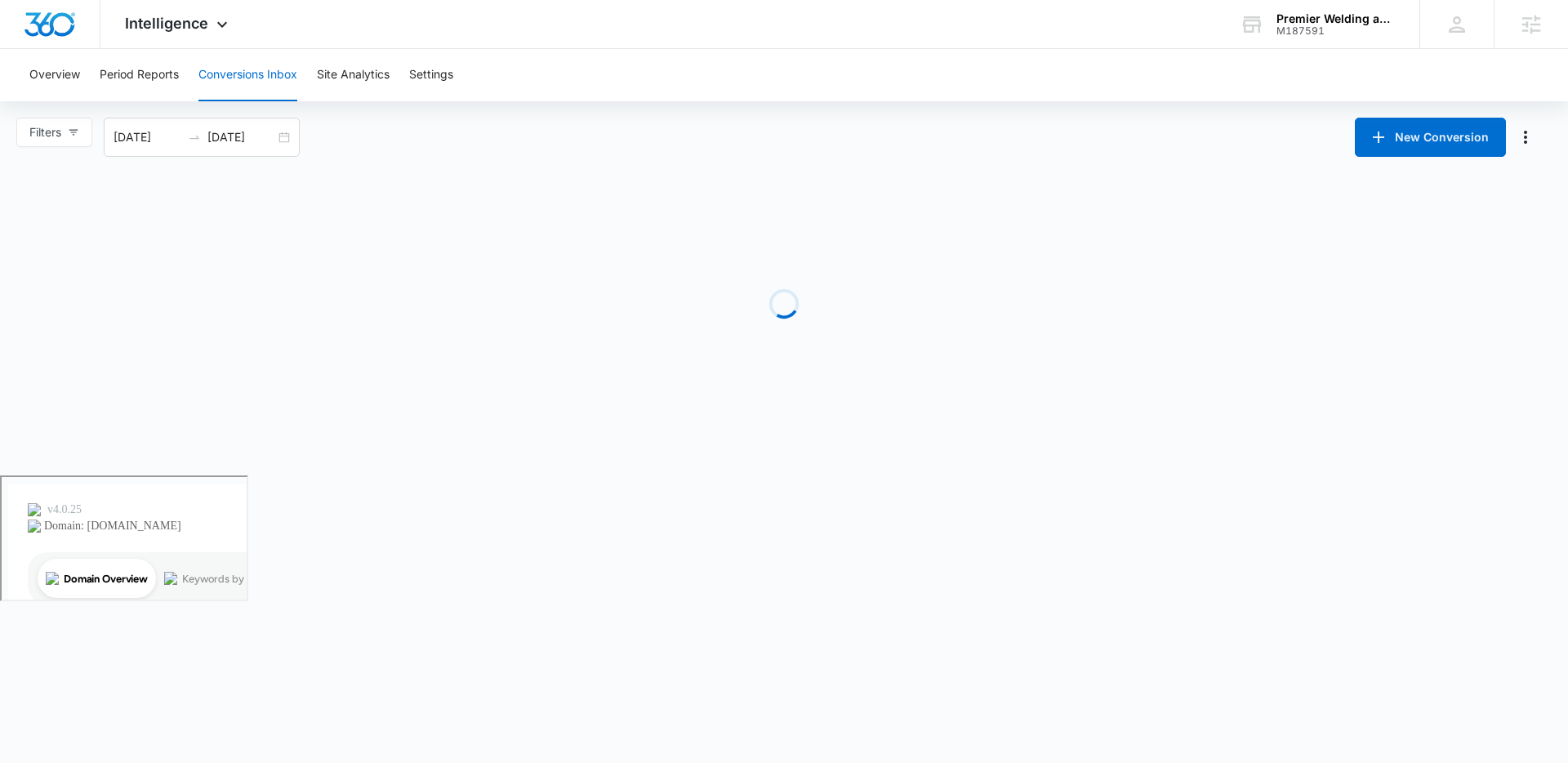
scroll to position [0, 0]
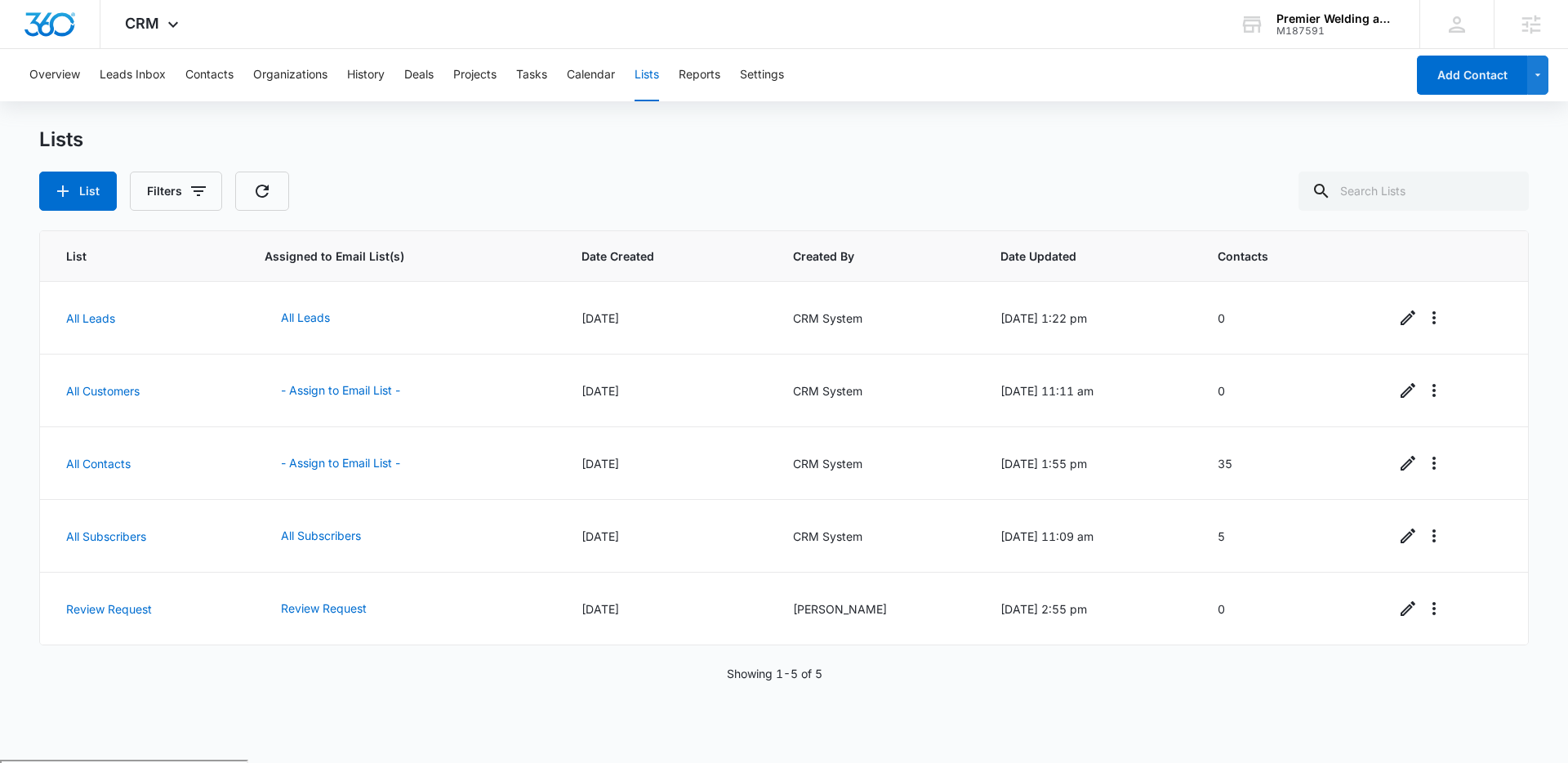
drag, startPoint x: 540, startPoint y: 179, endPoint x: 443, endPoint y: 185, distance: 97.2
click at [540, 179] on div "List Filters" at bounding box center [784, 190] width 1489 height 39
